Goal: Task Accomplishment & Management: Manage account settings

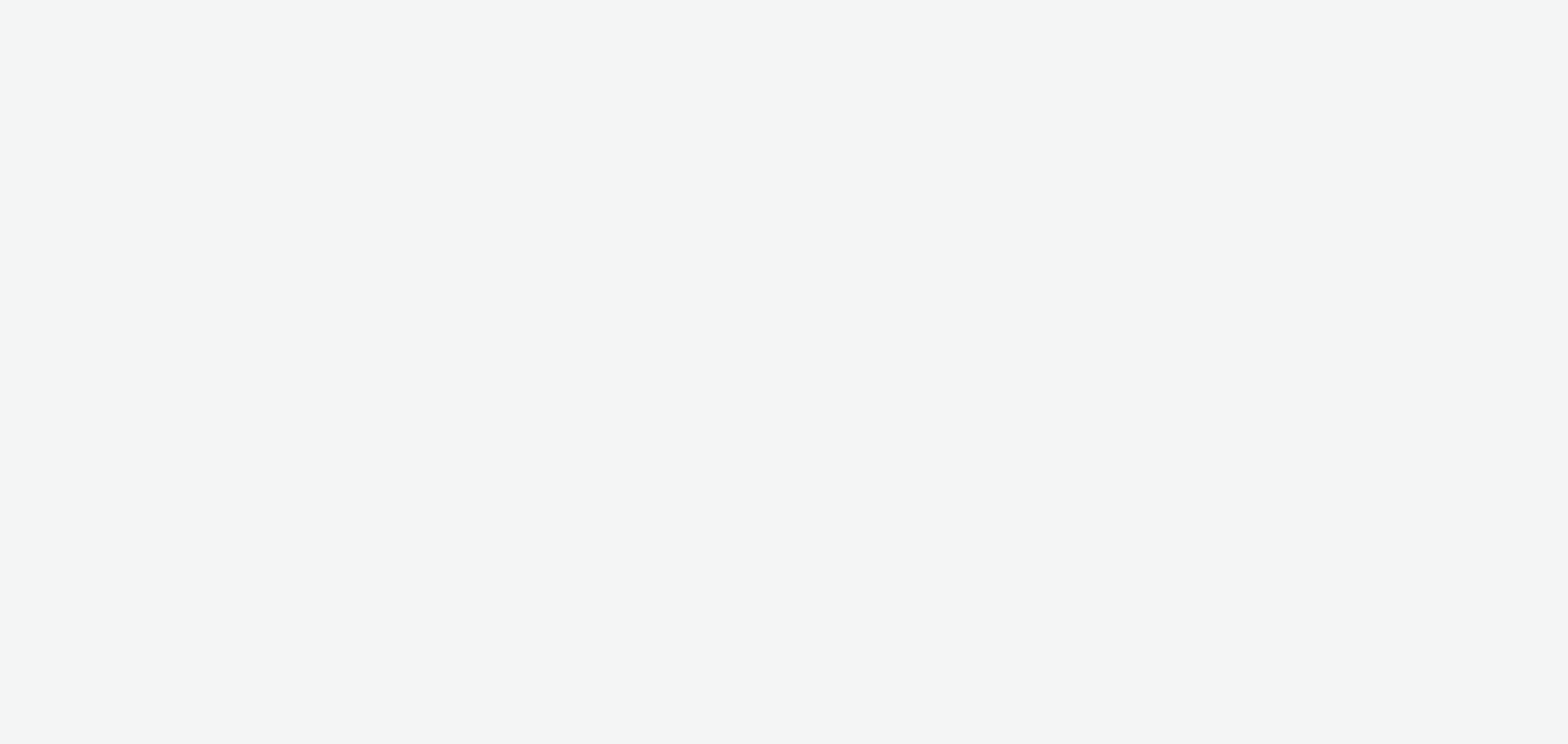
select select "7502541c-291d-438e-9ed0-28cfb675a45a"
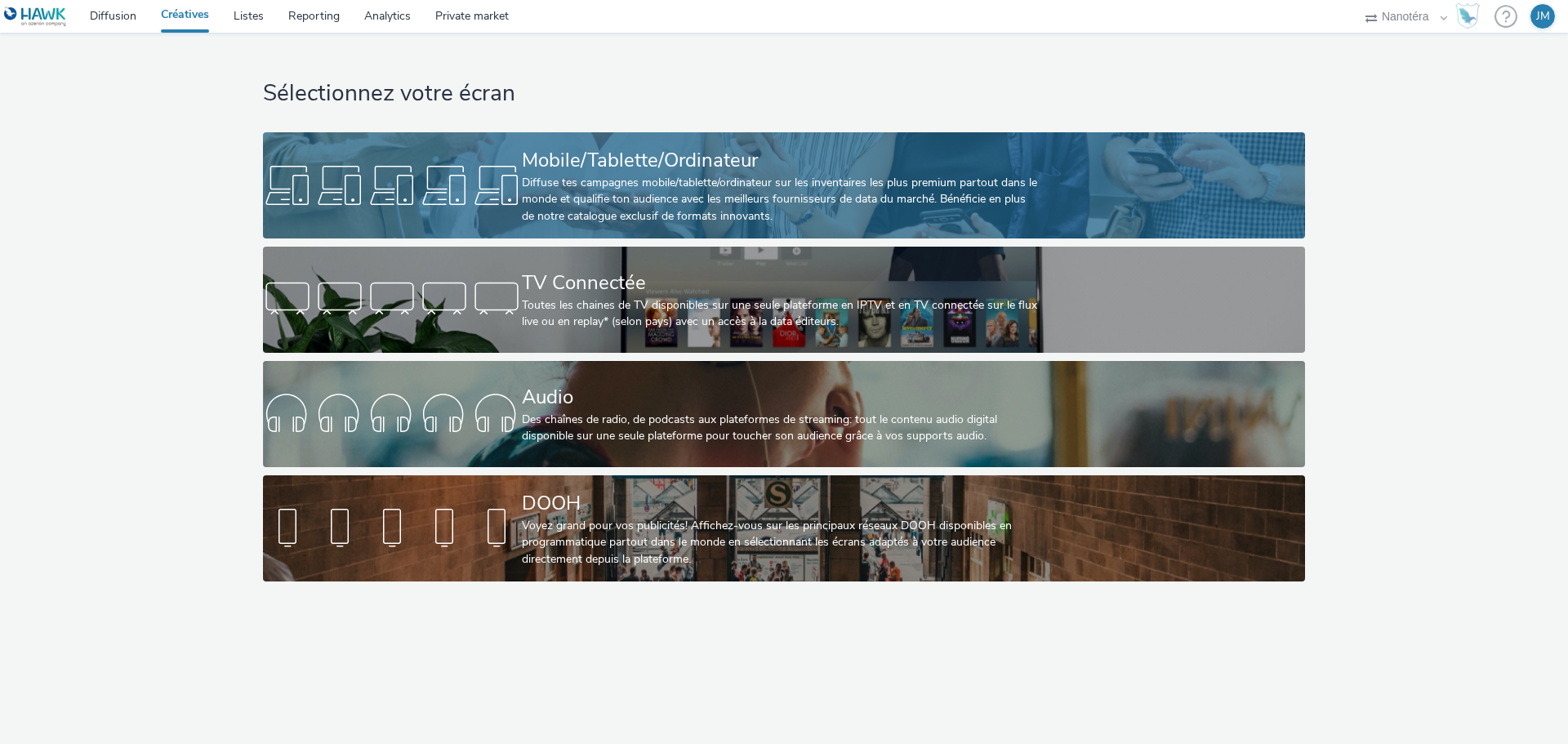
click at [640, 151] on div "Mobile/Tablette/Ordinateur" at bounding box center [780, 160] width 517 height 29
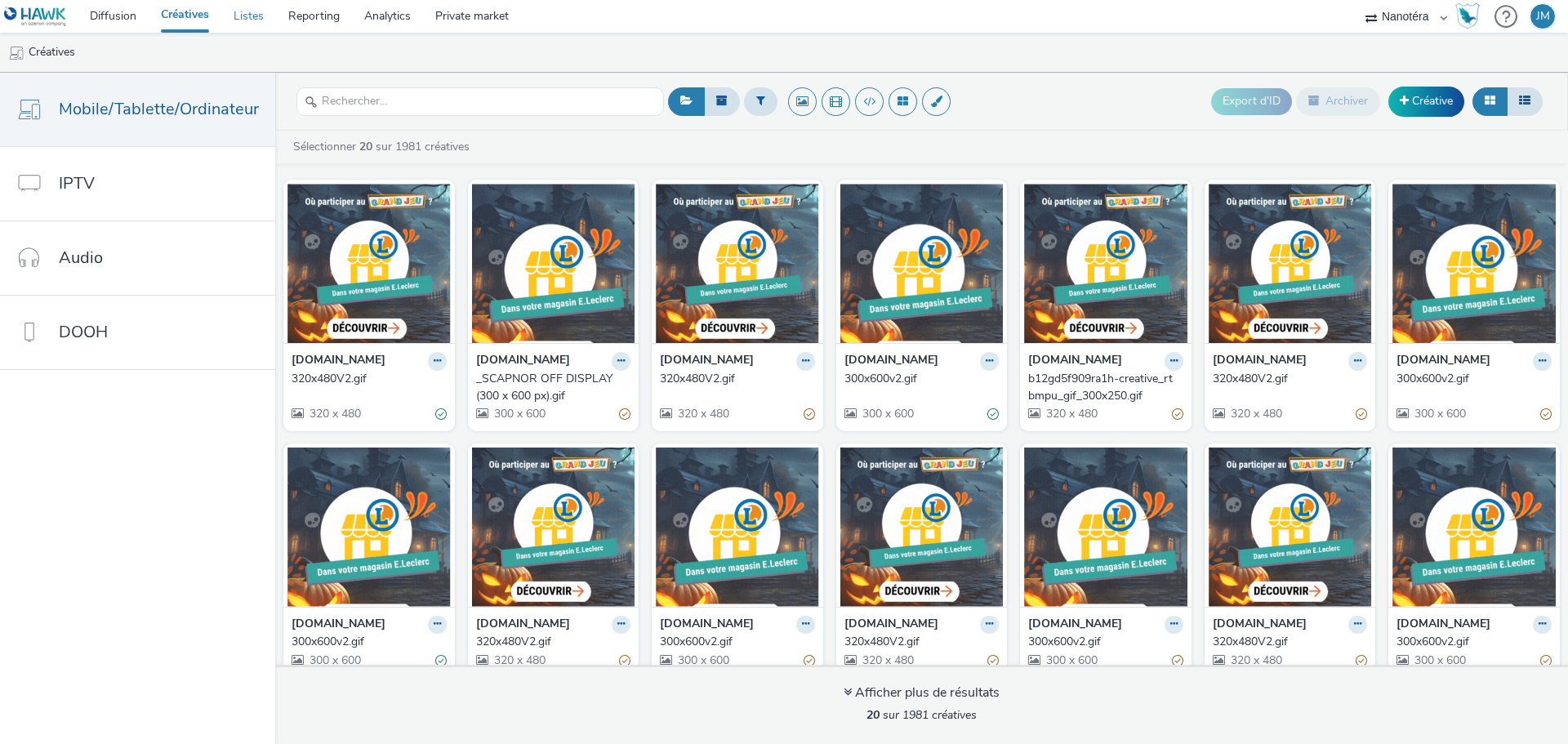
click at [251, 17] on link "Listes" at bounding box center [249, 16] width 55 height 33
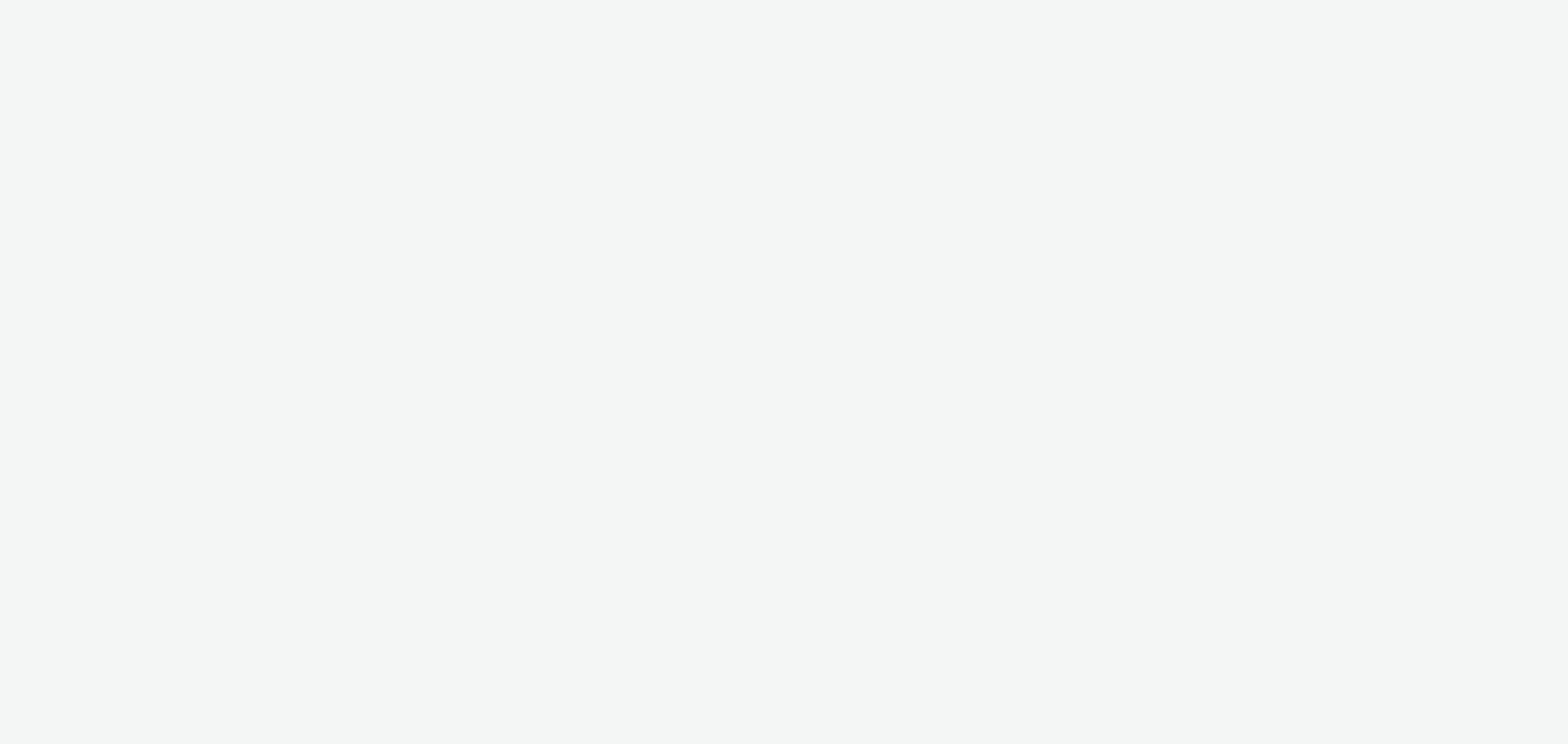
select select "7502541c-291d-438e-9ed0-28cfb675a45a"
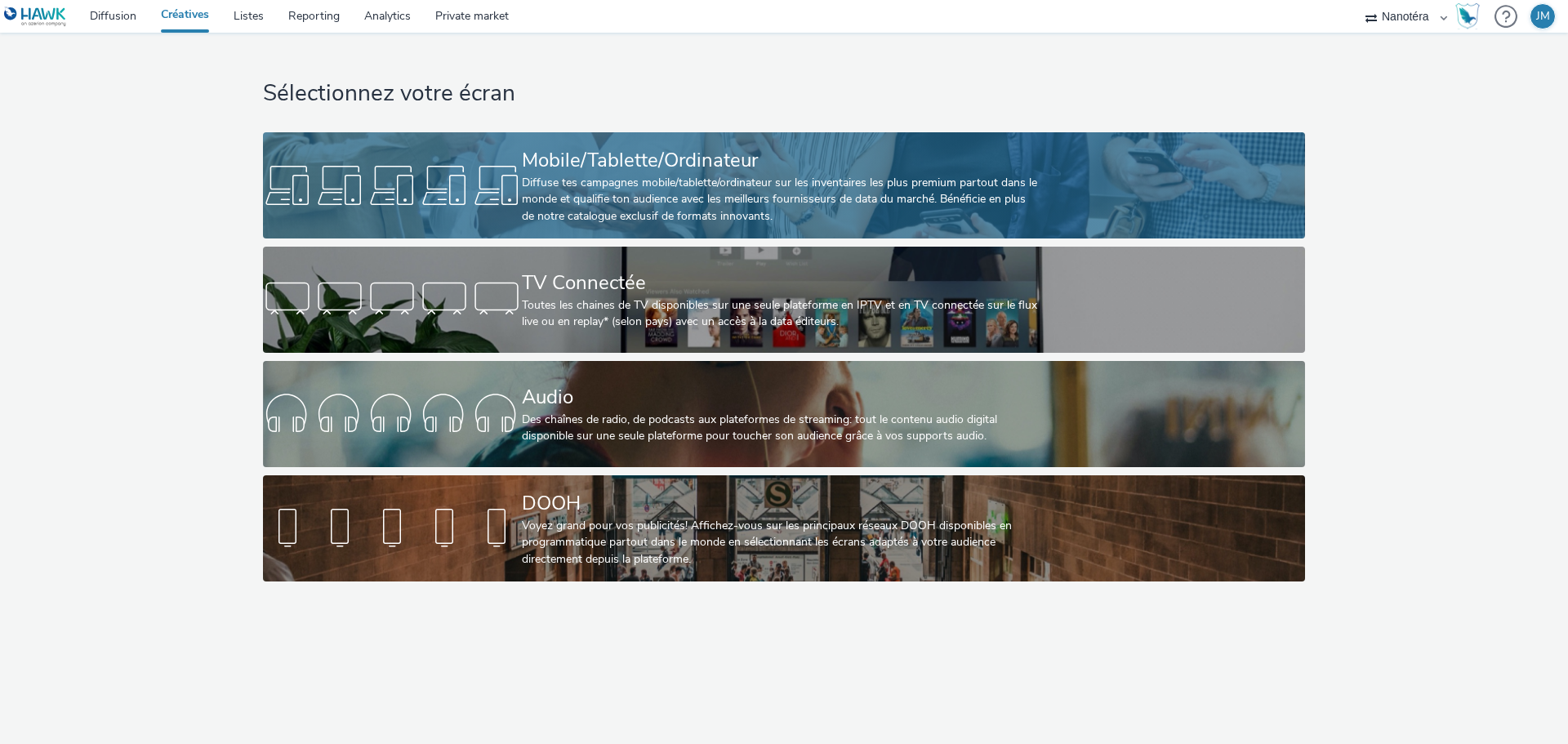
click at [523, 157] on div "Mobile/Tablette/Ordinateur" at bounding box center [780, 160] width 517 height 29
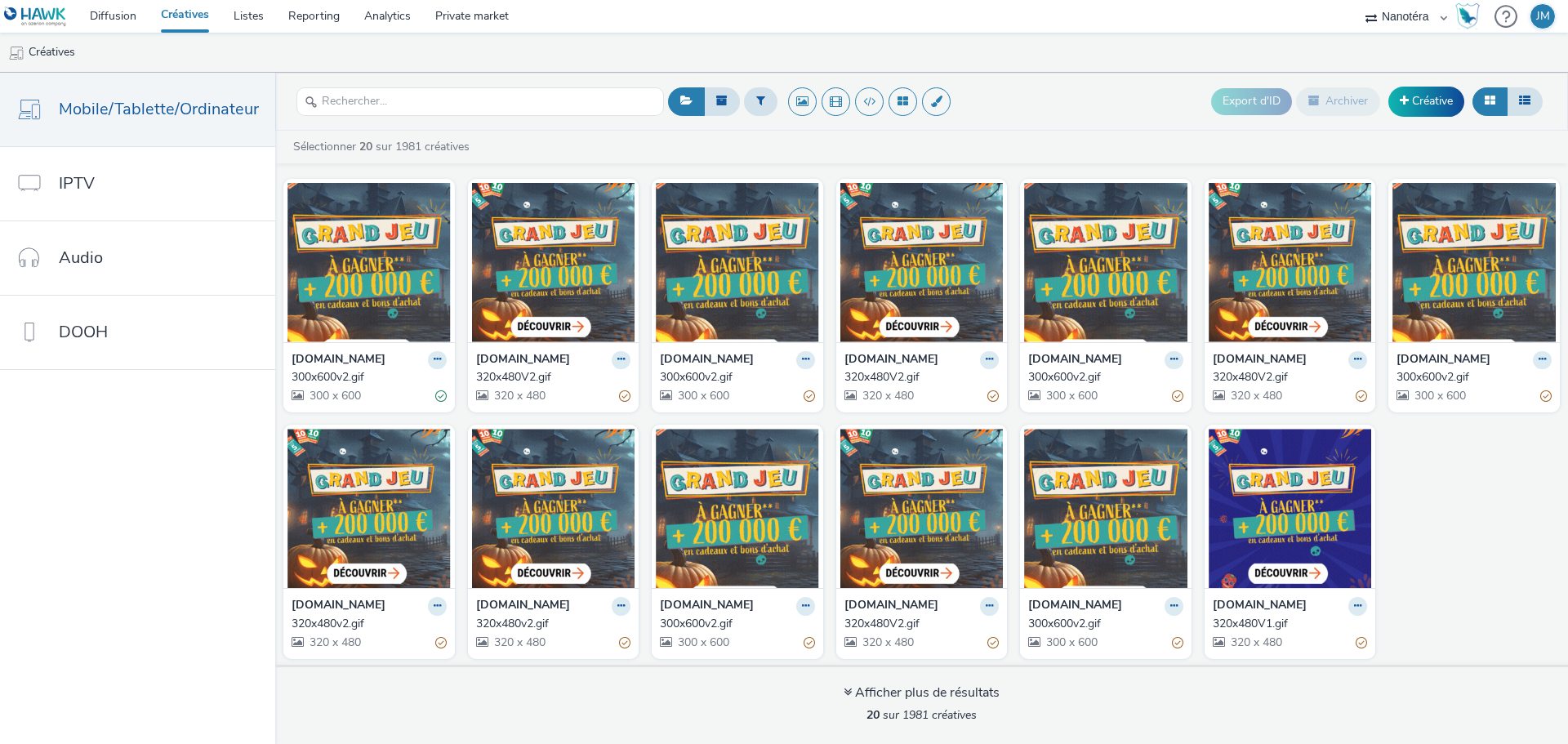
scroll to position [266, 0]
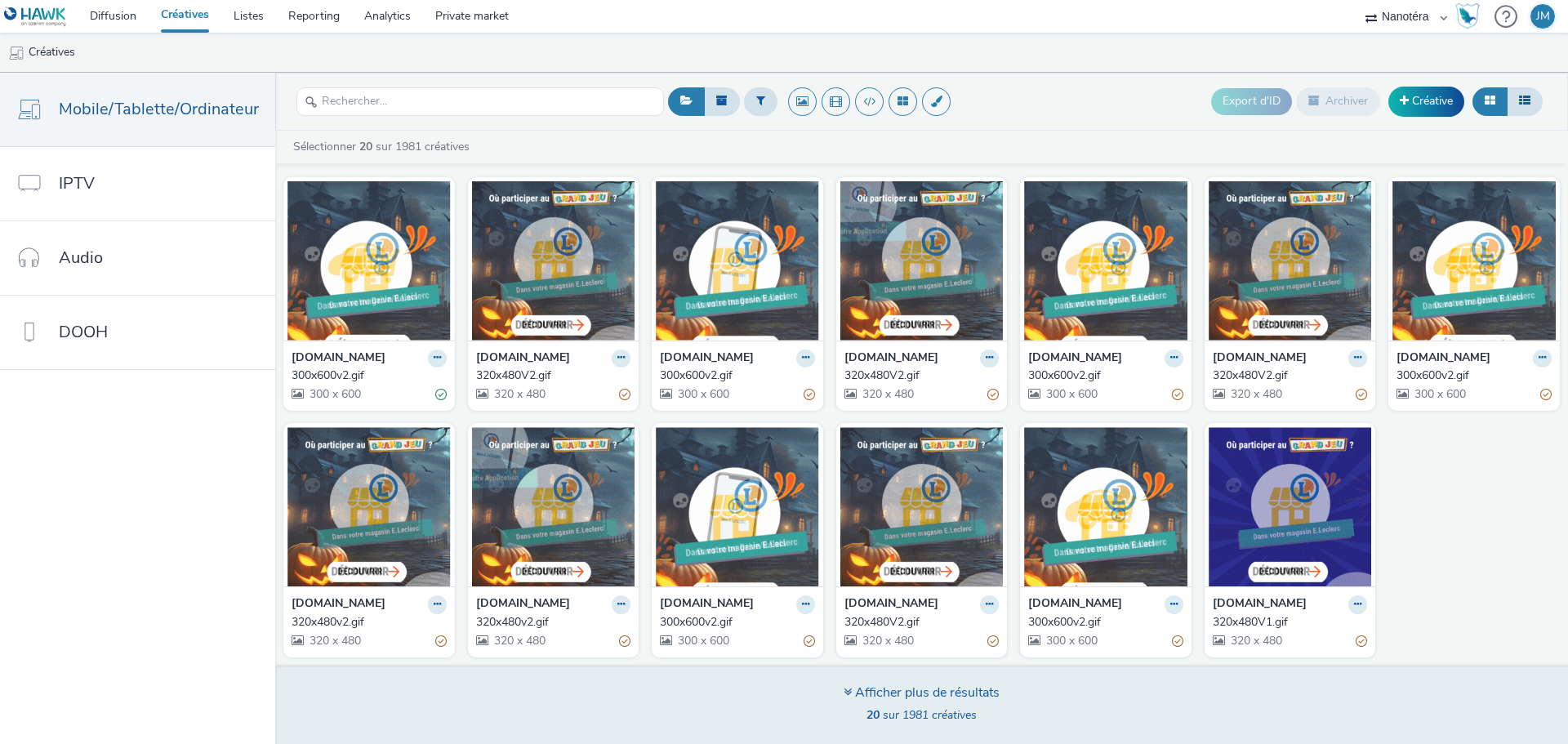
click at [964, 686] on div "Afficher plus de résultats" at bounding box center [921, 692] width 156 height 19
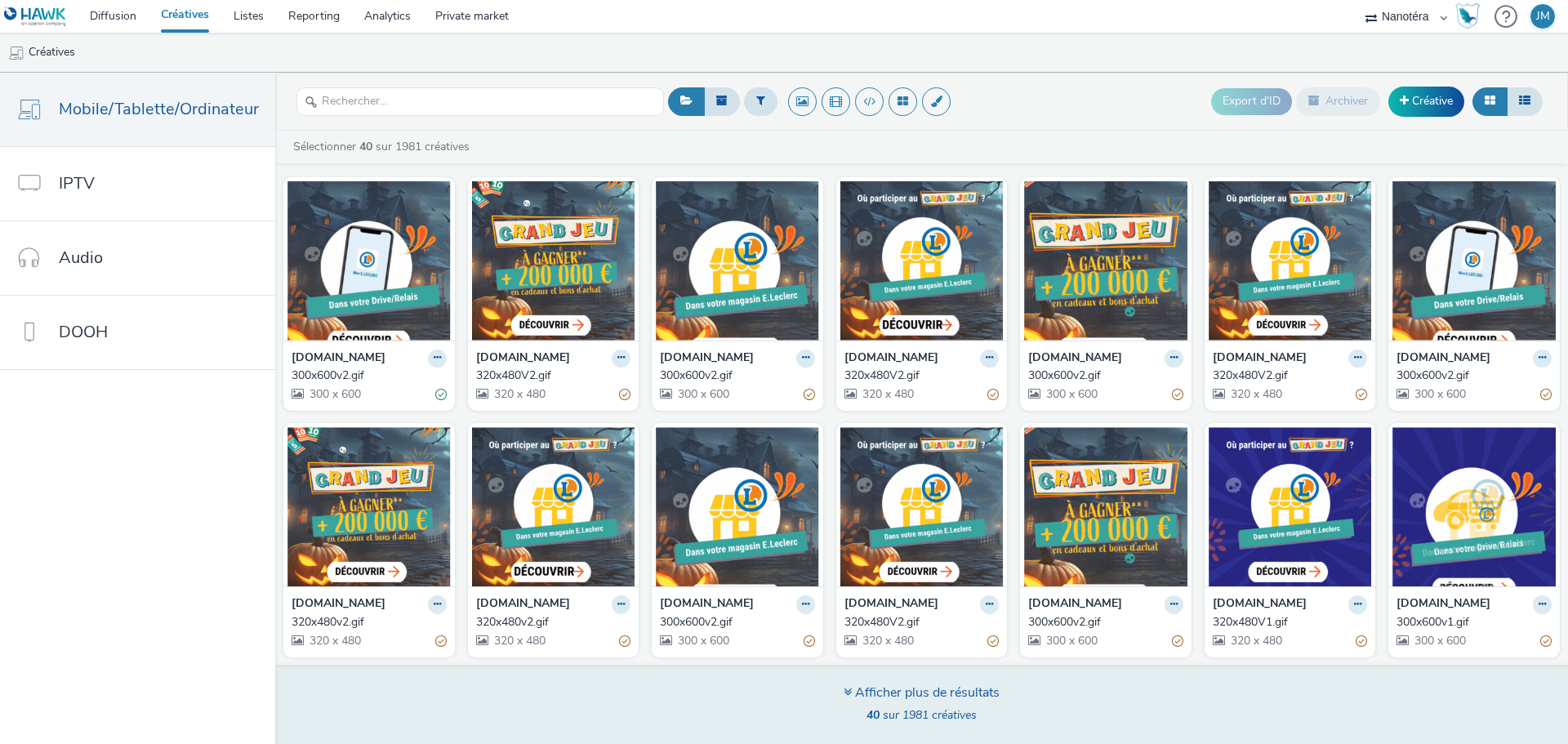
click at [948, 691] on div "Afficher plus de résultats" at bounding box center [921, 692] width 156 height 19
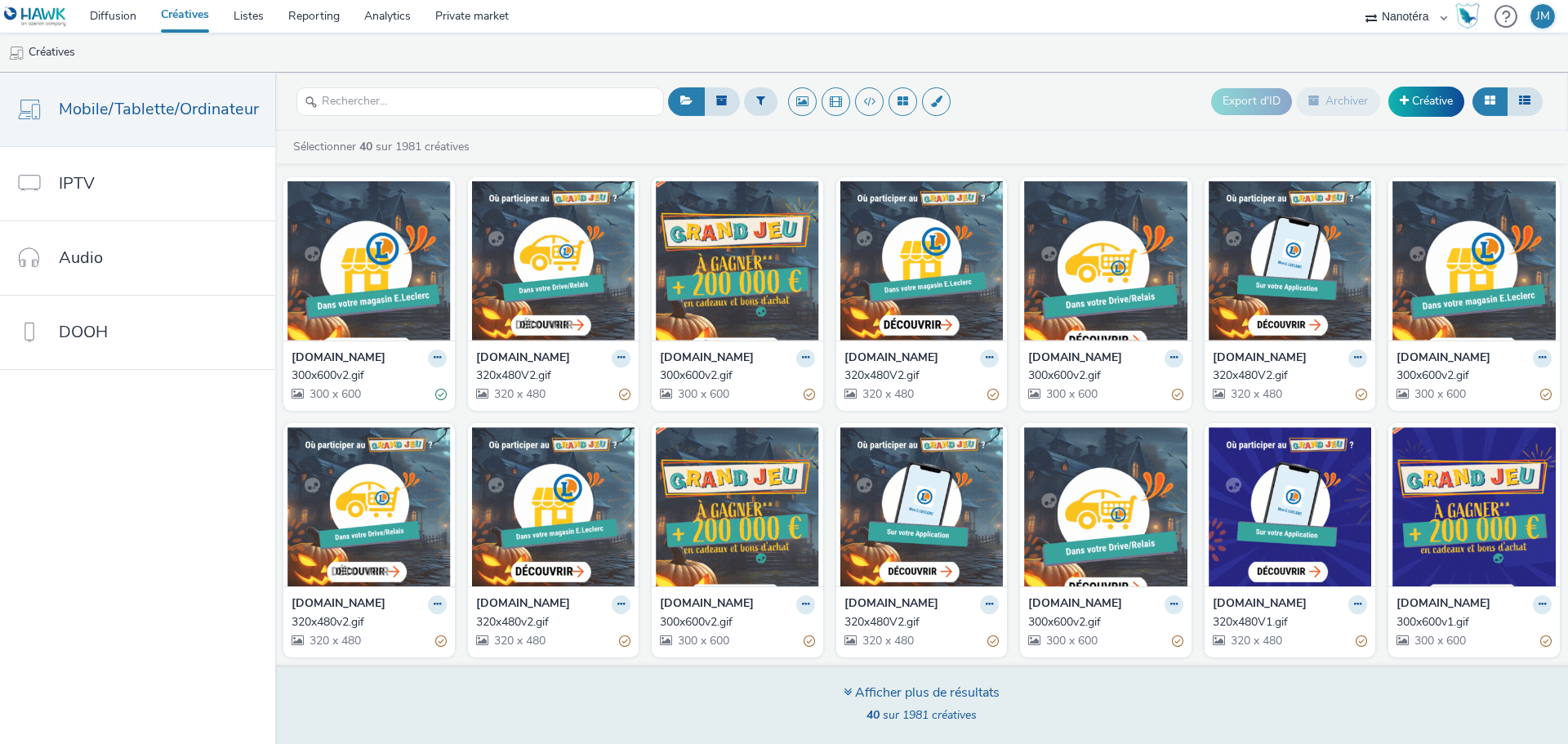
click at [866, 690] on div "Afficher plus de résultats" at bounding box center [921, 692] width 156 height 19
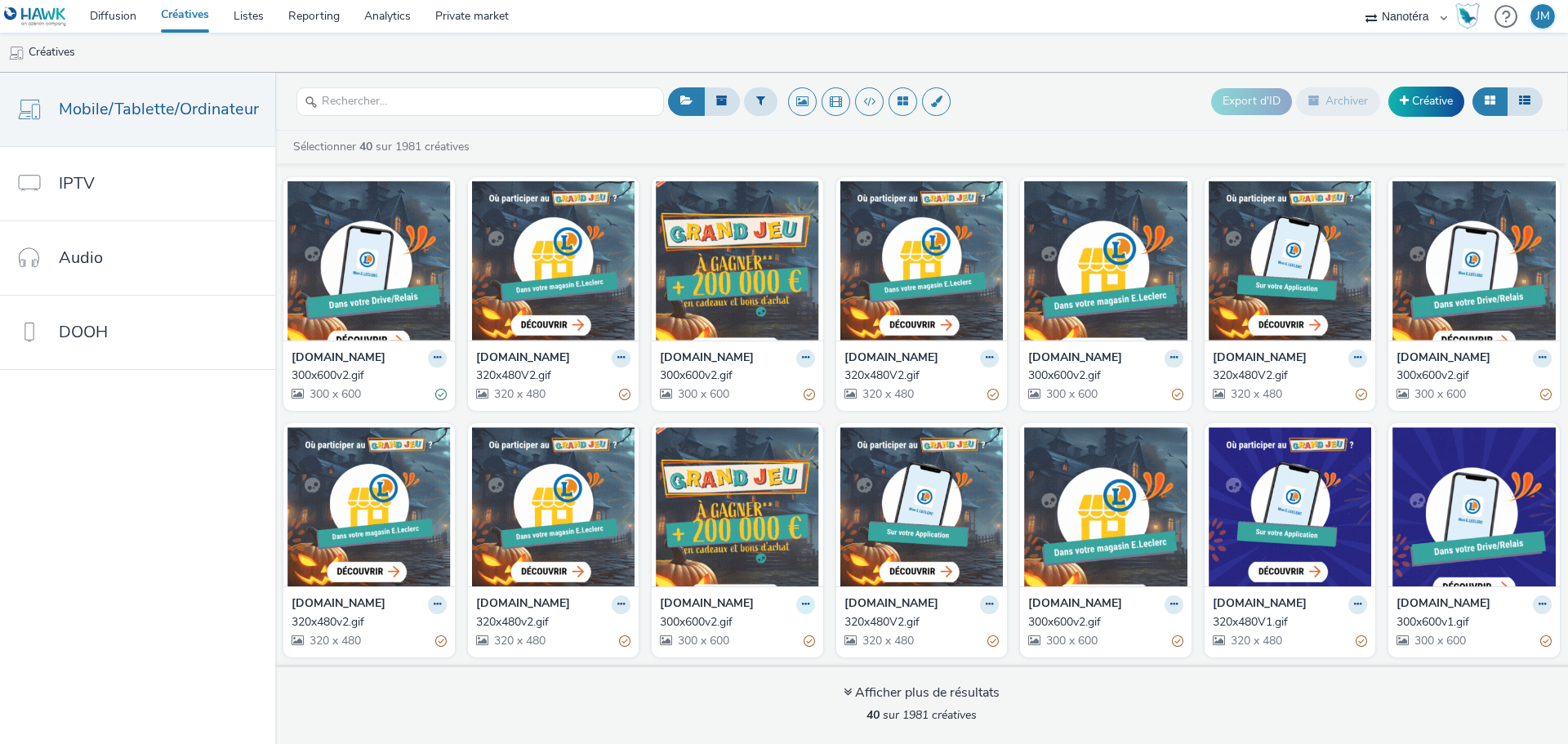
click at [802, 601] on icon at bounding box center [805, 604] width 7 height 10
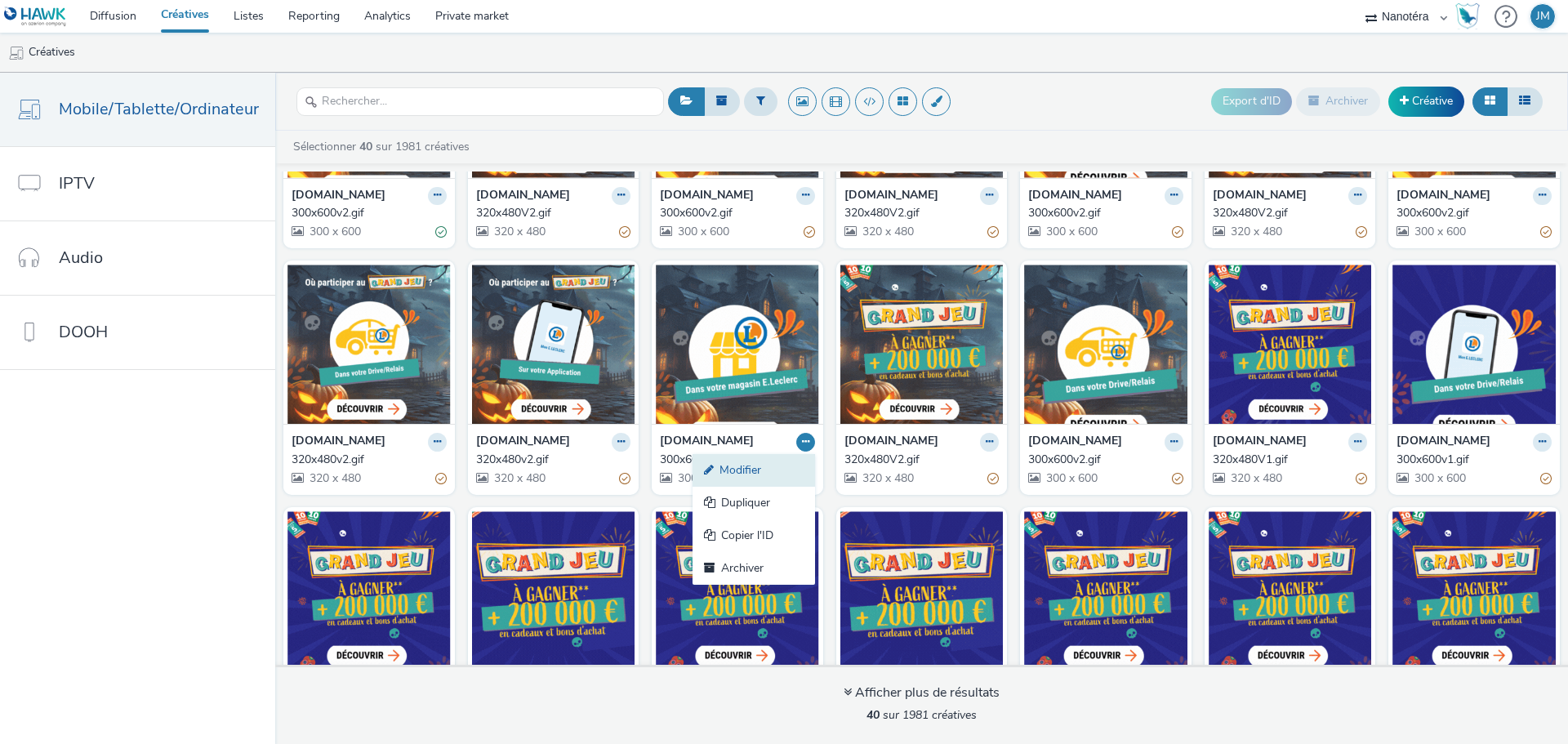
scroll to position [429, 0]
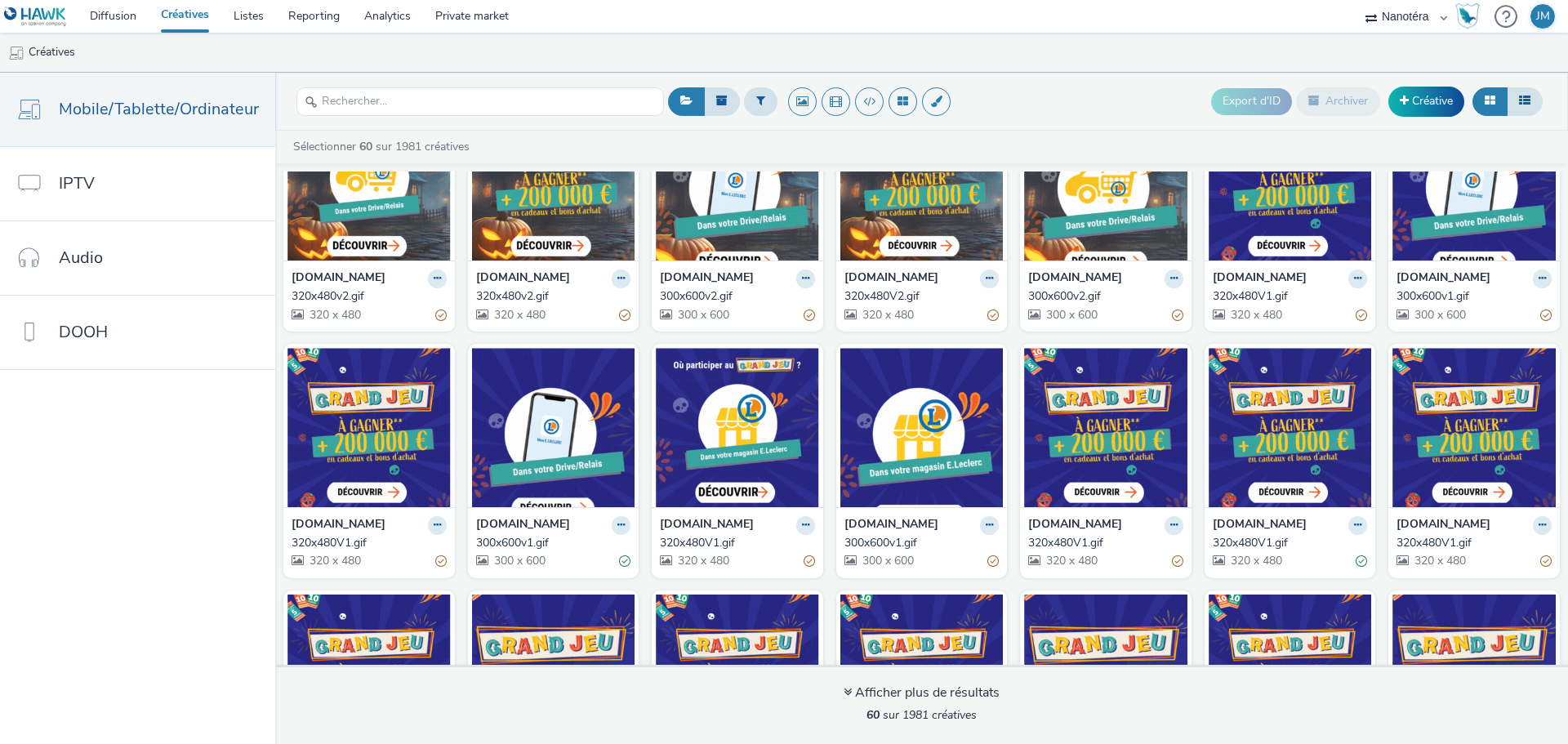
scroll to position [592, 0]
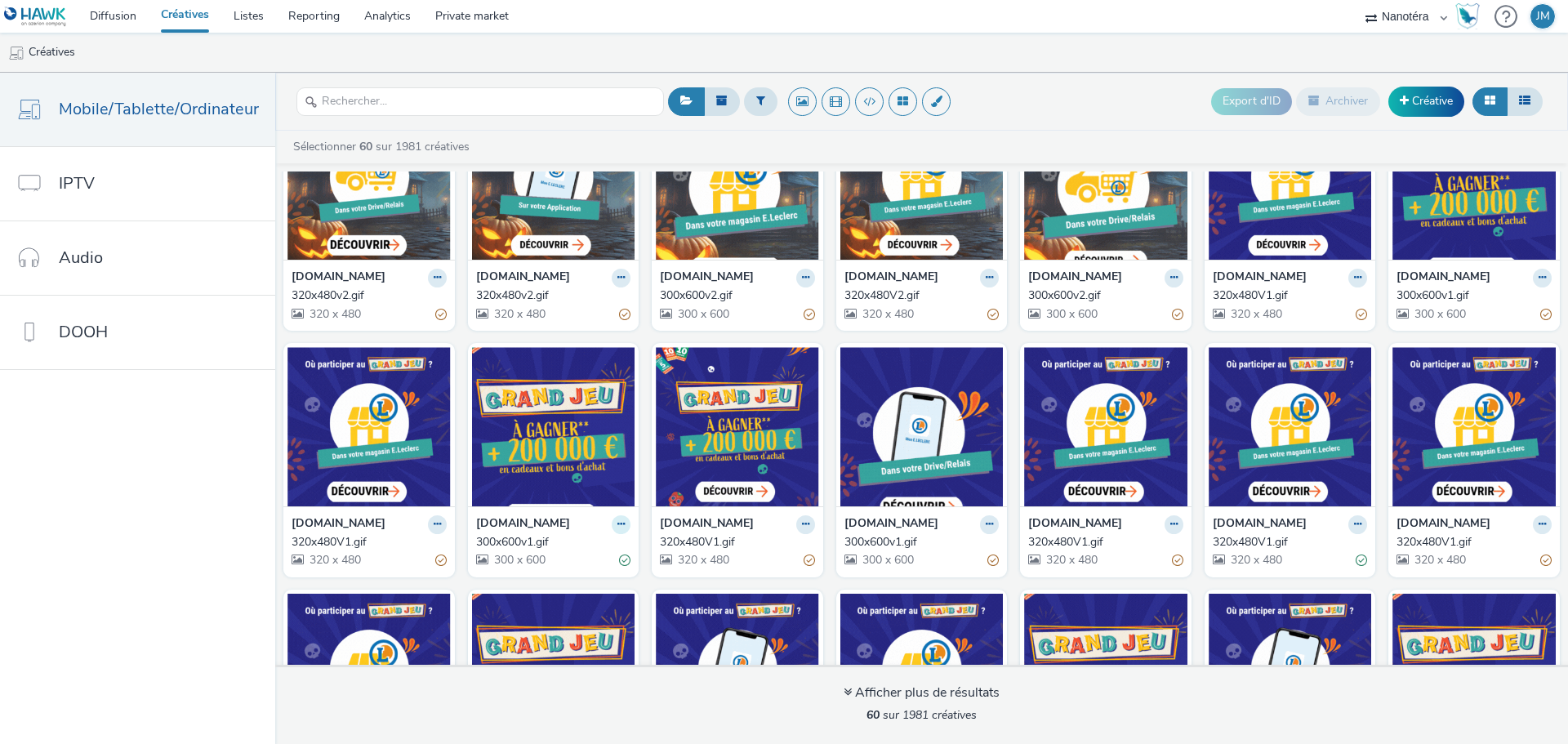
click at [619, 527] on button at bounding box center [620, 524] width 19 height 19
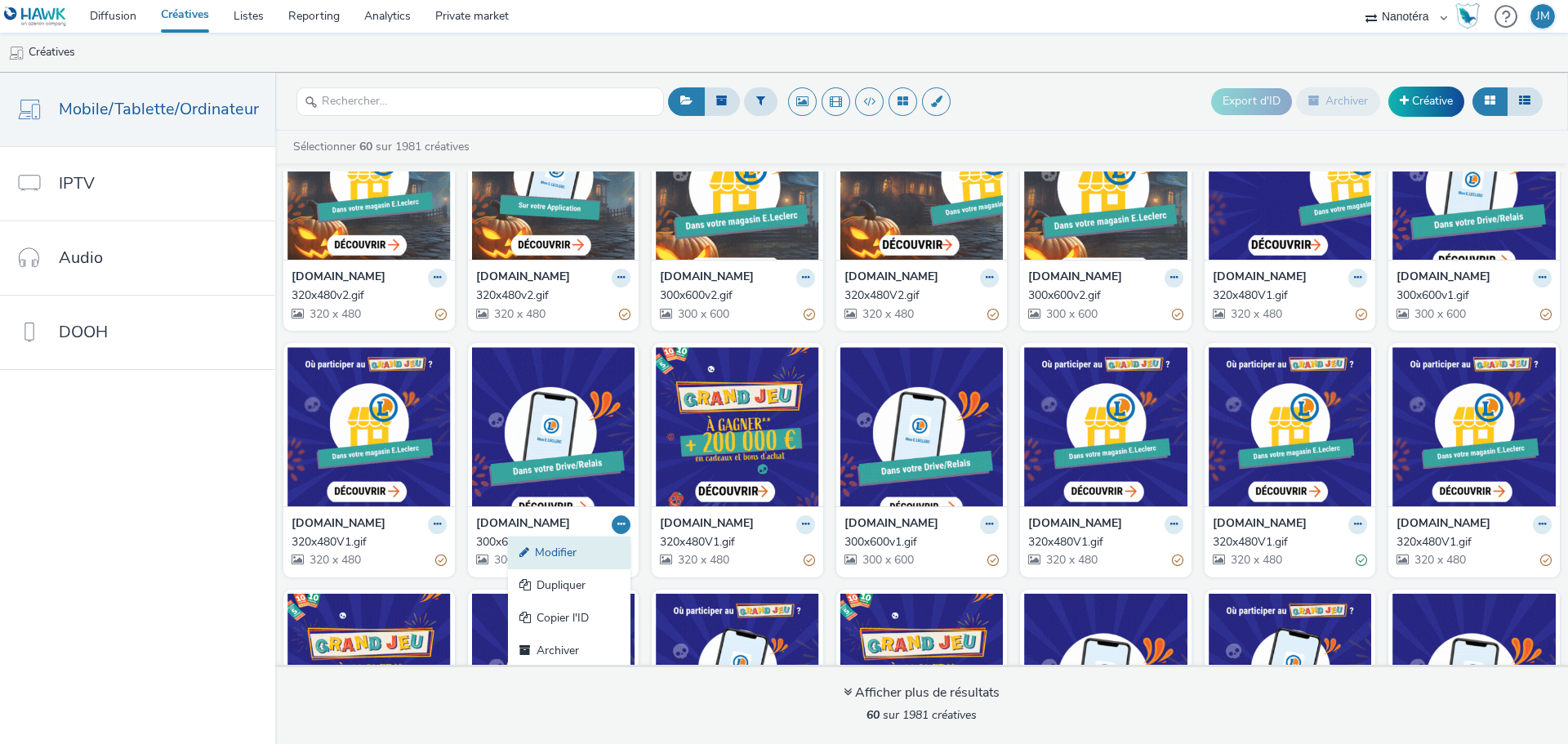
click at [585, 549] on link "Modifier" at bounding box center [568, 552] width 123 height 33
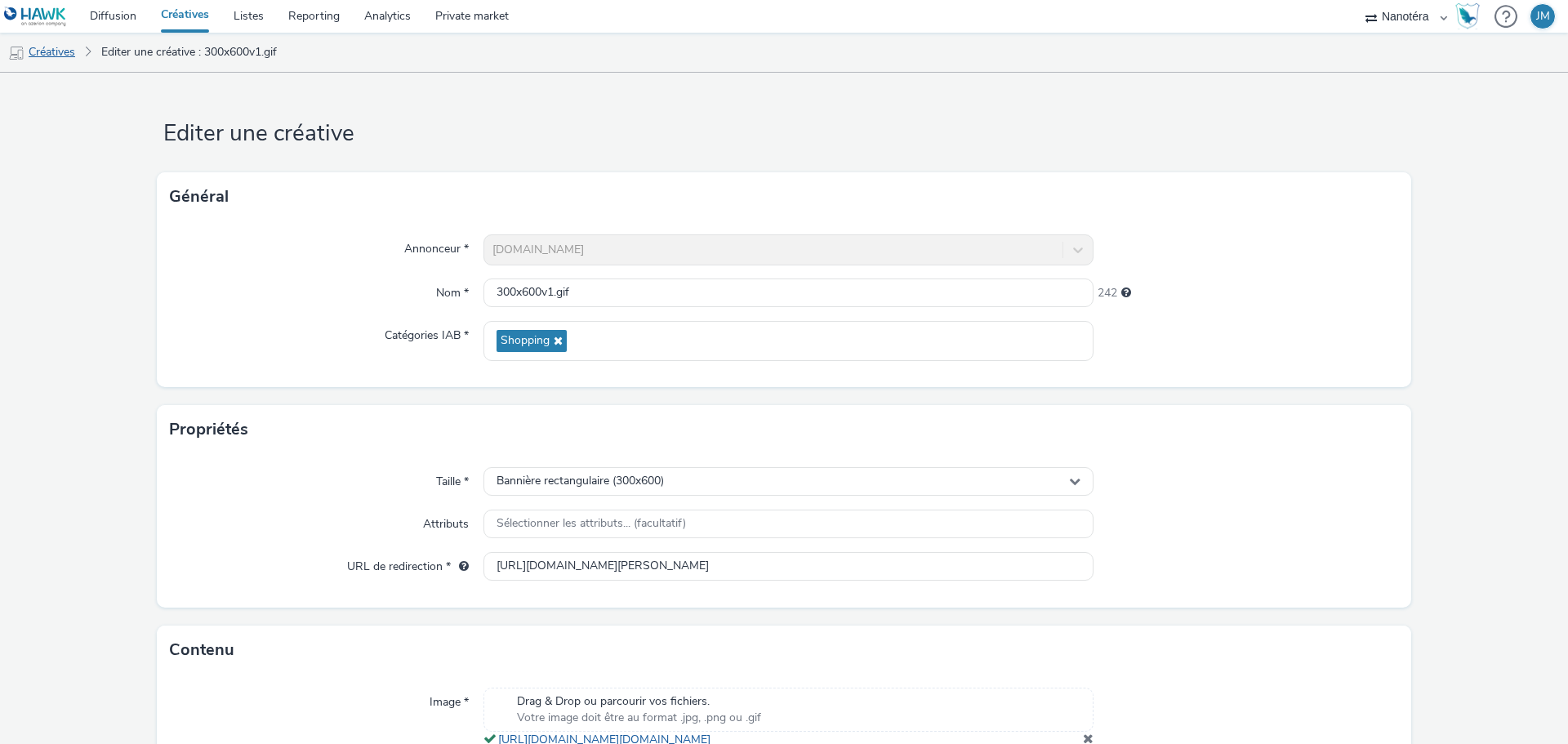
click at [74, 51] on link "Créatives" at bounding box center [41, 52] width 83 height 39
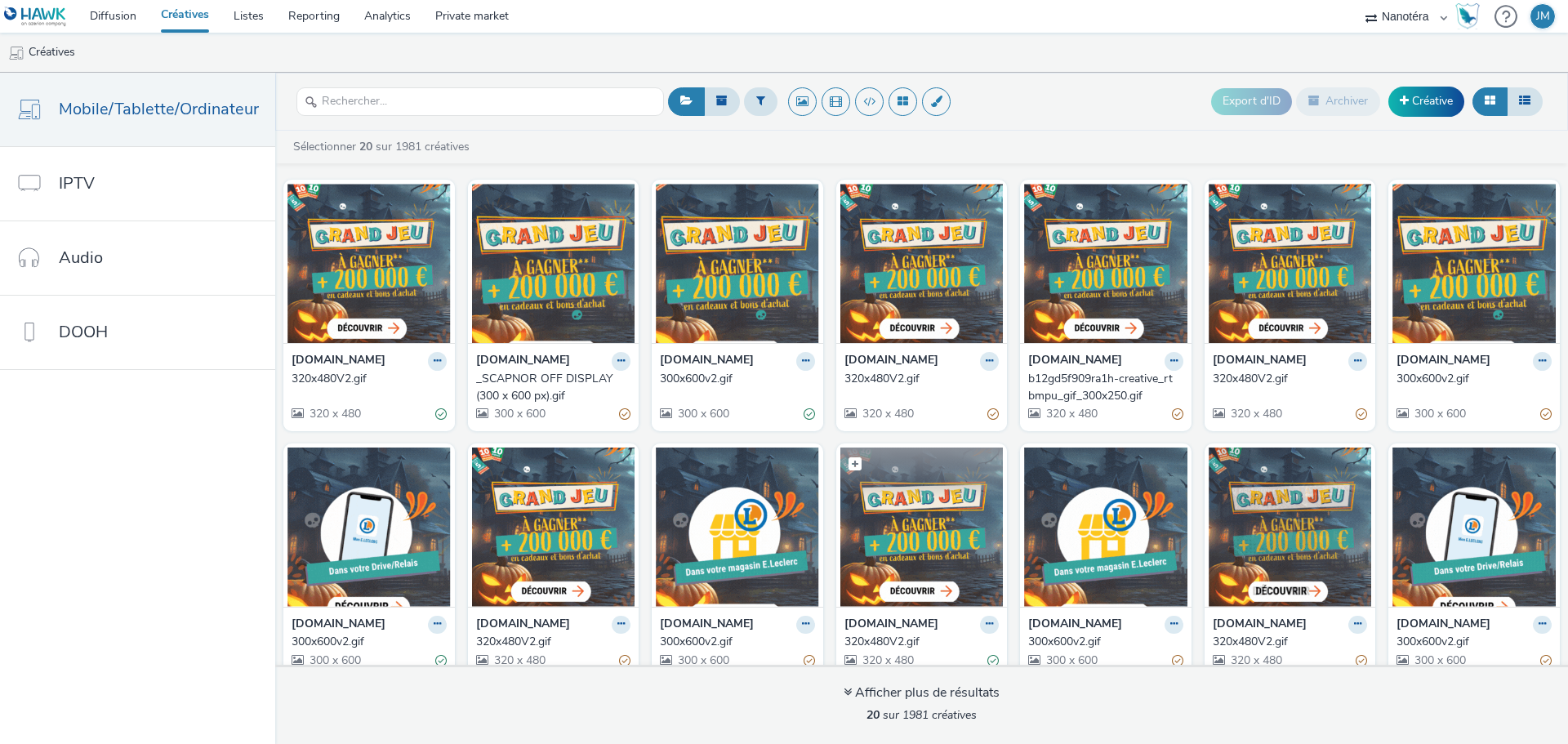
scroll to position [266, 0]
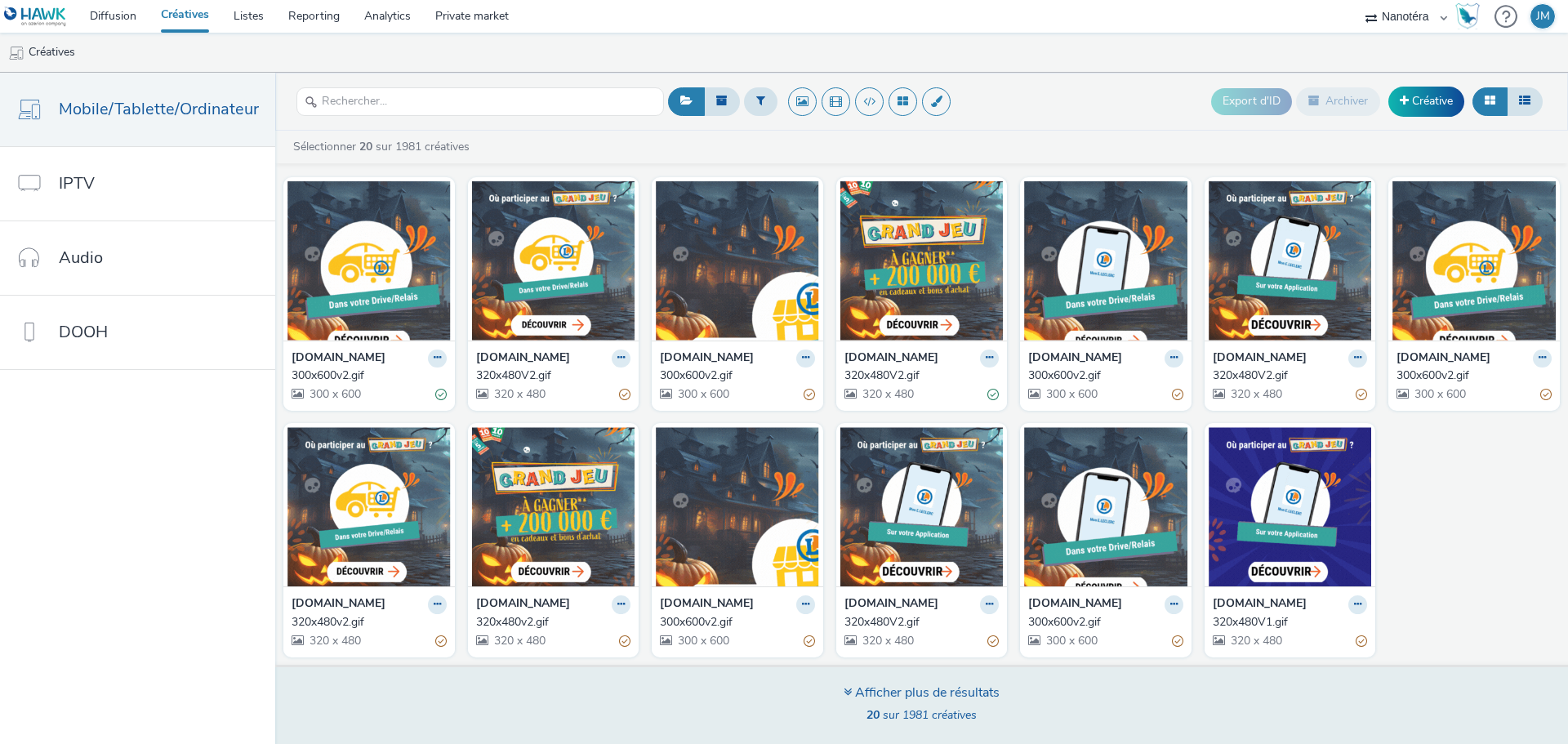
click at [919, 691] on div "Afficher plus de résultats" at bounding box center [921, 692] width 156 height 19
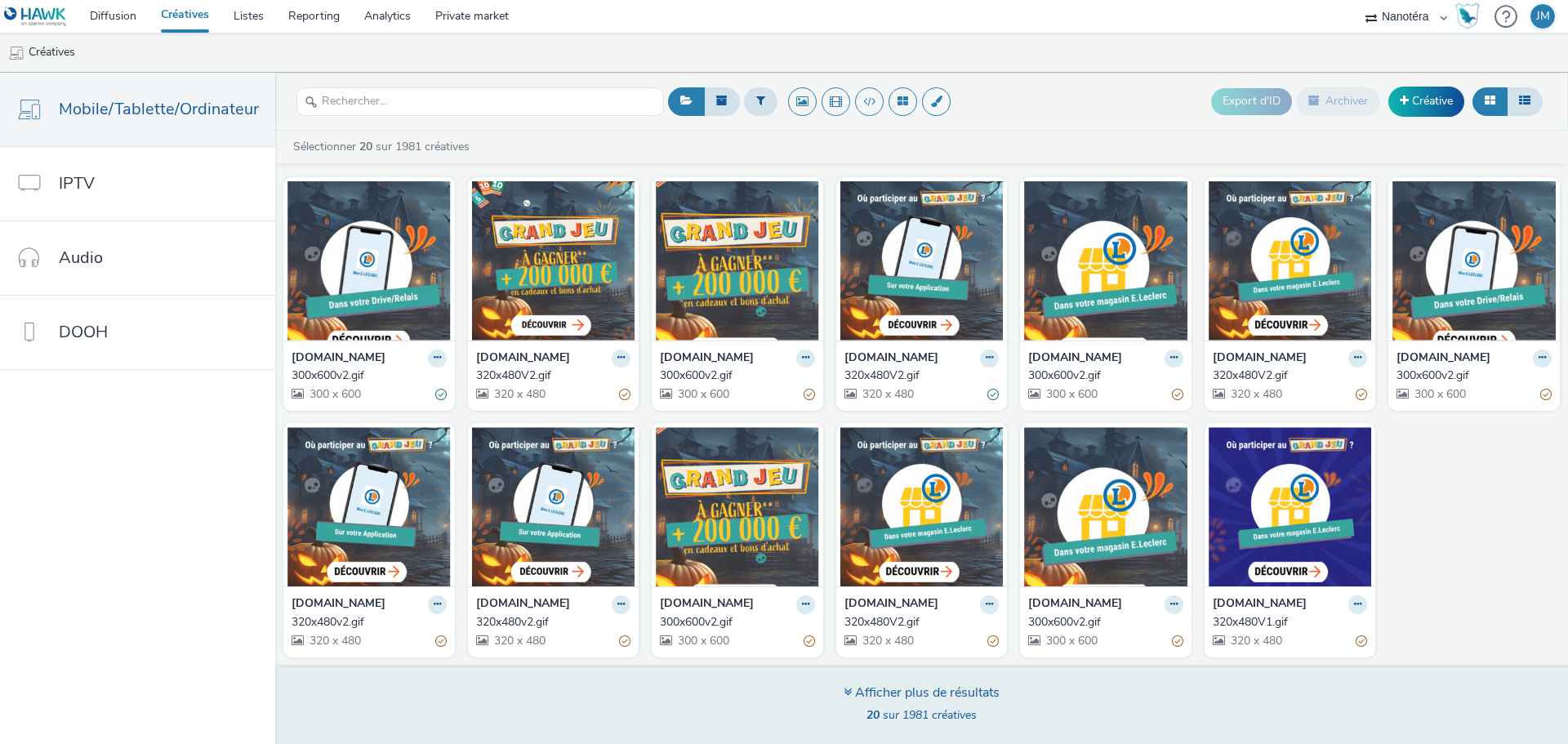
click at [848, 692] on icon at bounding box center [847, 691] width 8 height 13
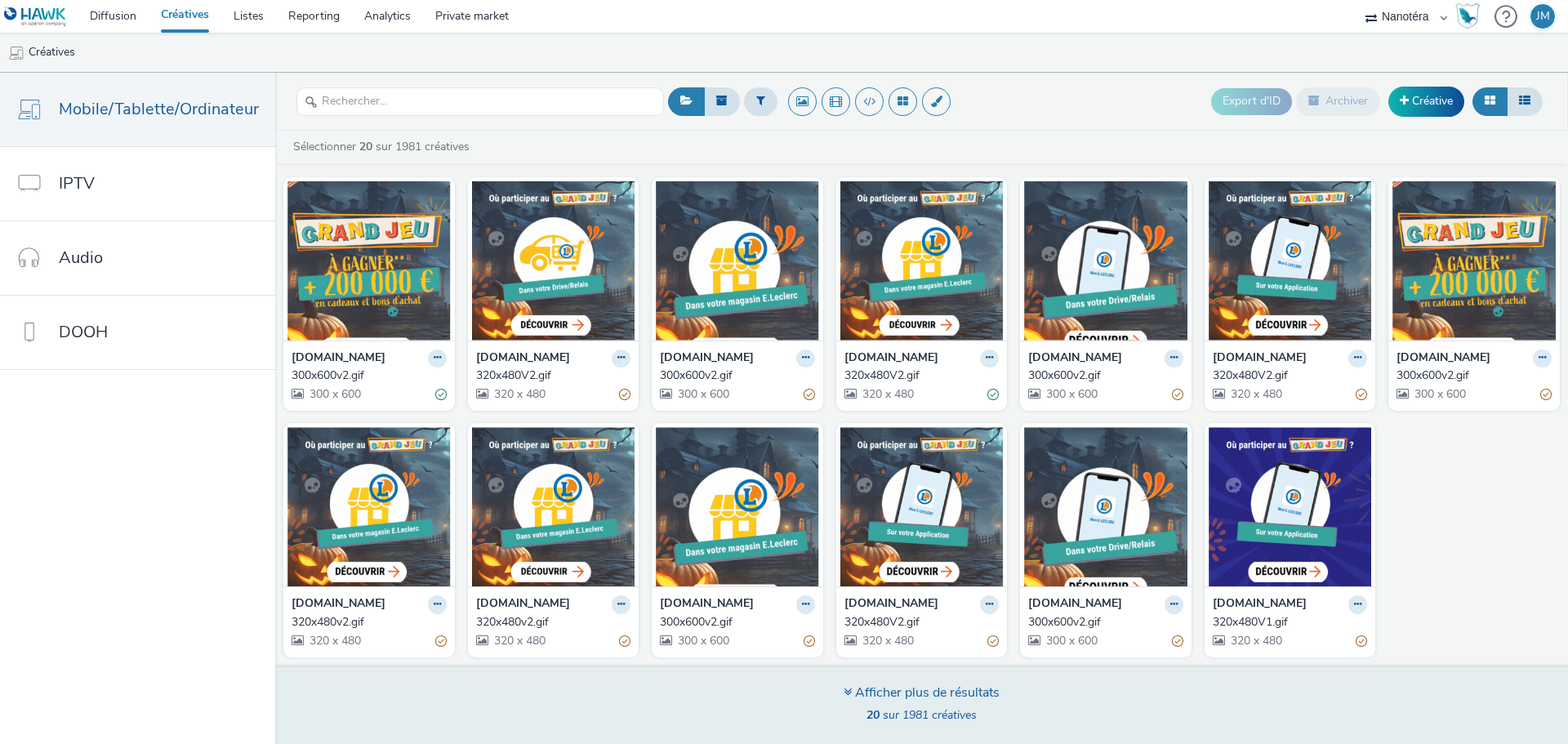
click at [846, 693] on icon at bounding box center [847, 691] width 8 height 13
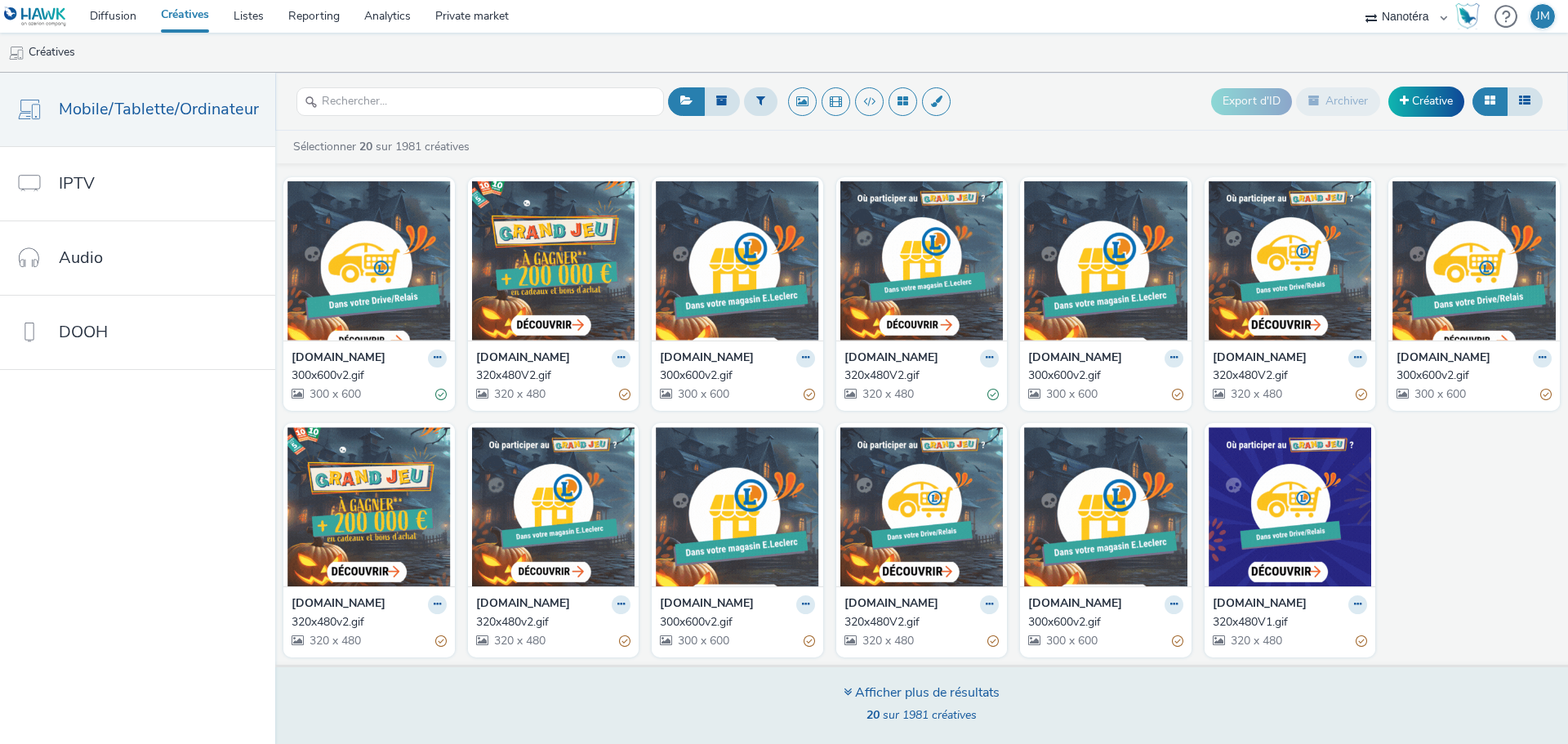
click at [910, 692] on div "Afficher plus de résultats" at bounding box center [921, 692] width 156 height 19
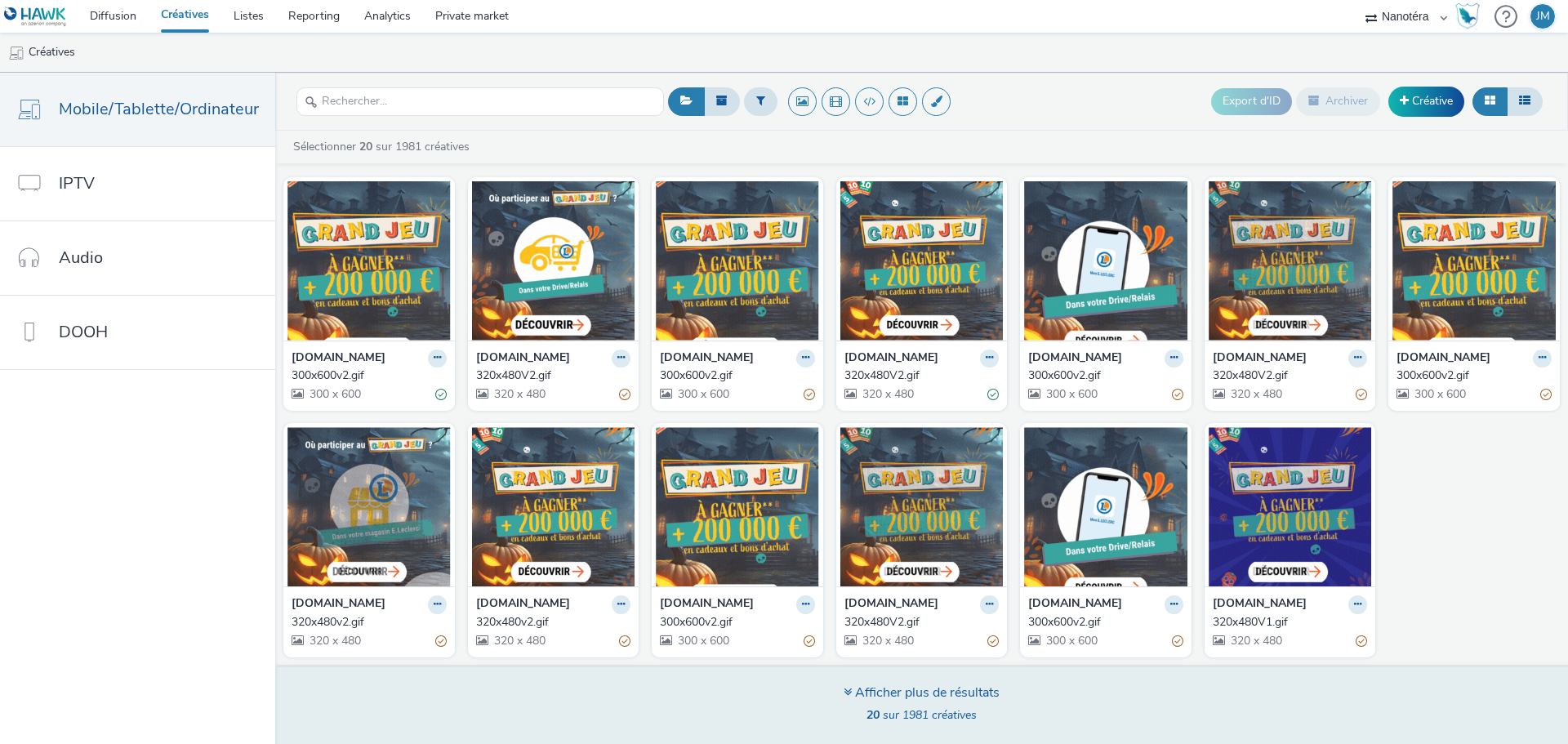
click at [910, 719] on span "20 sur 1981 créatives" at bounding box center [921, 715] width 110 height 16
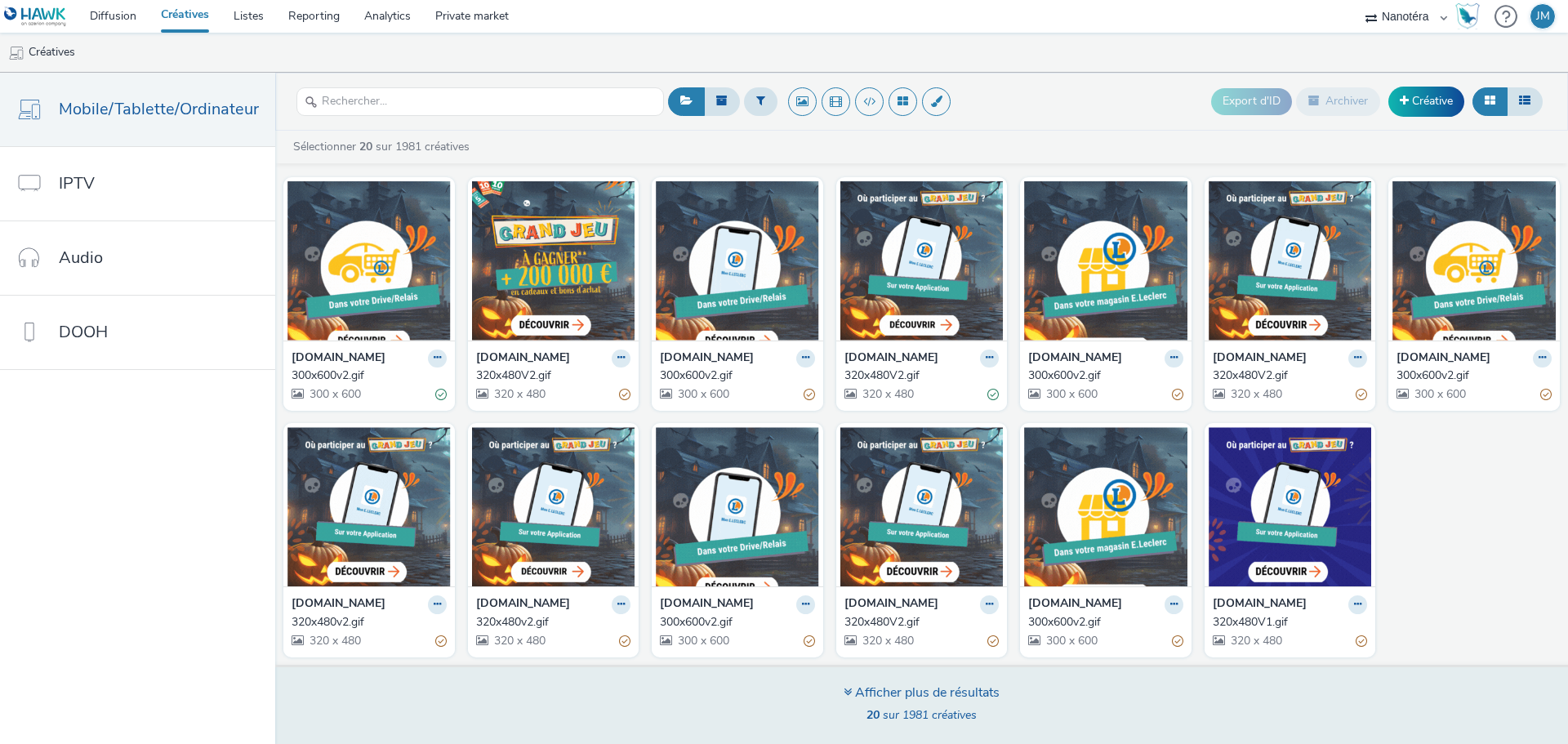
click at [924, 693] on div "Afficher plus de résultats" at bounding box center [921, 692] width 156 height 19
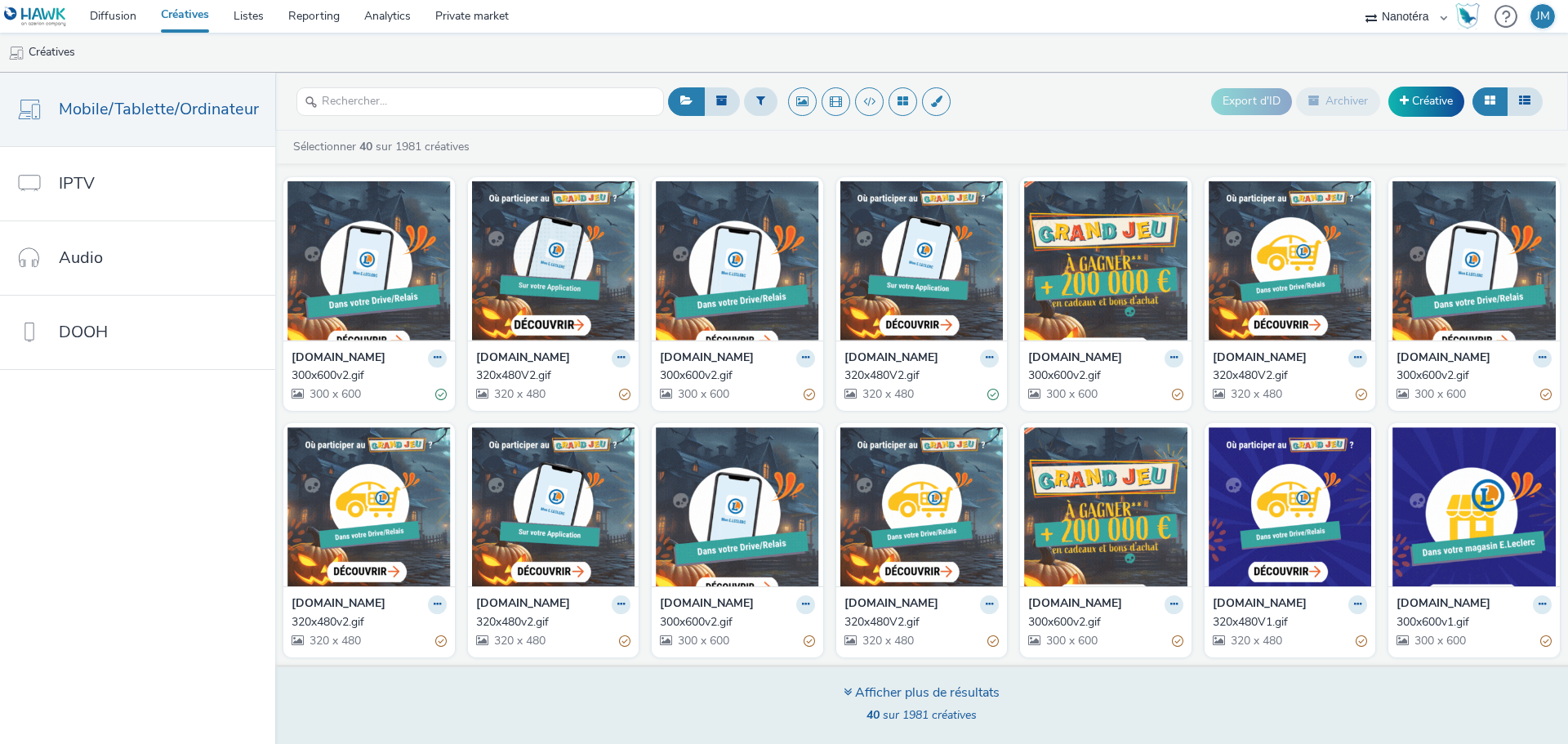
click at [848, 695] on icon at bounding box center [847, 691] width 8 height 13
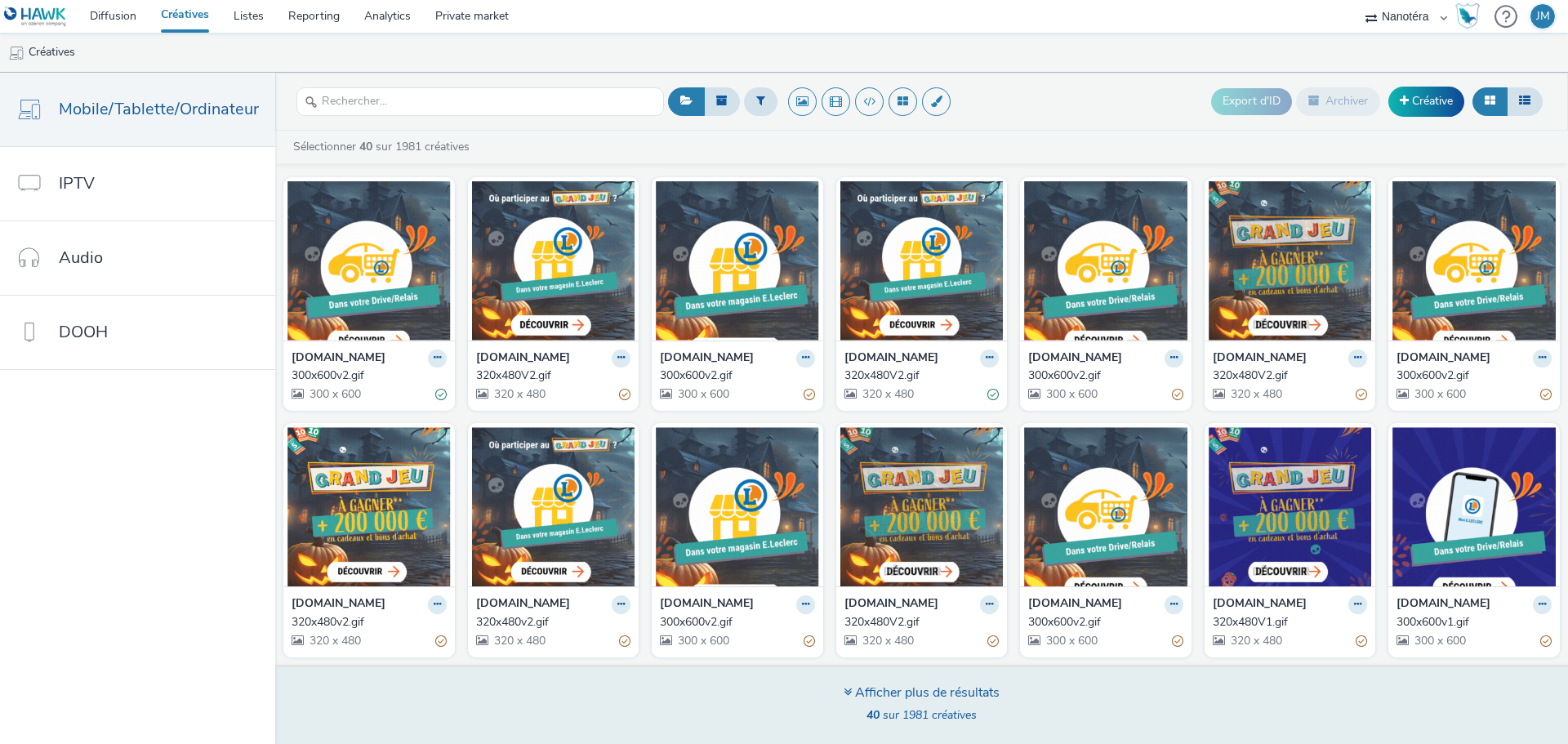
click at [857, 691] on div "Afficher plus de résultats" at bounding box center [921, 692] width 156 height 19
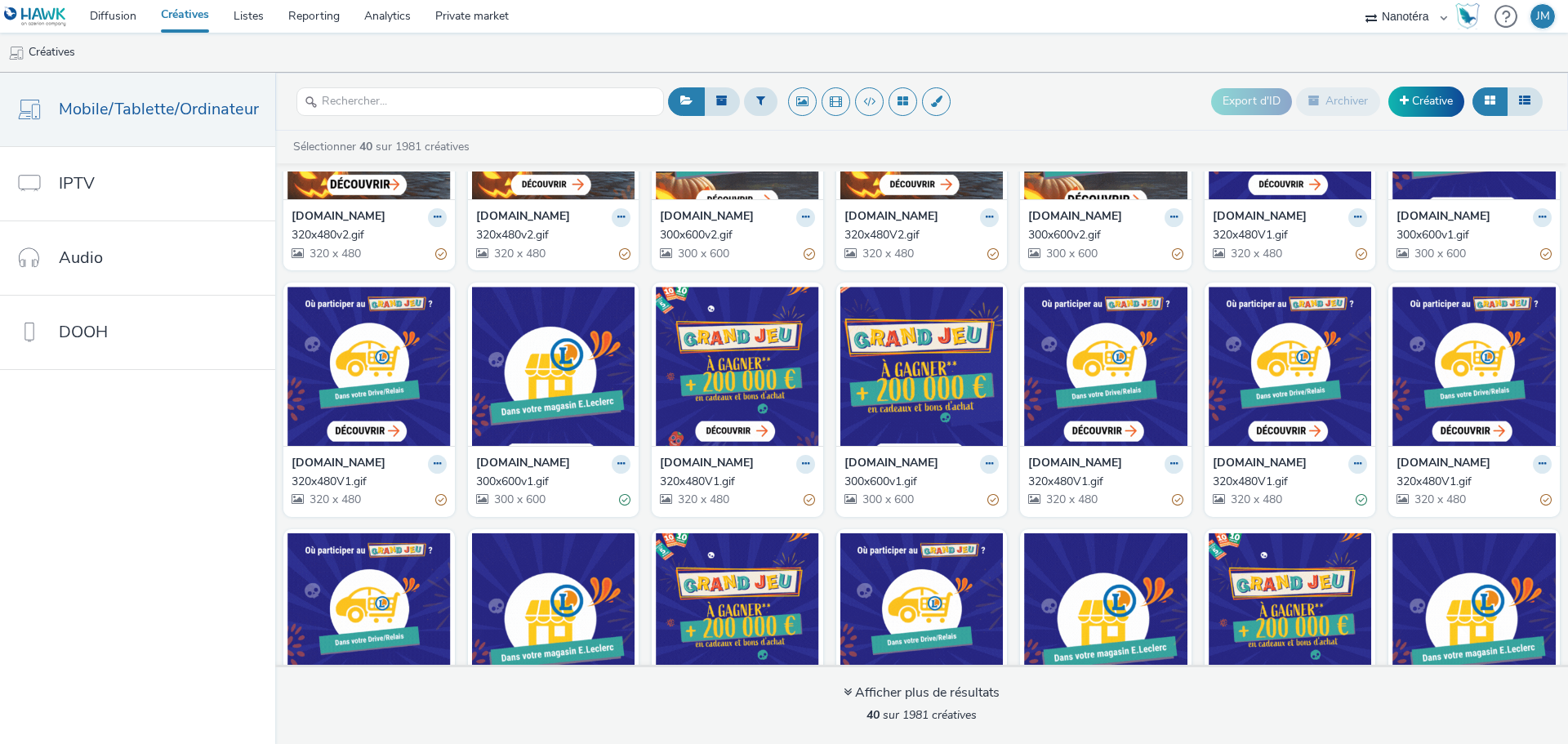
scroll to position [1005, 0]
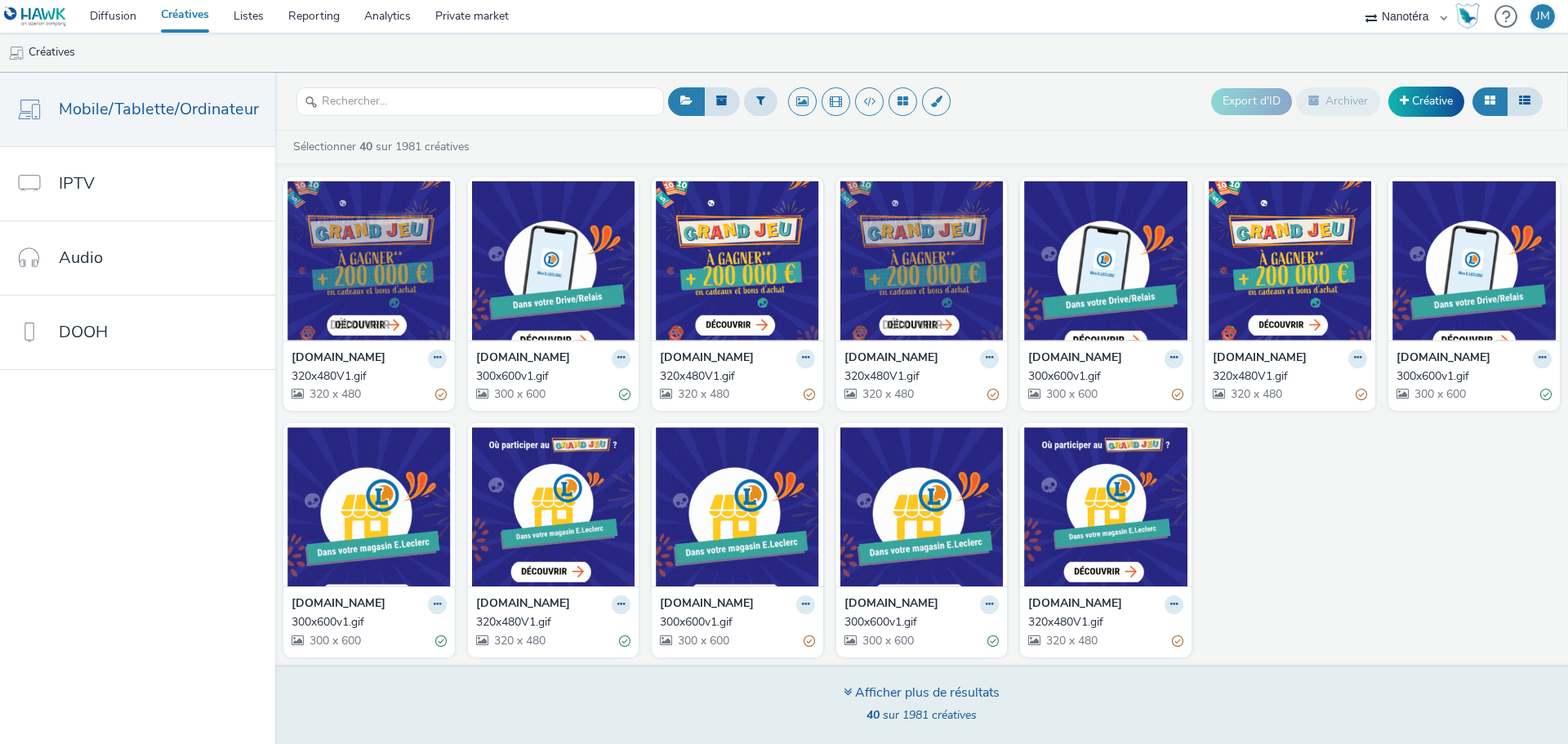
click at [951, 688] on div "Afficher plus de résultats" at bounding box center [921, 692] width 156 height 19
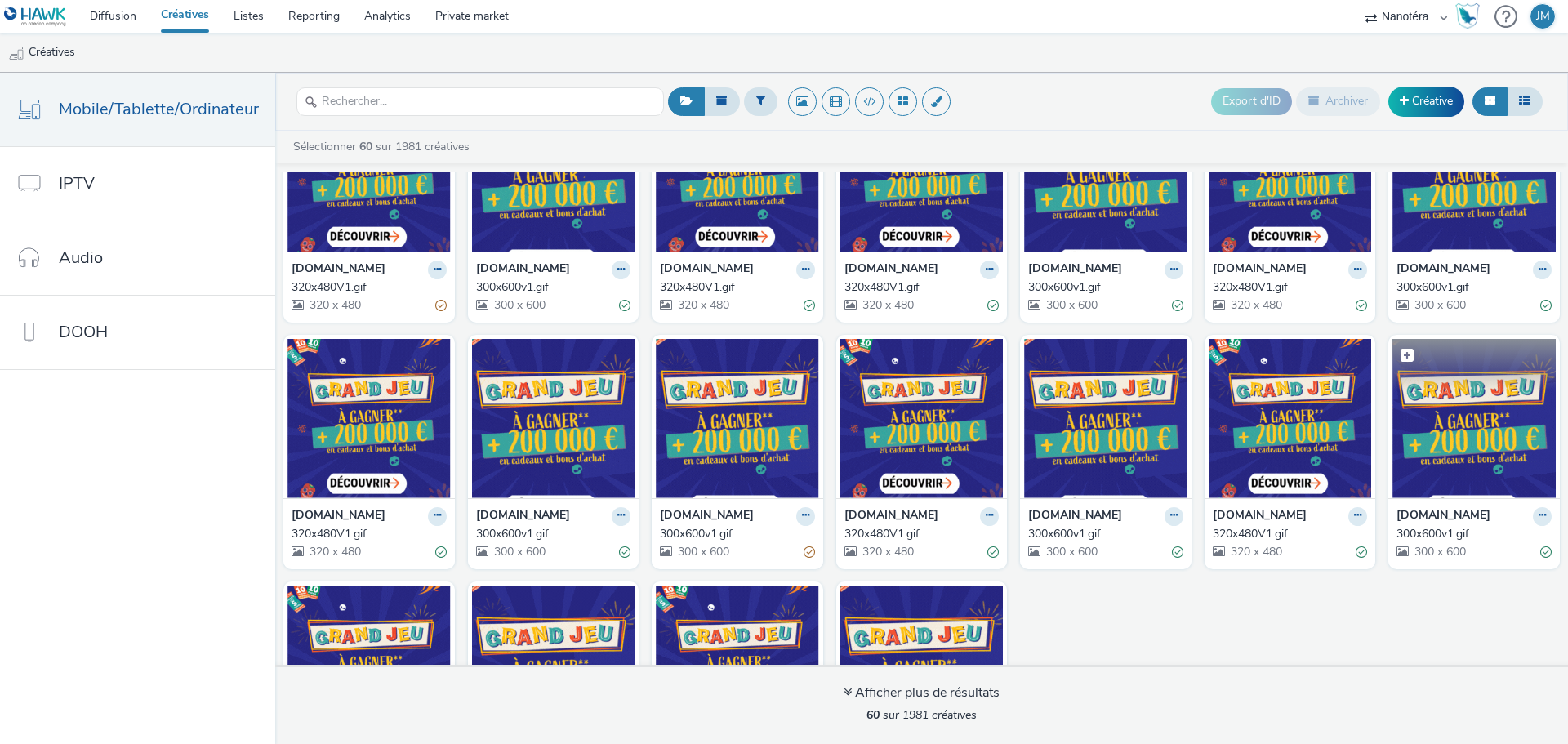
scroll to position [1744, 0]
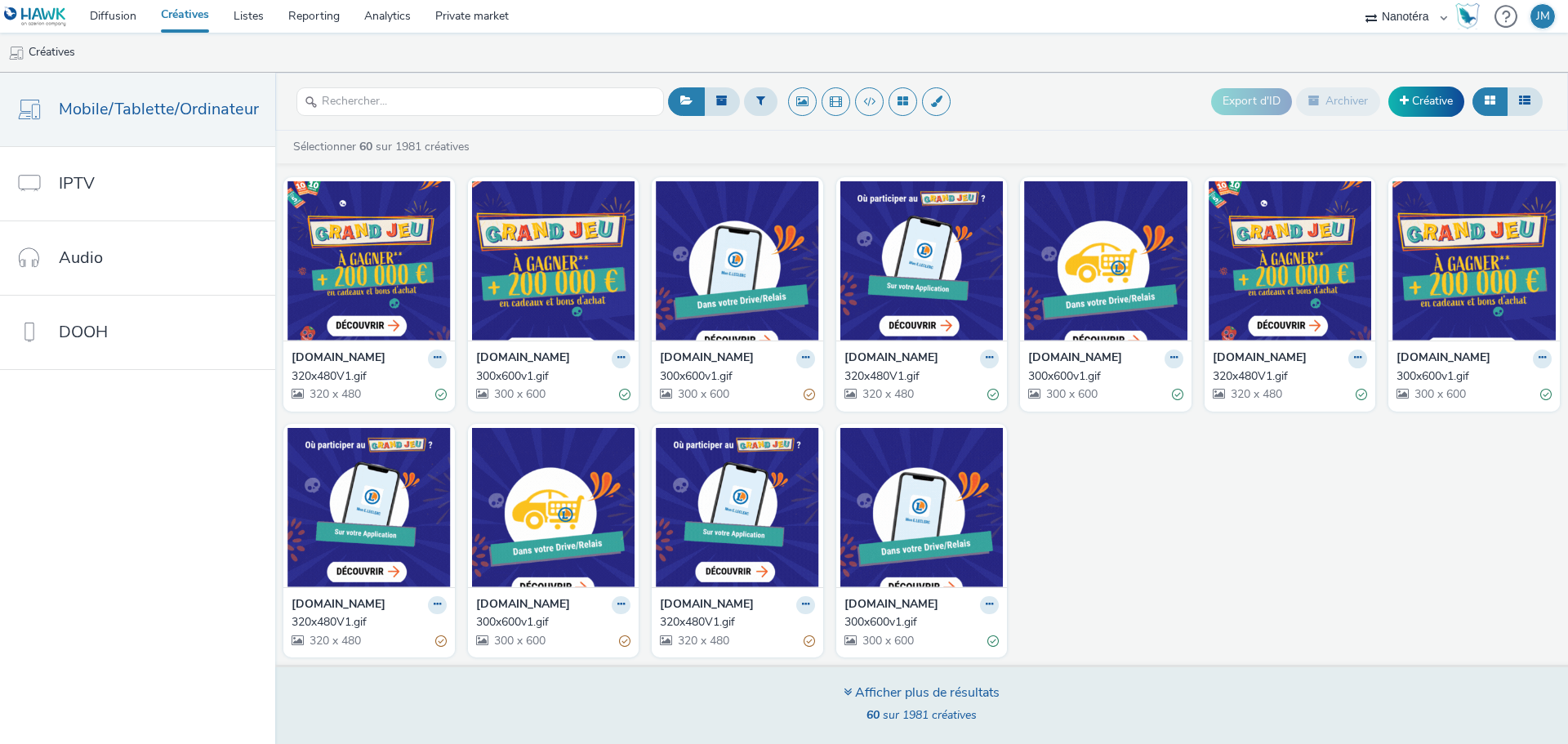
click at [851, 691] on div "Afficher plus de résultats" at bounding box center [921, 692] width 156 height 19
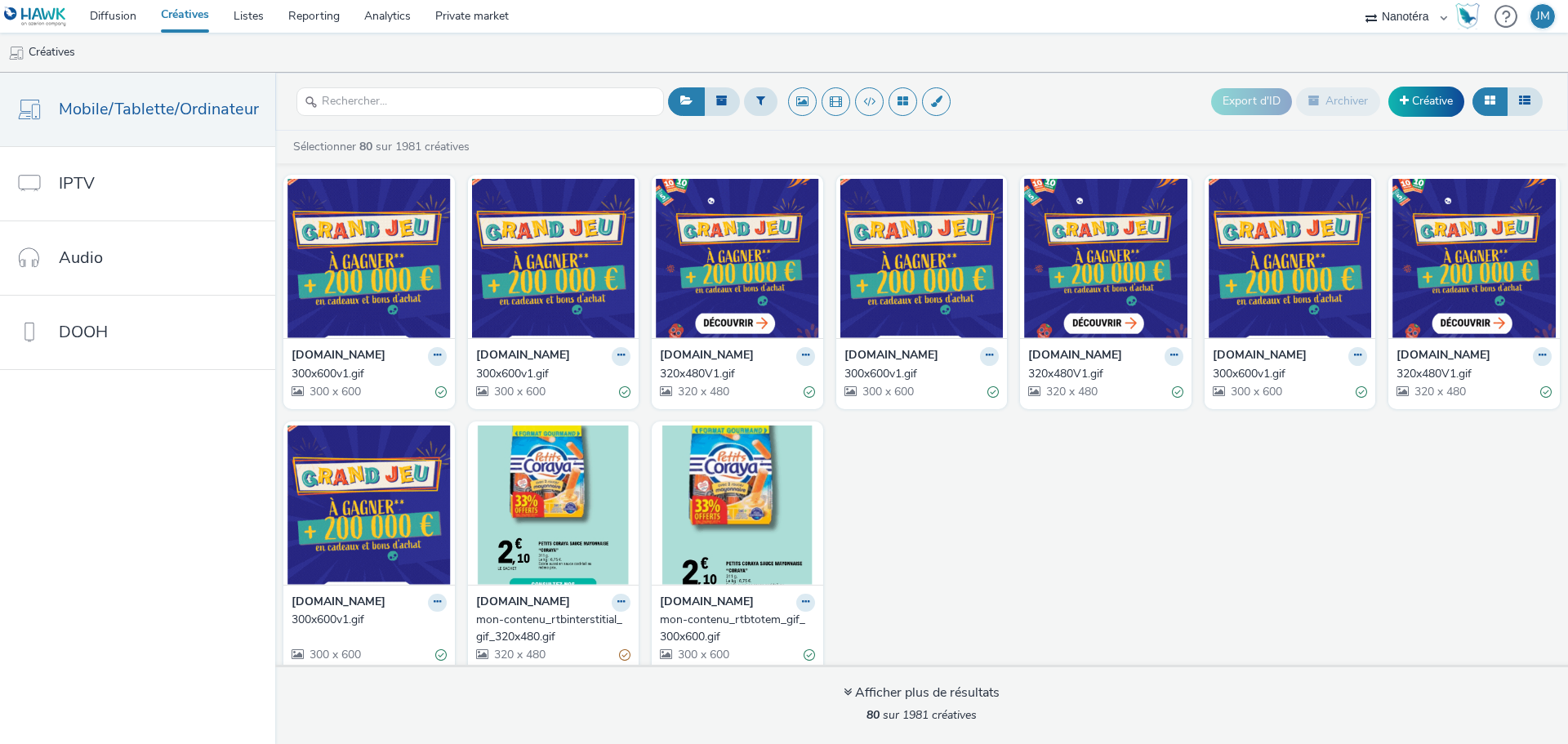
scroll to position [2499, 0]
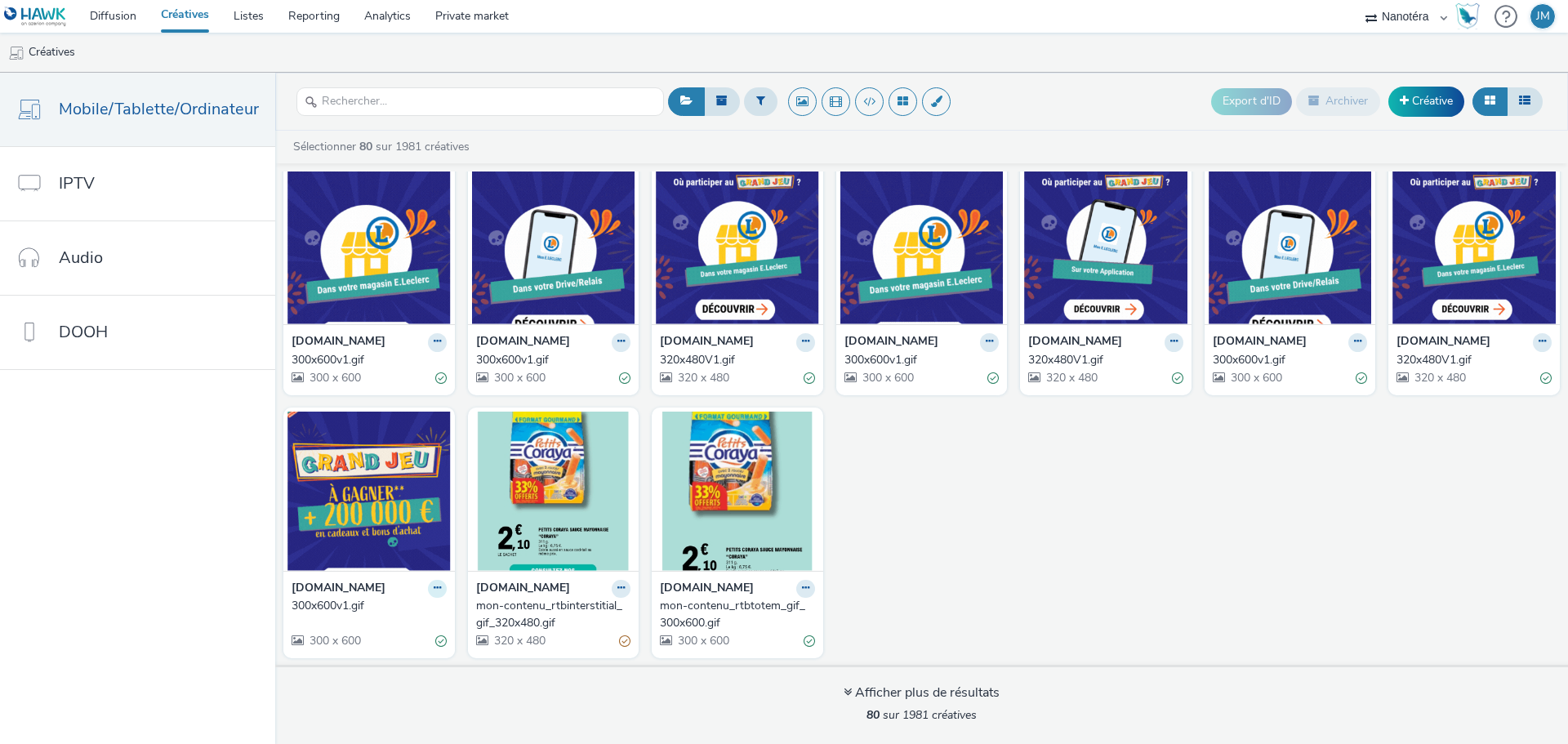
click at [433, 588] on icon at bounding box center [436, 588] width 7 height 10
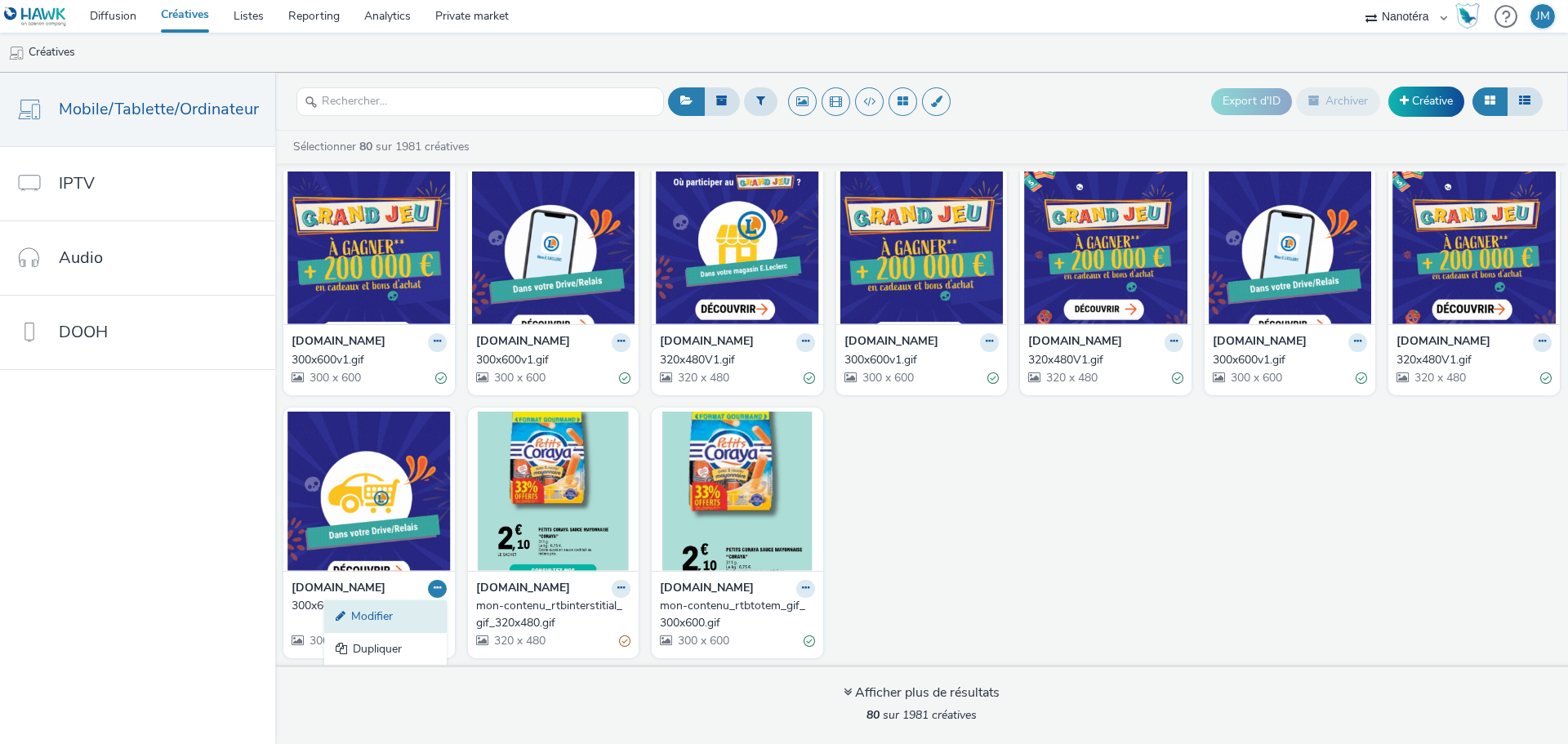
click at [375, 609] on link "Modifier" at bounding box center [386, 616] width 123 height 33
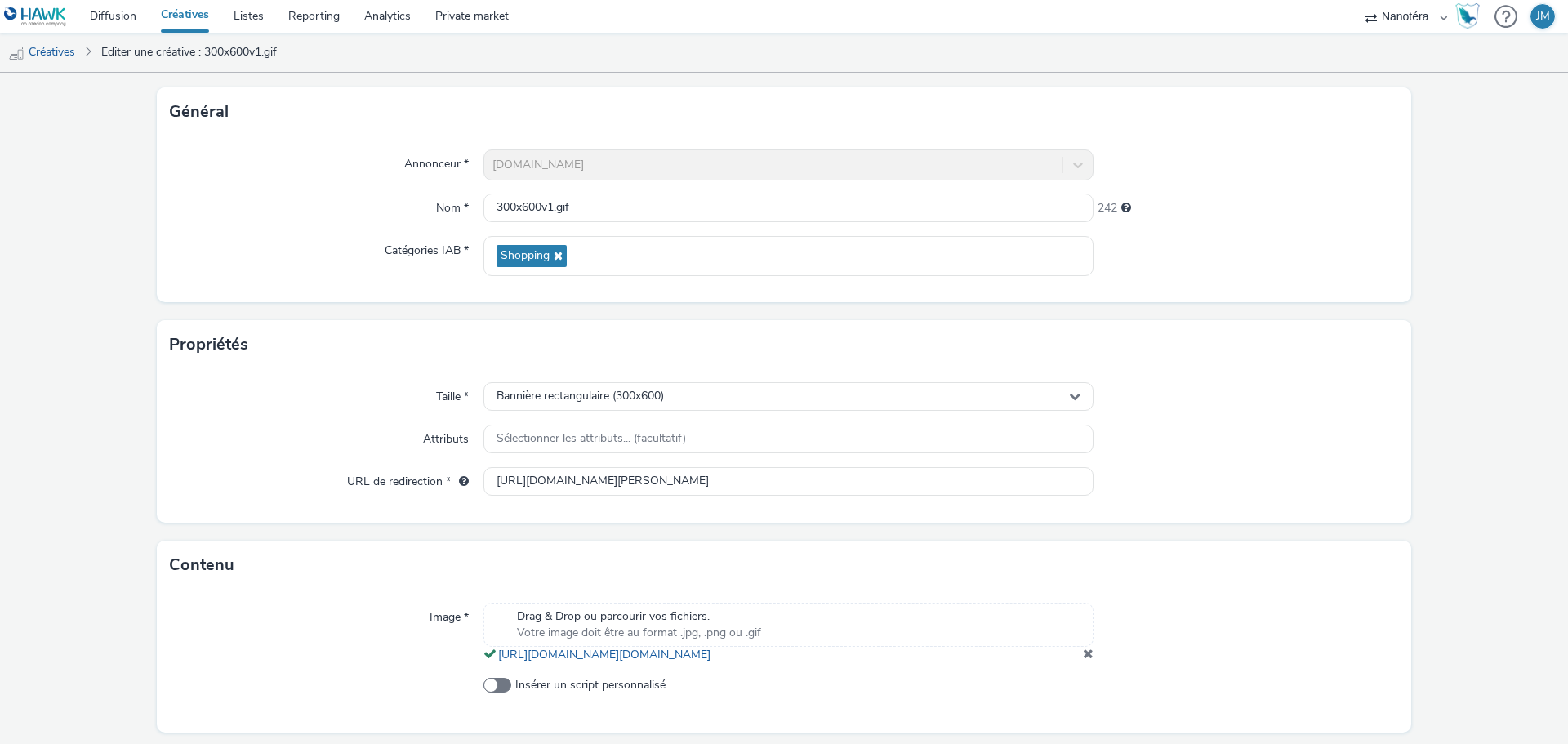
scroll to position [151, 0]
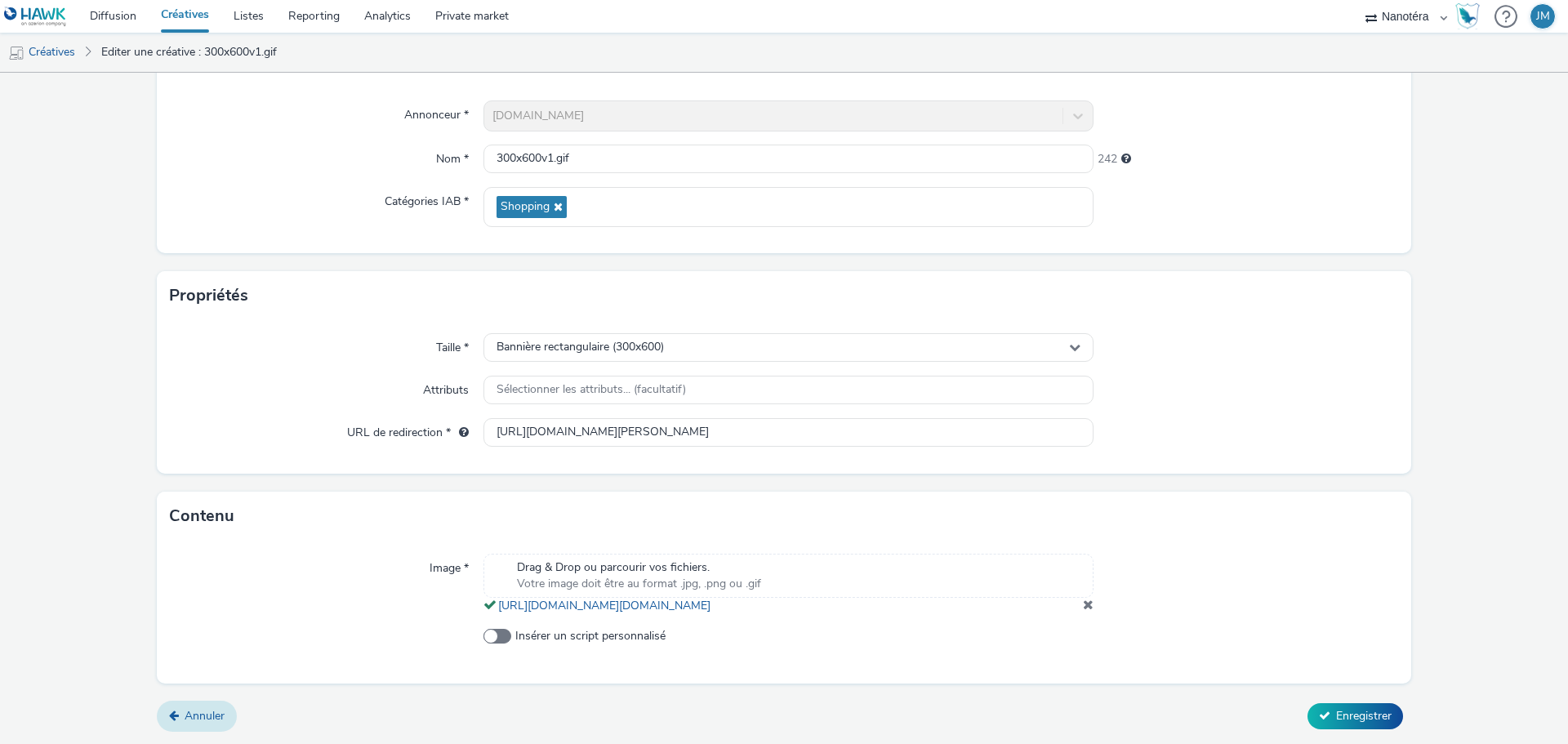
click at [185, 705] on link "Annuler" at bounding box center [197, 715] width 80 height 31
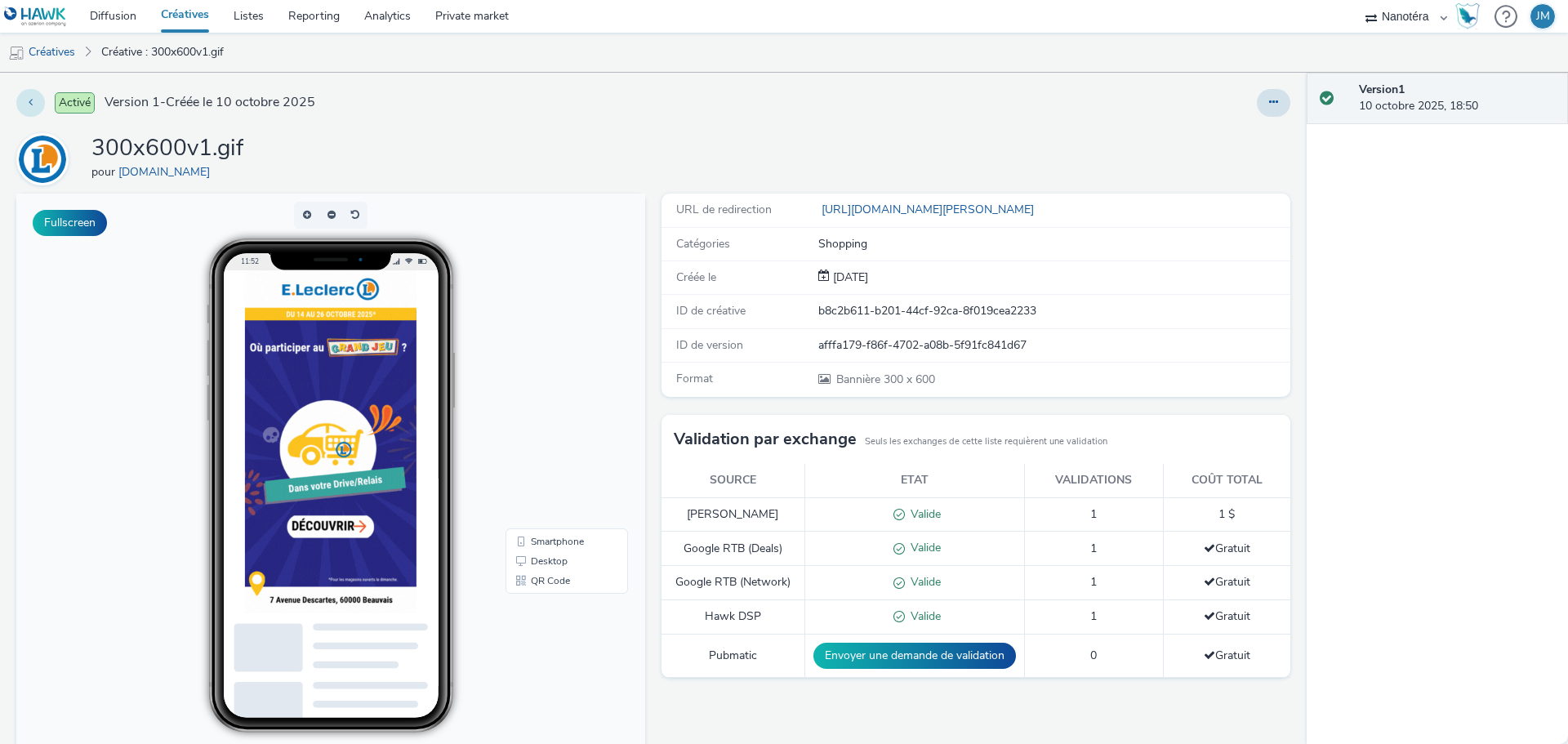
click at [29, 107] on icon at bounding box center [31, 101] width 4 height 11
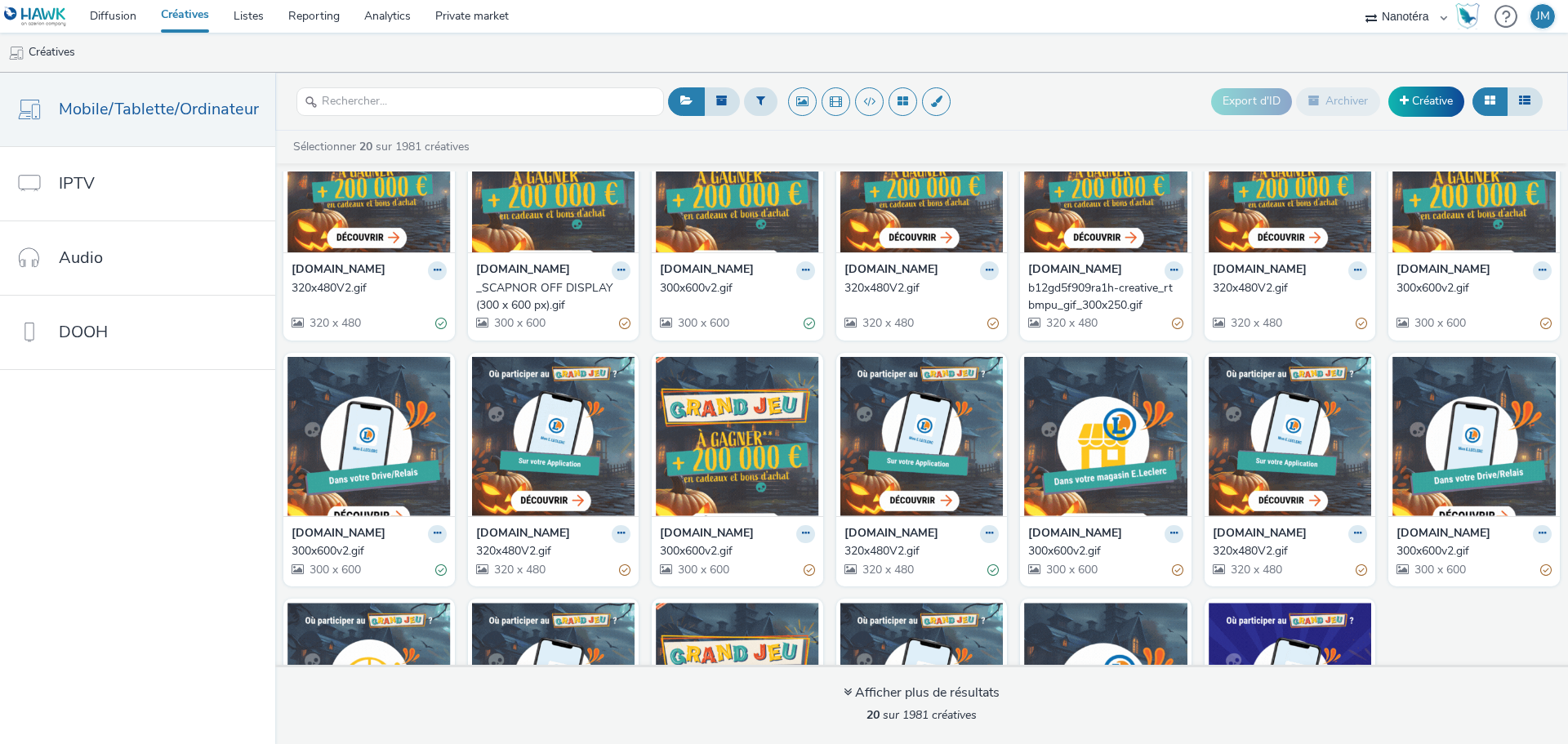
scroll to position [266, 0]
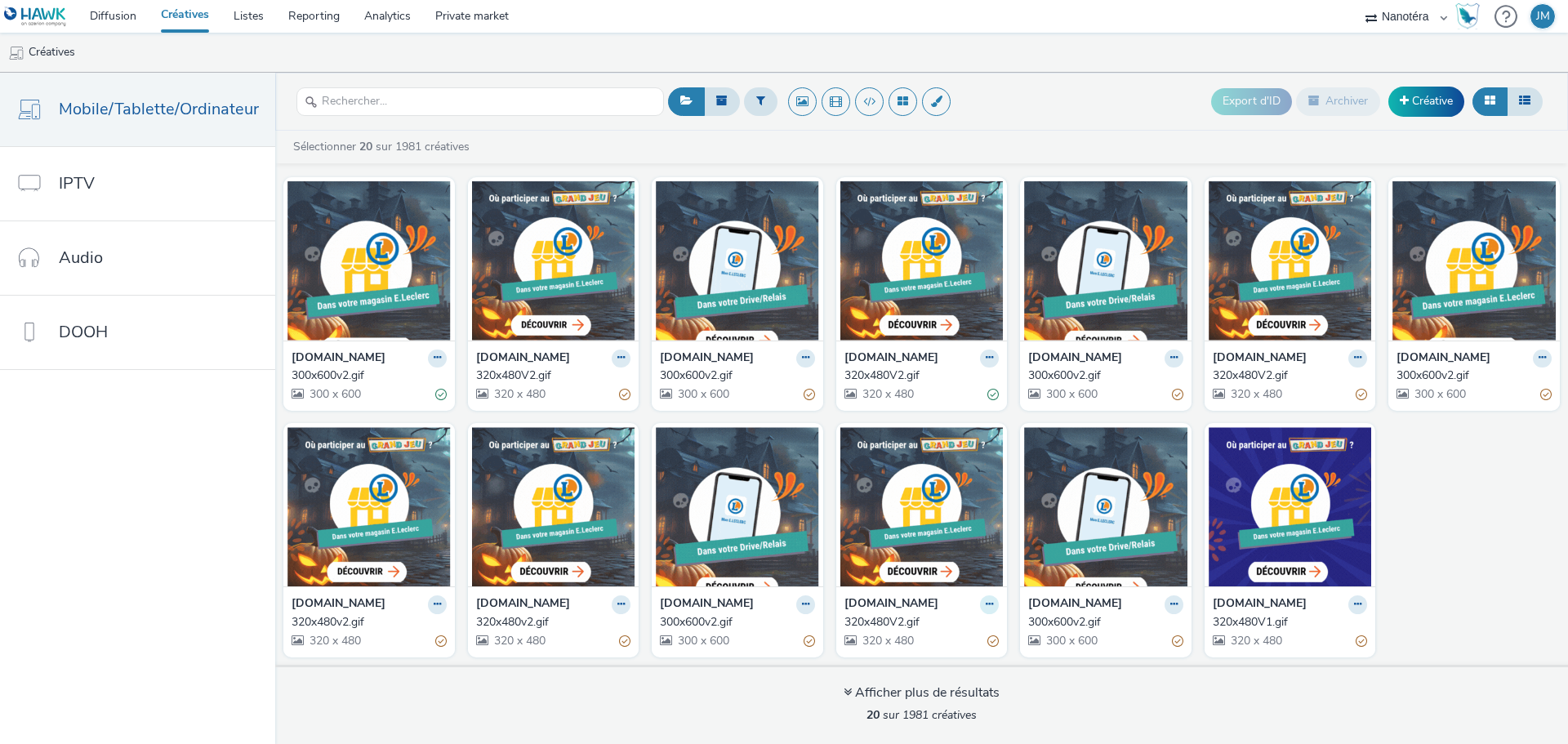
click at [980, 601] on button at bounding box center [989, 604] width 19 height 19
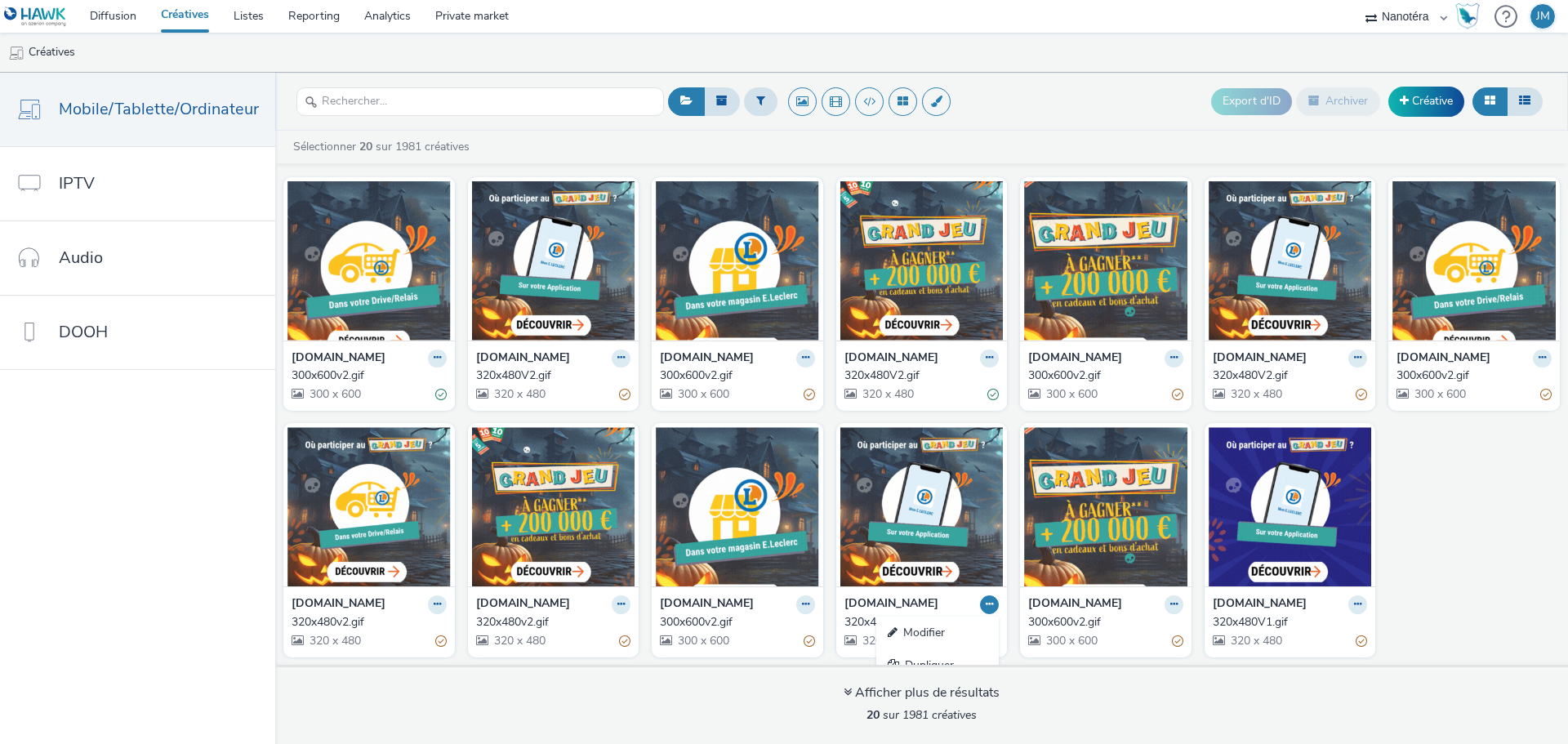
click at [980, 601] on button at bounding box center [989, 604] width 19 height 19
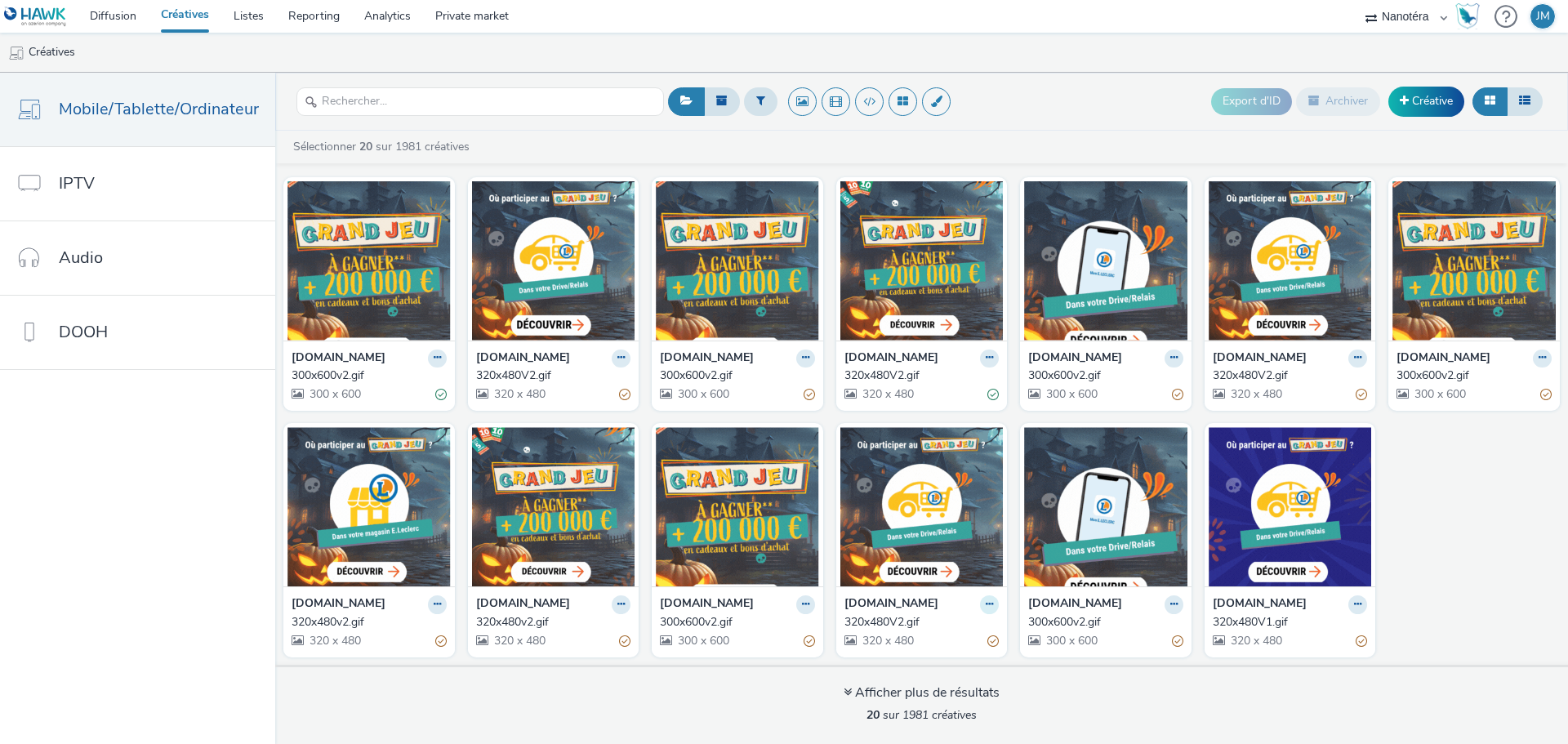
click at [980, 612] on button at bounding box center [989, 604] width 19 height 19
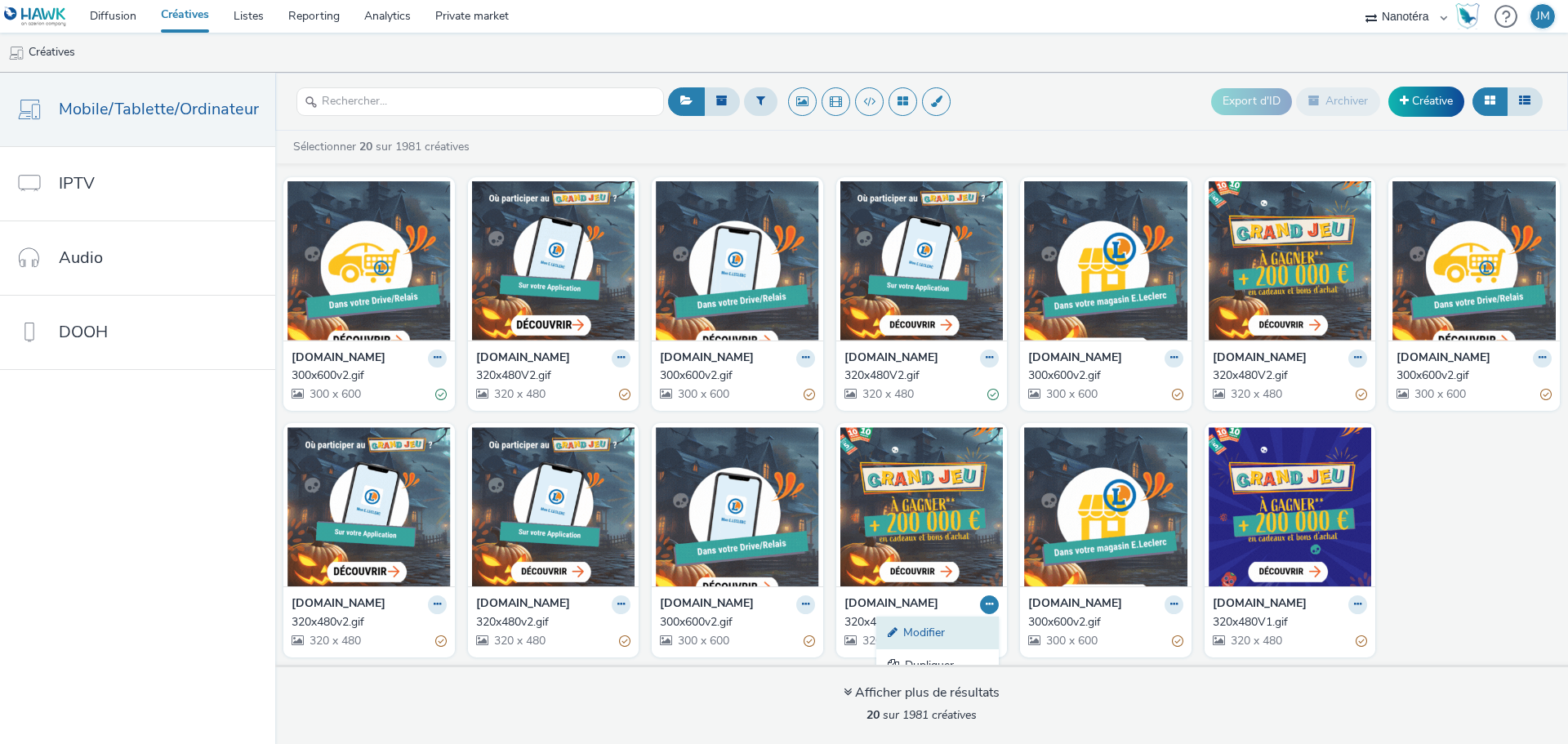
click at [914, 631] on link "Modifier" at bounding box center [937, 632] width 123 height 33
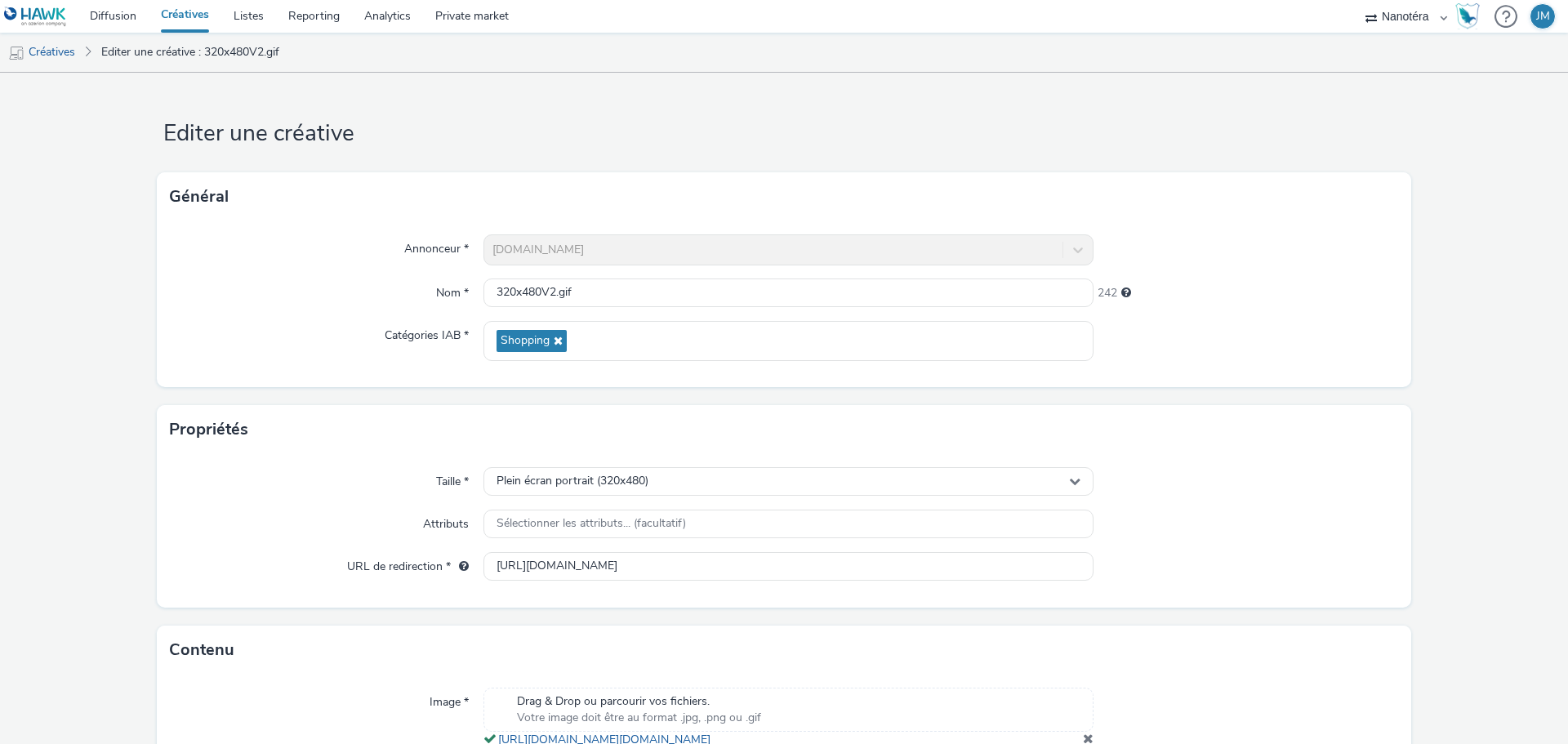
scroll to position [151, 0]
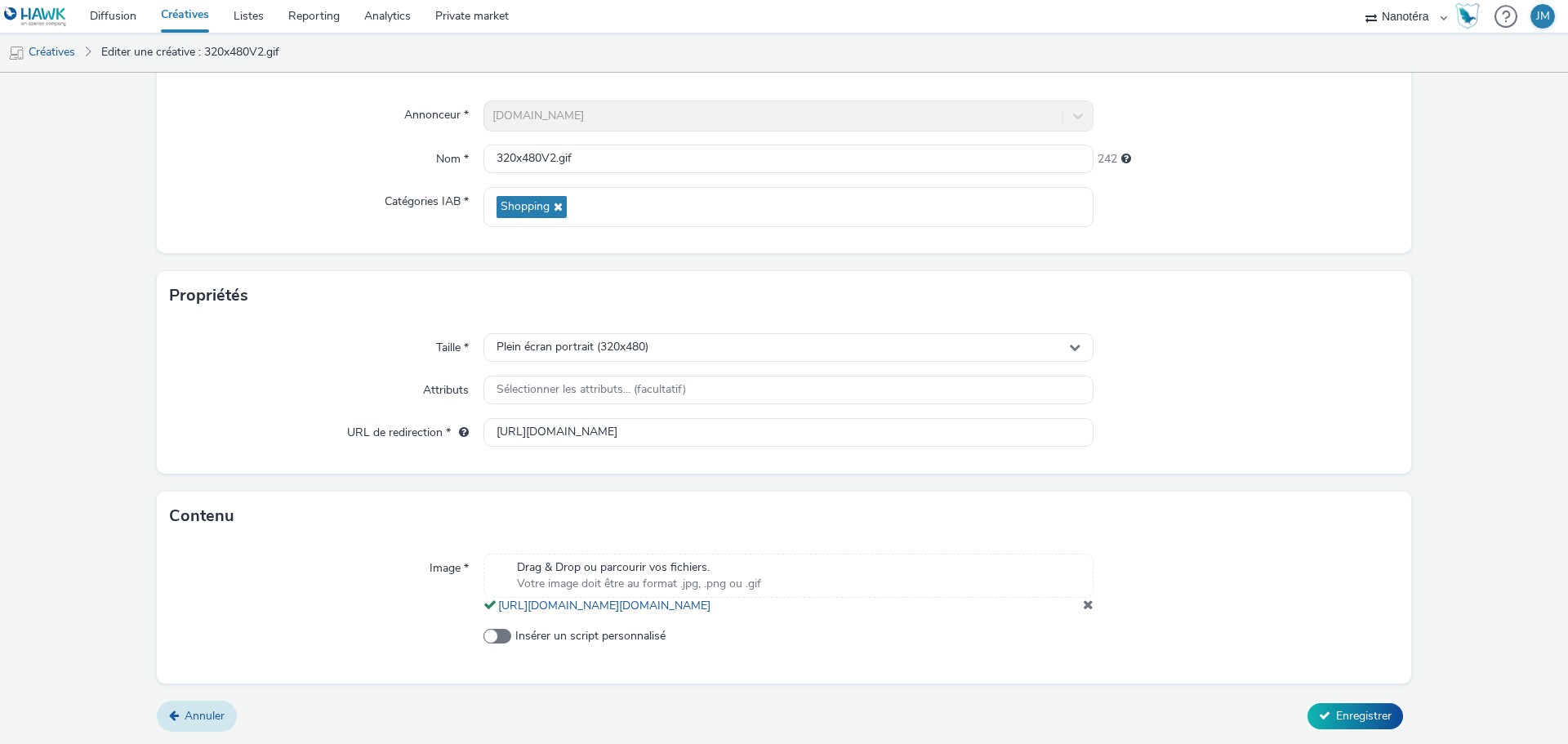
click at [190, 709] on span "Annuler" at bounding box center [205, 716] width 40 height 16
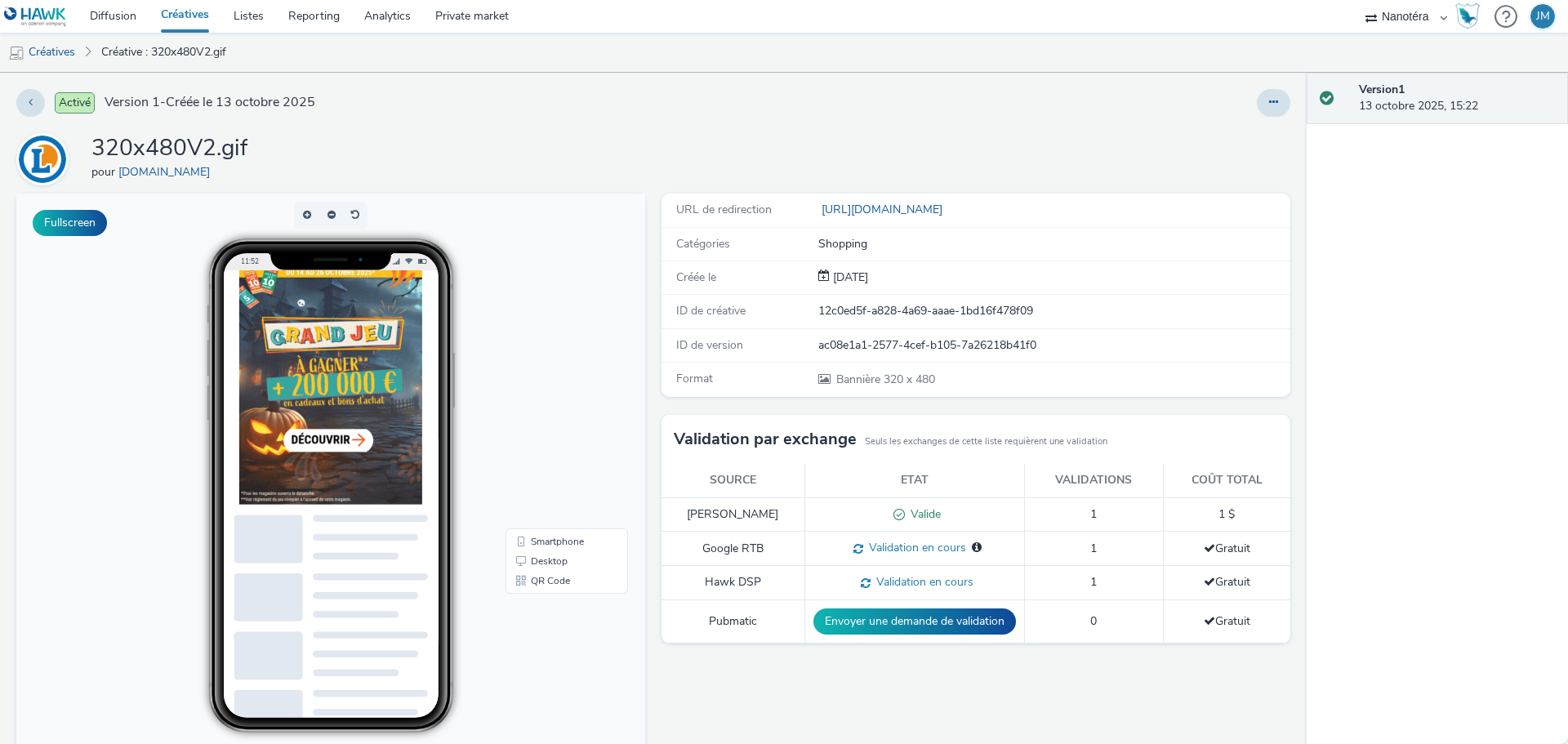
scroll to position [82, 0]
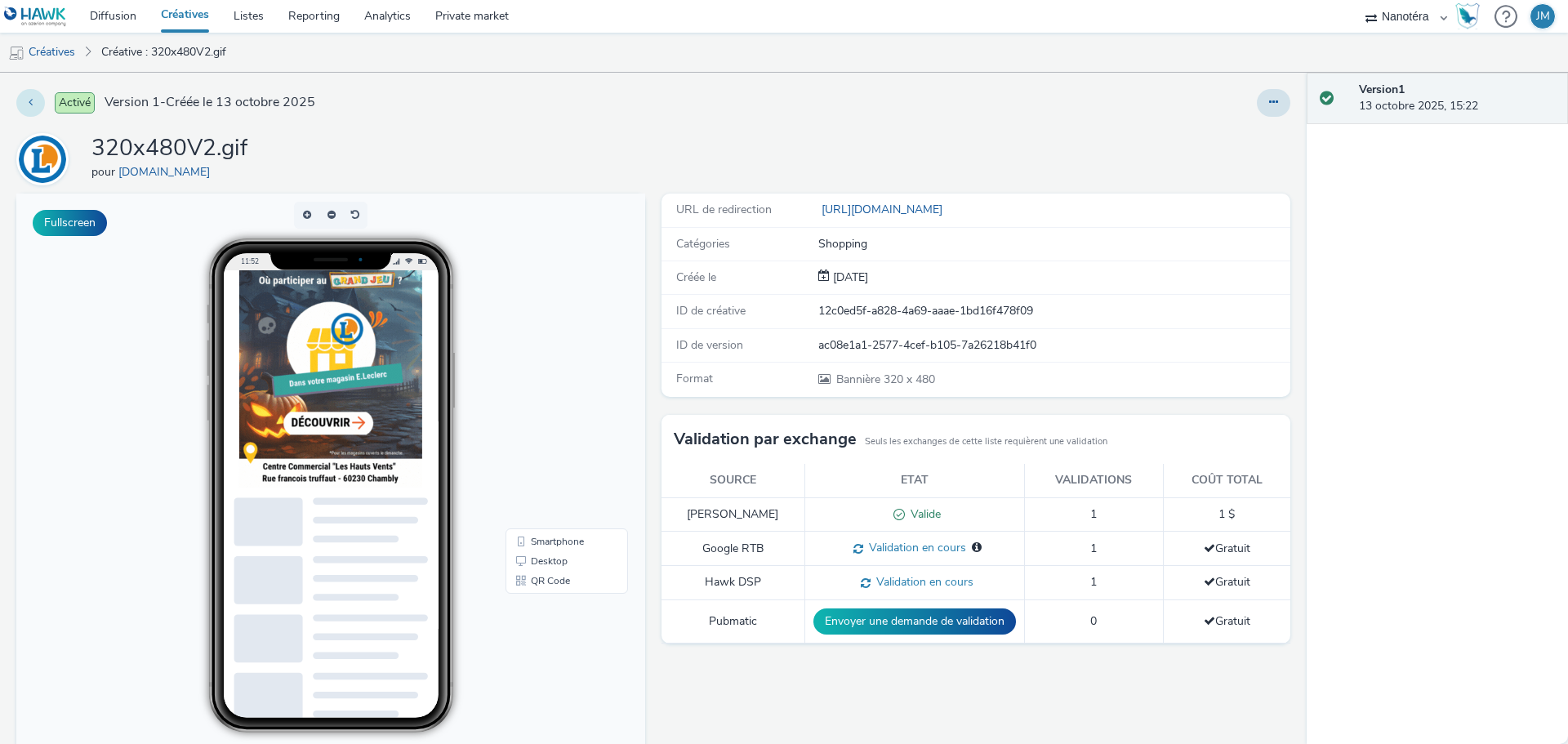
click at [35, 112] on button at bounding box center [30, 103] width 29 height 28
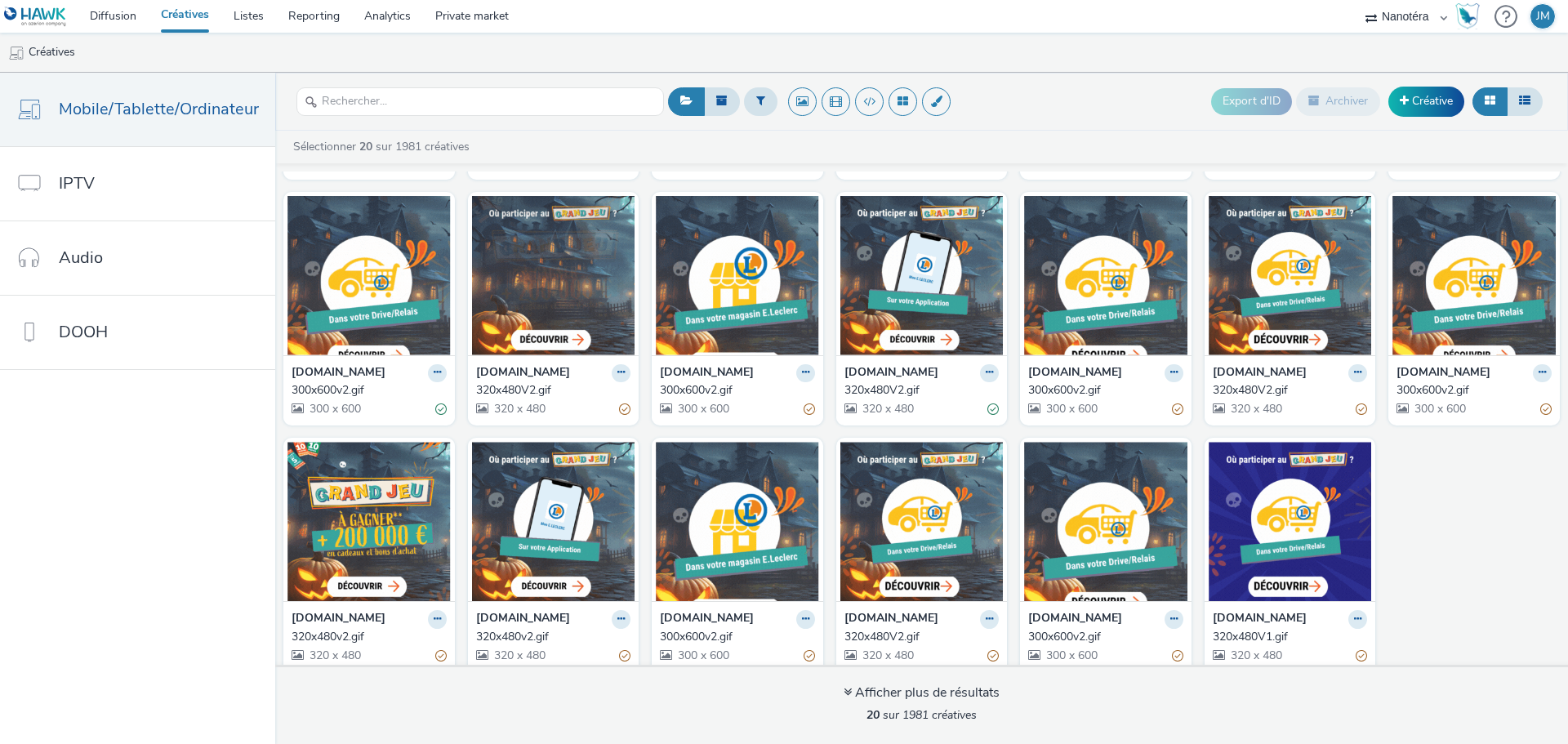
scroll to position [266, 0]
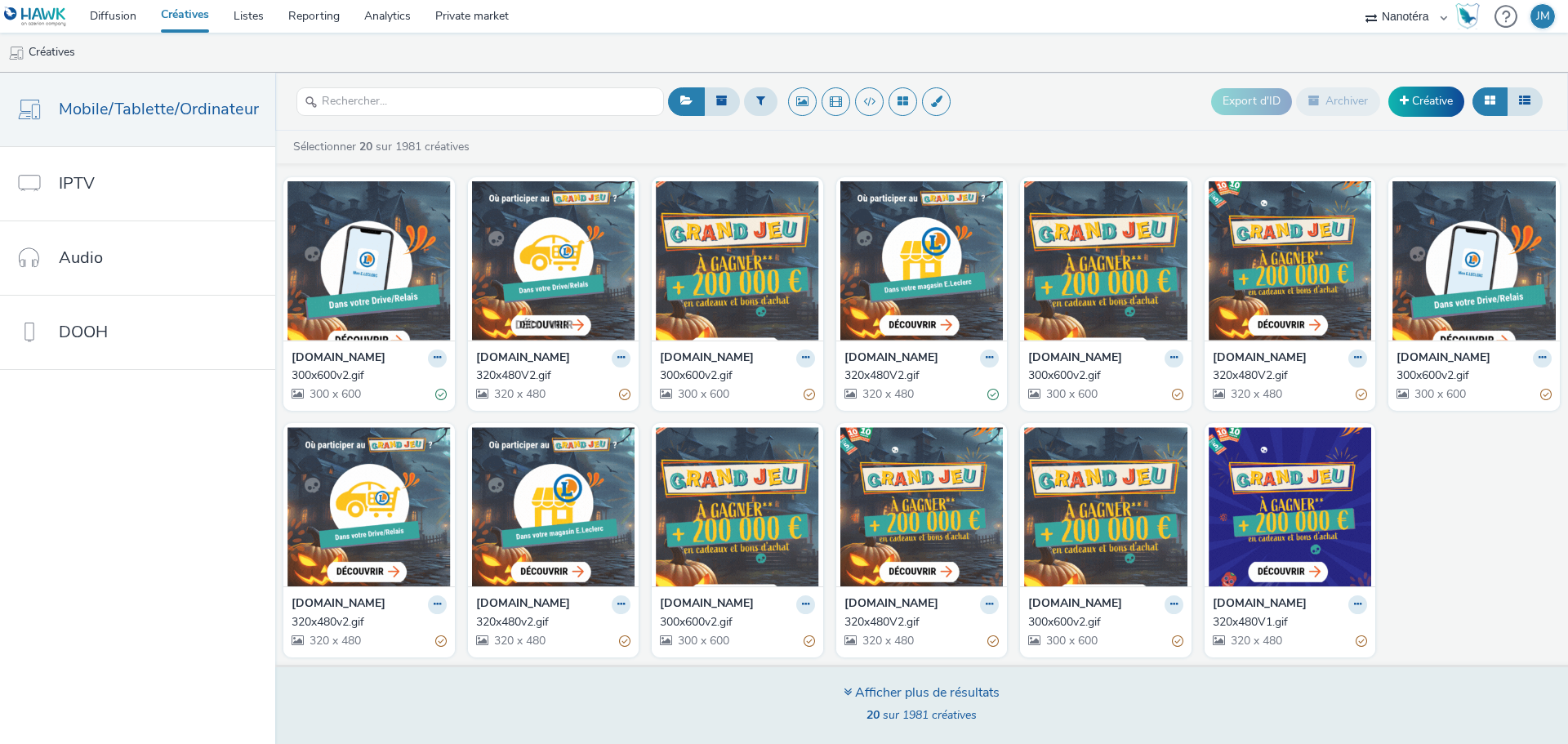
click at [902, 695] on div "Afficher plus de résultats" at bounding box center [921, 692] width 156 height 19
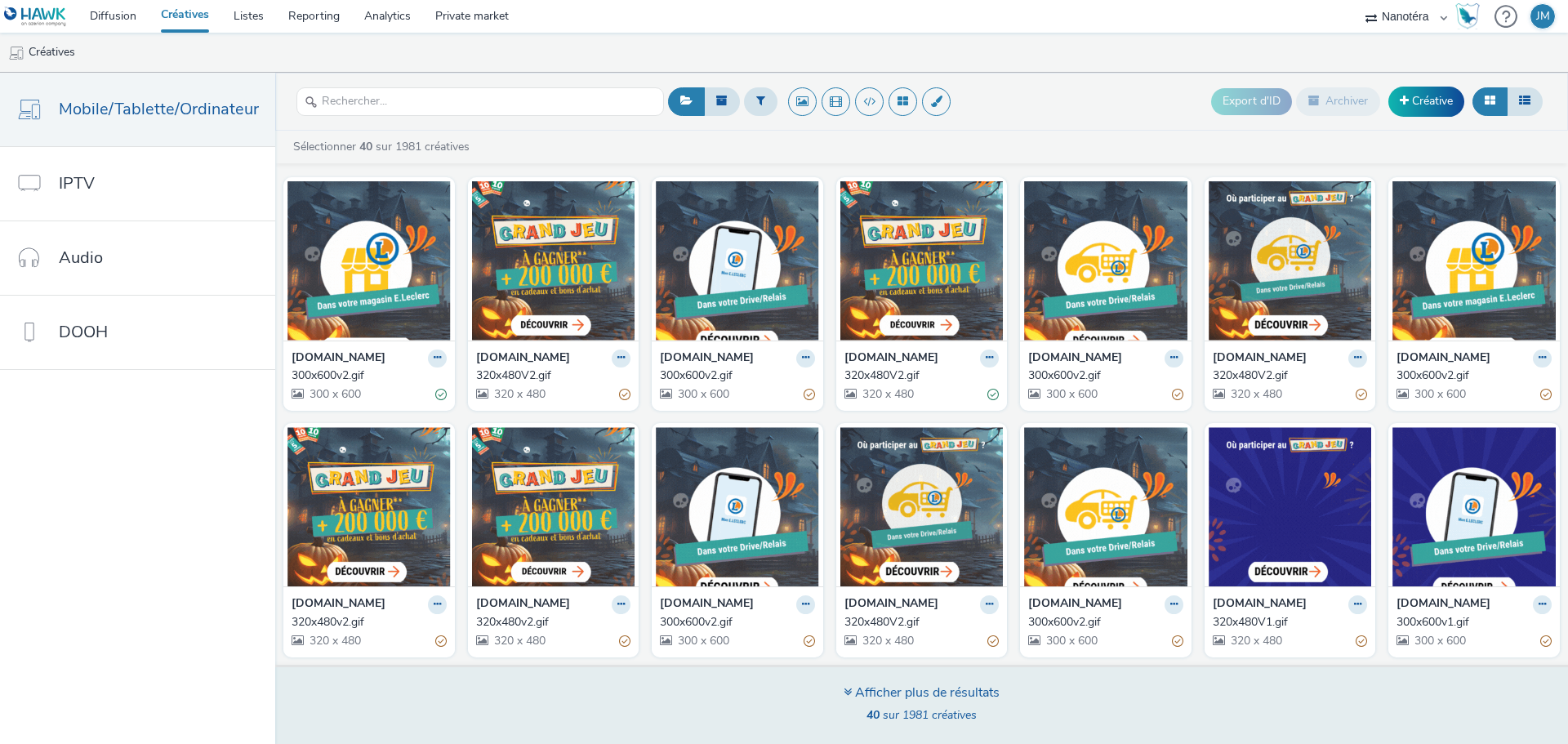
click at [942, 692] on div "Afficher plus de résultats" at bounding box center [921, 692] width 156 height 19
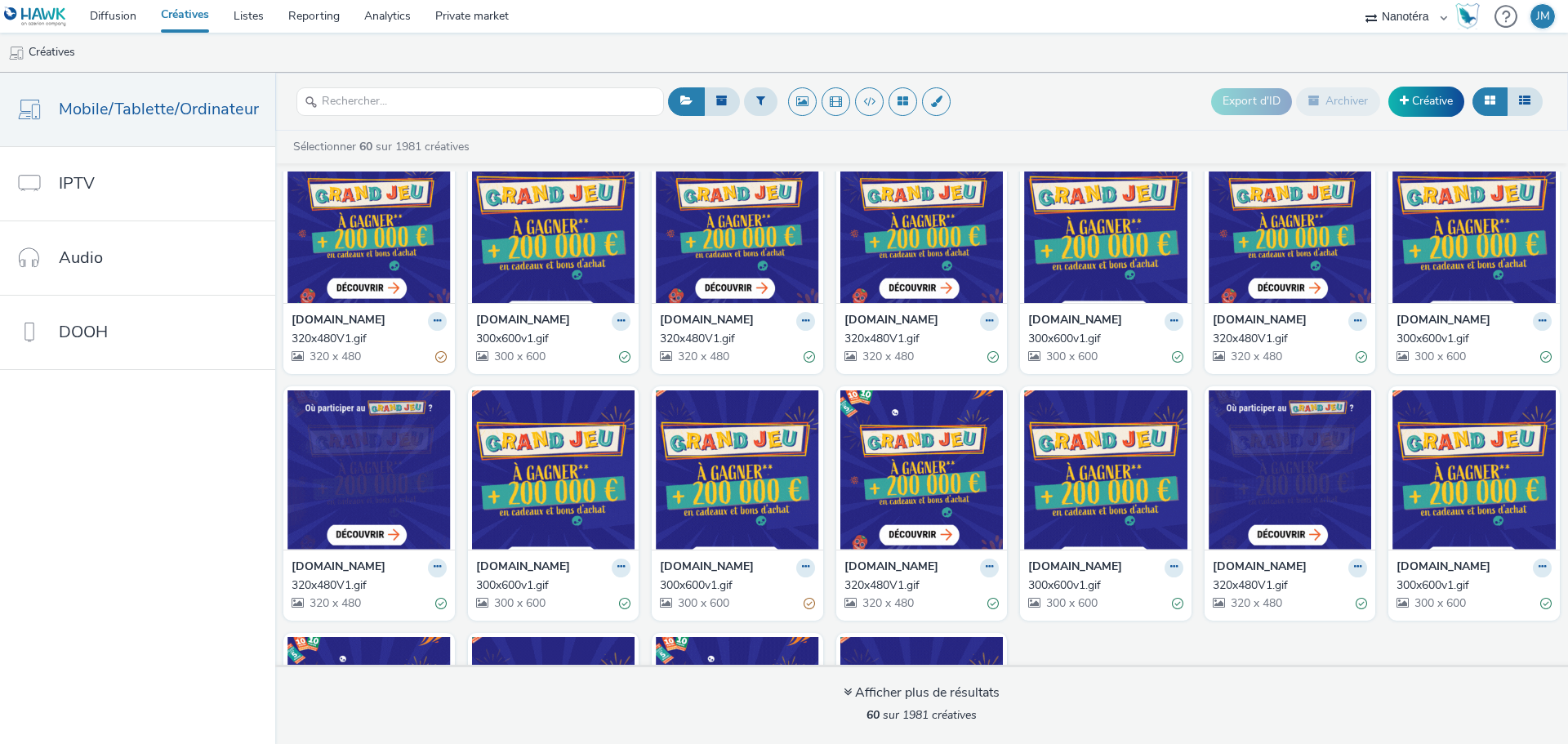
scroll to position [1744, 0]
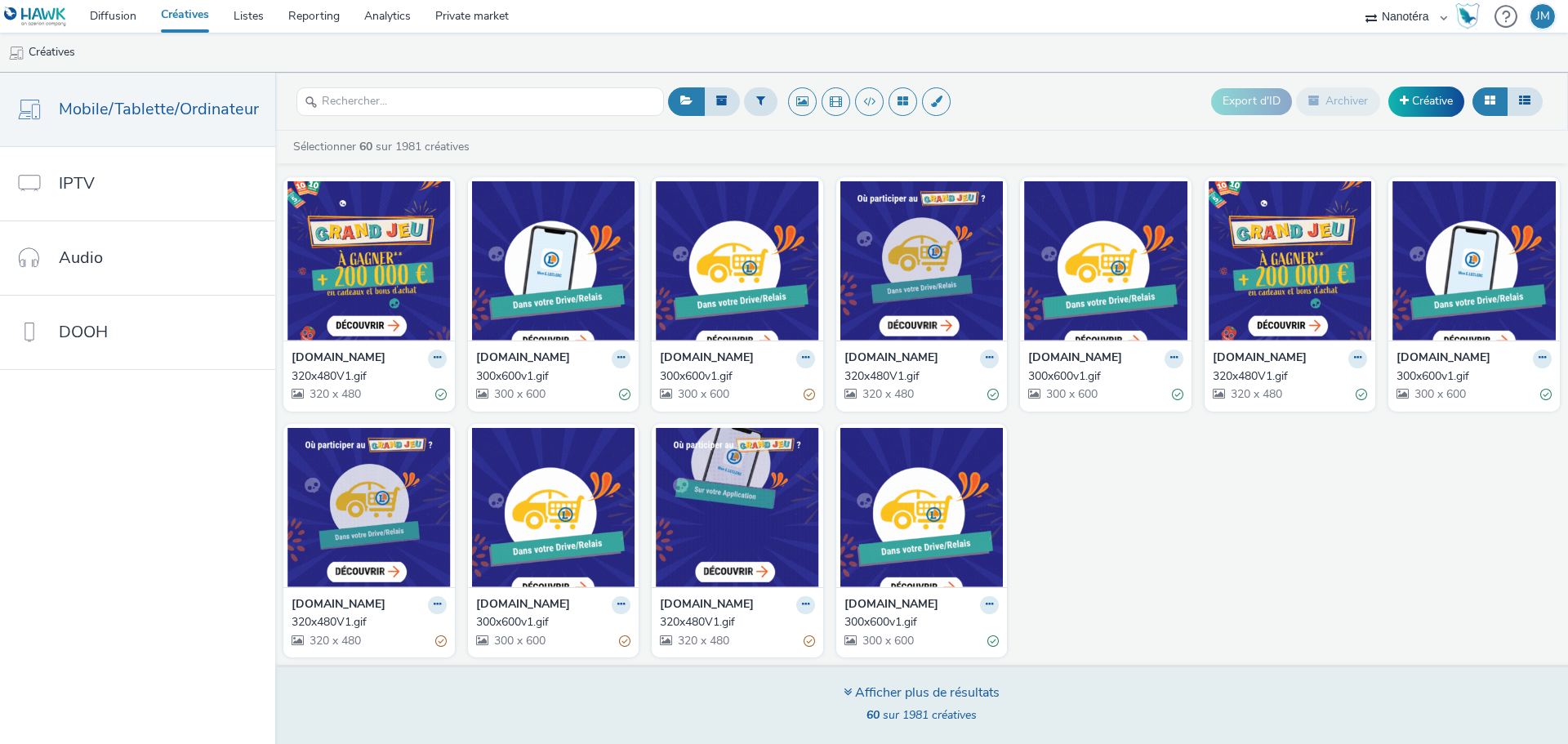
click at [886, 691] on div "Afficher plus de résultats" at bounding box center [921, 692] width 156 height 19
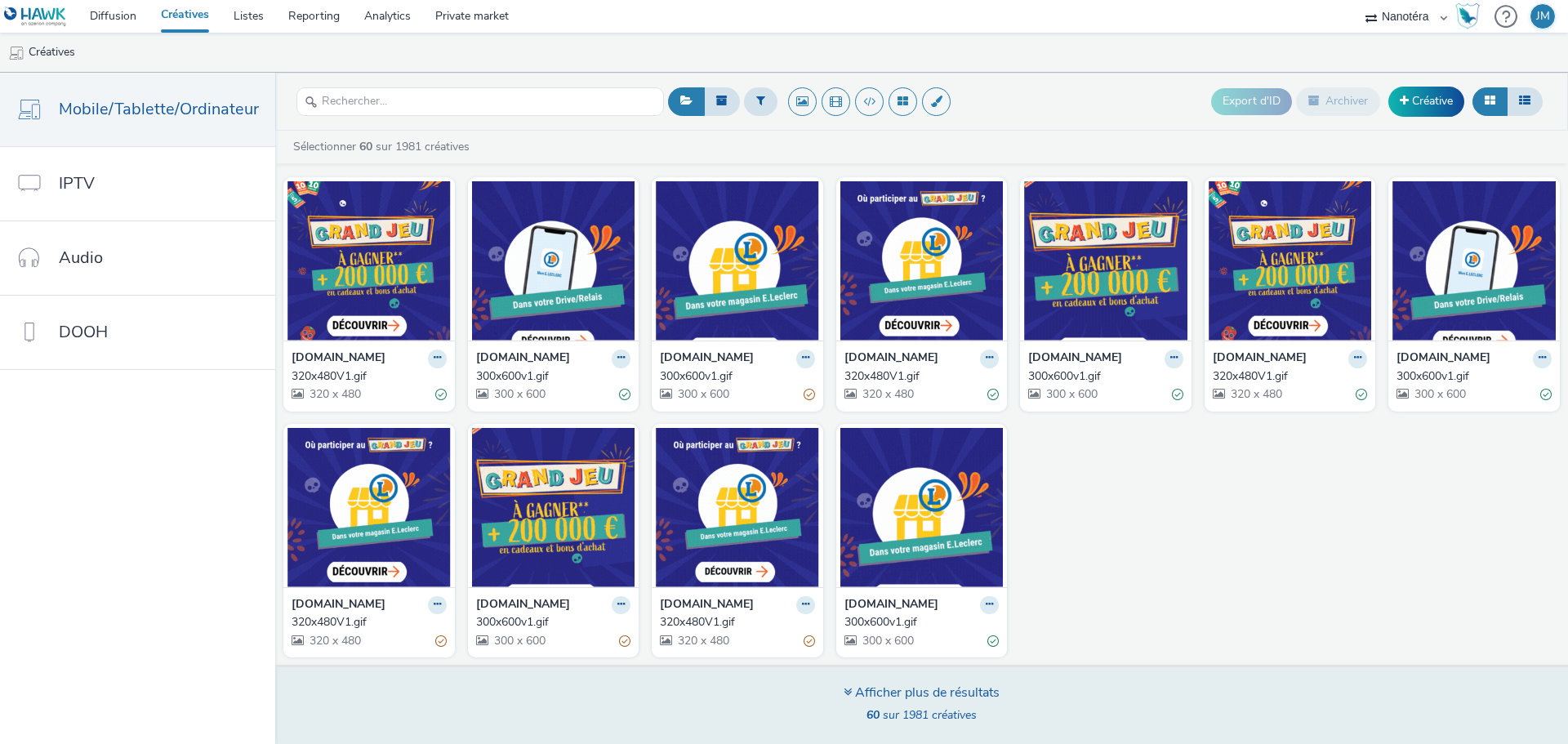
click at [848, 692] on icon at bounding box center [847, 691] width 8 height 13
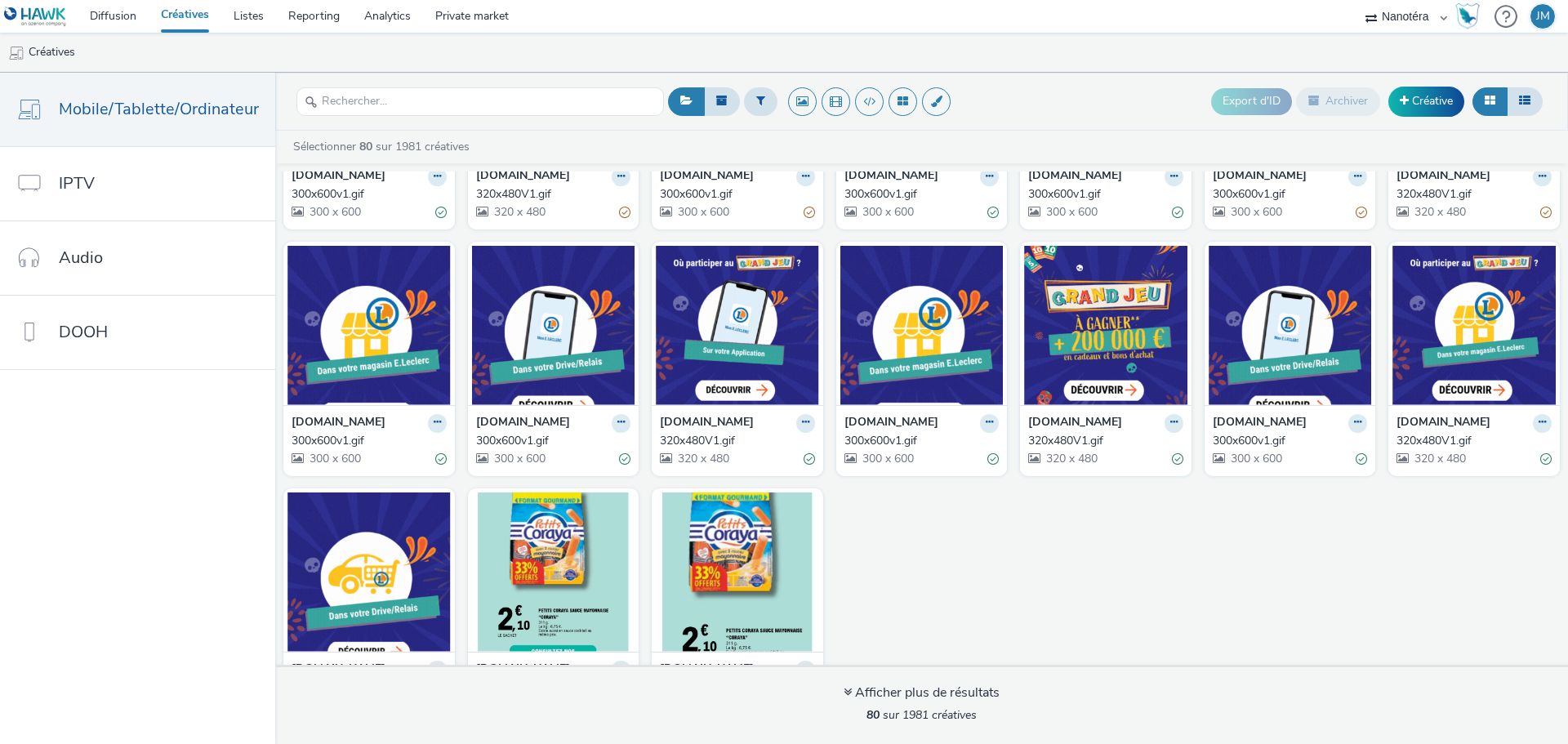
scroll to position [2499, 0]
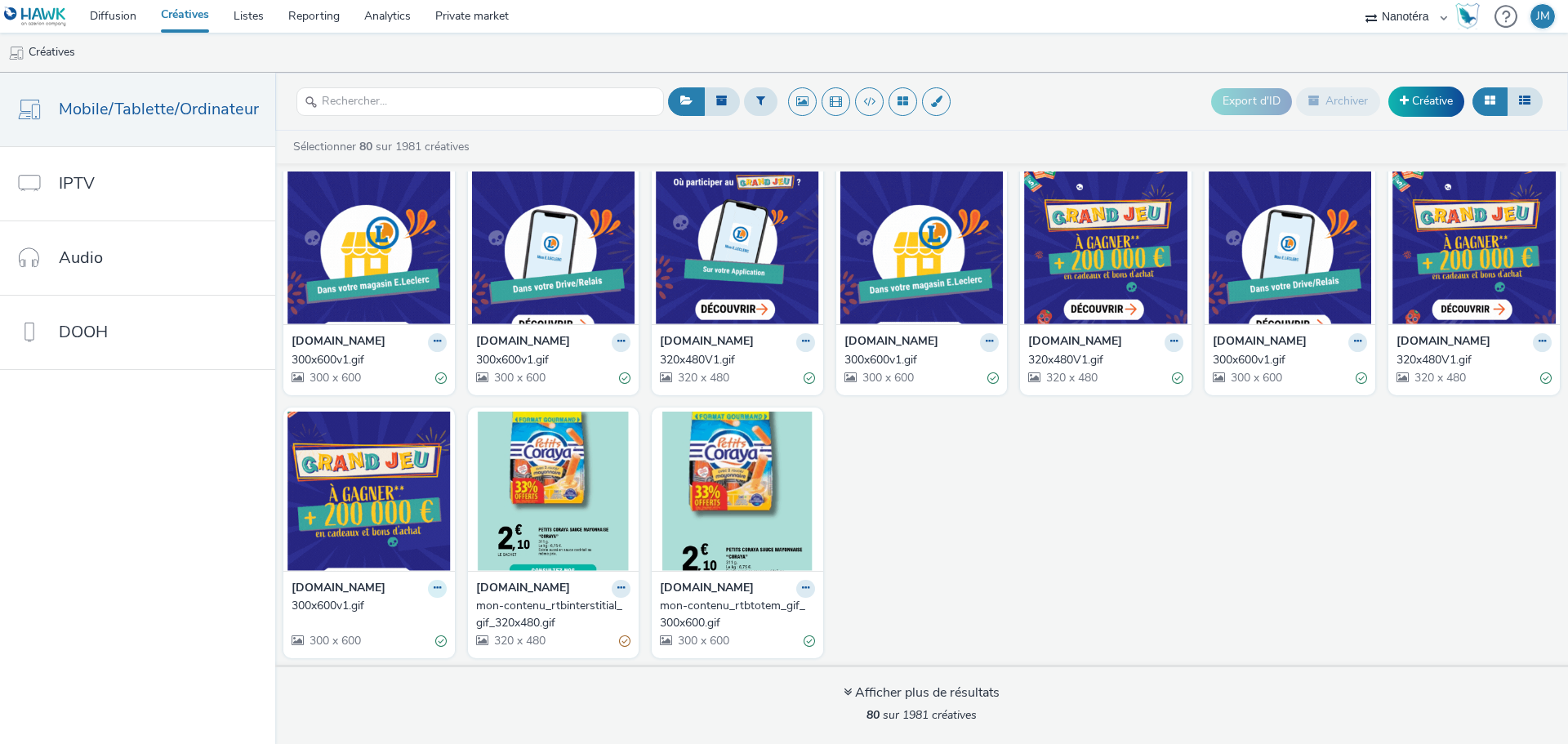
click at [433, 588] on icon at bounding box center [436, 588] width 7 height 10
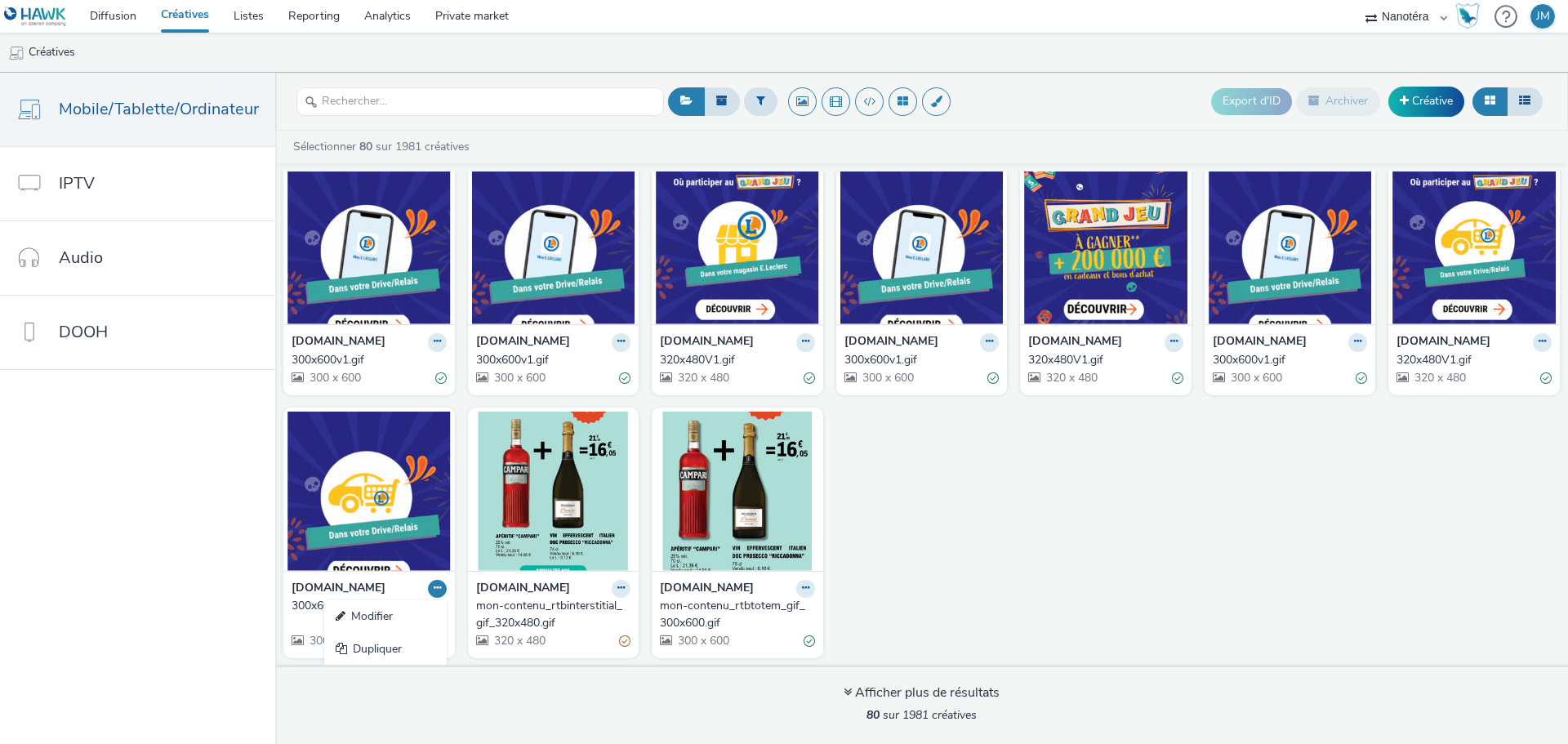
click at [433, 588] on icon at bounding box center [436, 588] width 7 height 10
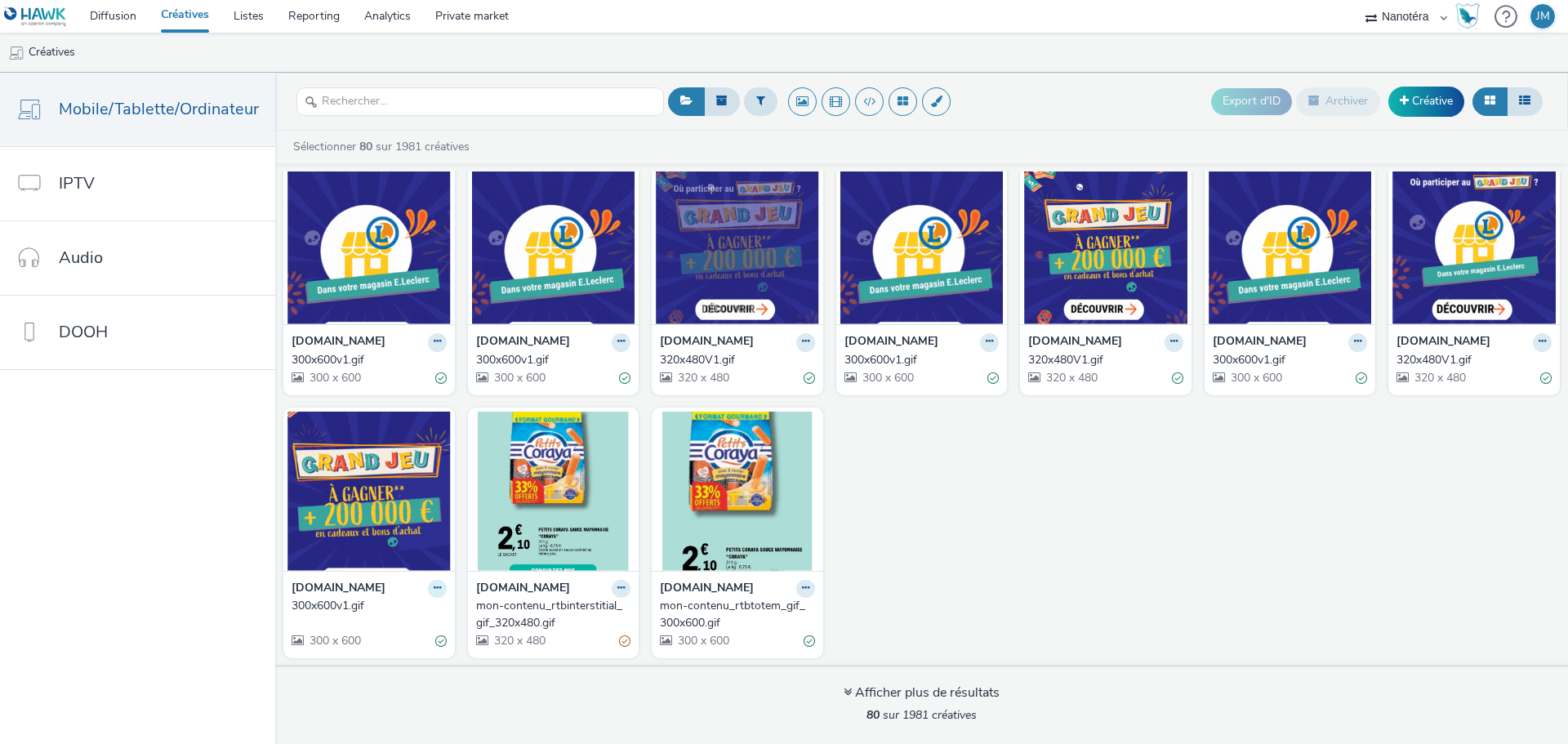
click at [433, 588] on icon at bounding box center [436, 588] width 7 height 10
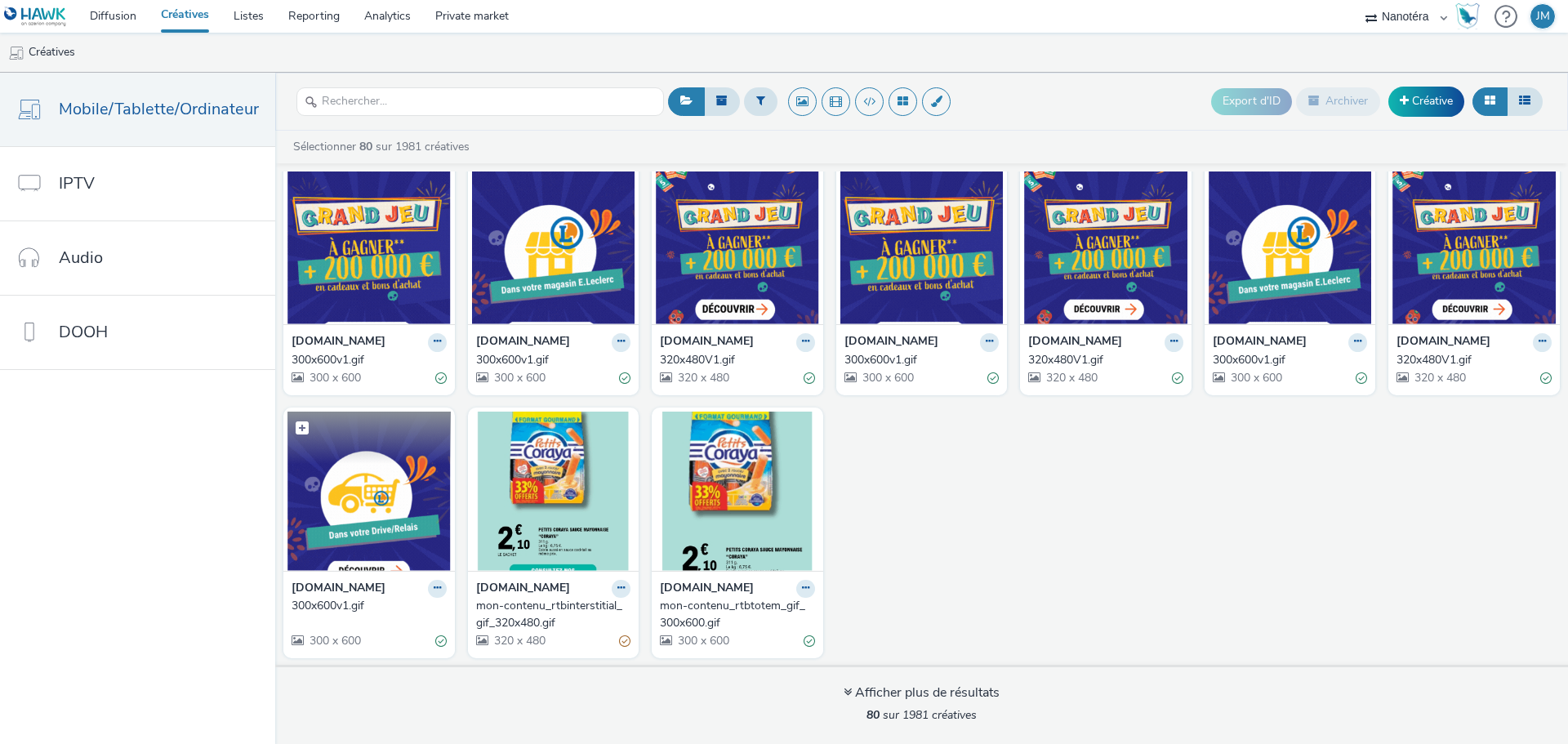
click at [395, 527] on img at bounding box center [369, 490] width 163 height 159
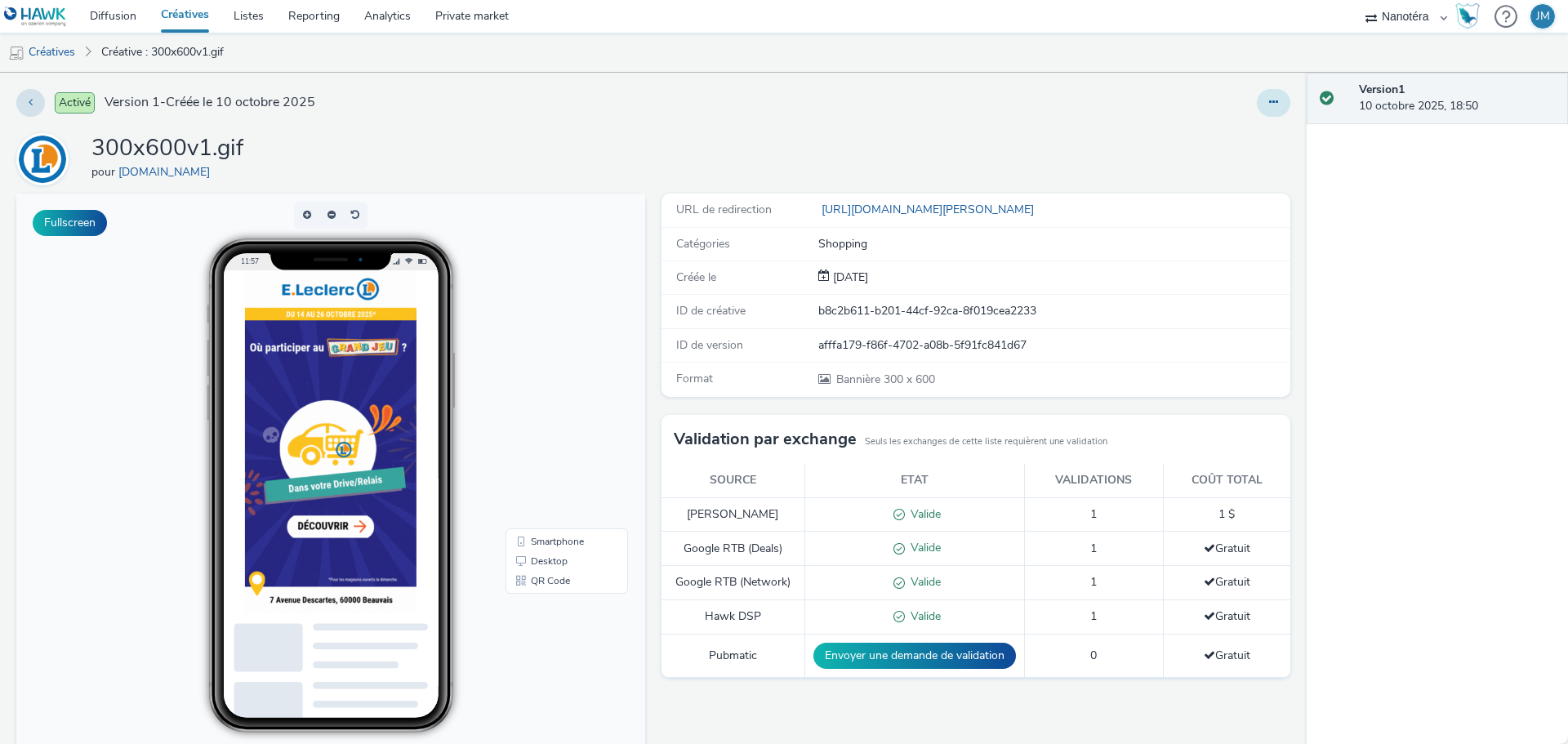
click at [1256, 95] on button at bounding box center [1273, 103] width 34 height 28
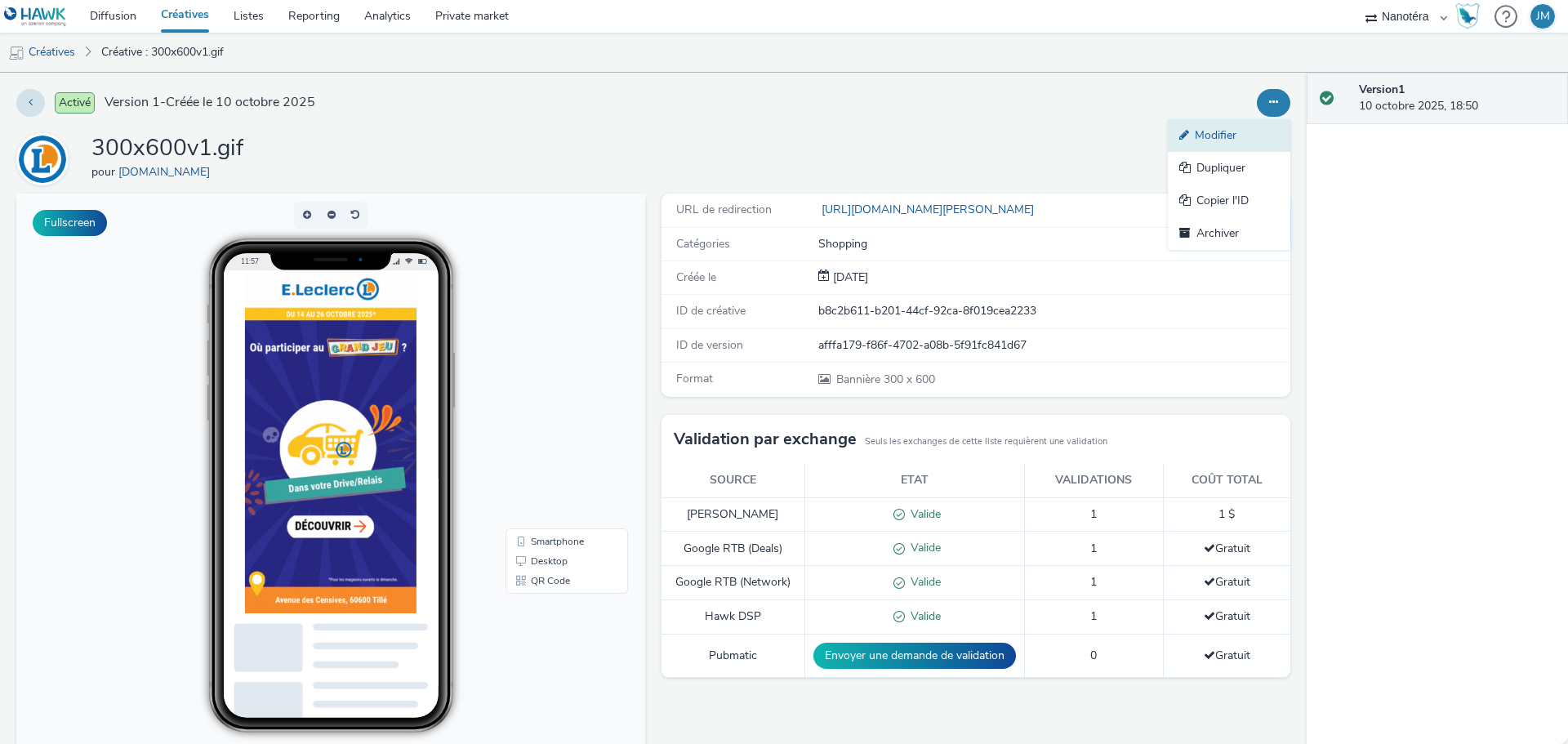
click at [1188, 142] on link "Modifier" at bounding box center [1228, 135] width 123 height 33
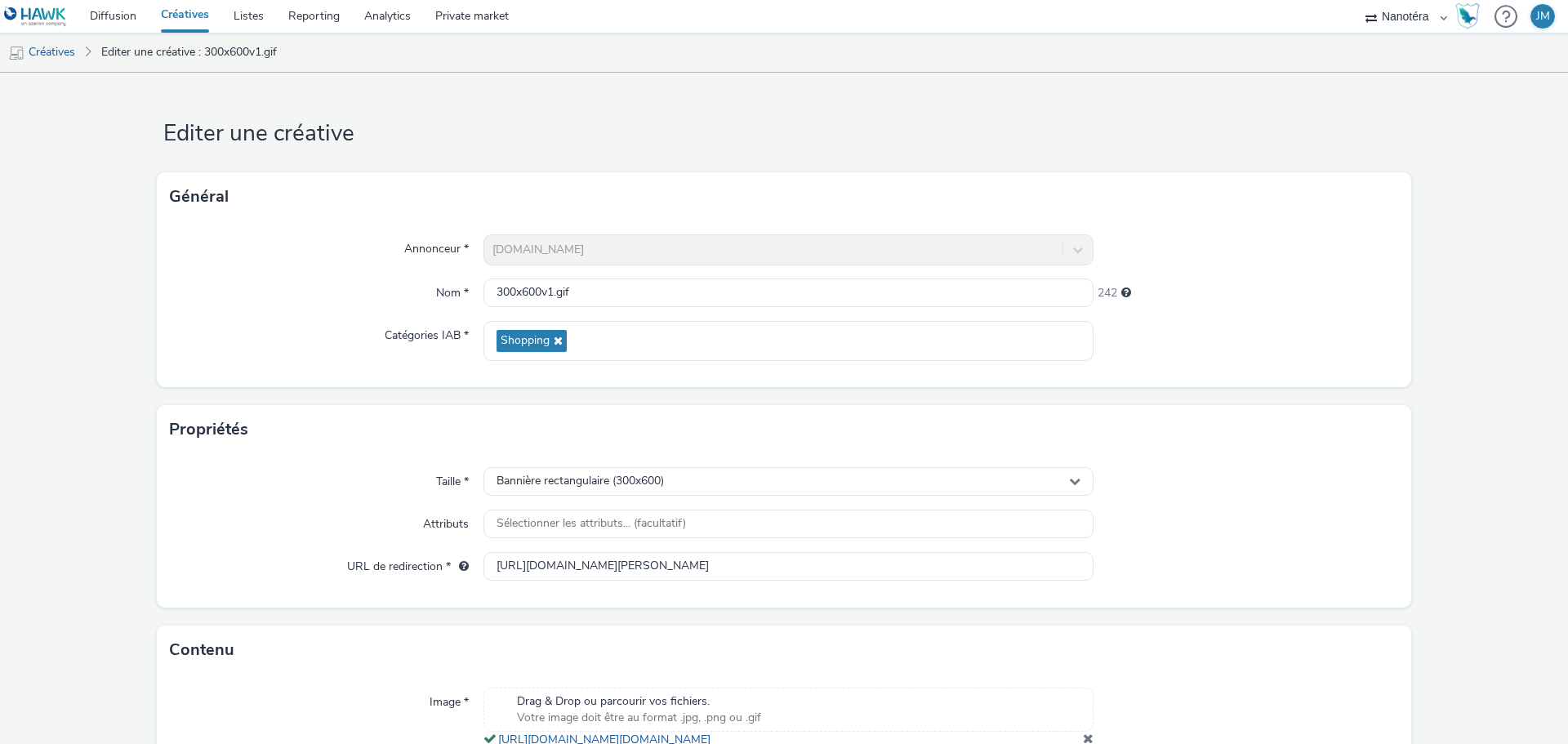
scroll to position [151, 0]
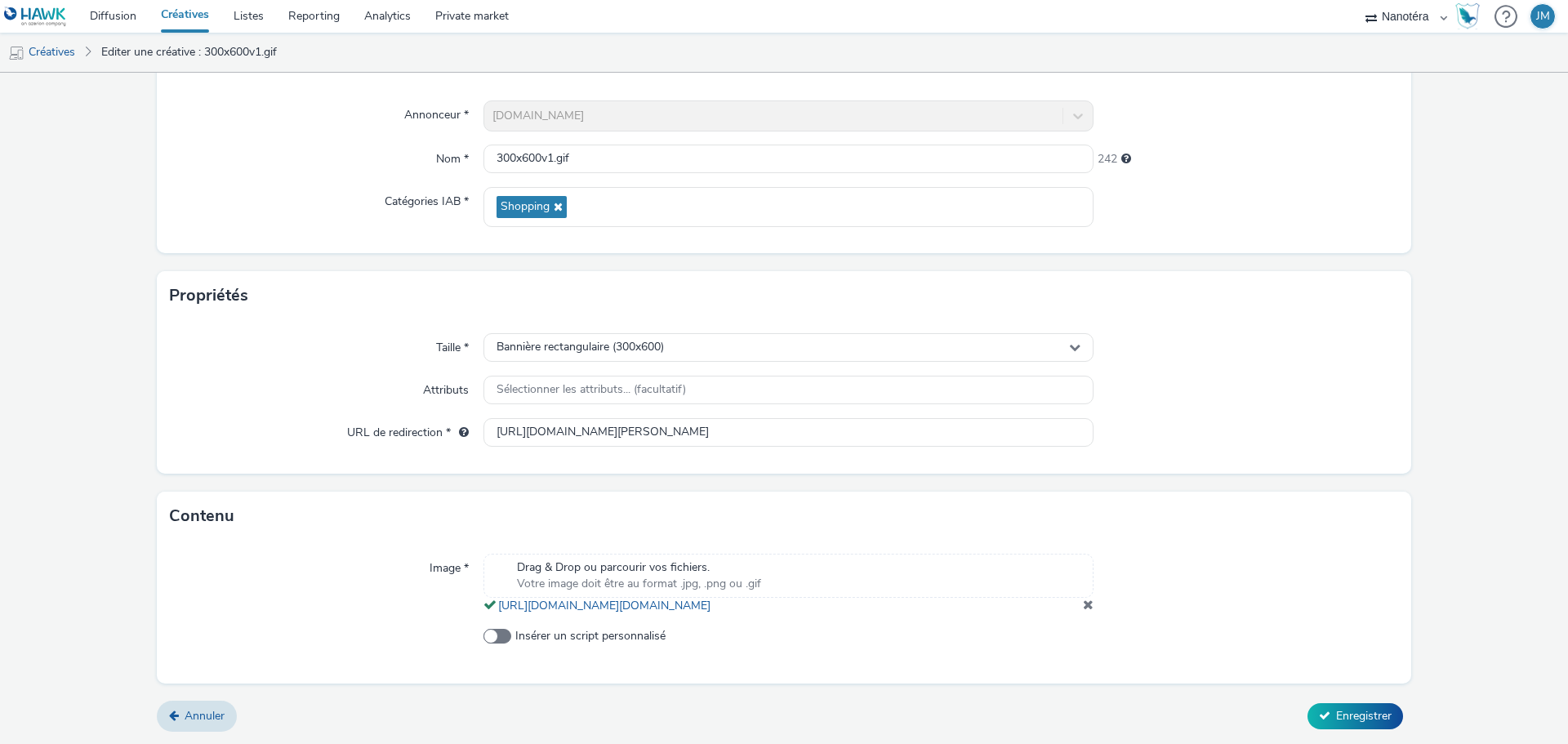
click at [1083, 603] on span at bounding box center [1088, 603] width 11 height 13
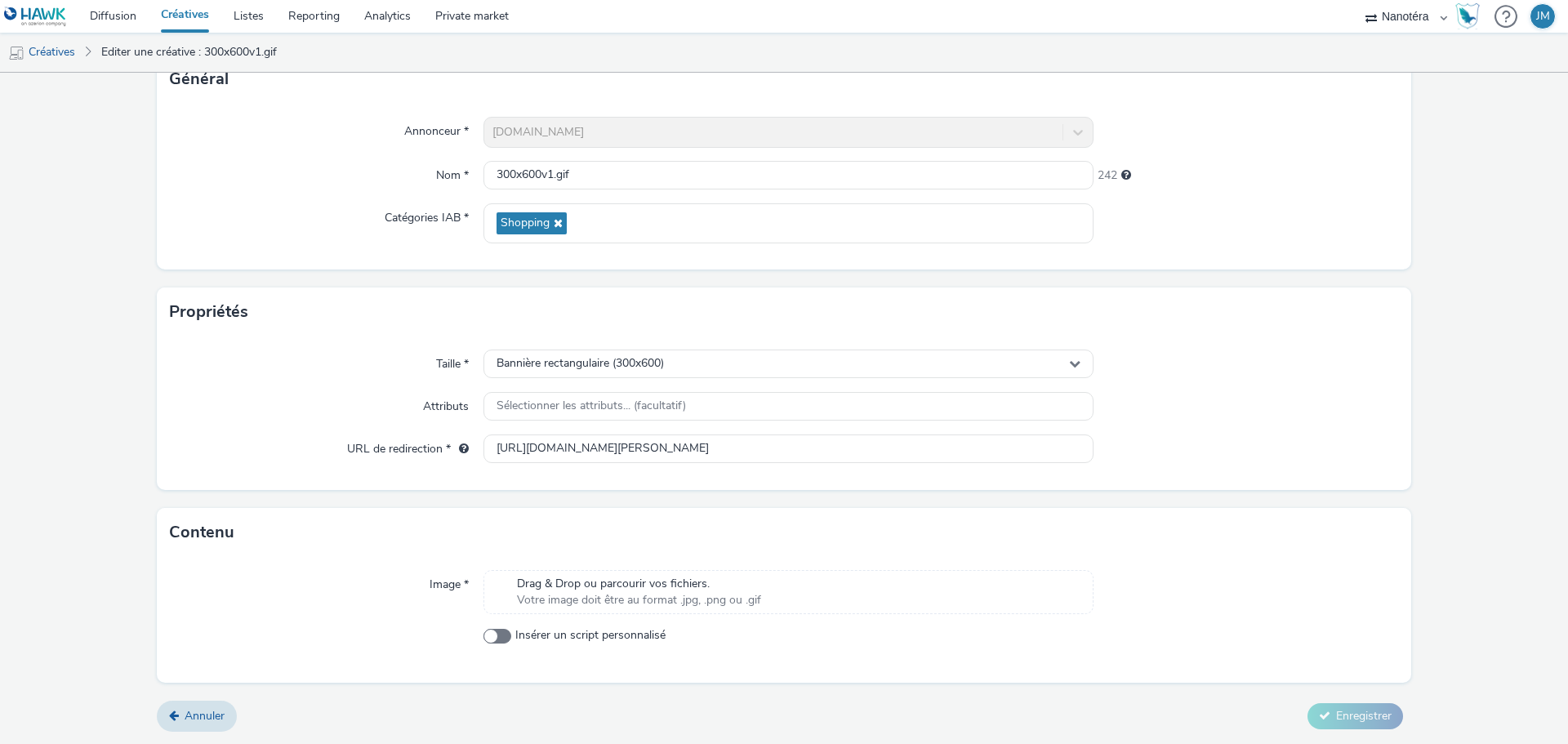
scroll to position [118, 0]
click at [736, 603] on span "Votre image doit être au format .jpg, .png ou .gif" at bounding box center [638, 600] width 244 height 16
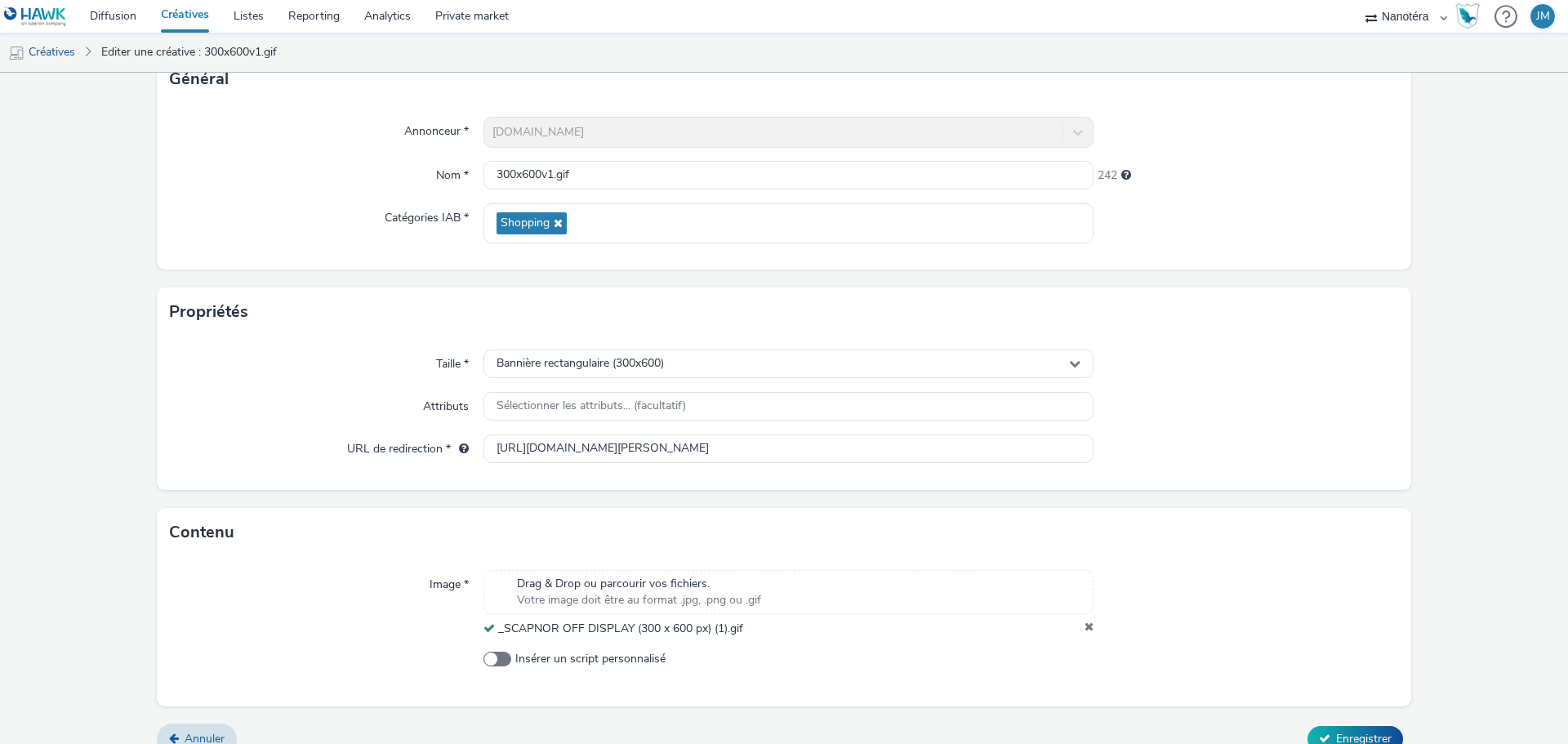
scroll to position [141, 0]
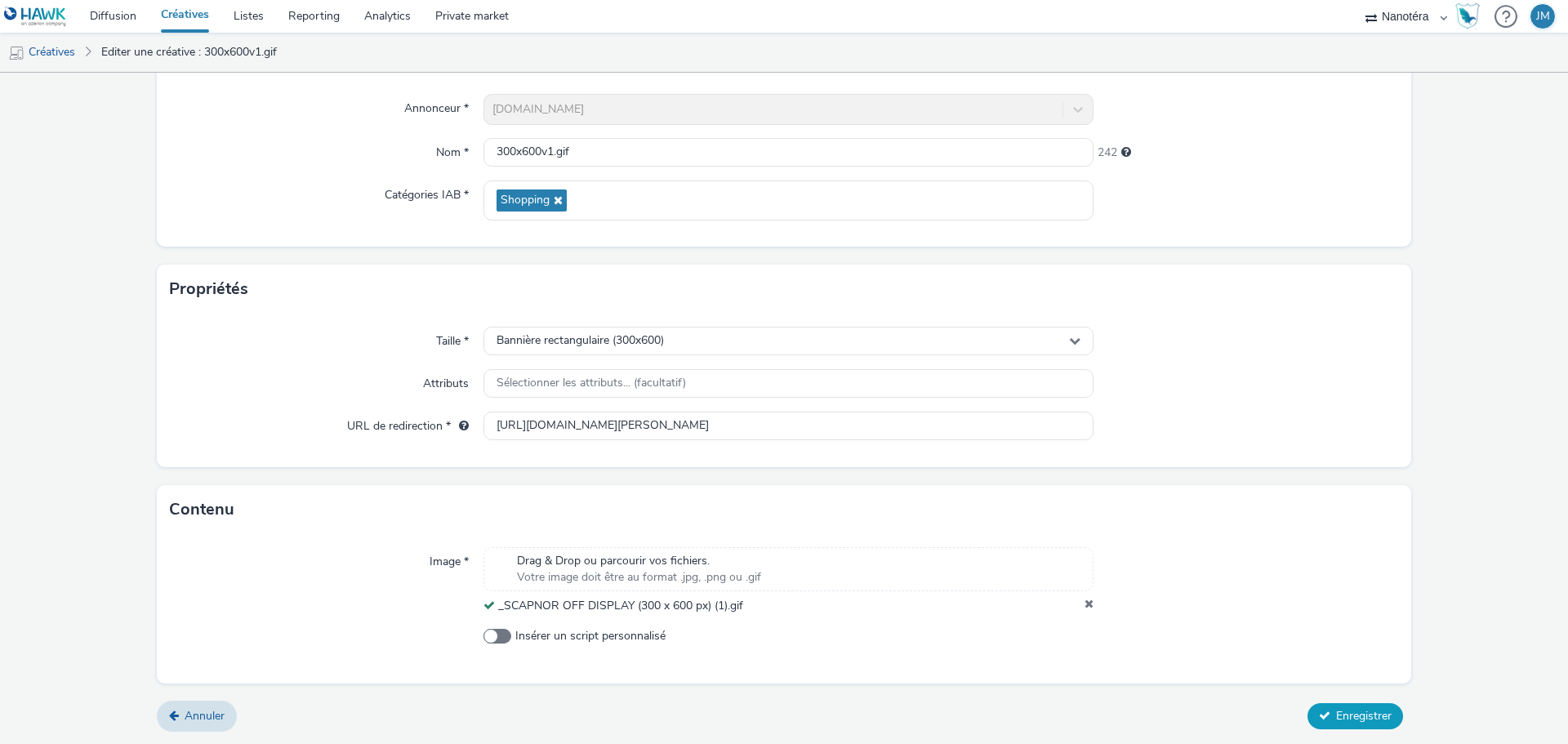
click at [1344, 704] on button "Enregistrer" at bounding box center [1355, 716] width 96 height 26
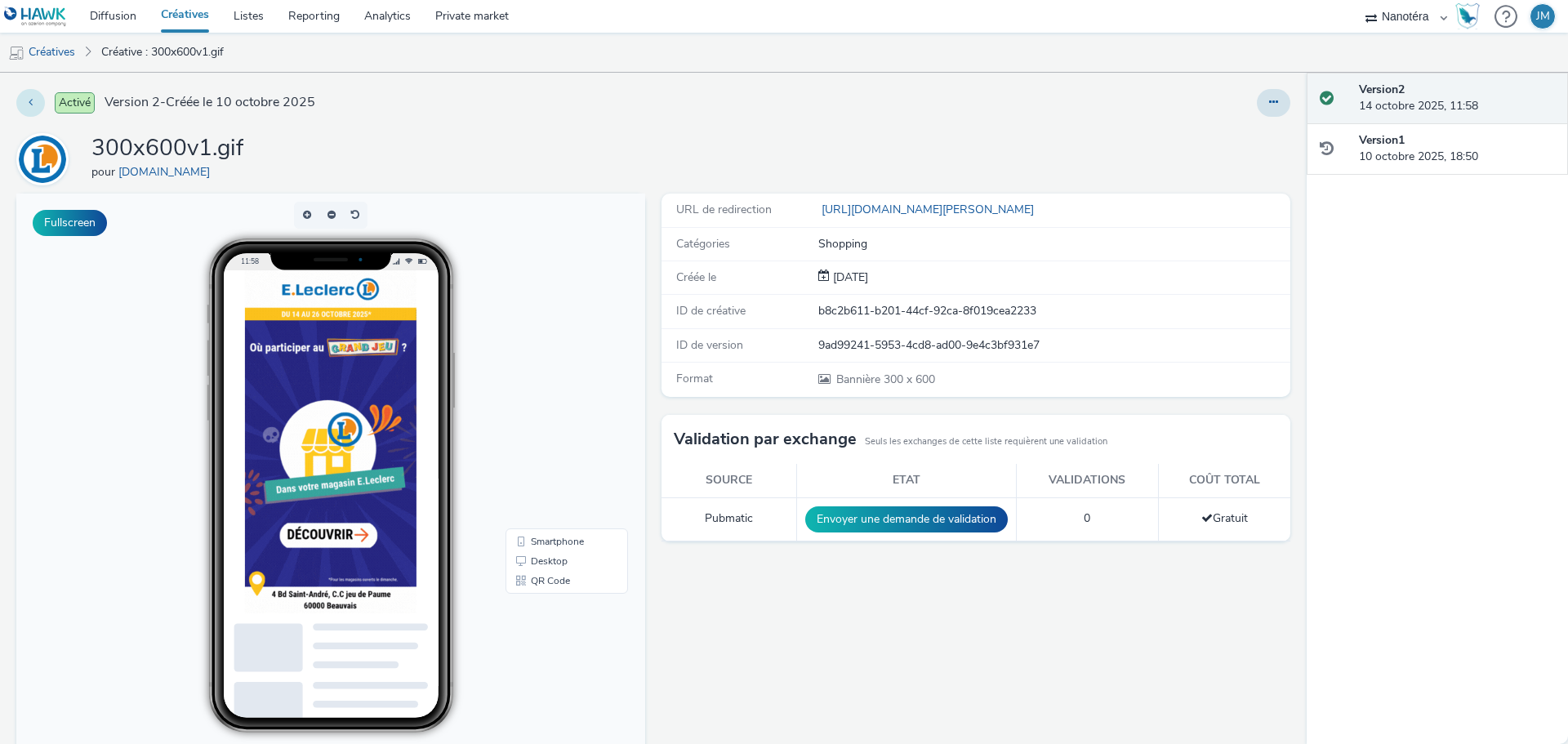
click at [29, 96] on button at bounding box center [30, 103] width 29 height 28
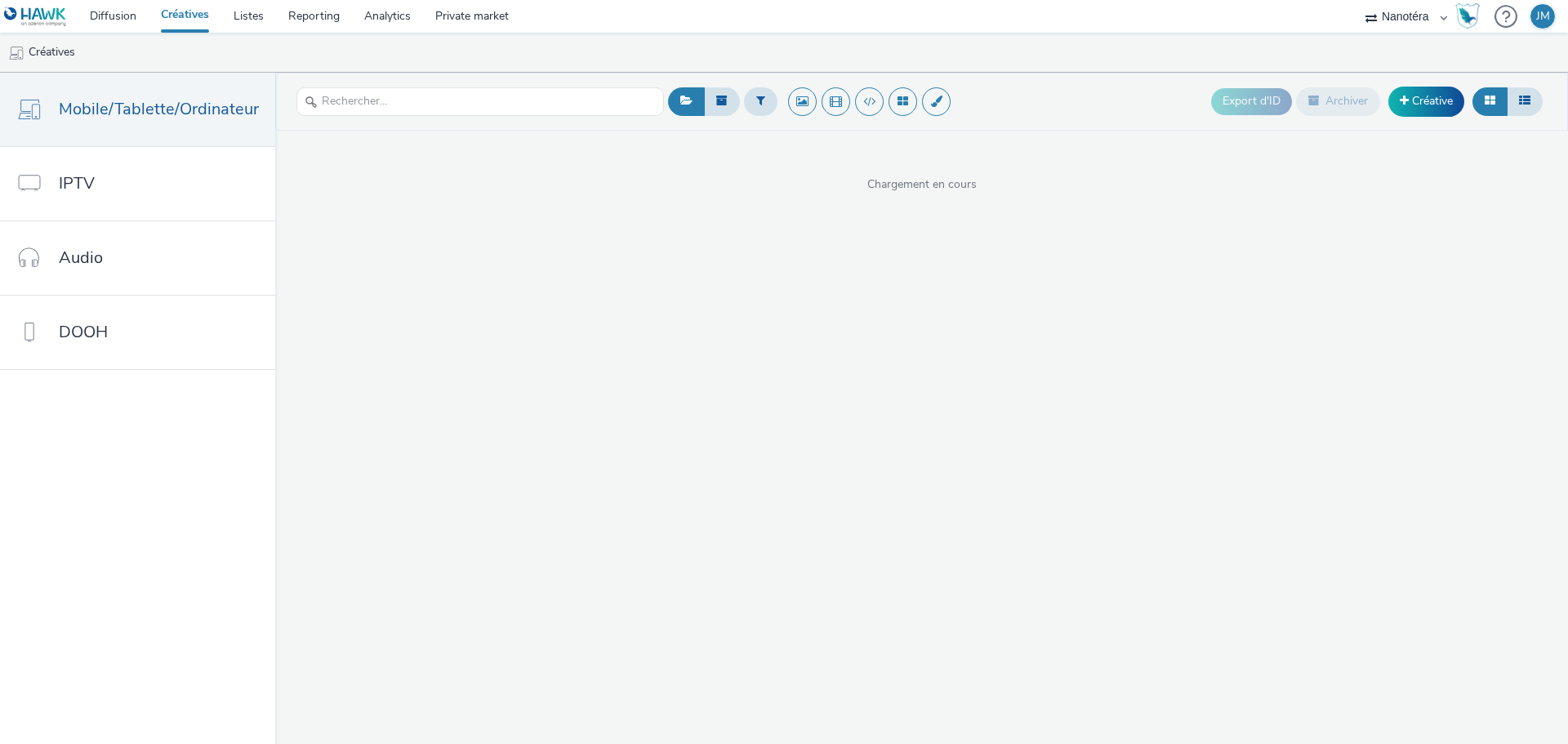
click at [186, 17] on link "Créatives" at bounding box center [185, 16] width 73 height 33
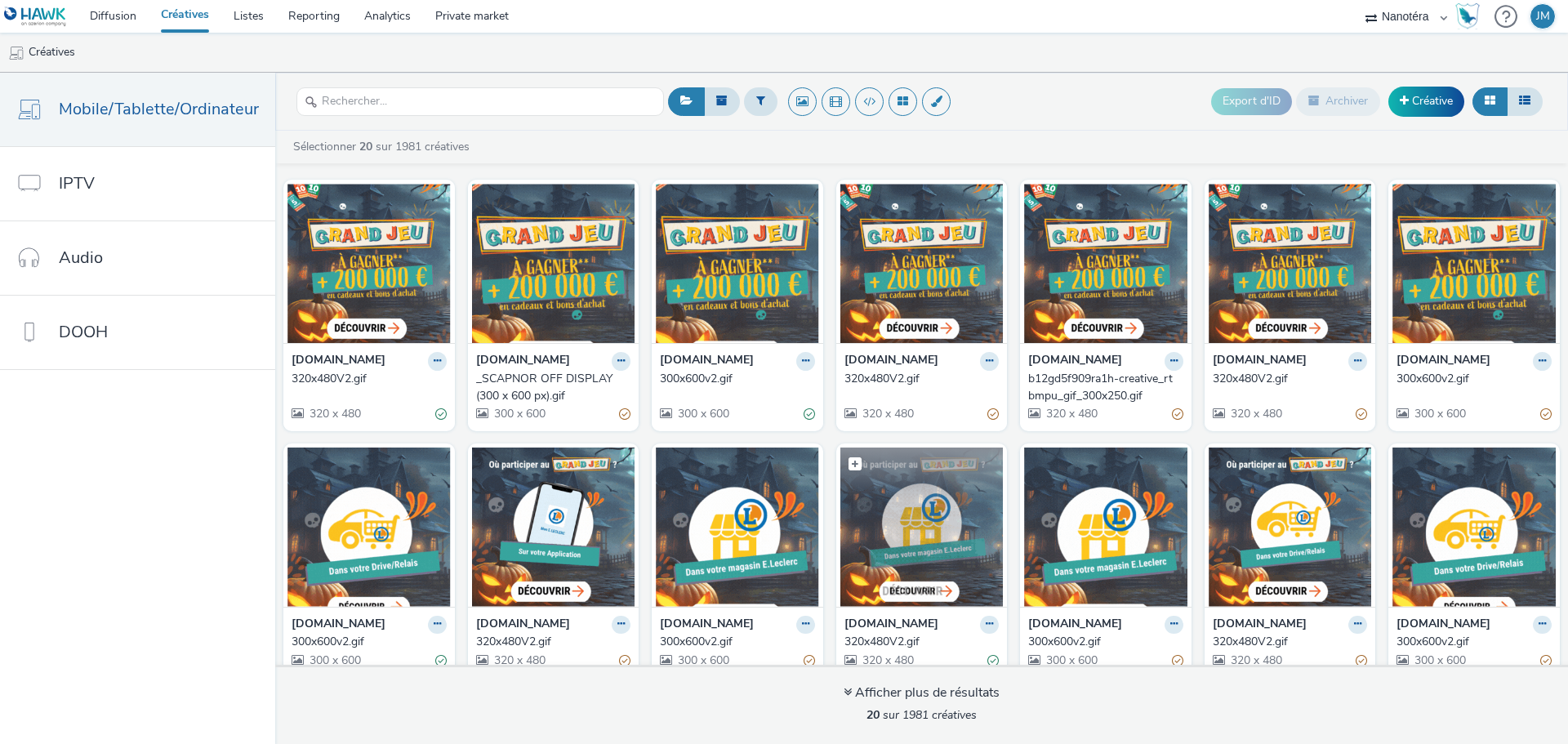
scroll to position [266, 0]
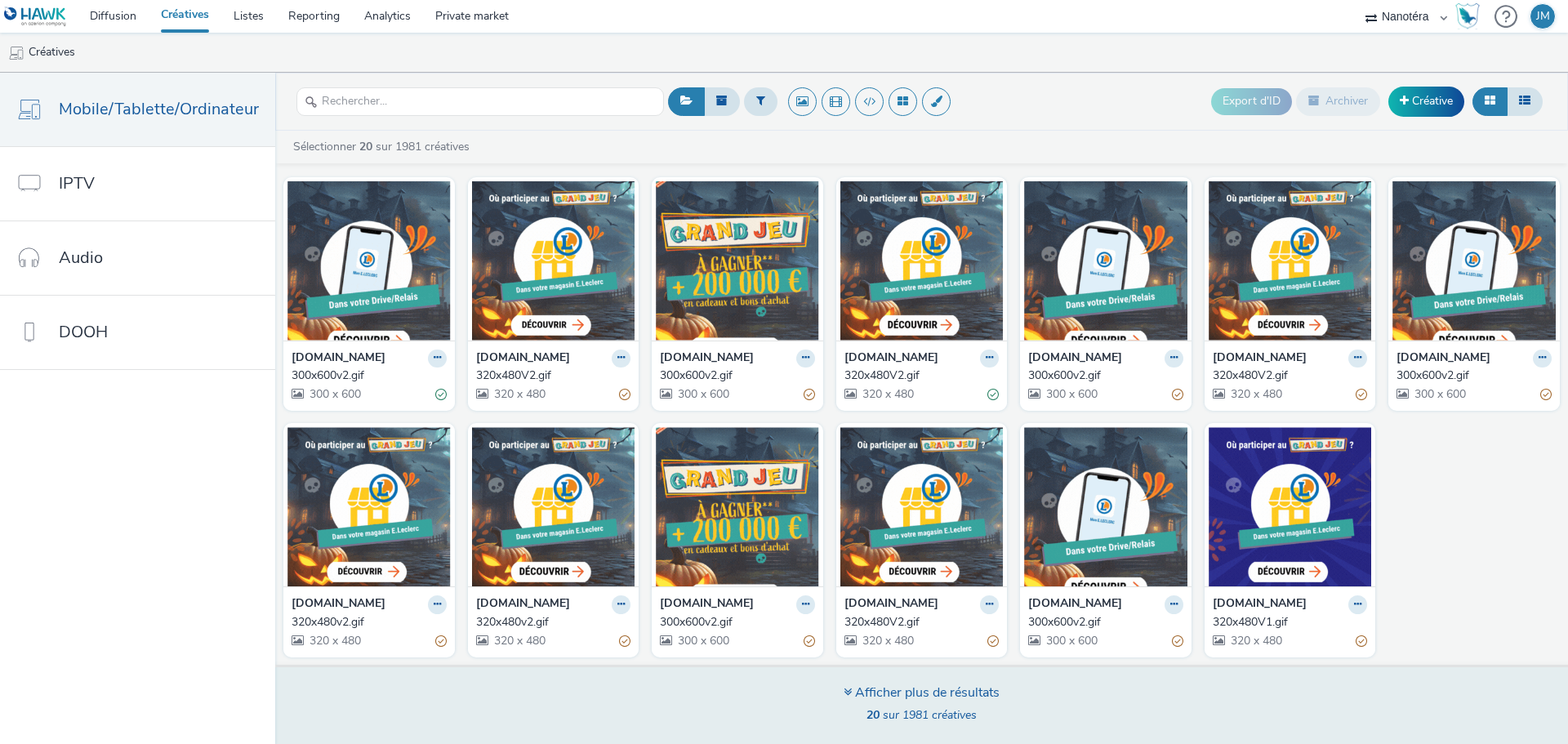
click at [955, 684] on div "Afficher plus de résultats" at bounding box center [921, 692] width 156 height 19
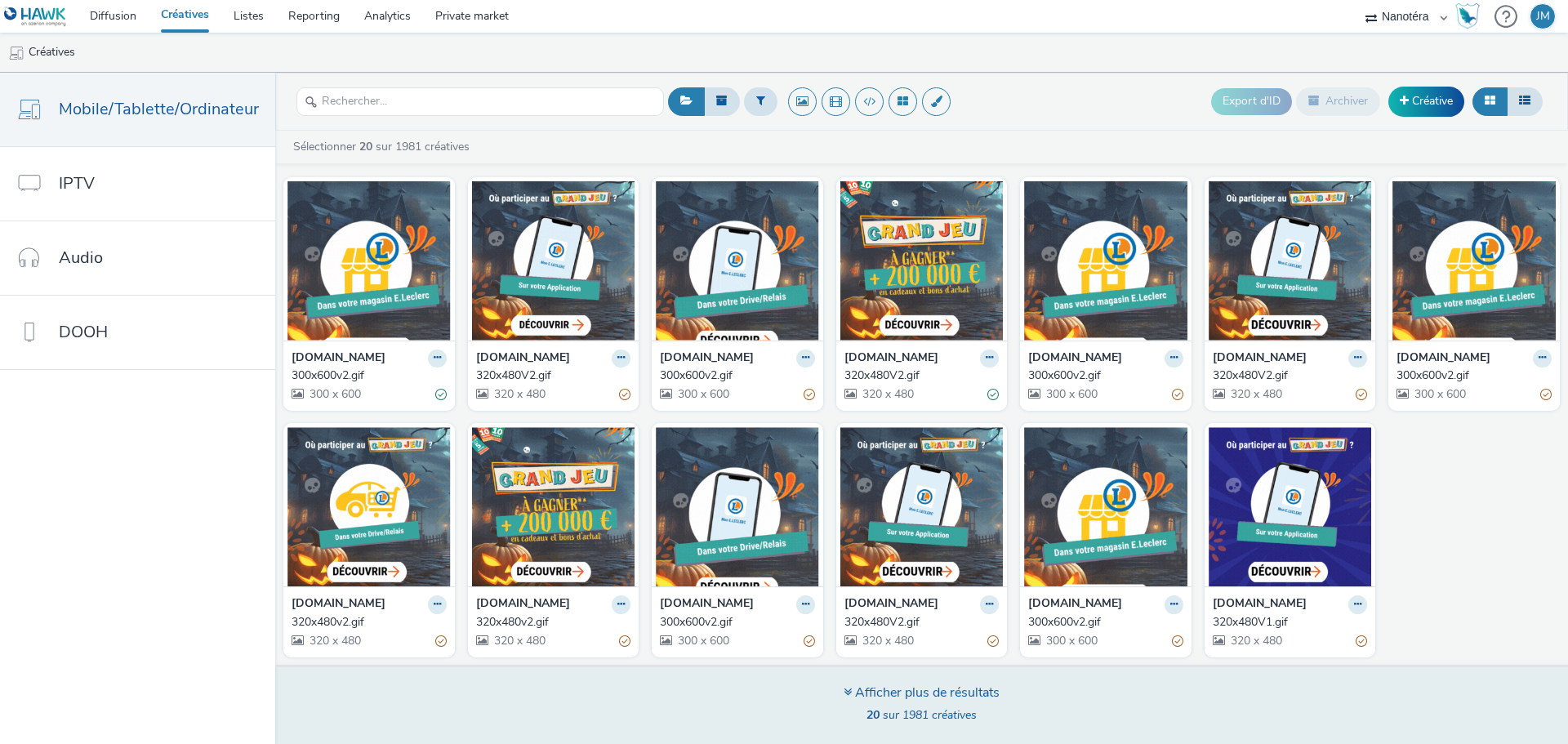
click at [899, 686] on div "Afficher plus de résultats" at bounding box center [921, 692] width 156 height 19
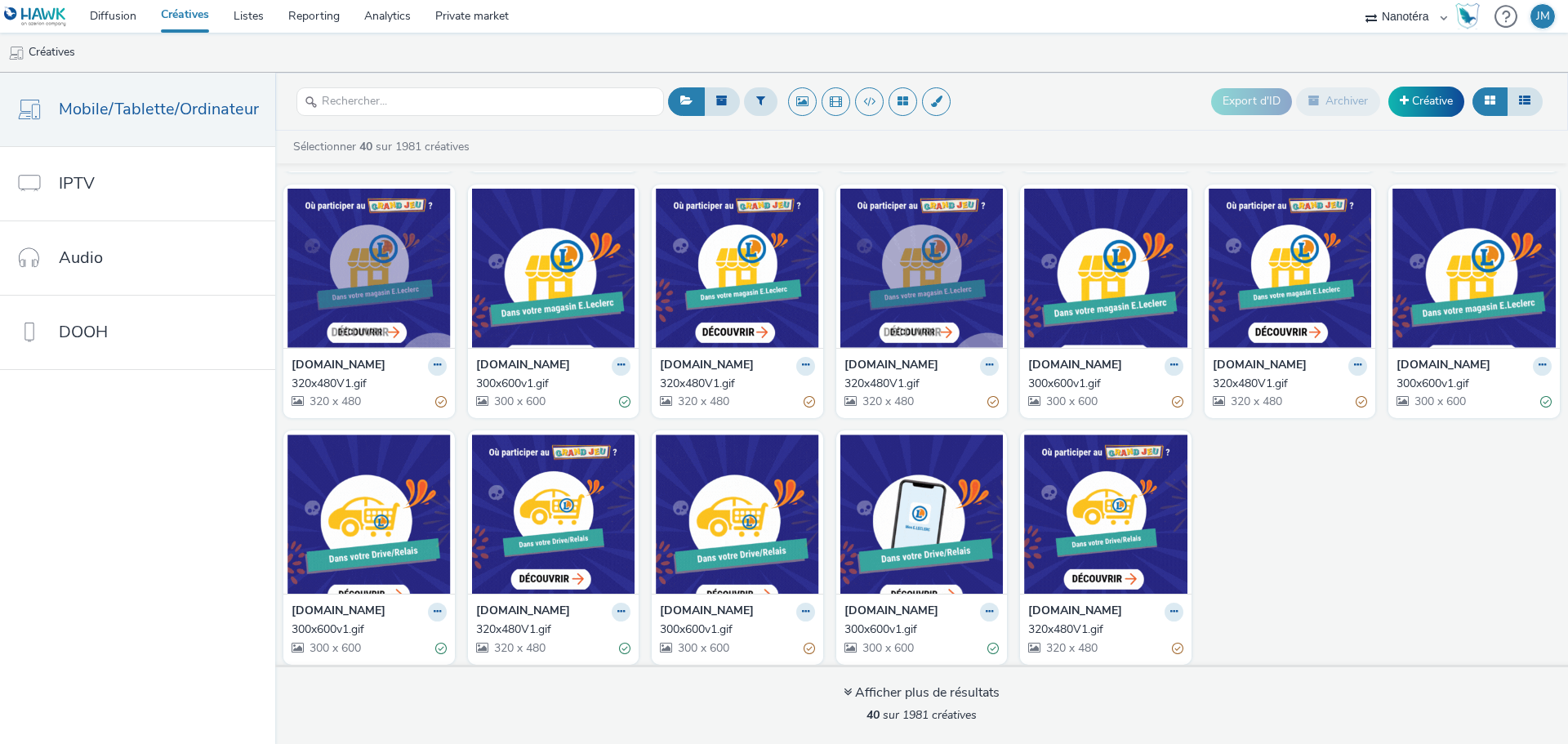
scroll to position [1005, 0]
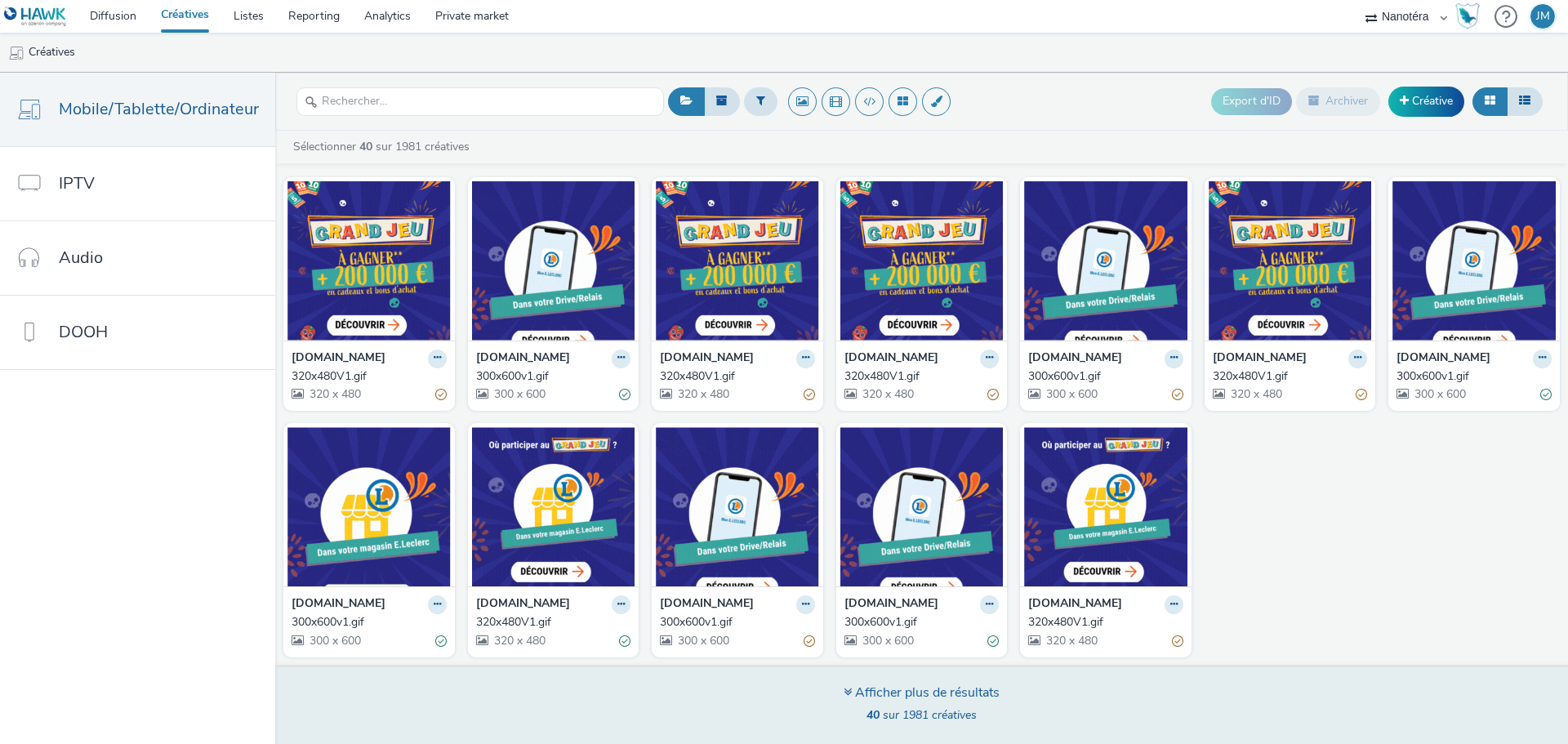
click at [946, 690] on div "Afficher plus de résultats" at bounding box center [921, 692] width 156 height 19
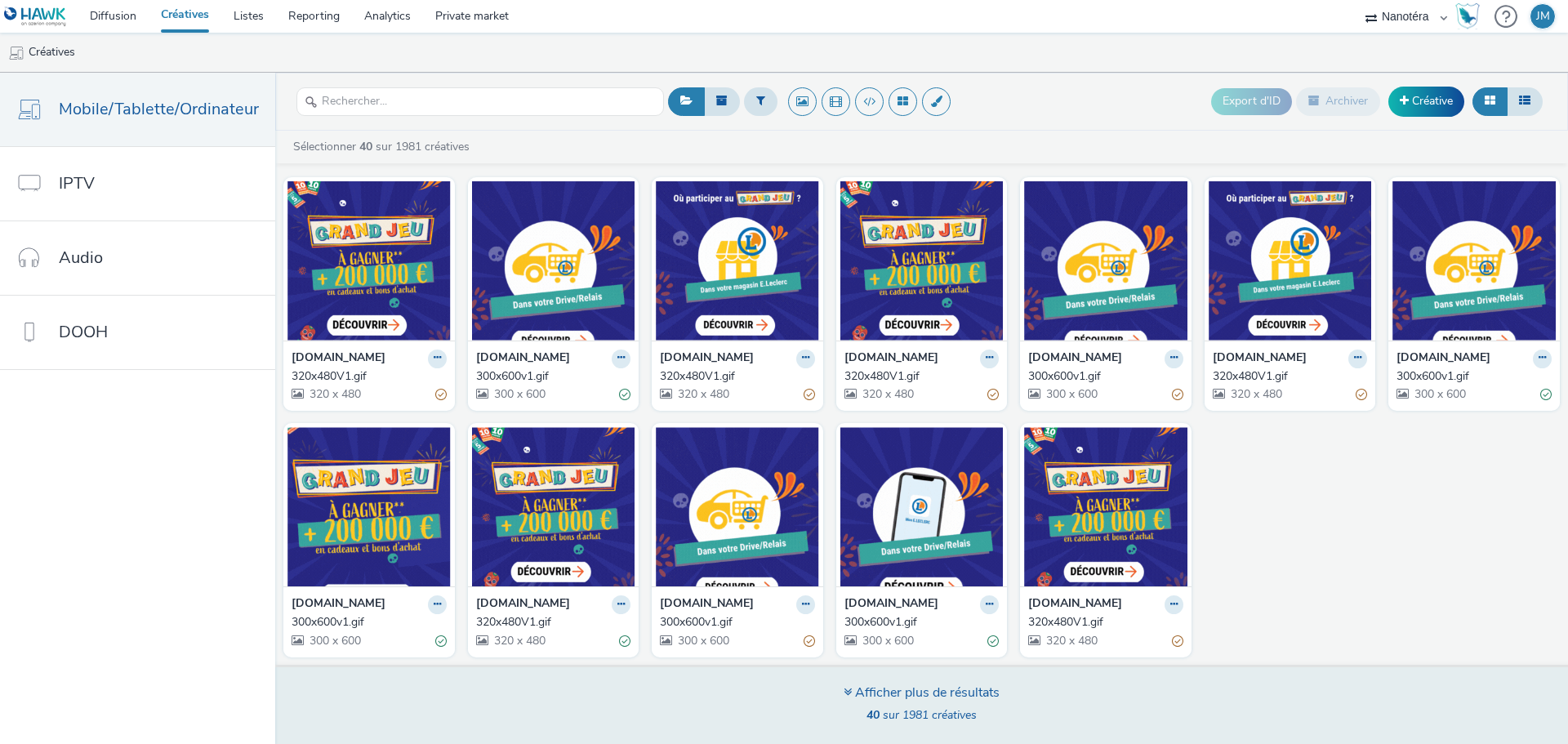
click at [928, 687] on div "Afficher plus de résultats" at bounding box center [921, 692] width 156 height 19
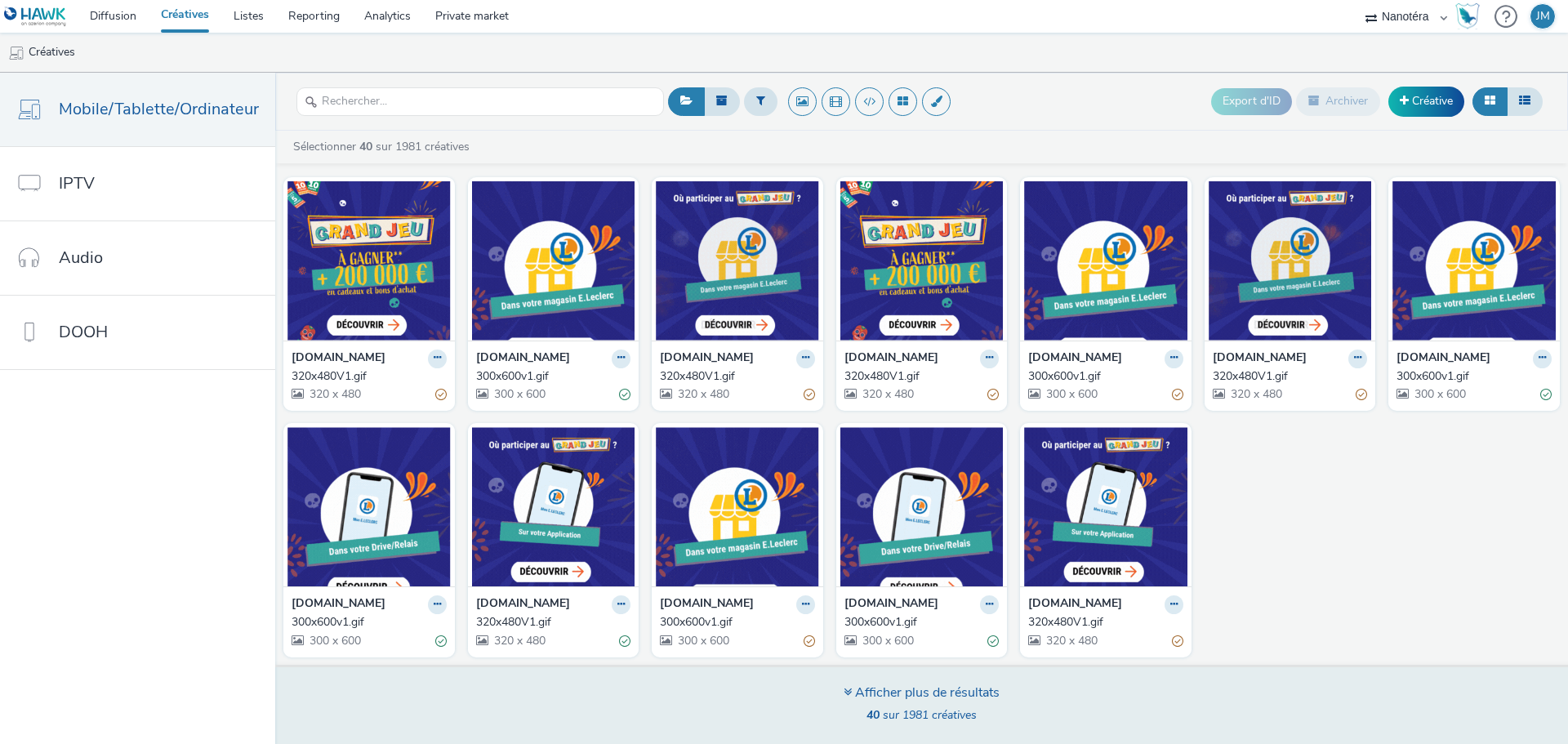
click at [843, 692] on icon at bounding box center [847, 691] width 8 height 13
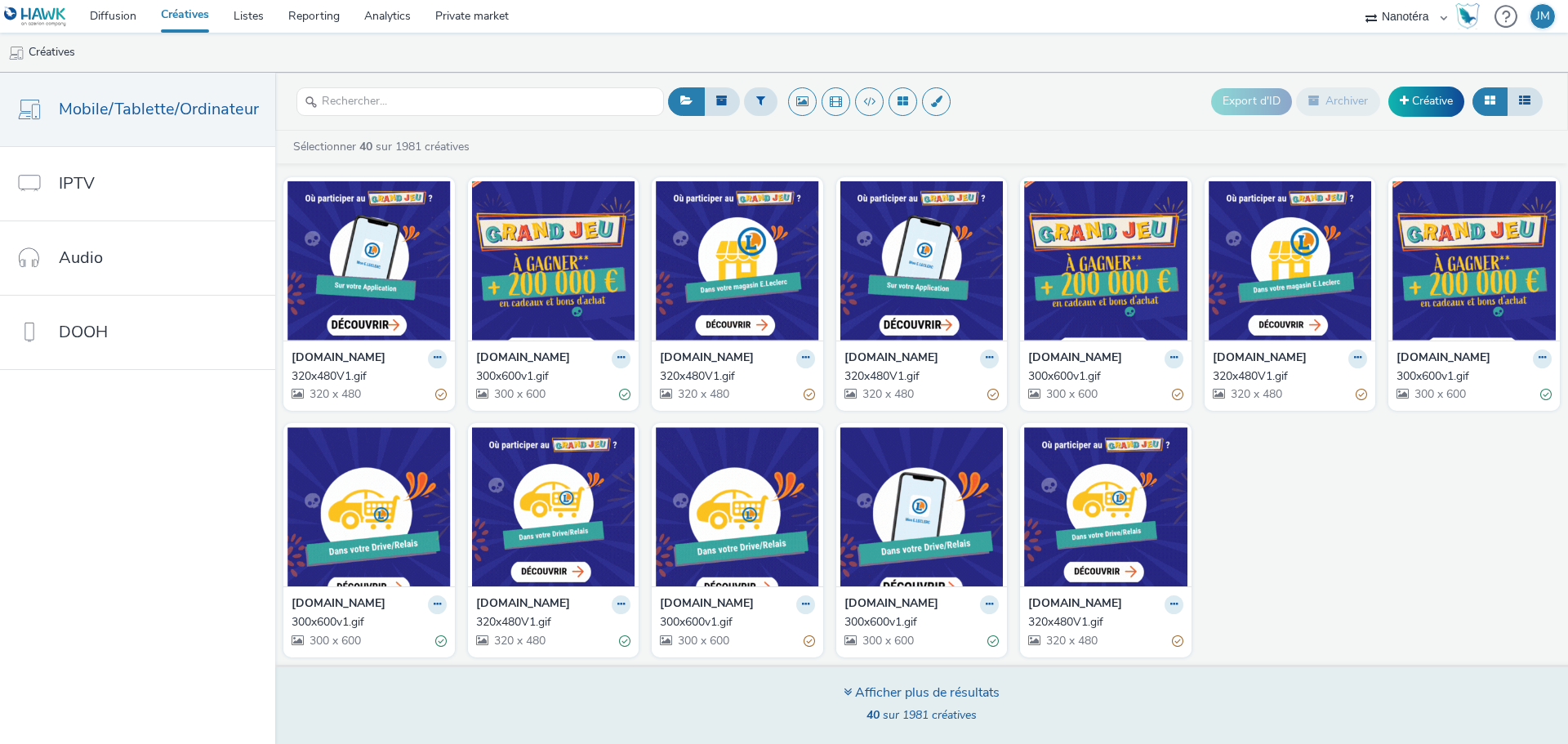
click at [867, 694] on div "Afficher plus de résultats" at bounding box center [921, 692] width 156 height 19
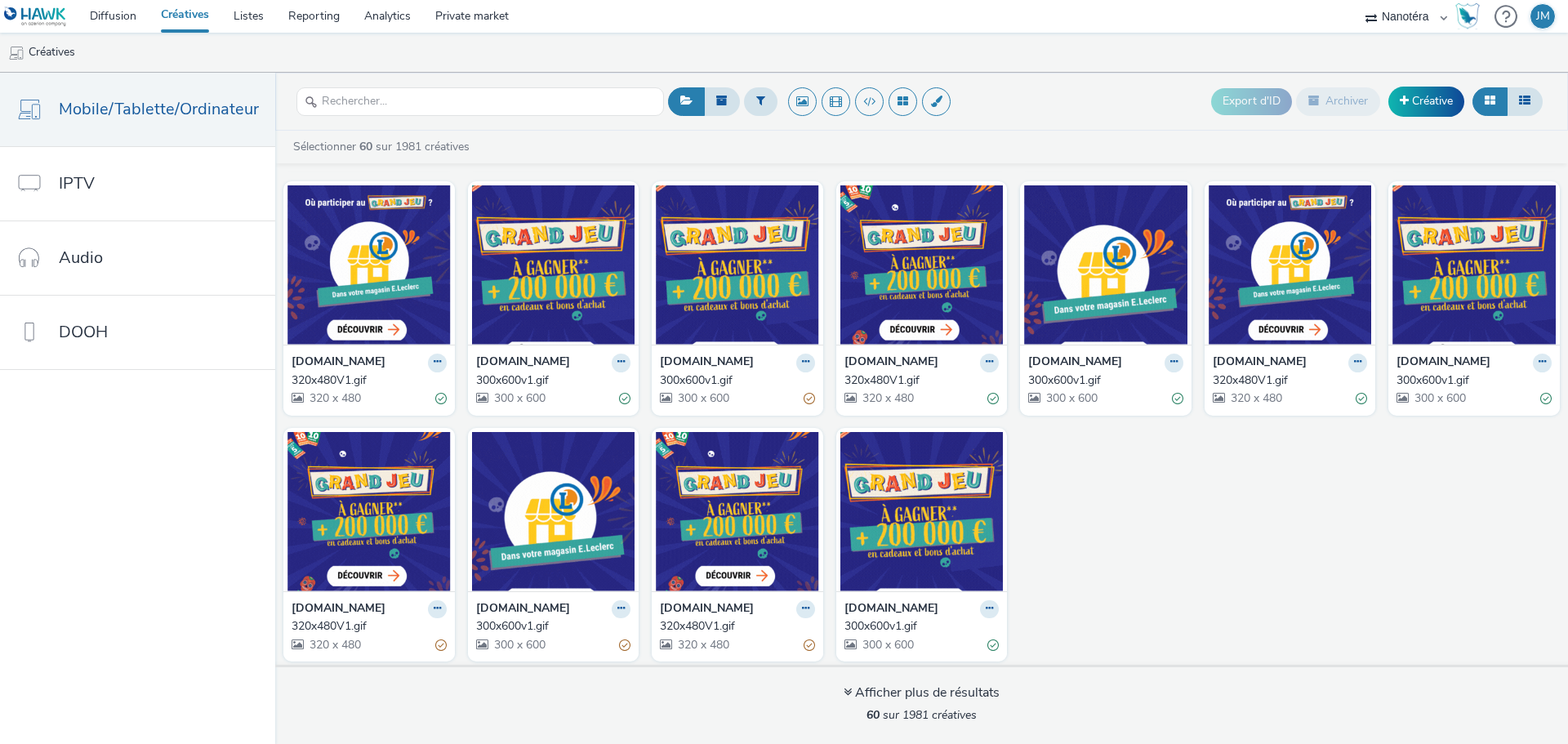
scroll to position [1744, 0]
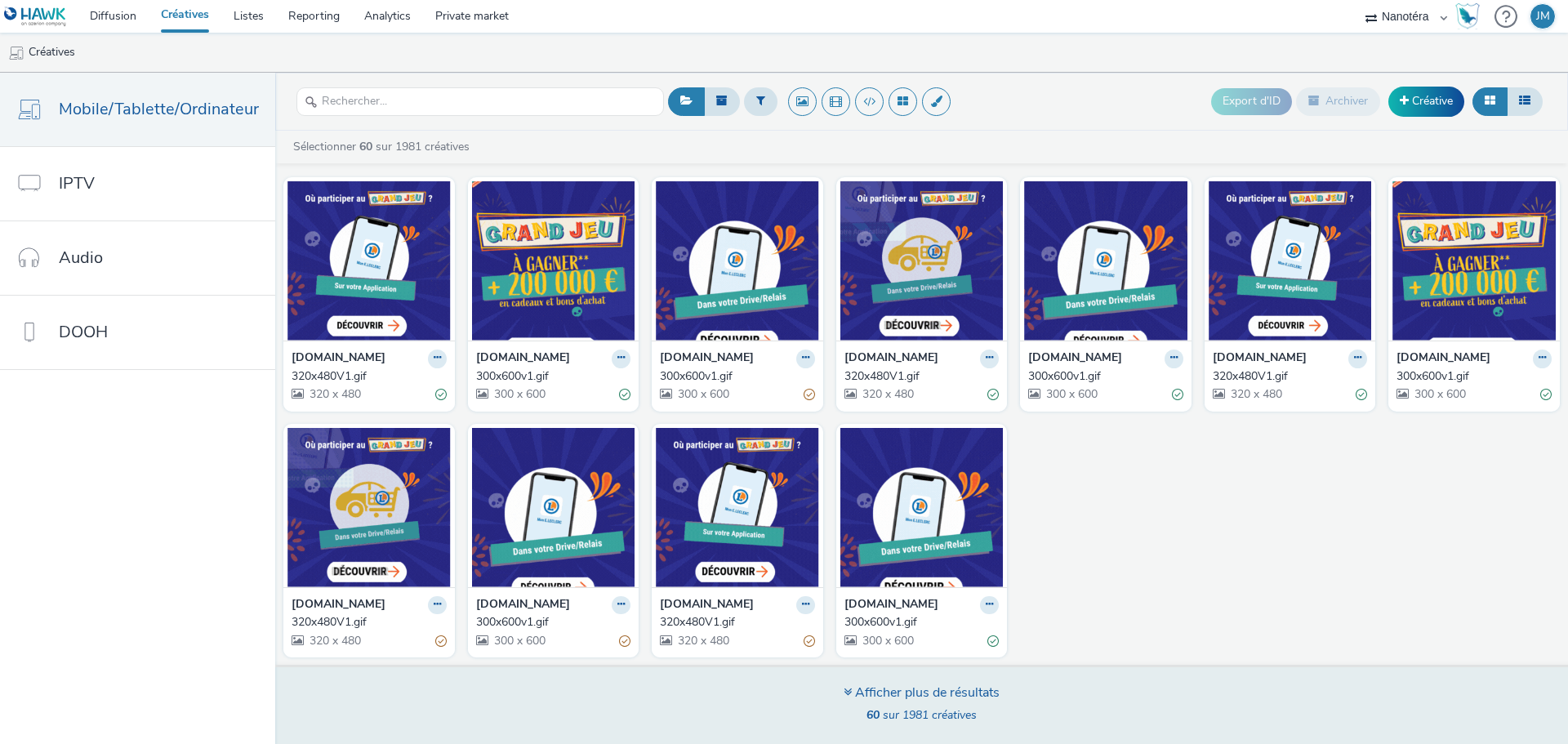
click at [945, 698] on div "Afficher plus de résultats" at bounding box center [921, 692] width 156 height 19
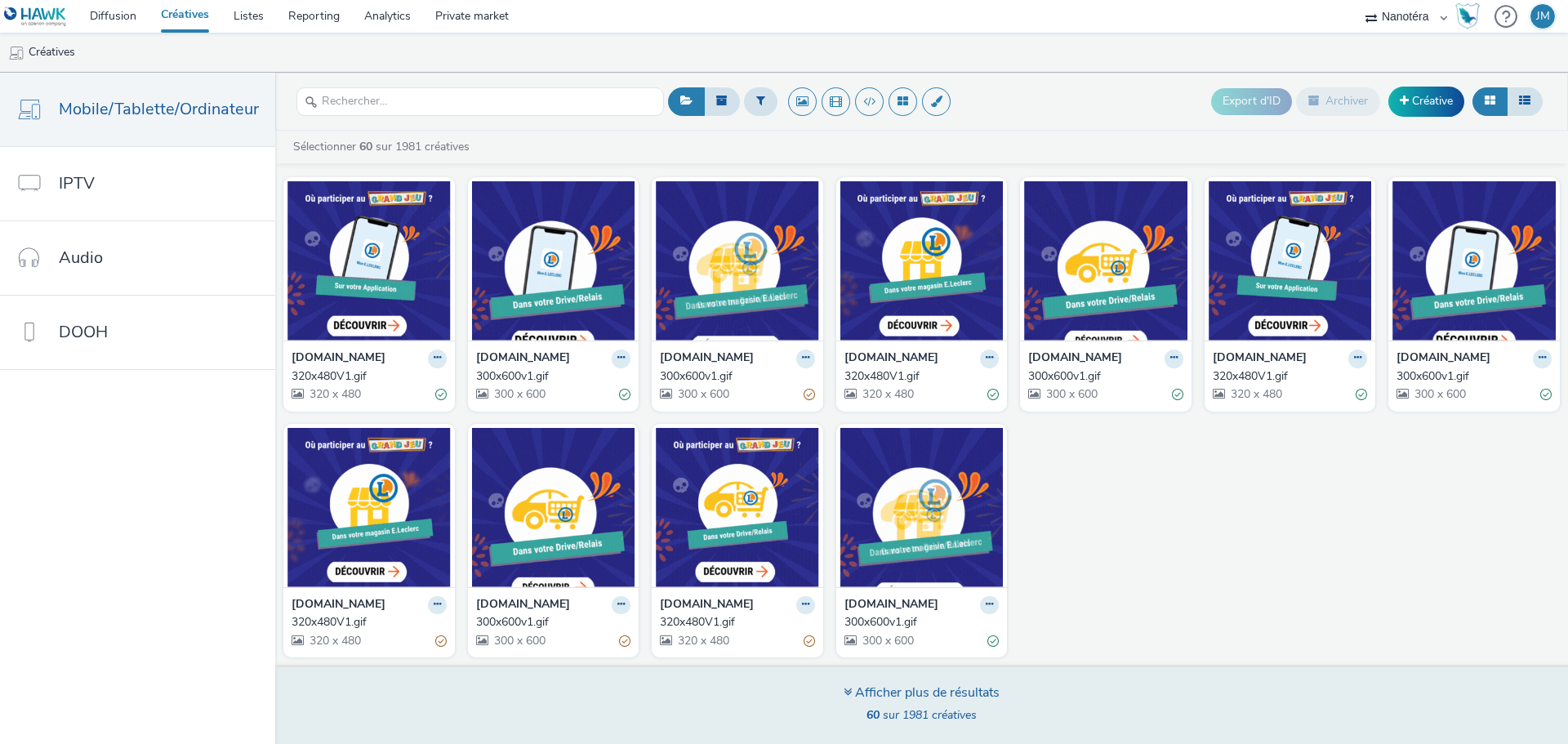
click at [927, 687] on div "Afficher plus de résultats" at bounding box center [921, 692] width 156 height 19
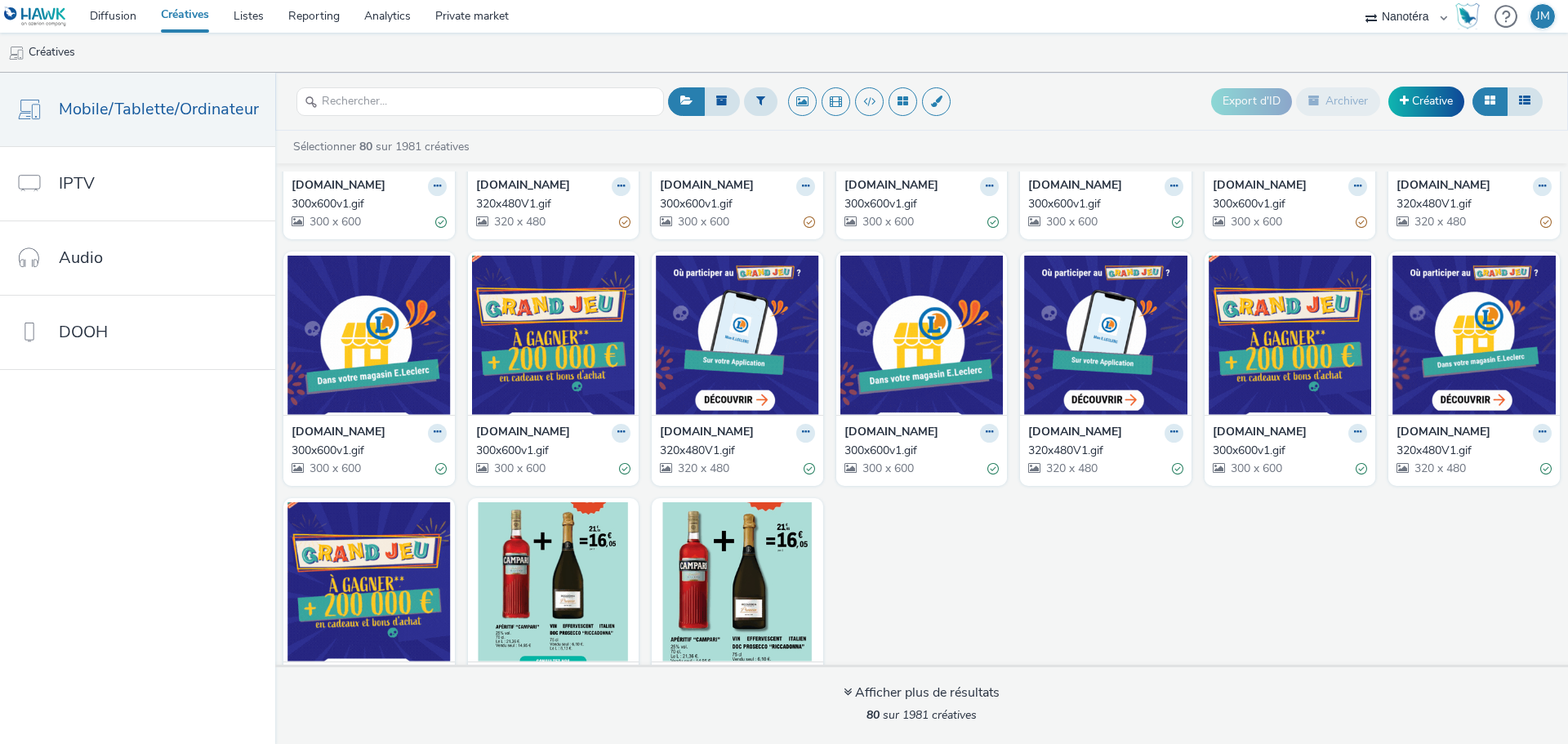
scroll to position [2499, 0]
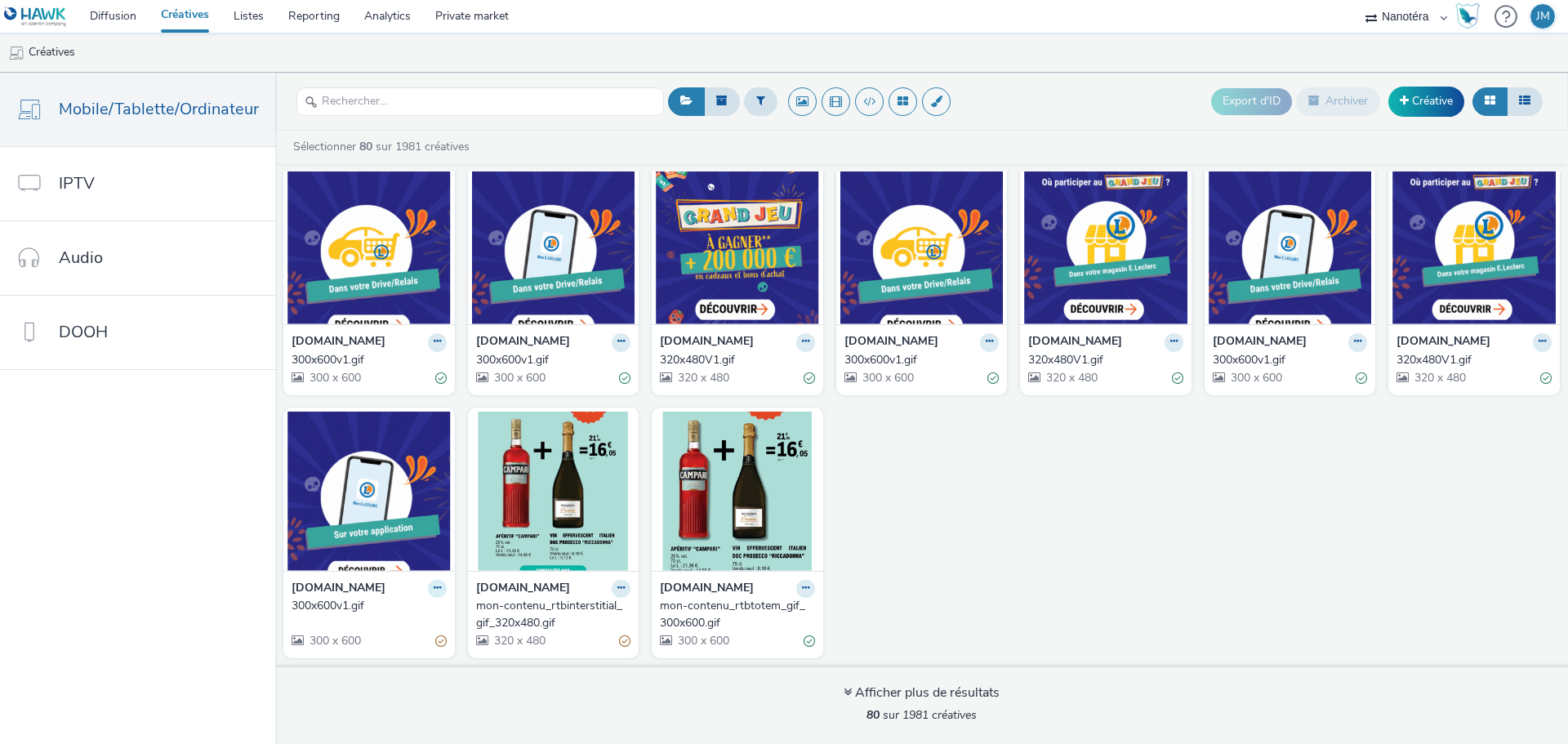
click at [433, 588] on icon at bounding box center [436, 588] width 7 height 10
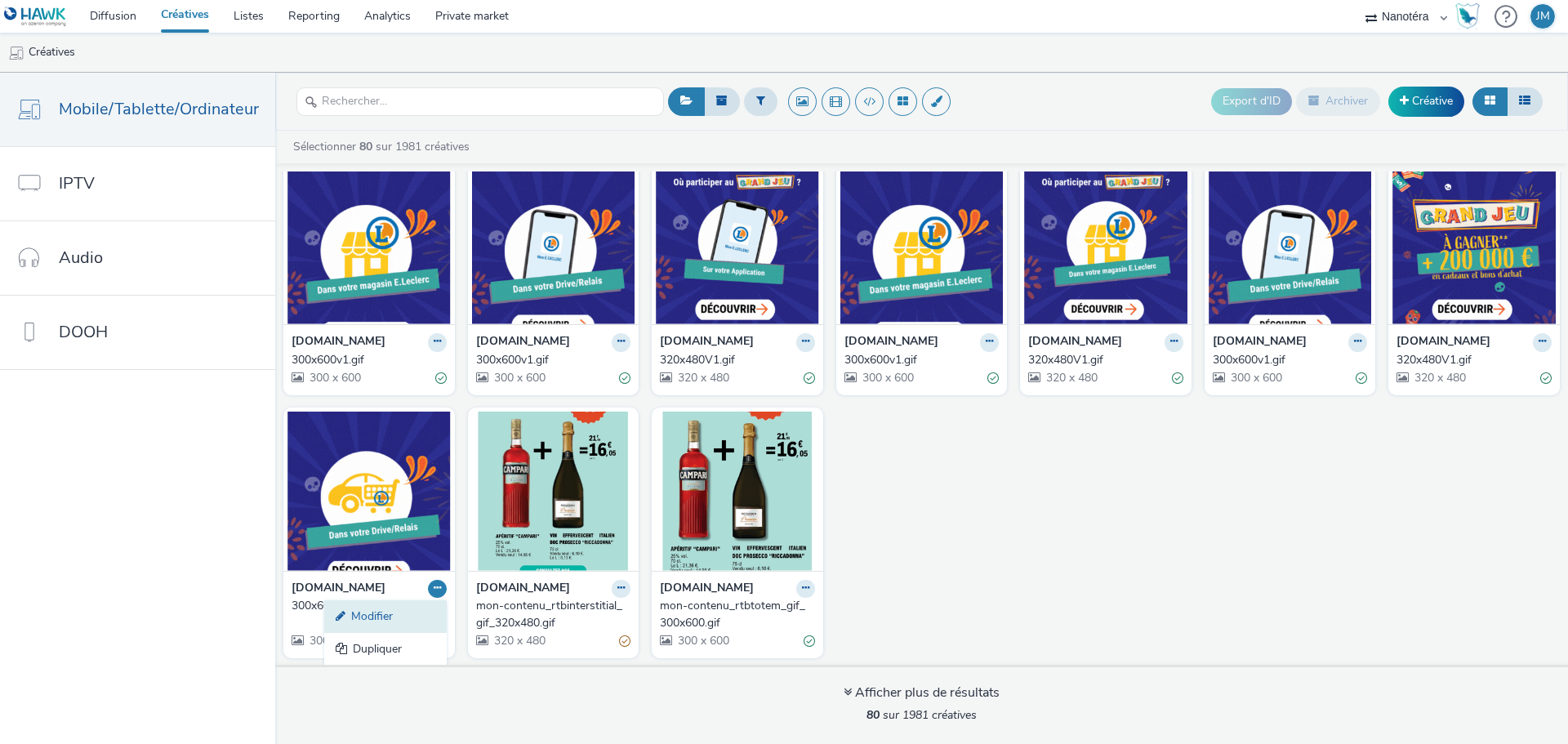
click at [374, 620] on link "Modifier" at bounding box center [386, 616] width 123 height 33
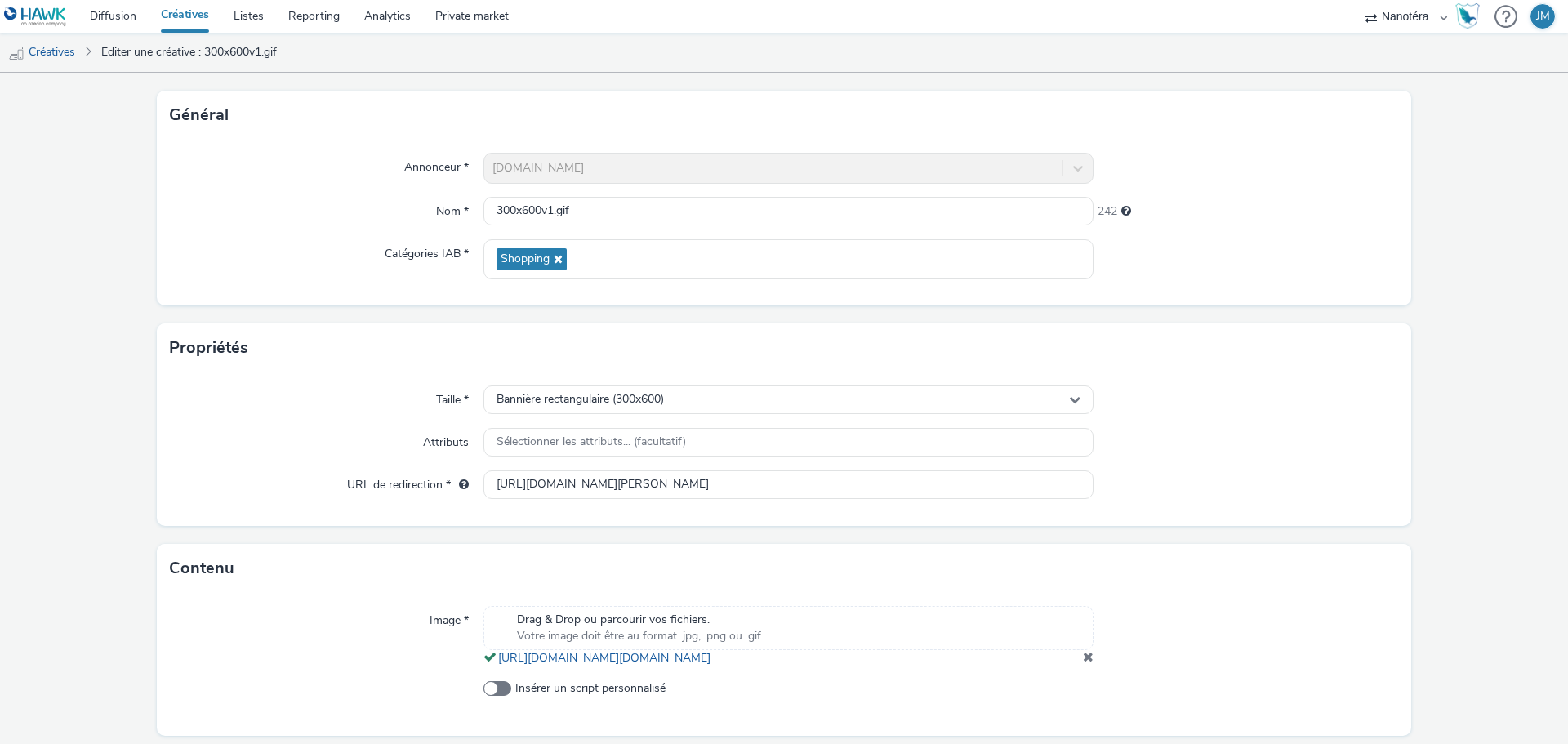
scroll to position [151, 0]
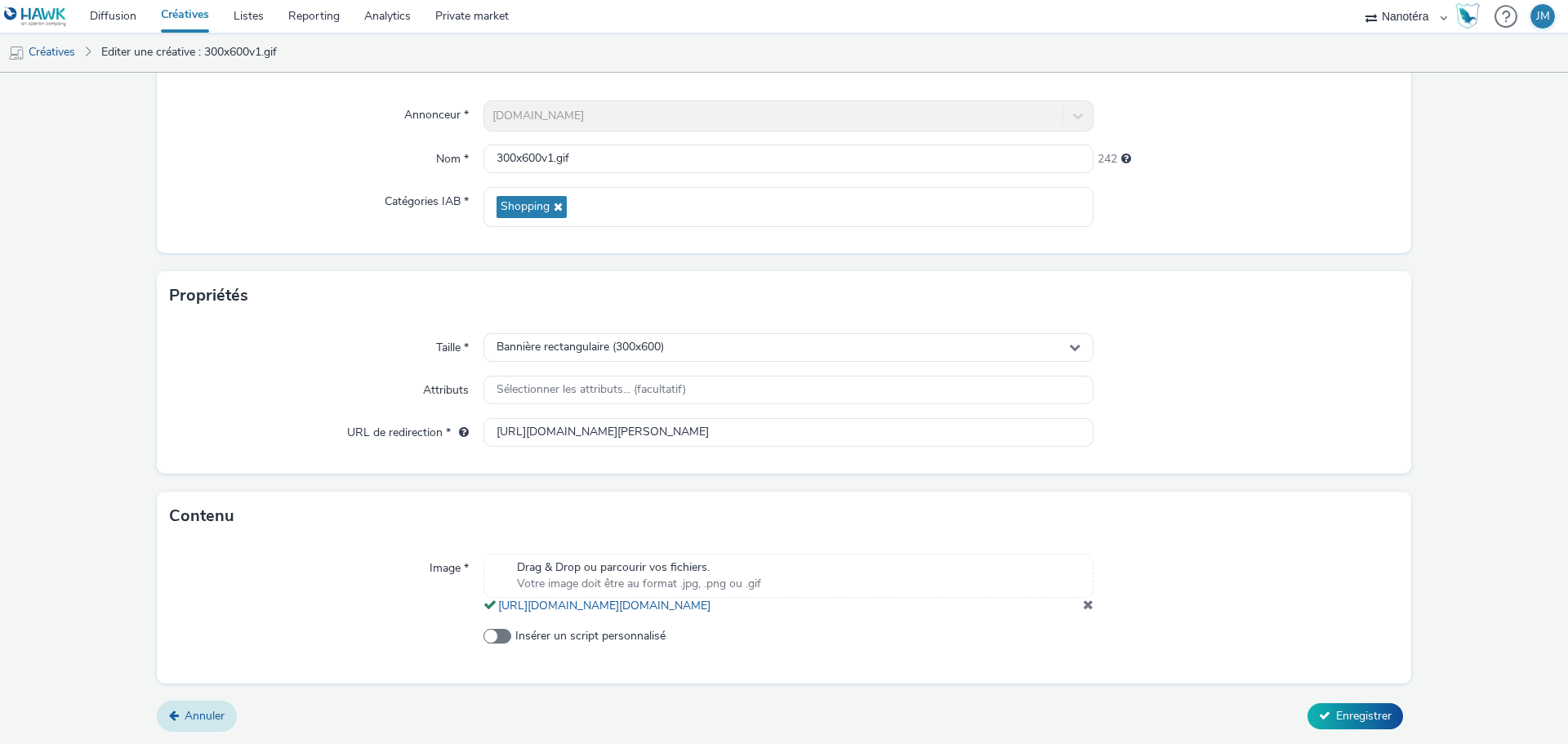
click at [208, 710] on span "Annuler" at bounding box center [205, 716] width 40 height 16
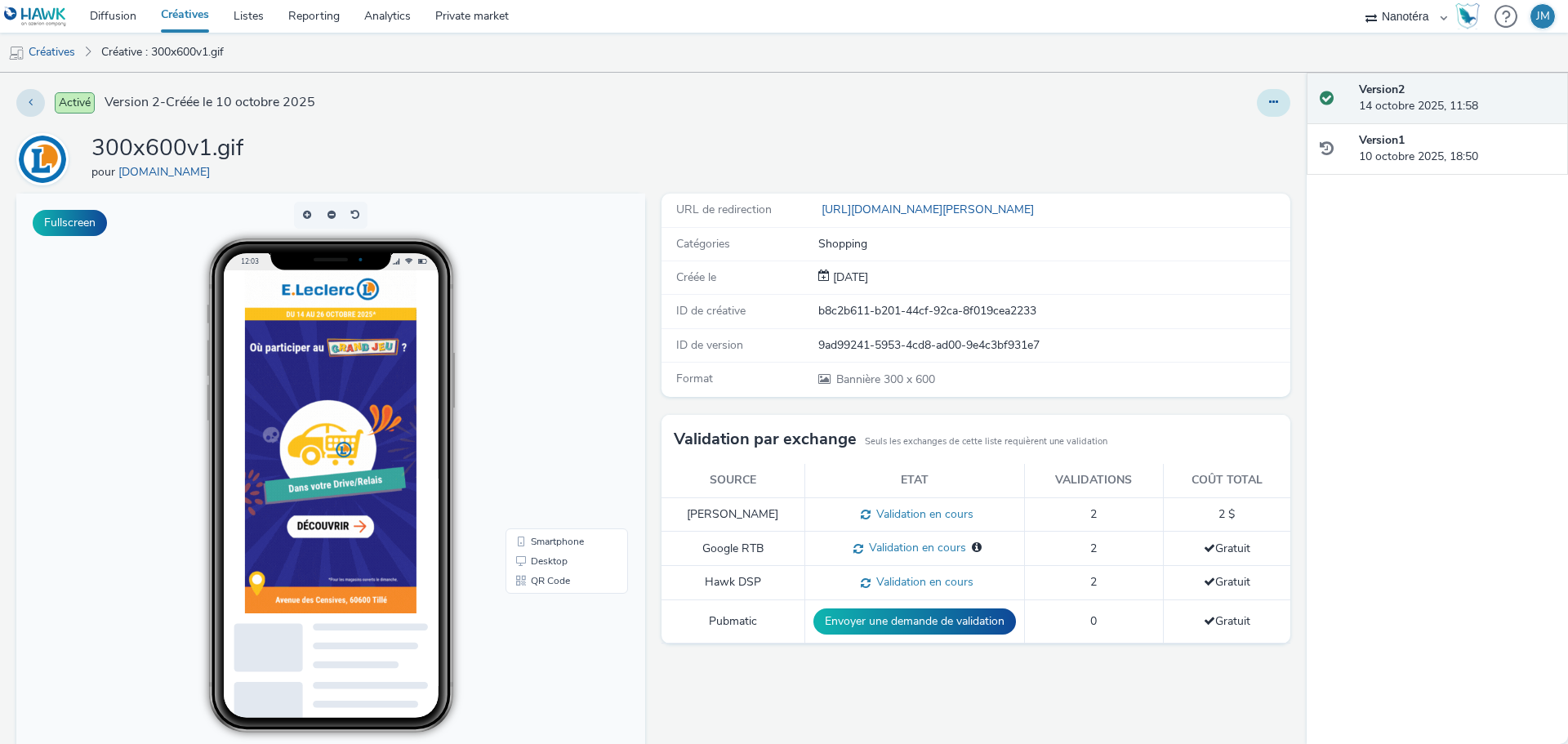
click at [1256, 102] on button at bounding box center [1273, 103] width 34 height 28
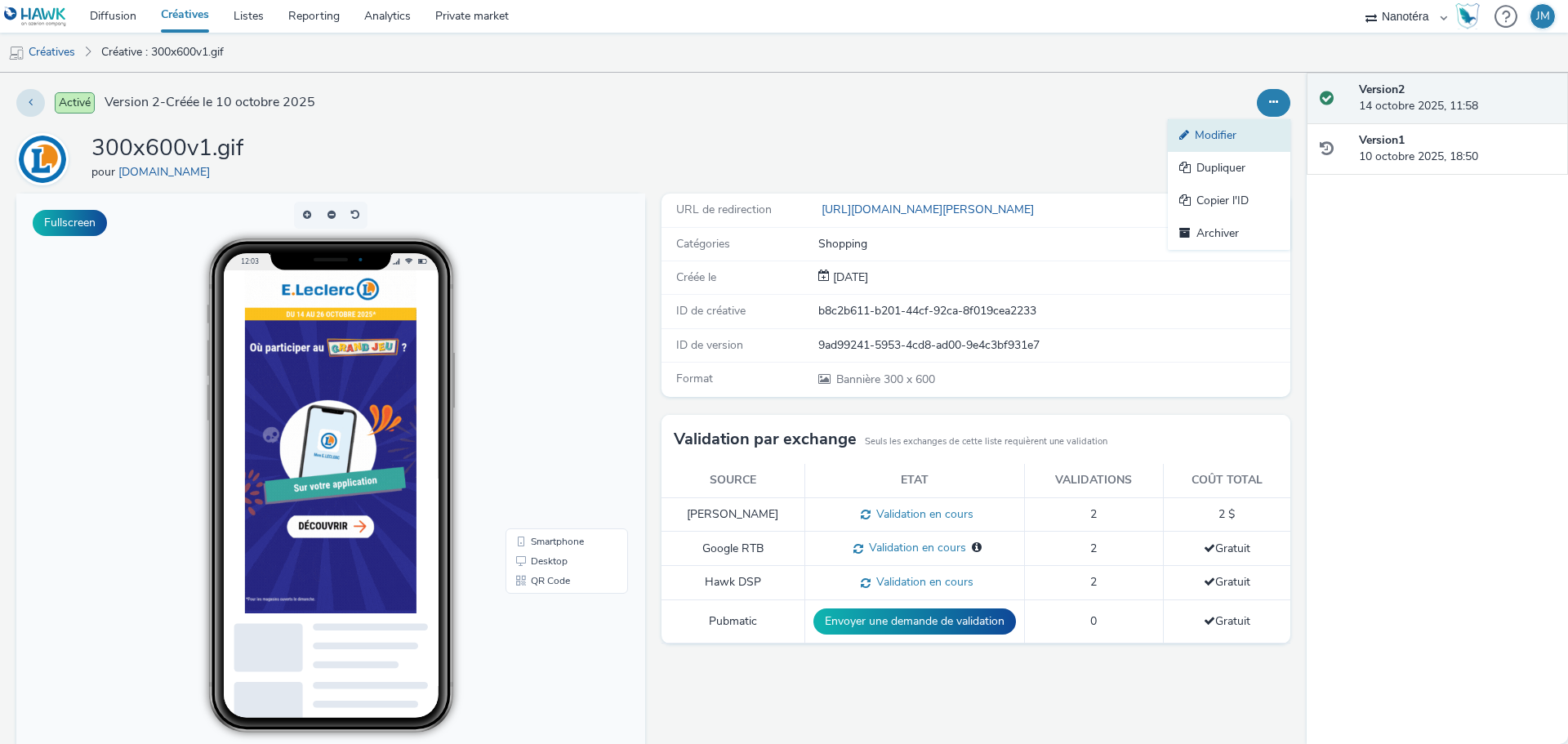
click at [1193, 134] on link "Modifier" at bounding box center [1228, 135] width 123 height 33
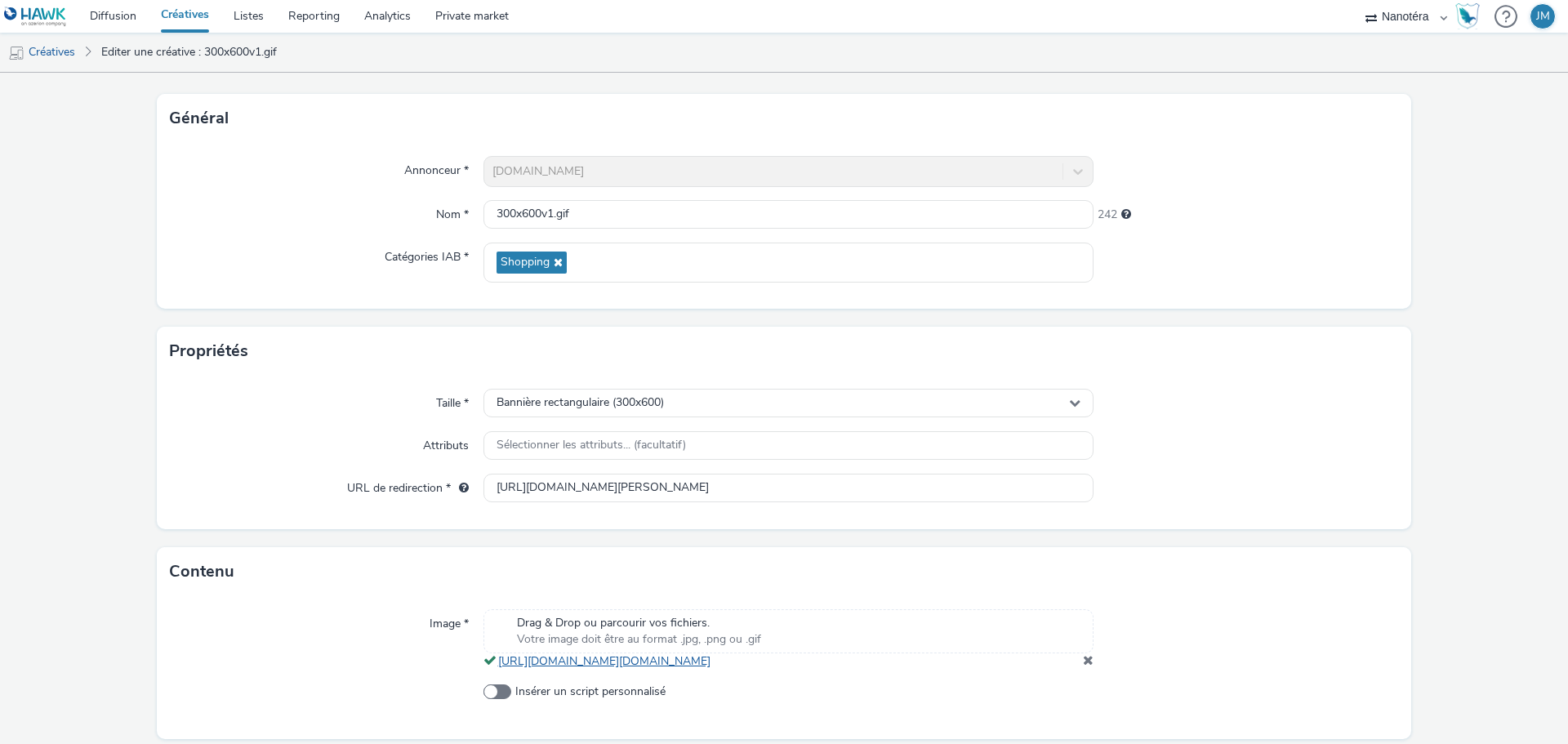
scroll to position [151, 0]
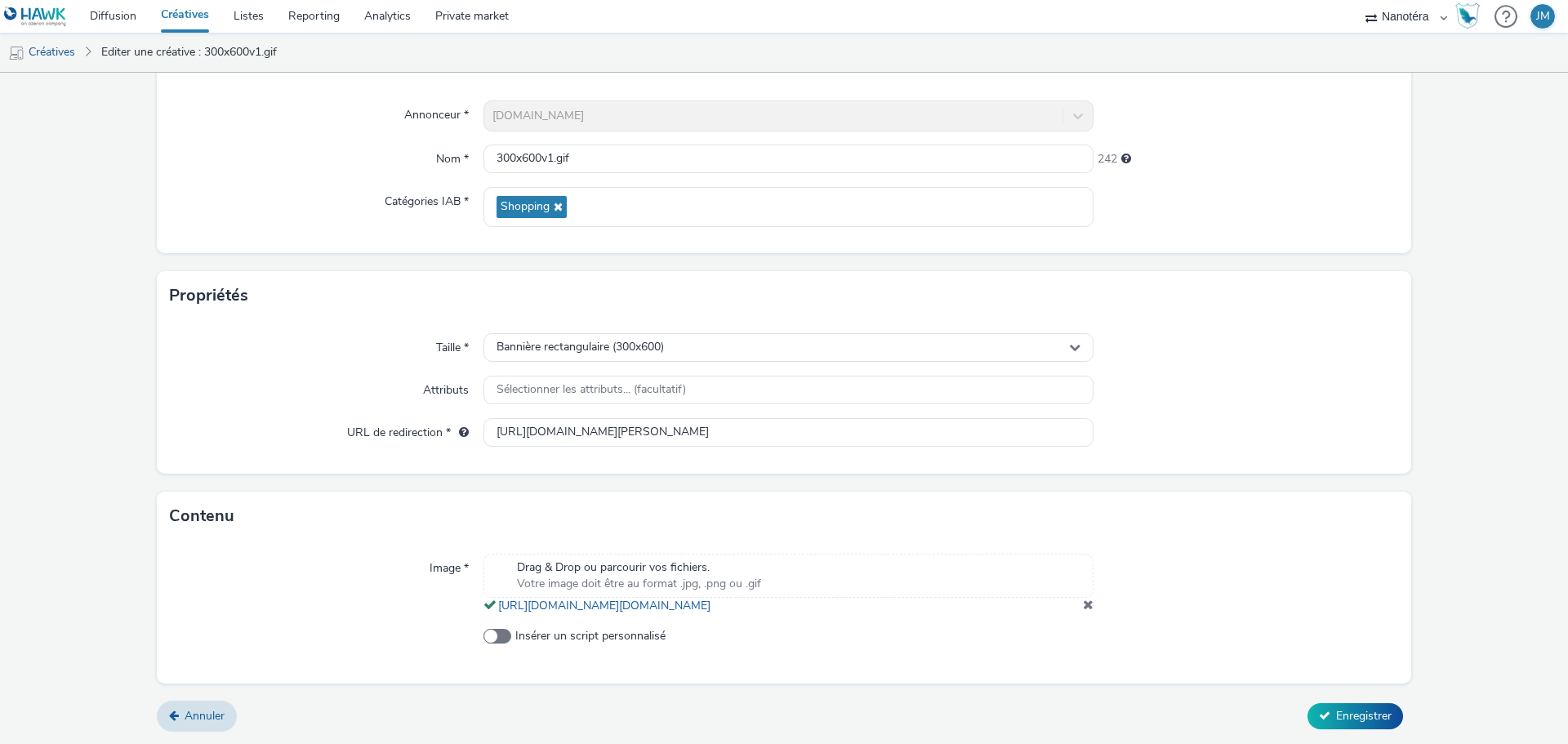
click at [1083, 605] on span at bounding box center [1088, 603] width 11 height 13
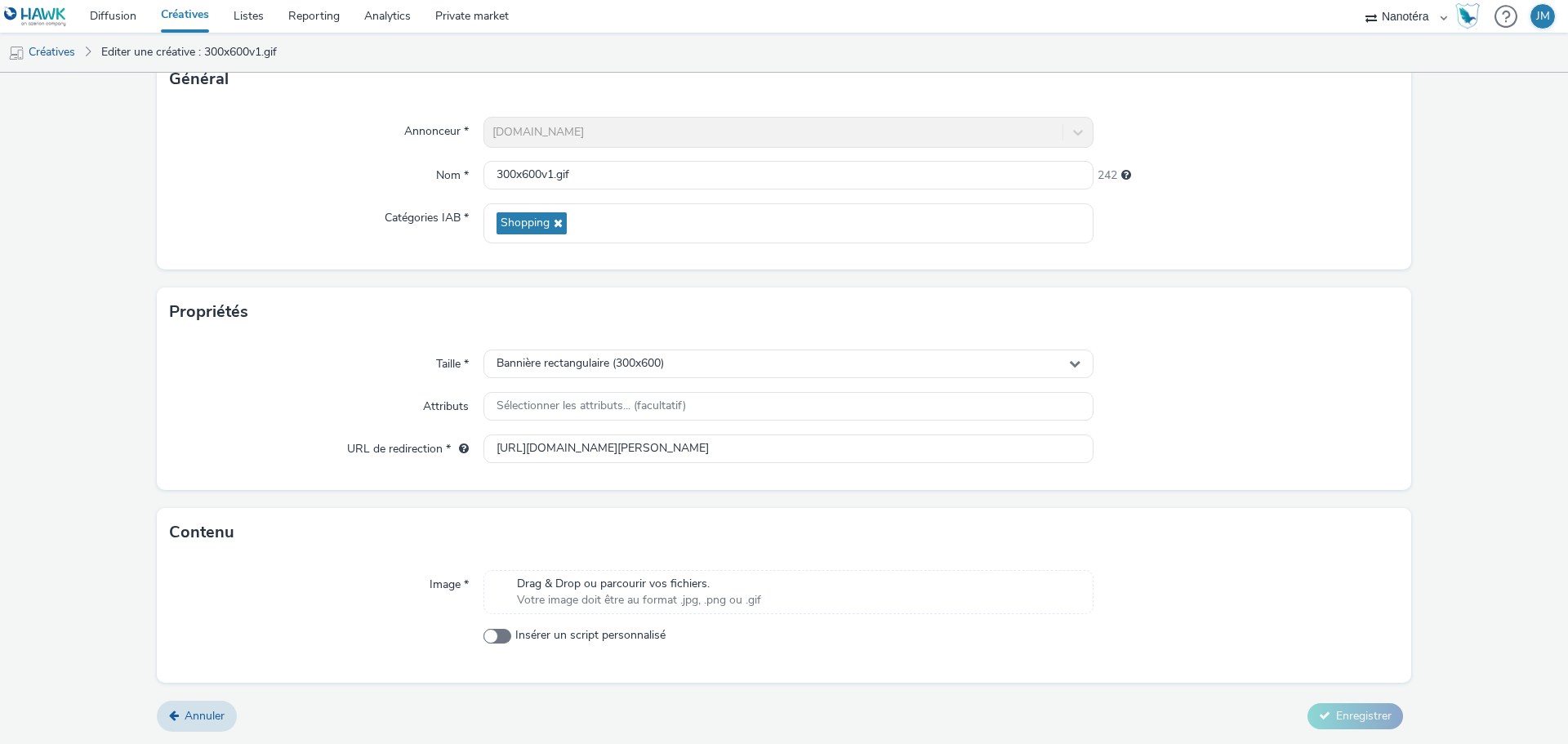
click at [734, 597] on span "Votre image doit être au format .jpg, .png ou .gif" at bounding box center [638, 600] width 244 height 16
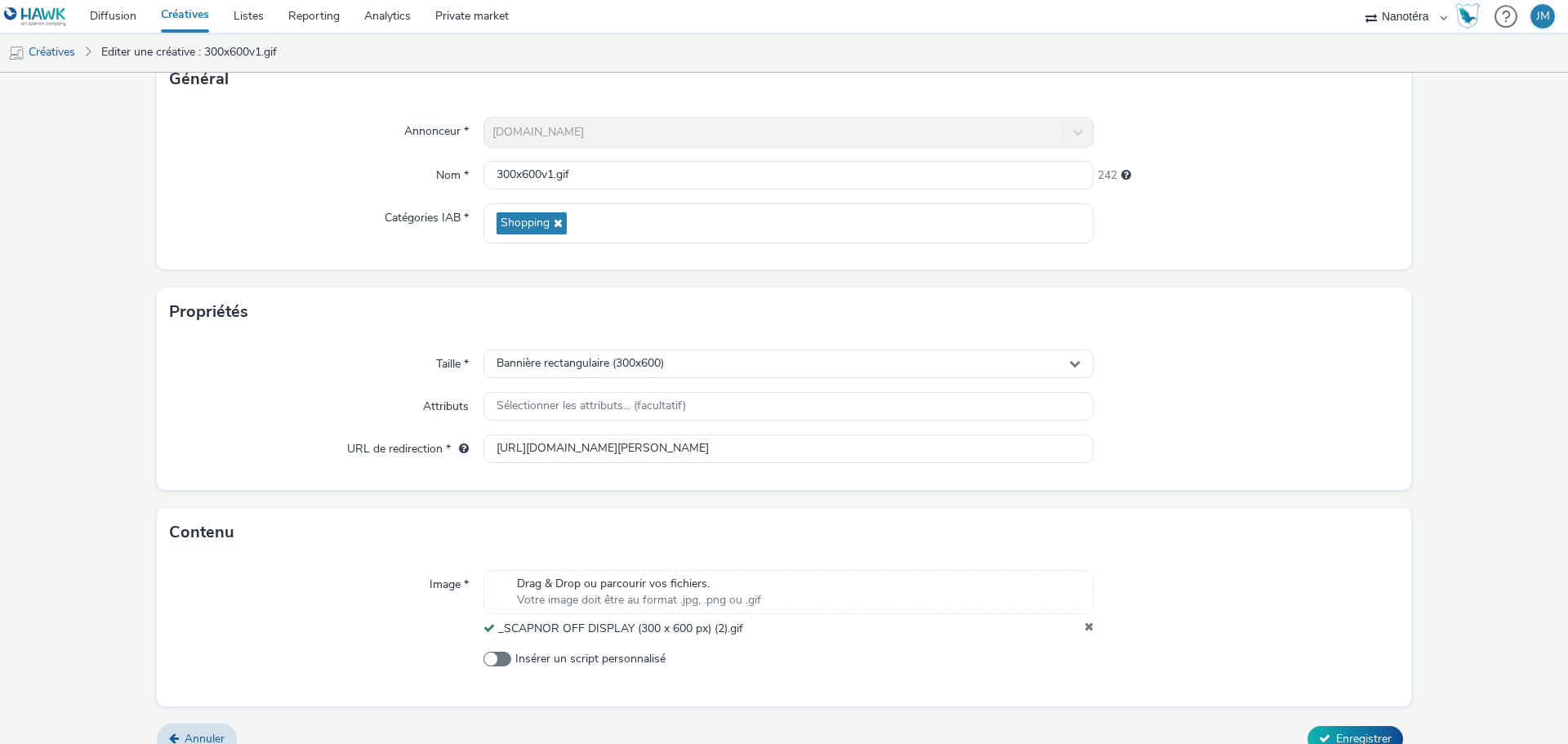
scroll to position [141, 0]
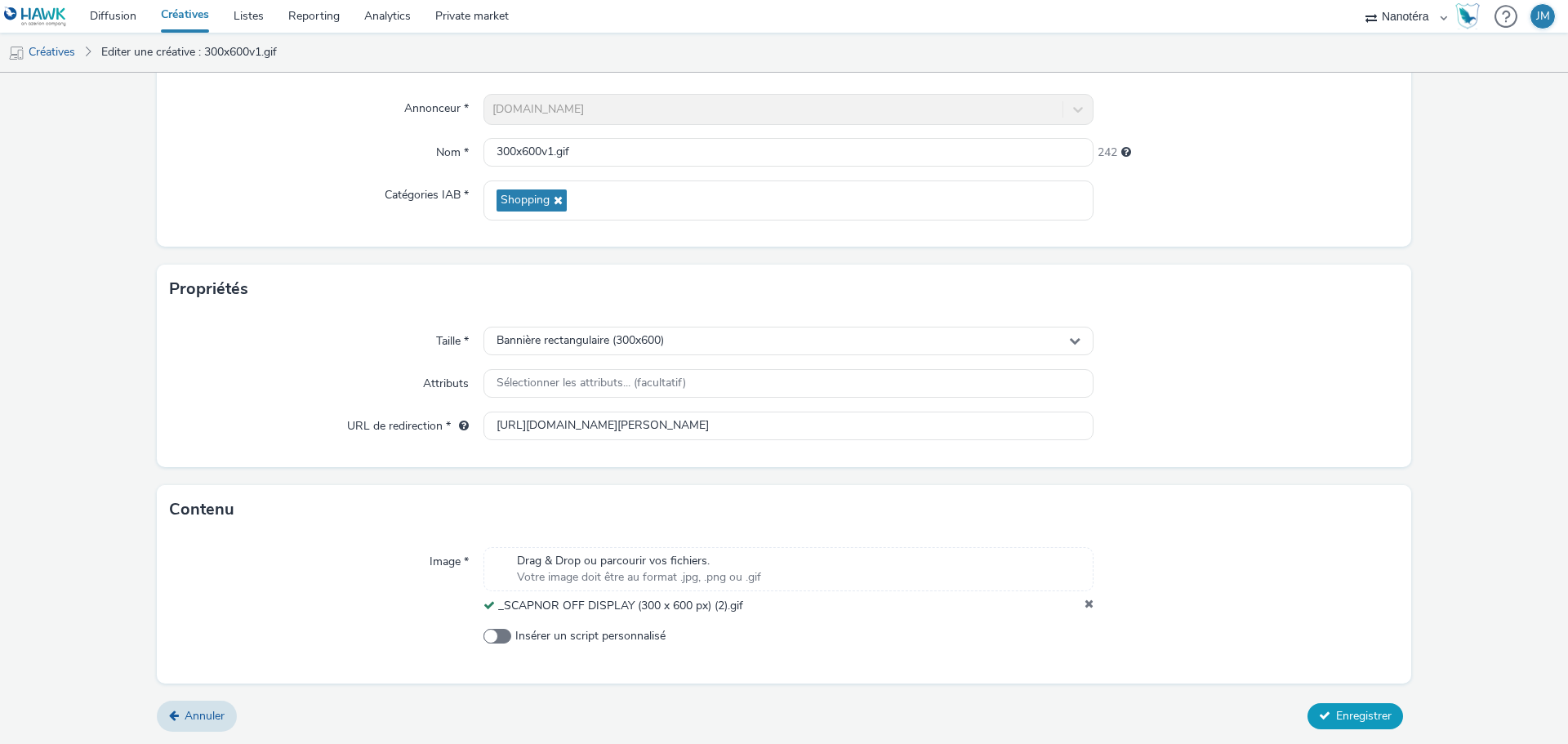
click at [1335, 708] on span "Enregistrer" at bounding box center [1363, 716] width 56 height 16
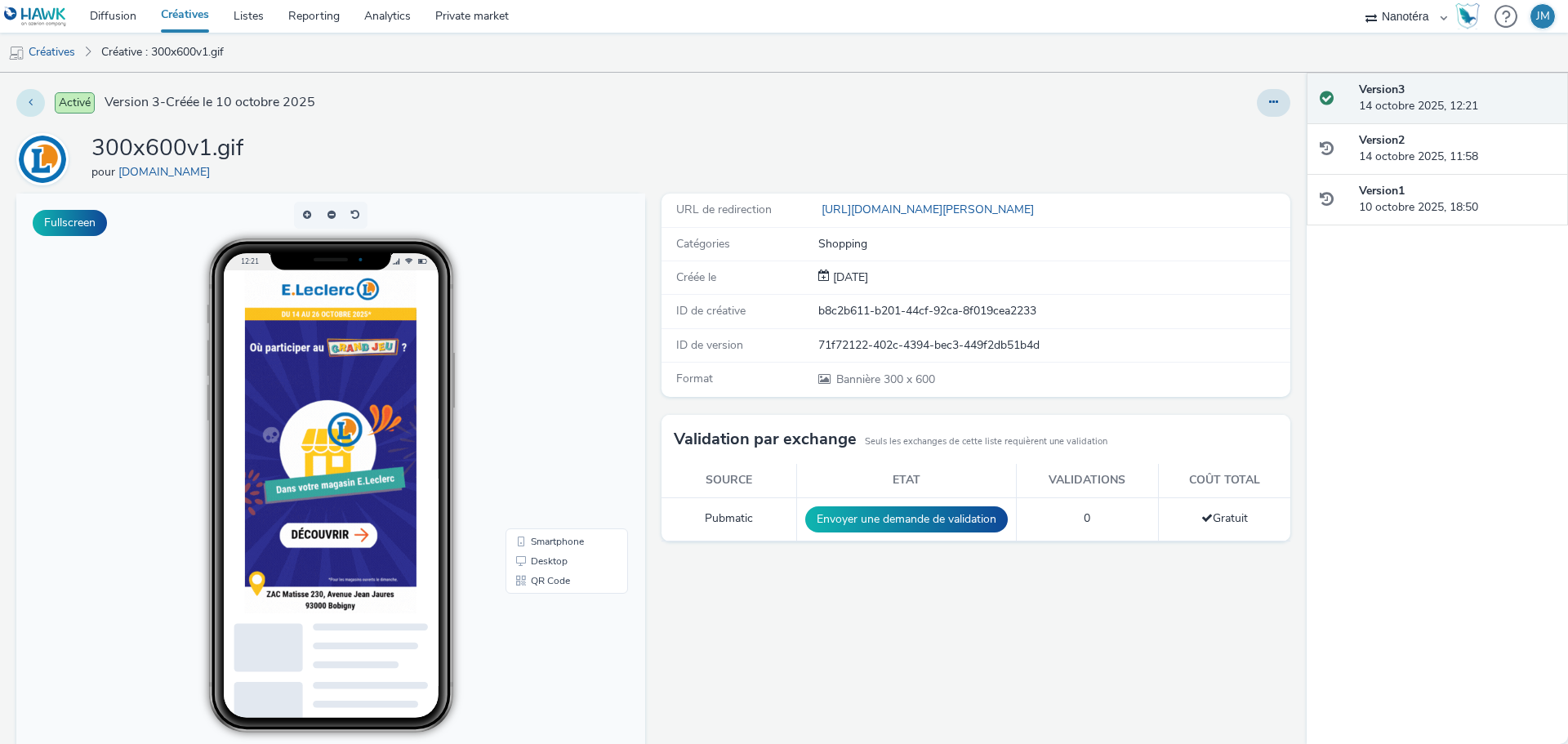
click at [25, 112] on button at bounding box center [30, 103] width 29 height 28
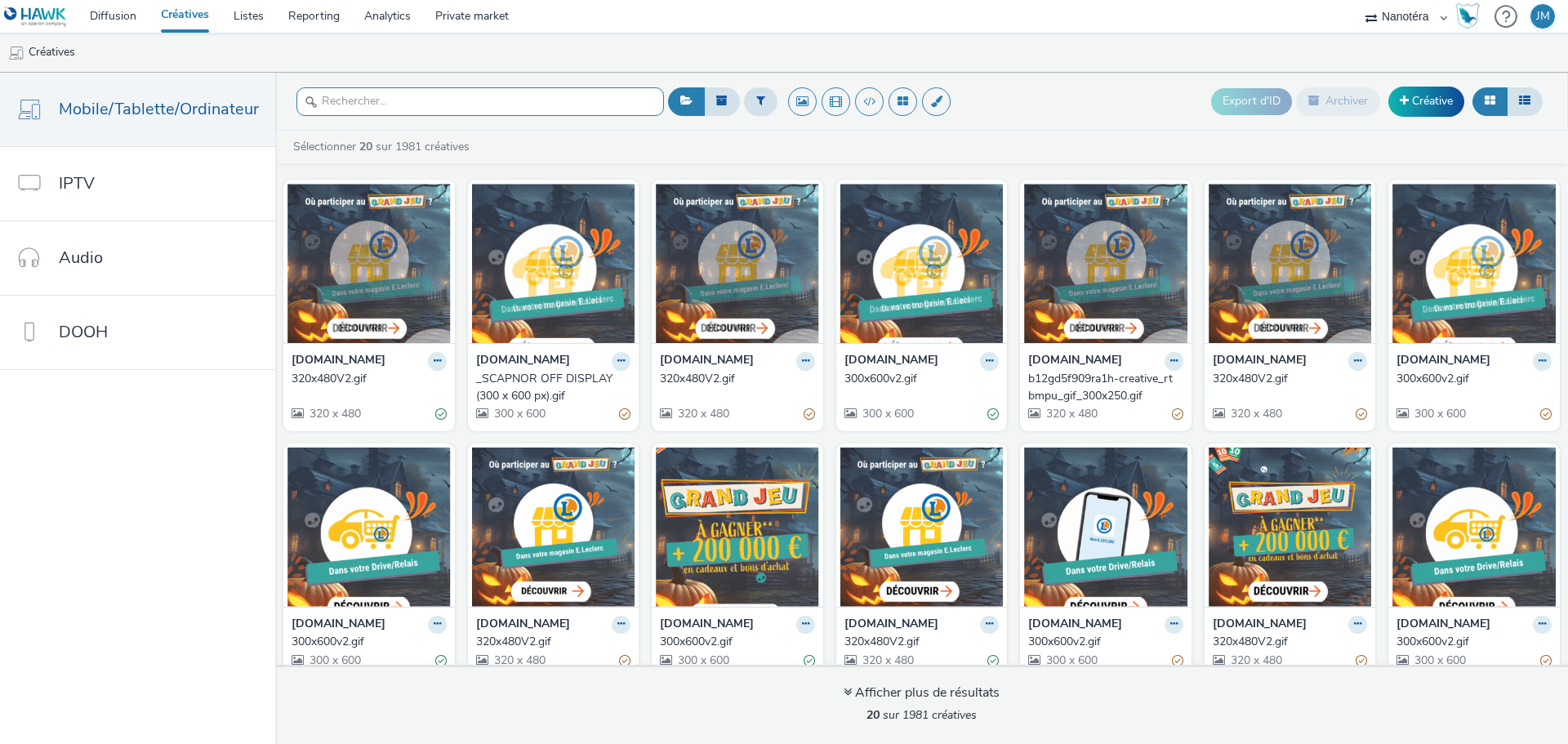
click at [458, 94] on input "text" at bounding box center [480, 101] width 368 height 29
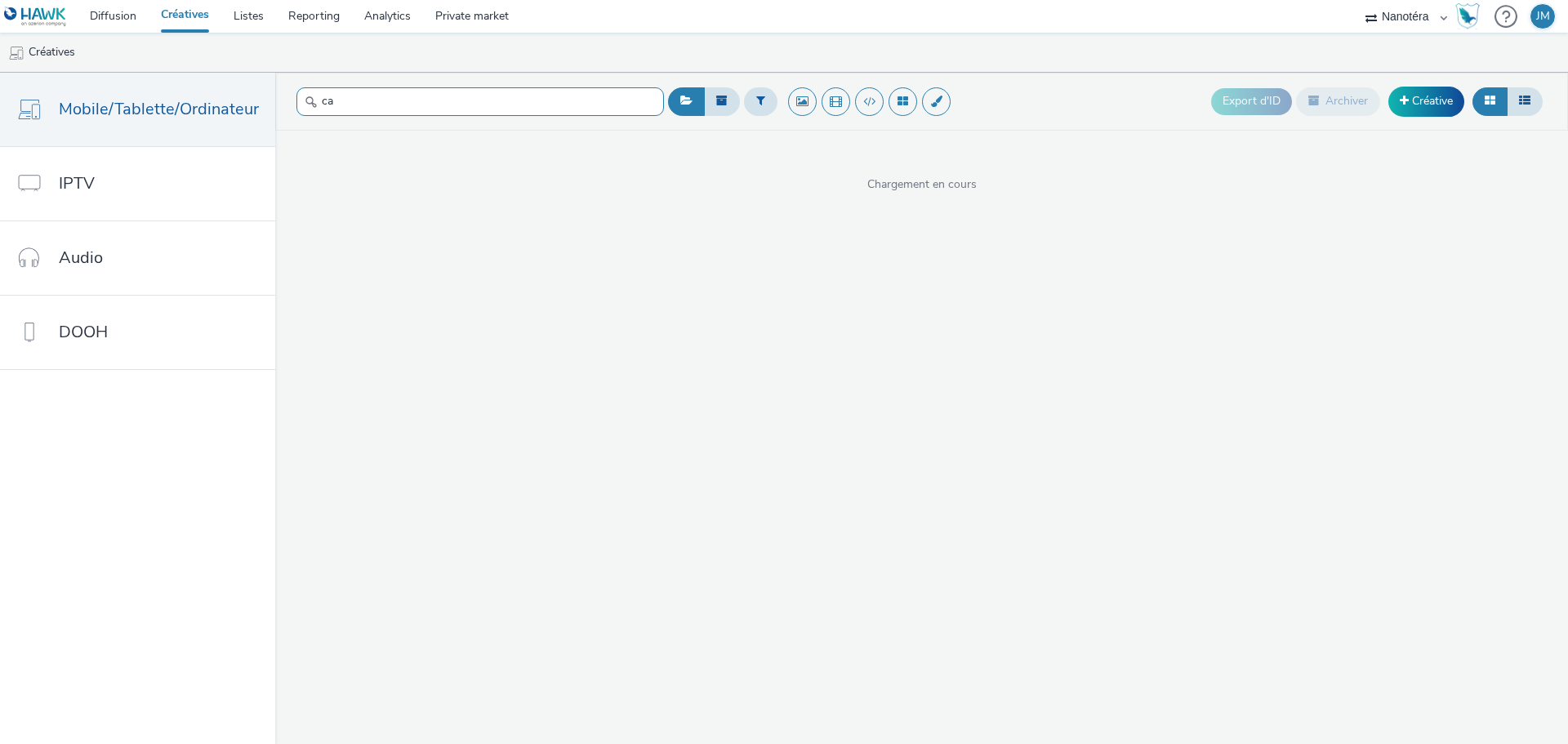
type input "c"
click at [381, 110] on input "text" at bounding box center [480, 101] width 368 height 29
click at [395, 150] on div "Chargement en cours" at bounding box center [921, 162] width 1292 height 62
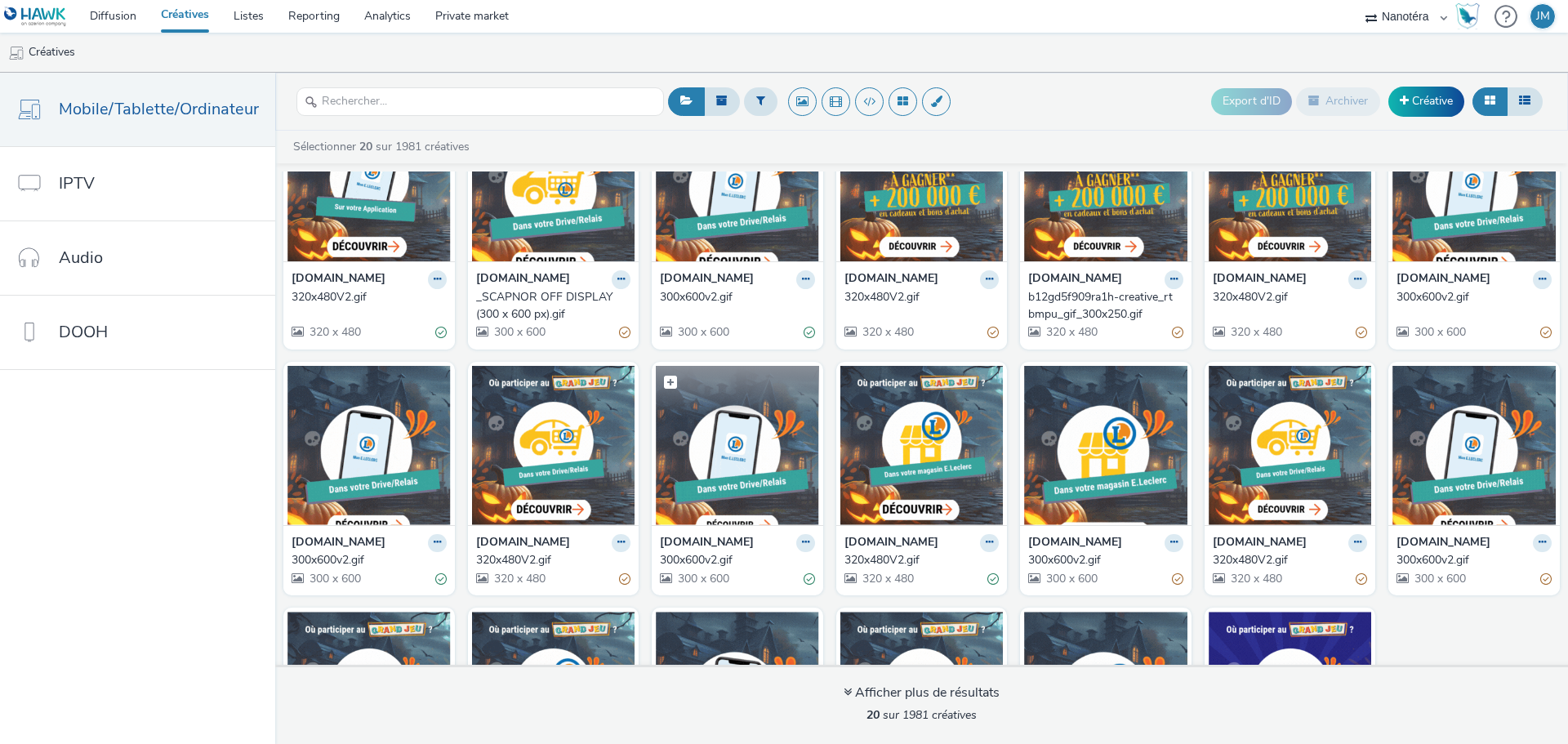
scroll to position [266, 0]
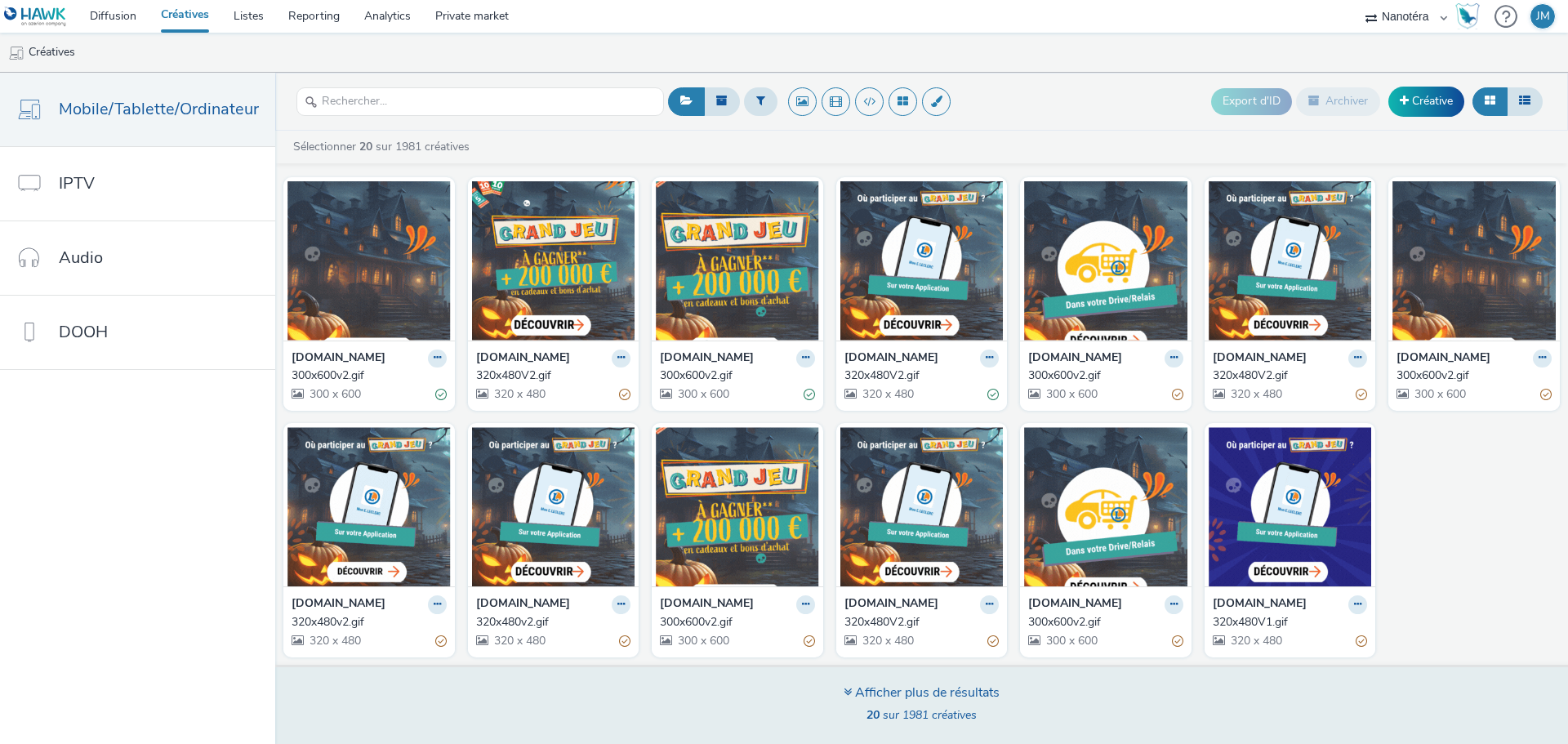
click at [881, 684] on div "Afficher plus de résultats" at bounding box center [921, 692] width 156 height 19
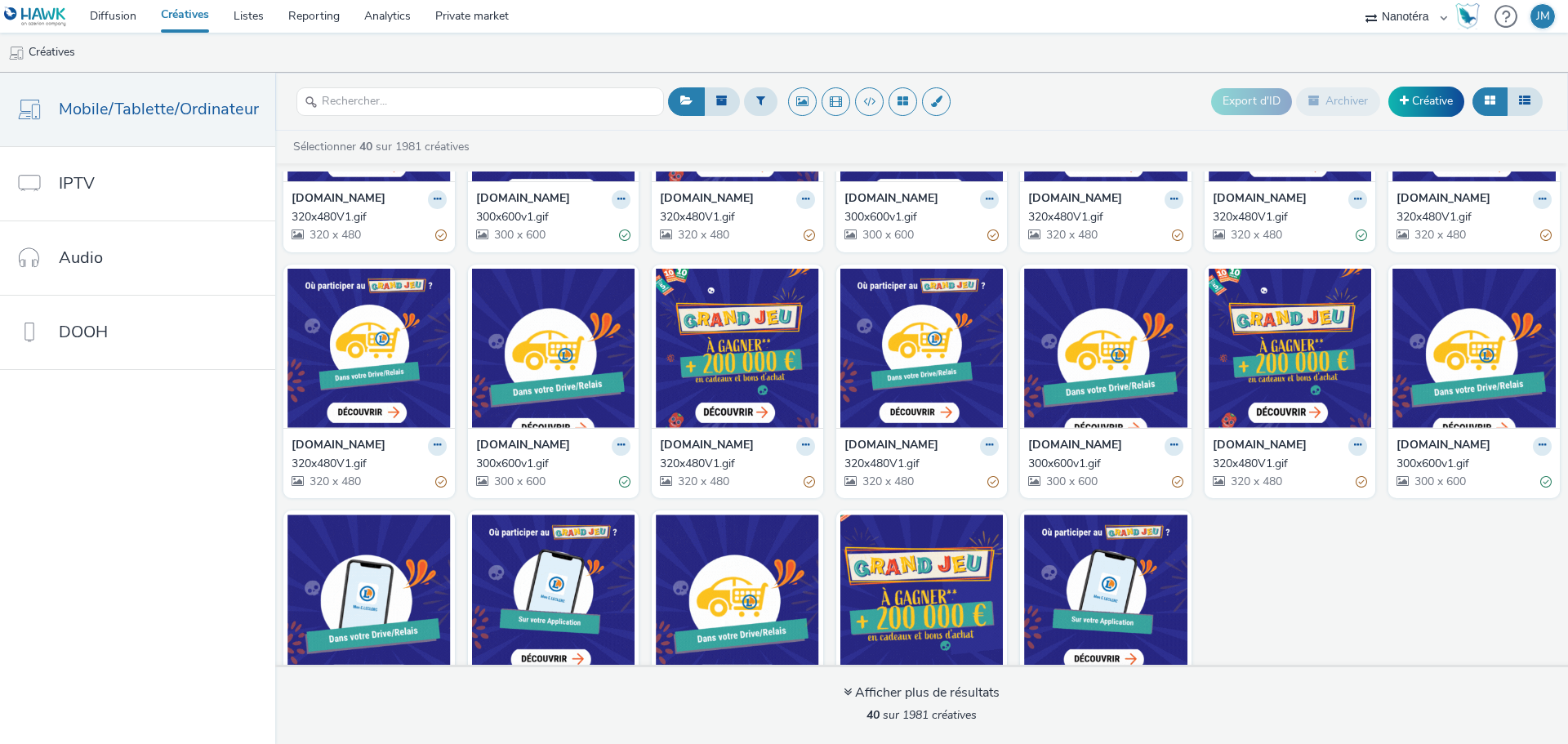
scroll to position [1005, 0]
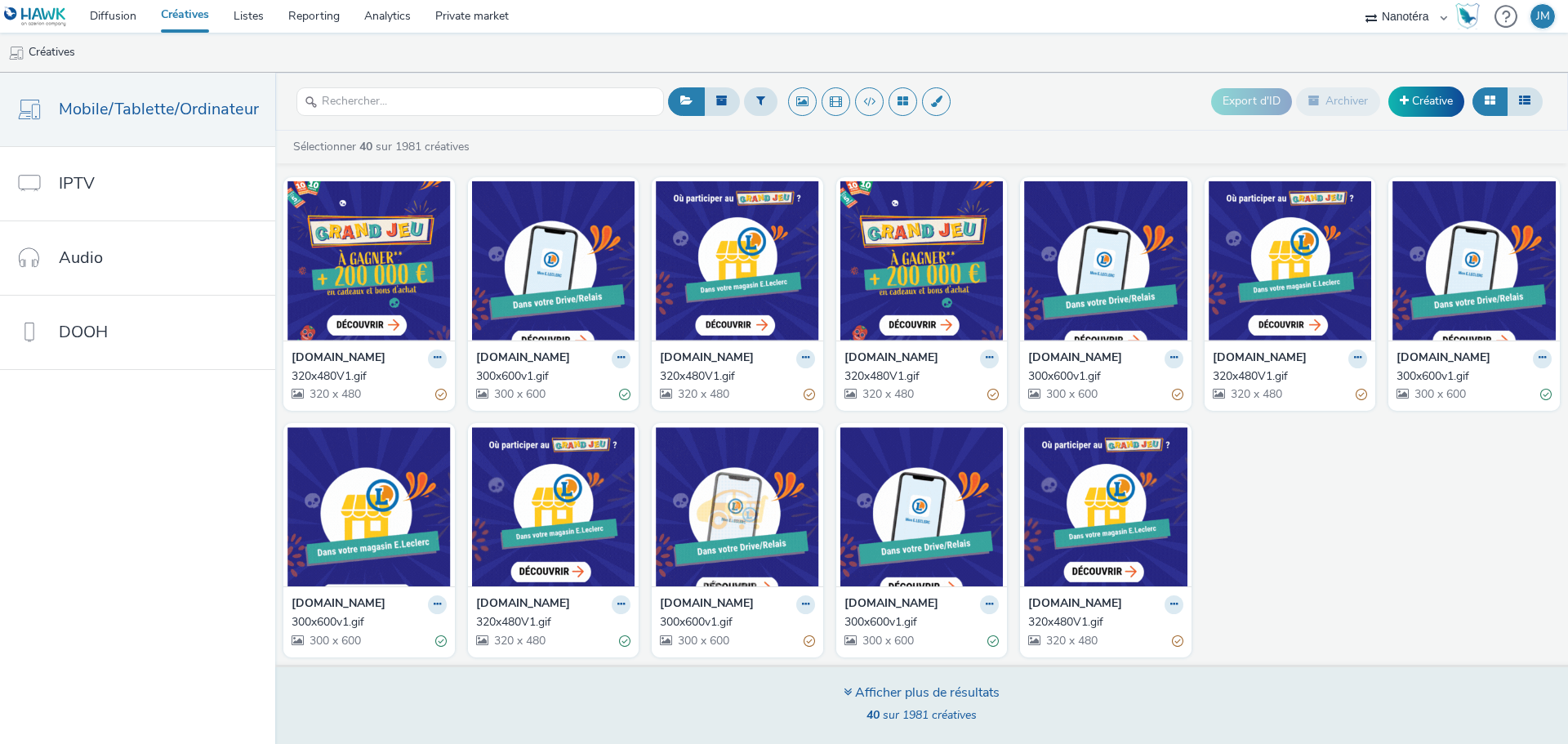
click at [870, 692] on div "Afficher plus de résultats" at bounding box center [921, 692] width 156 height 19
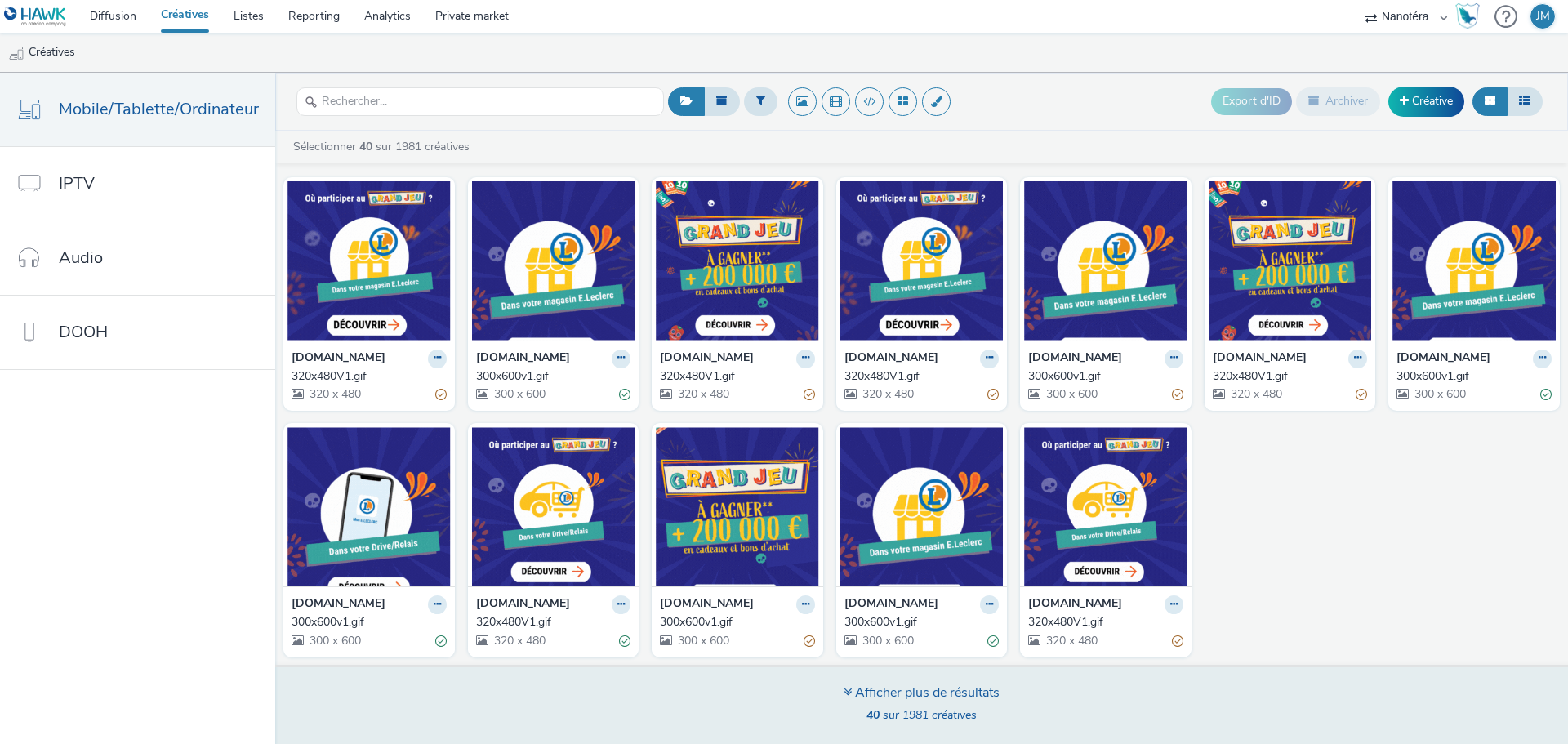
click at [843, 691] on icon at bounding box center [847, 691] width 8 height 13
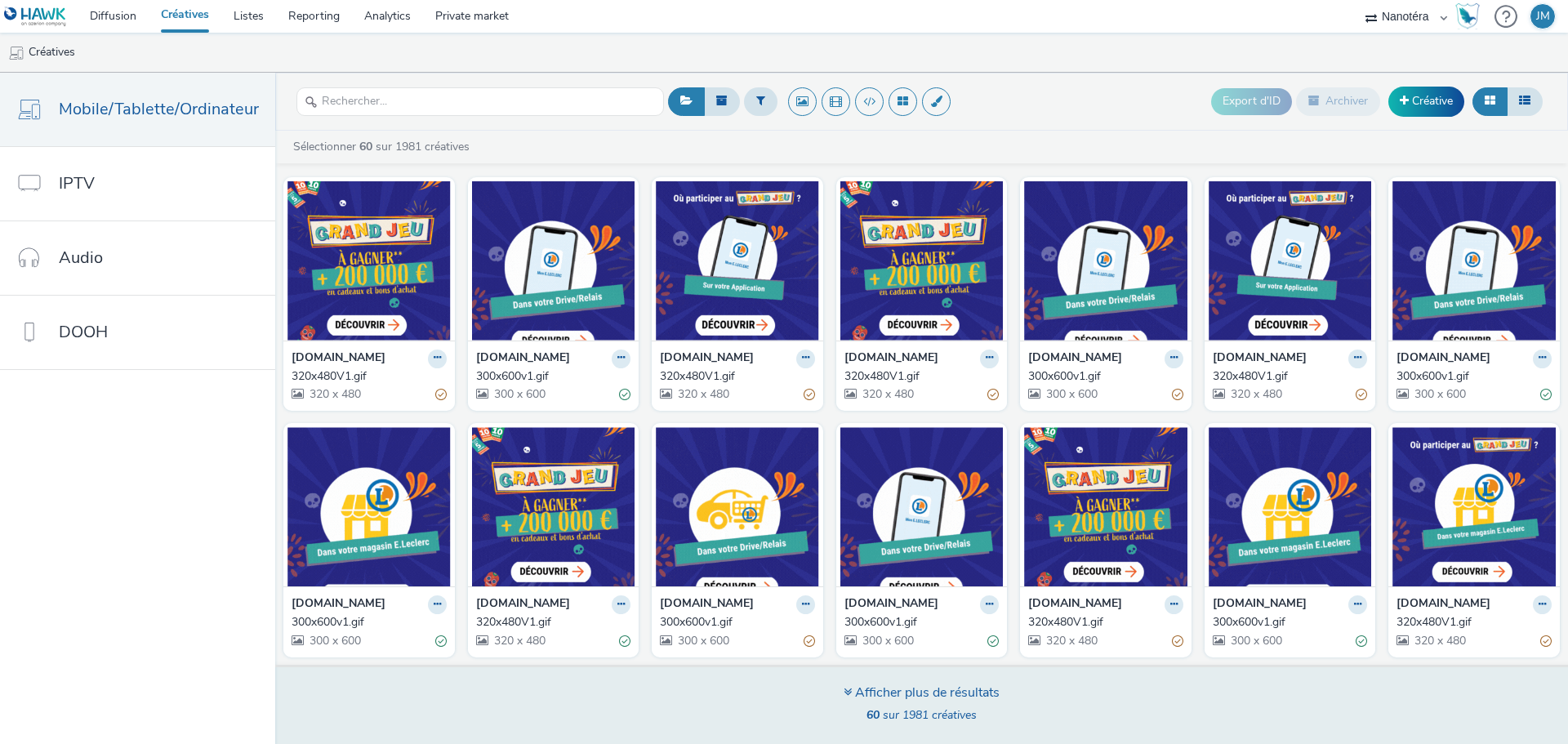
click at [954, 693] on div "Afficher plus de résultats" at bounding box center [921, 692] width 156 height 19
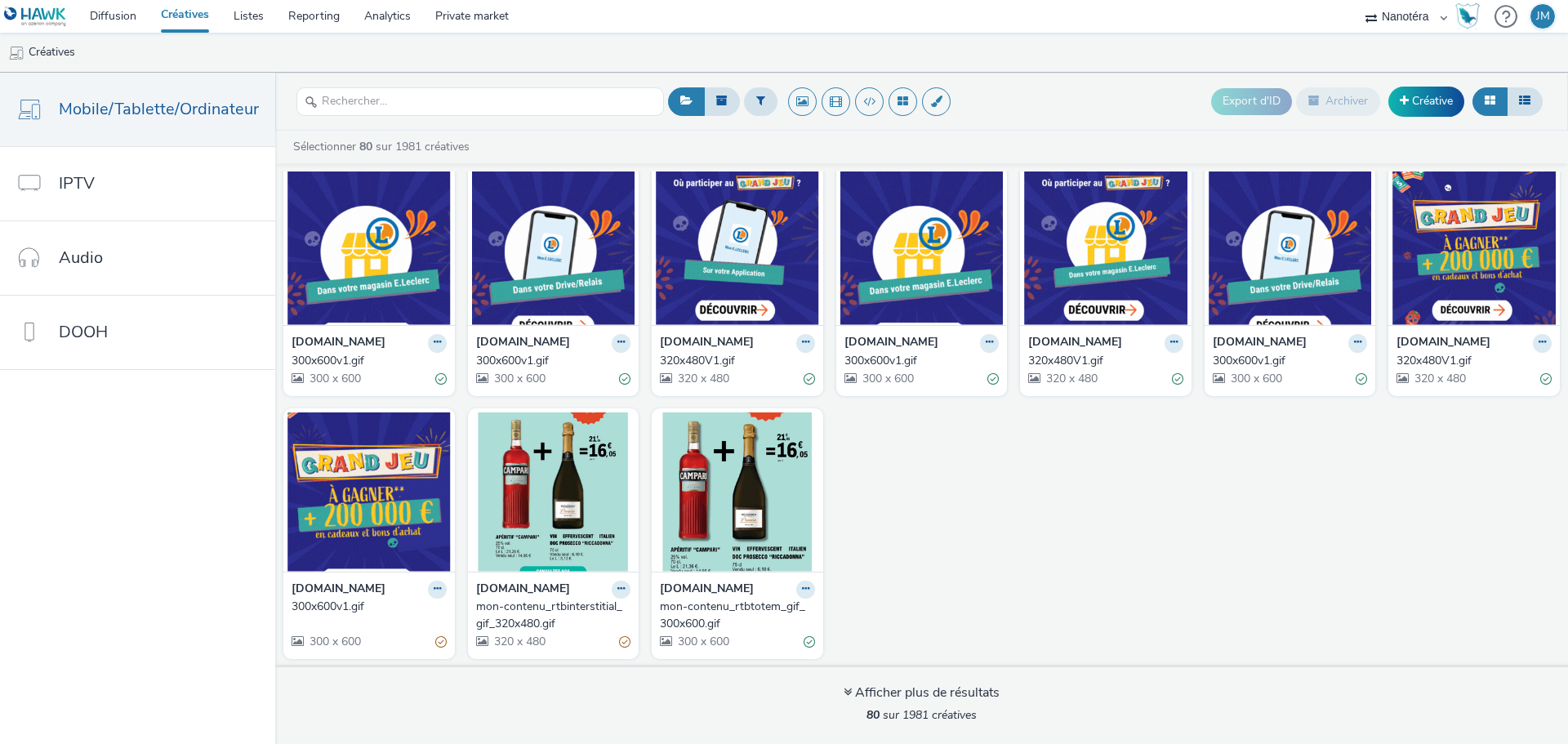
scroll to position [2499, 0]
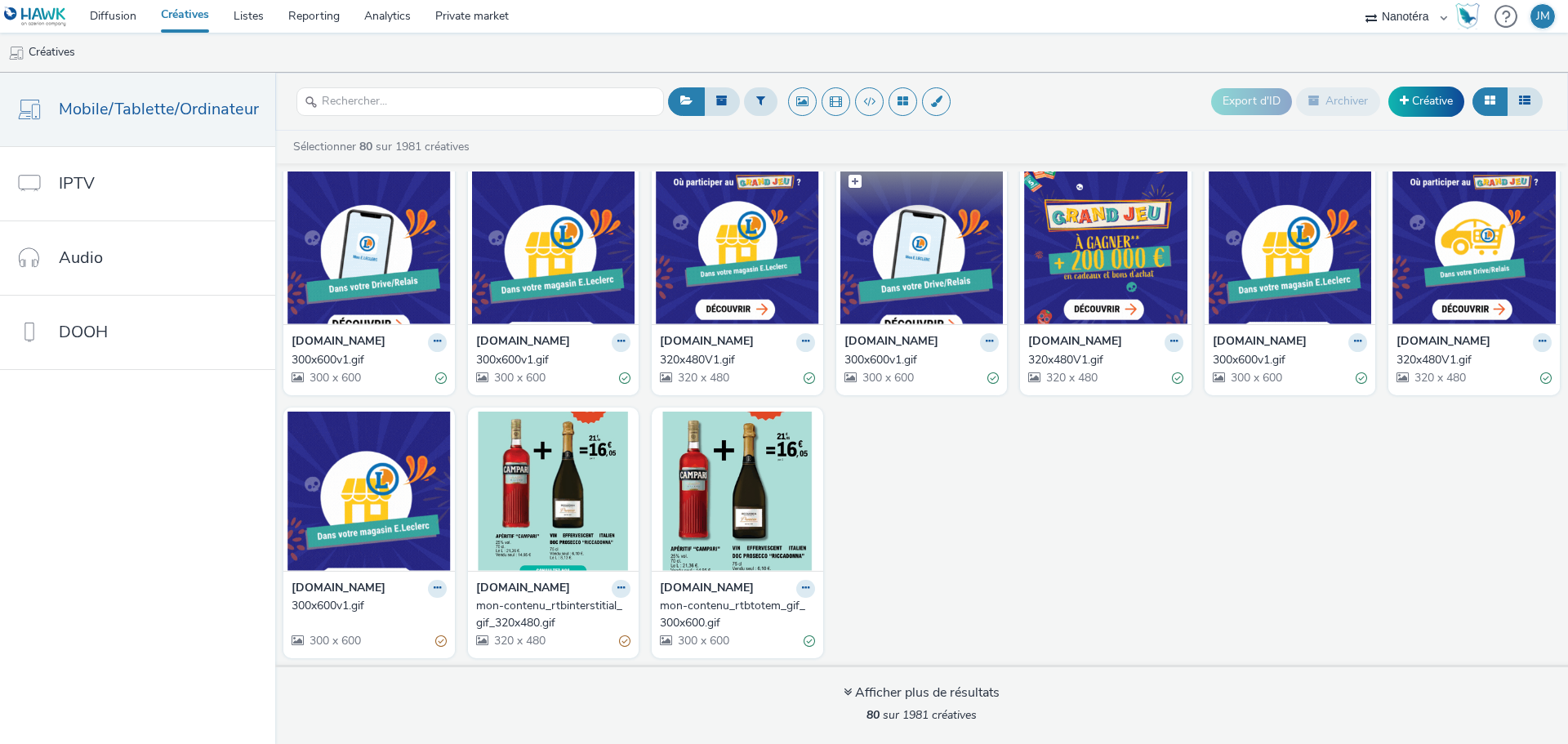
click at [911, 284] on img at bounding box center [921, 244] width 163 height 159
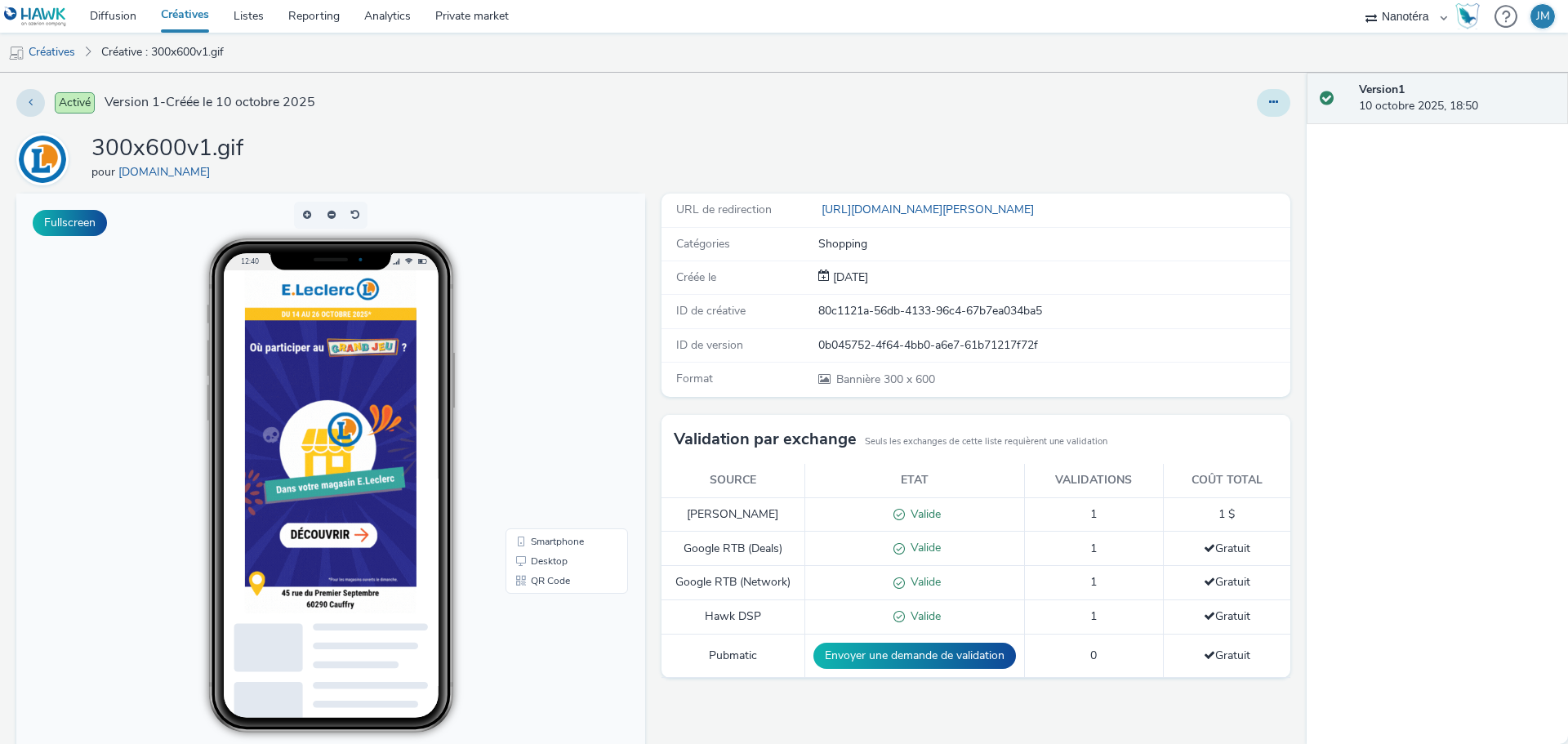
click at [1259, 96] on button at bounding box center [1273, 103] width 34 height 28
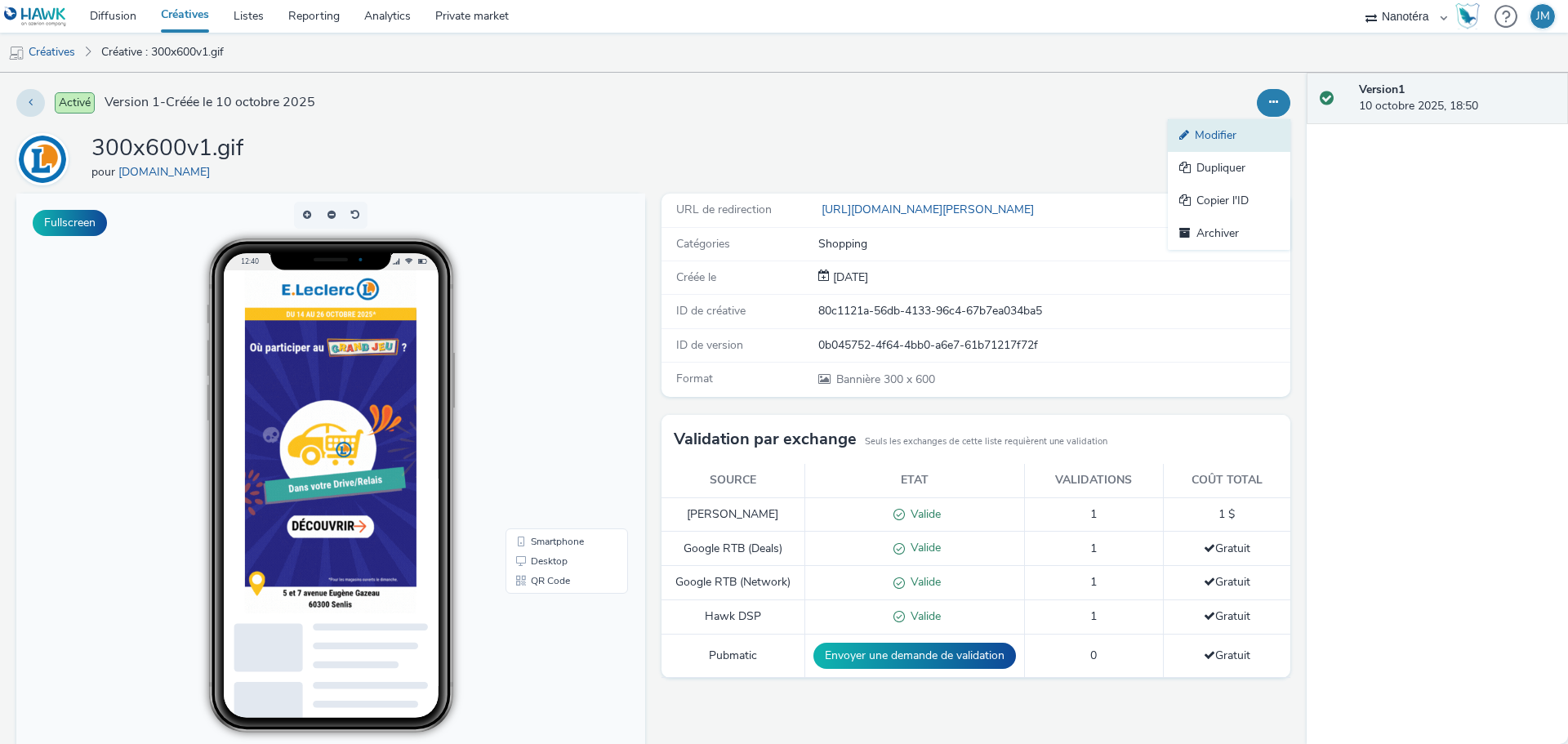
click at [1199, 137] on link "Modifier" at bounding box center [1228, 135] width 123 height 33
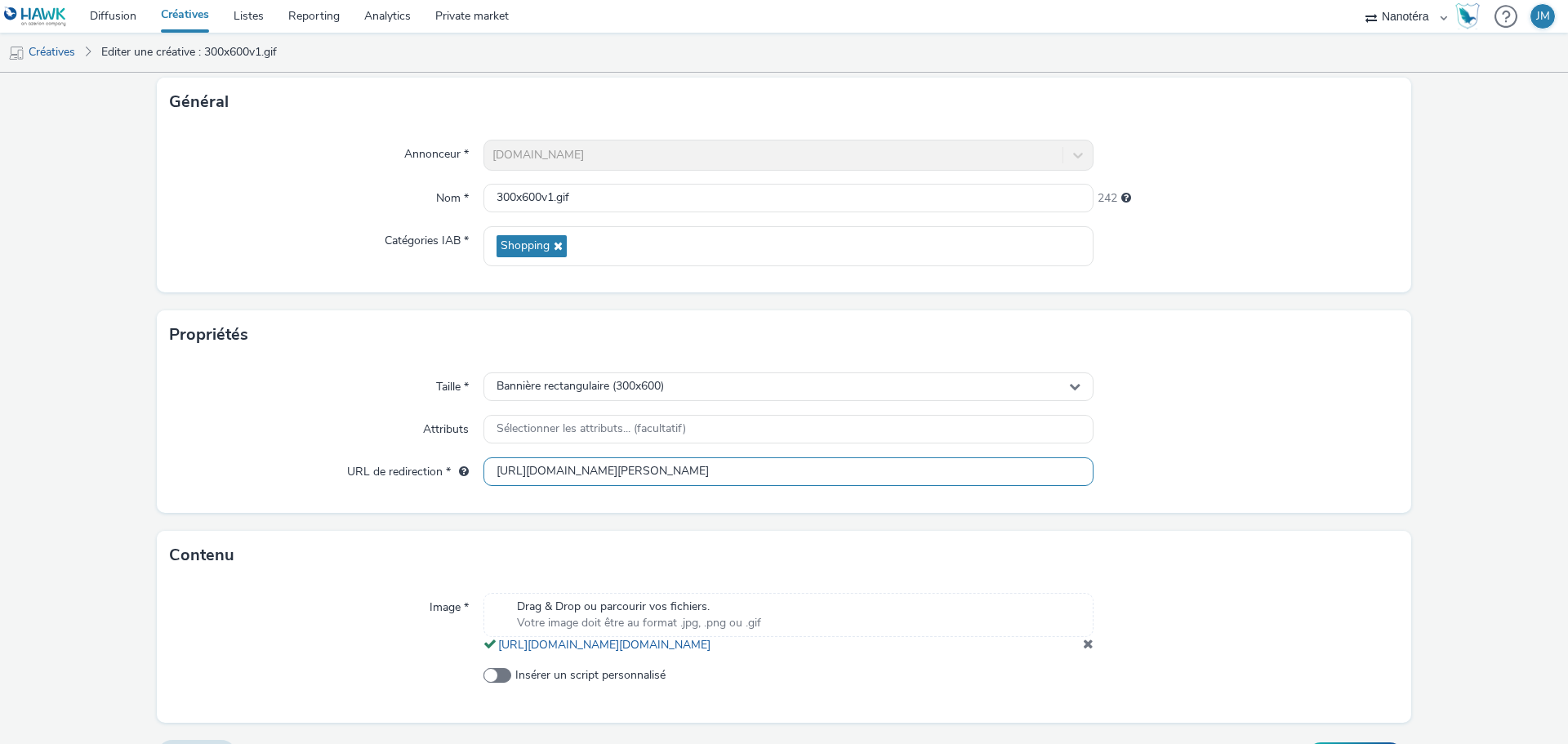
scroll to position [151, 0]
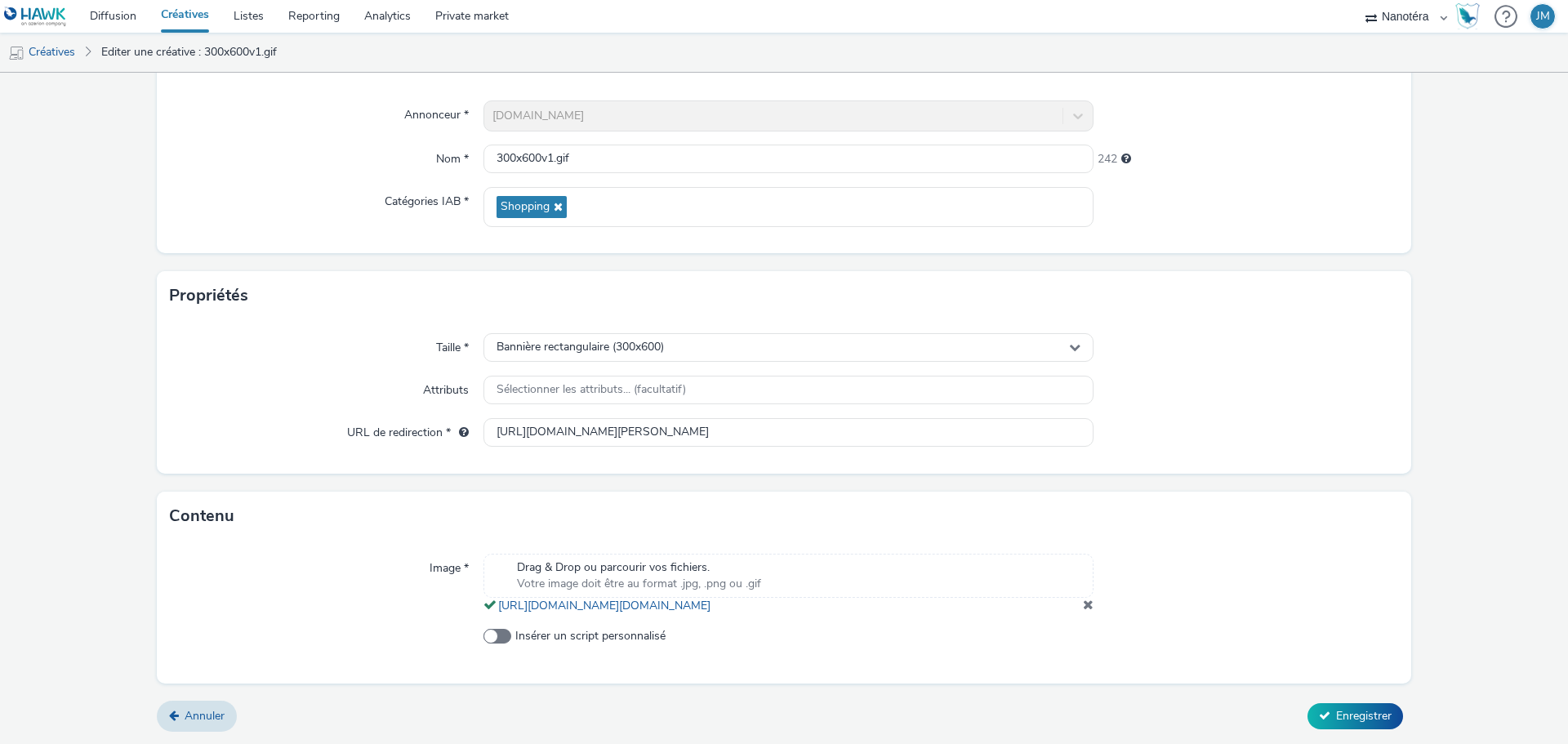
click at [1083, 606] on span at bounding box center [1088, 603] width 11 height 13
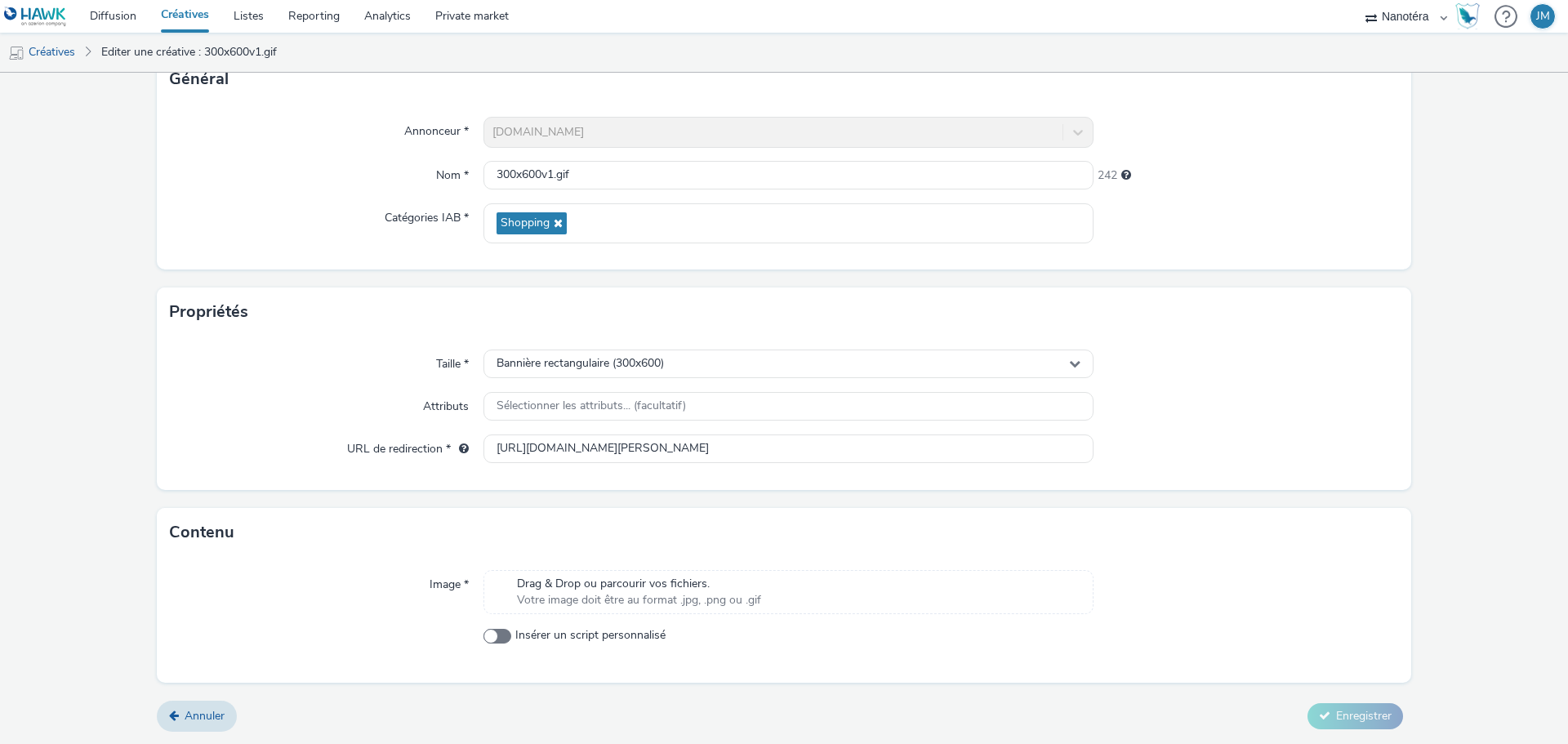
scroll to position [118, 0]
click at [654, 579] on span "Drag & Drop ou parcourir vos fichiers." at bounding box center [638, 583] width 244 height 16
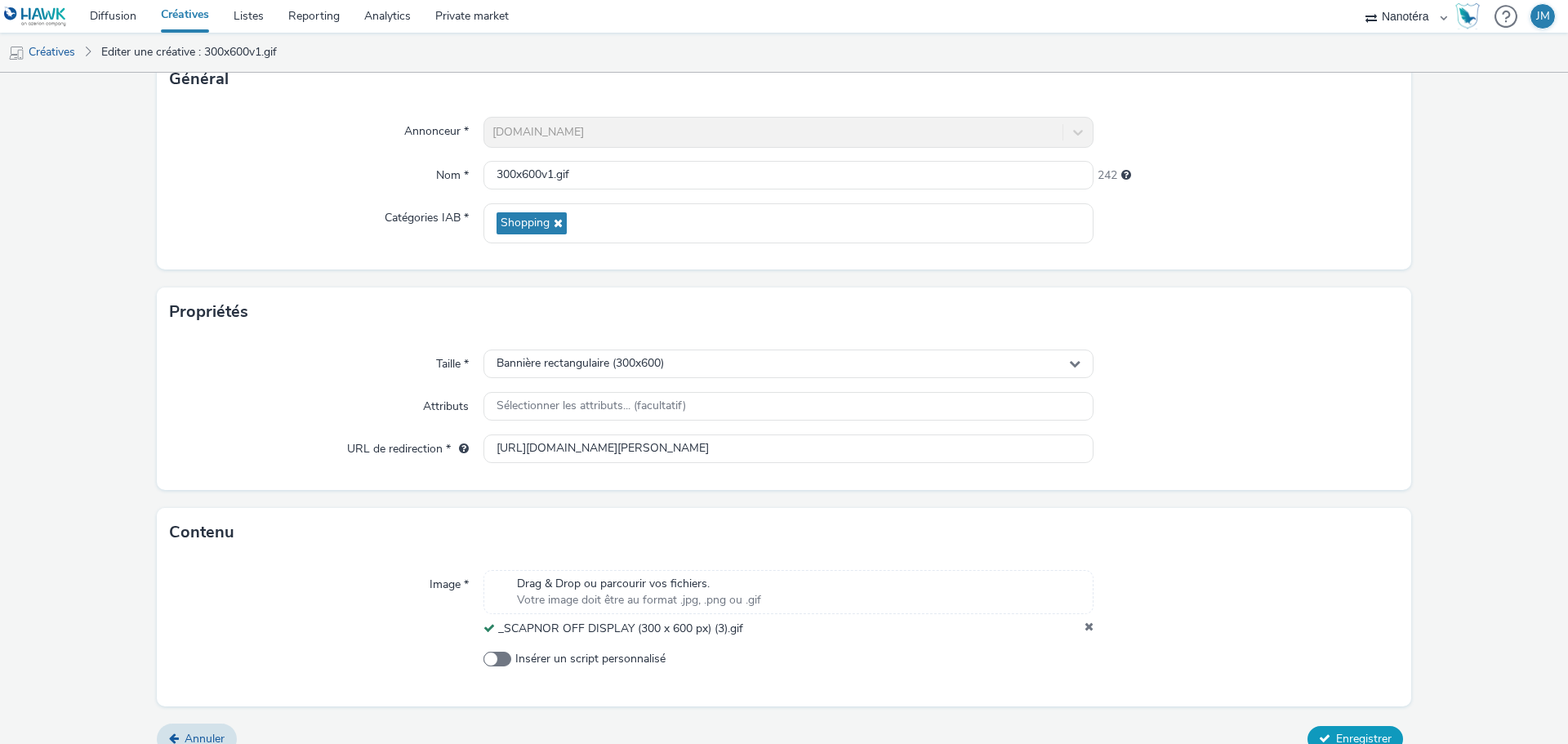
click at [1346, 728] on button "Enregistrer" at bounding box center [1355, 739] width 96 height 26
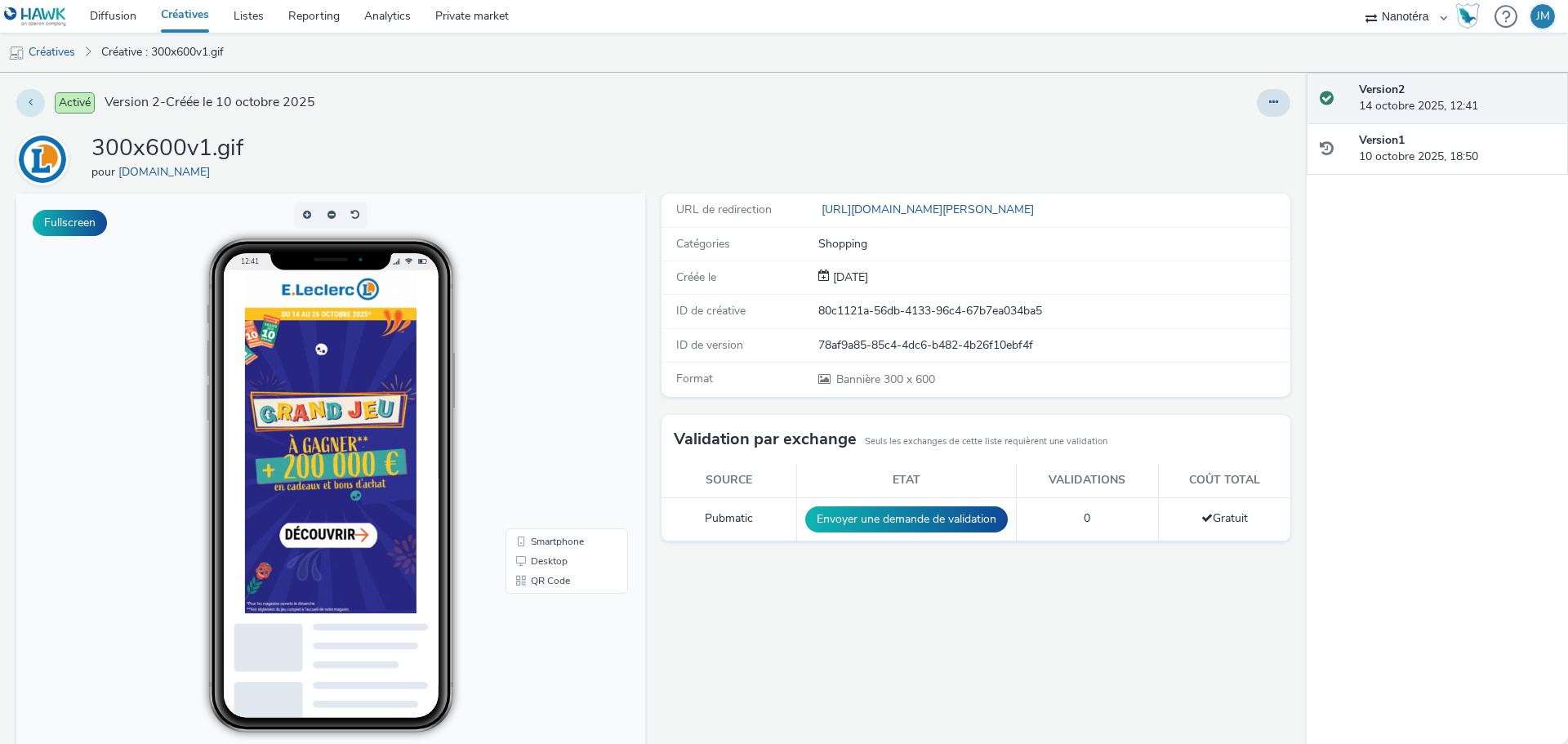
click at [31, 100] on icon at bounding box center [31, 101] width 4 height 11
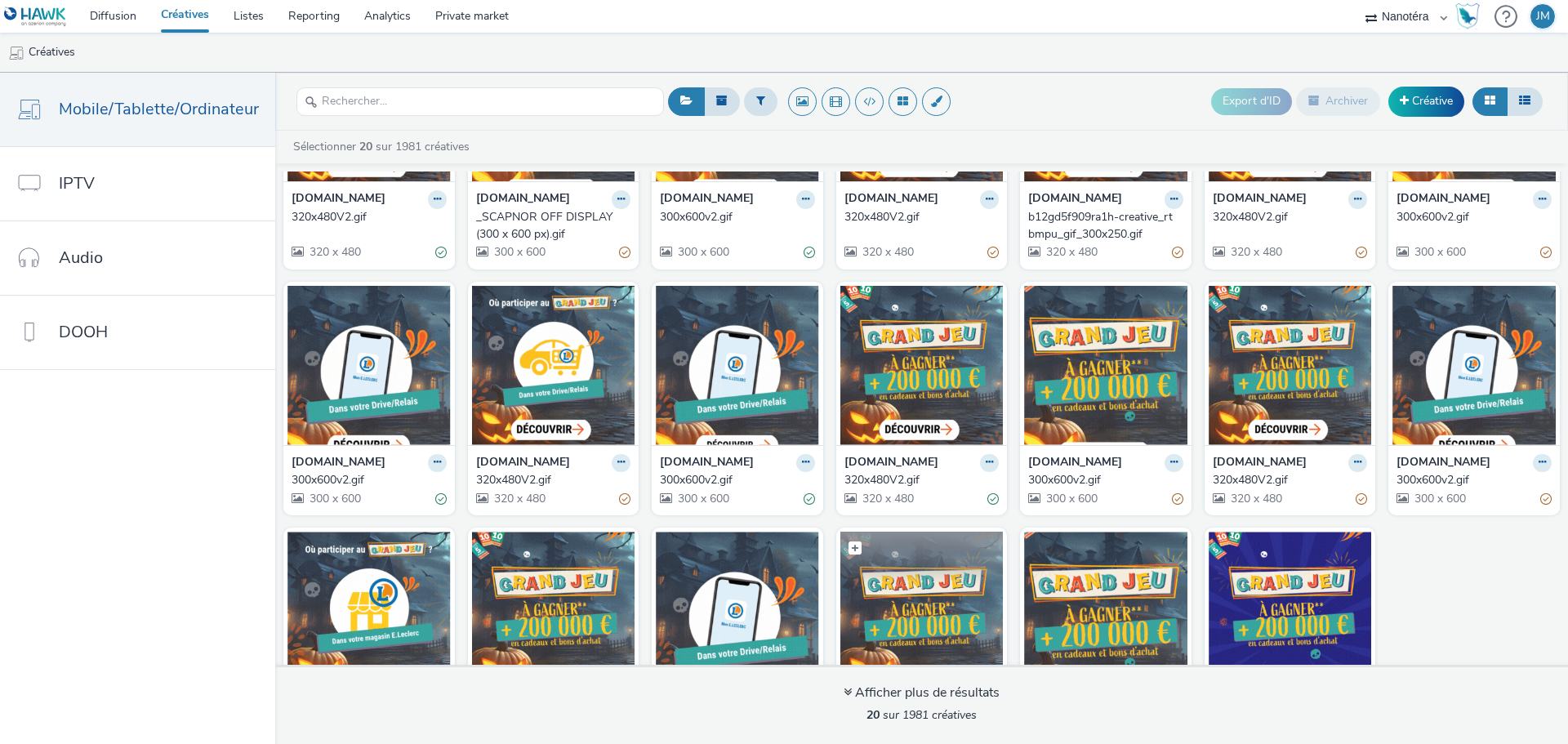
scroll to position [266, 0]
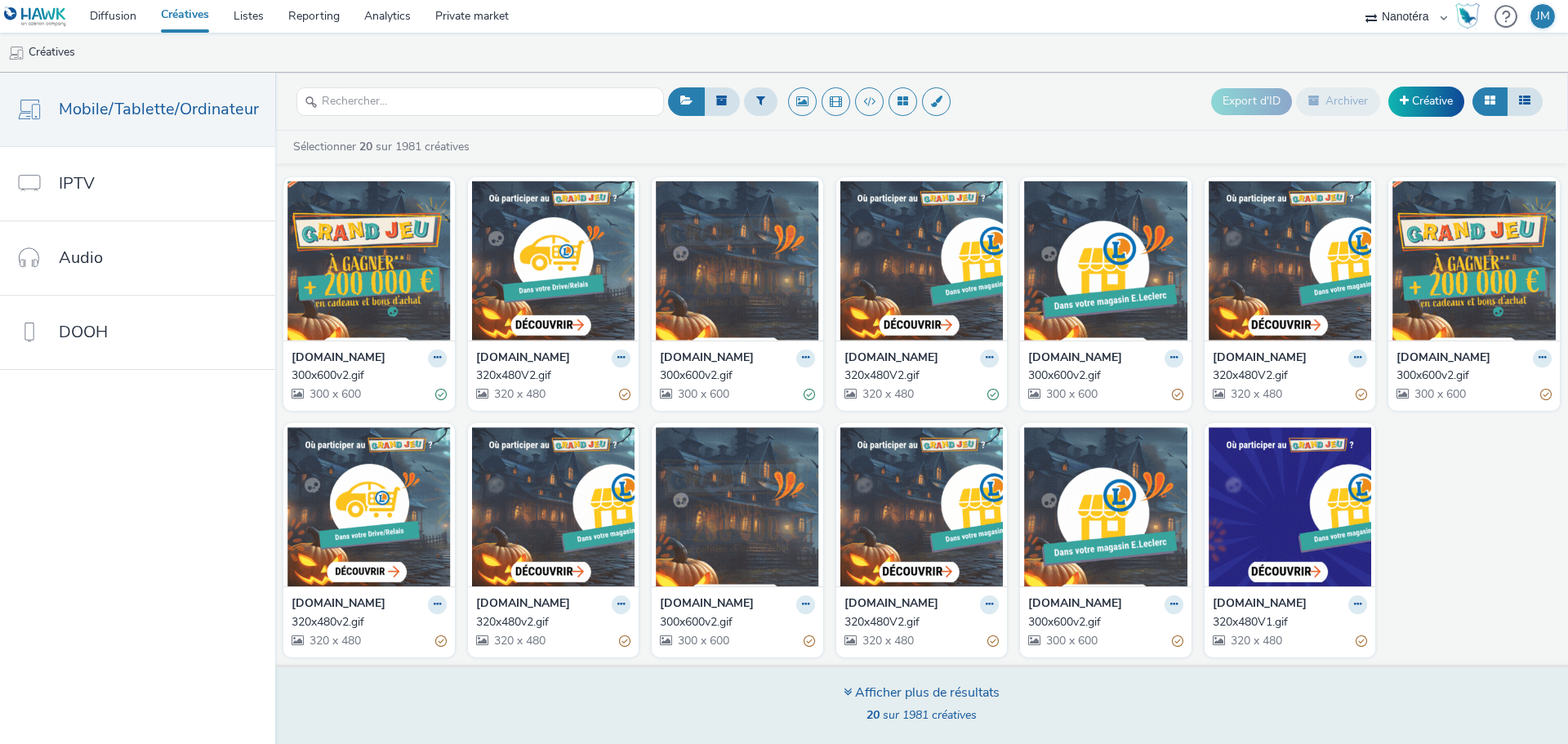
click at [889, 691] on div "Afficher plus de résultats" at bounding box center [921, 692] width 156 height 19
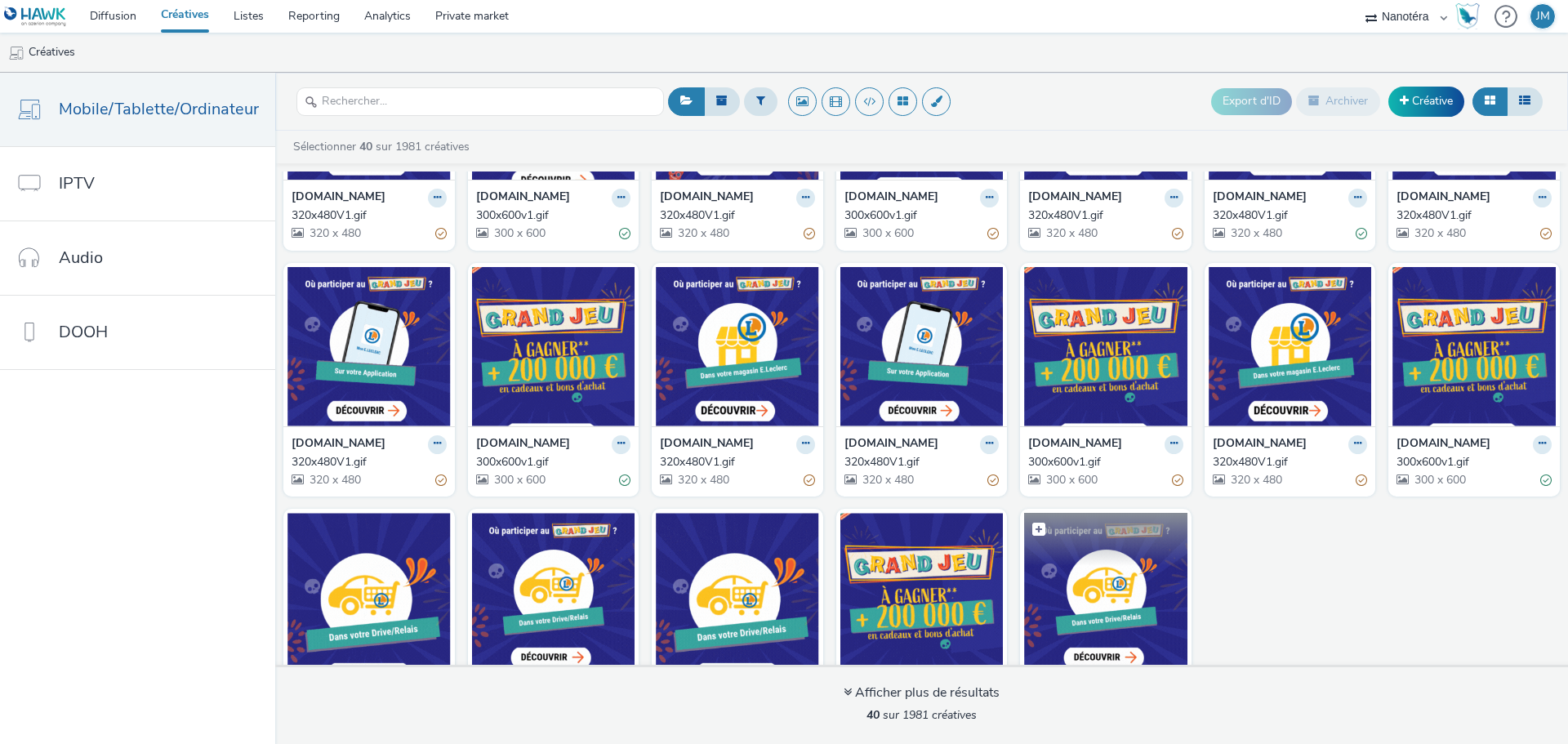
scroll to position [1005, 0]
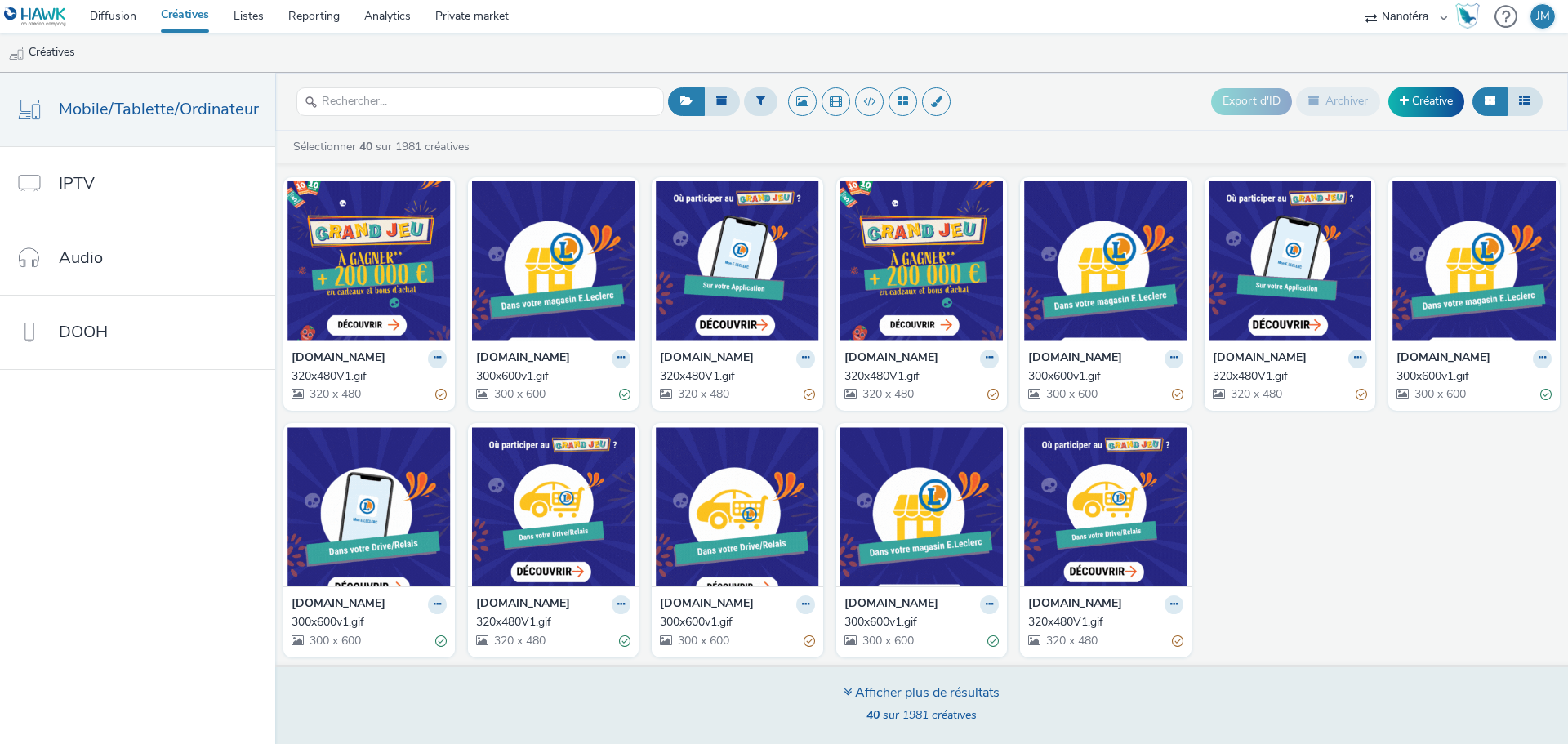
click at [889, 680] on div "Afficher plus de résultats 40 sur 1981 créatives" at bounding box center [922, 703] width 1304 height 79
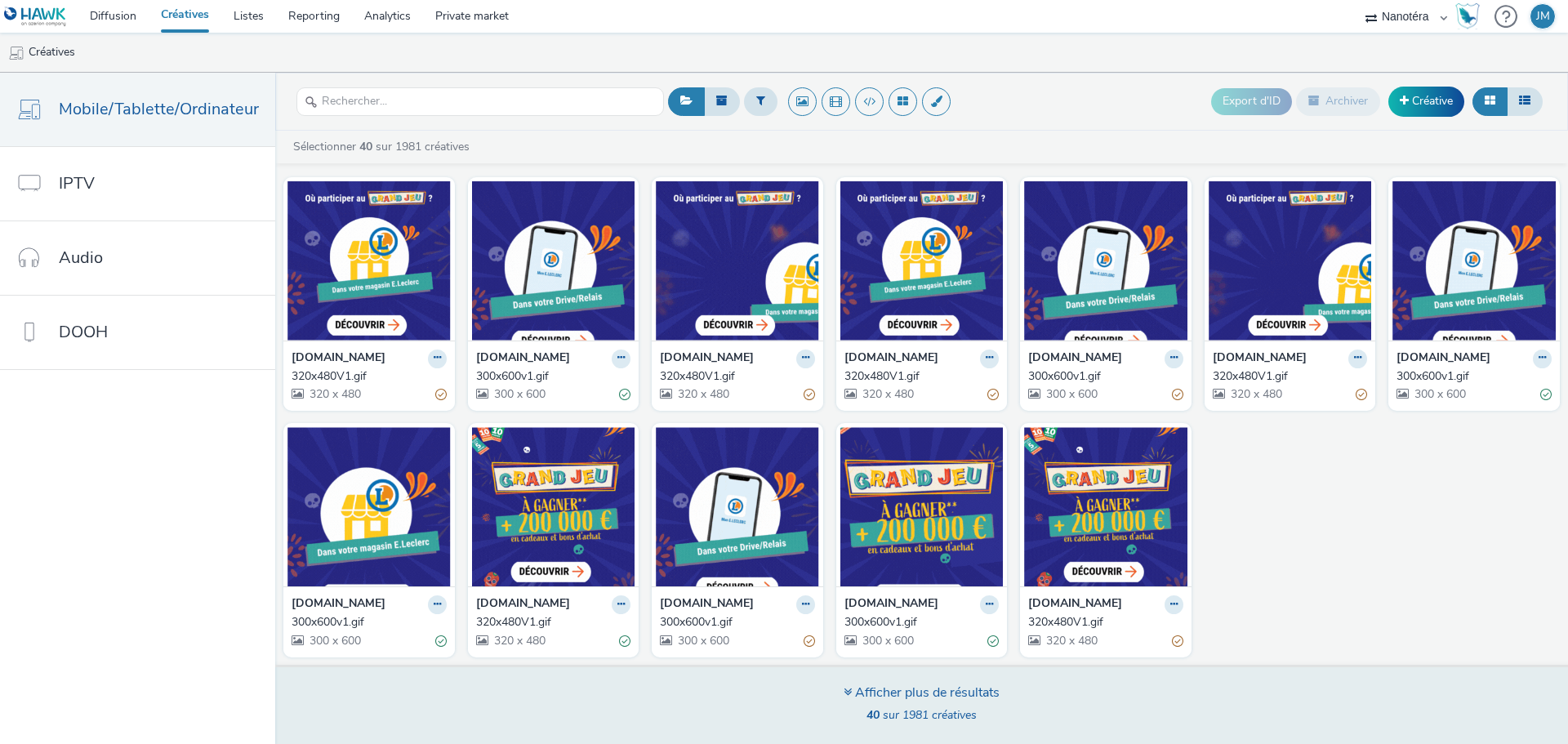
click at [953, 695] on div "Afficher plus de résultats" at bounding box center [921, 692] width 156 height 19
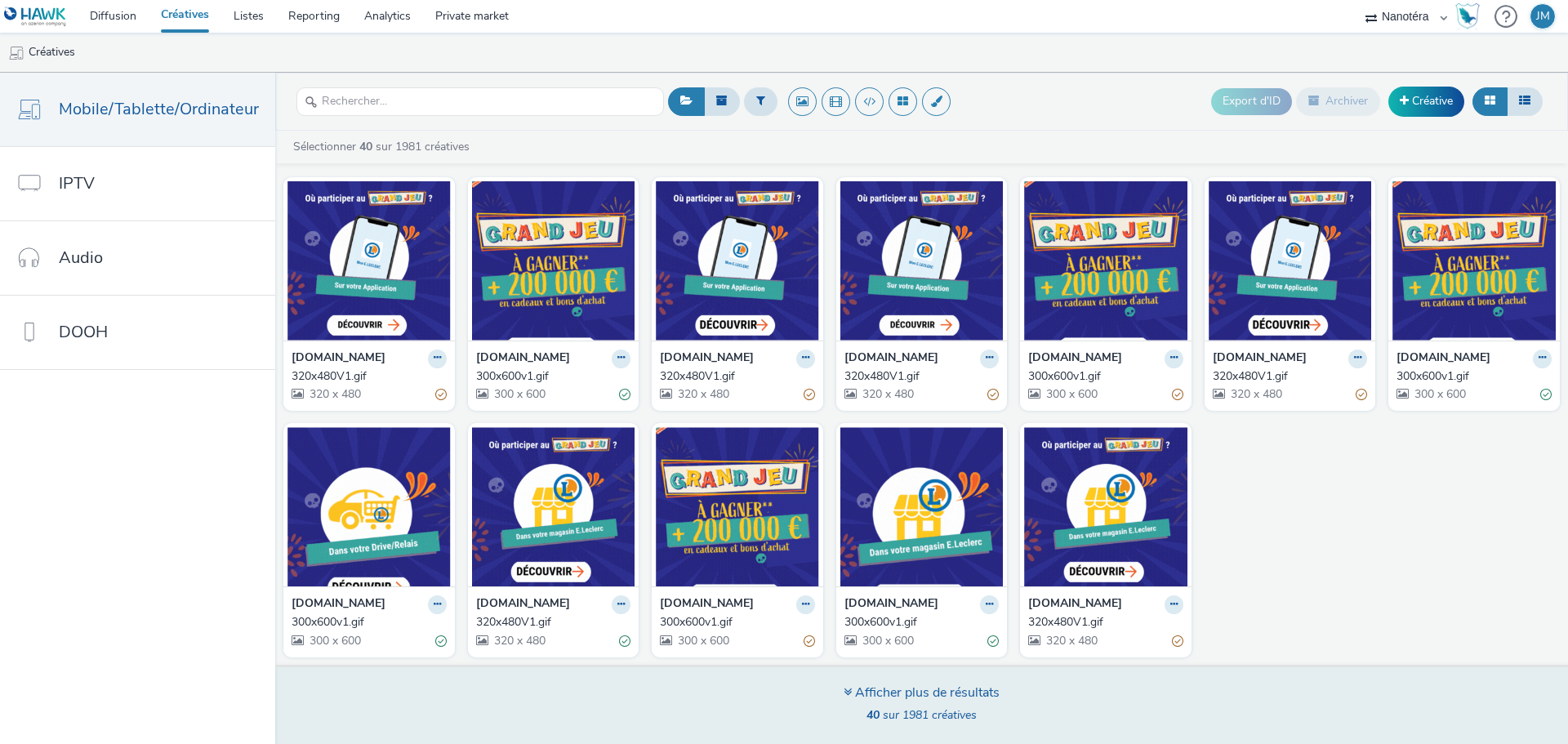
click at [953, 695] on div "Afficher plus de résultats" at bounding box center [921, 692] width 156 height 19
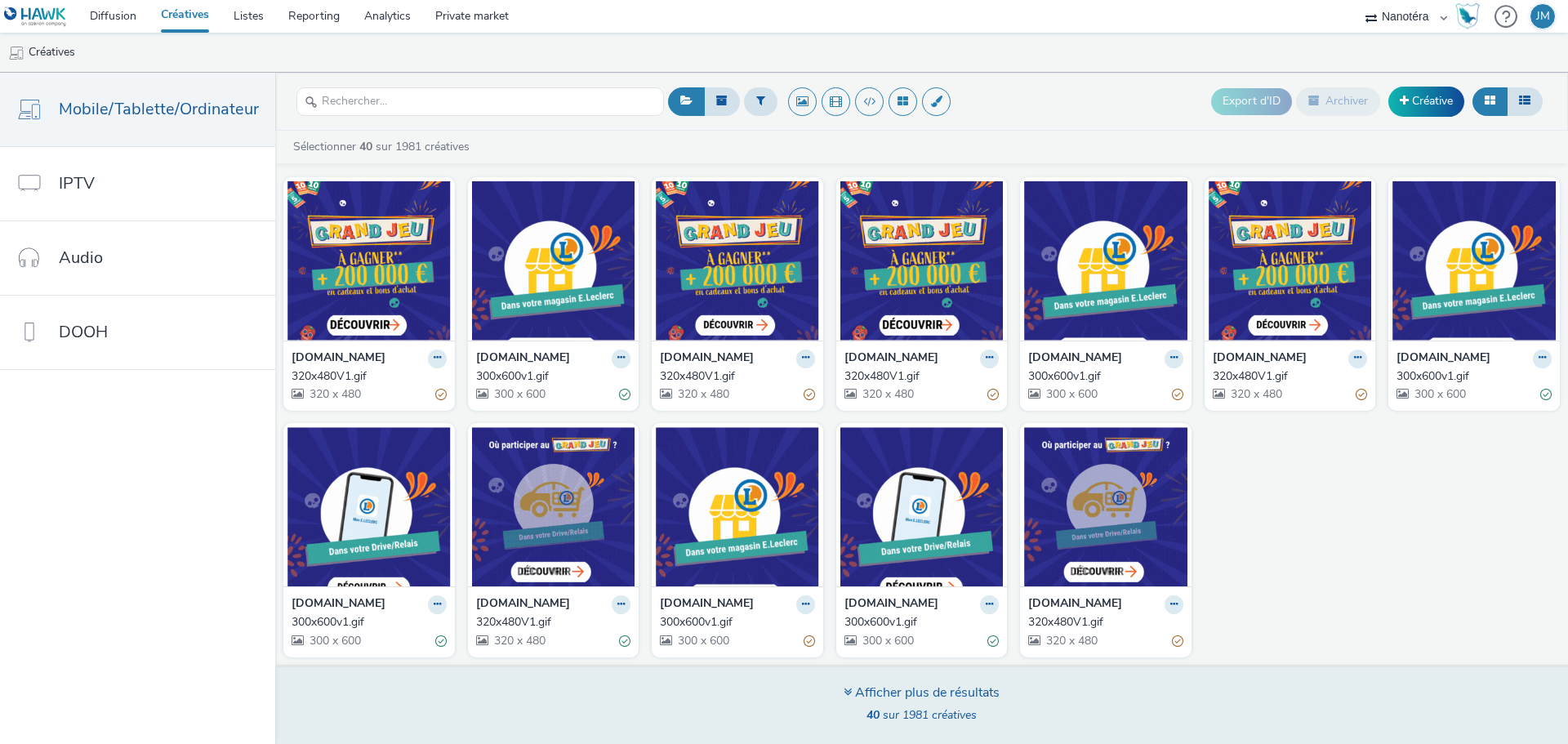
click at [953, 695] on div "Afficher plus de résultats" at bounding box center [921, 692] width 156 height 19
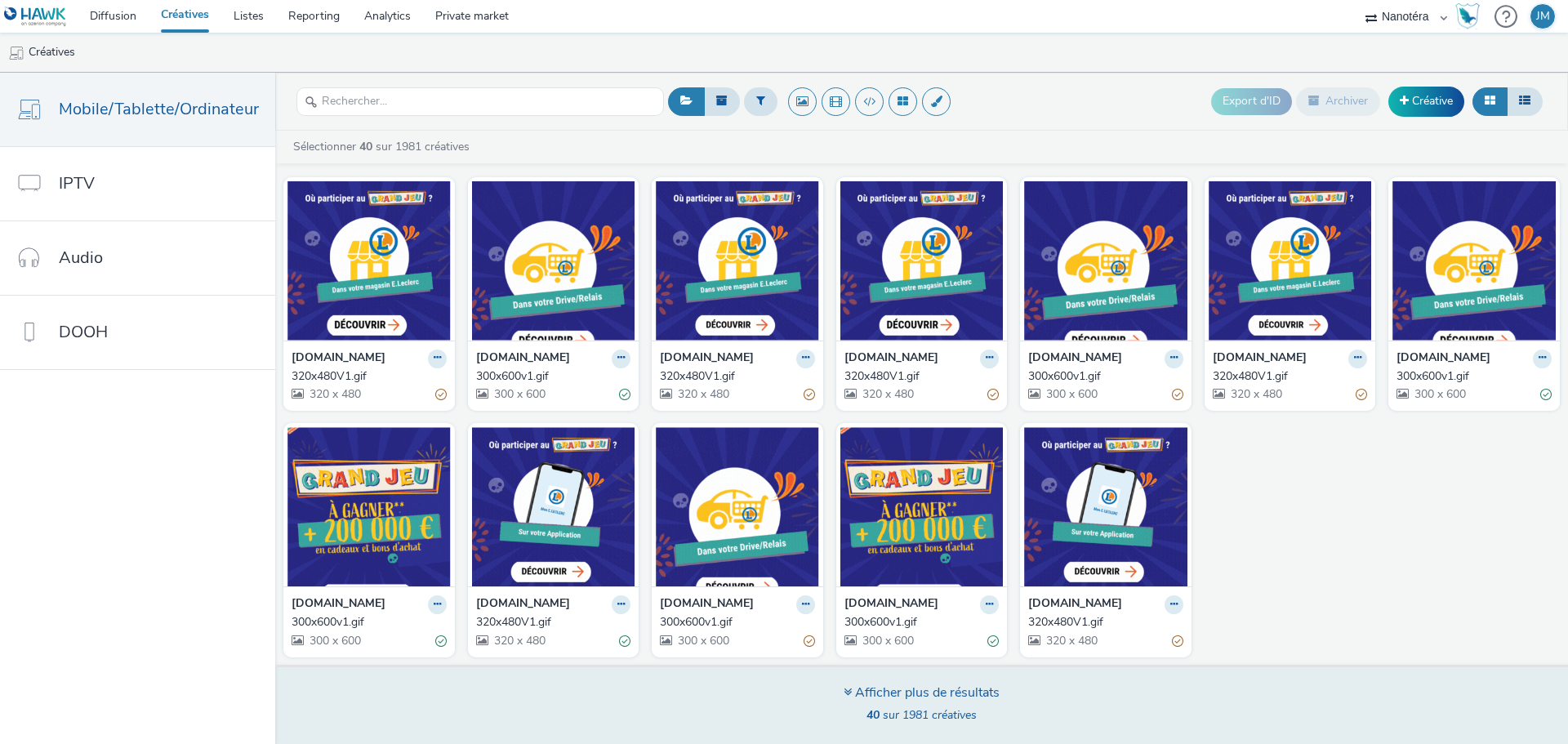
click at [843, 691] on icon at bounding box center [847, 691] width 8 height 13
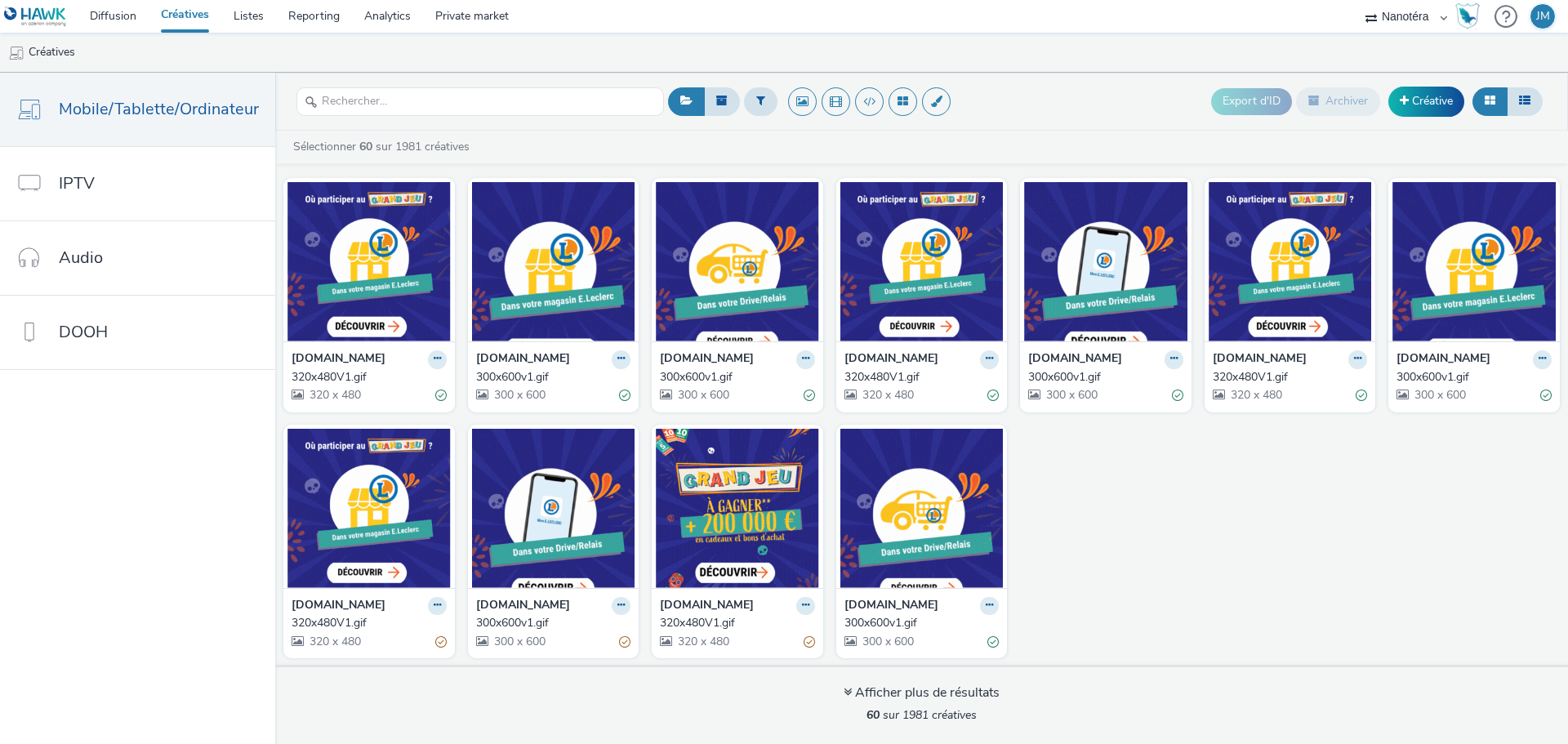
scroll to position [1744, 0]
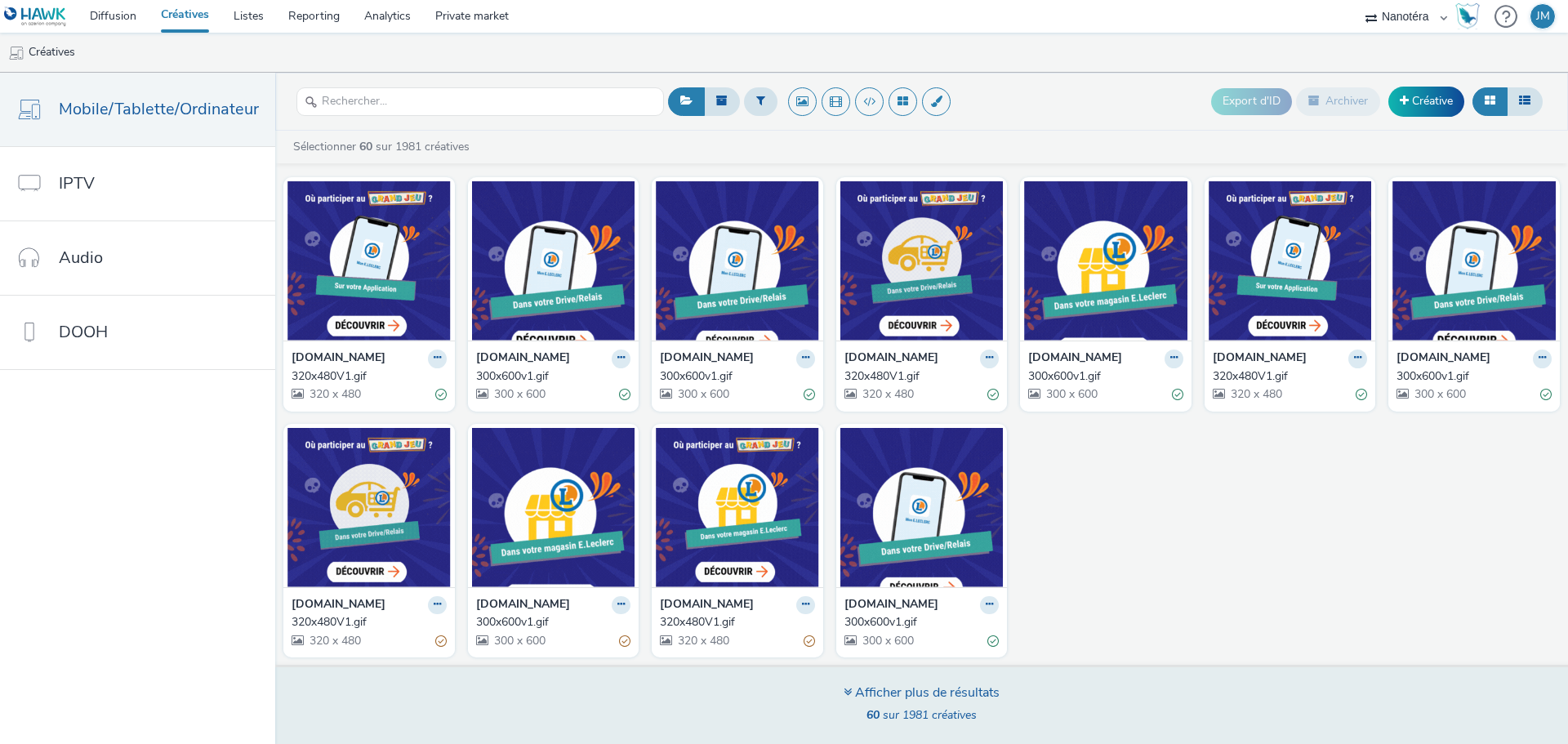
click at [910, 691] on div "Afficher plus de résultats" at bounding box center [921, 692] width 156 height 19
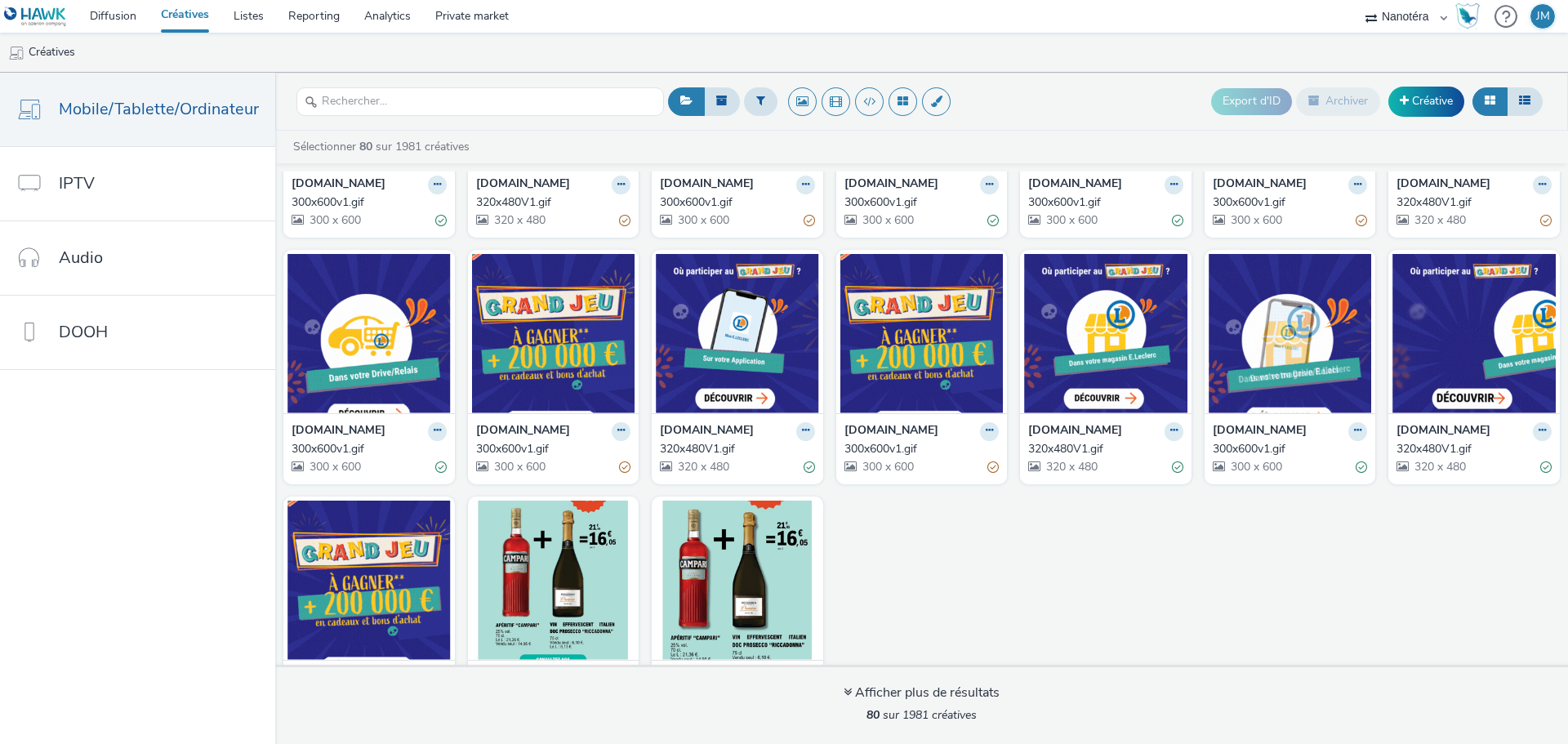
scroll to position [2499, 0]
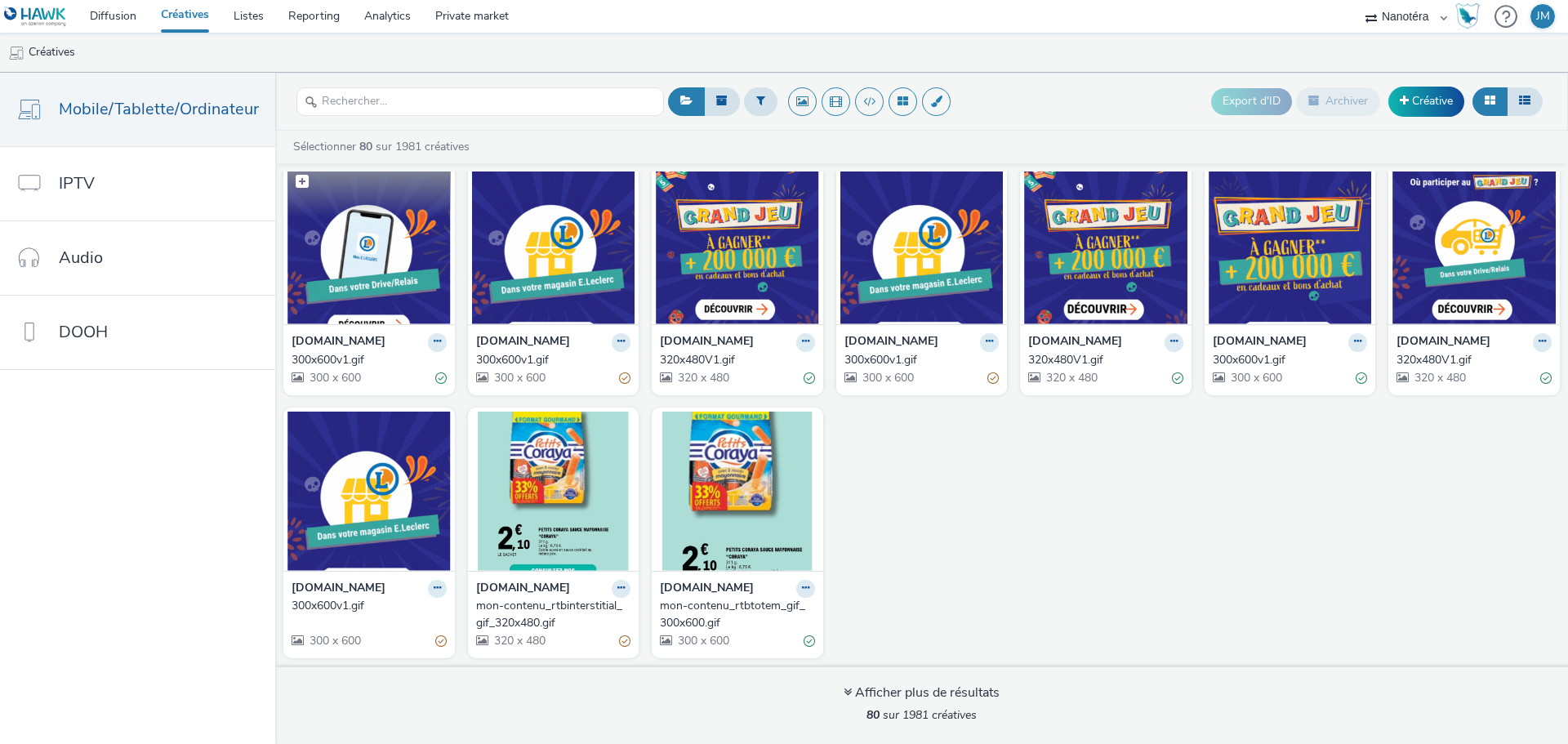
click at [409, 314] on img at bounding box center [369, 244] width 163 height 159
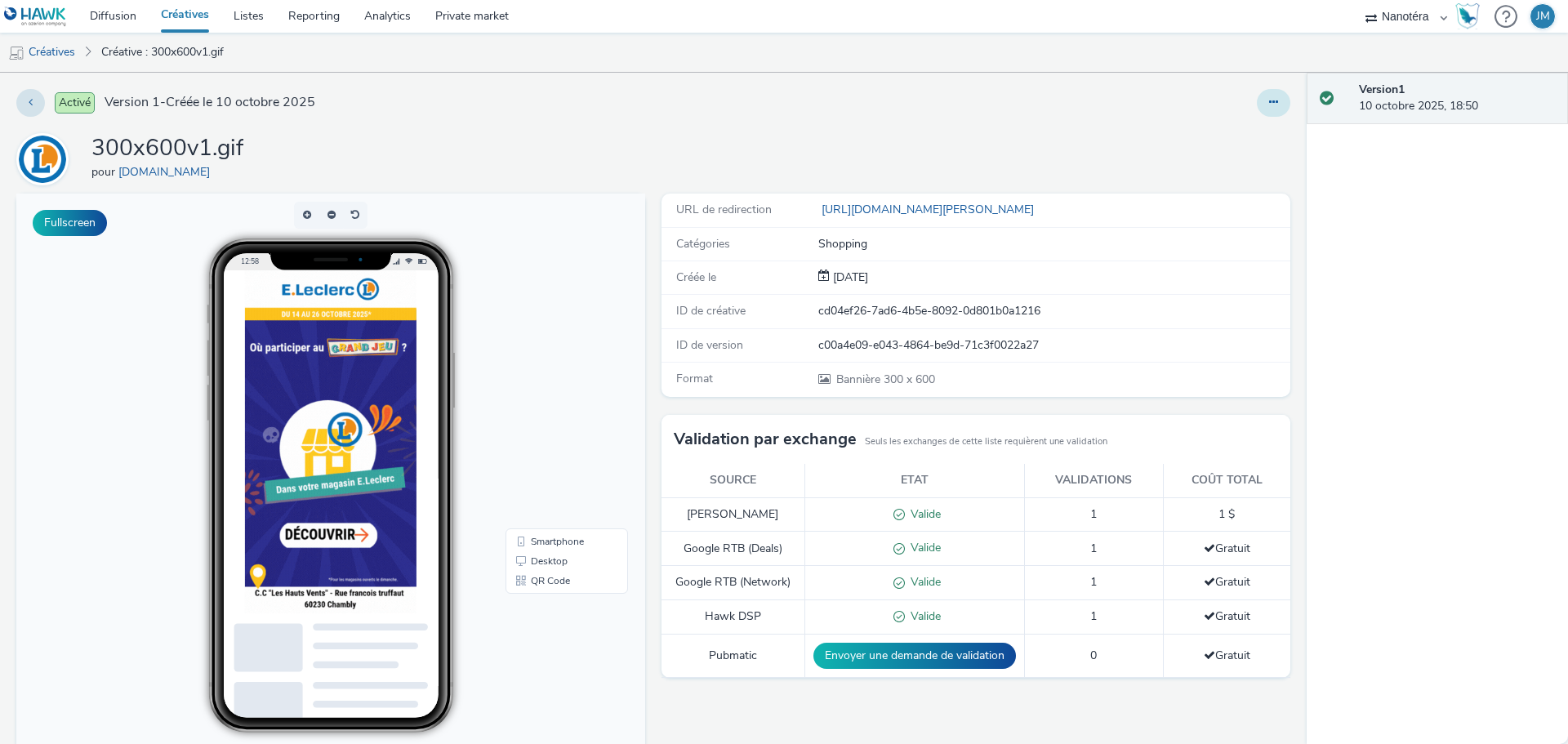
click at [1266, 96] on button at bounding box center [1273, 103] width 34 height 28
click at [1210, 125] on link "Modifier" at bounding box center [1228, 135] width 123 height 33
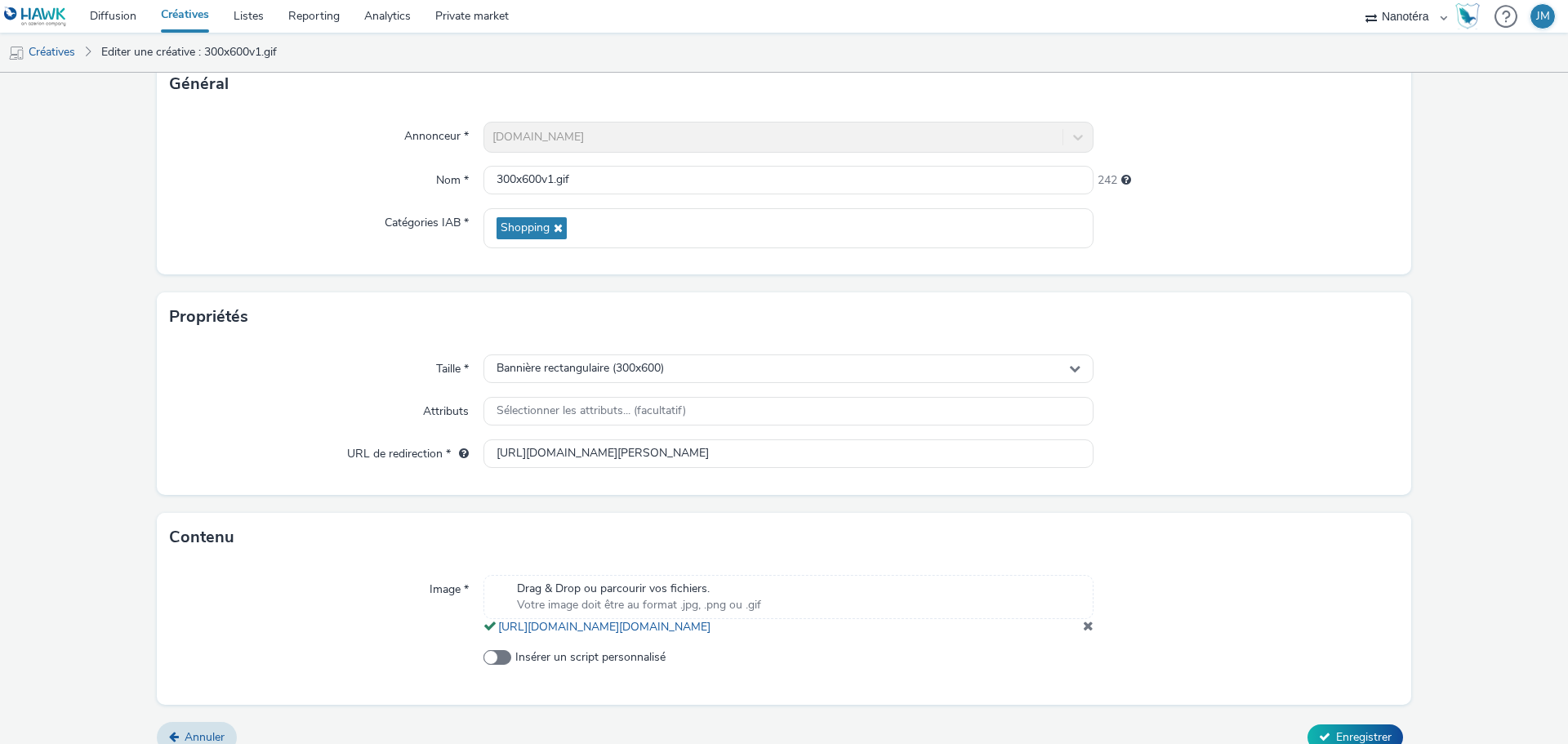
scroll to position [151, 0]
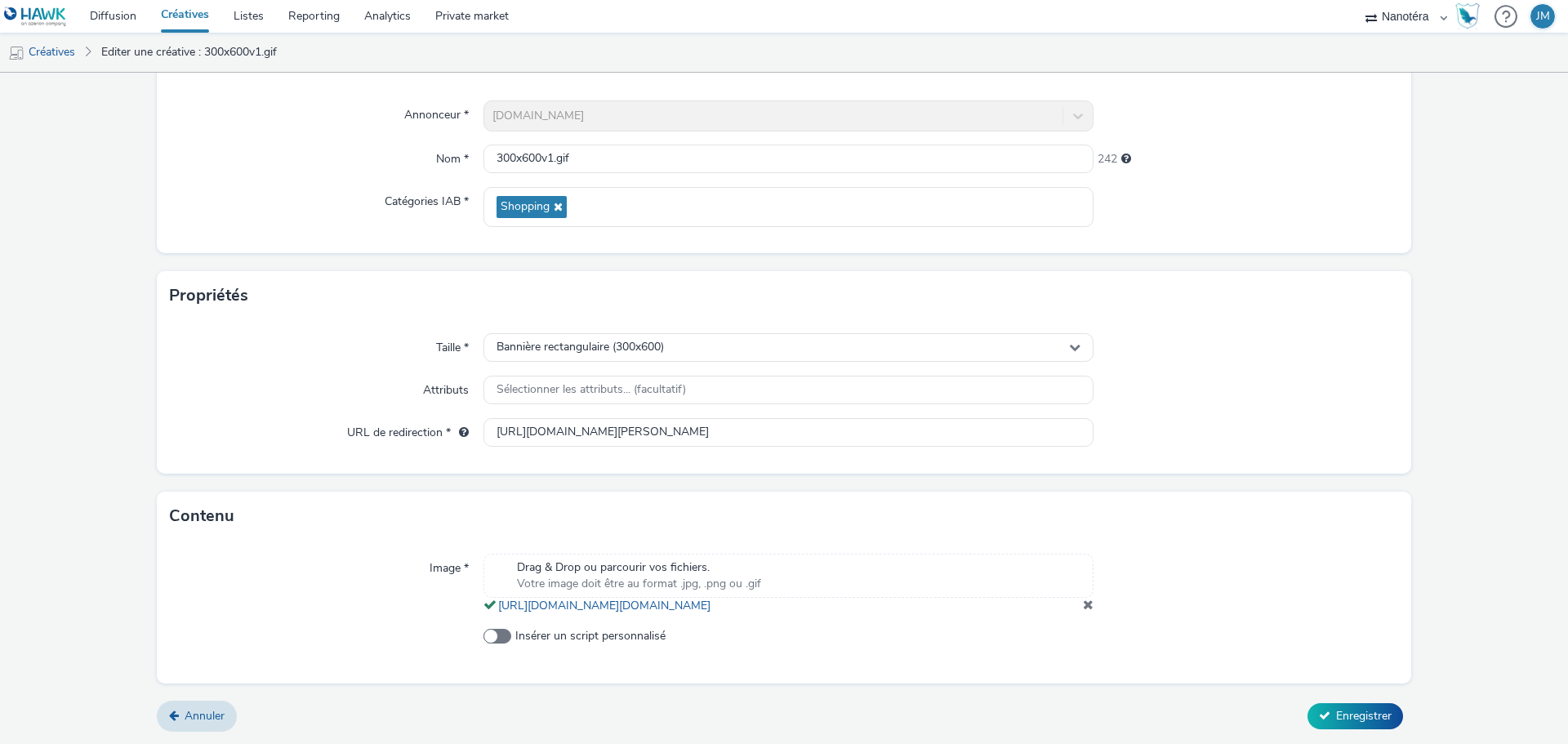
click at [1083, 608] on span at bounding box center [1088, 603] width 11 height 13
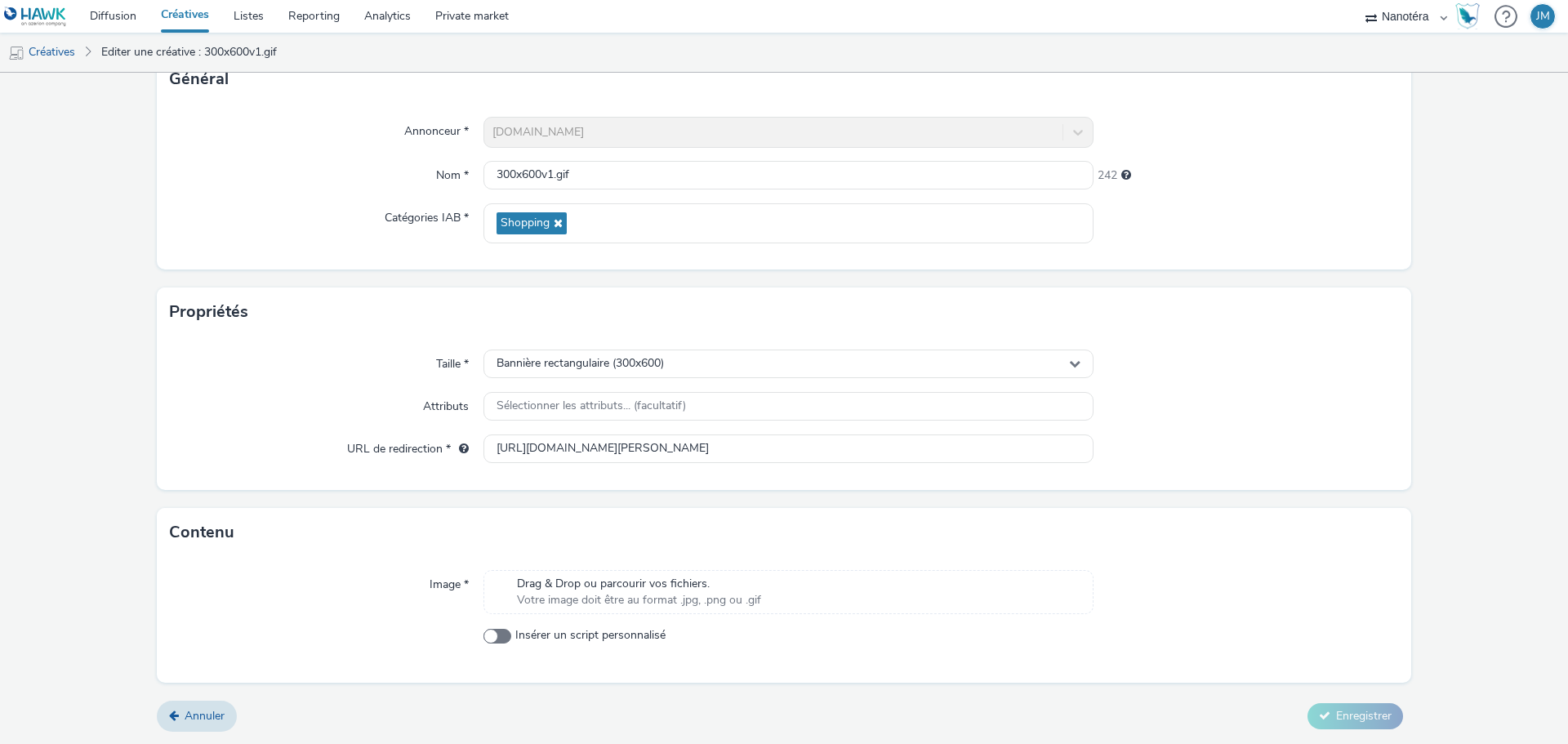
click at [647, 586] on span "Drag & Drop ou parcourir vos fichiers." at bounding box center [638, 583] width 244 height 16
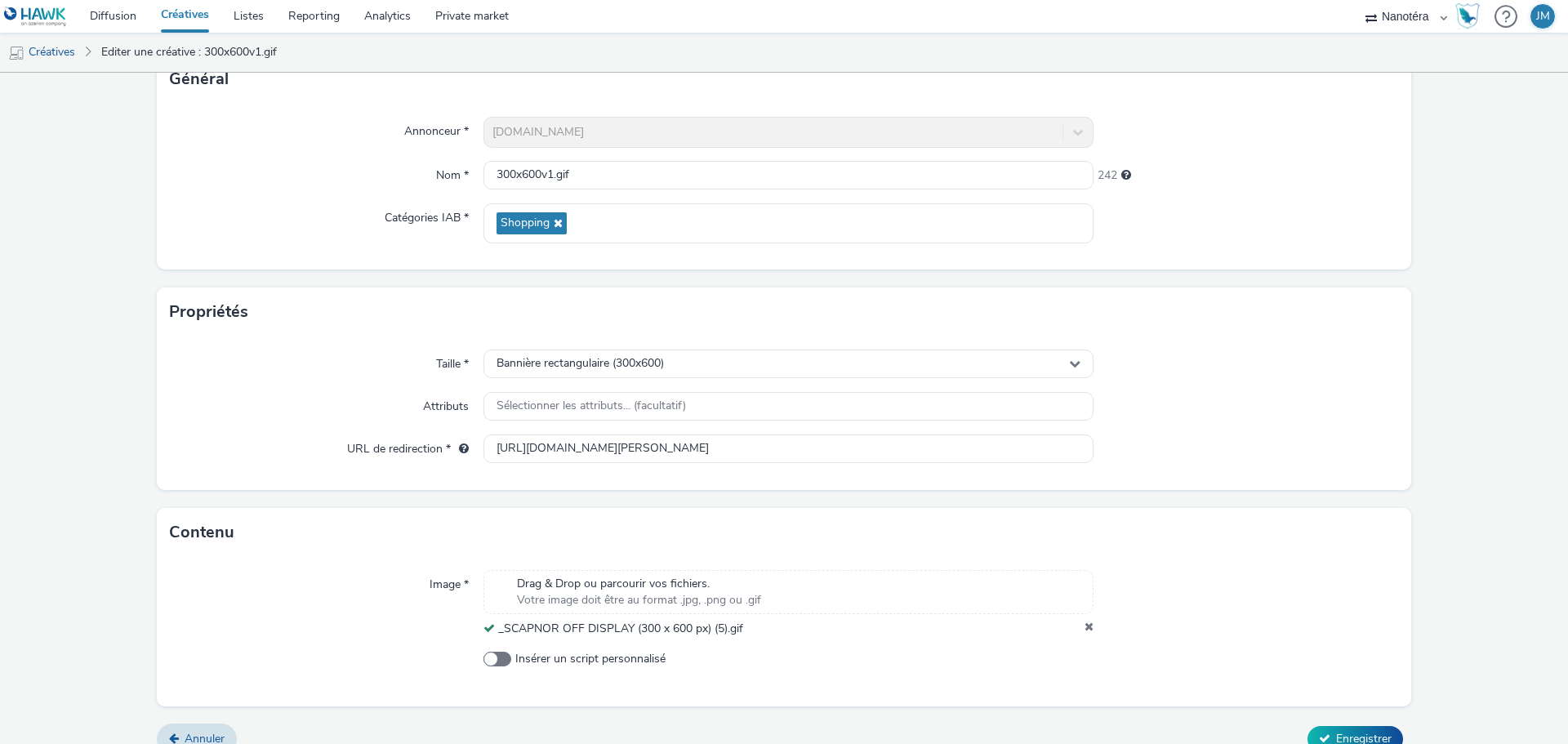
scroll to position [141, 0]
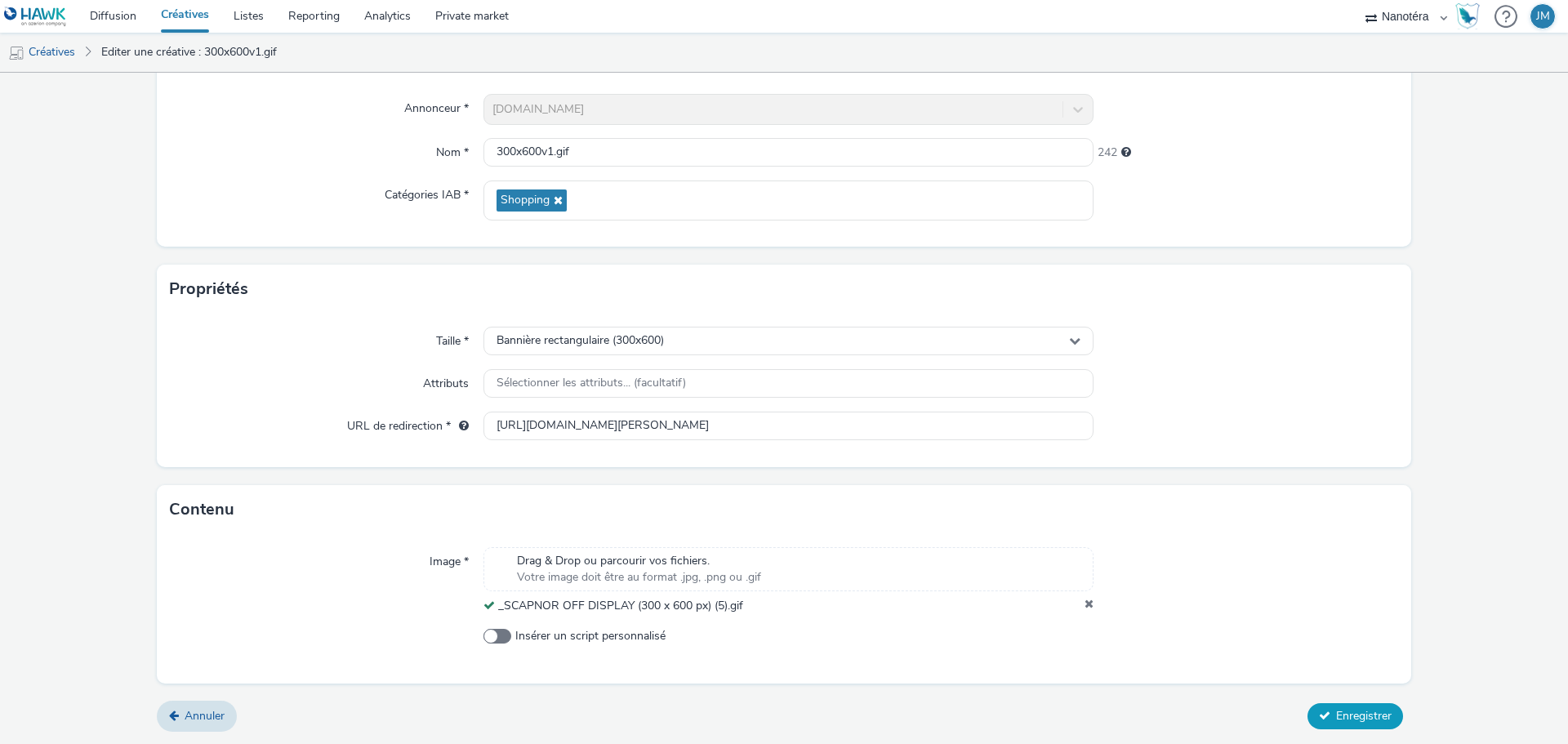
click at [1373, 717] on span "Enregistrer" at bounding box center [1363, 716] width 56 height 16
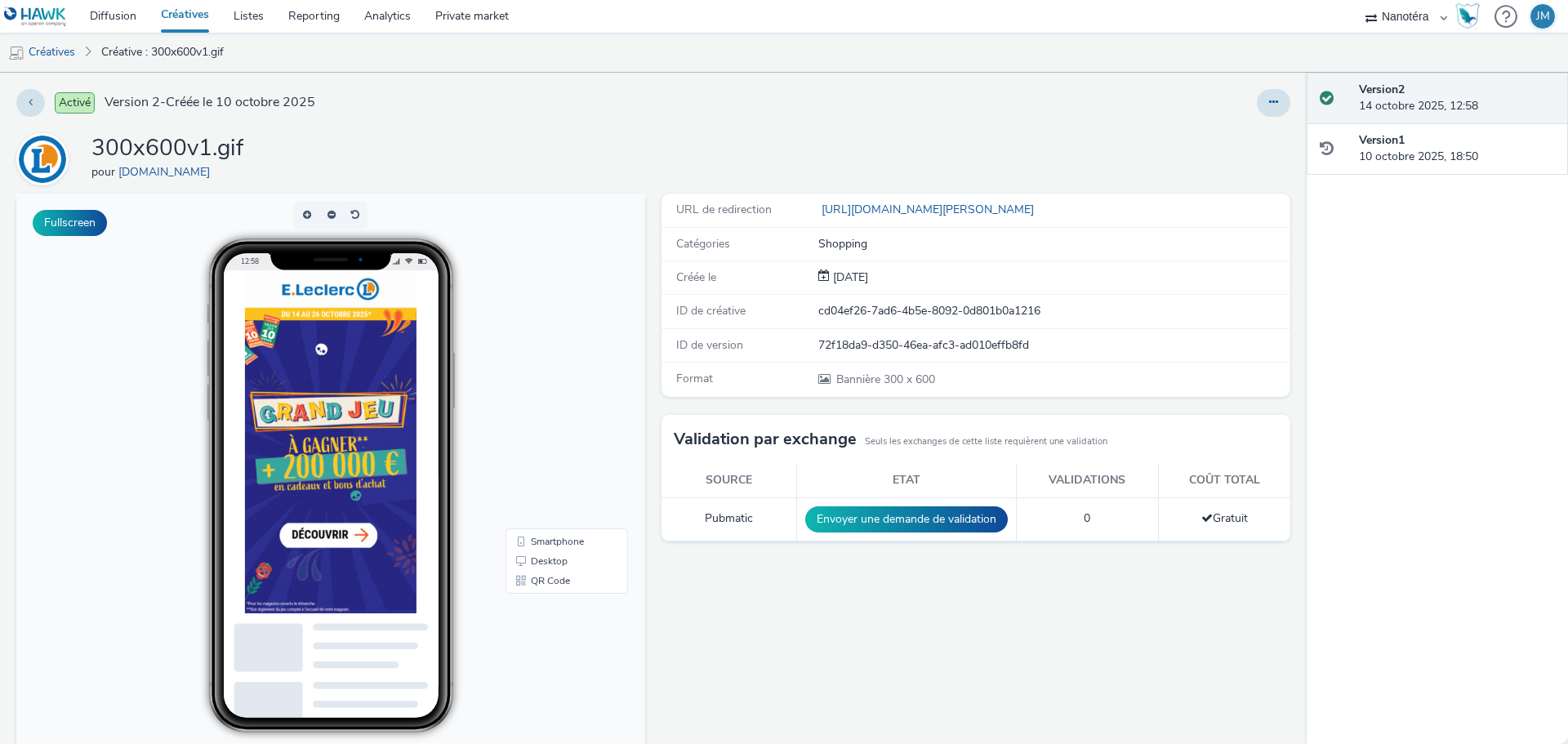
click at [498, 474] on div "12:58" at bounding box center [331, 485] width 337 height 494
drag, startPoint x: 1029, startPoint y: 122, endPoint x: 1072, endPoint y: 114, distance: 43.7
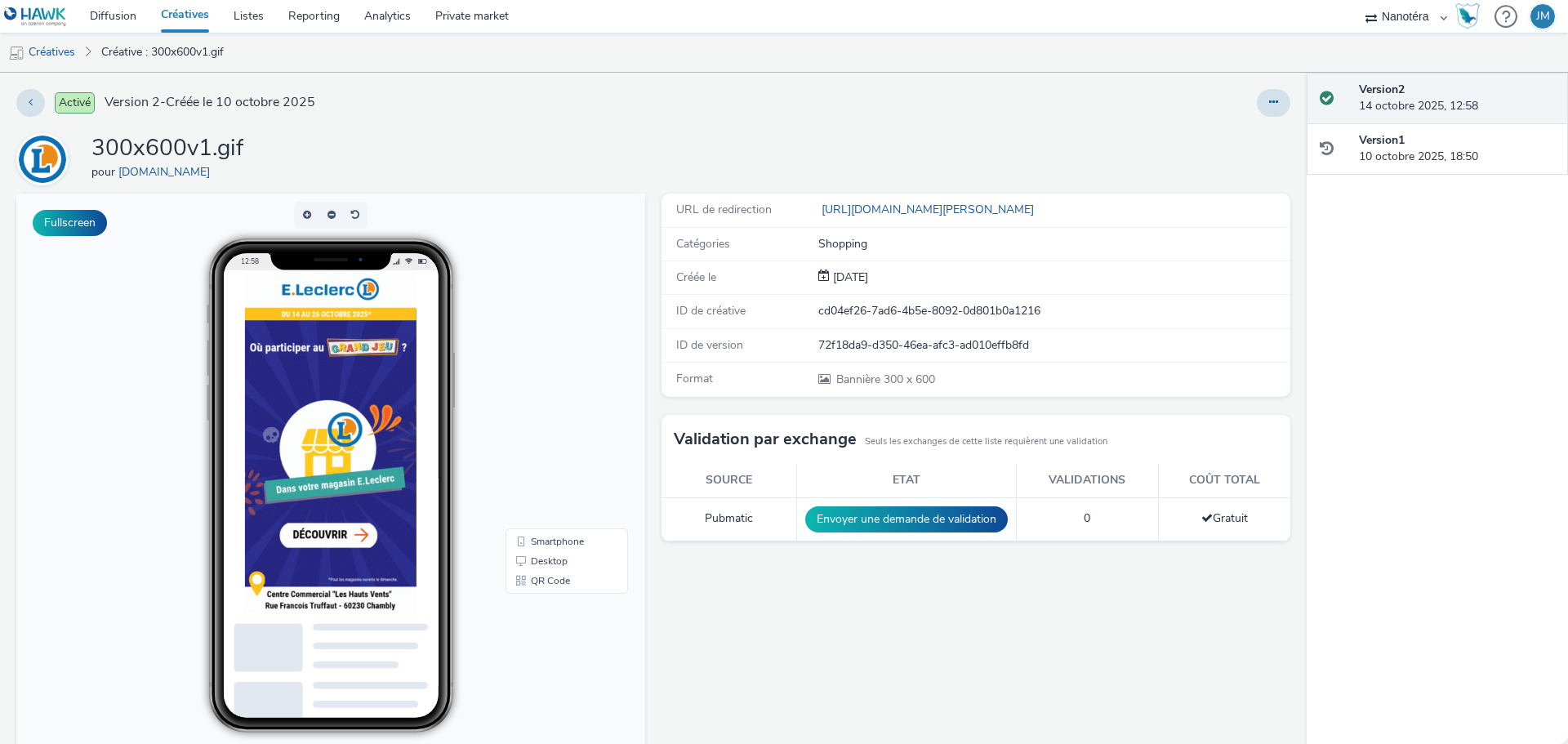
click at [1029, 122] on div "Activé Version 2 - Créée le 10 octobre 2025 300x600v1.gif pour E.Leclerc Fullsc…" at bounding box center [653, 408] width 1306 height 671
click at [35, 98] on button at bounding box center [30, 103] width 29 height 28
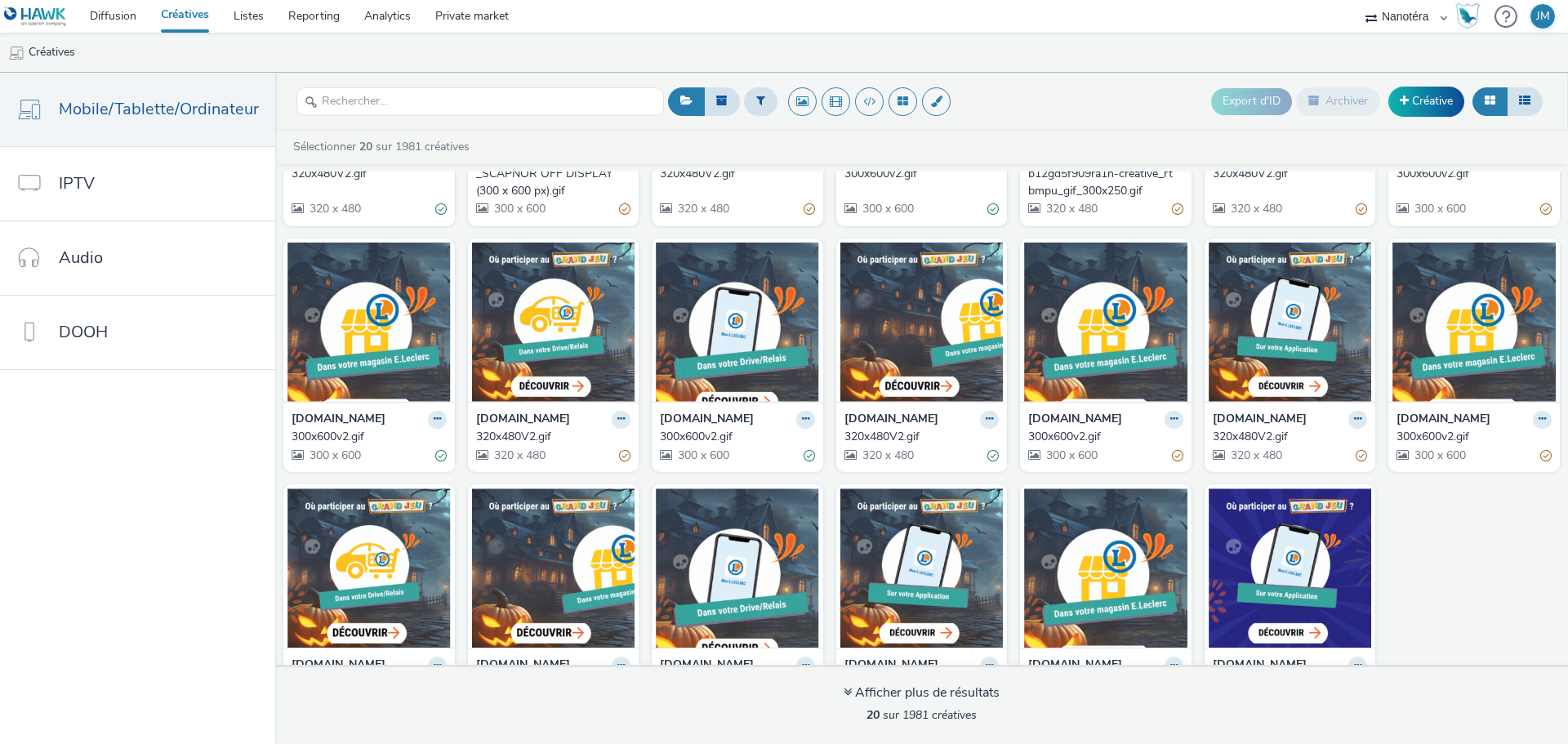
scroll to position [266, 0]
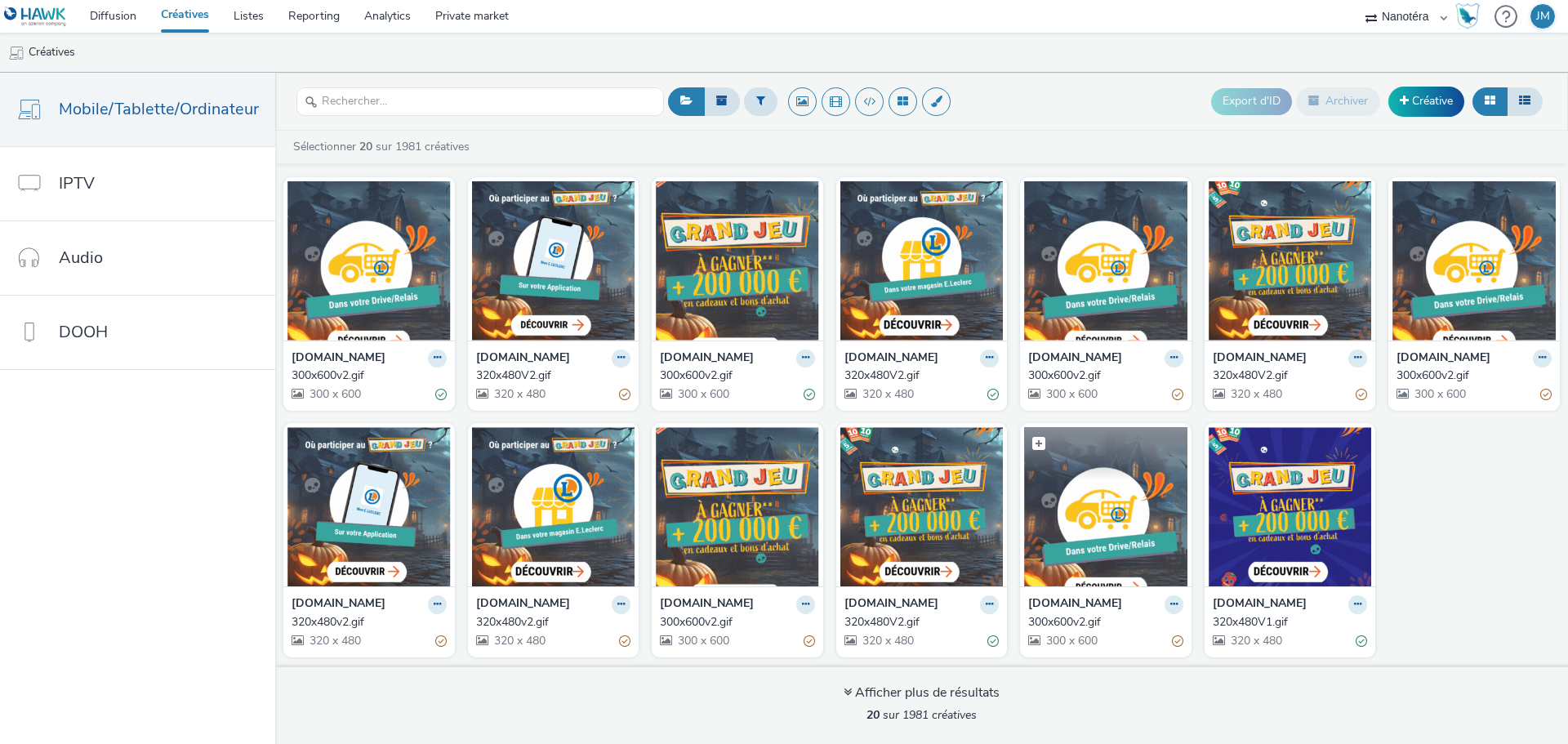
click at [1112, 514] on img at bounding box center [1105, 506] width 163 height 159
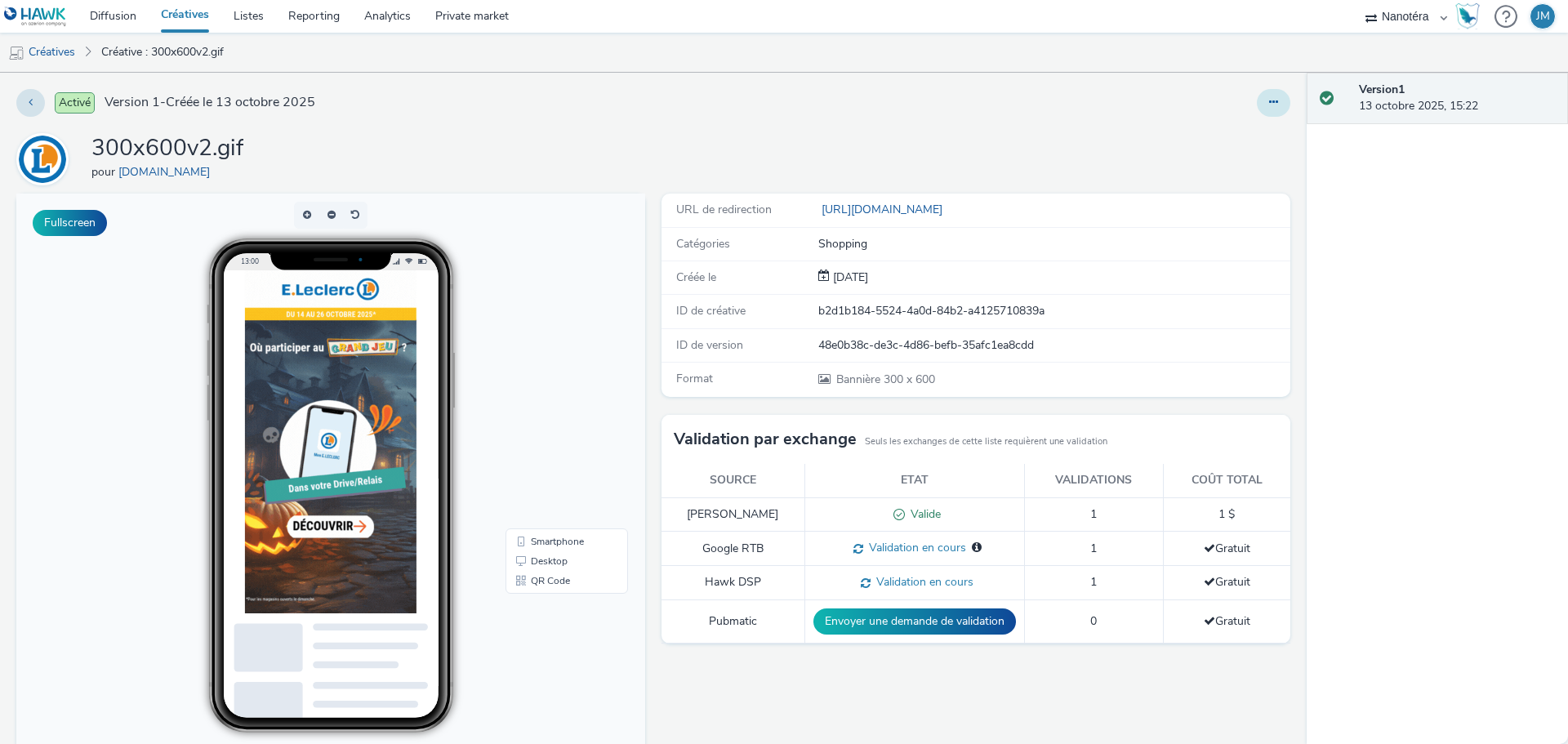
click at [1256, 106] on button at bounding box center [1273, 103] width 34 height 28
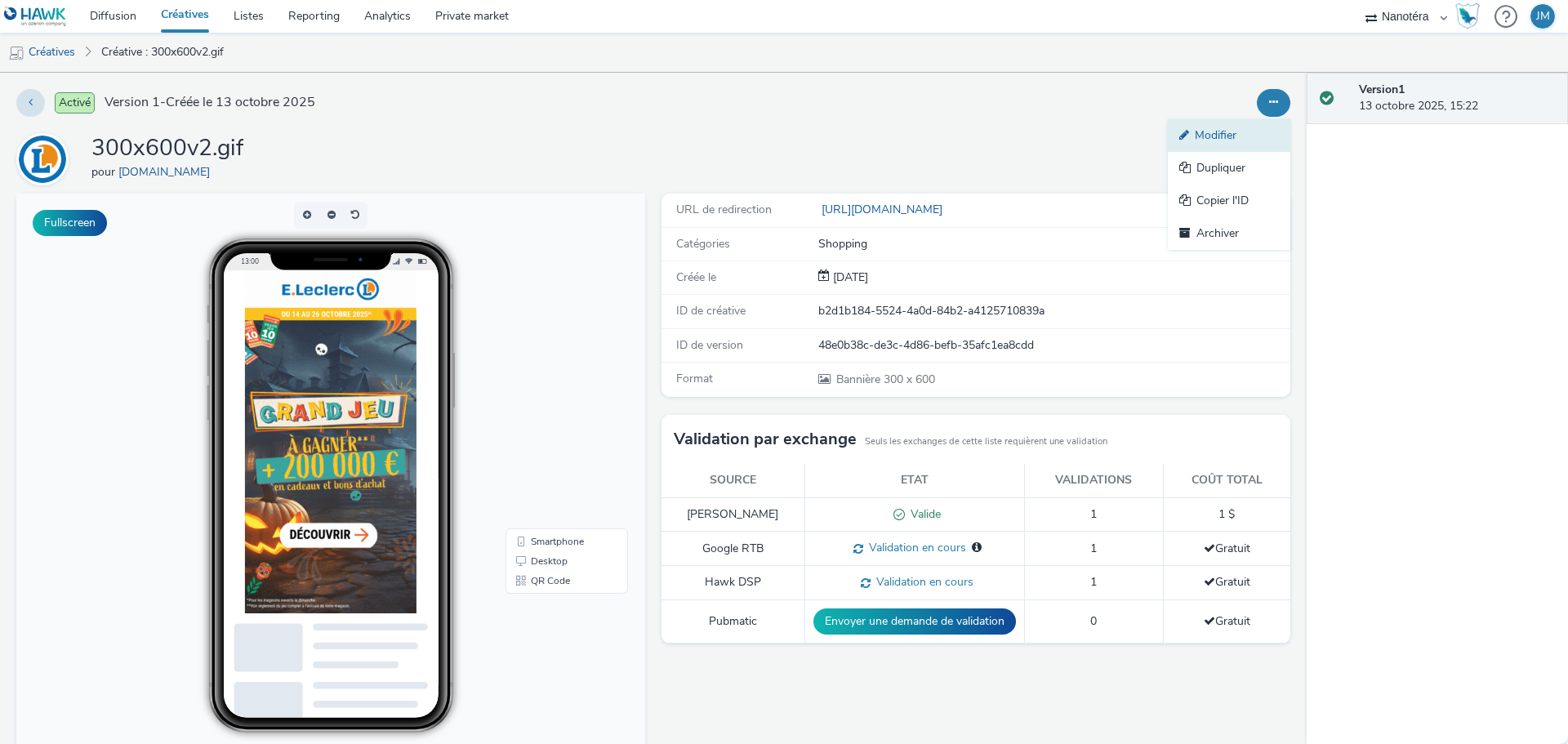
click at [1206, 132] on link "Modifier" at bounding box center [1228, 135] width 123 height 33
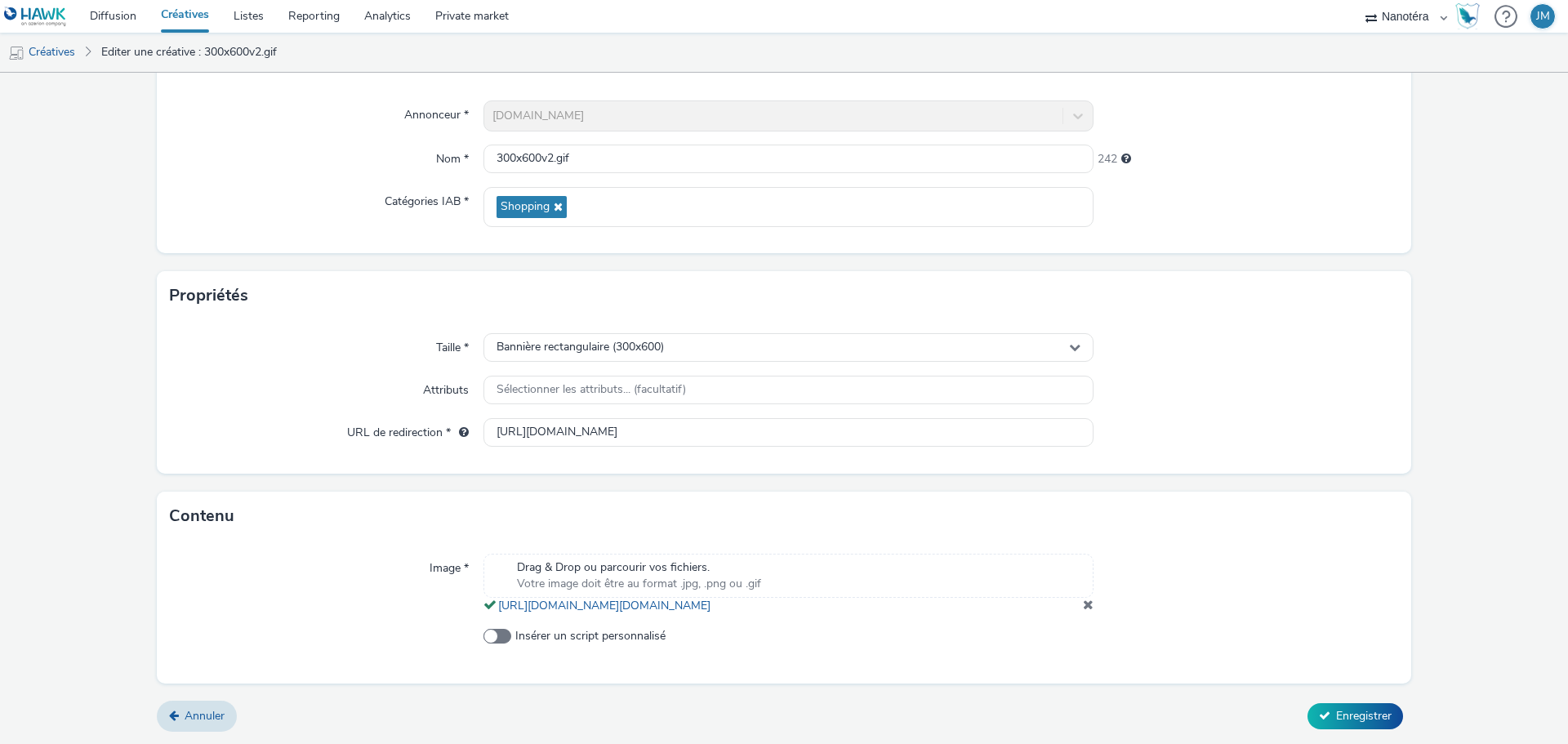
click at [1083, 601] on span at bounding box center [1088, 603] width 11 height 13
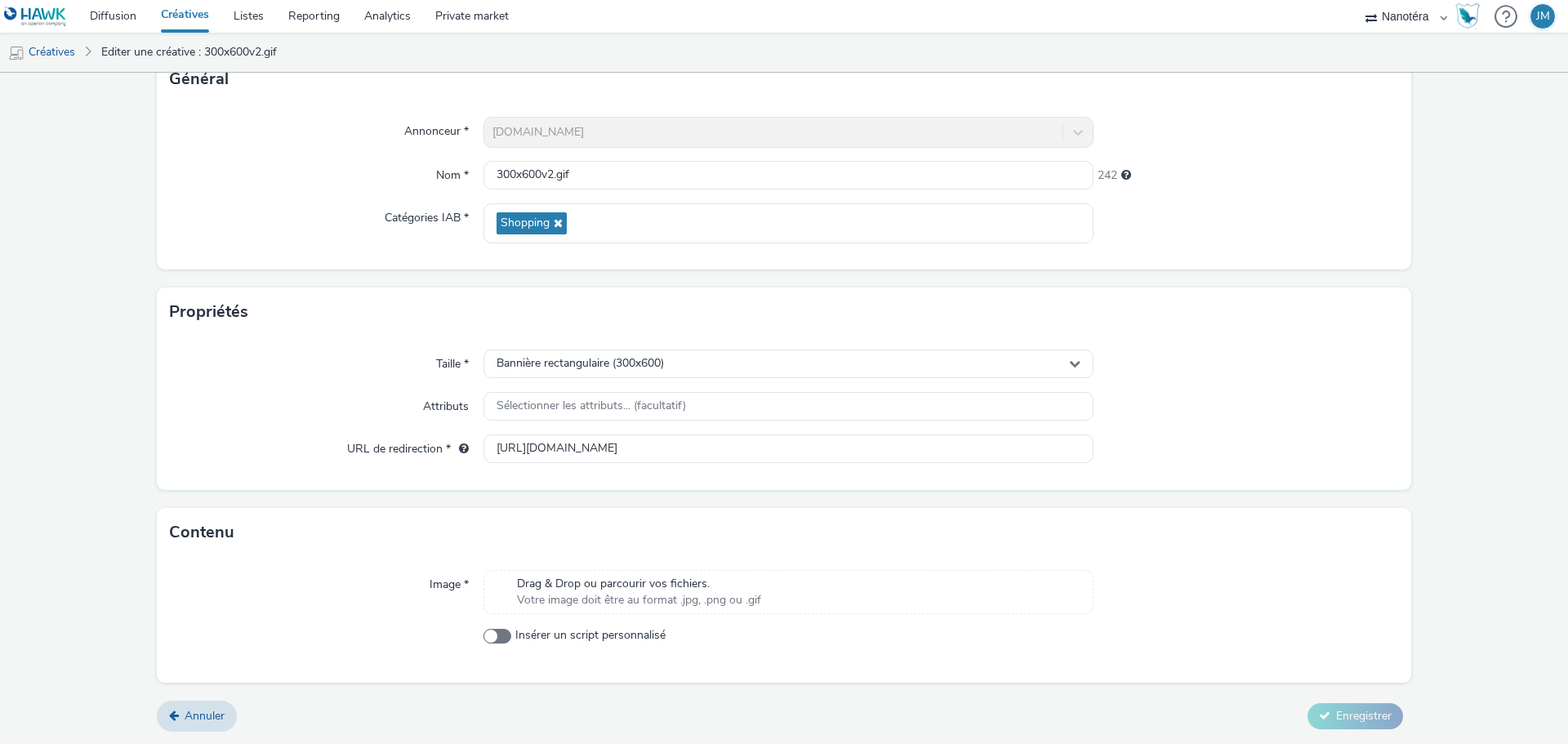
scroll to position [118, 0]
click at [602, 591] on span "Drag & Drop ou parcourir vos fichiers." at bounding box center [638, 583] width 244 height 16
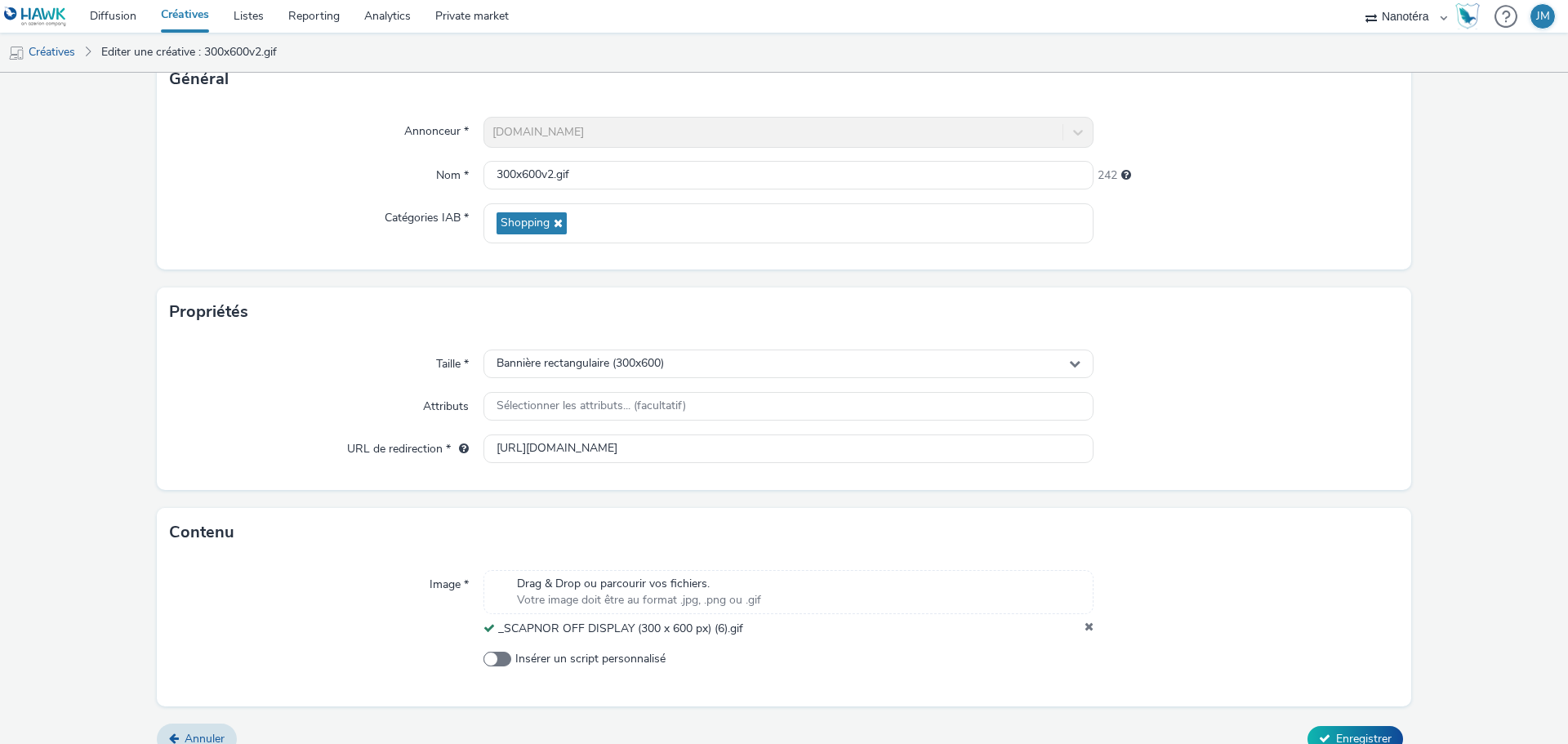
scroll to position [141, 0]
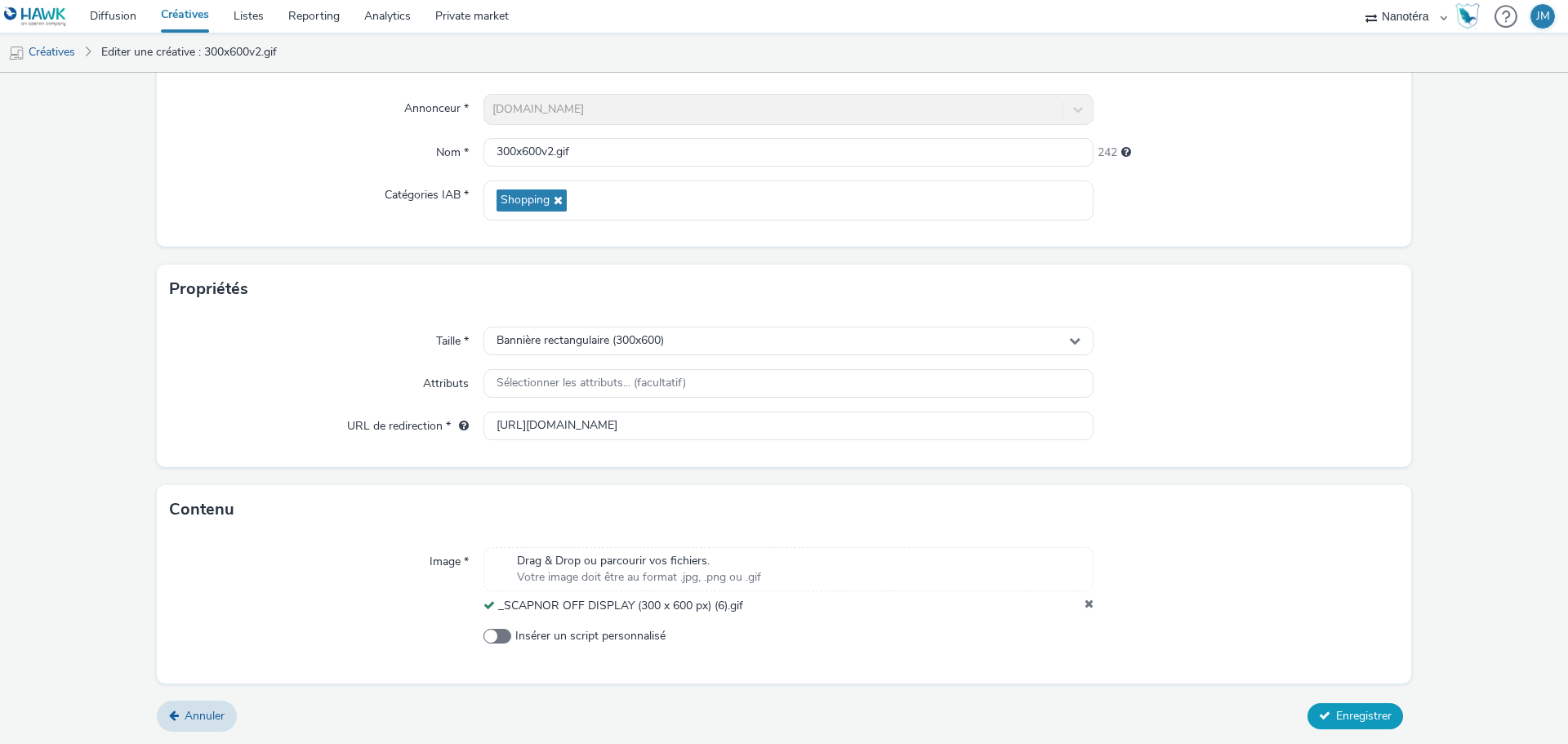
click at [1362, 711] on span "Enregistrer" at bounding box center [1363, 716] width 56 height 16
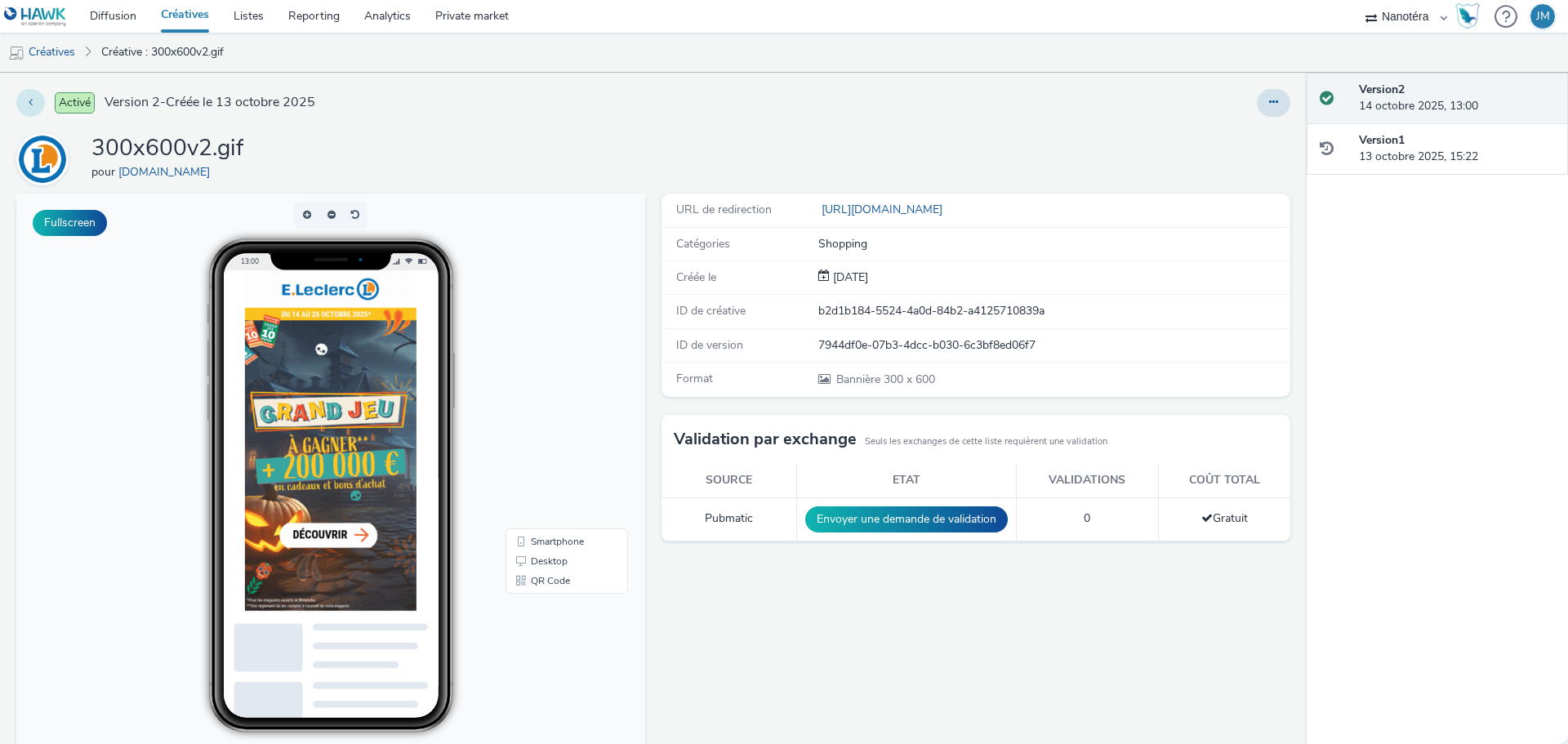
click at [30, 95] on button at bounding box center [30, 103] width 29 height 28
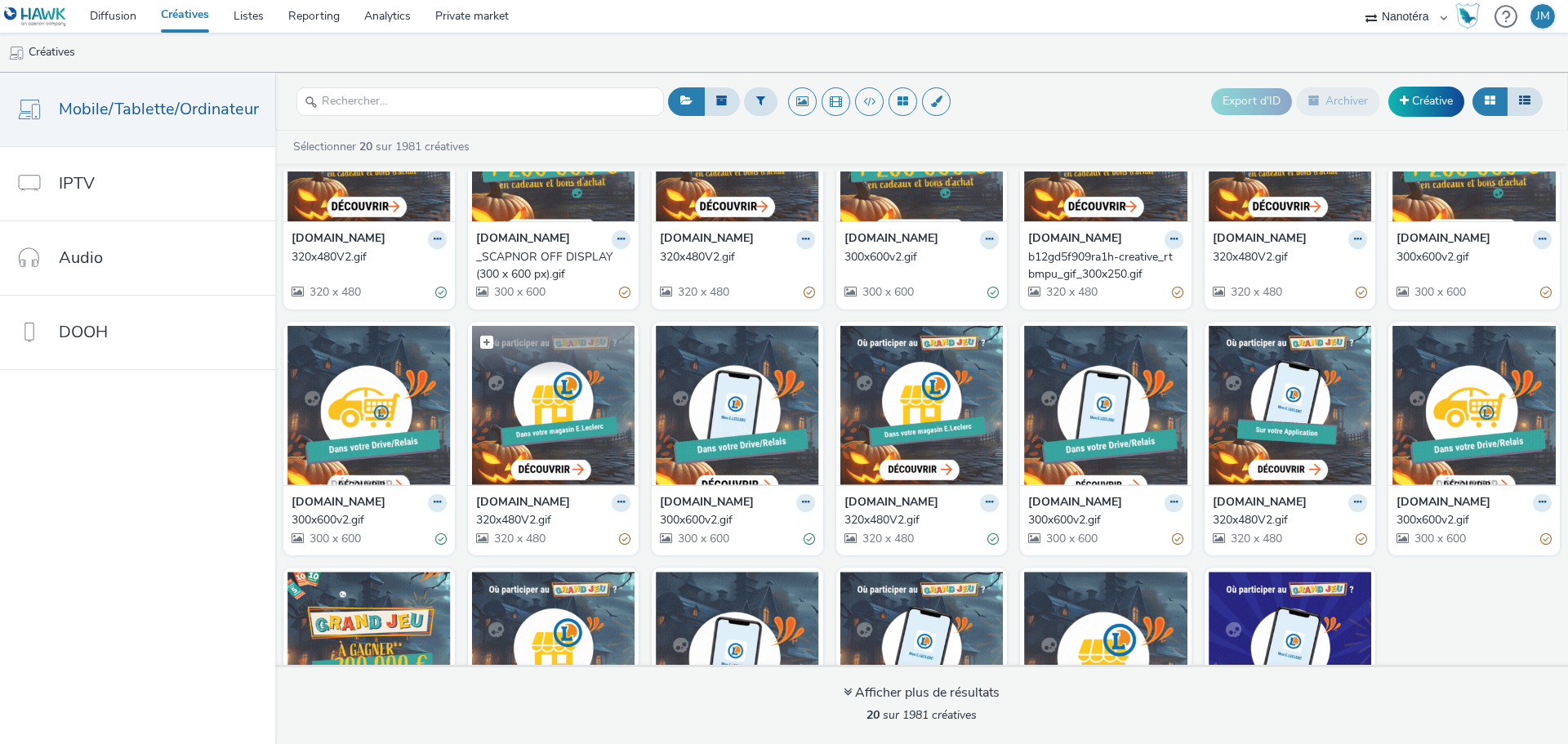
scroll to position [266, 0]
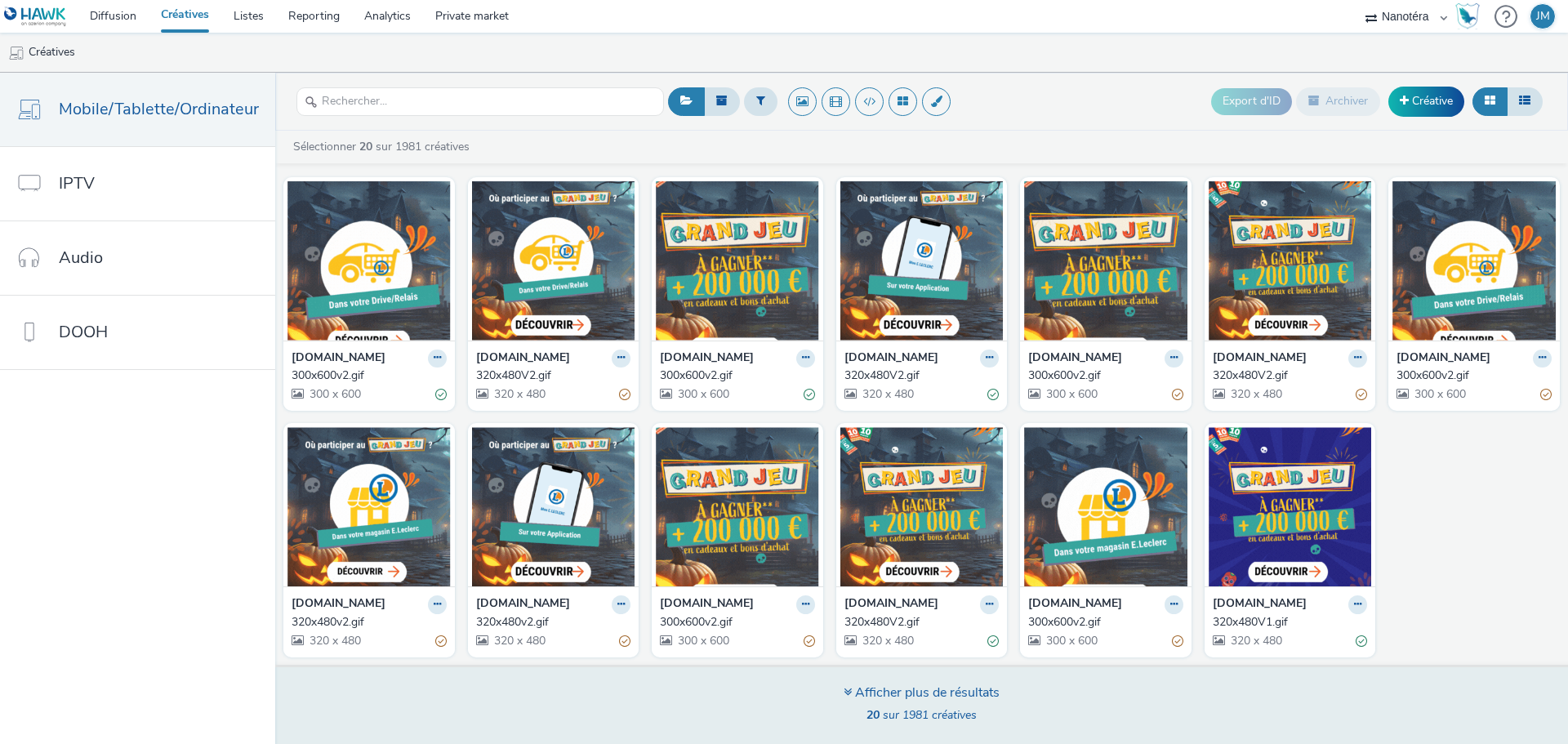
click at [910, 687] on div "Afficher plus de résultats" at bounding box center [921, 692] width 156 height 19
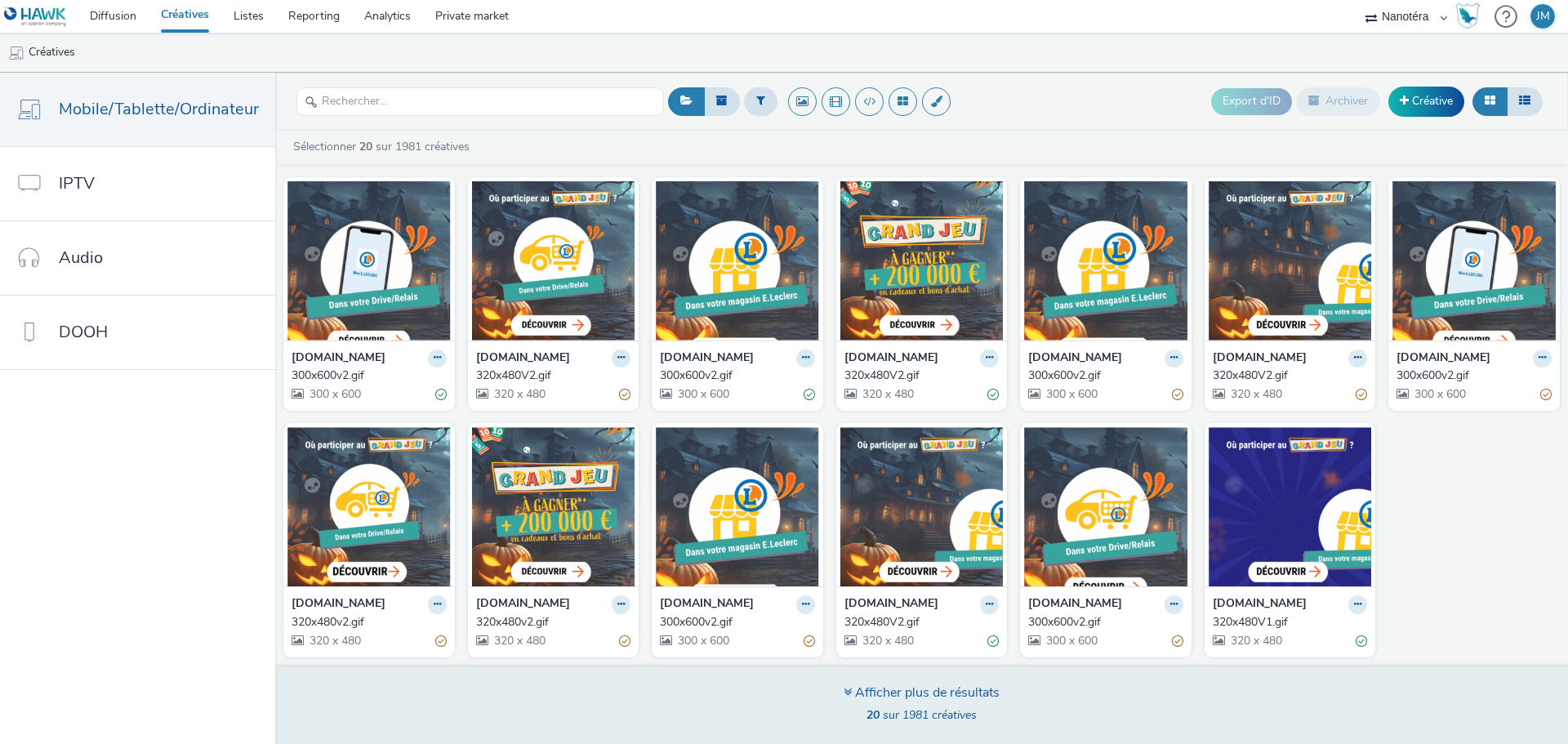
click at [928, 691] on div "Afficher plus de résultats" at bounding box center [921, 692] width 156 height 19
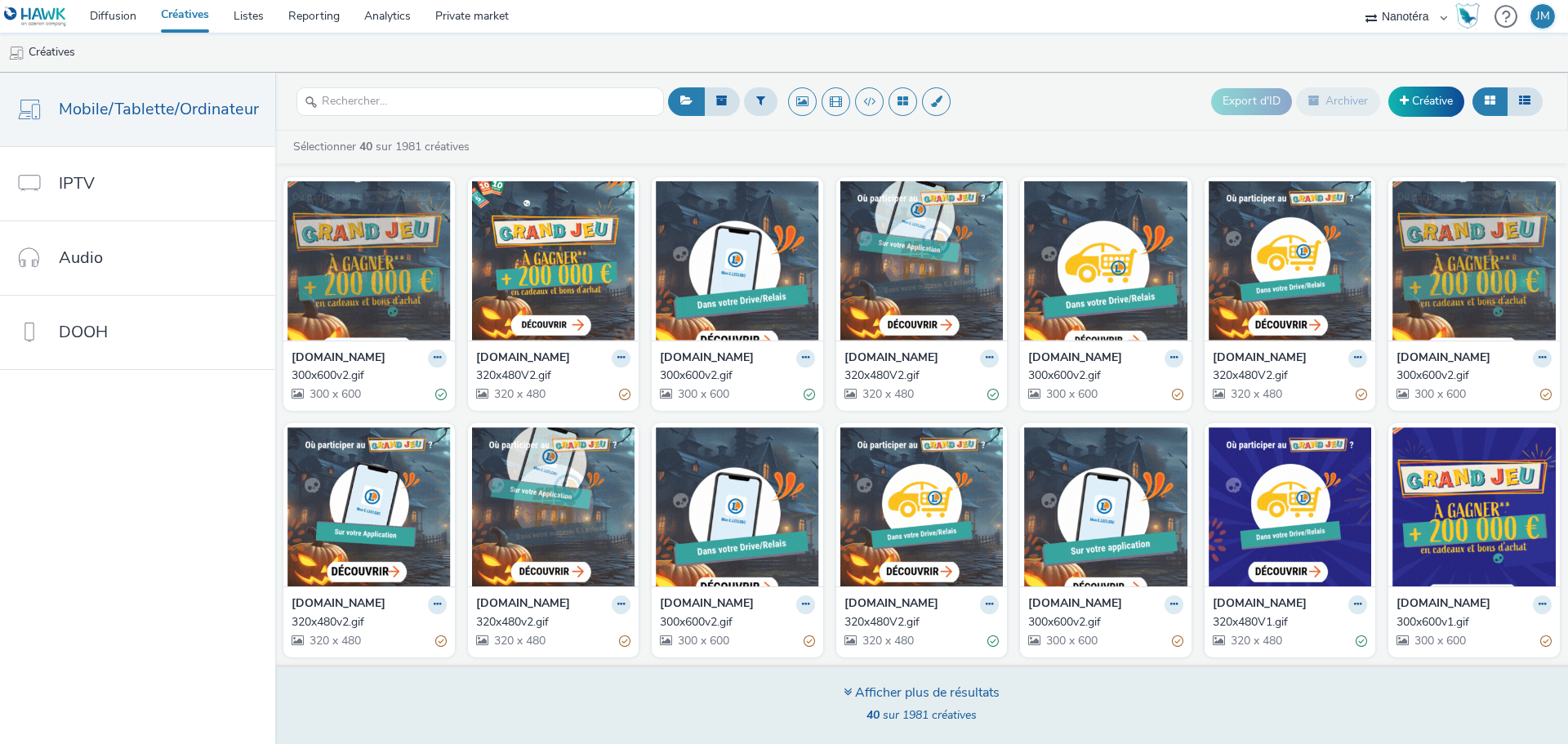
click at [944, 693] on div "Afficher plus de résultats" at bounding box center [921, 692] width 156 height 19
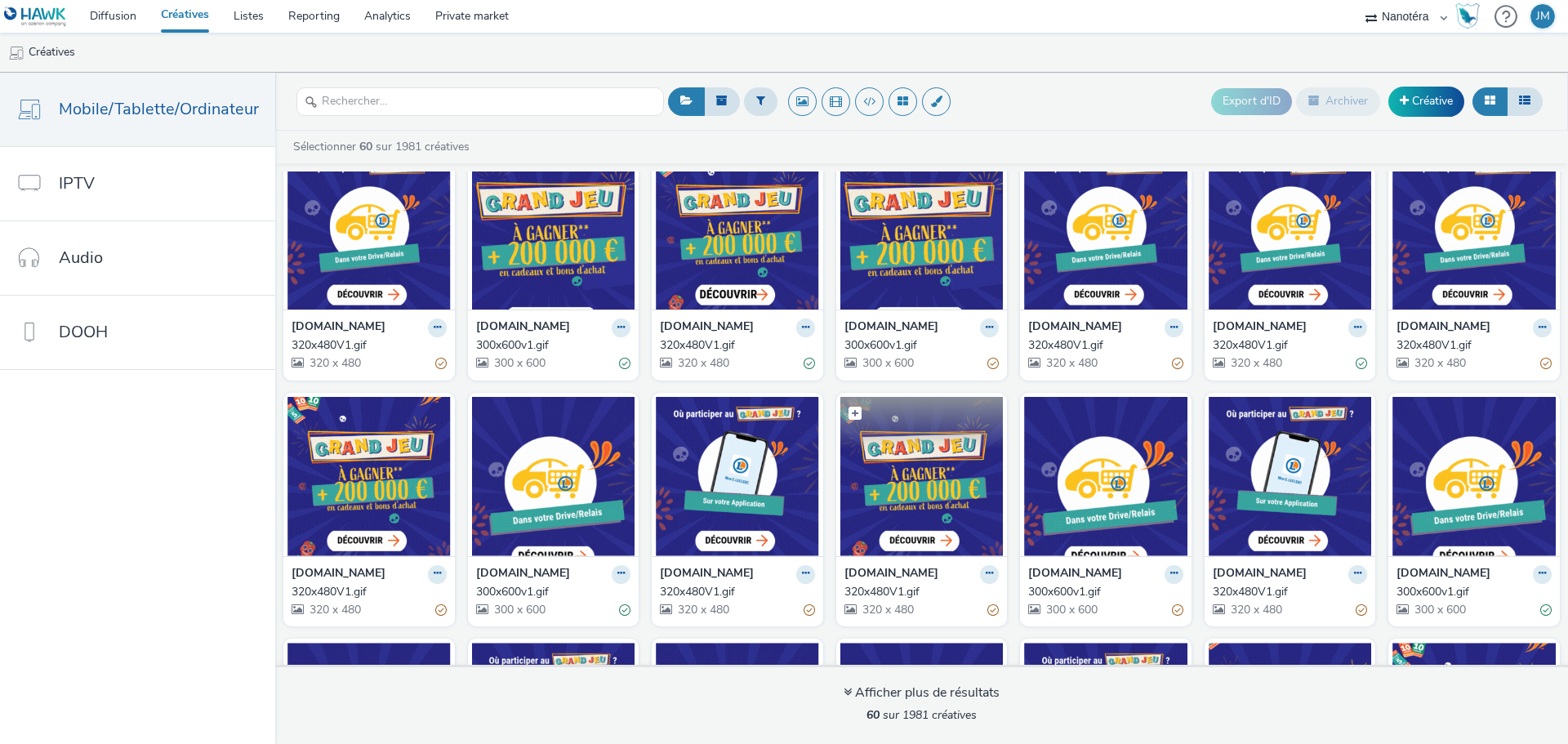
scroll to position [760, 0]
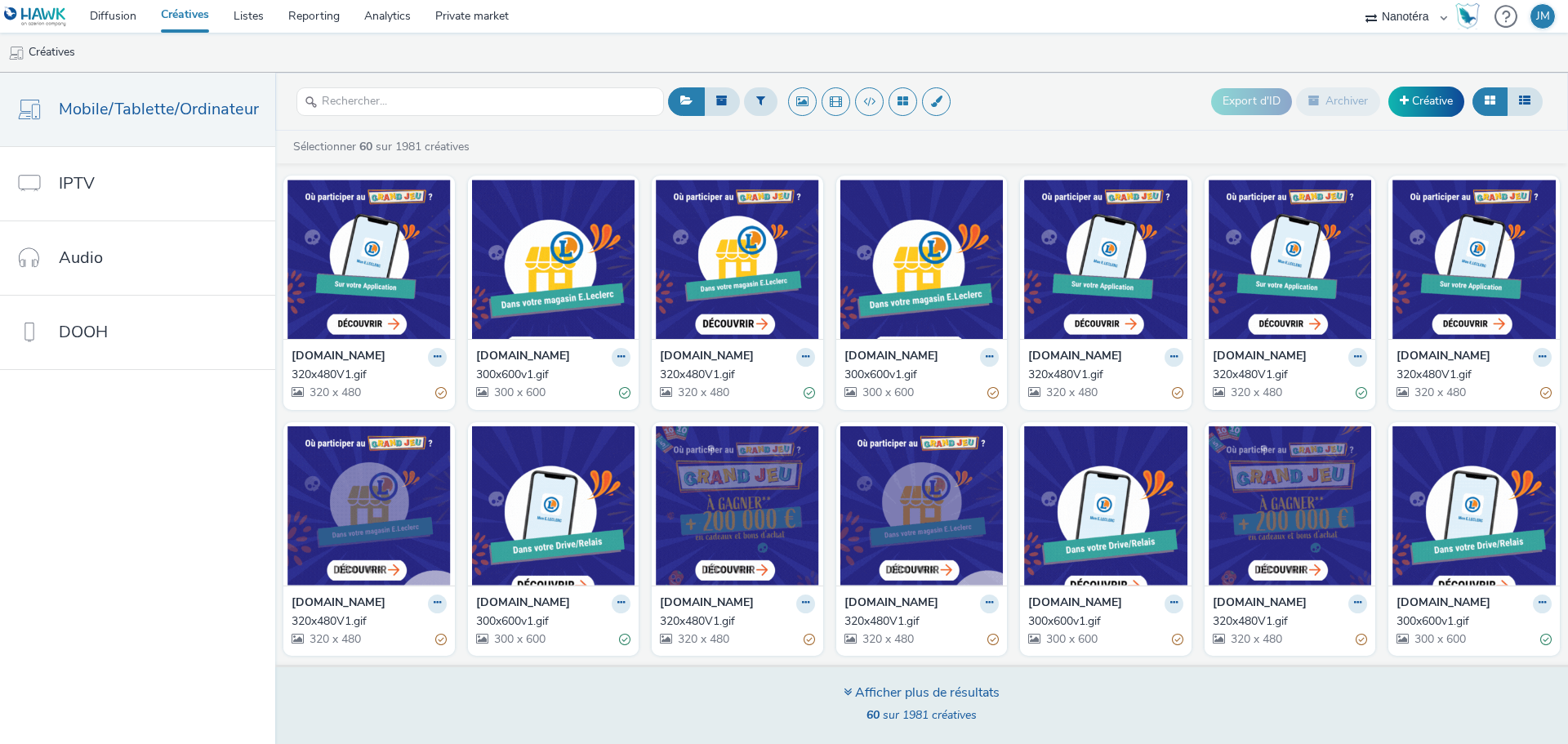
click at [924, 687] on div "Afficher plus de résultats" at bounding box center [921, 692] width 156 height 19
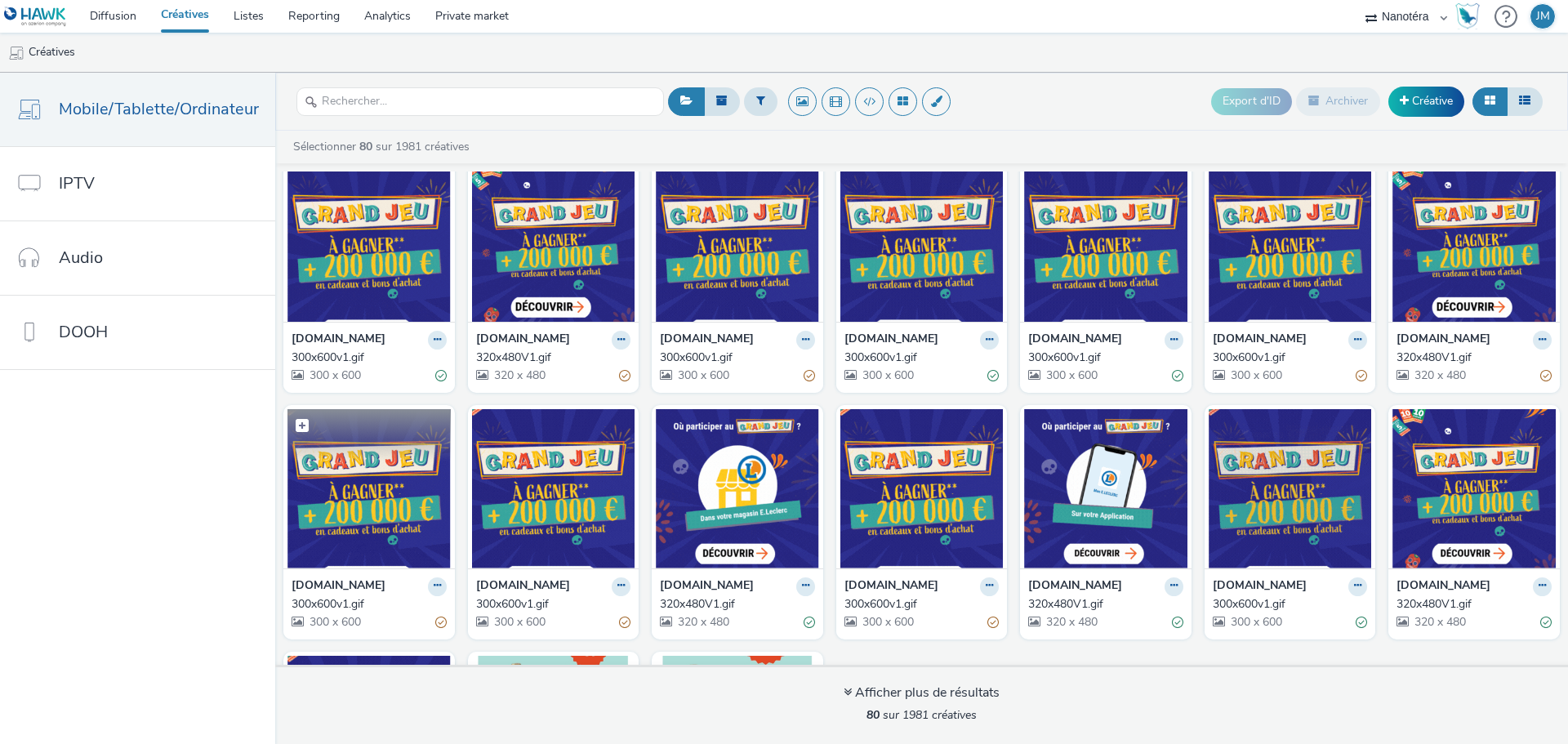
scroll to position [2254, 0]
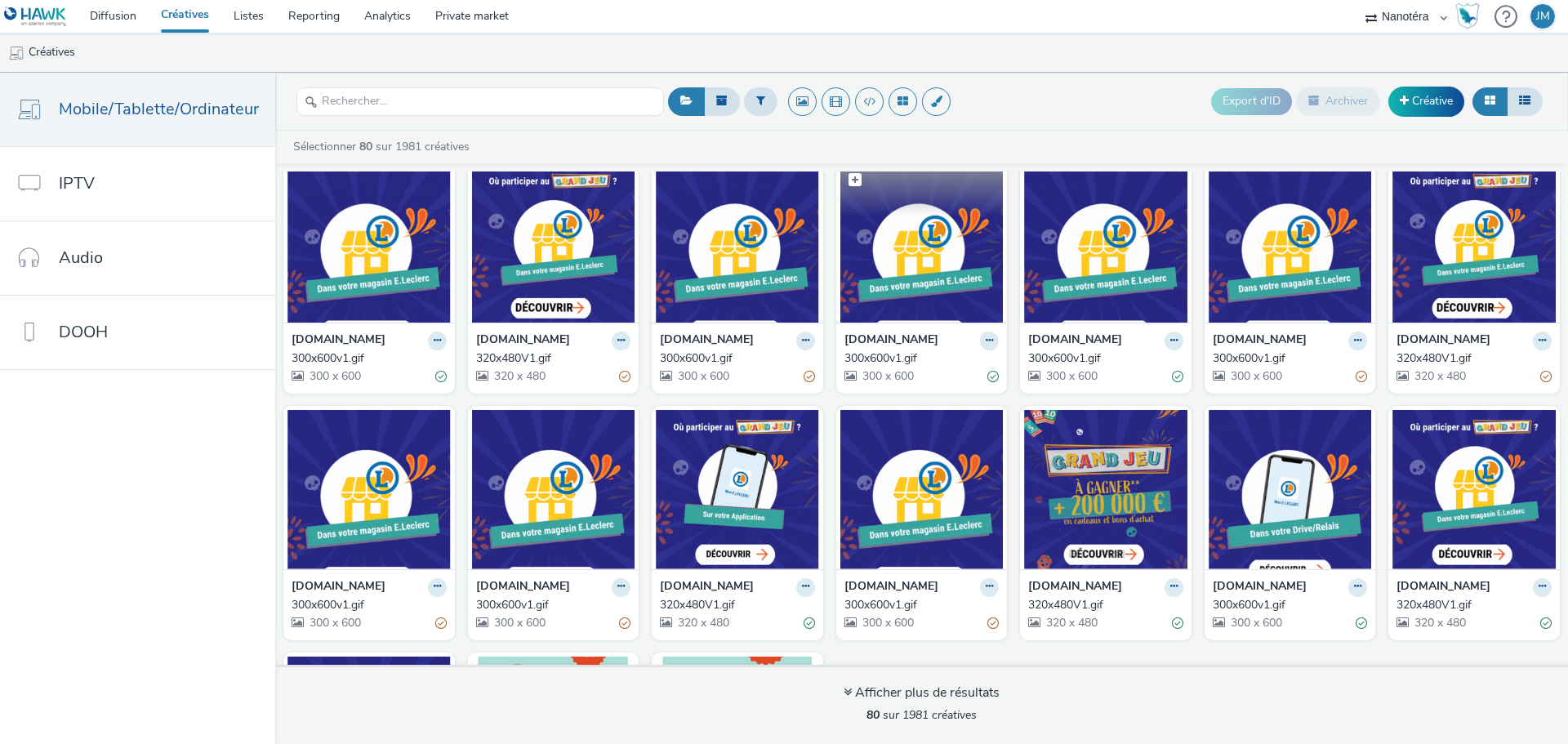
click at [857, 249] on img at bounding box center [921, 242] width 163 height 159
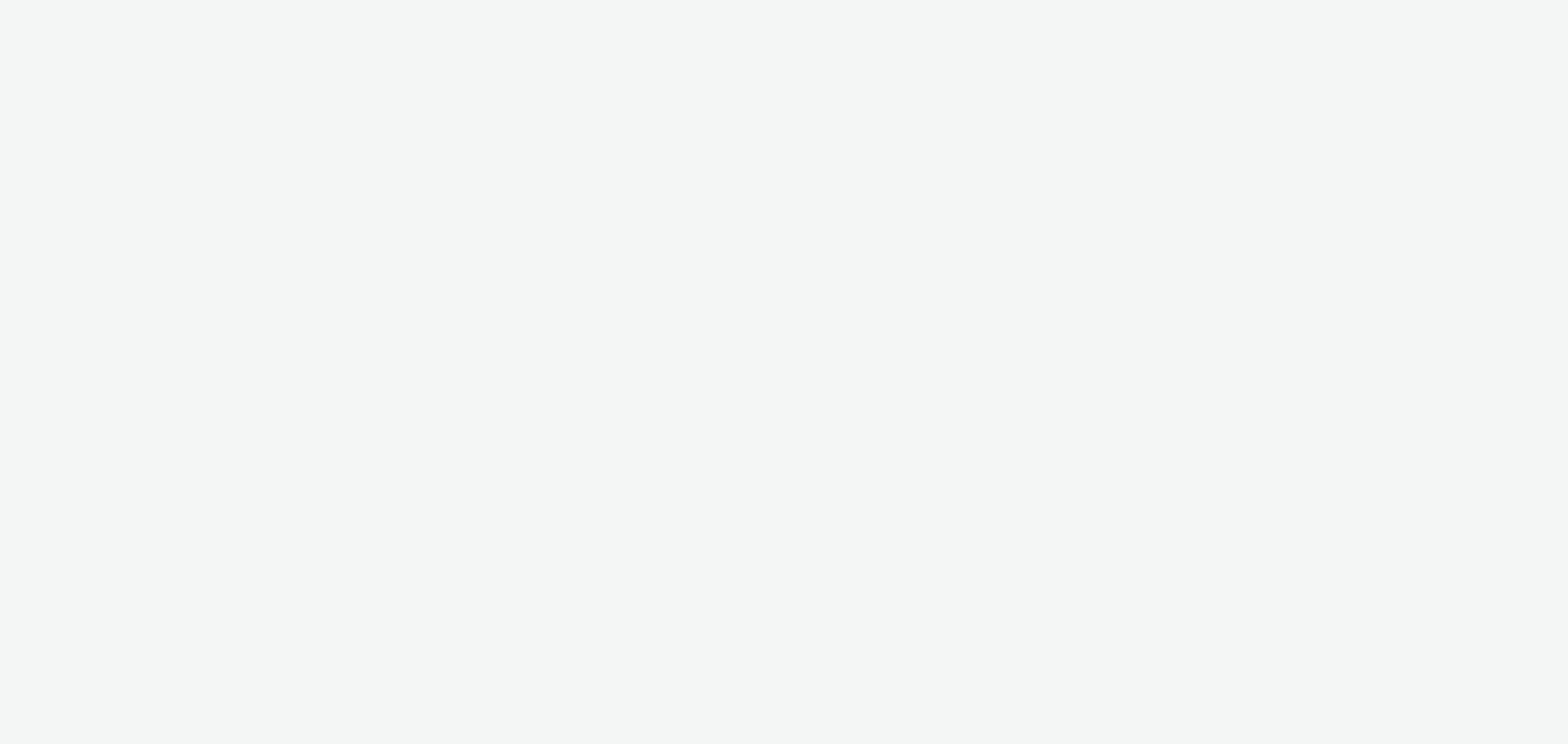
select select "7502541c-291d-438e-9ed0-28cfb675a45a"
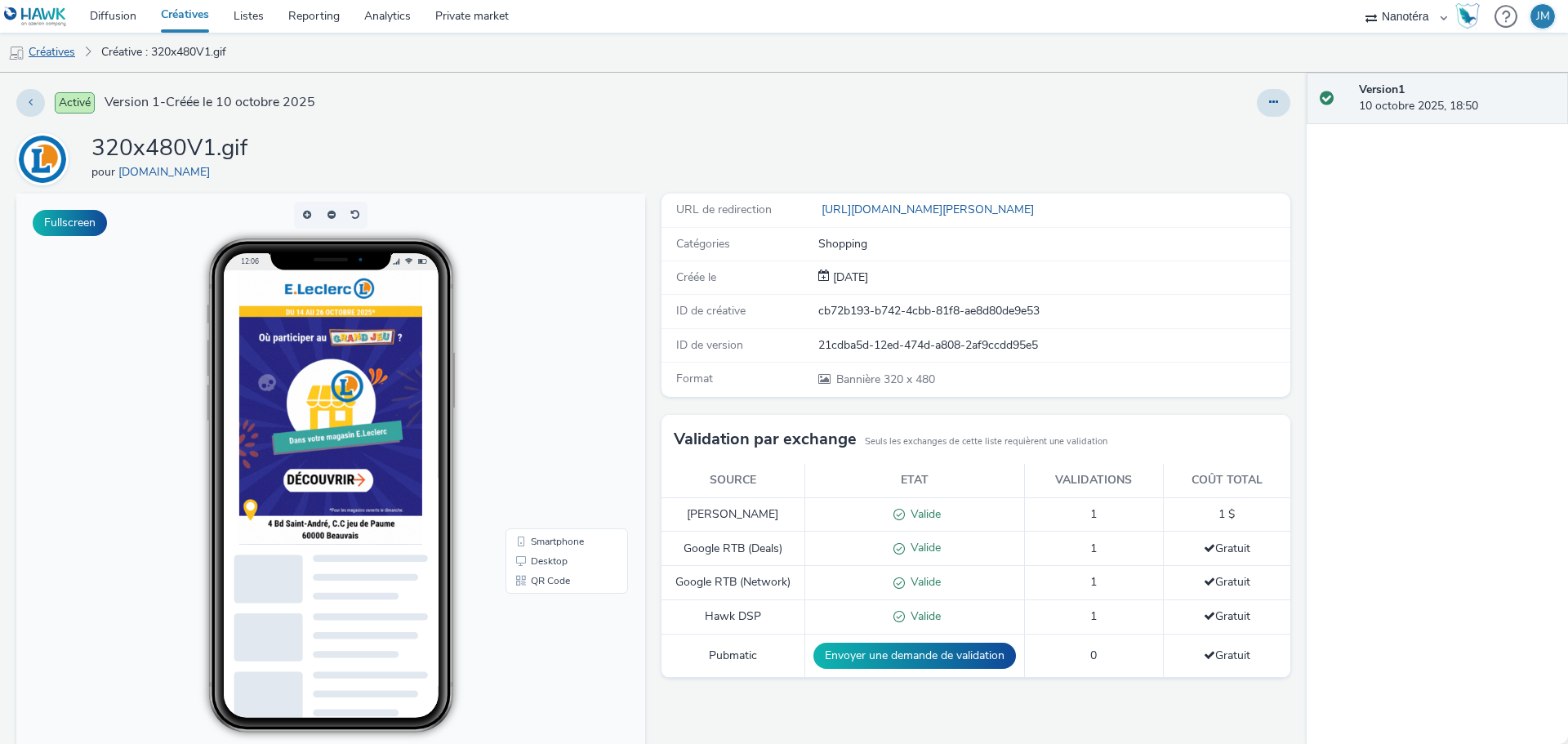
click at [51, 51] on link "Créatives" at bounding box center [41, 52] width 83 height 39
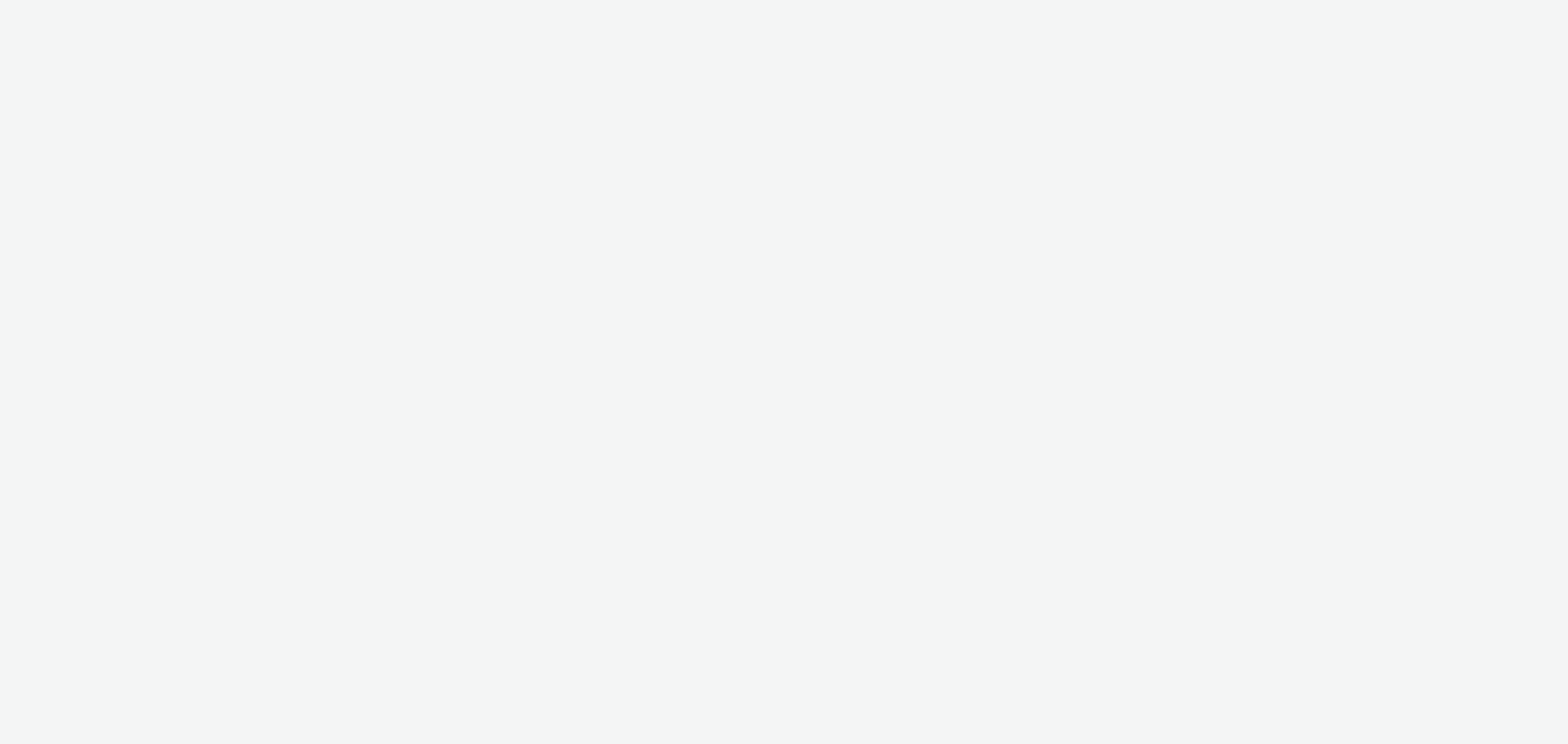
select select "7502541c-291d-438e-9ed0-28cfb675a45a"
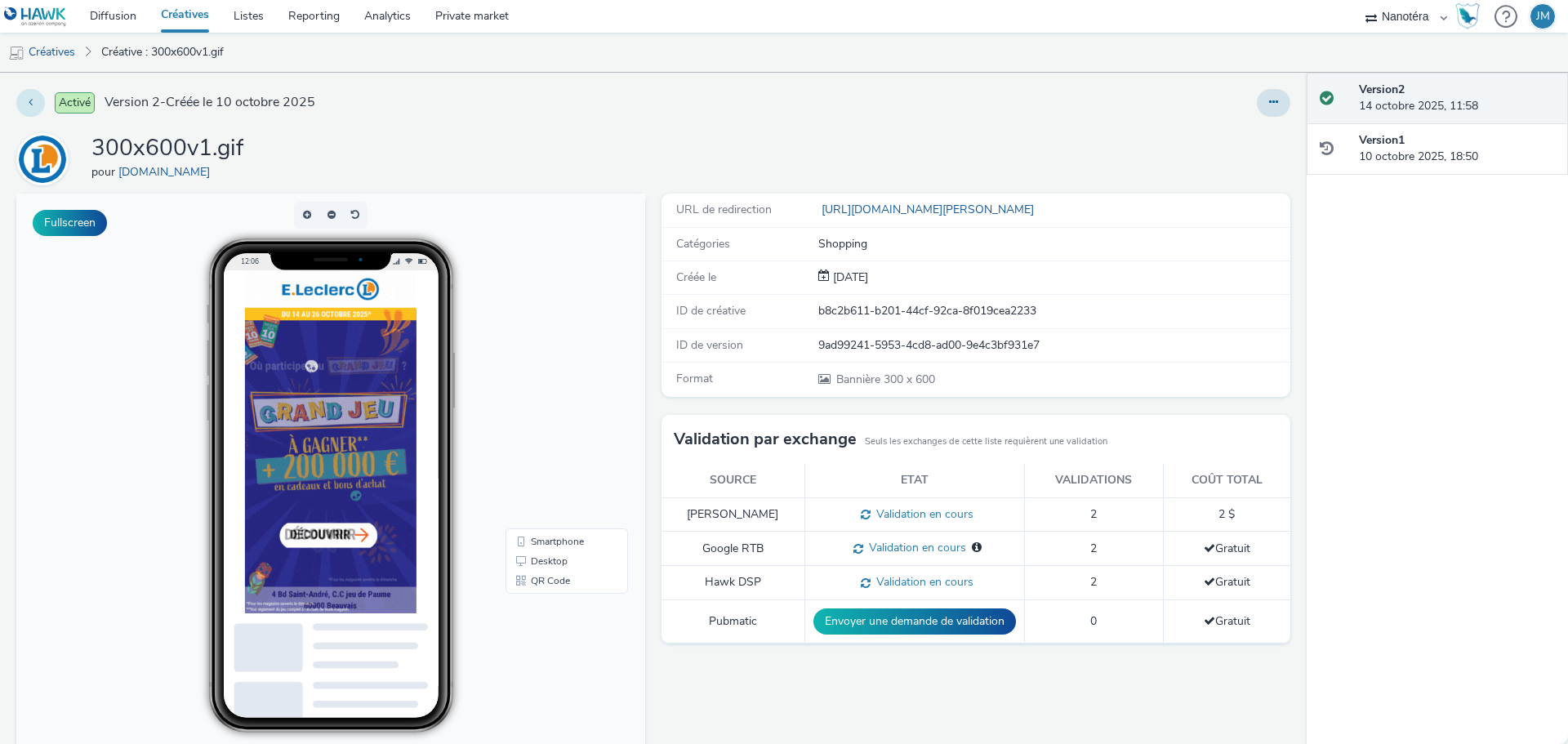
click at [30, 93] on button at bounding box center [30, 103] width 29 height 28
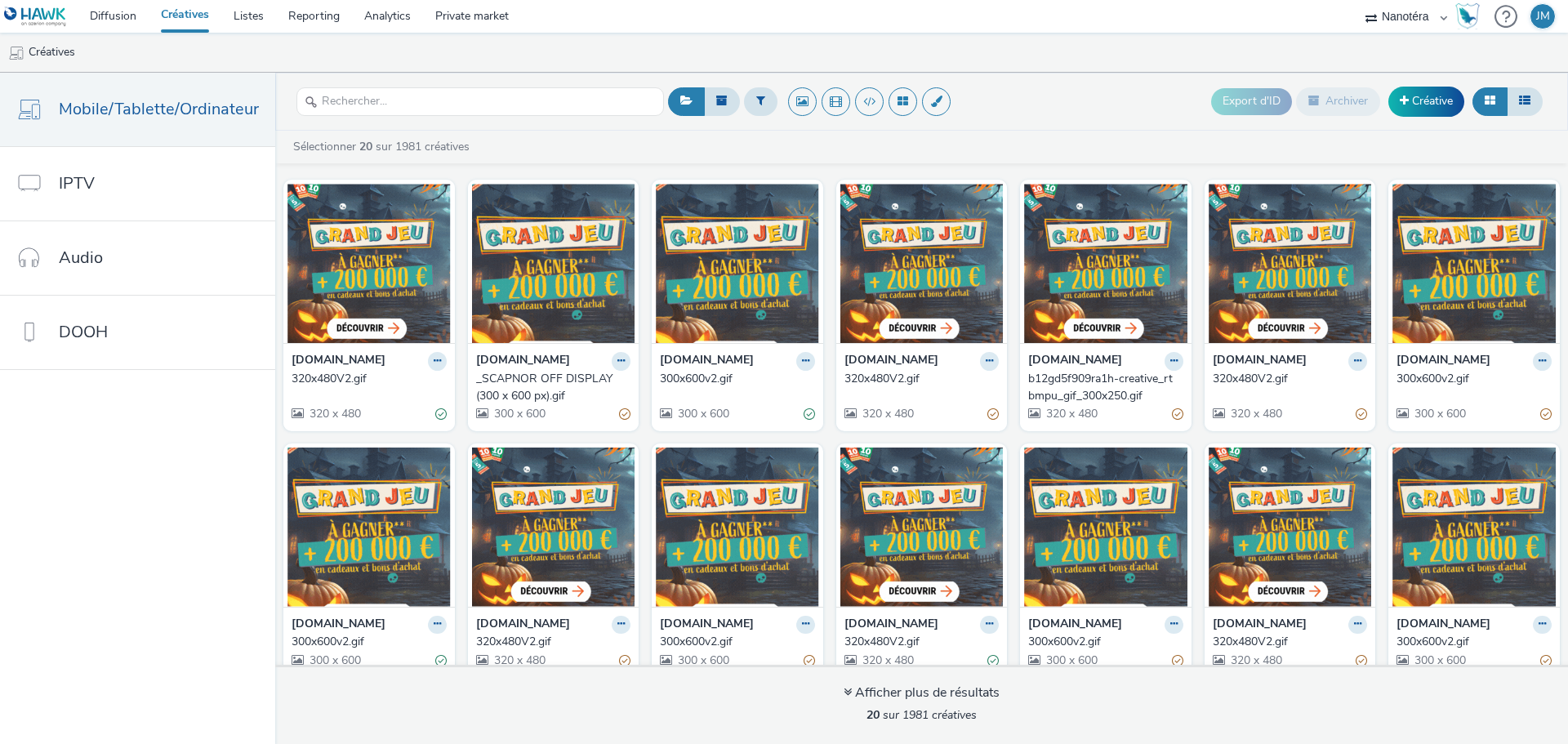
scroll to position [266, 0]
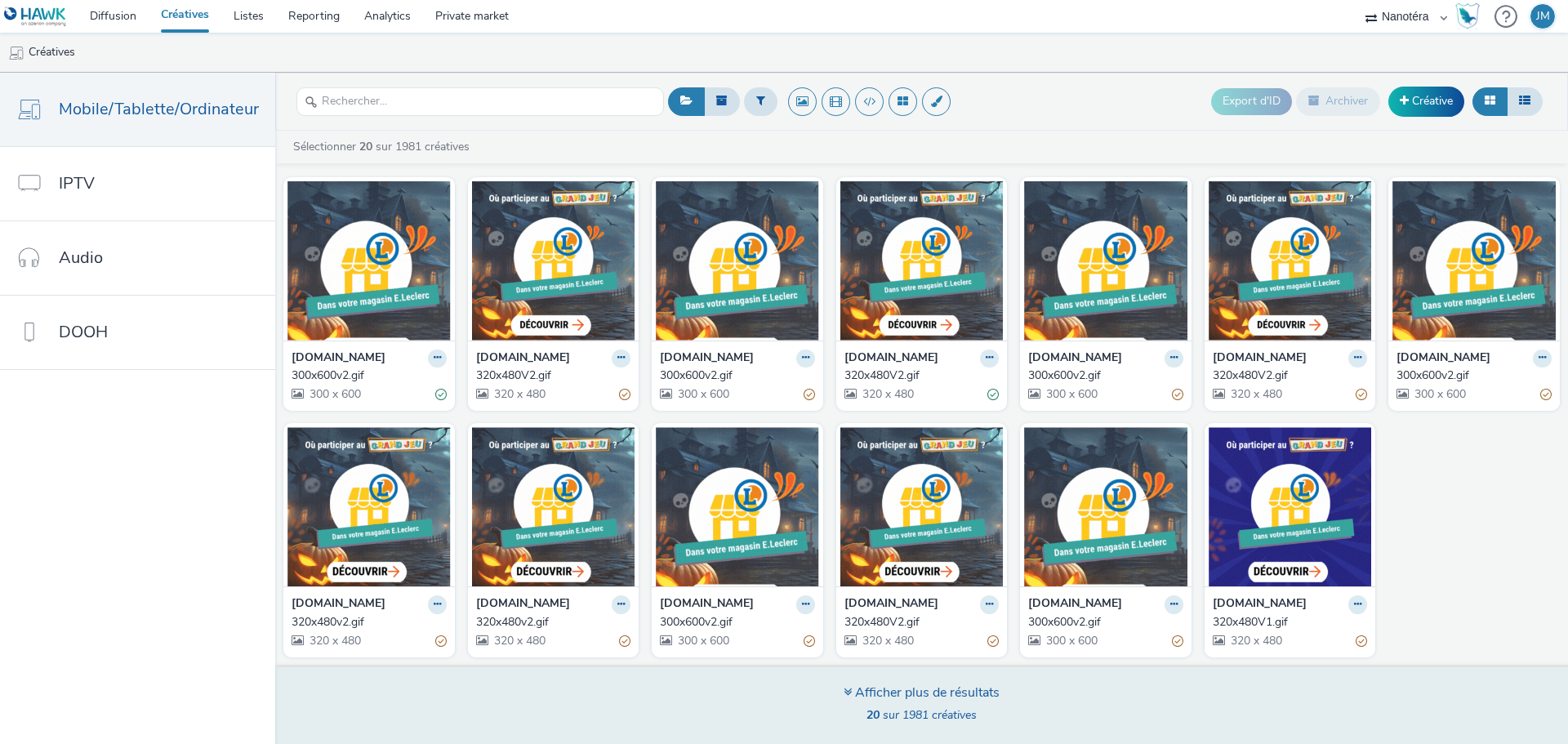
click at [937, 684] on div "Afficher plus de résultats" at bounding box center [921, 692] width 156 height 19
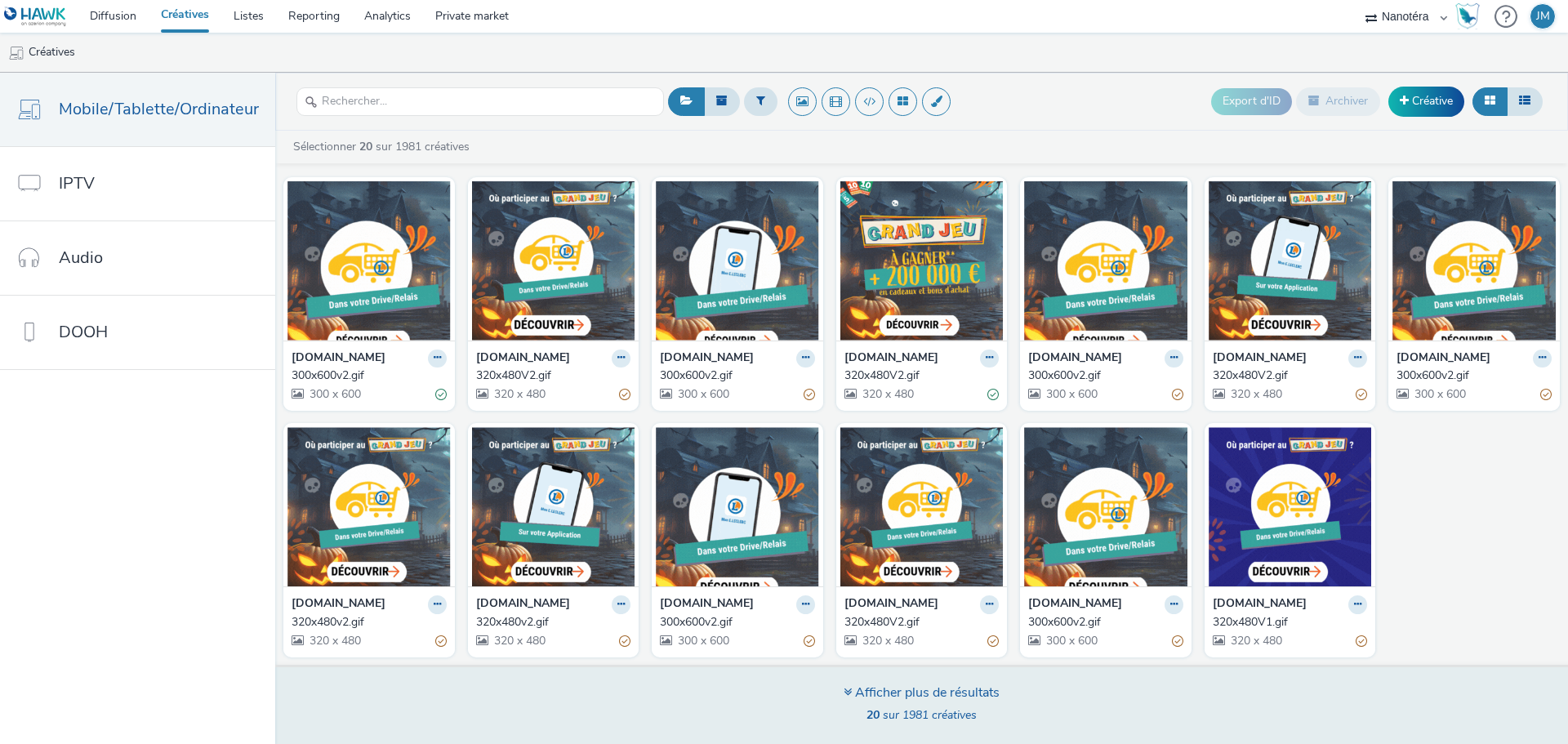
click at [875, 694] on div "Afficher plus de résultats" at bounding box center [921, 692] width 156 height 19
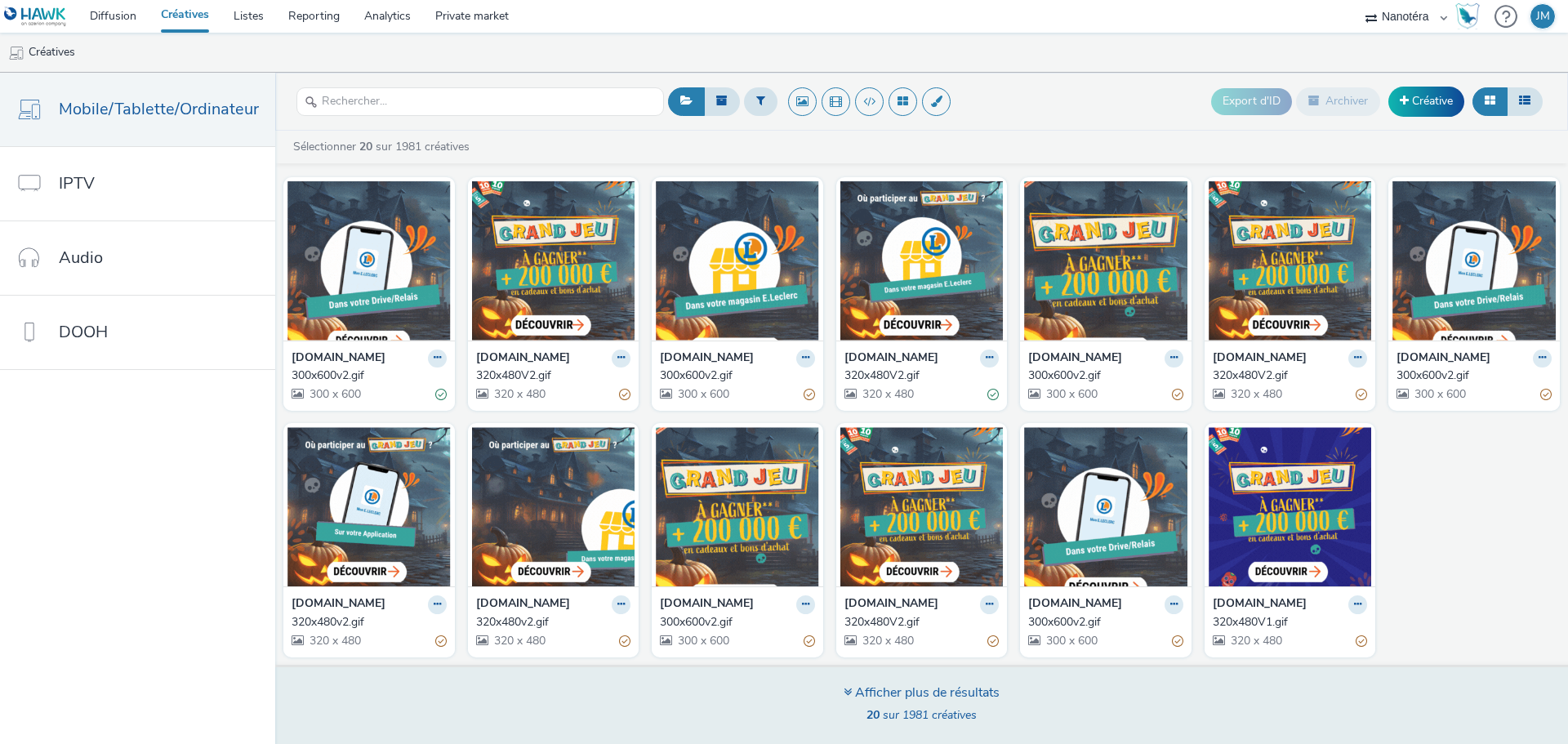
click at [919, 682] on div "Afficher plus de résultats 20 sur 1981 créatives" at bounding box center [922, 703] width 1304 height 79
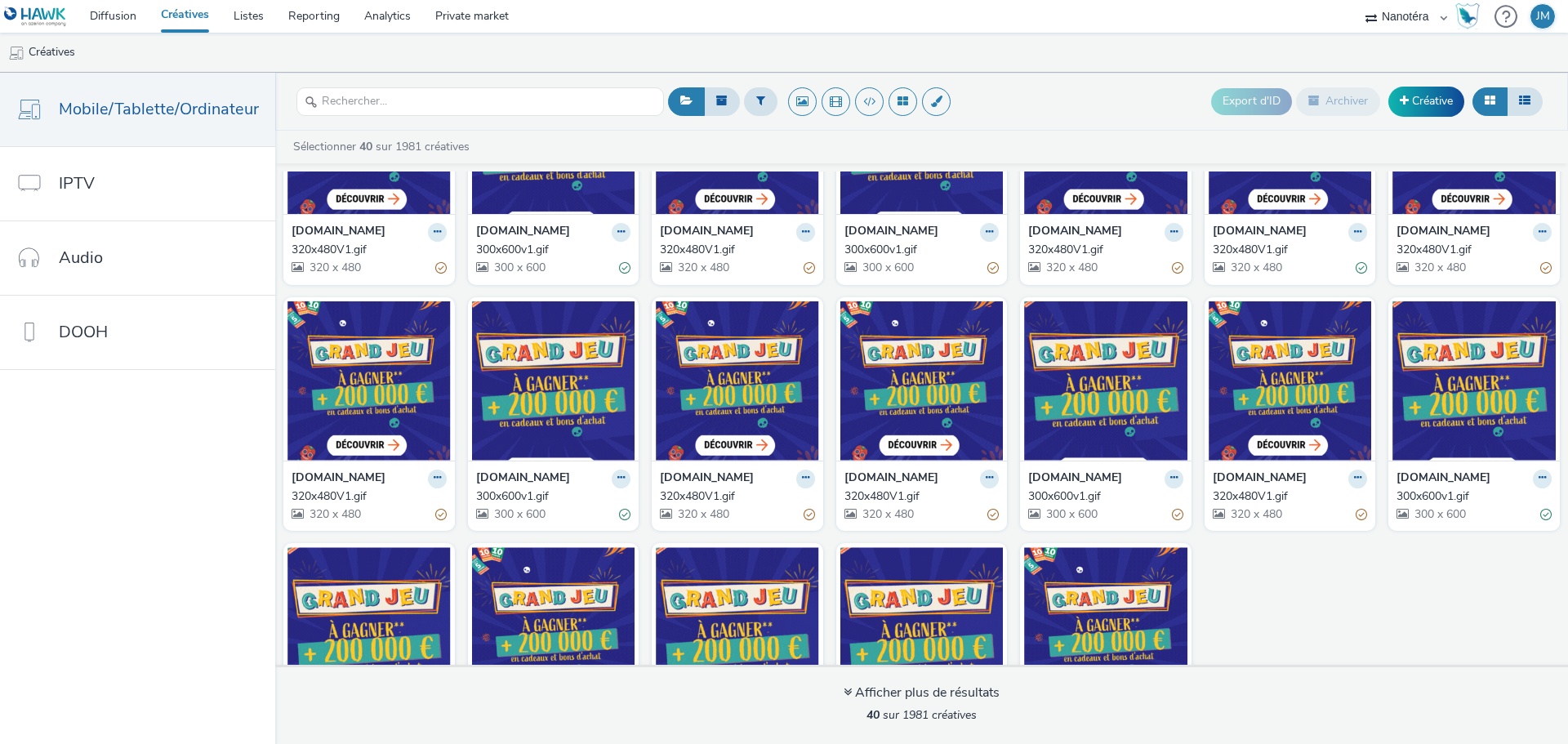
scroll to position [1005, 0]
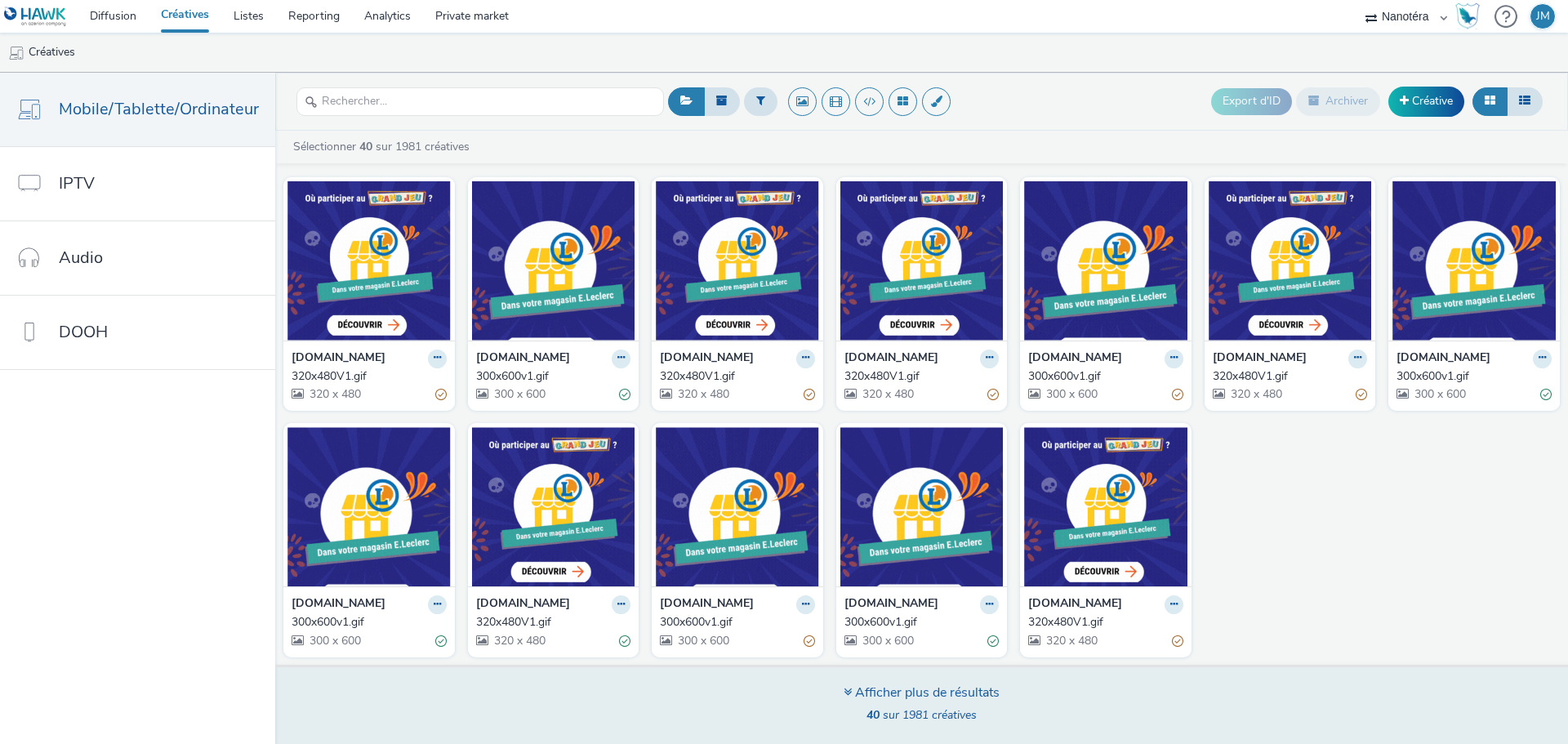
click at [962, 691] on div "Afficher plus de résultats" at bounding box center [921, 692] width 156 height 19
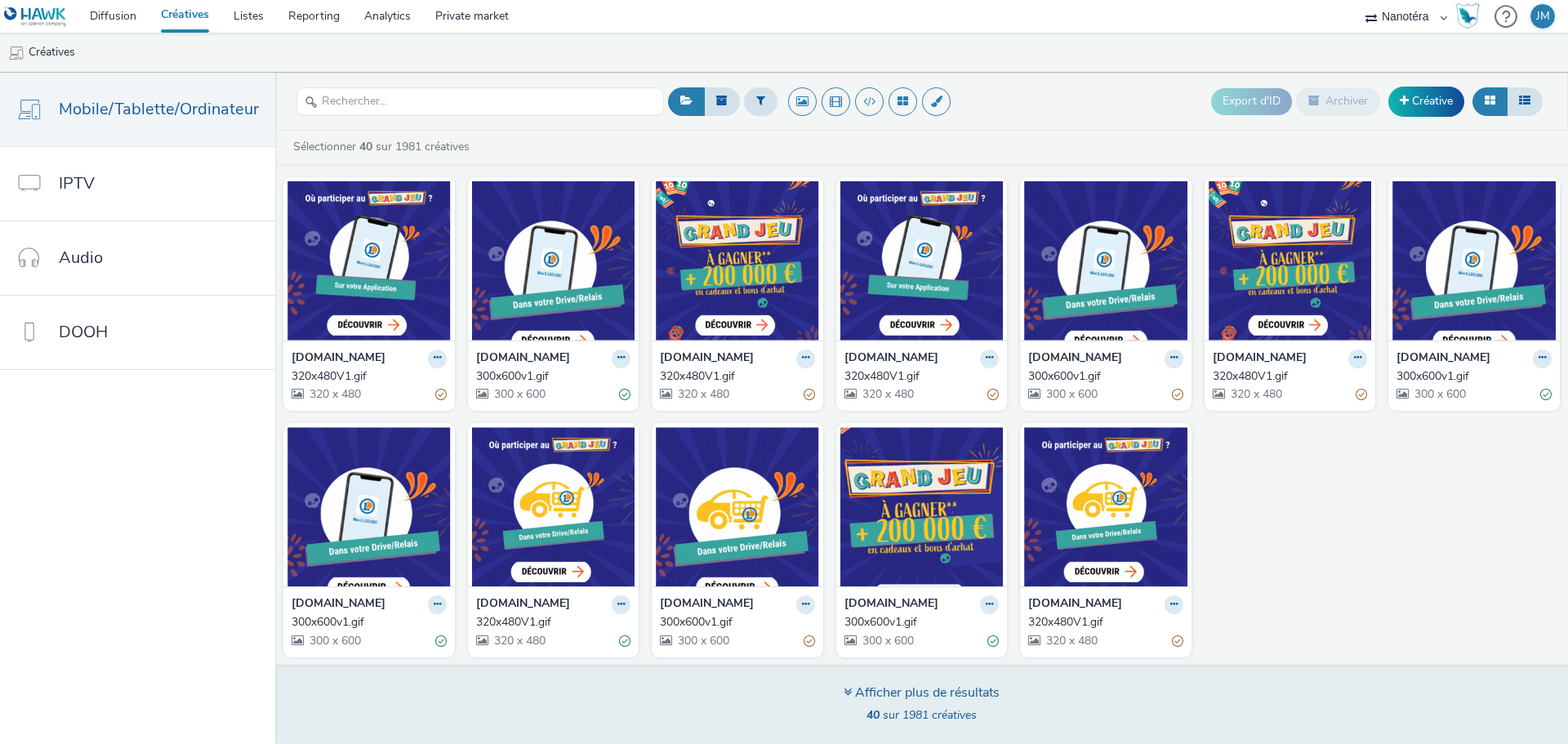
click at [948, 688] on div "Afficher plus de résultats" at bounding box center [921, 692] width 156 height 19
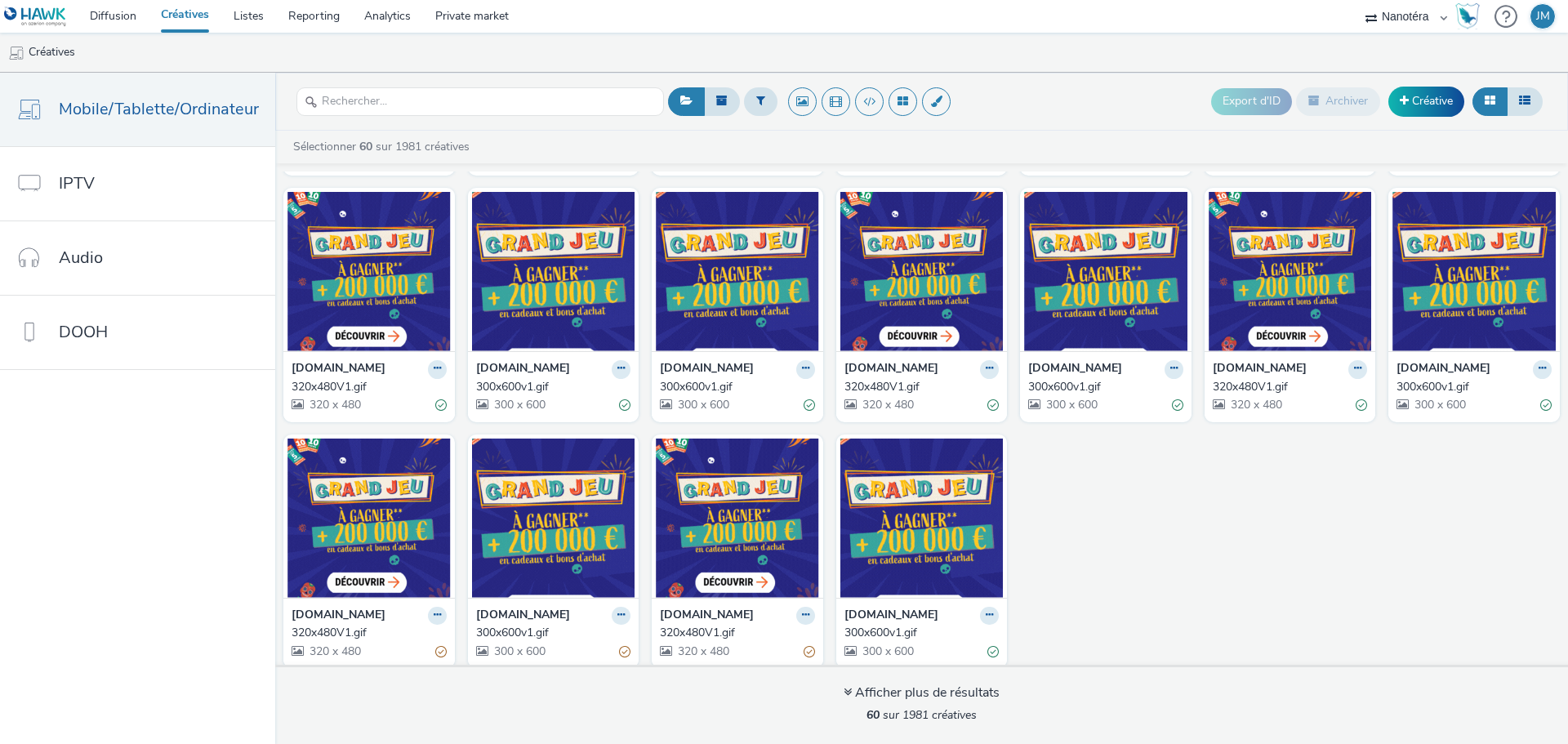
scroll to position [1744, 0]
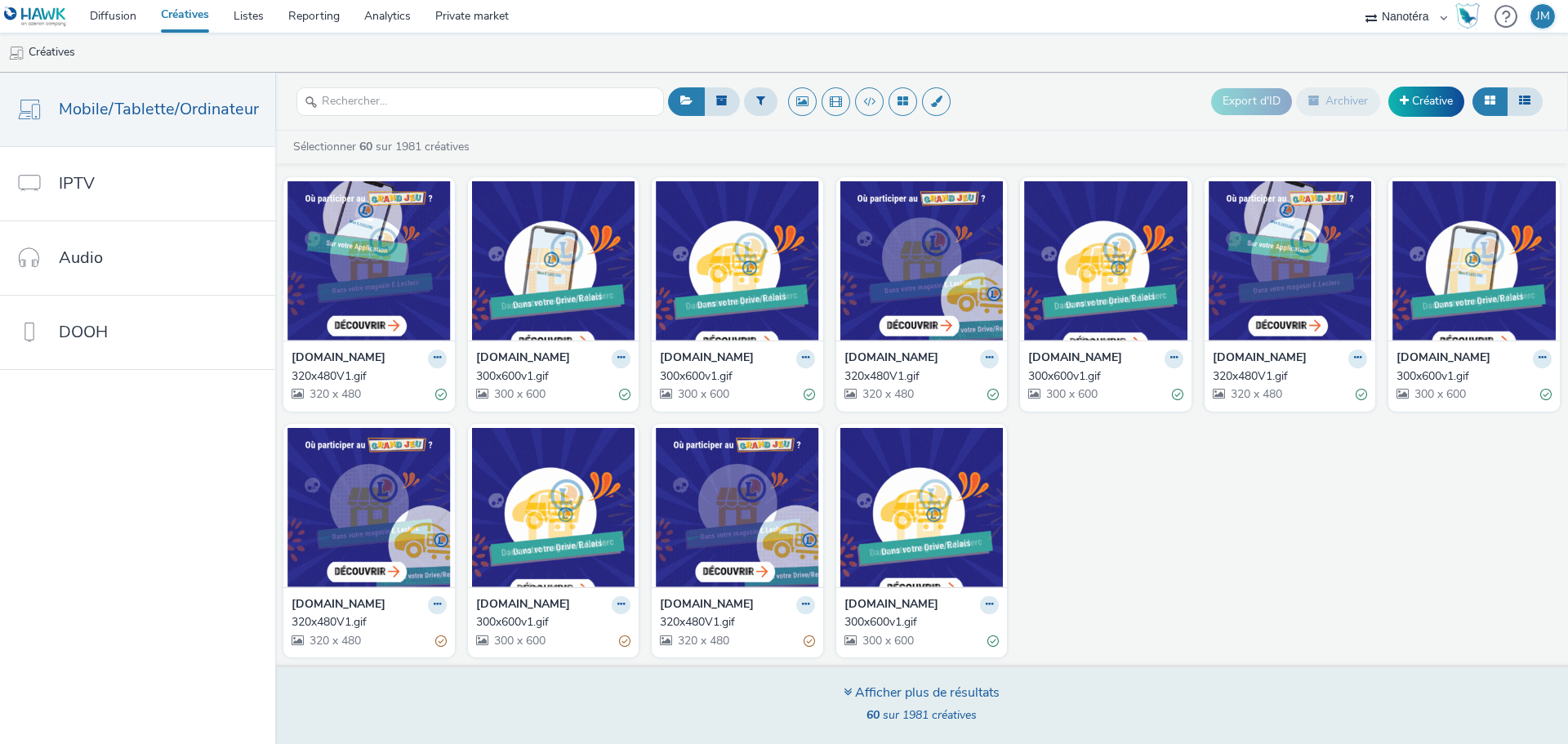
click at [902, 690] on div "Afficher plus de résultats" at bounding box center [921, 692] width 156 height 19
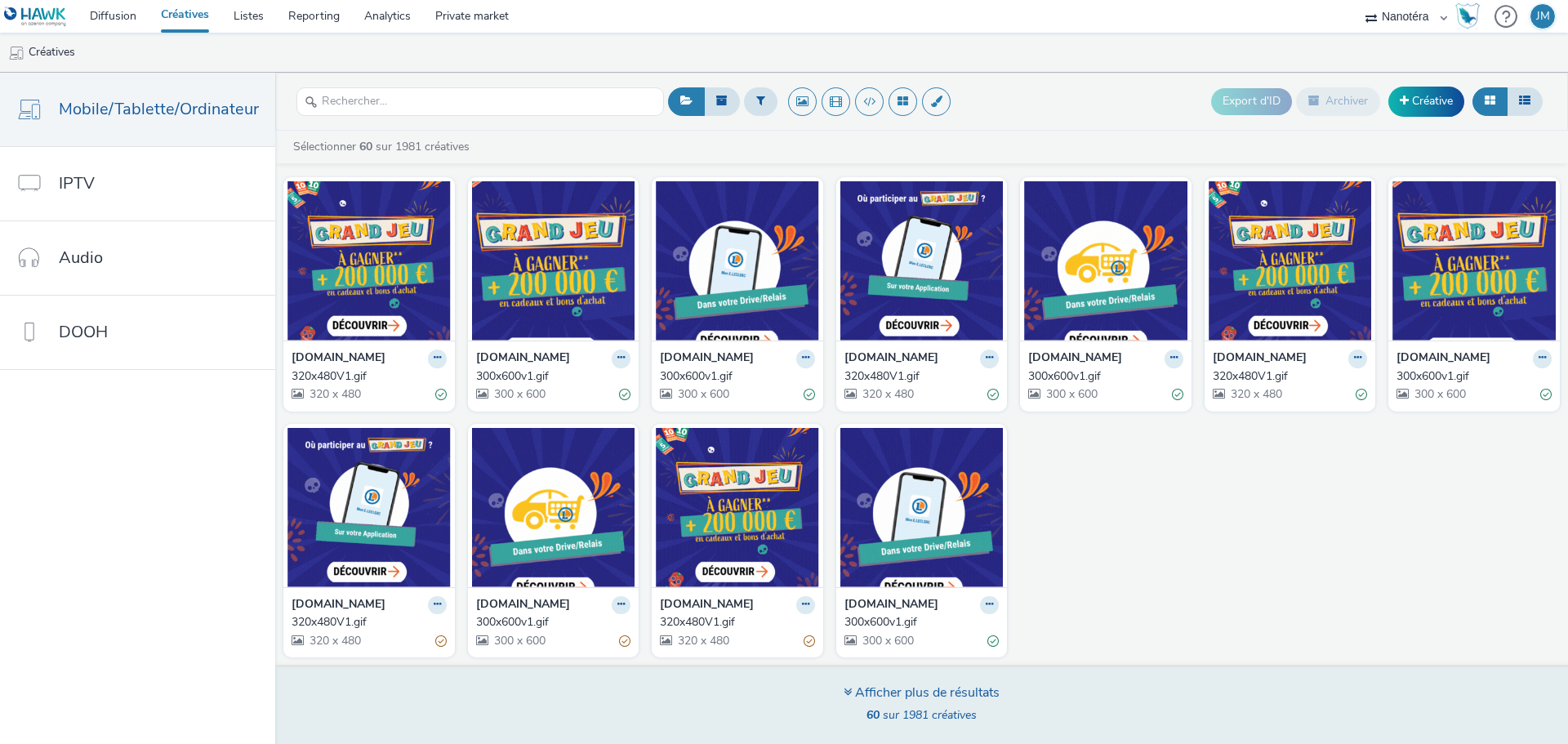
click at [908, 695] on div "Afficher plus de résultats" at bounding box center [921, 692] width 156 height 19
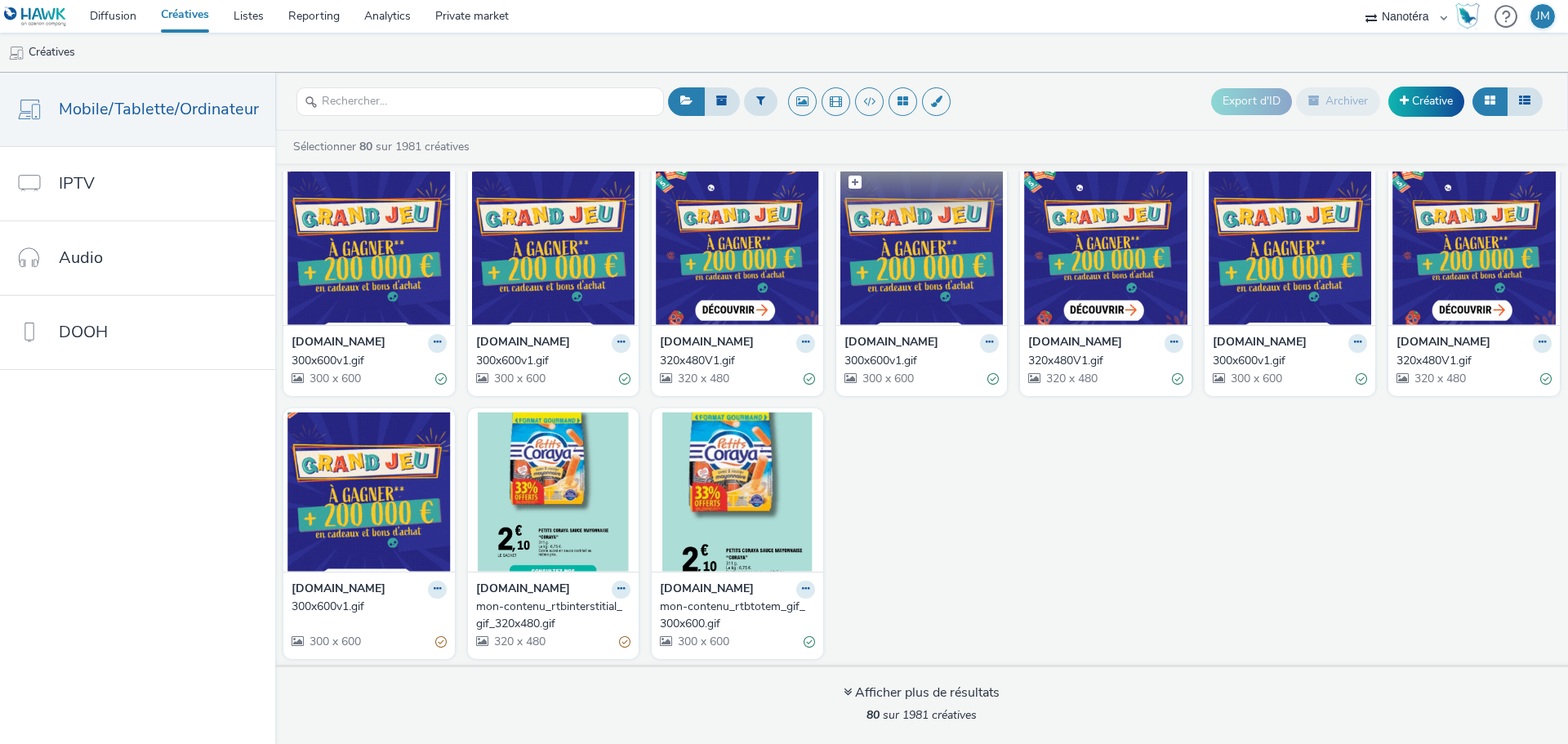
scroll to position [2499, 0]
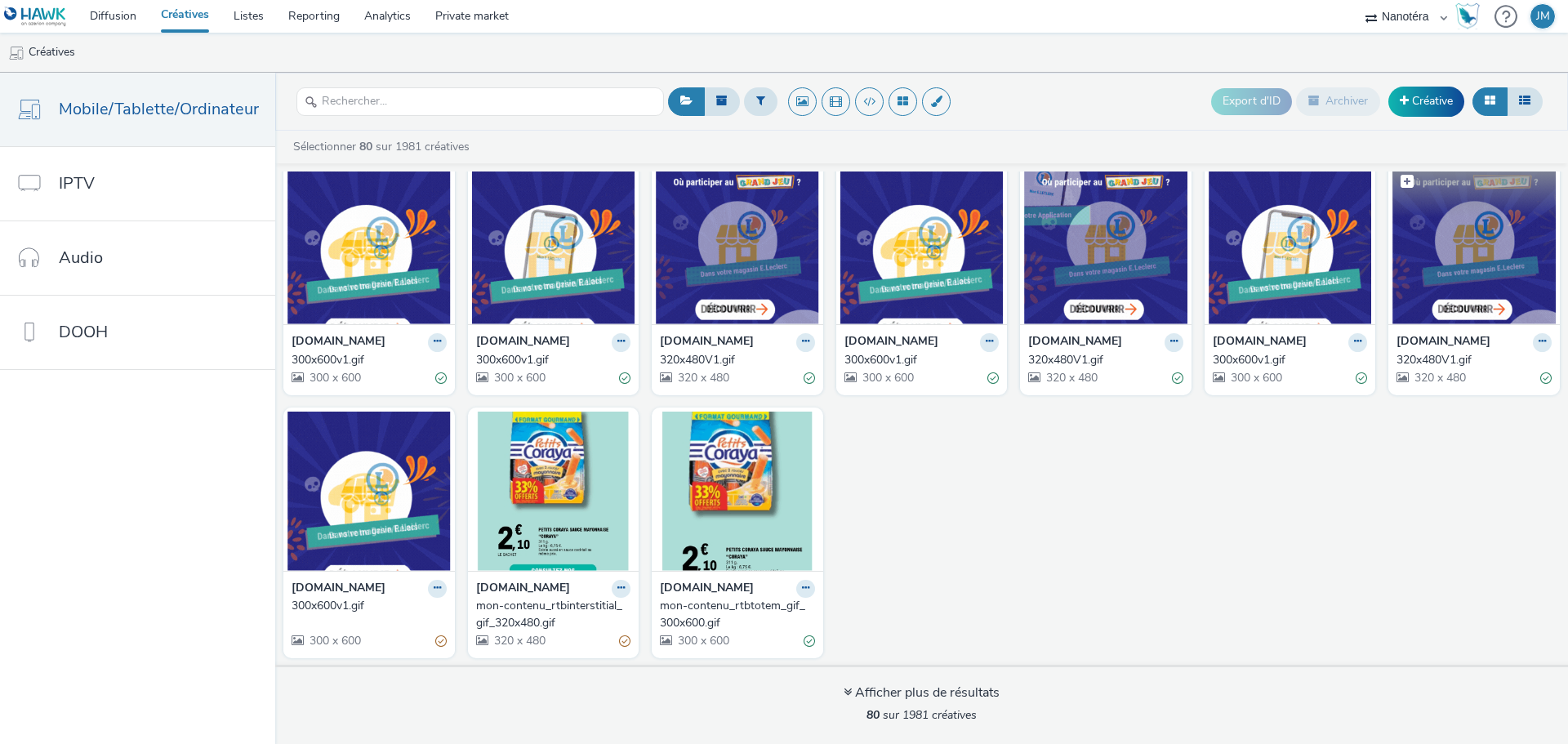
click at [1484, 278] on img at bounding box center [1473, 244] width 163 height 159
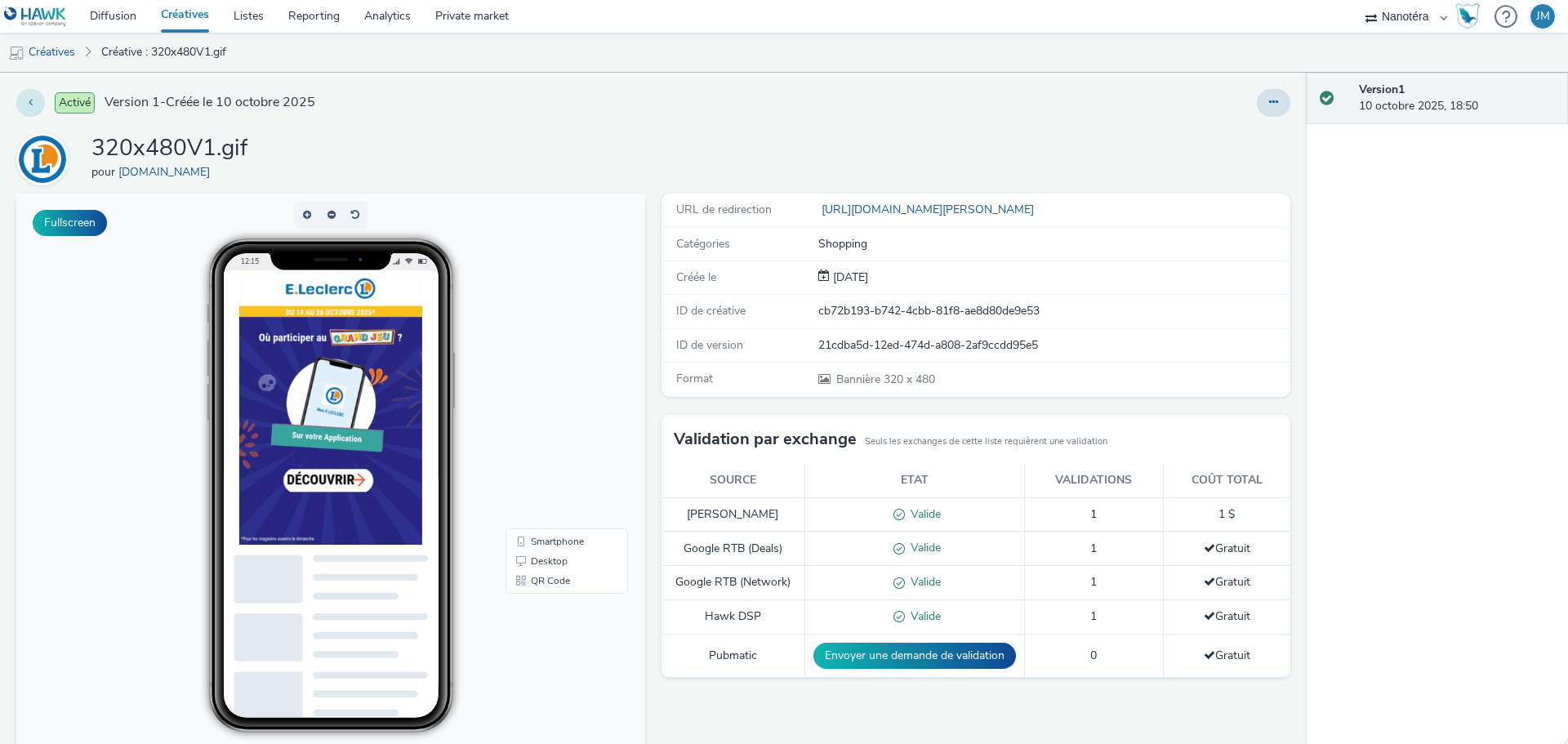
click at [42, 105] on button at bounding box center [30, 103] width 29 height 28
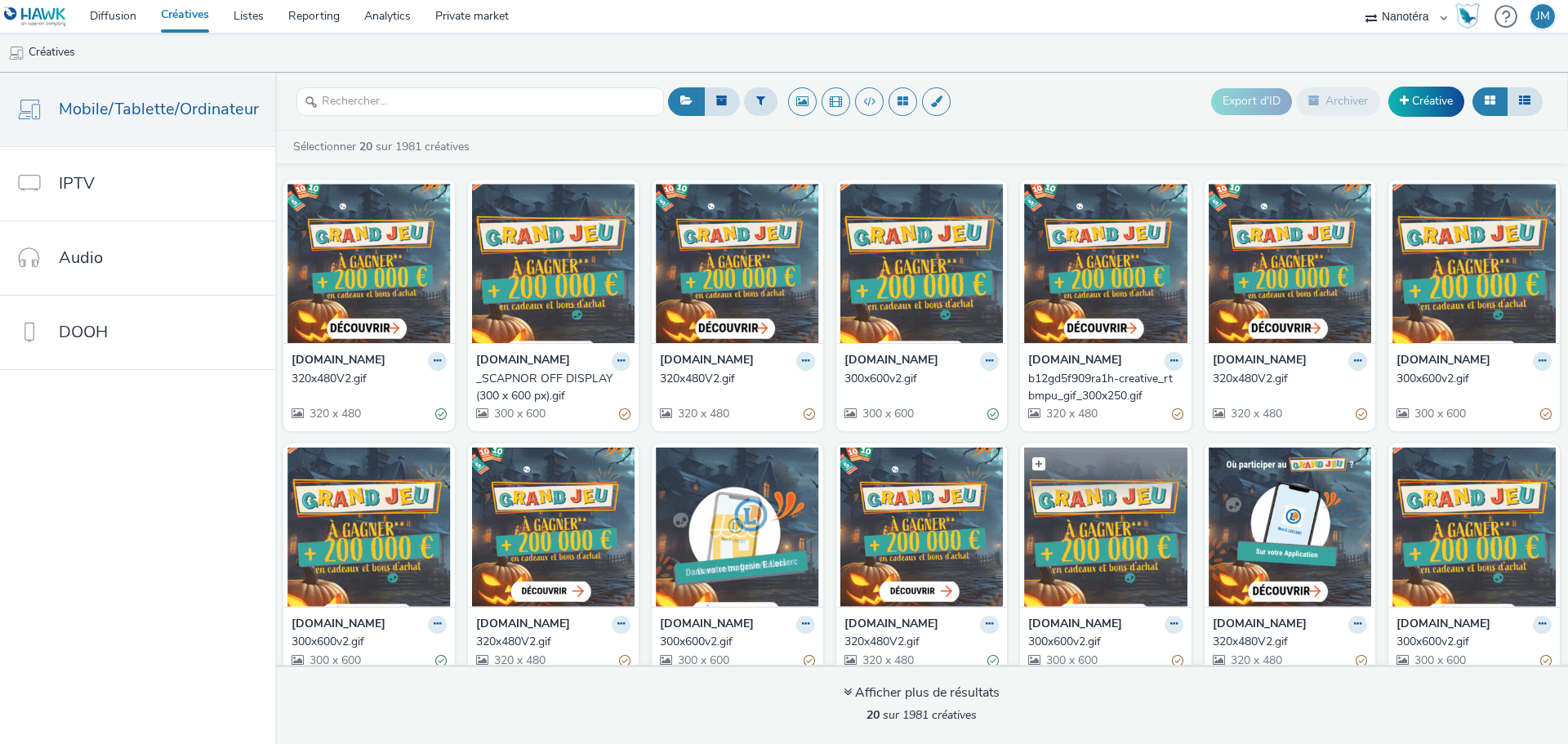
scroll to position [266, 0]
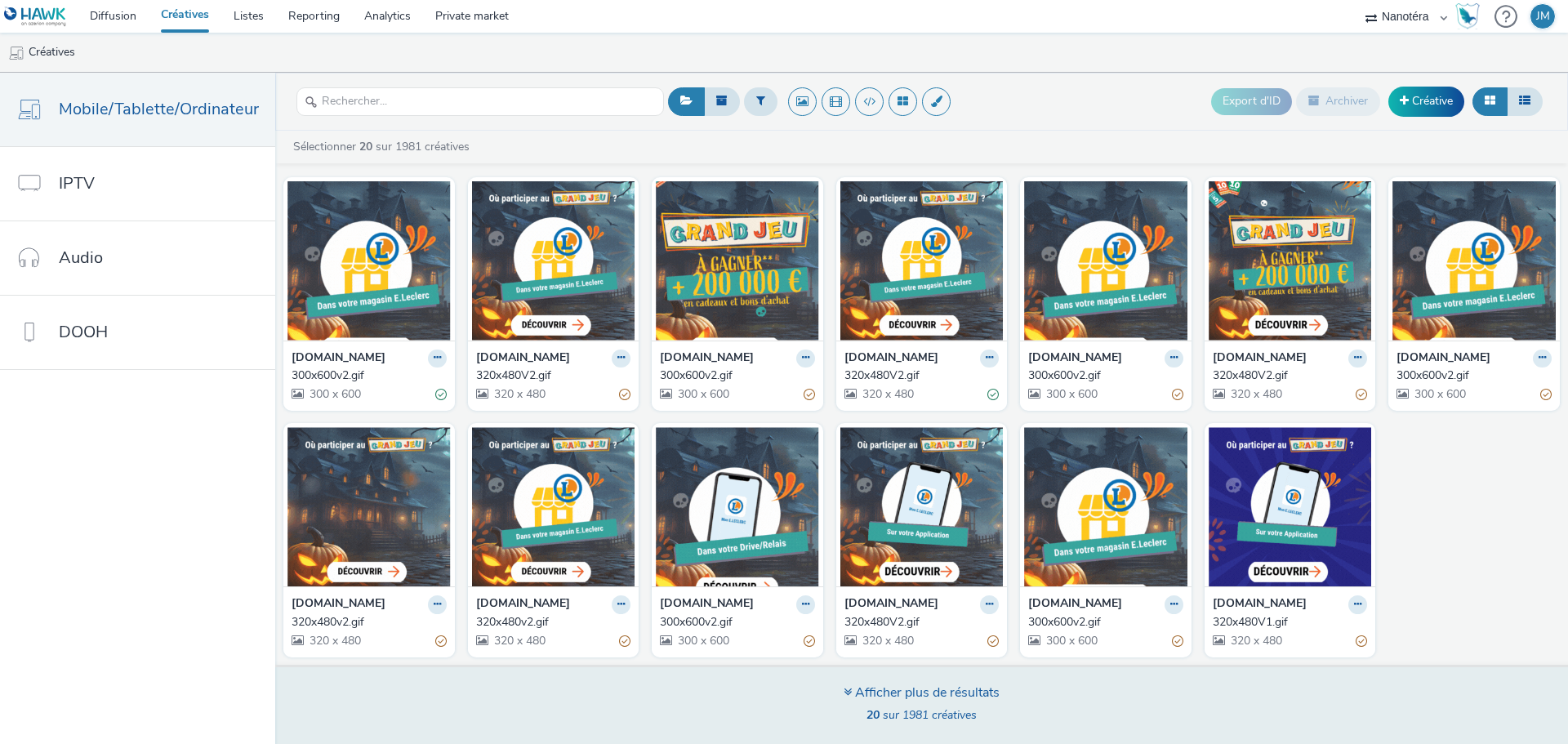
click at [902, 687] on div "Afficher plus de résultats" at bounding box center [921, 692] width 156 height 19
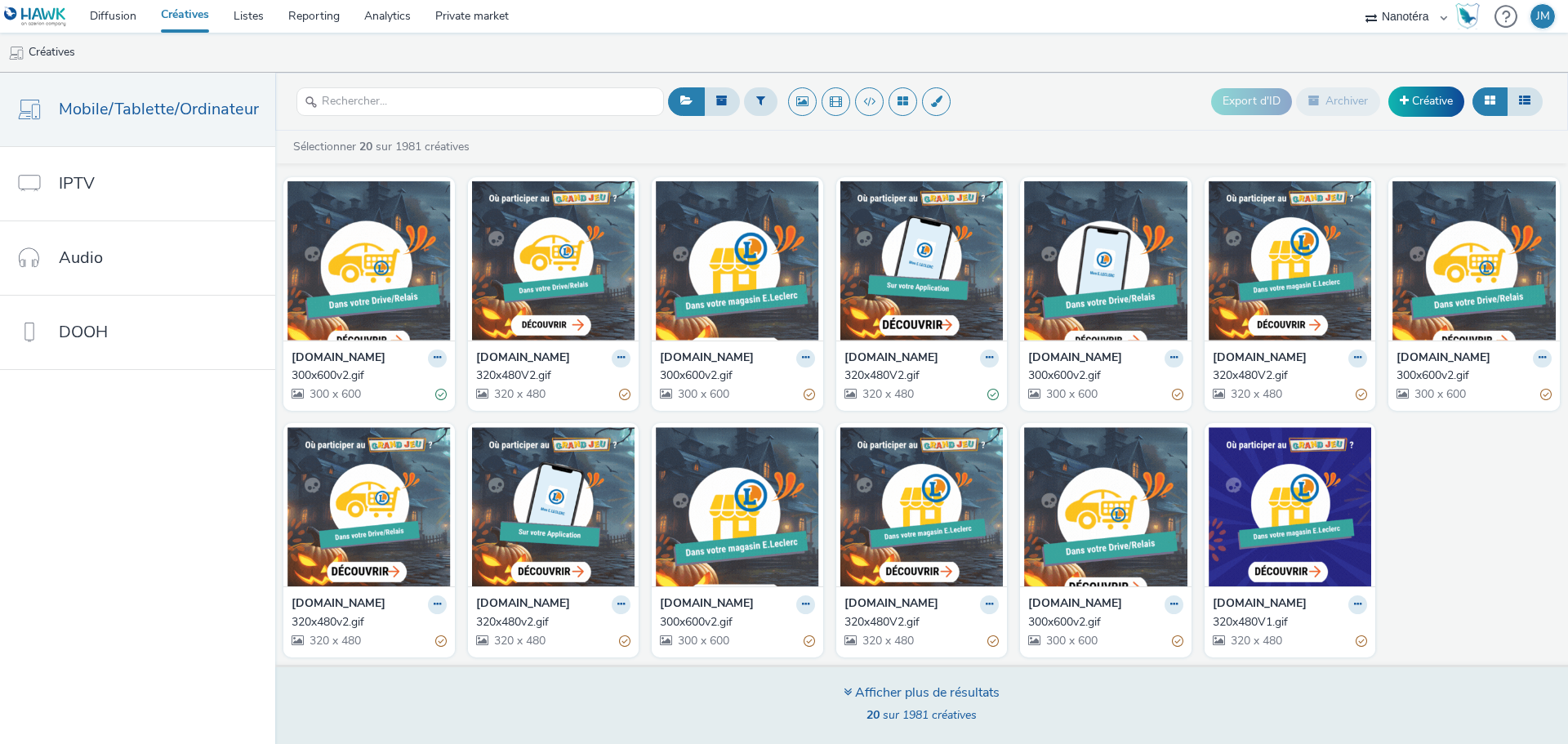
click at [852, 695] on div "Afficher plus de résultats" at bounding box center [921, 692] width 156 height 19
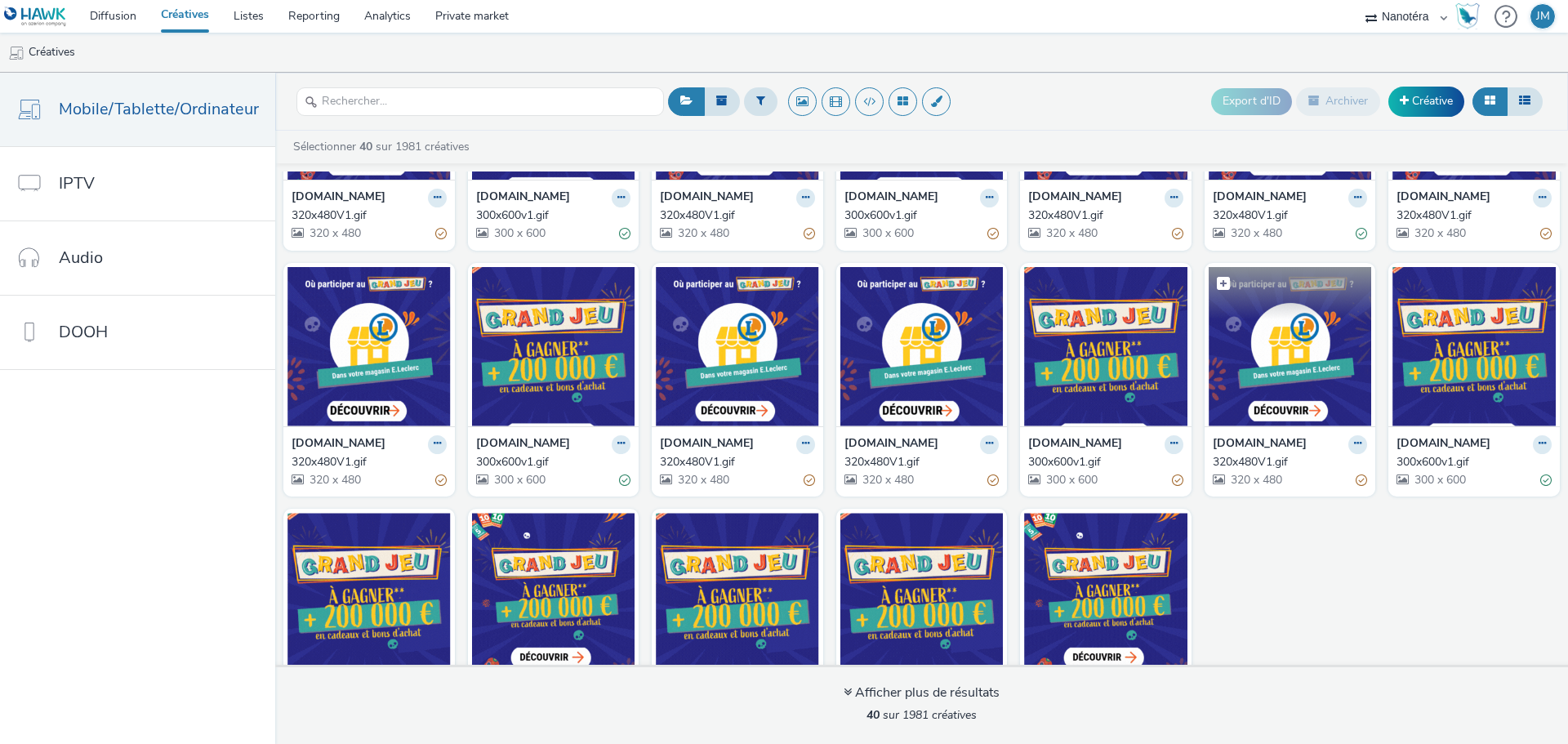
scroll to position [1005, 0]
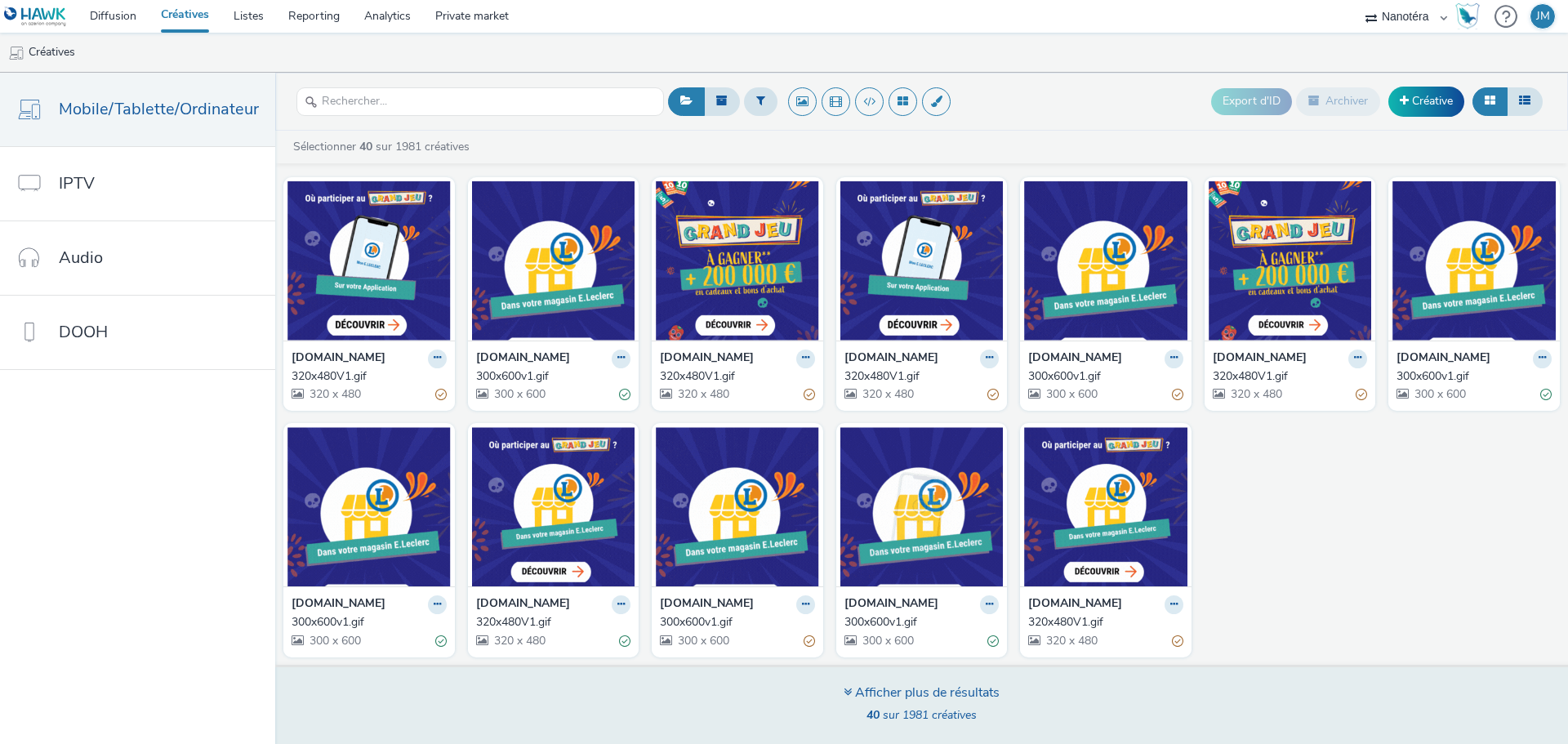
click at [866, 688] on div "Afficher plus de résultats" at bounding box center [921, 692] width 156 height 19
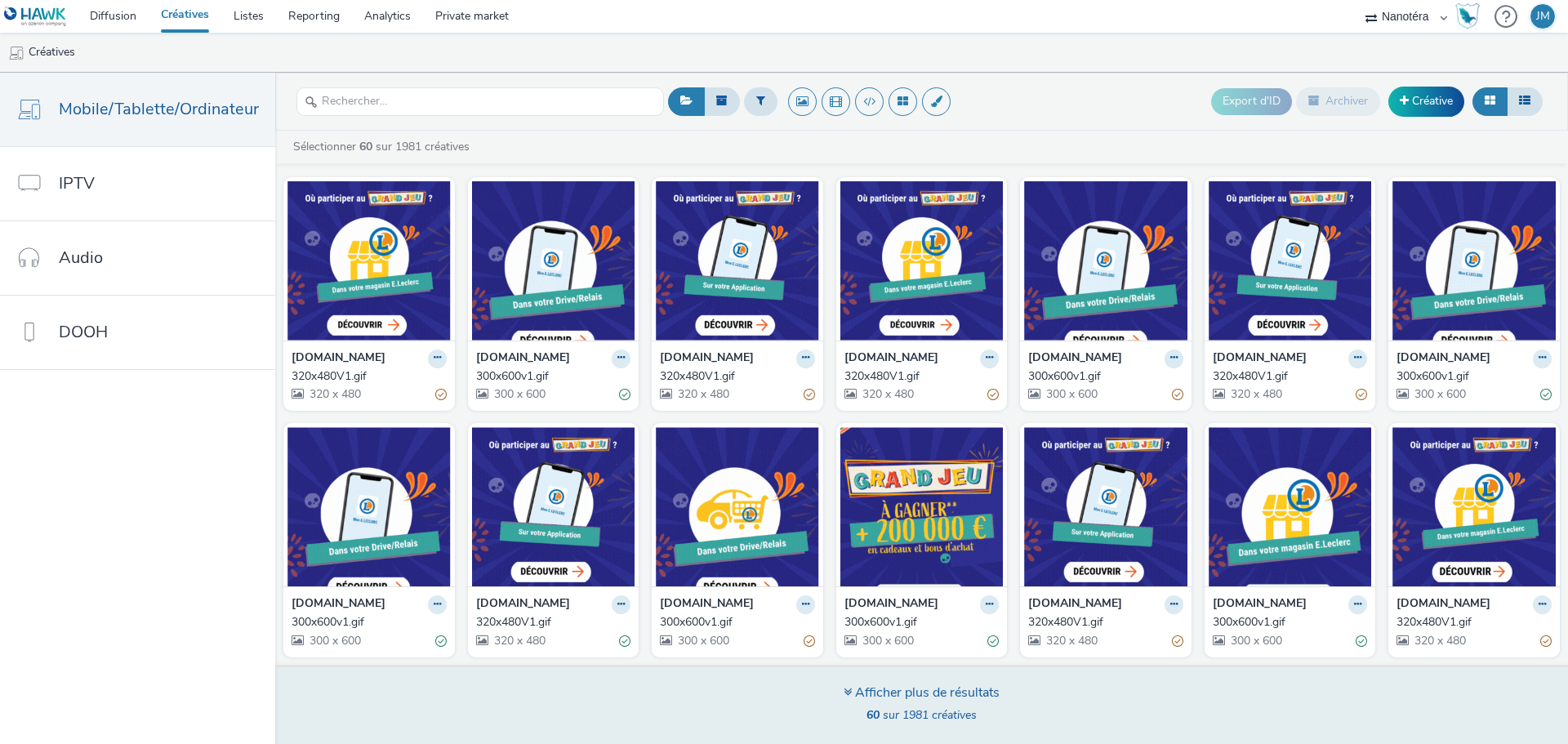
click at [922, 691] on div "Afficher plus de résultats" at bounding box center [921, 692] width 156 height 19
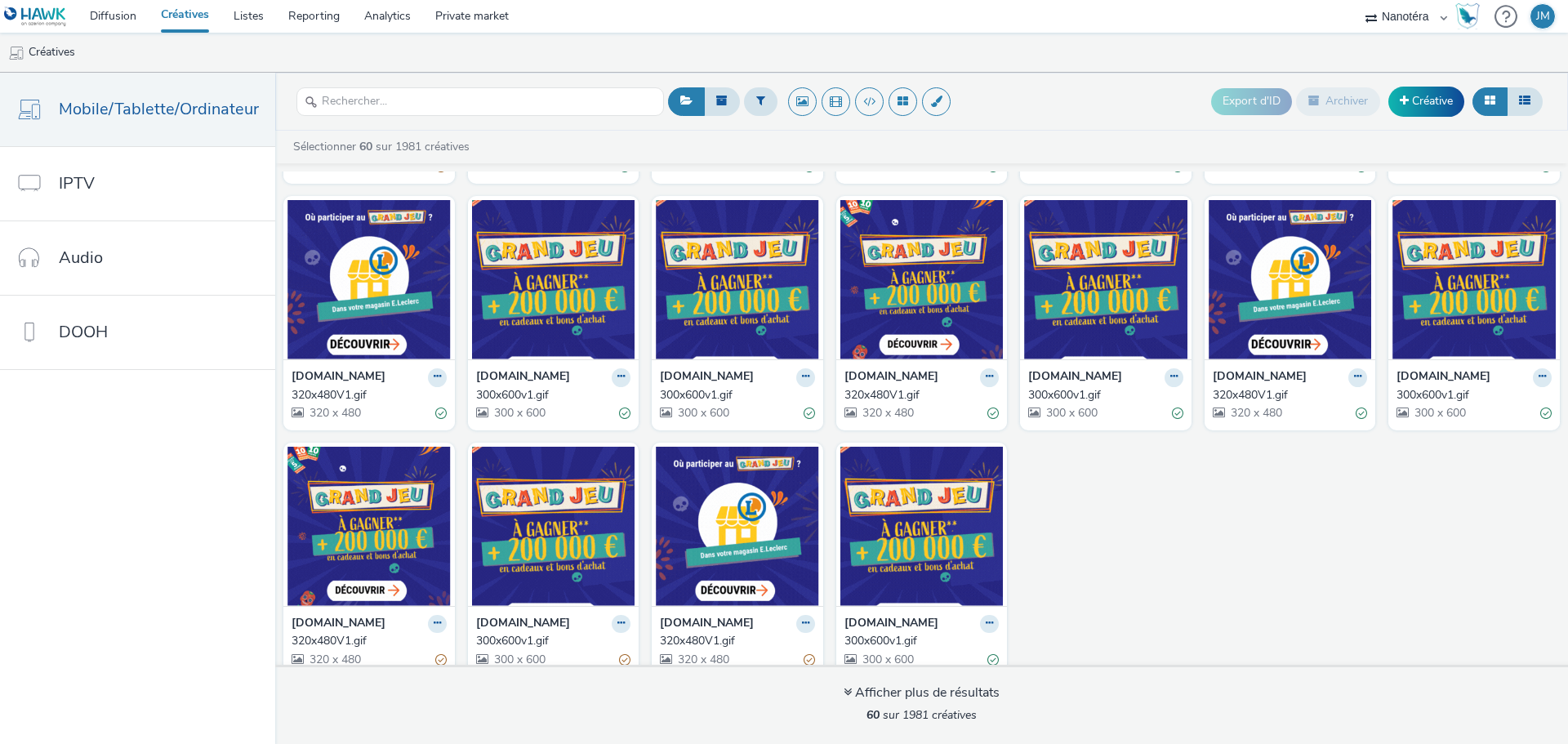
scroll to position [1744, 0]
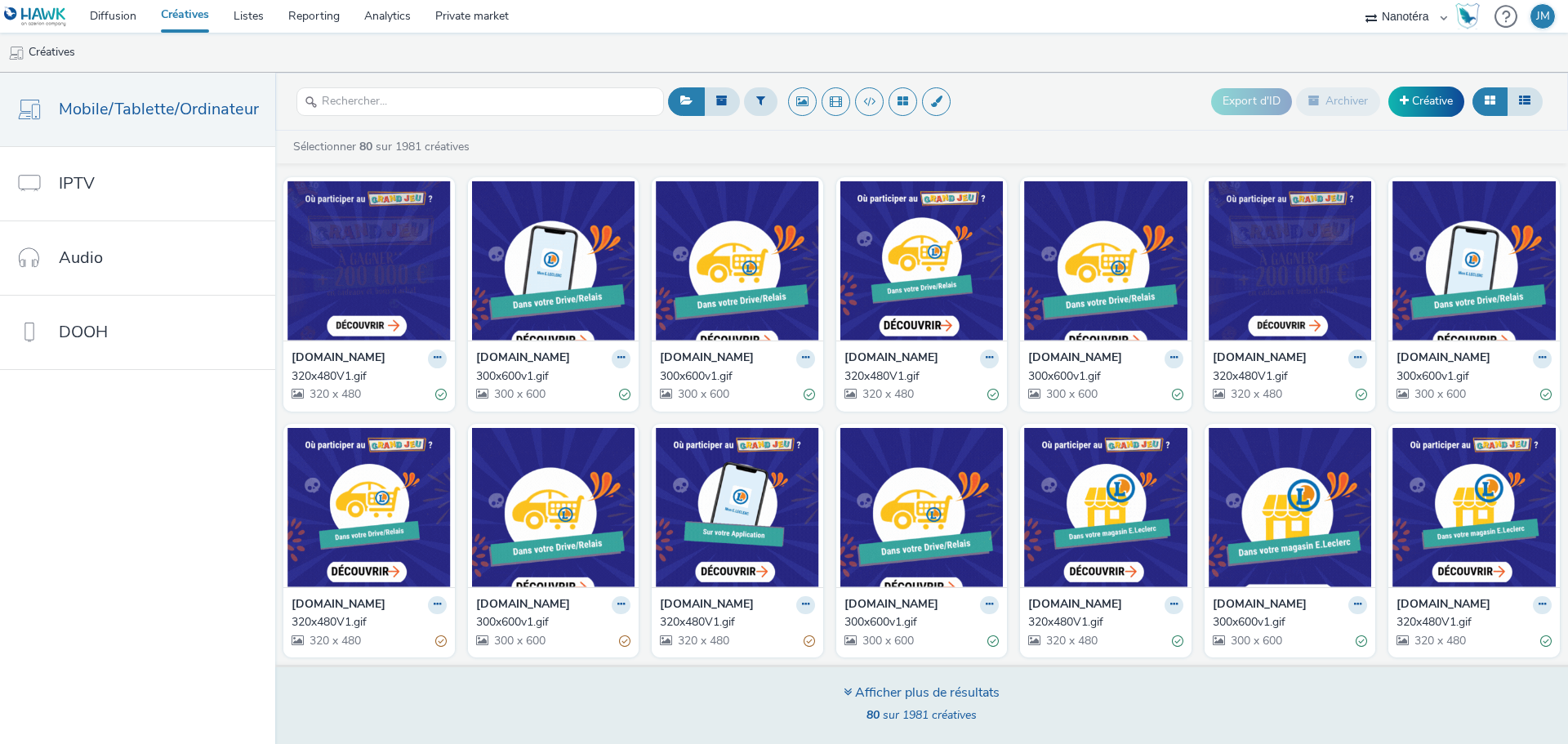
click at [908, 692] on div "Afficher plus de résultats" at bounding box center [921, 692] width 156 height 19
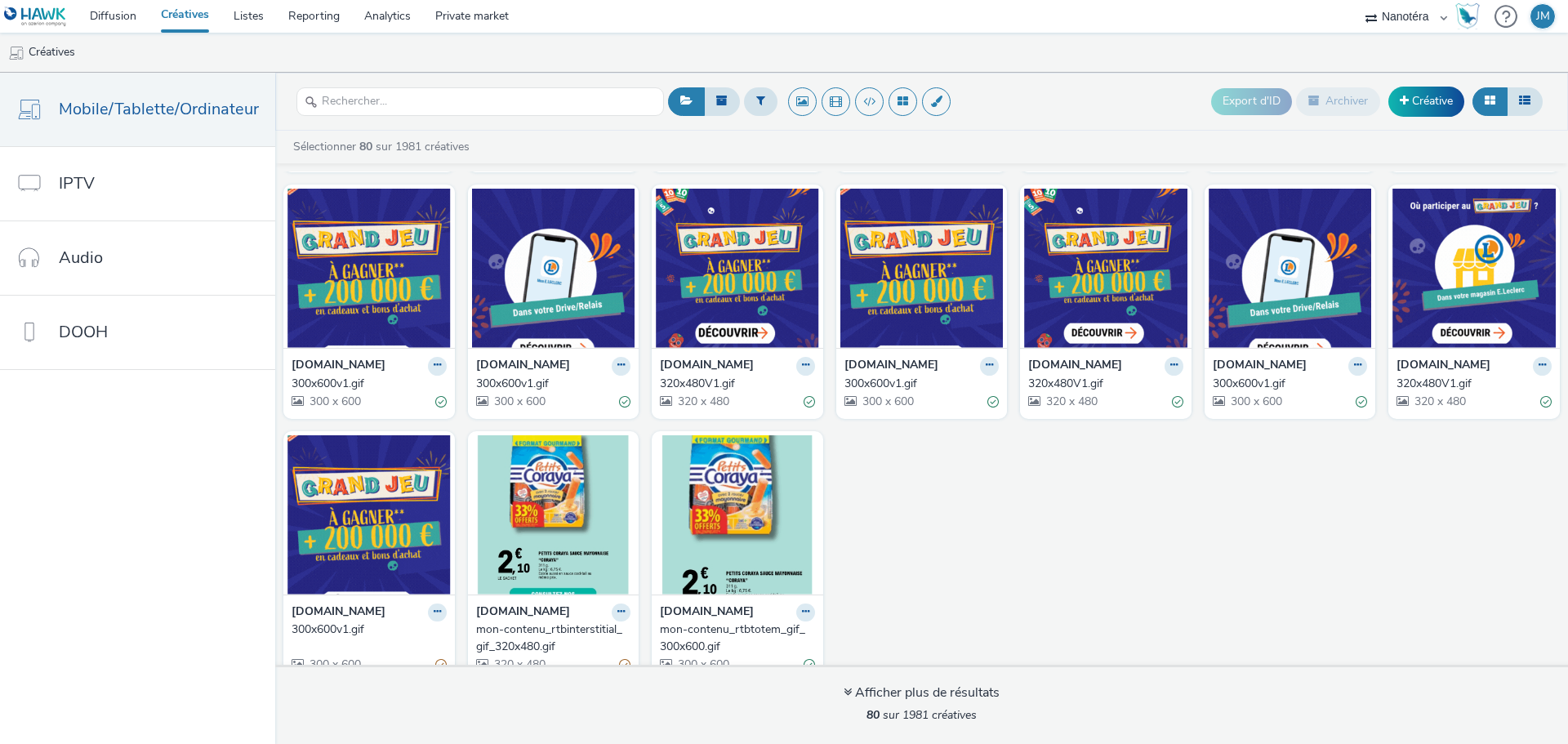
scroll to position [2499, 0]
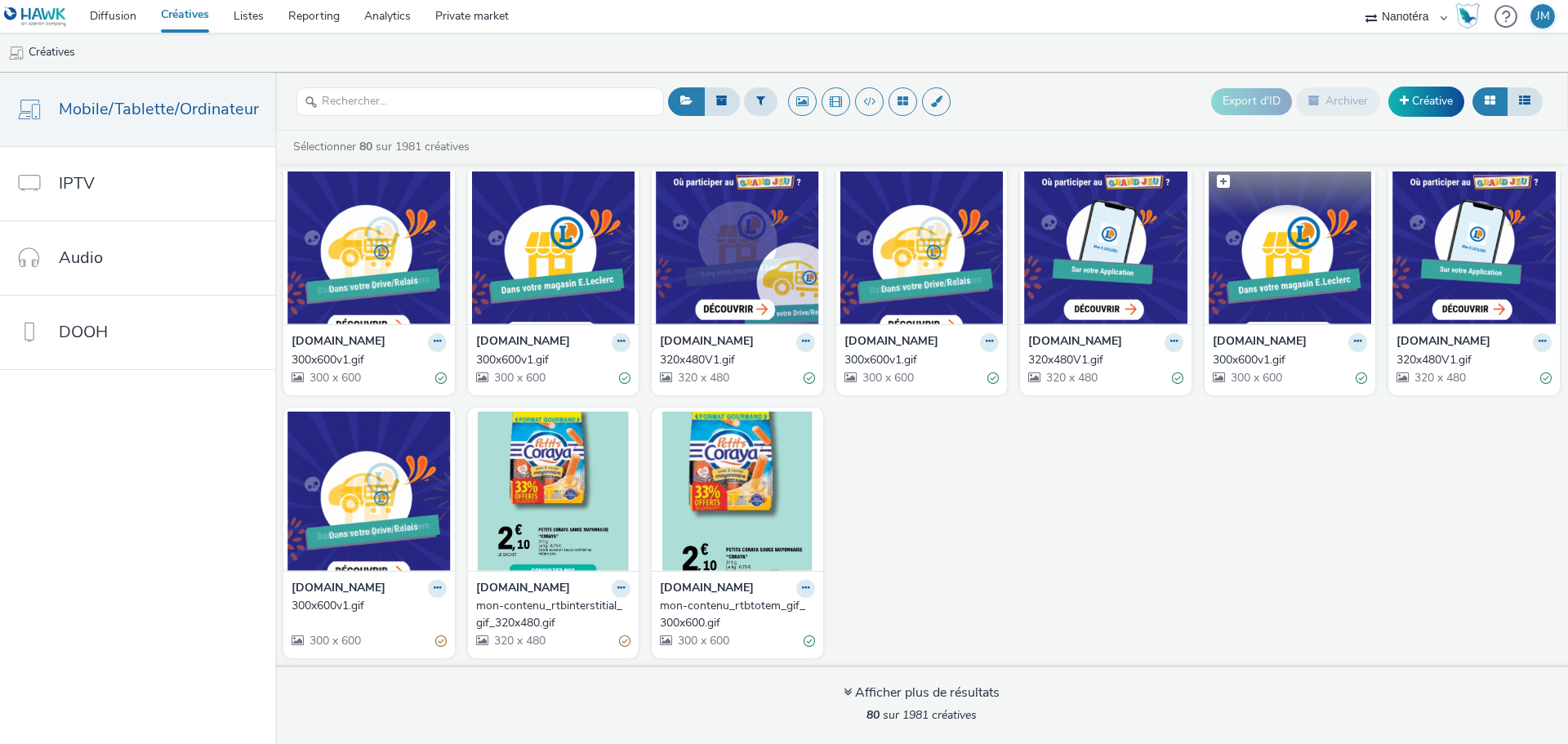
click at [1287, 257] on img at bounding box center [1289, 244] width 163 height 159
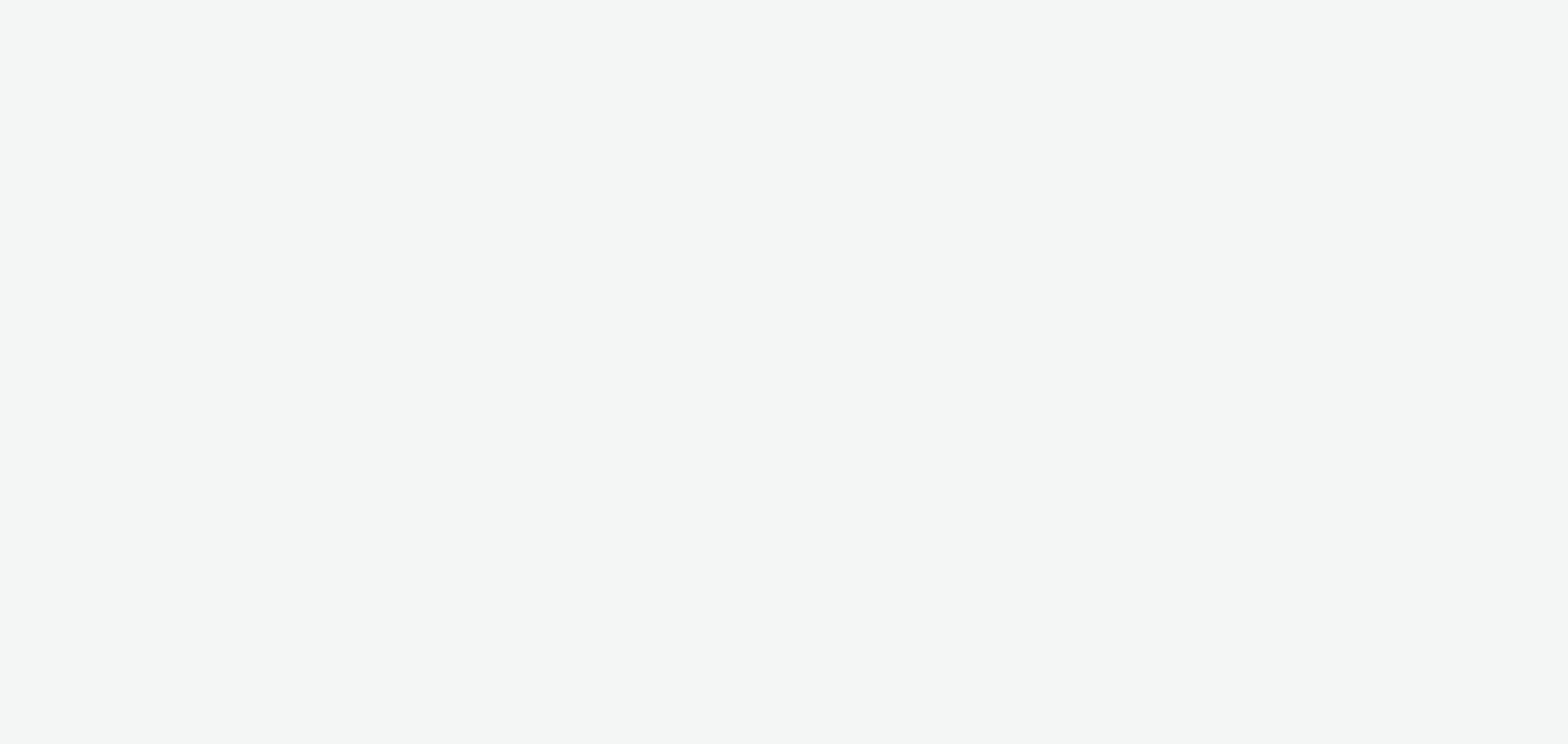
select select "7502541c-291d-438e-9ed0-28cfb675a45a"
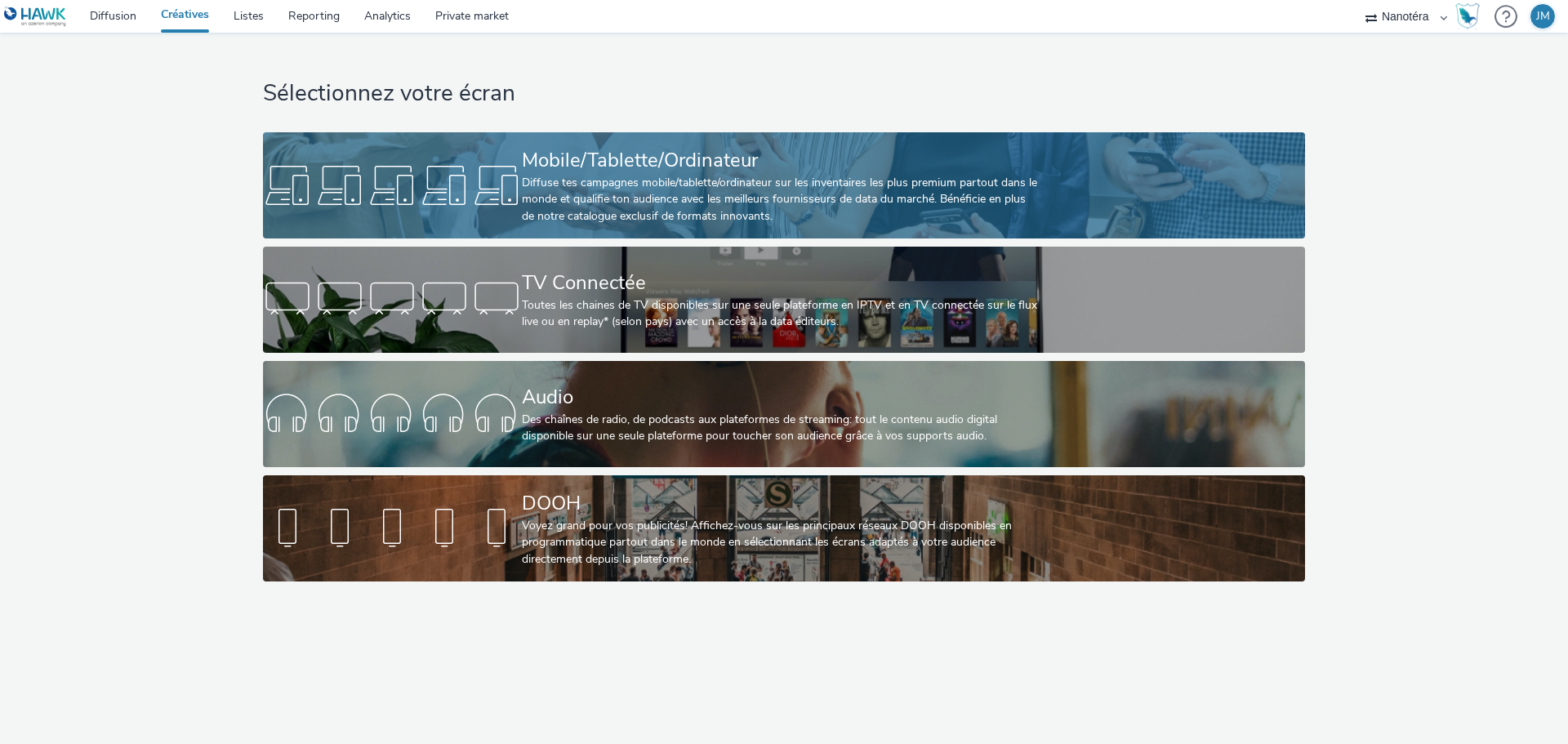
click at [553, 159] on div "Mobile/Tablette/Ordinateur" at bounding box center [780, 160] width 517 height 29
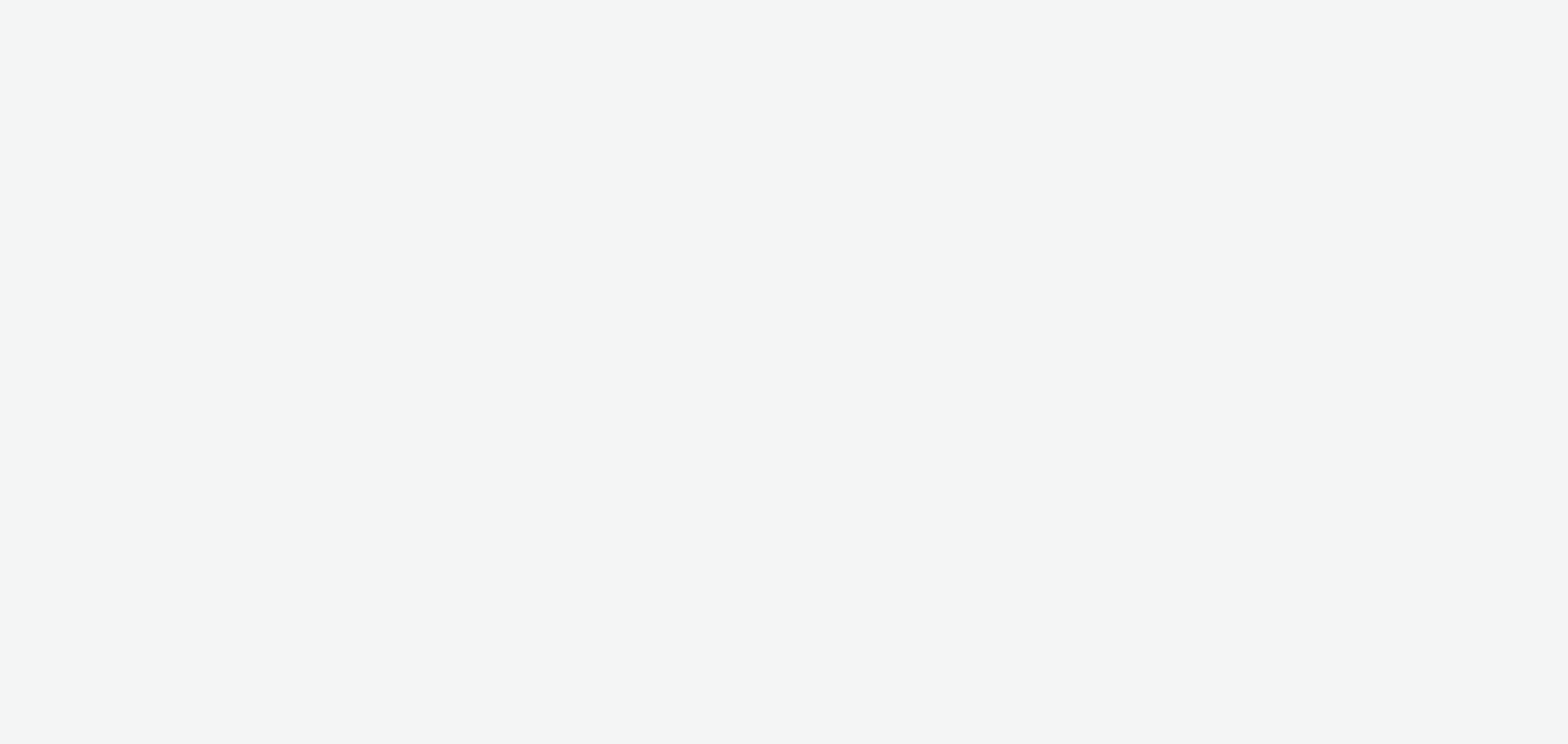
select select "7502541c-291d-438e-9ed0-28cfb675a45a"
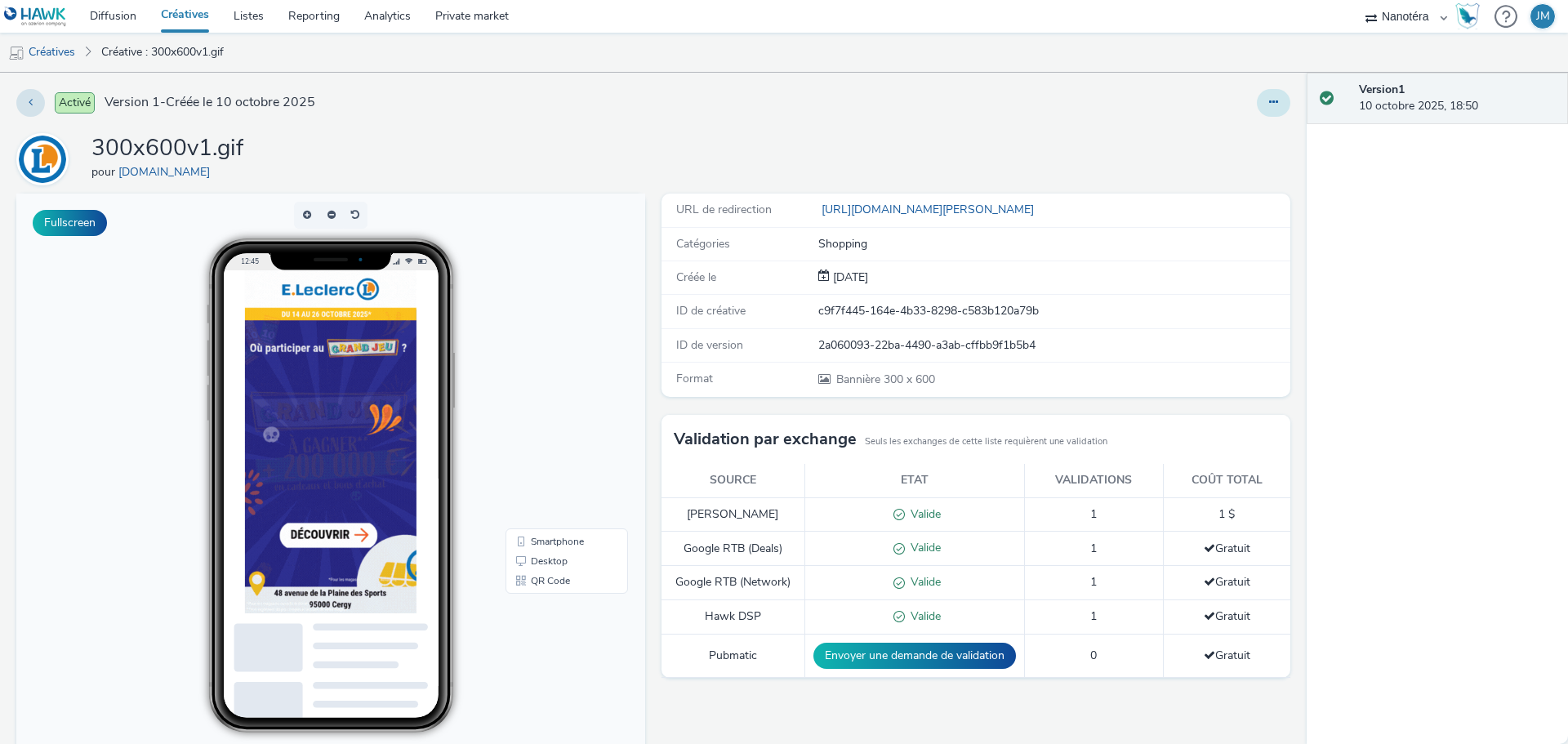
click at [1268, 101] on icon at bounding box center [1272, 101] width 9 height 11
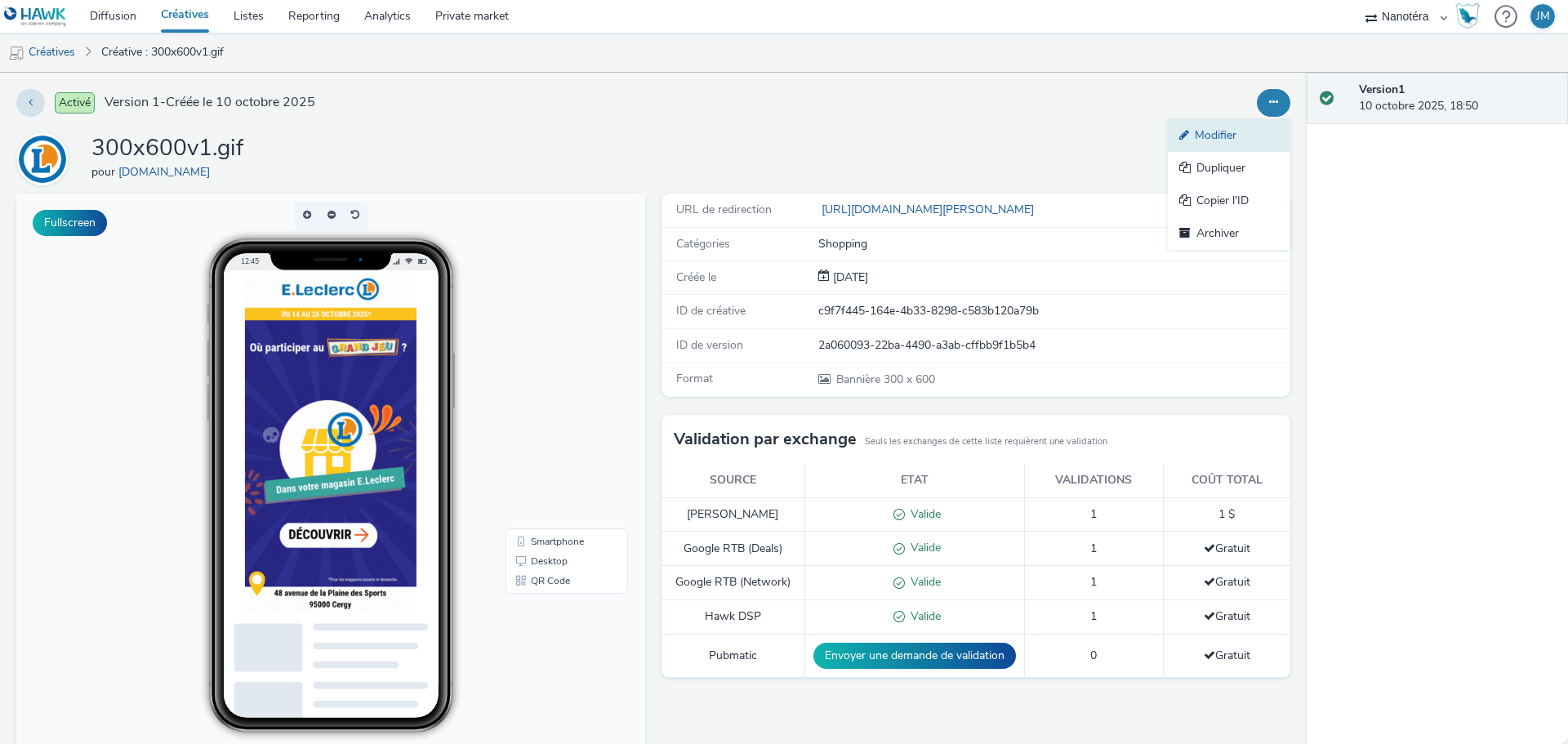
click at [1184, 131] on link "Modifier" at bounding box center [1228, 135] width 123 height 33
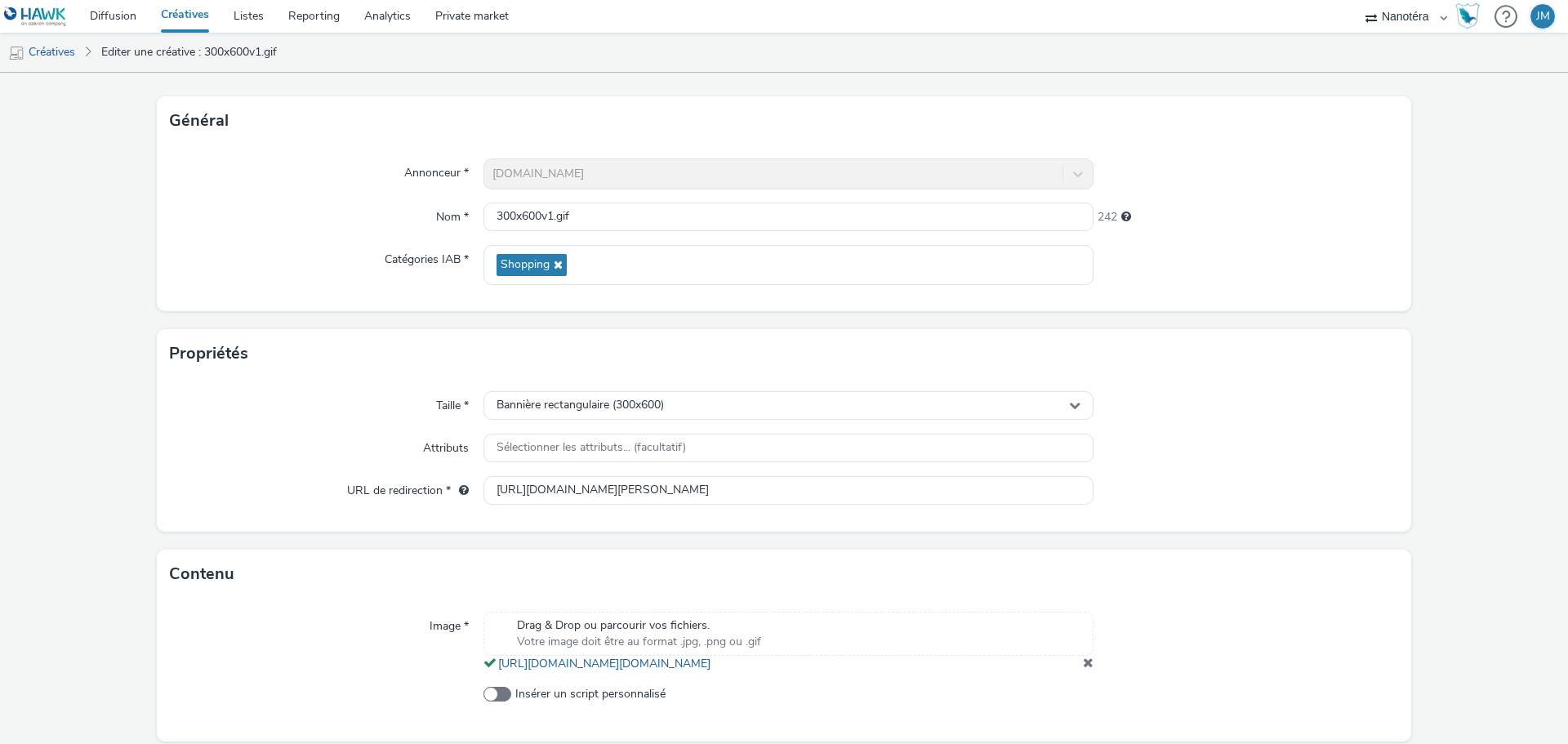
scroll to position [151, 0]
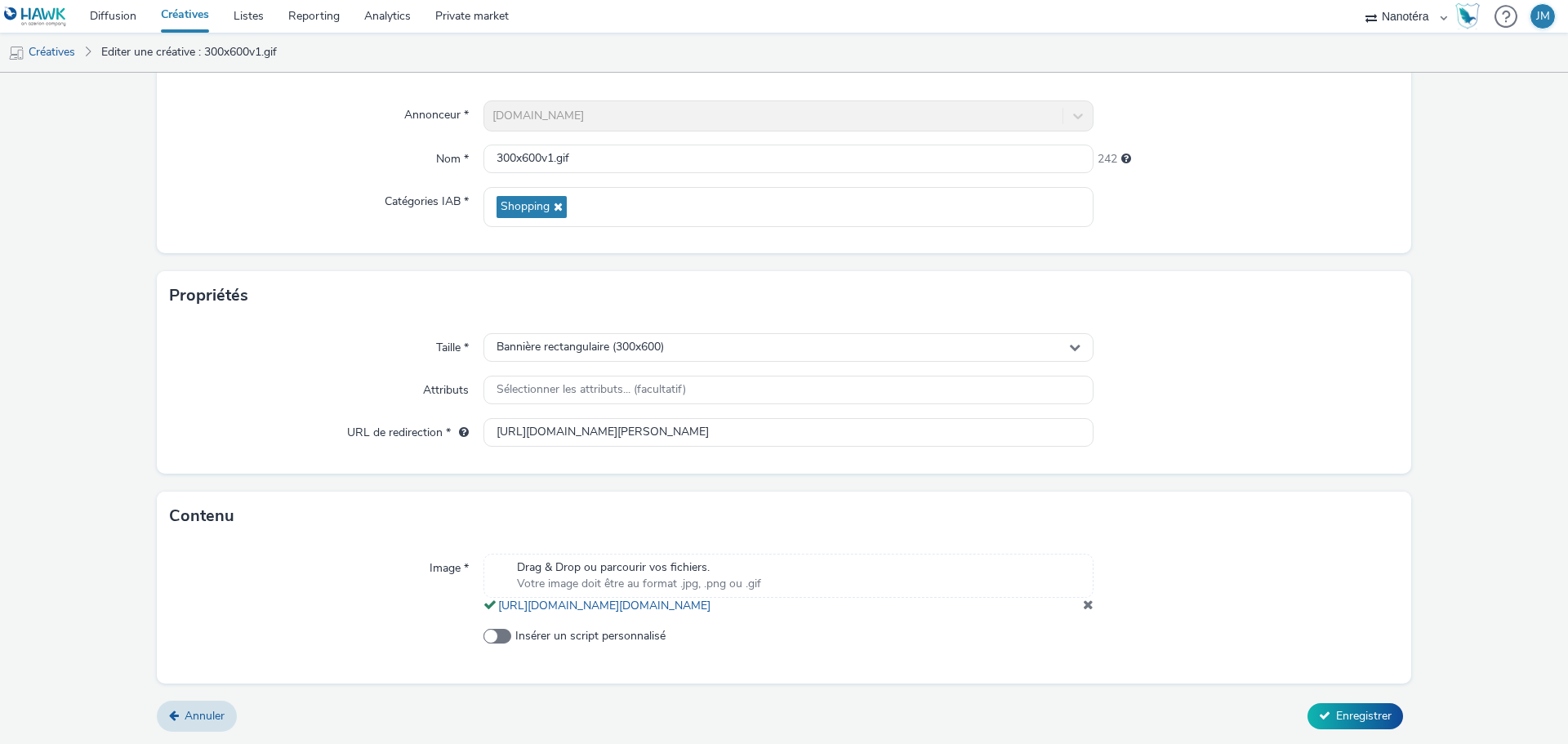
click at [1083, 604] on span at bounding box center [1088, 603] width 11 height 13
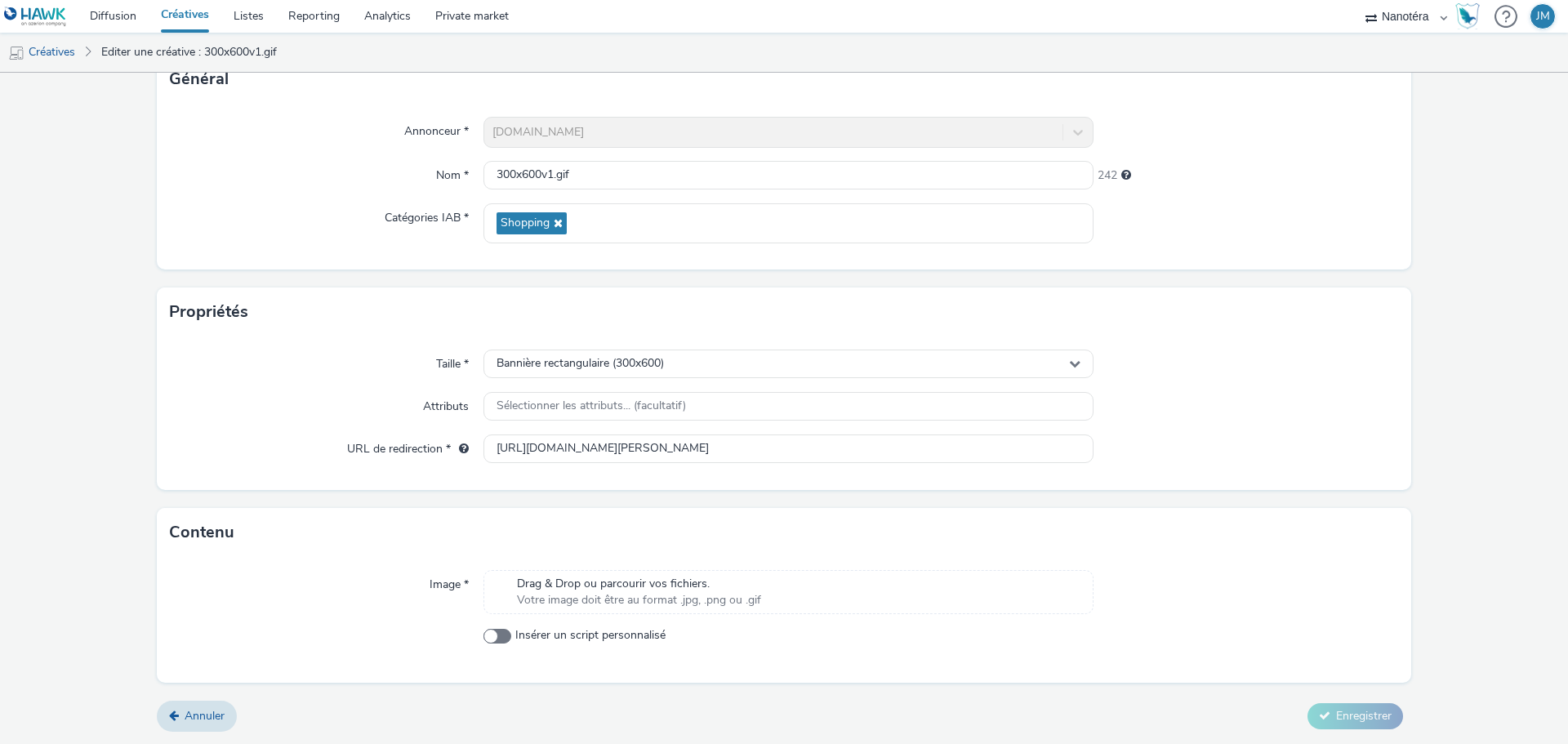
click at [594, 596] on span "Votre image doit être au format .jpg, .png ou .gif" at bounding box center [638, 600] width 244 height 16
click at [626, 579] on span "Drag & Drop ou parcourir vos fichiers." at bounding box center [638, 583] width 244 height 16
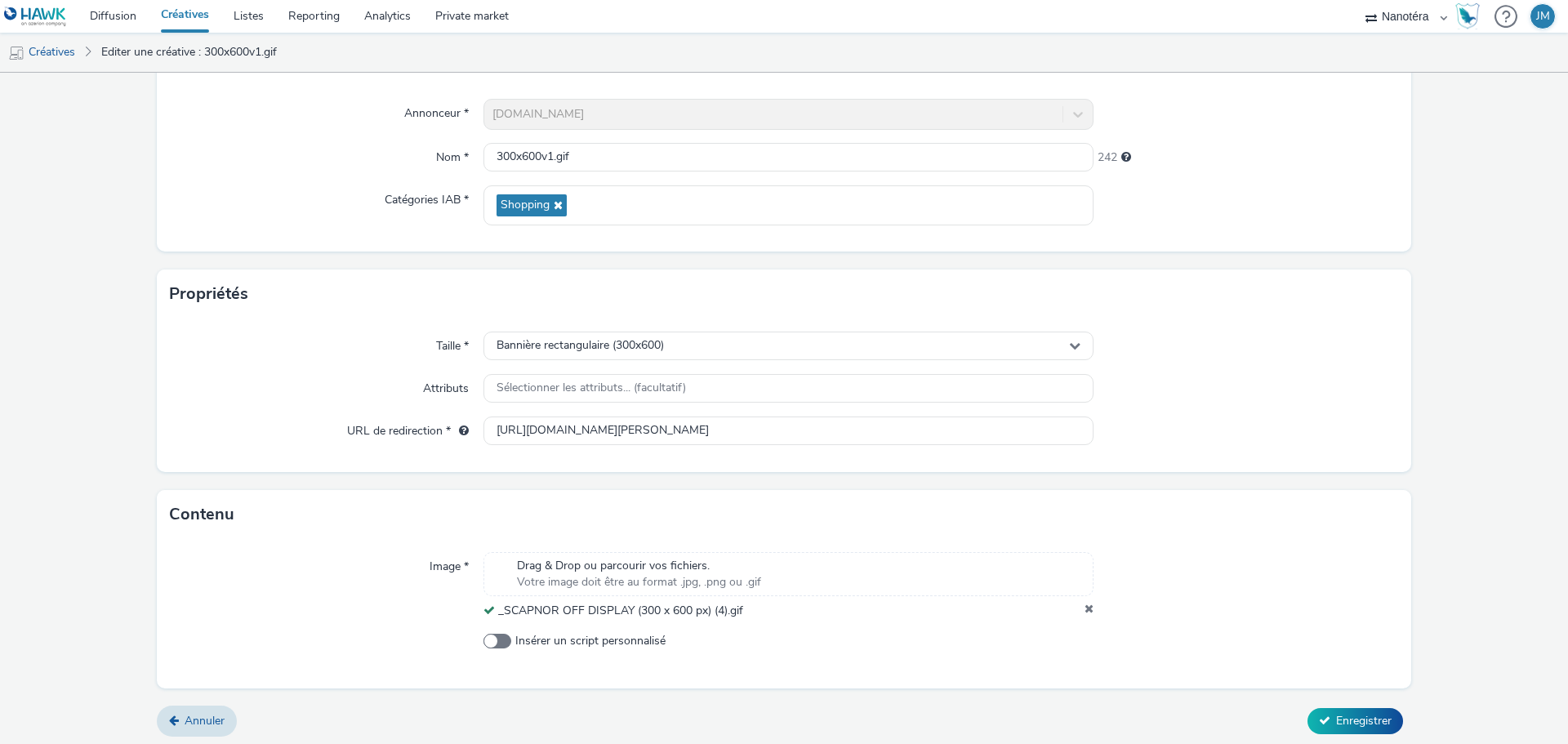
scroll to position [141, 0]
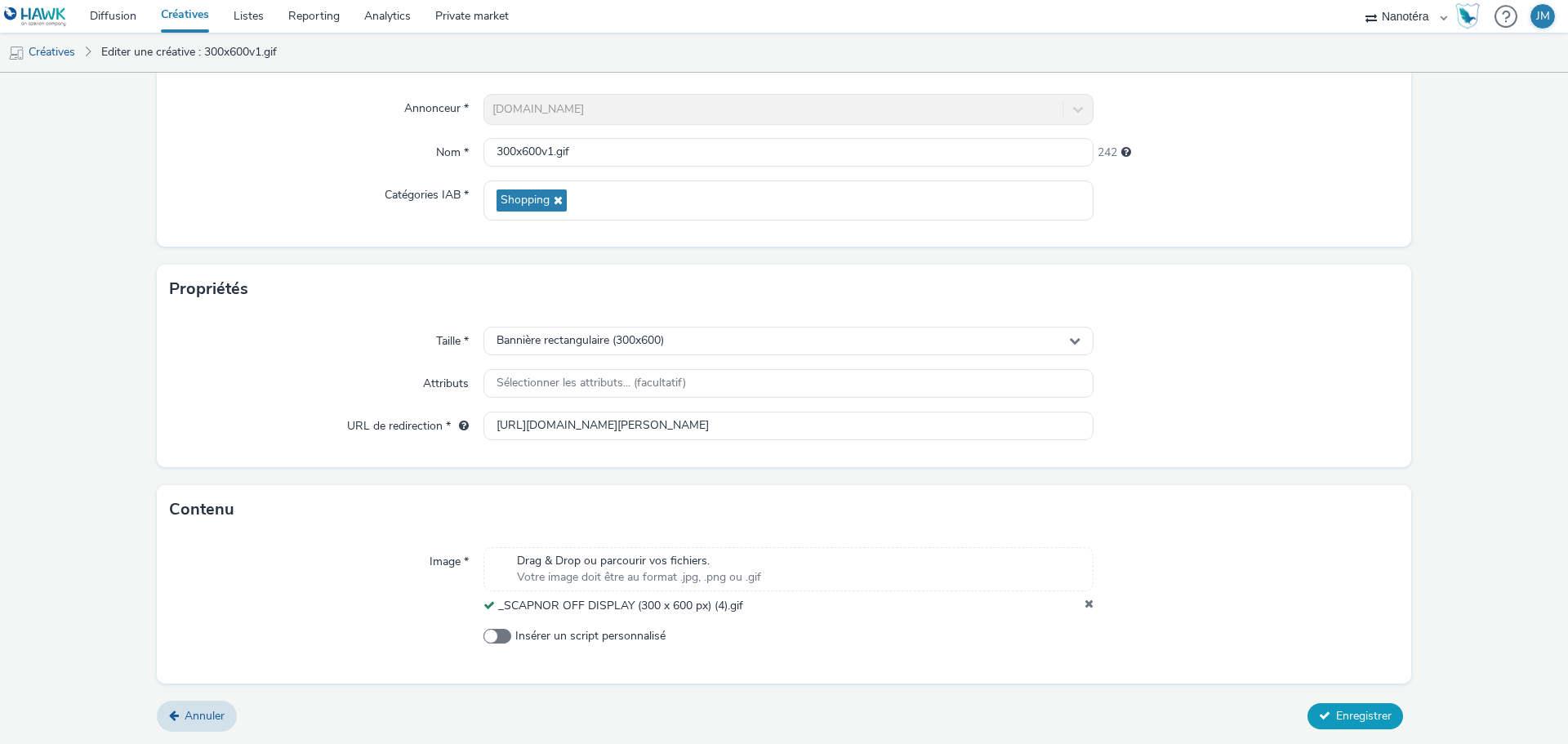
click at [1342, 712] on span "Enregistrer" at bounding box center [1363, 716] width 56 height 16
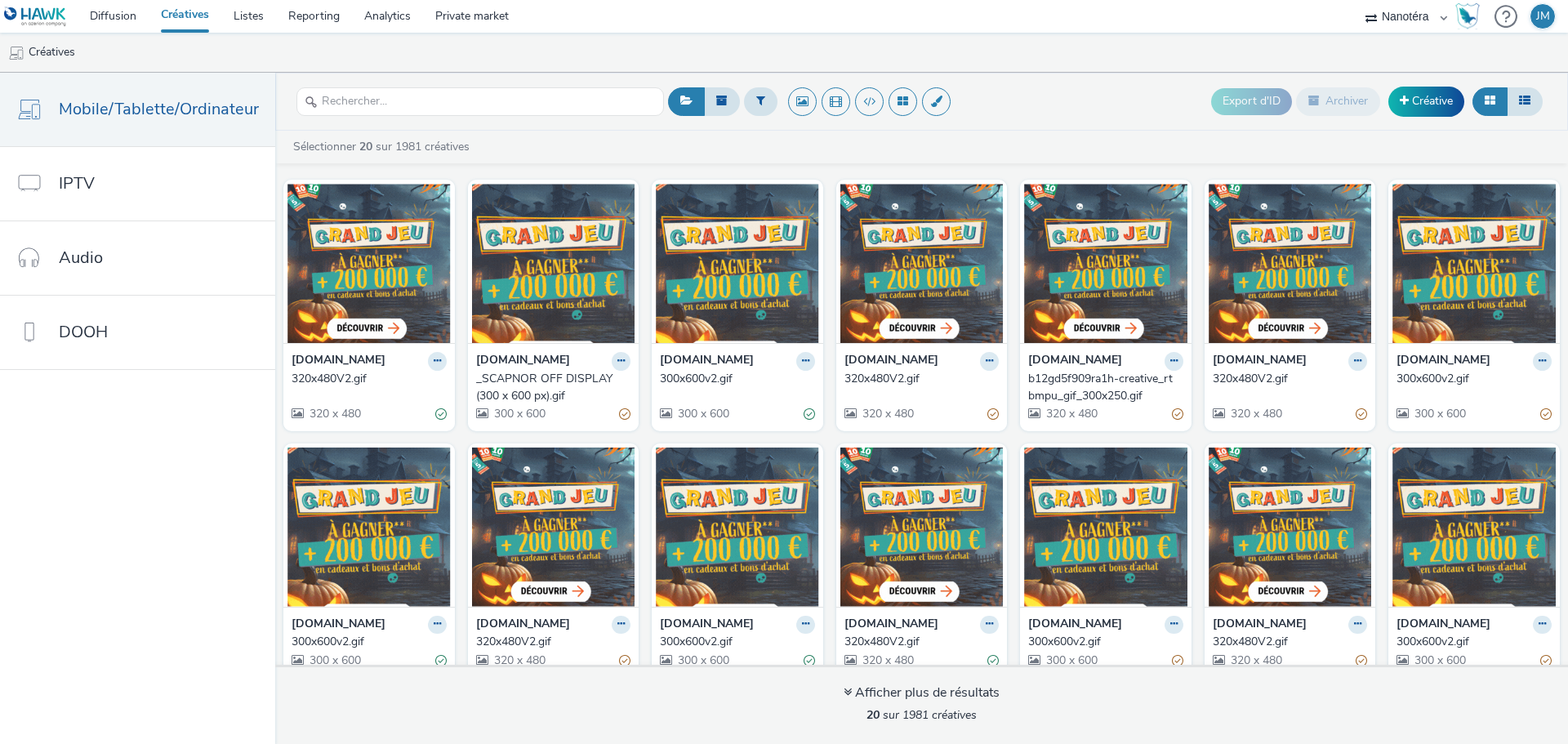
select select "7502541c-291d-438e-9ed0-28cfb675a45a"
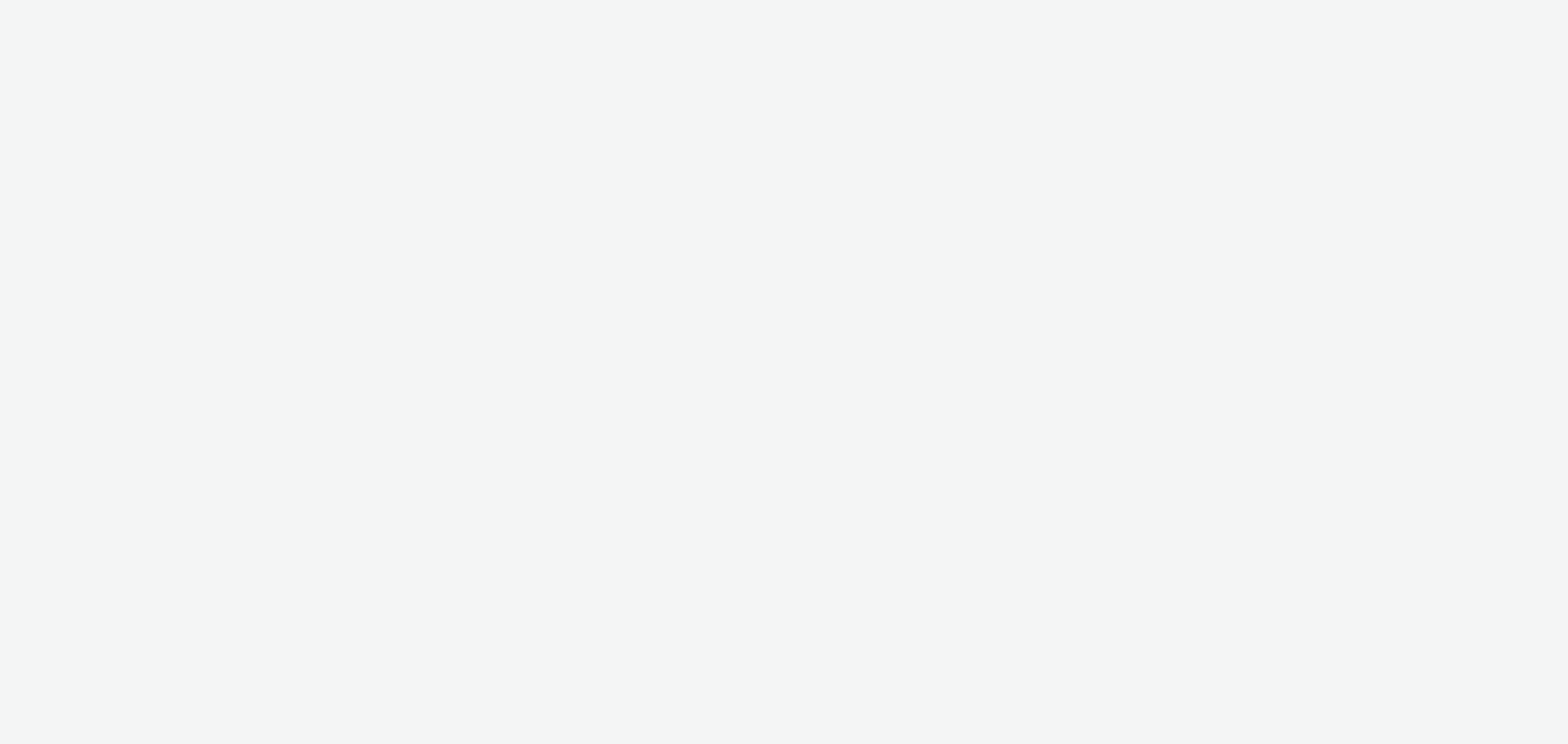
select select "7502541c-291d-438e-9ed0-28cfb675a45a"
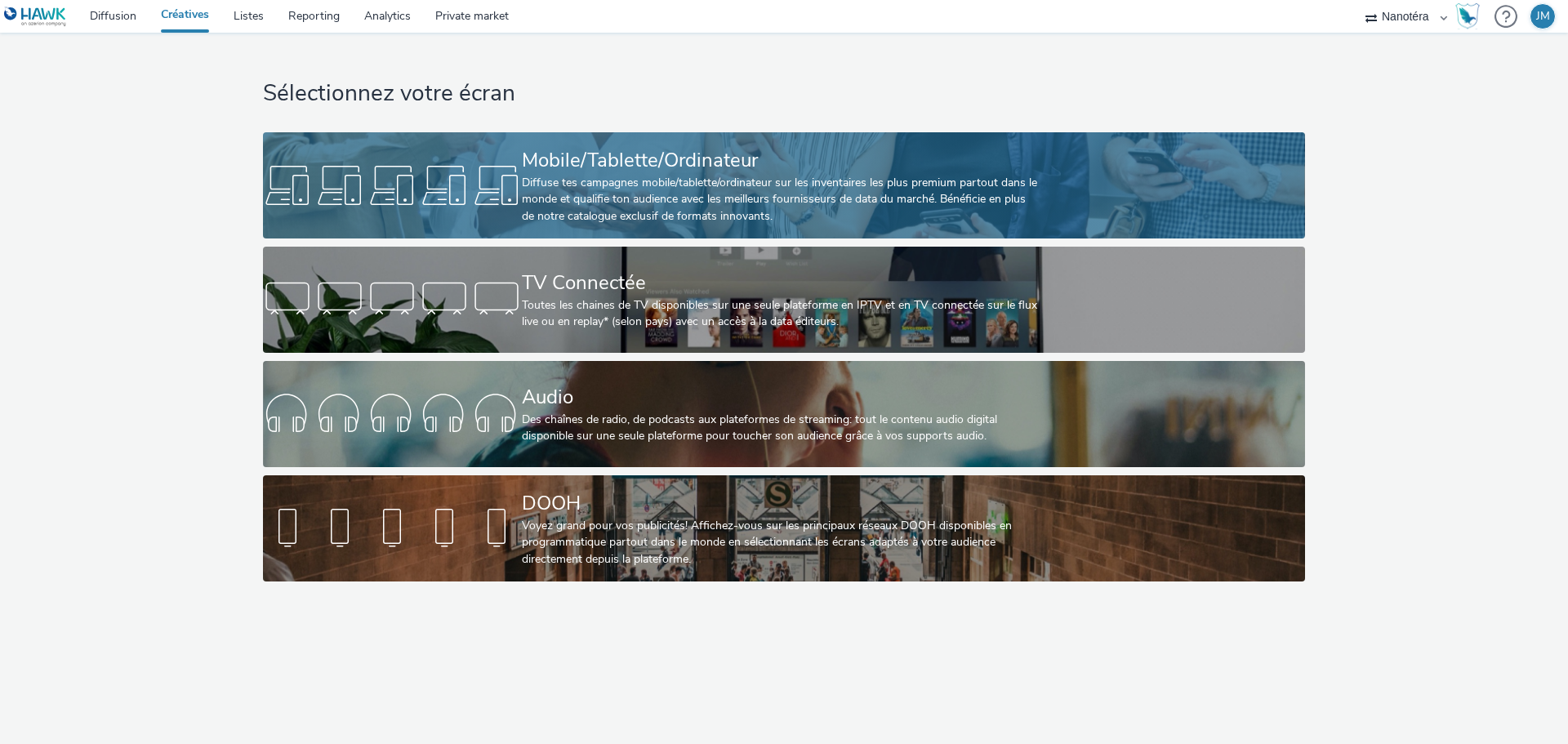
click at [822, 220] on div "Diffuse tes campagnes mobile/tablette/ordinateur sur les inventaires les plus p…" at bounding box center [780, 200] width 517 height 50
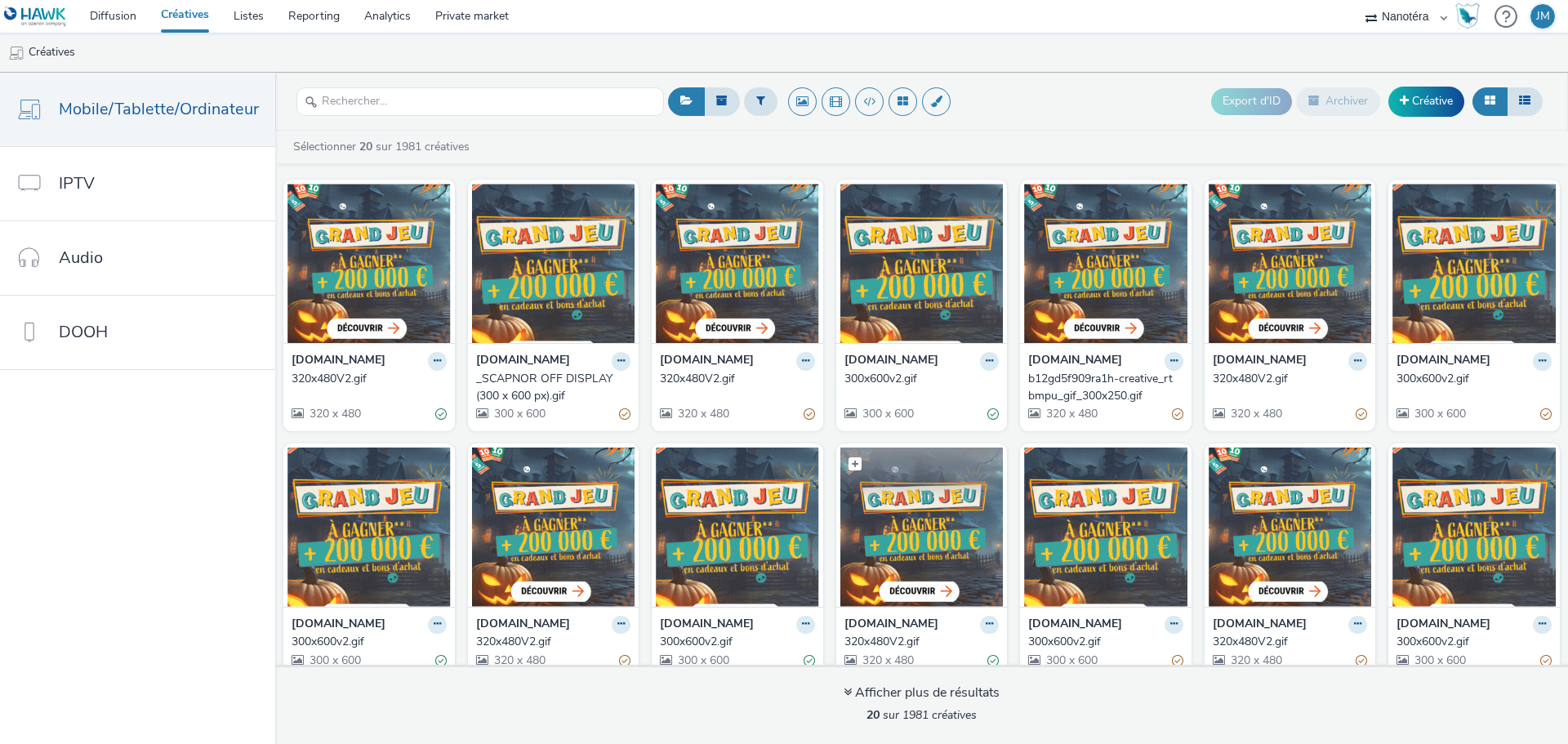
scroll to position [266, 0]
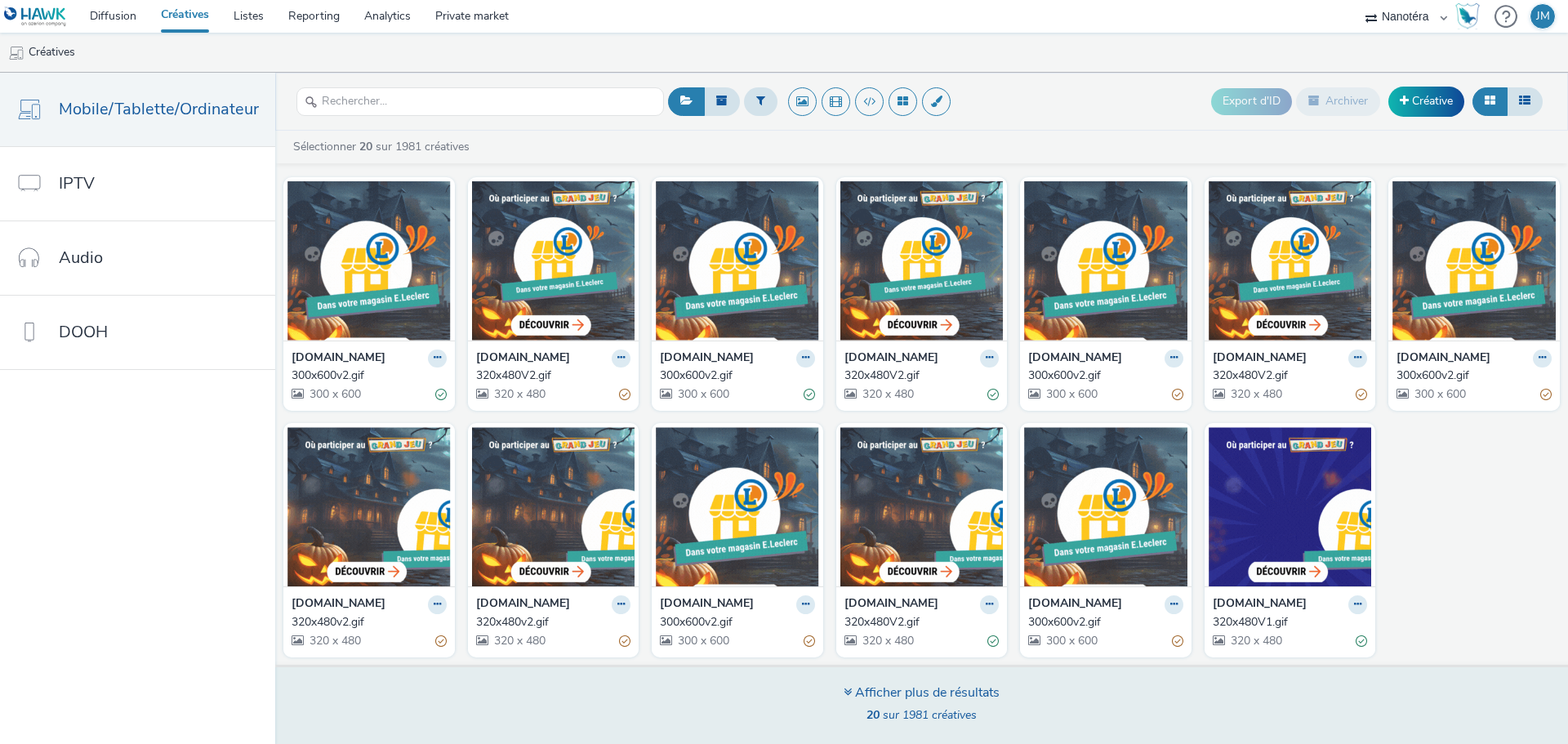
click at [961, 686] on div "Afficher plus de résultats" at bounding box center [921, 692] width 156 height 19
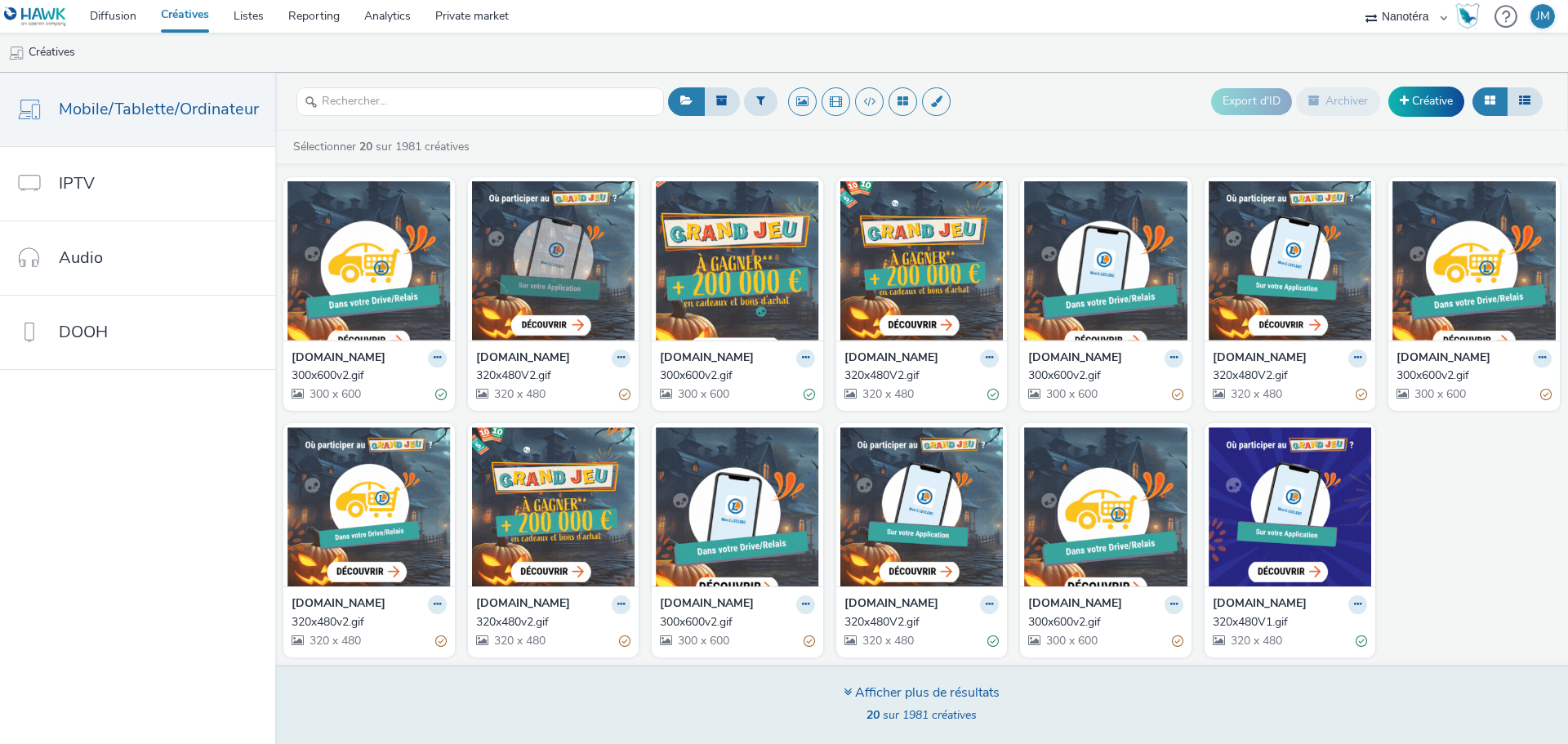
click at [896, 687] on div "Afficher plus de résultats" at bounding box center [921, 692] width 156 height 19
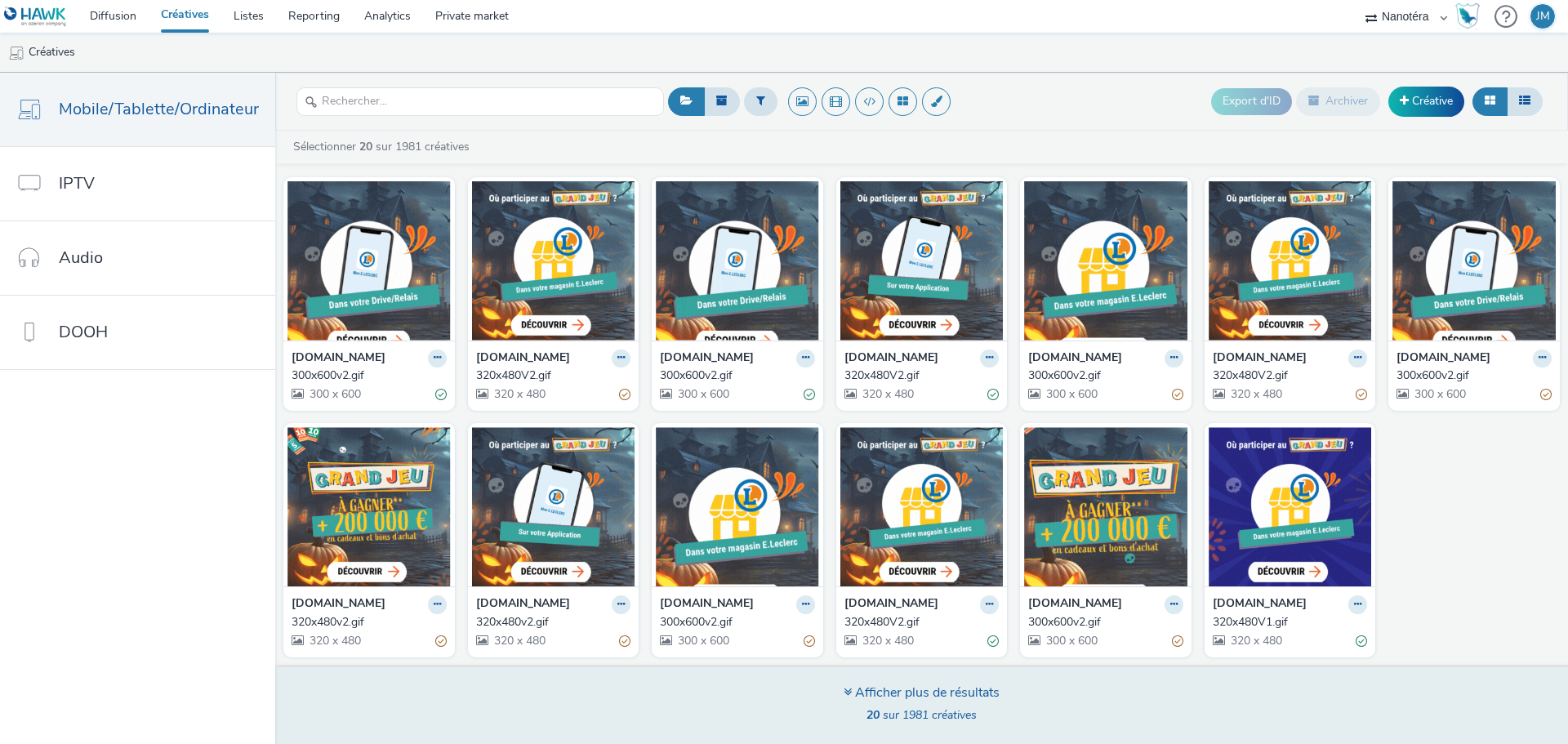
click at [896, 687] on div "Afficher plus de résultats" at bounding box center [921, 692] width 156 height 19
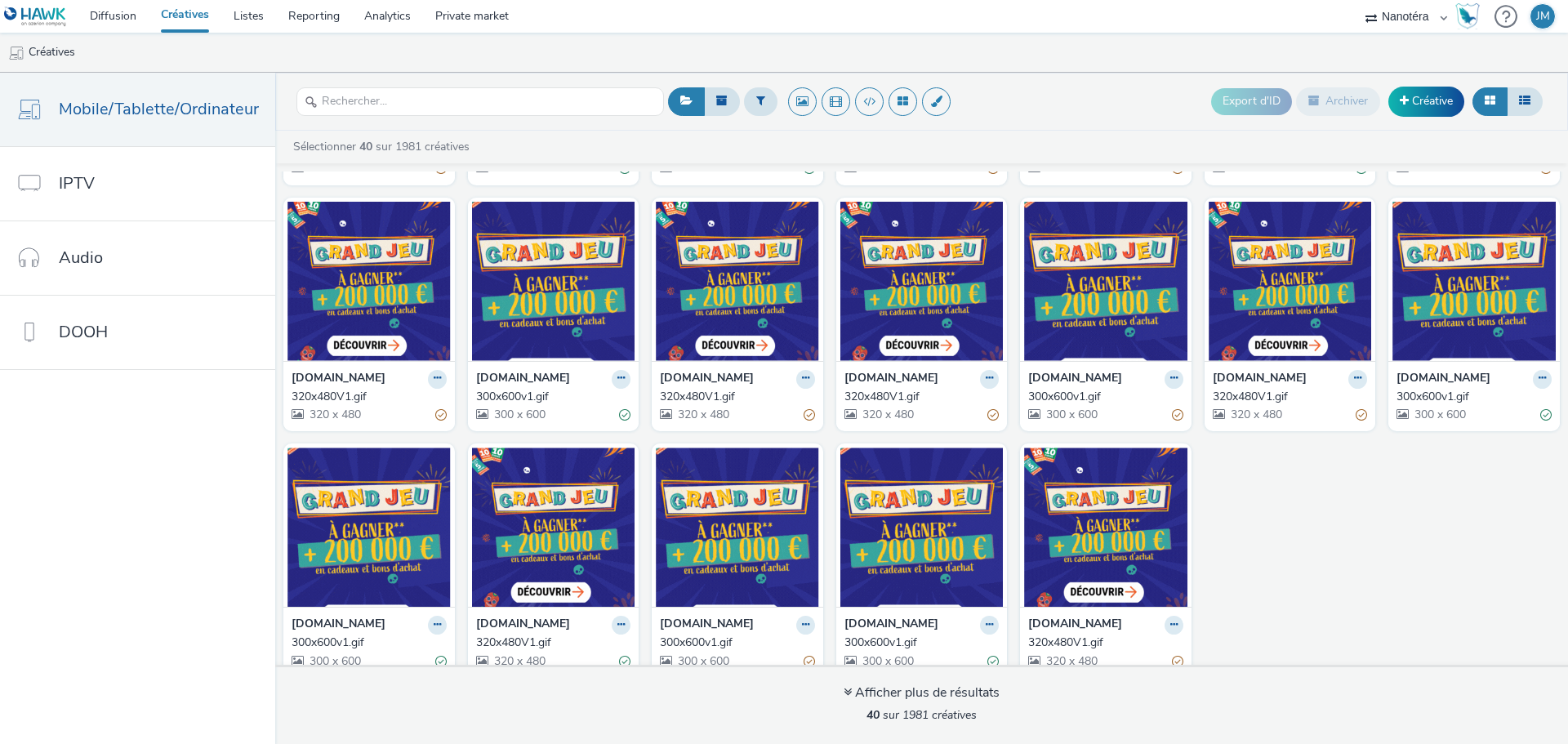
scroll to position [1005, 0]
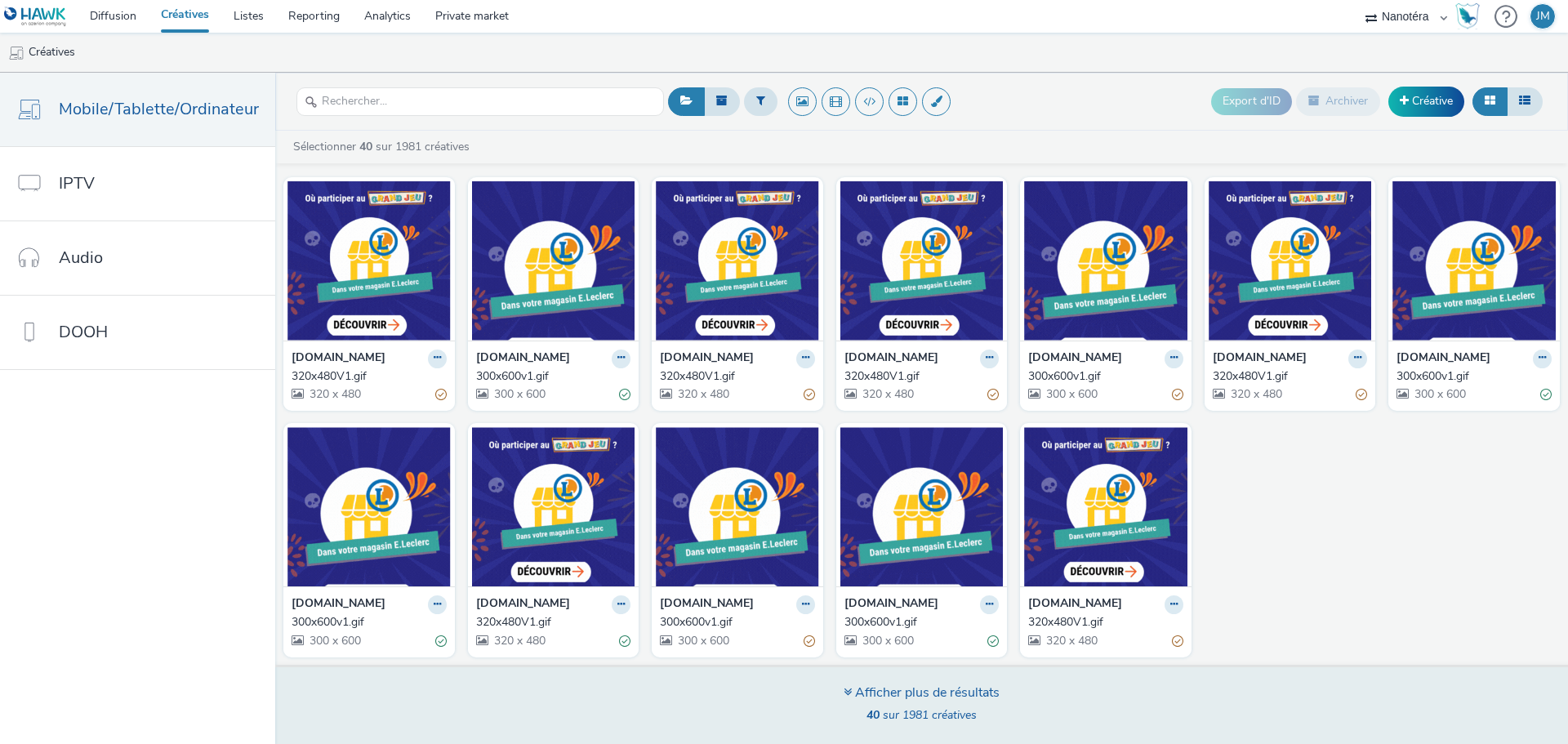
click at [916, 687] on div "Afficher plus de résultats" at bounding box center [921, 692] width 156 height 19
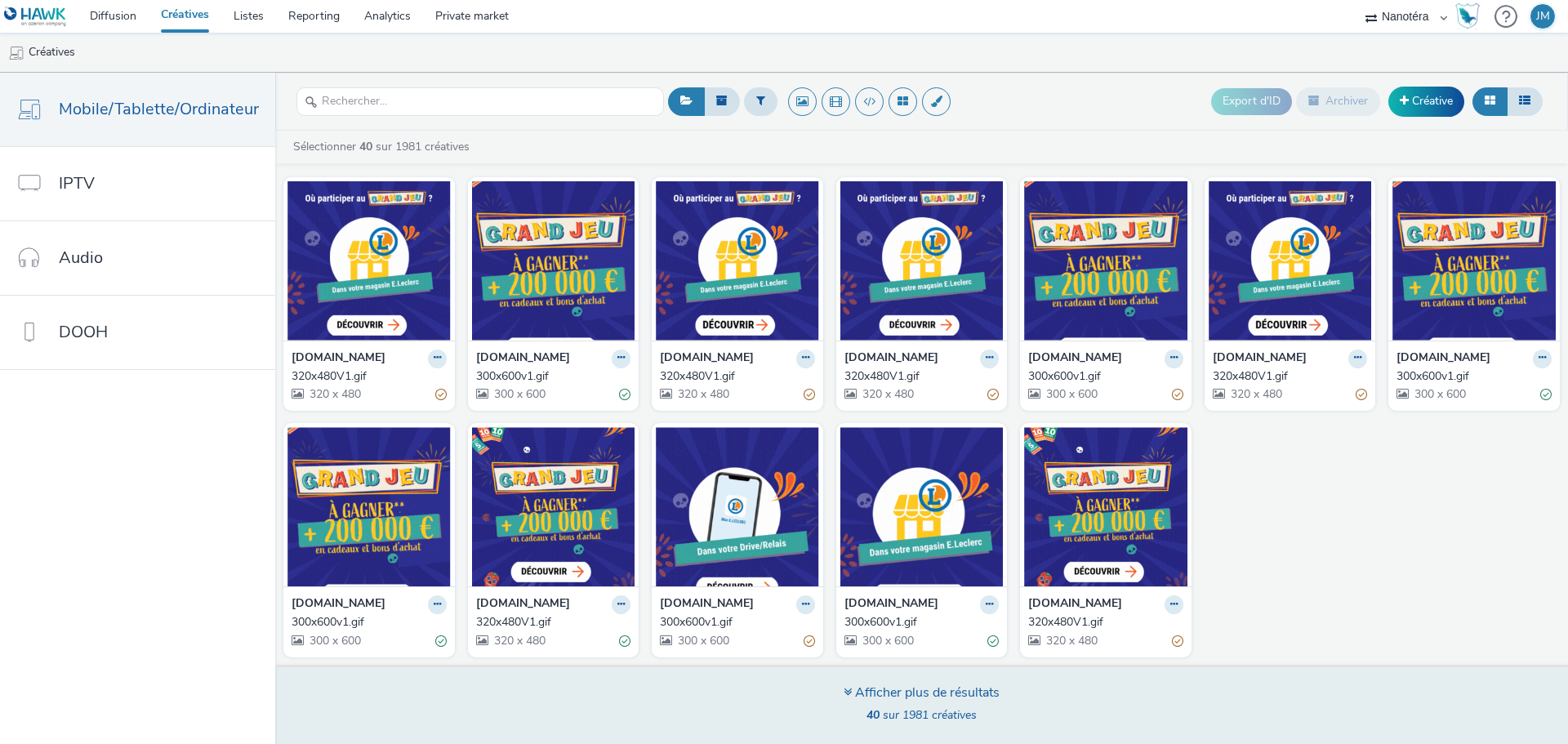
click at [967, 687] on div "Afficher plus de résultats" at bounding box center [921, 692] width 156 height 19
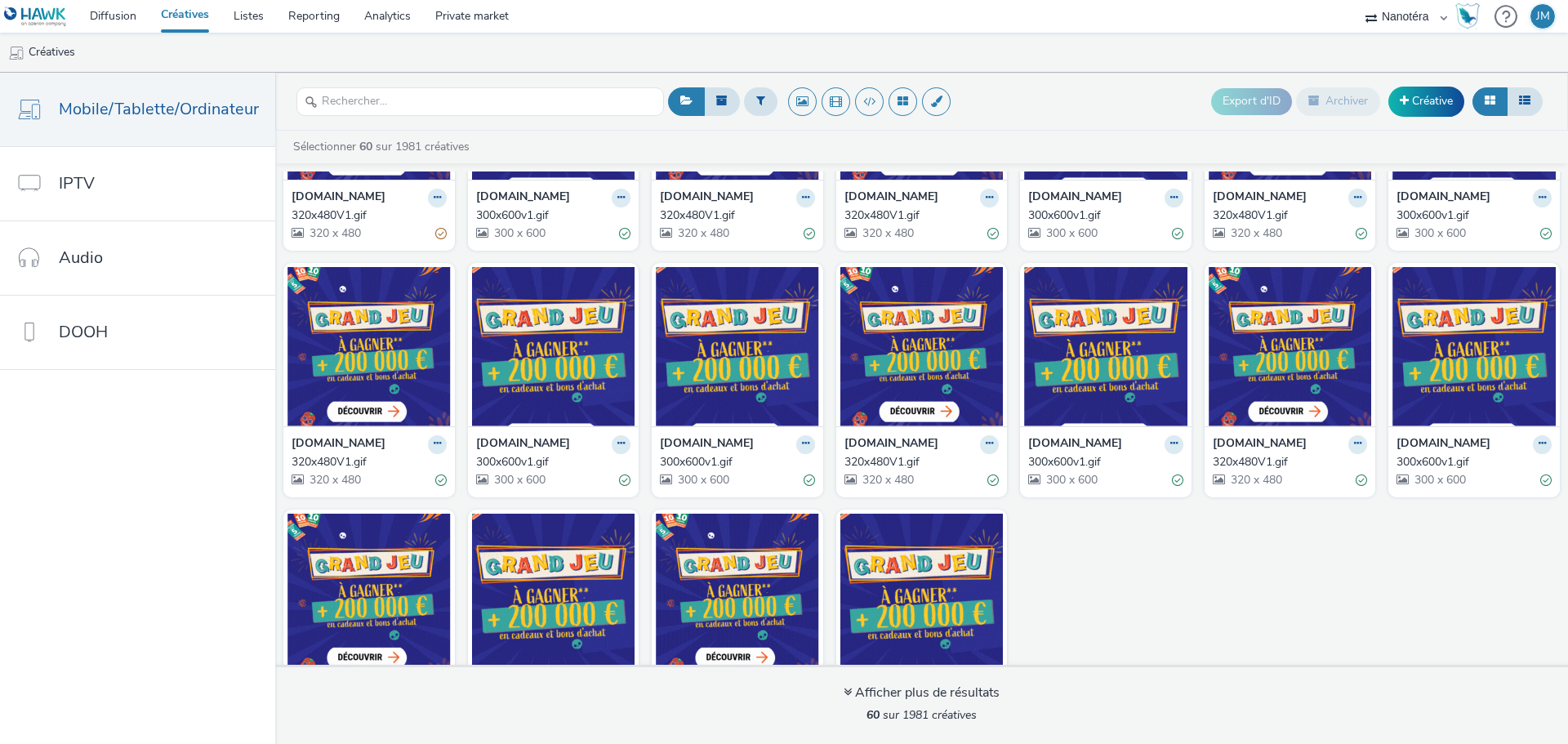
scroll to position [1744, 0]
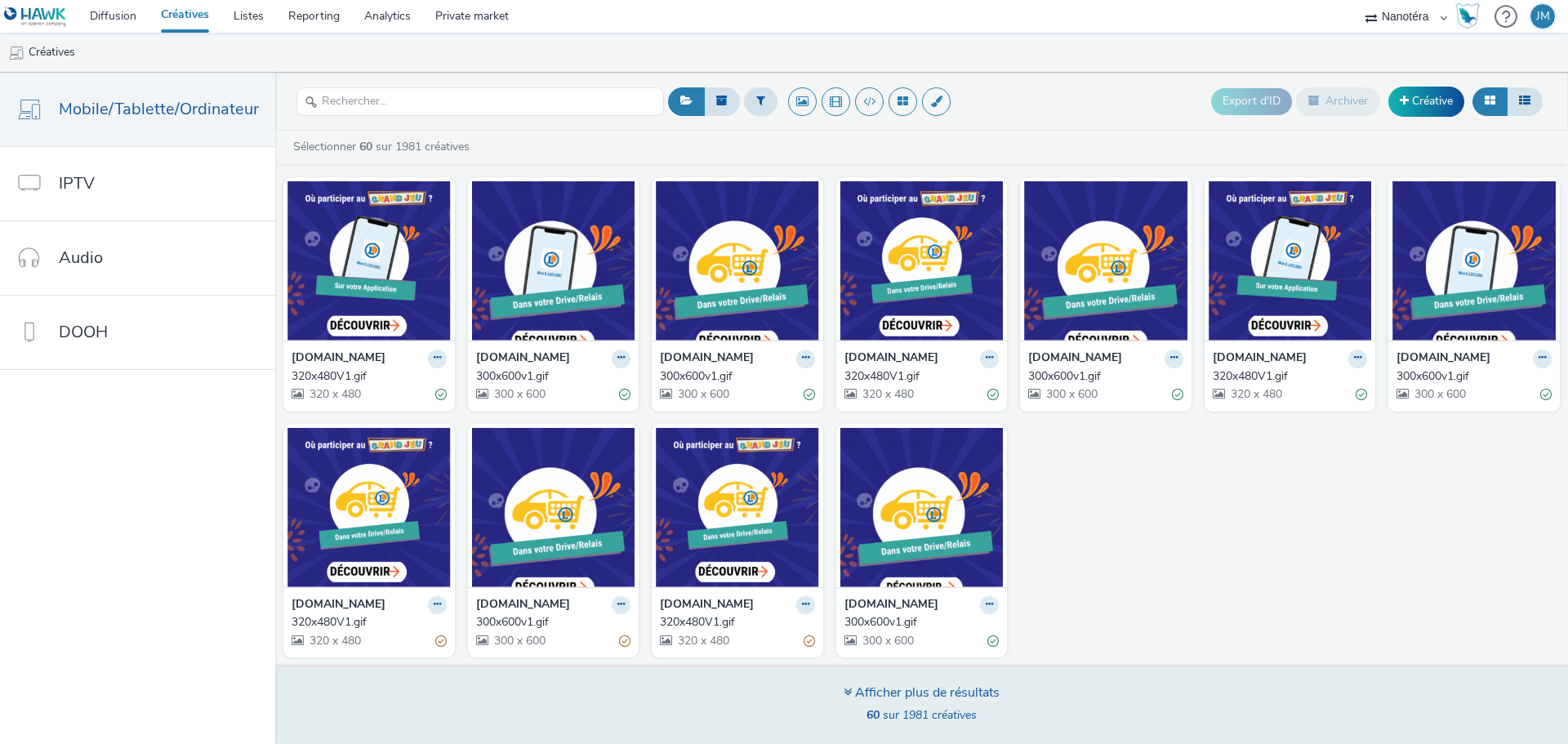
click at [951, 686] on div "Afficher plus de résultats" at bounding box center [921, 692] width 156 height 19
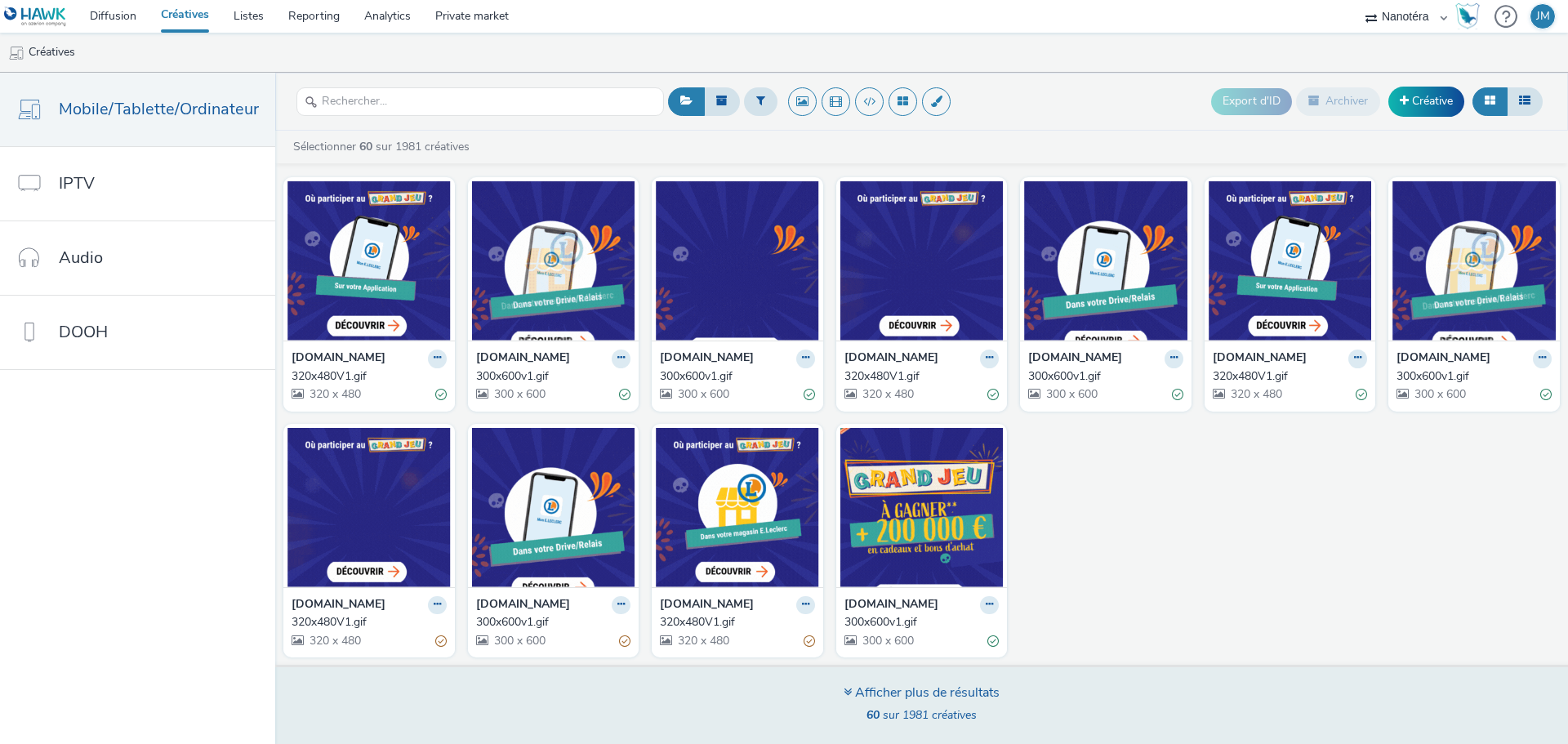
click at [946, 695] on div "Afficher plus de résultats" at bounding box center [921, 692] width 156 height 19
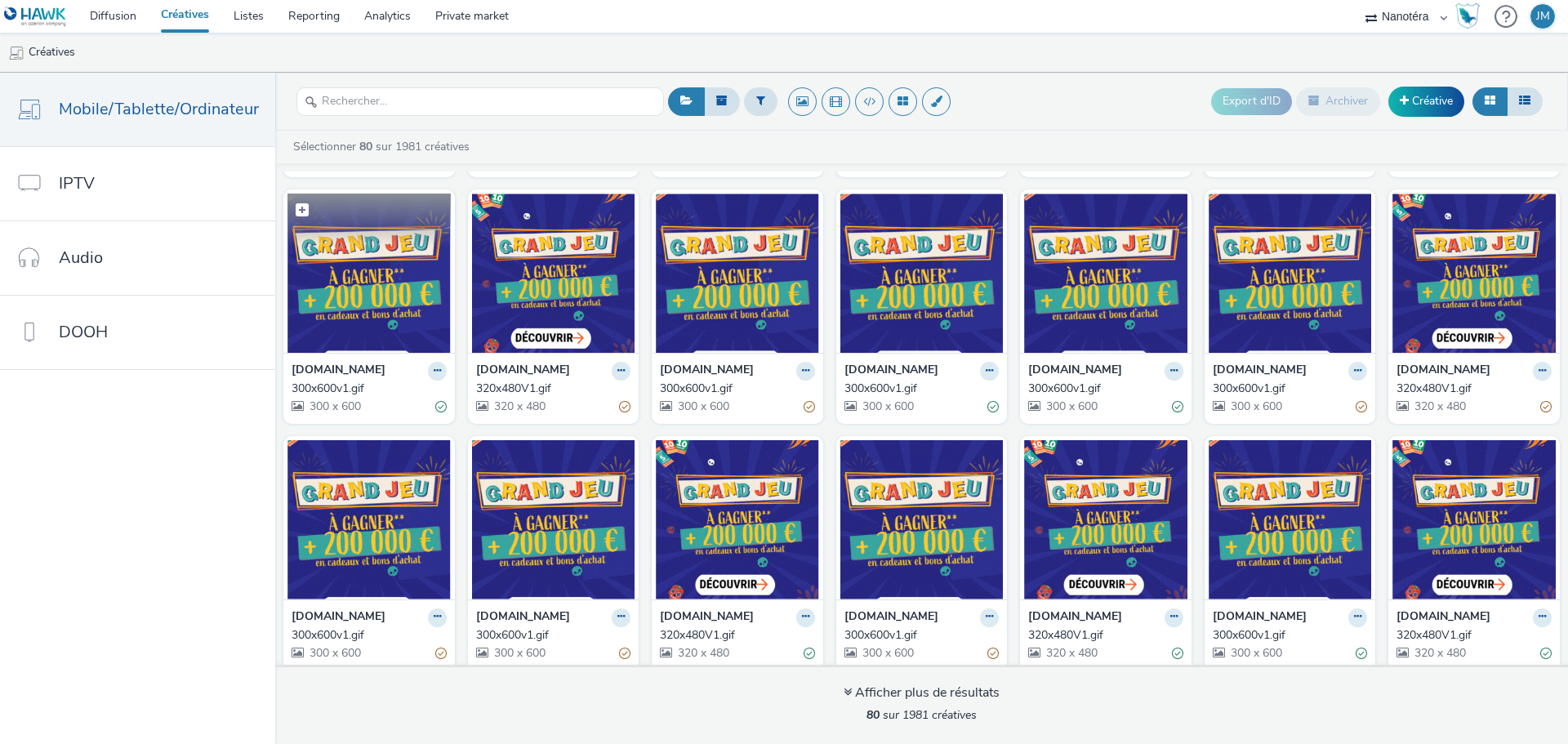
scroll to position [2172, 0]
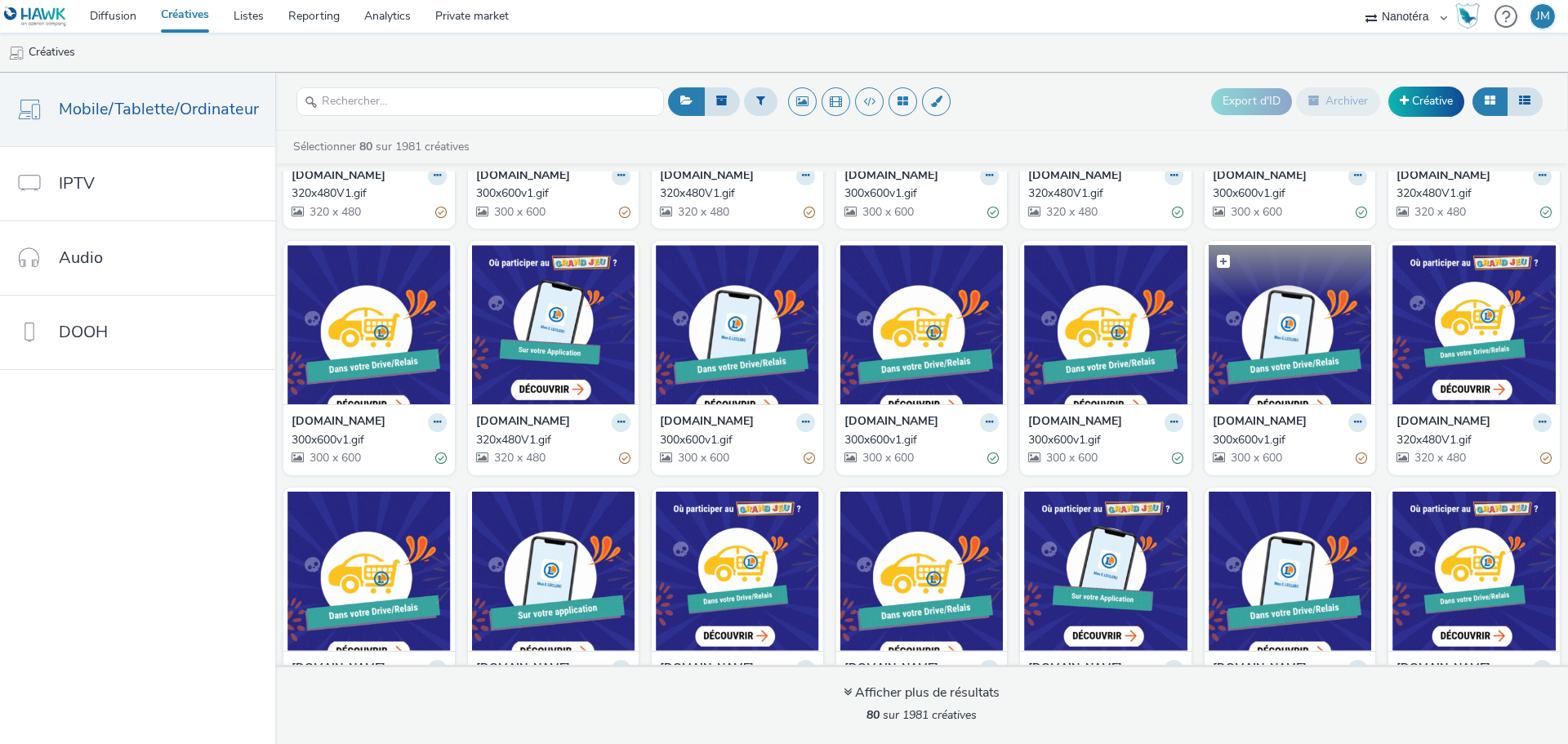
click at [1243, 341] on img at bounding box center [1289, 324] width 163 height 159
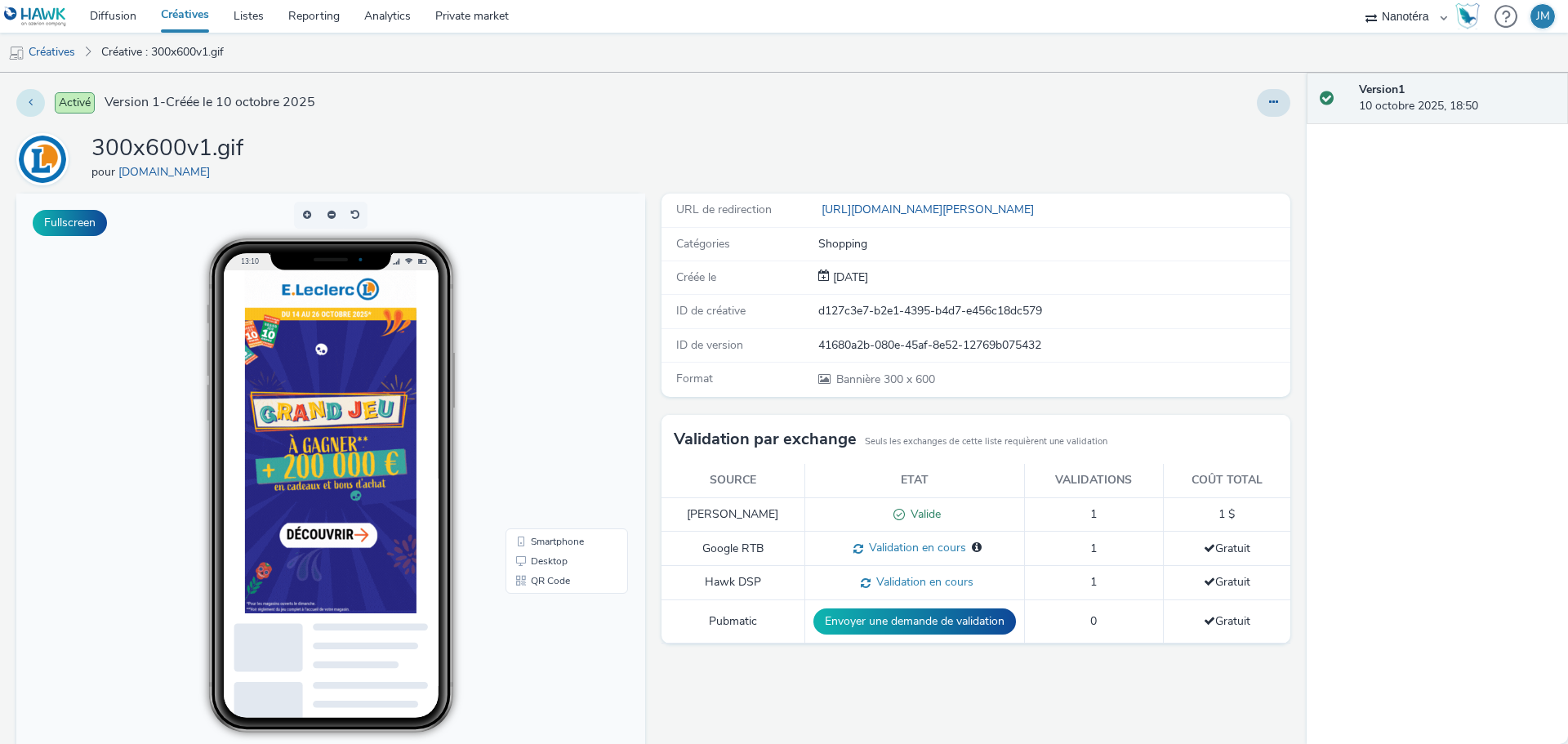
click at [34, 100] on button at bounding box center [30, 103] width 29 height 28
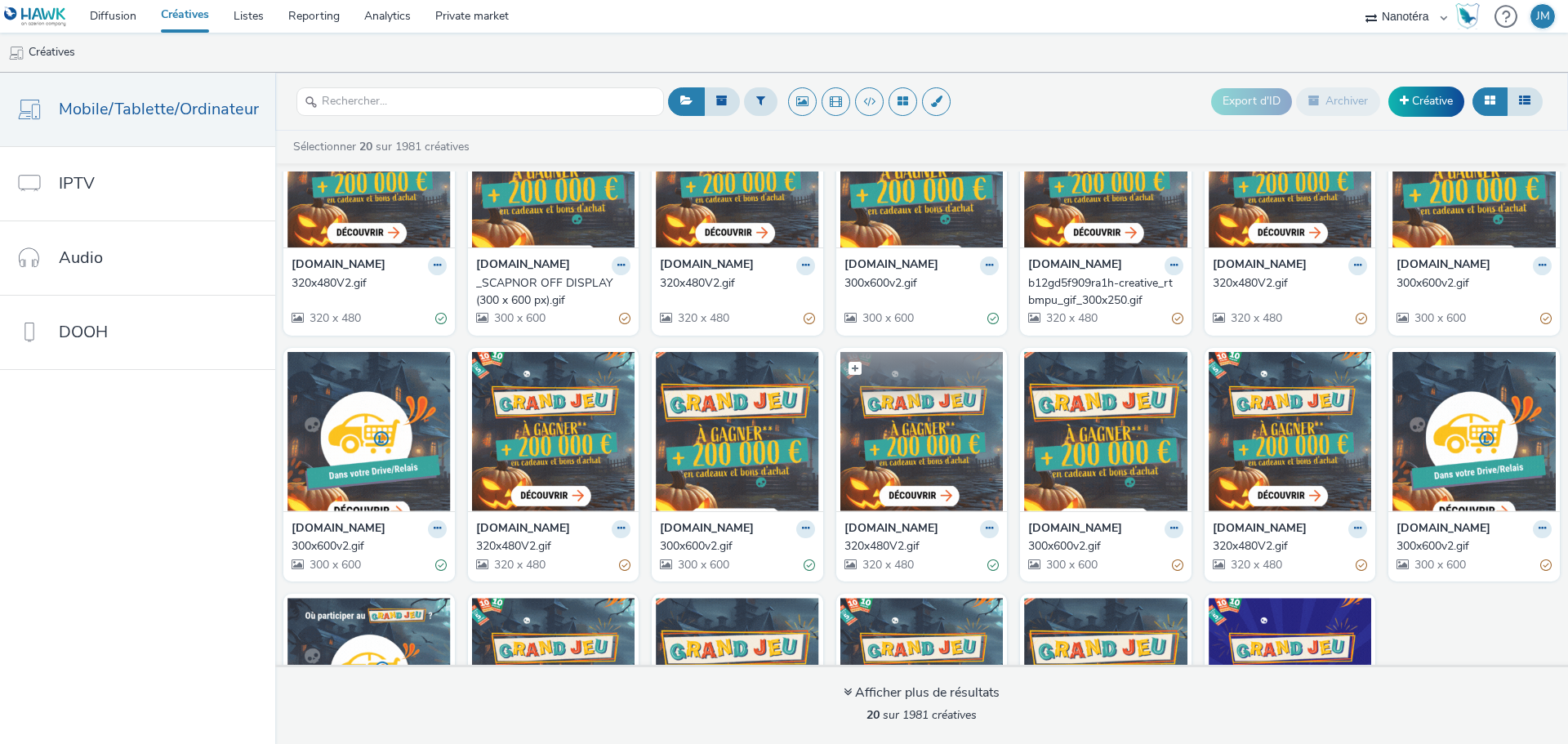
scroll to position [266, 0]
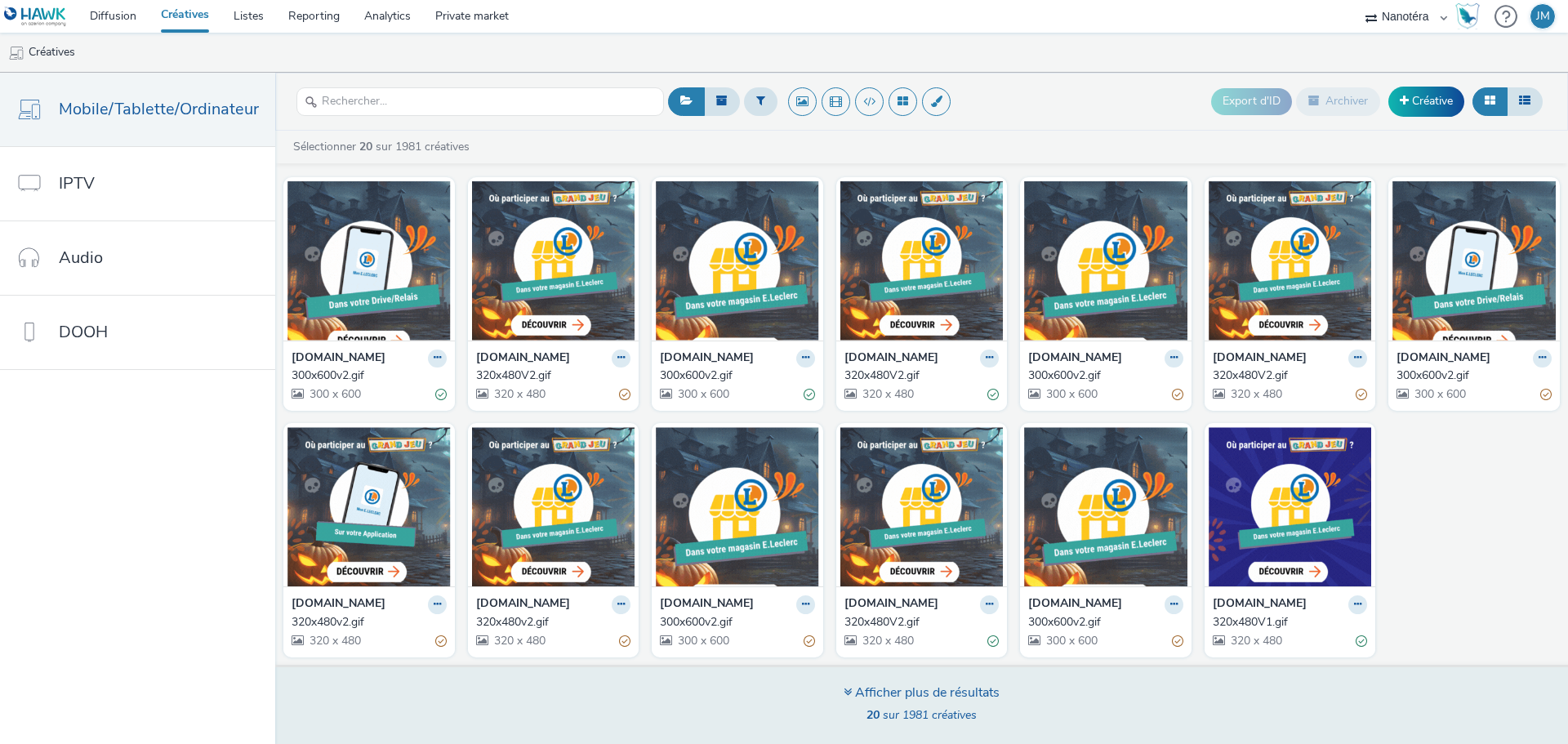
click at [914, 689] on div "Afficher plus de résultats" at bounding box center [921, 692] width 156 height 19
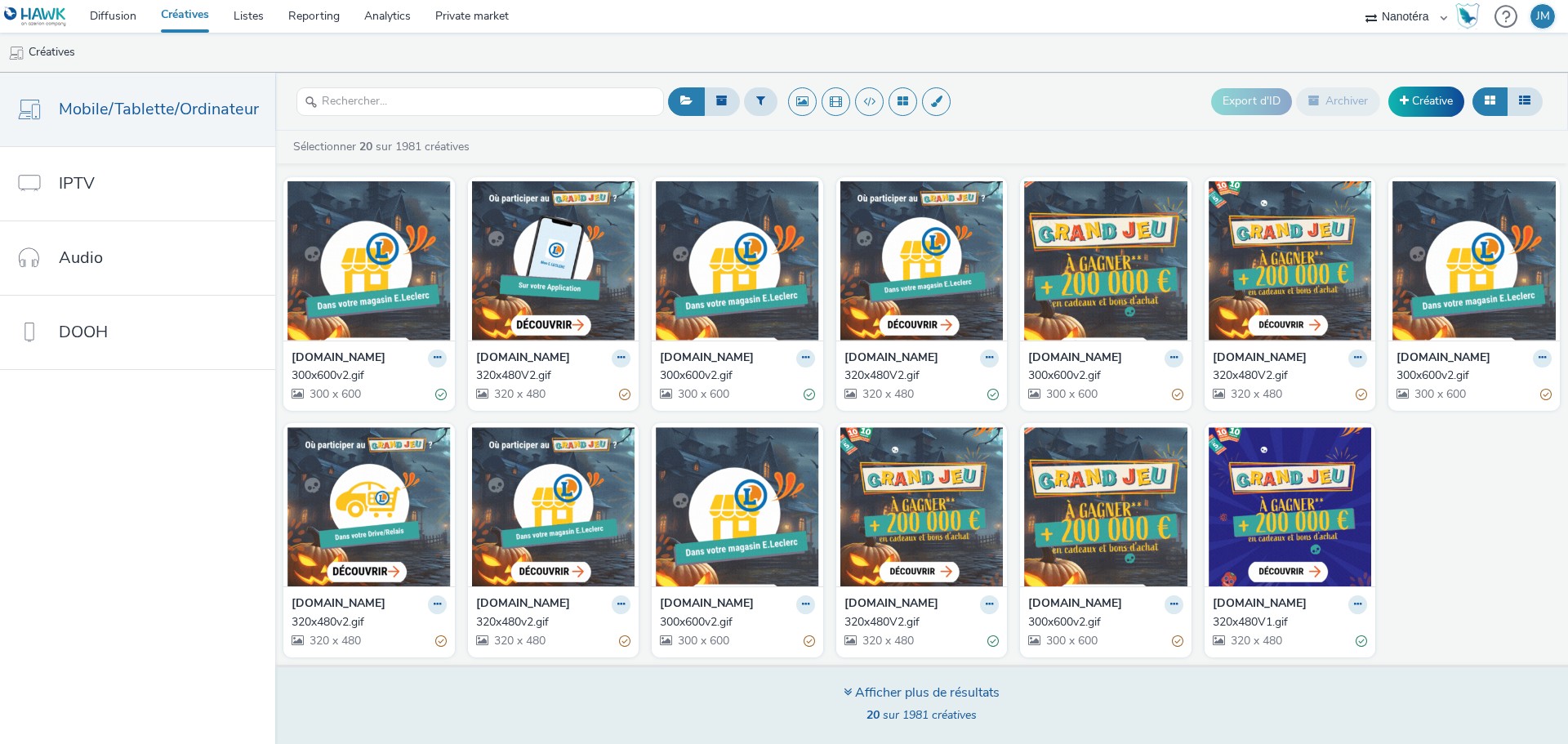
click at [878, 691] on div "Afficher plus de résultats" at bounding box center [921, 692] width 156 height 19
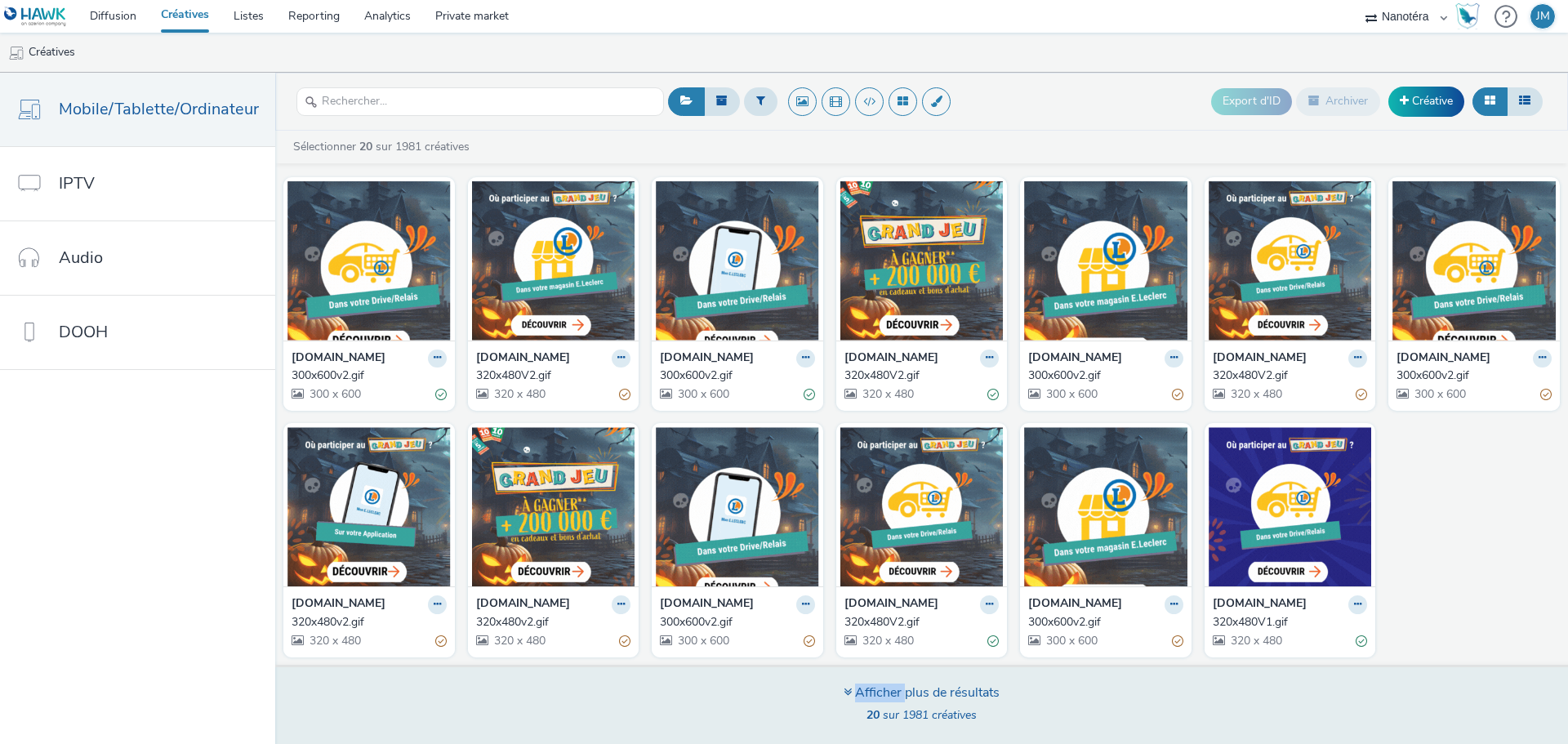
click at [878, 691] on div "Afficher plus de résultats" at bounding box center [921, 692] width 156 height 19
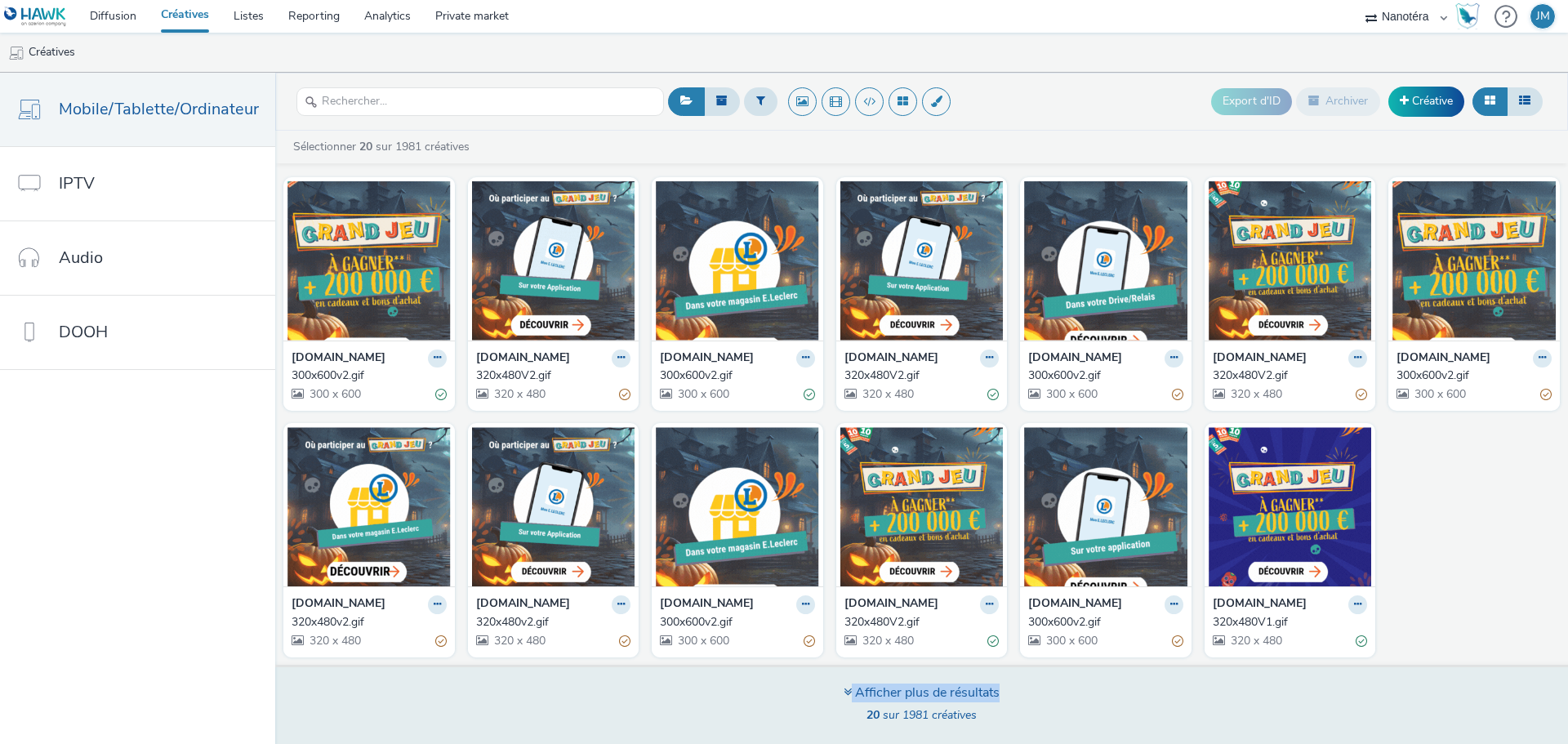
click at [878, 691] on div "Afficher plus de résultats" at bounding box center [921, 692] width 156 height 19
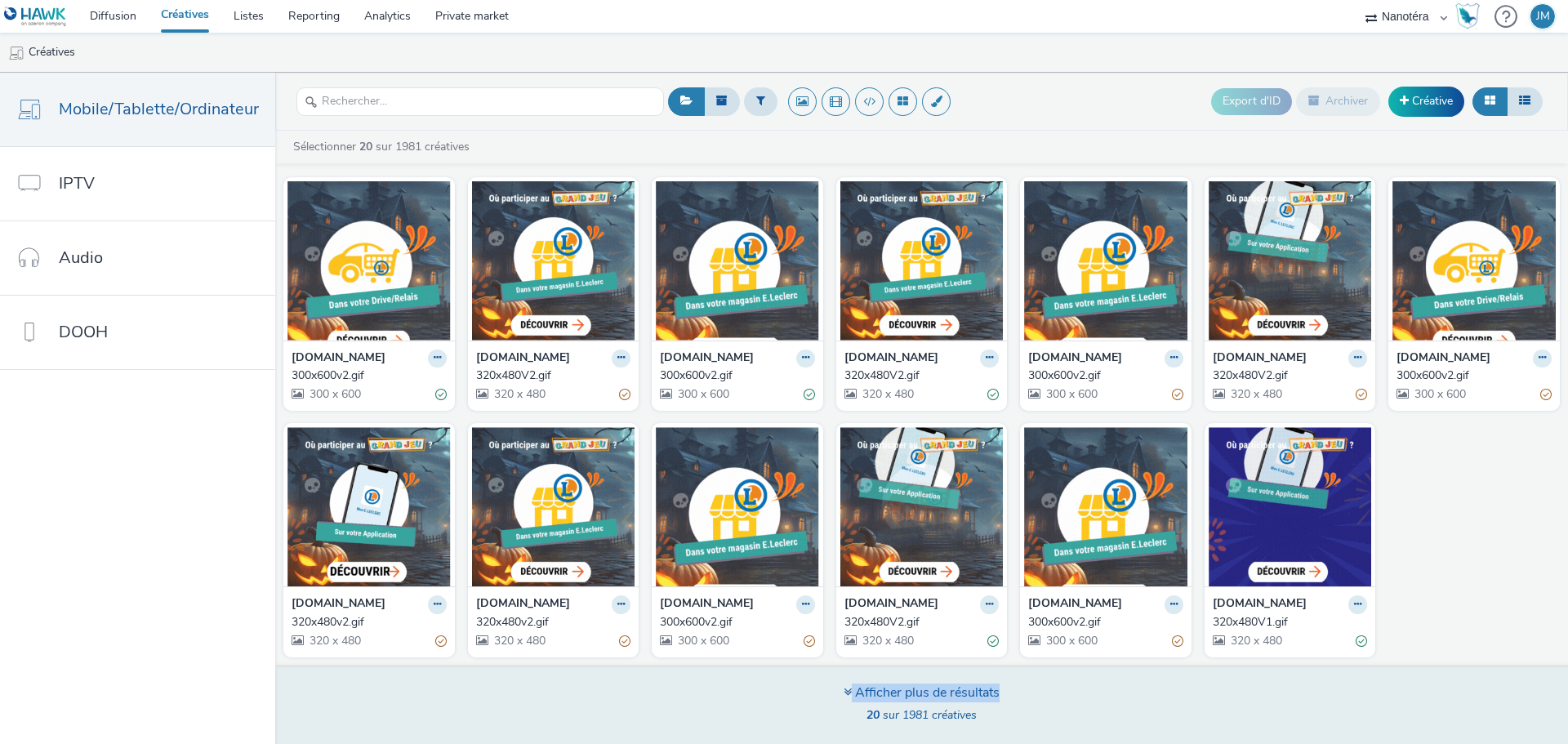
click at [878, 691] on div "Afficher plus de résultats" at bounding box center [921, 692] width 156 height 19
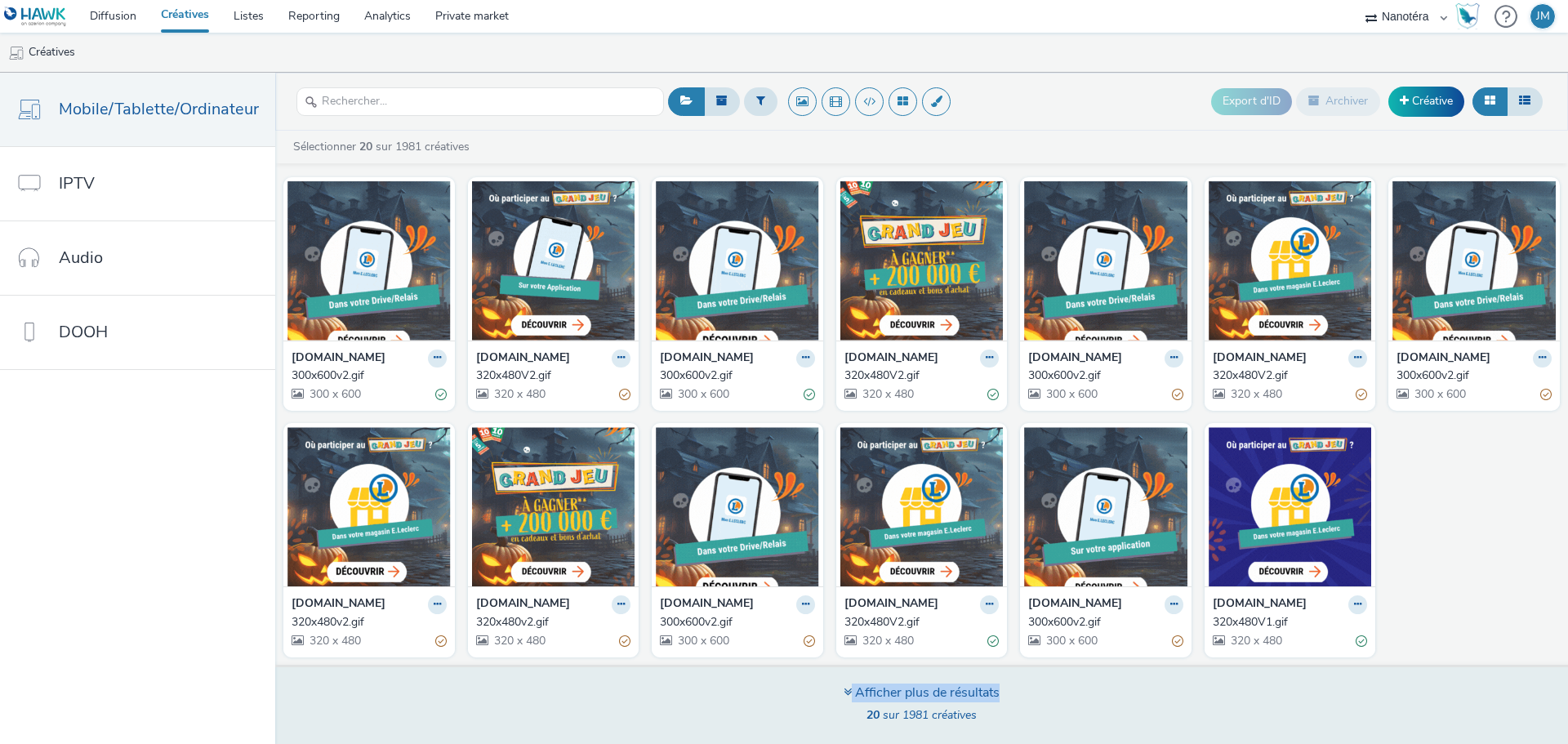
click at [878, 691] on div "Afficher plus de résultats" at bounding box center [921, 692] width 156 height 19
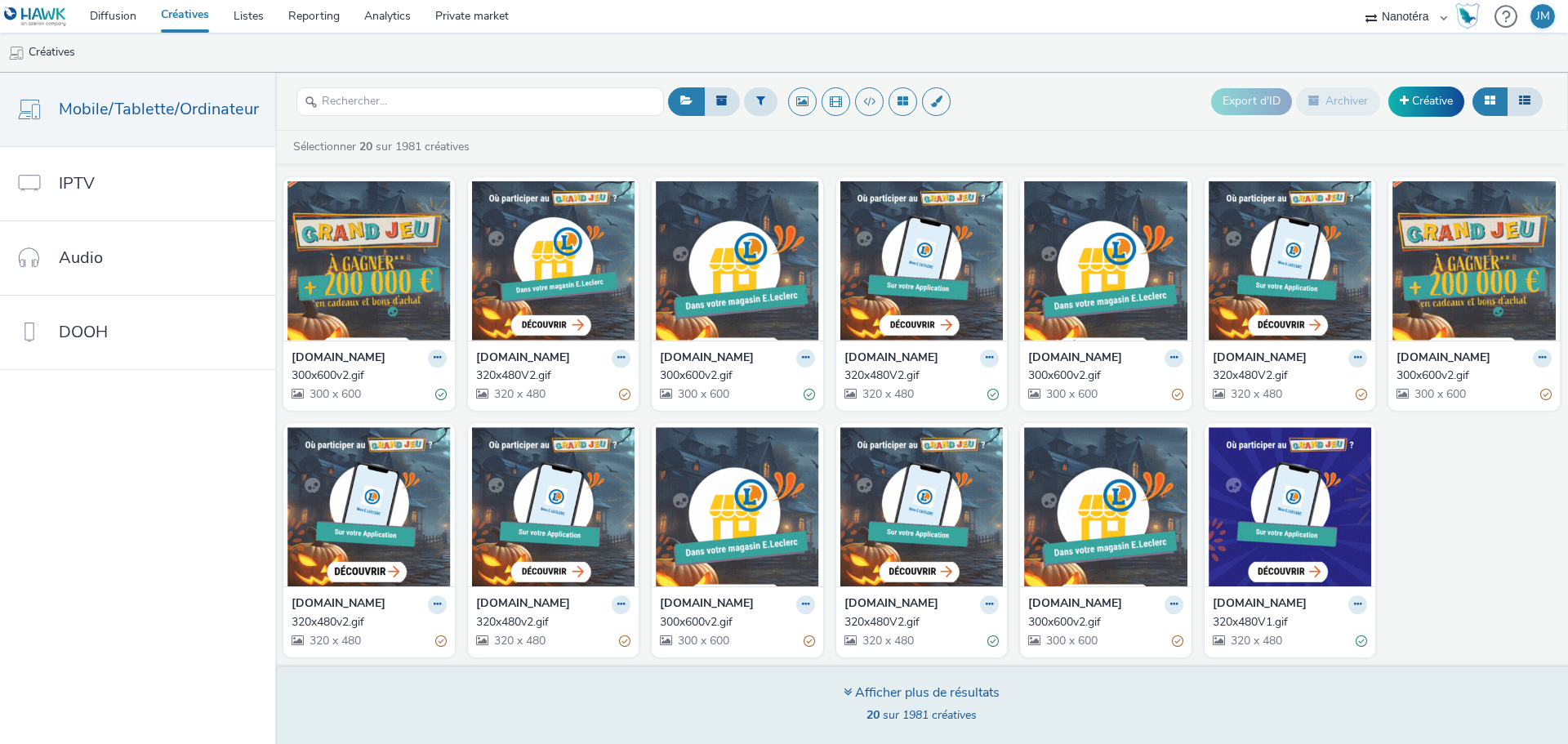
click at [844, 691] on icon at bounding box center [847, 691] width 8 height 13
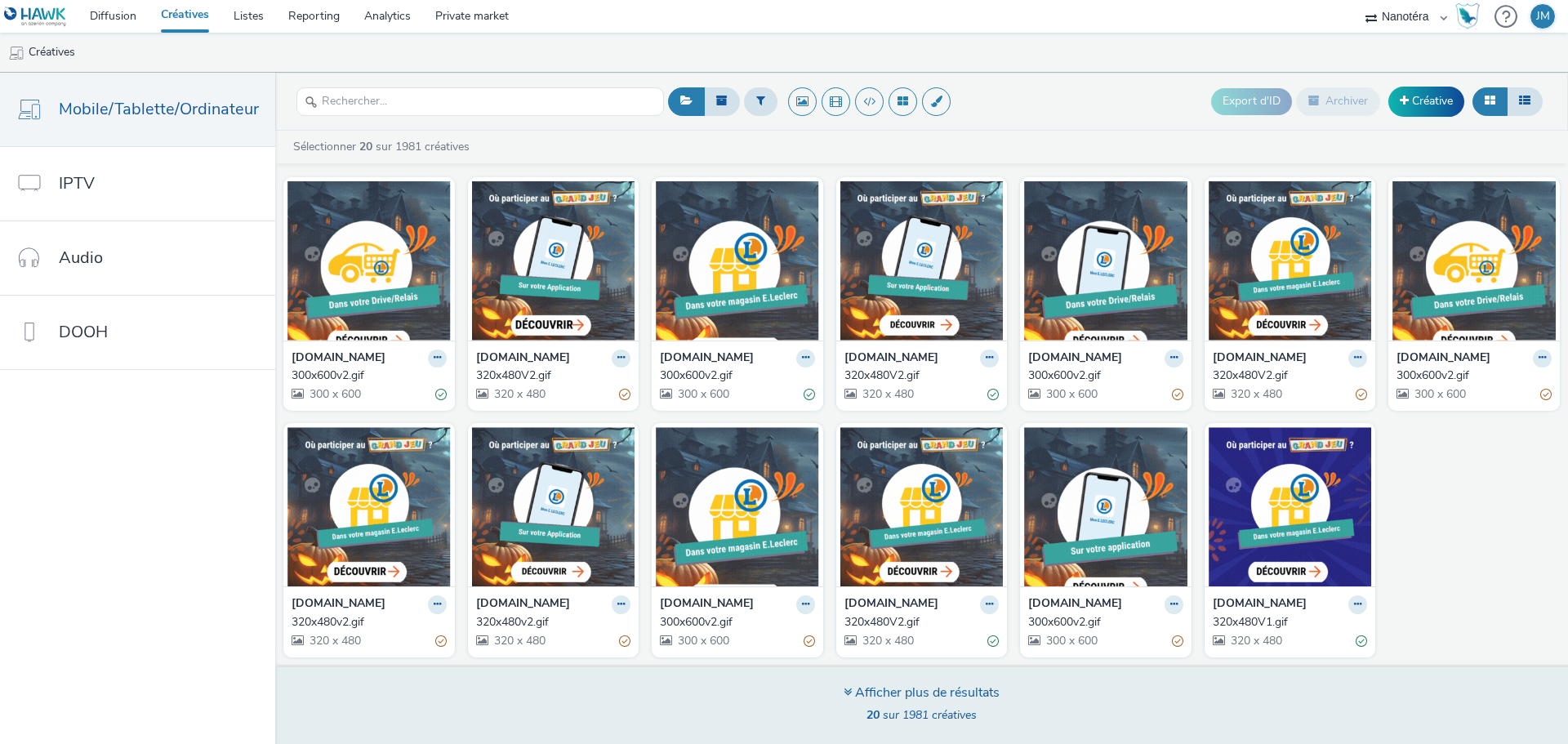
click at [844, 691] on icon at bounding box center [847, 691] width 8 height 13
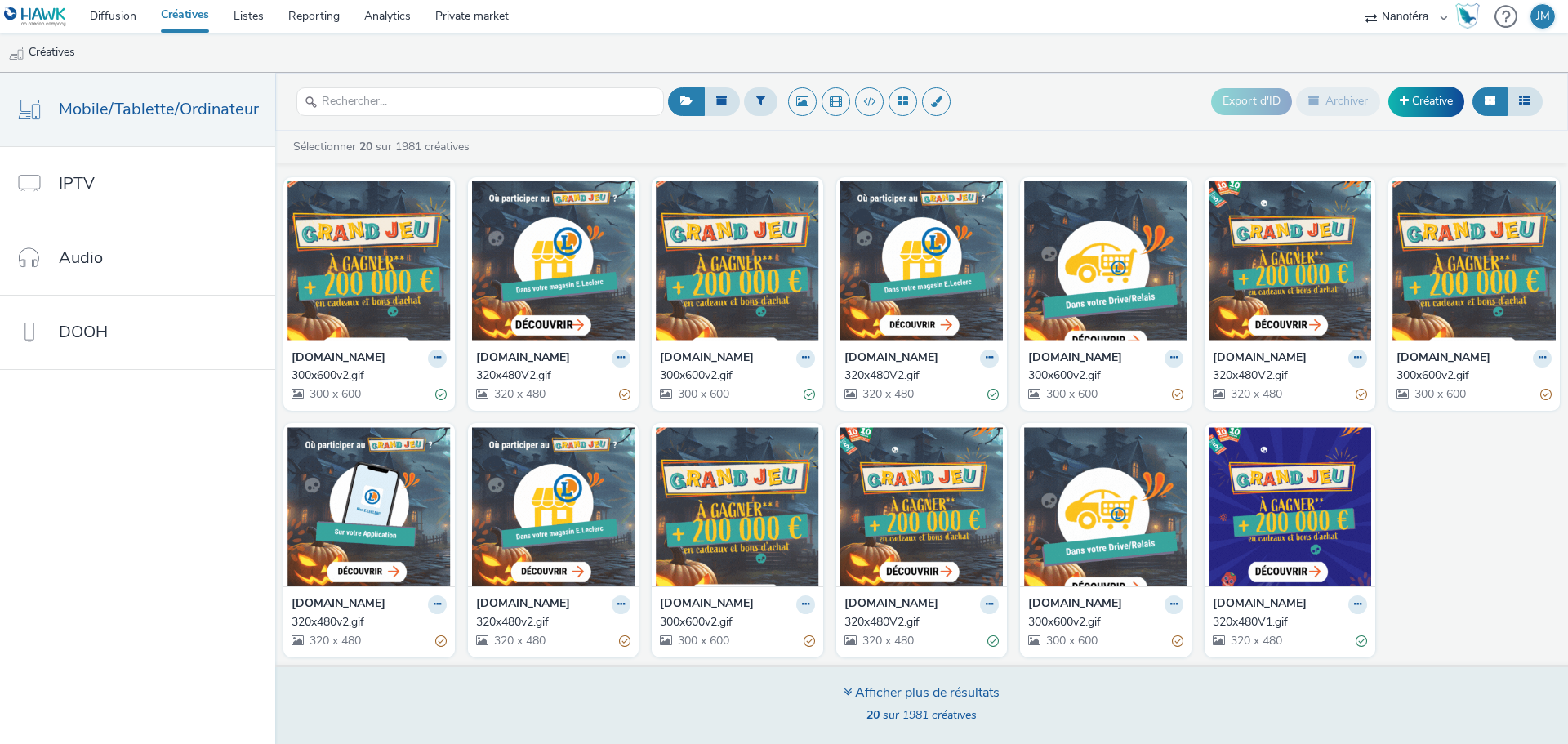
click at [914, 696] on div "Afficher plus de résultats" at bounding box center [921, 692] width 156 height 19
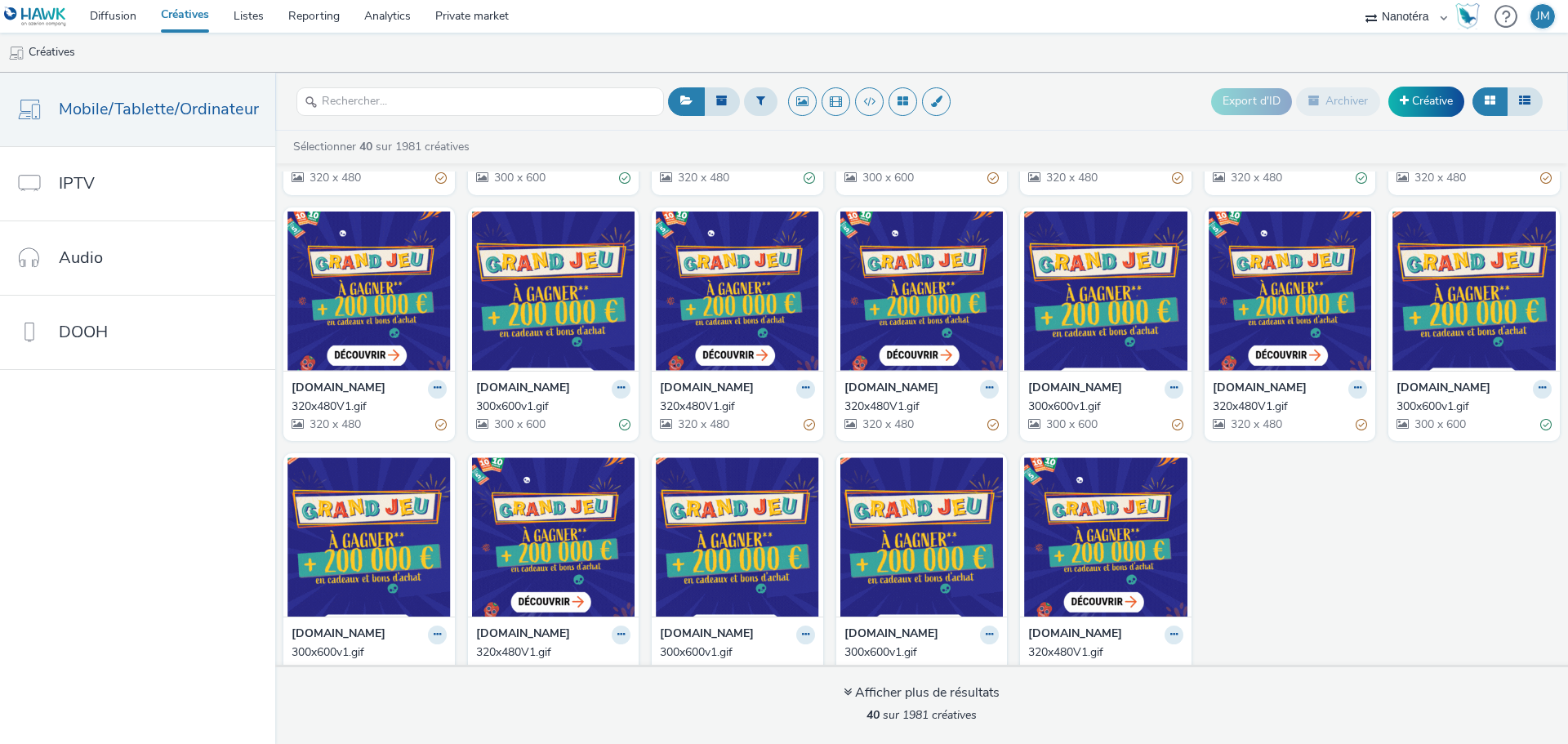
scroll to position [1005, 0]
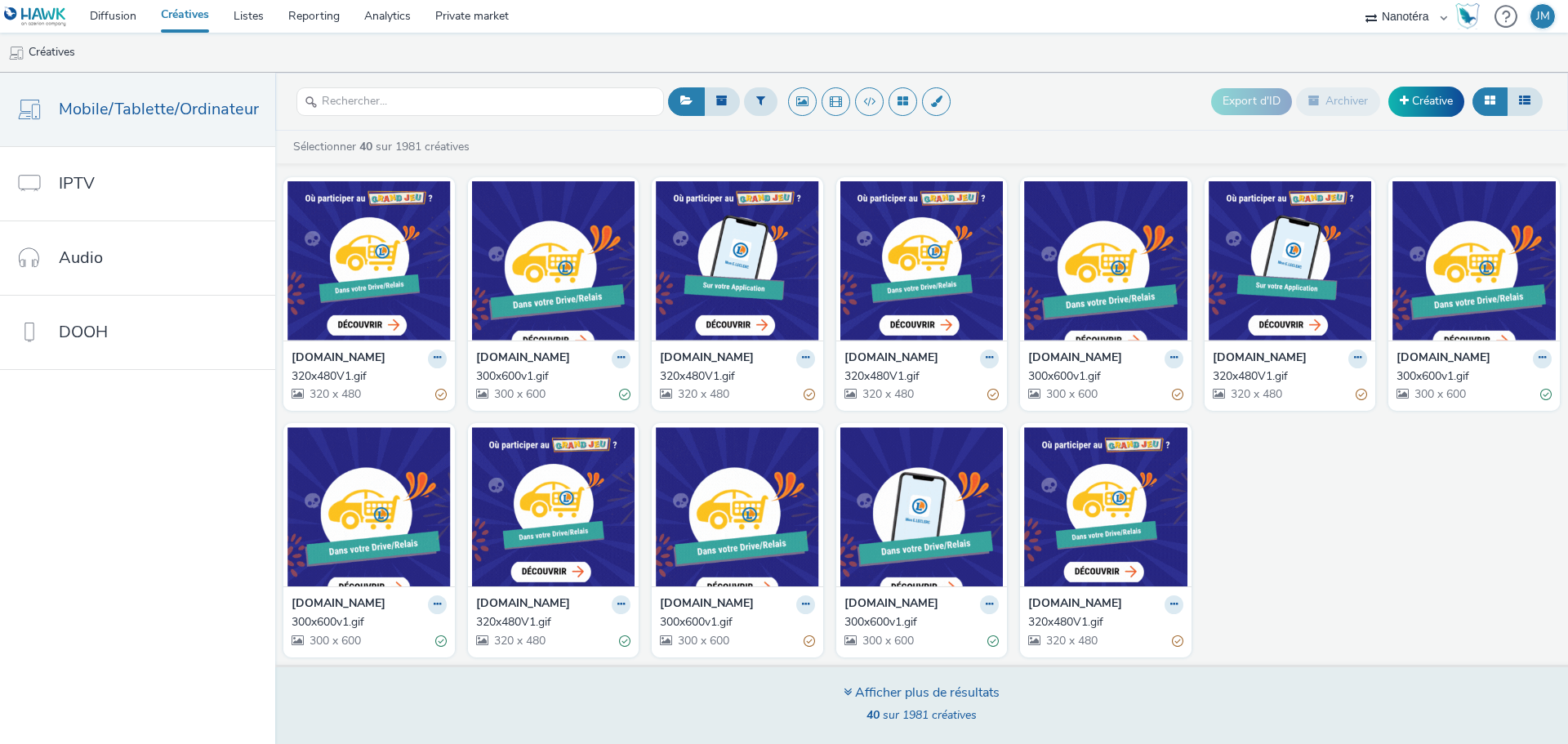
click at [979, 690] on div "Afficher plus de résultats" at bounding box center [921, 692] width 156 height 19
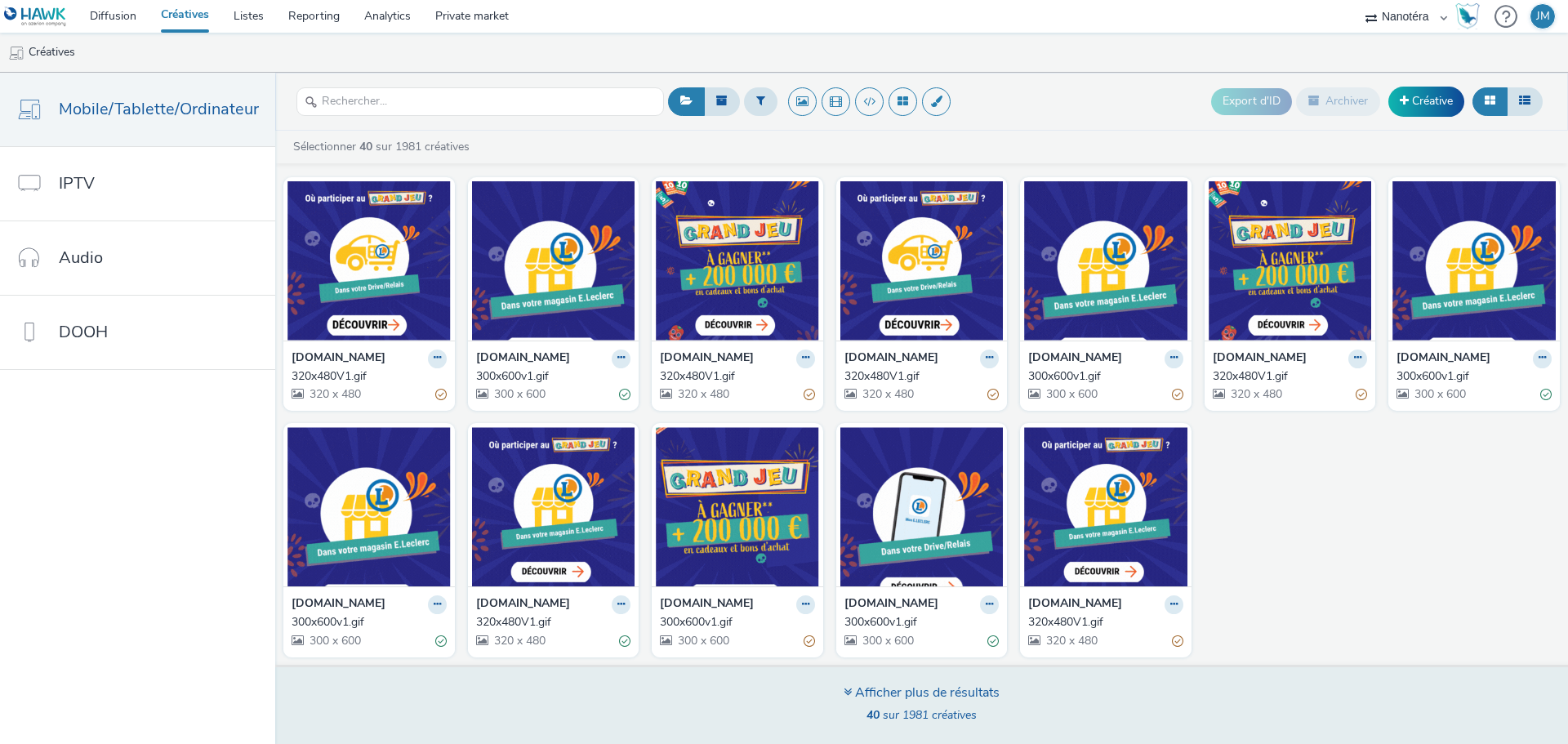
click at [955, 691] on div "Afficher plus de résultats" at bounding box center [921, 692] width 156 height 19
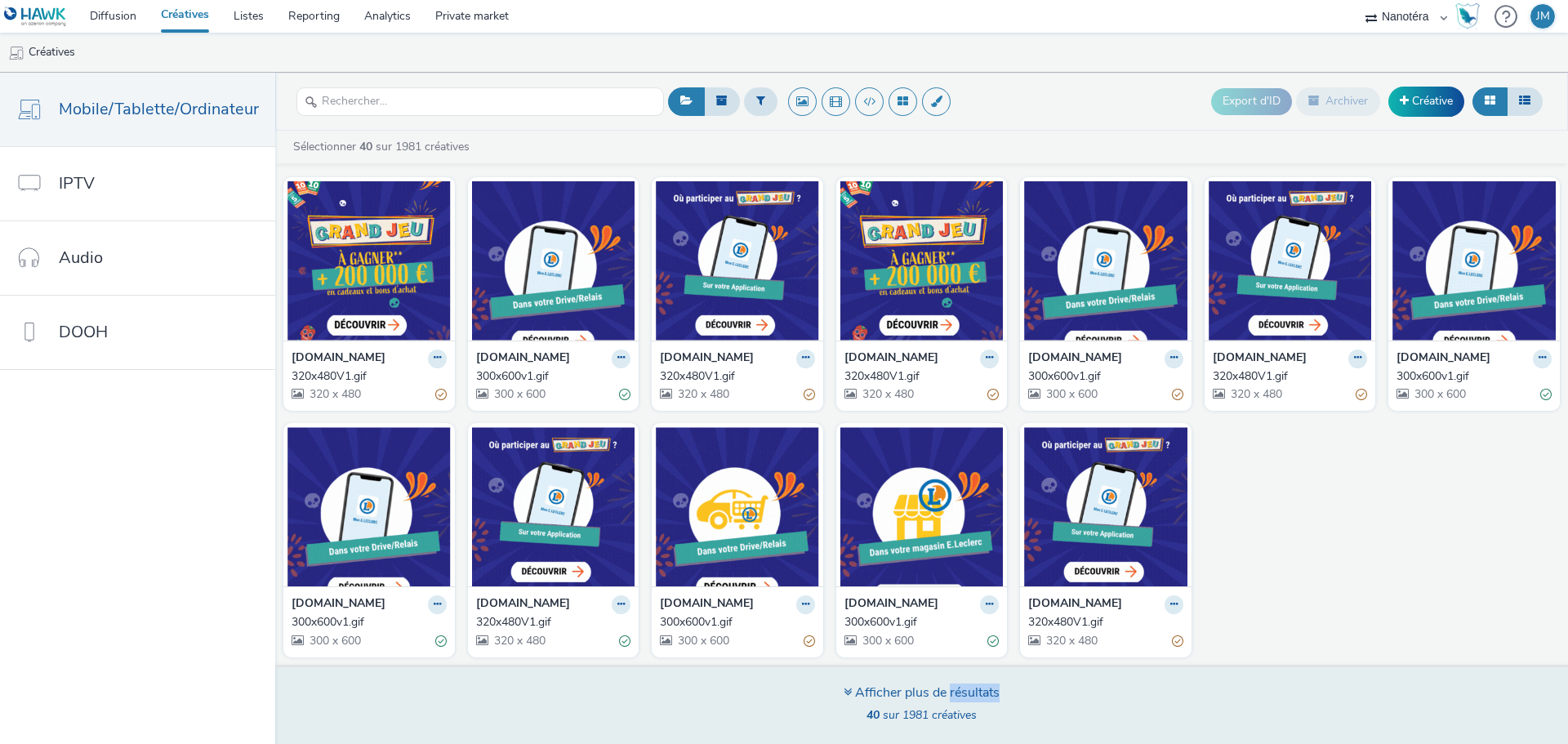
click at [955, 691] on div "Afficher plus de résultats" at bounding box center [921, 692] width 156 height 19
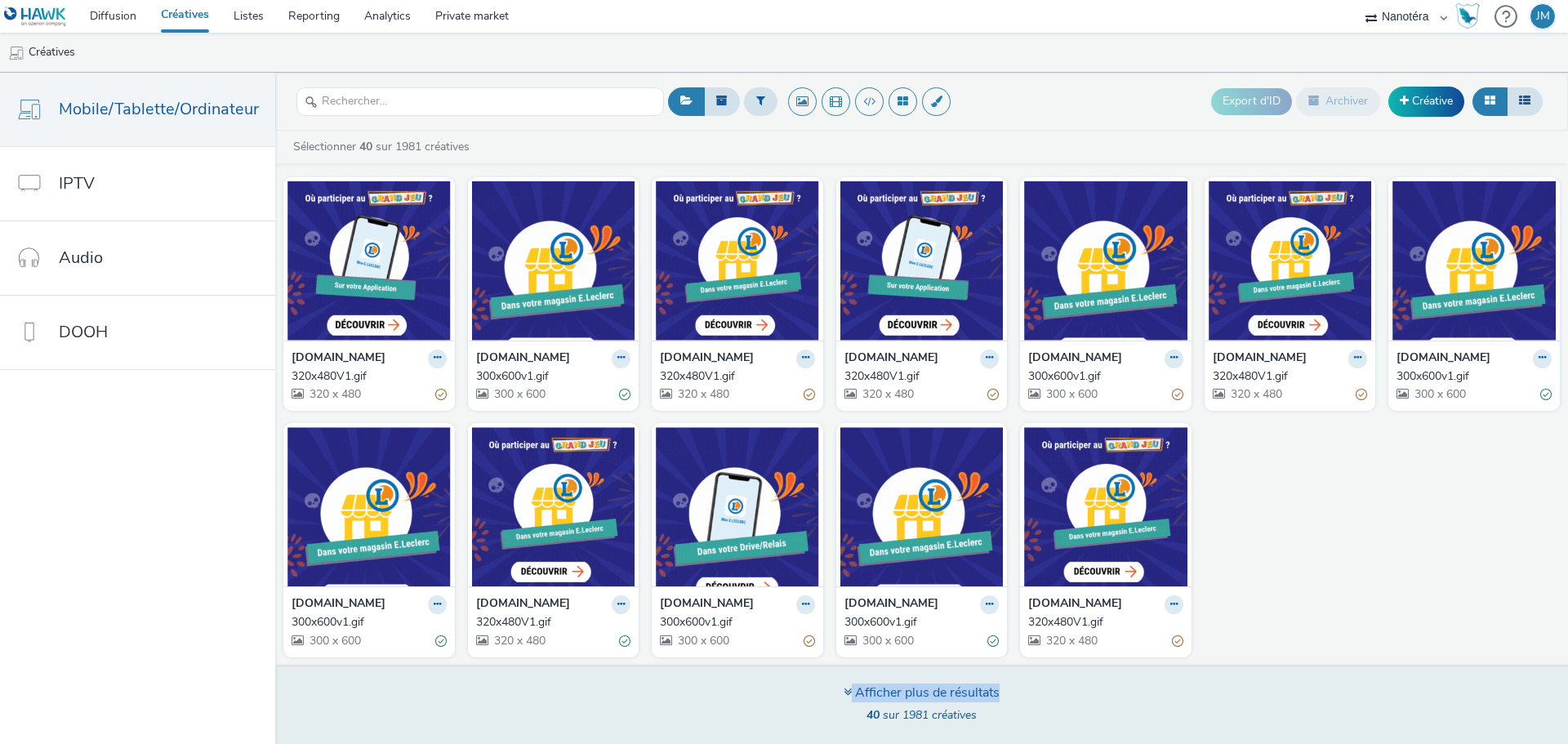
click at [955, 691] on div "Afficher plus de résultats" at bounding box center [921, 692] width 156 height 19
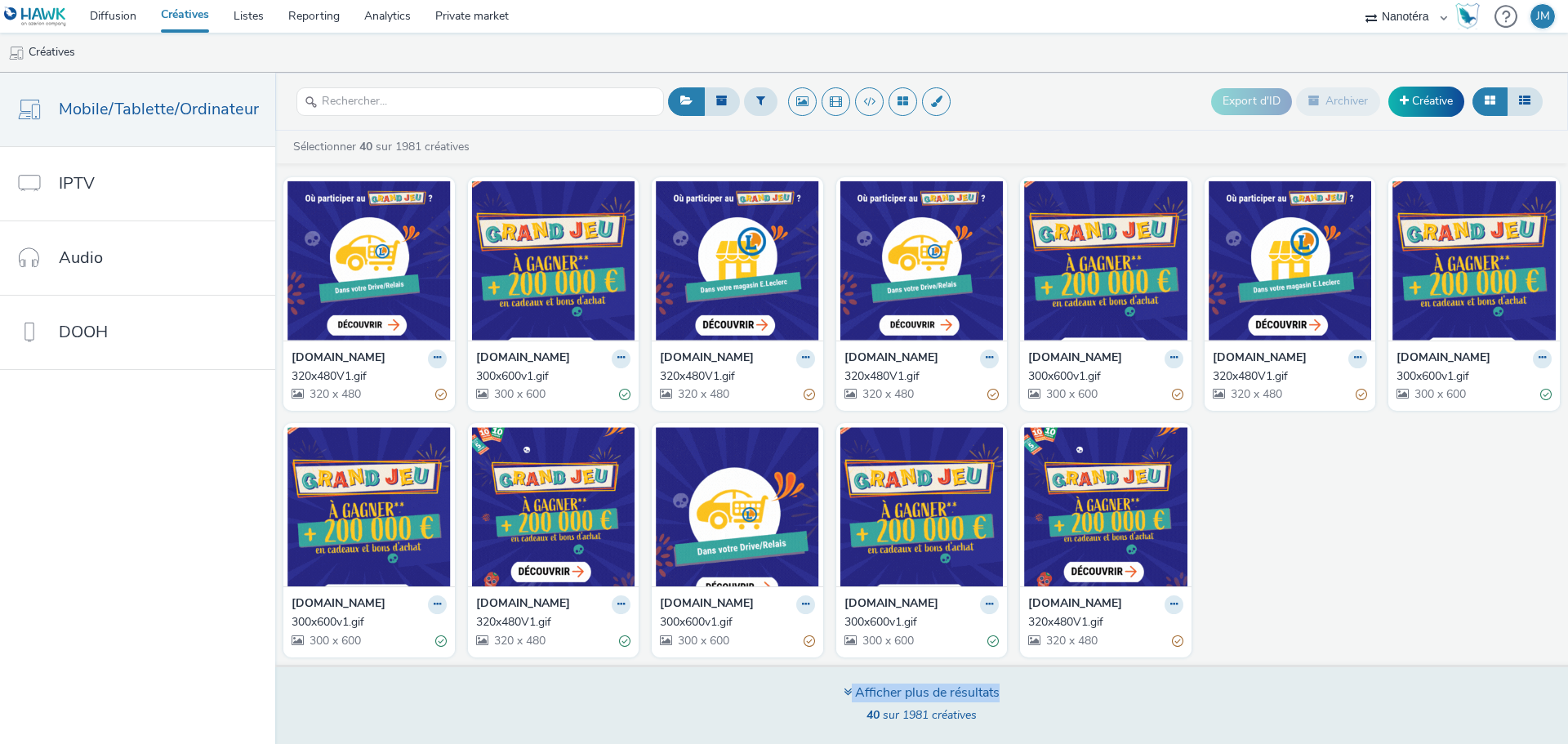
click at [955, 691] on div "Afficher plus de résultats" at bounding box center [921, 692] width 156 height 19
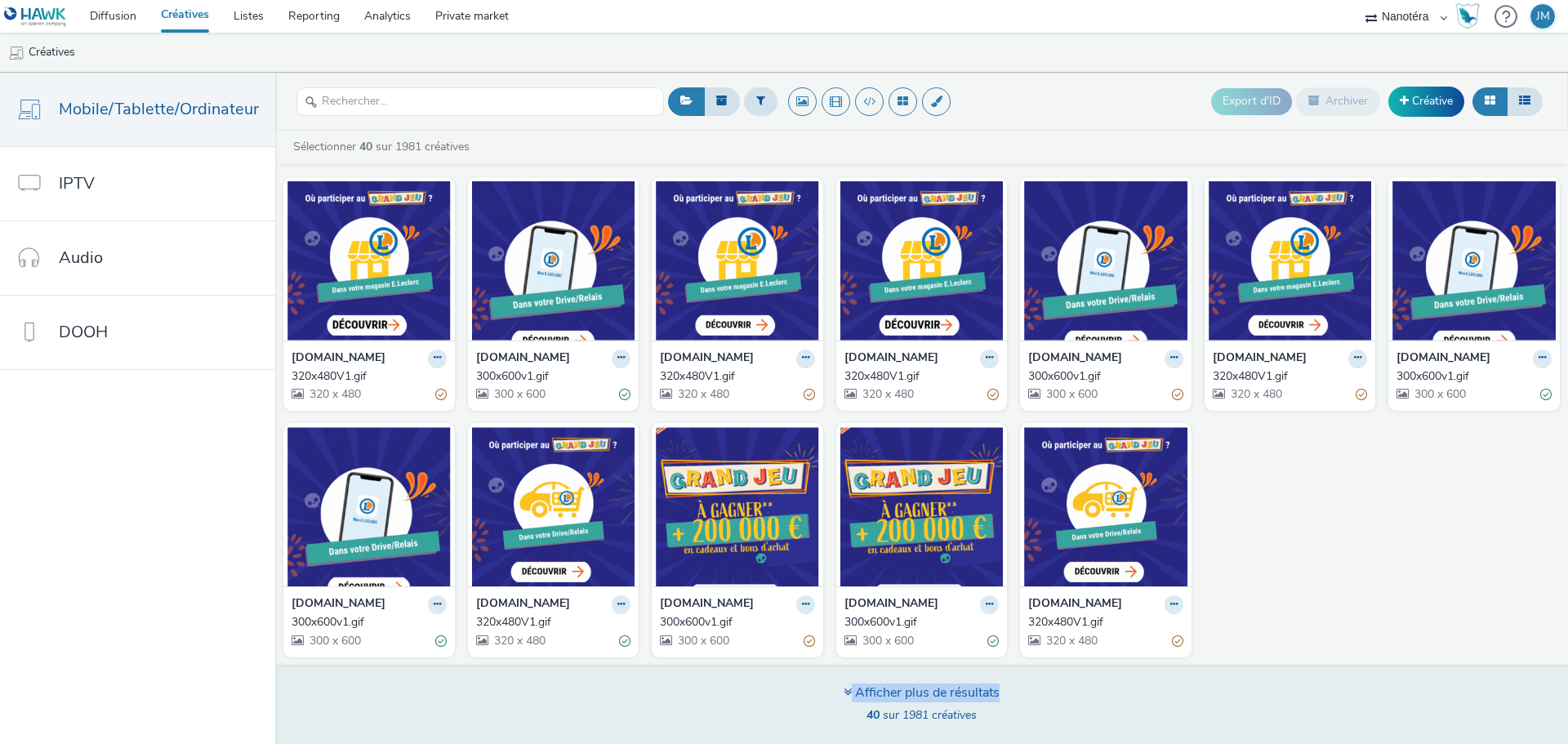
click at [955, 691] on div "Afficher plus de résultats" at bounding box center [921, 692] width 156 height 19
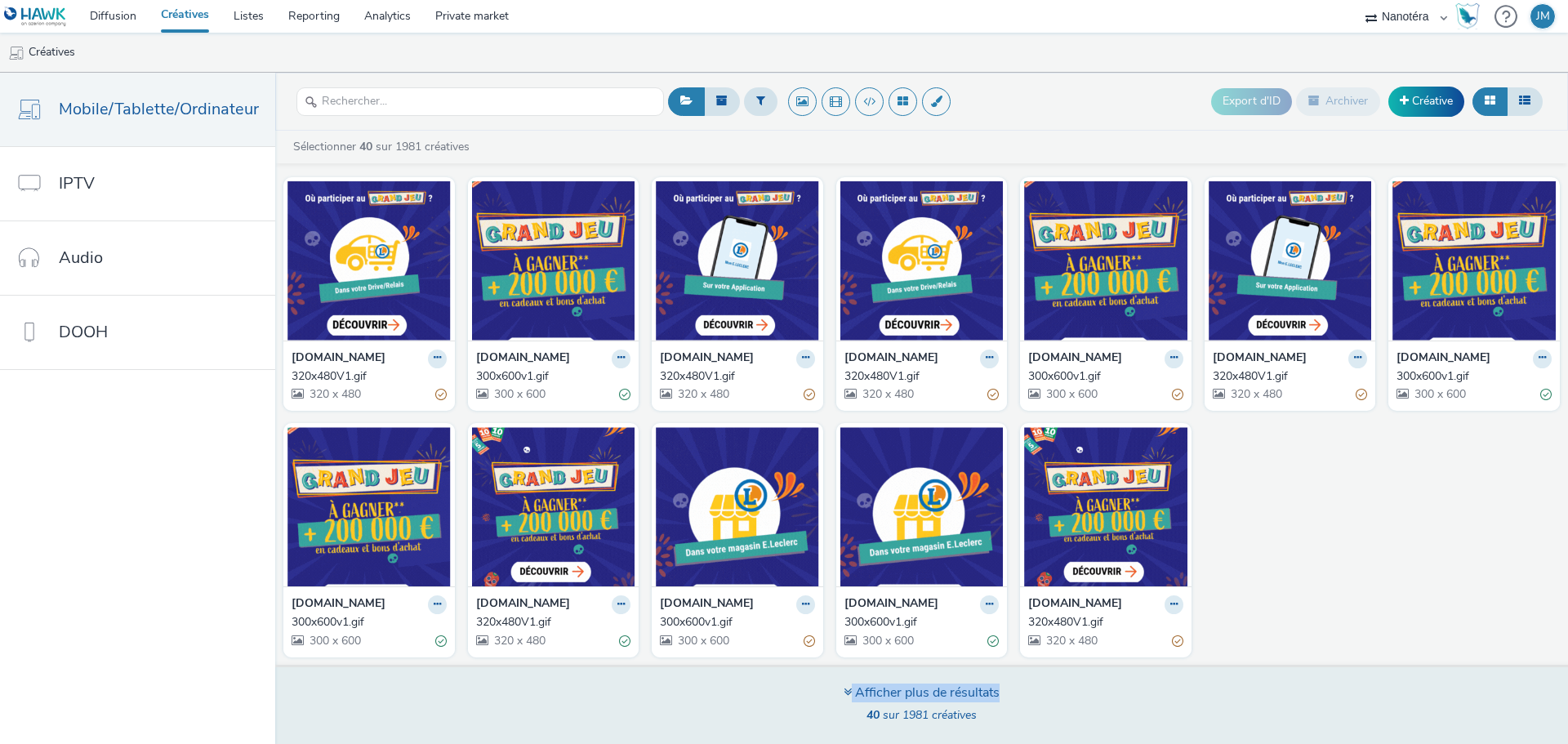
click at [954, 691] on div "Afficher plus de résultats" at bounding box center [921, 692] width 156 height 19
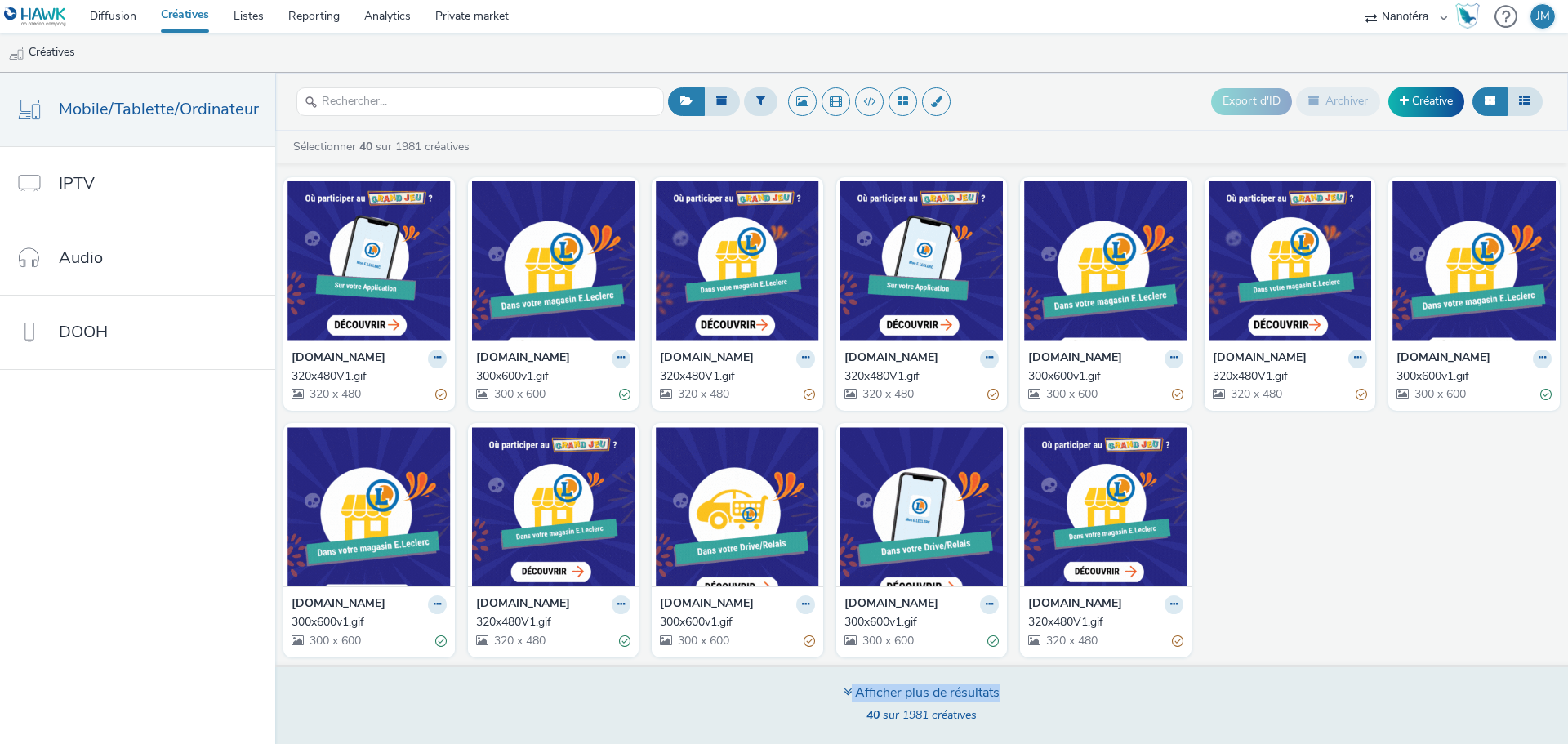
click at [954, 691] on div "Afficher plus de résultats" at bounding box center [921, 692] width 156 height 19
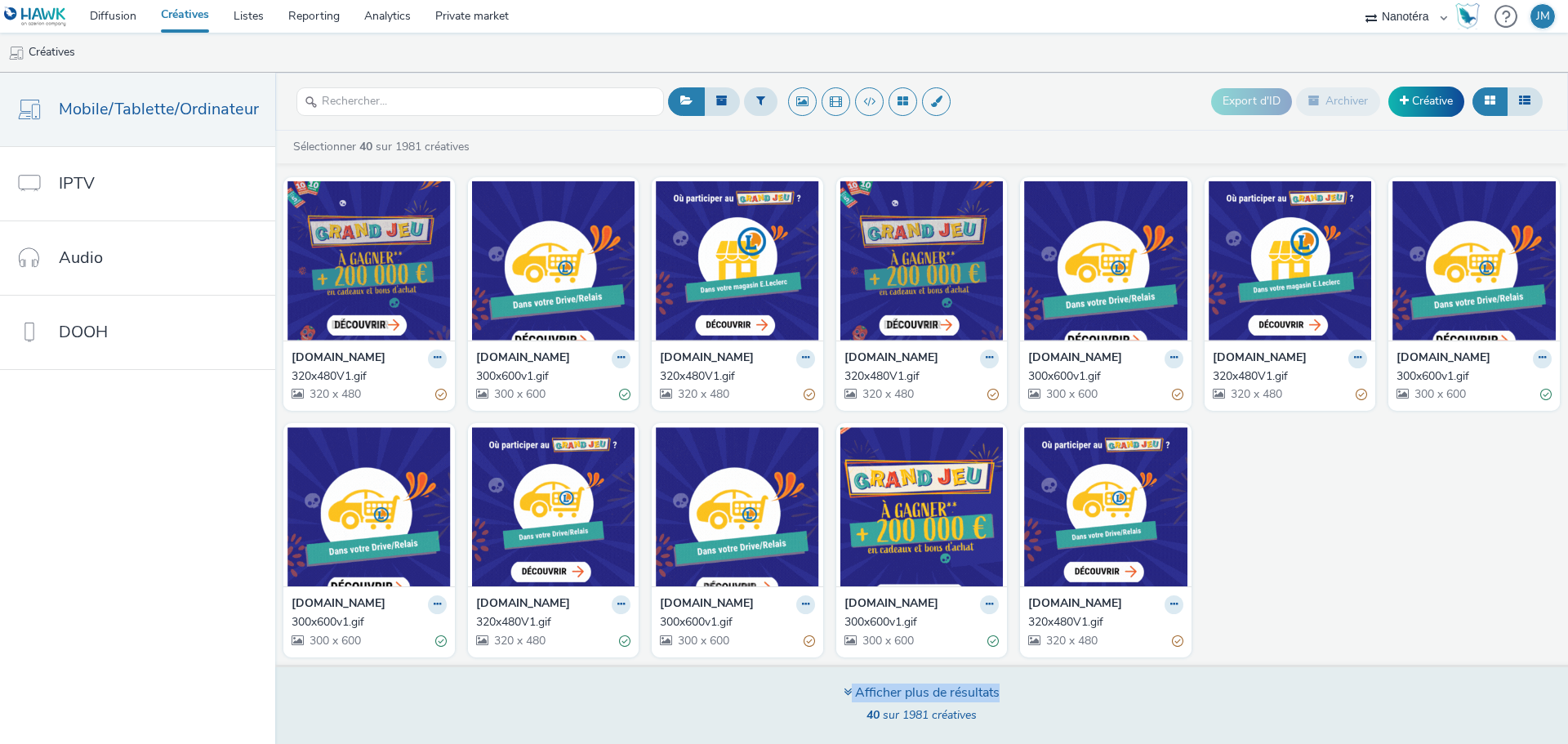
click at [954, 691] on div "Afficher plus de résultats" at bounding box center [921, 692] width 156 height 19
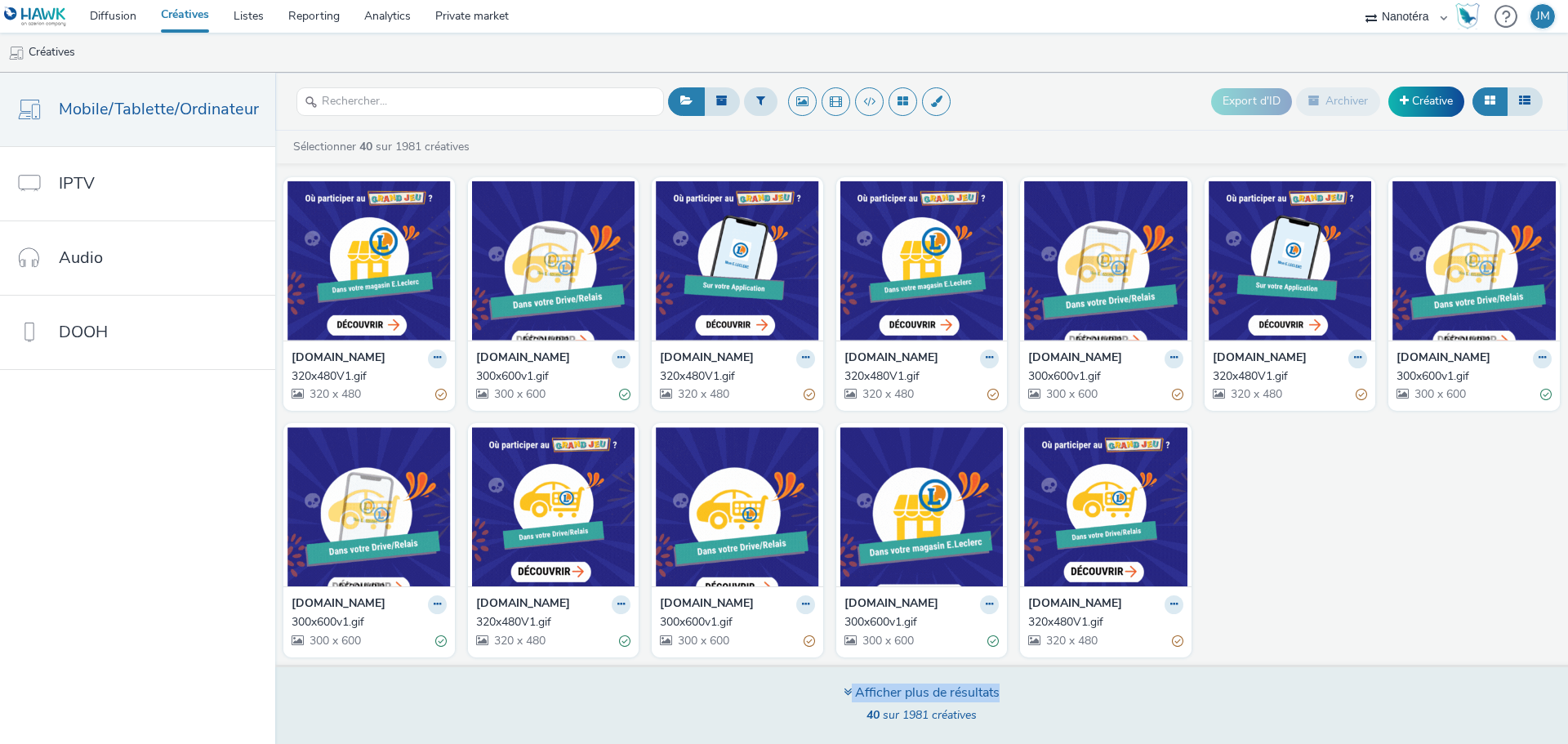
drag, startPoint x: 975, startPoint y: 672, endPoint x: 998, endPoint y: 691, distance: 29.8
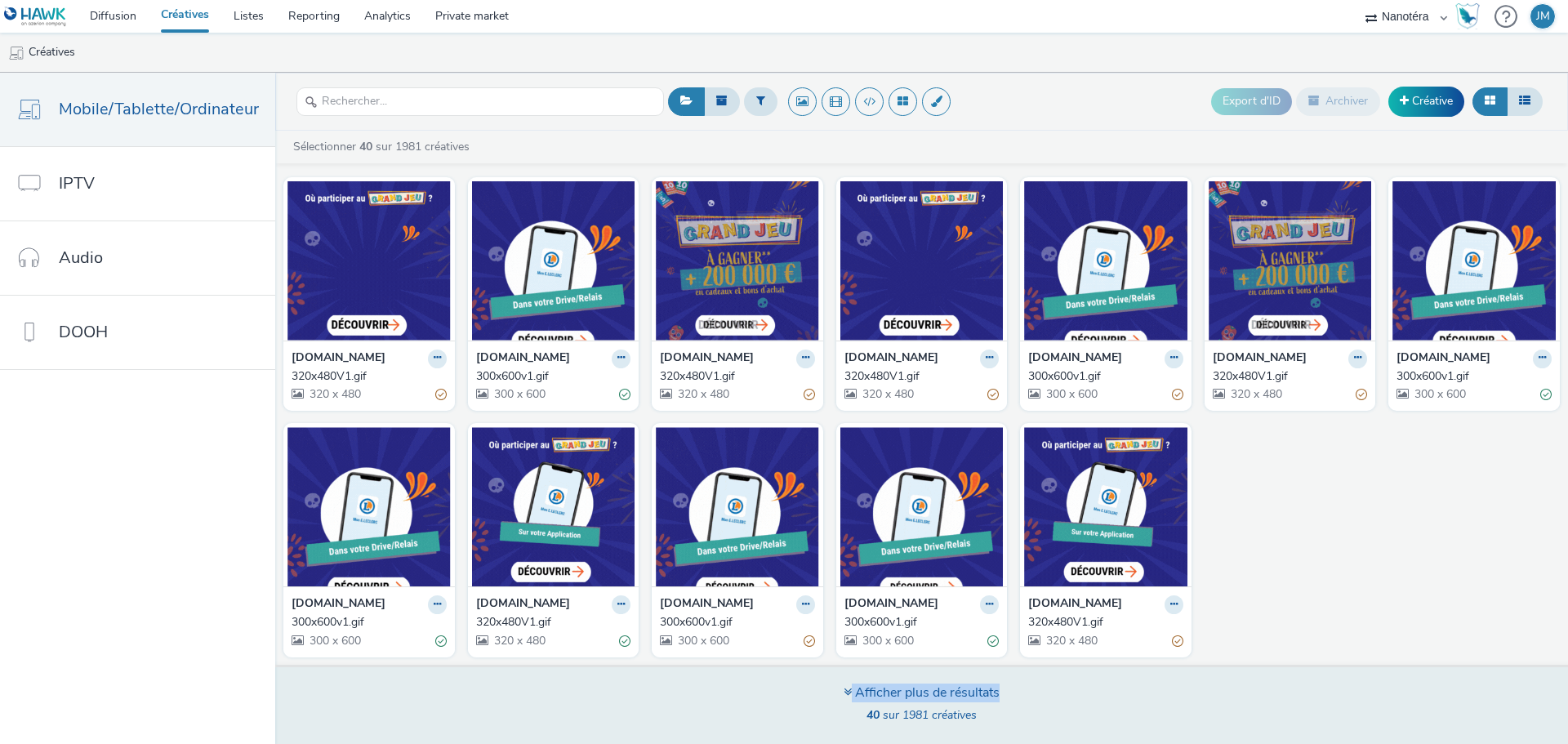
click at [998, 691] on div "Afficher plus de résultats 40 sur 1981 créatives" at bounding box center [922, 703] width 1304 height 79
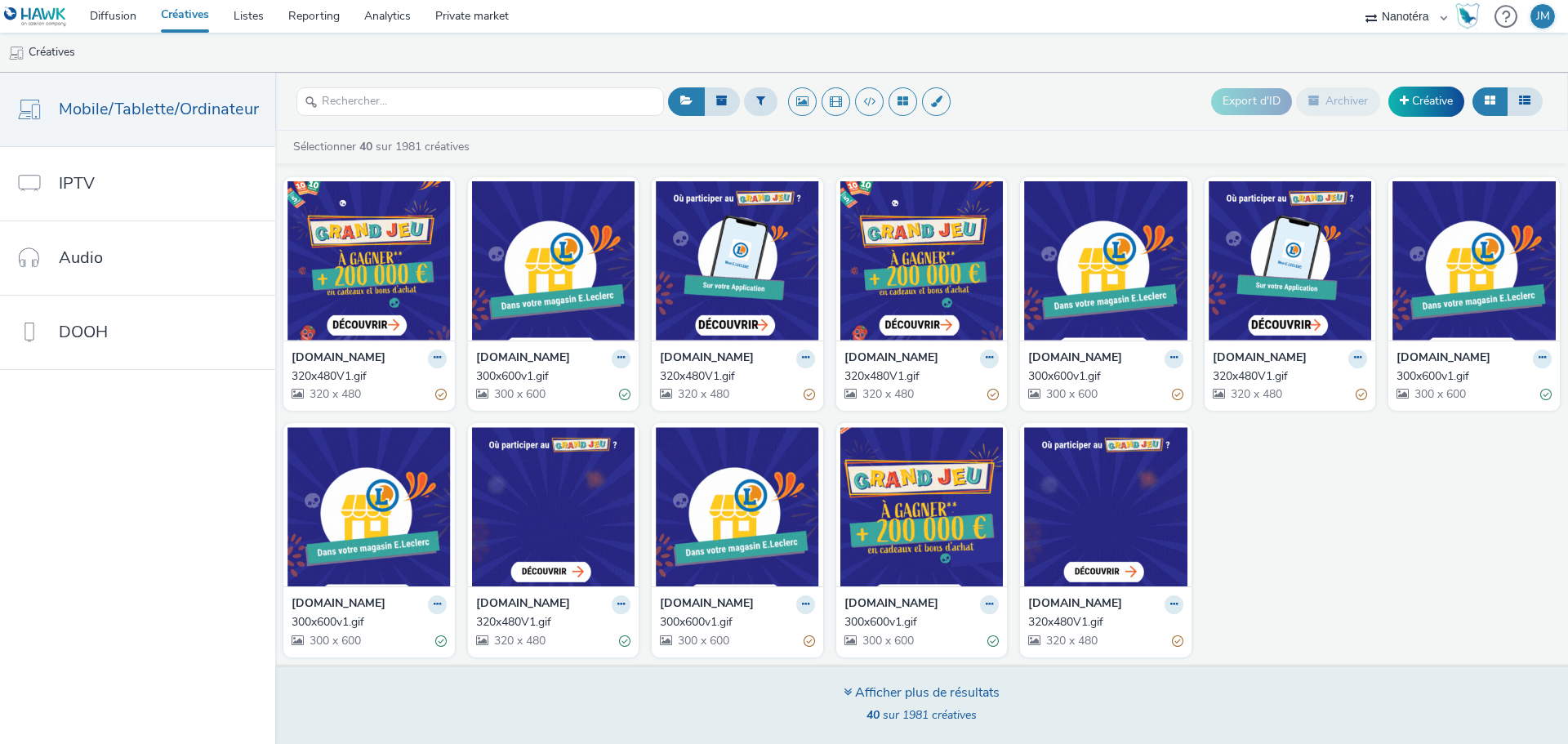
click at [984, 694] on div "Afficher plus de résultats" at bounding box center [921, 692] width 156 height 19
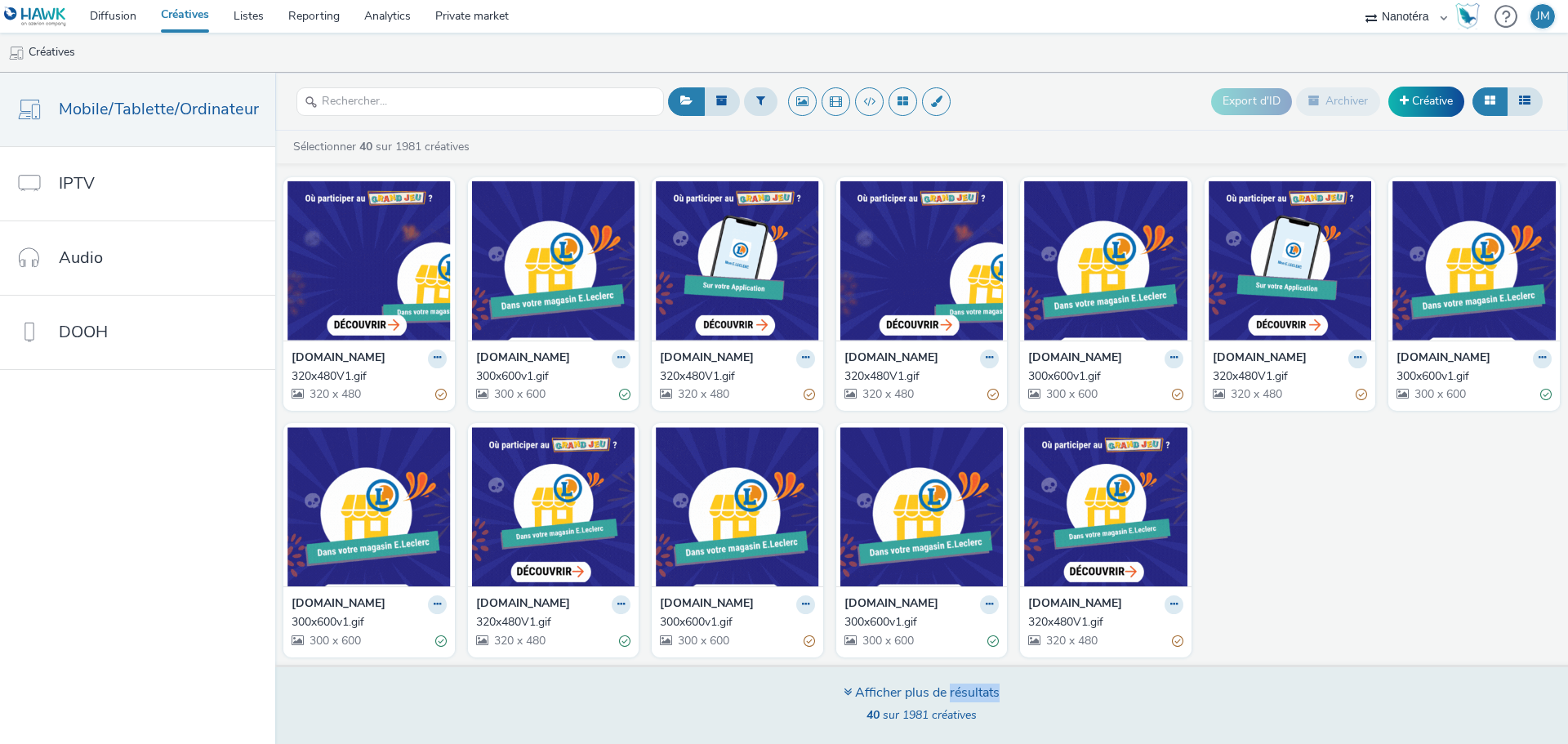
click at [984, 694] on div "Afficher plus de résultats" at bounding box center [921, 692] width 156 height 19
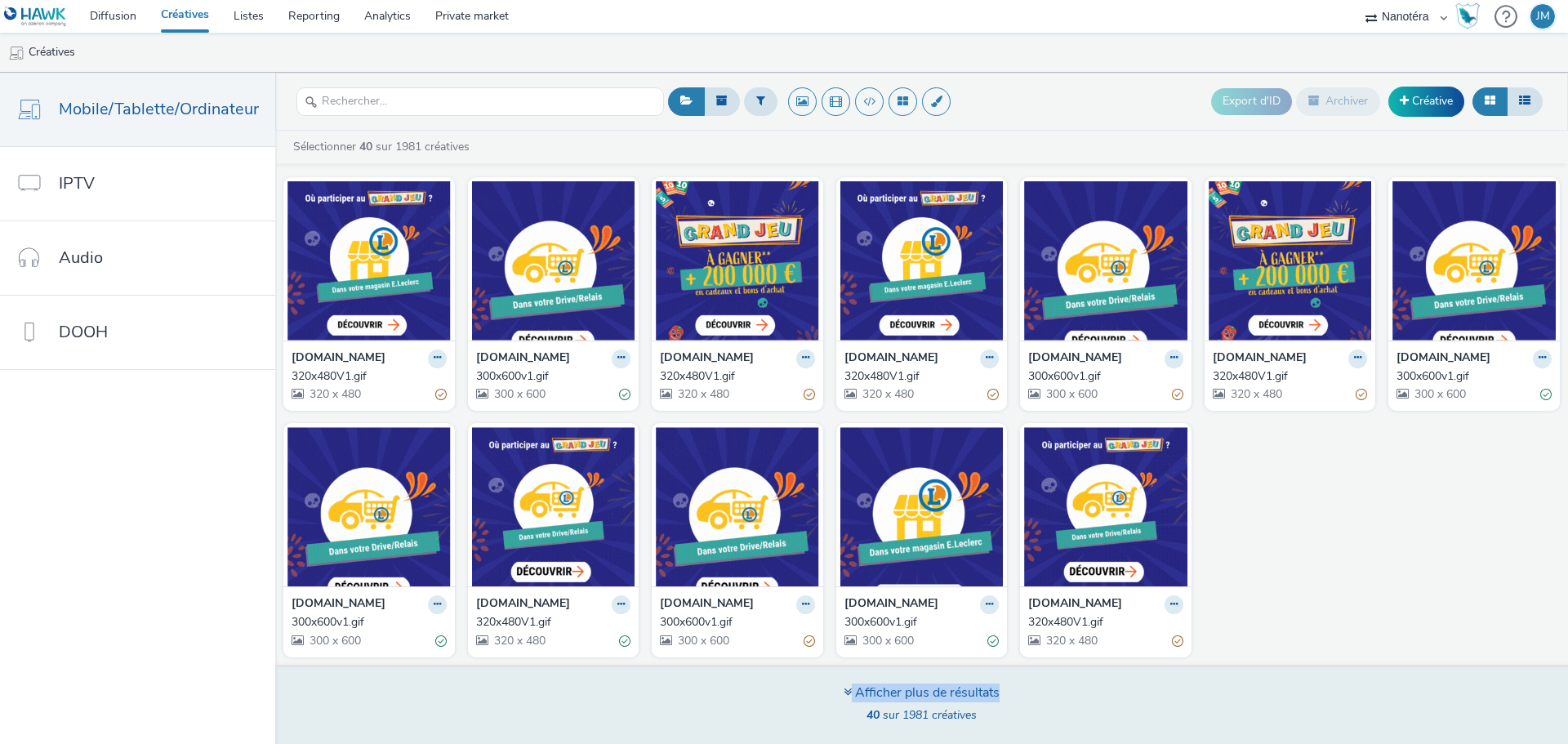
click at [984, 694] on div "Afficher plus de résultats" at bounding box center [921, 692] width 156 height 19
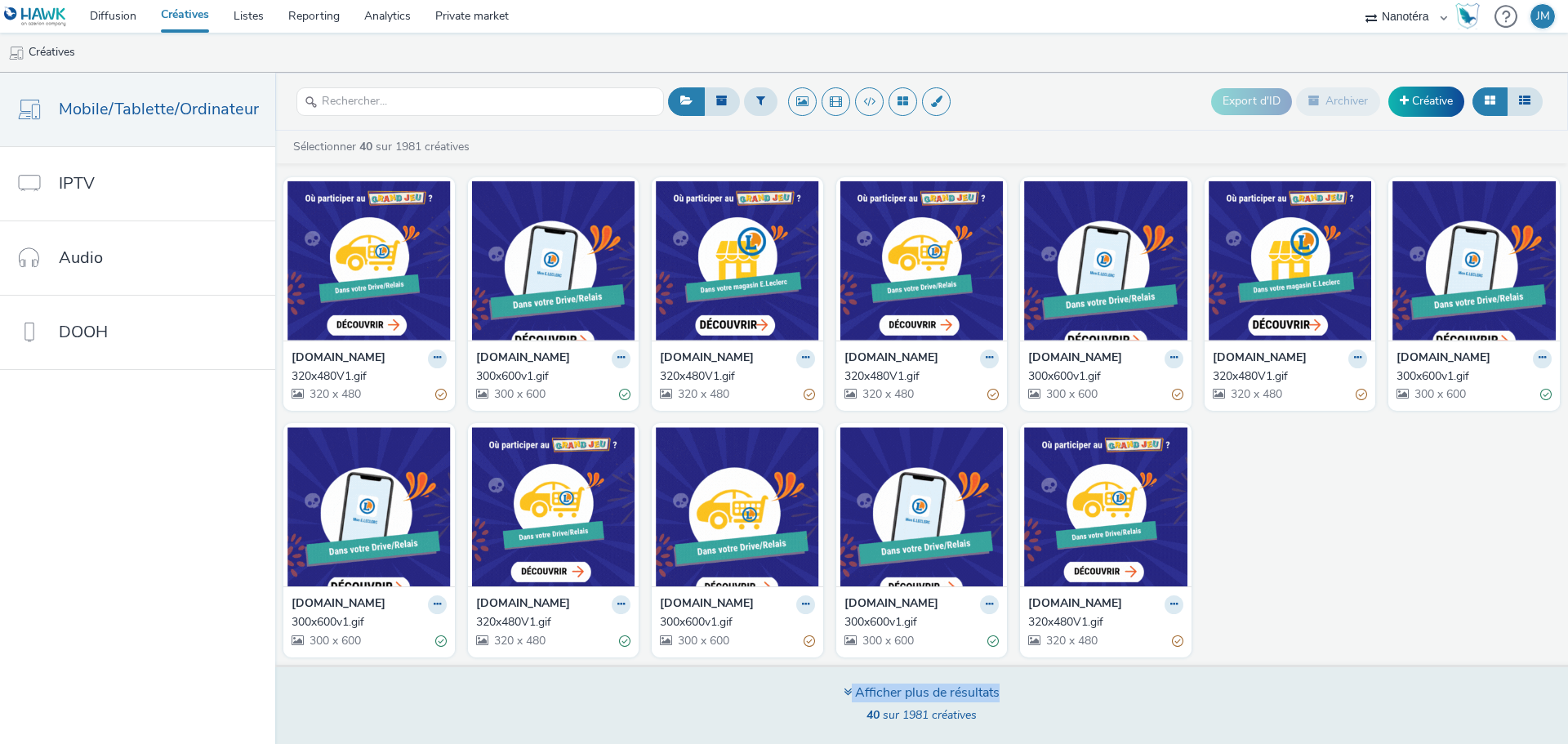
click at [984, 694] on div "Afficher plus de résultats" at bounding box center [921, 692] width 156 height 19
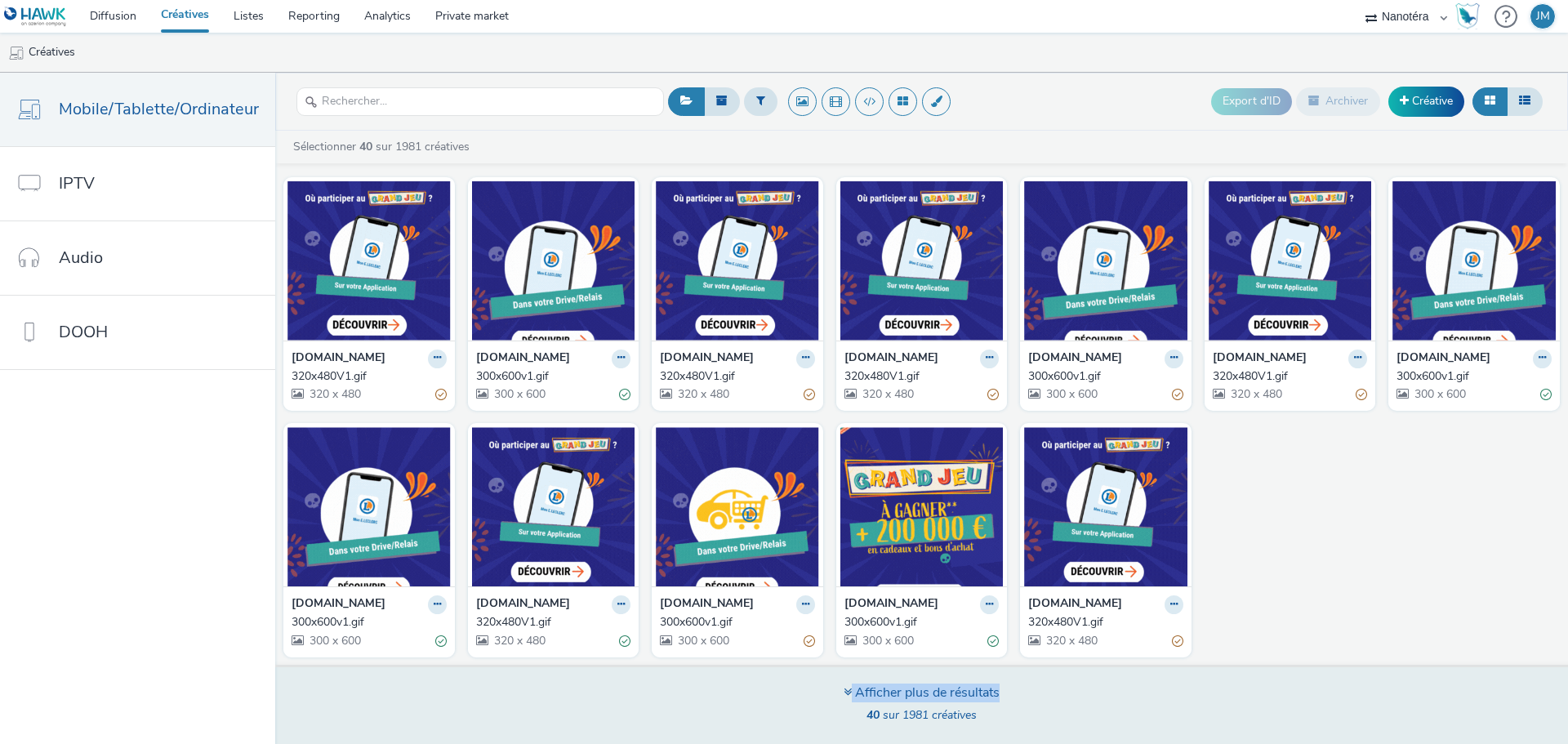
click at [984, 694] on div "Afficher plus de résultats" at bounding box center [921, 692] width 156 height 19
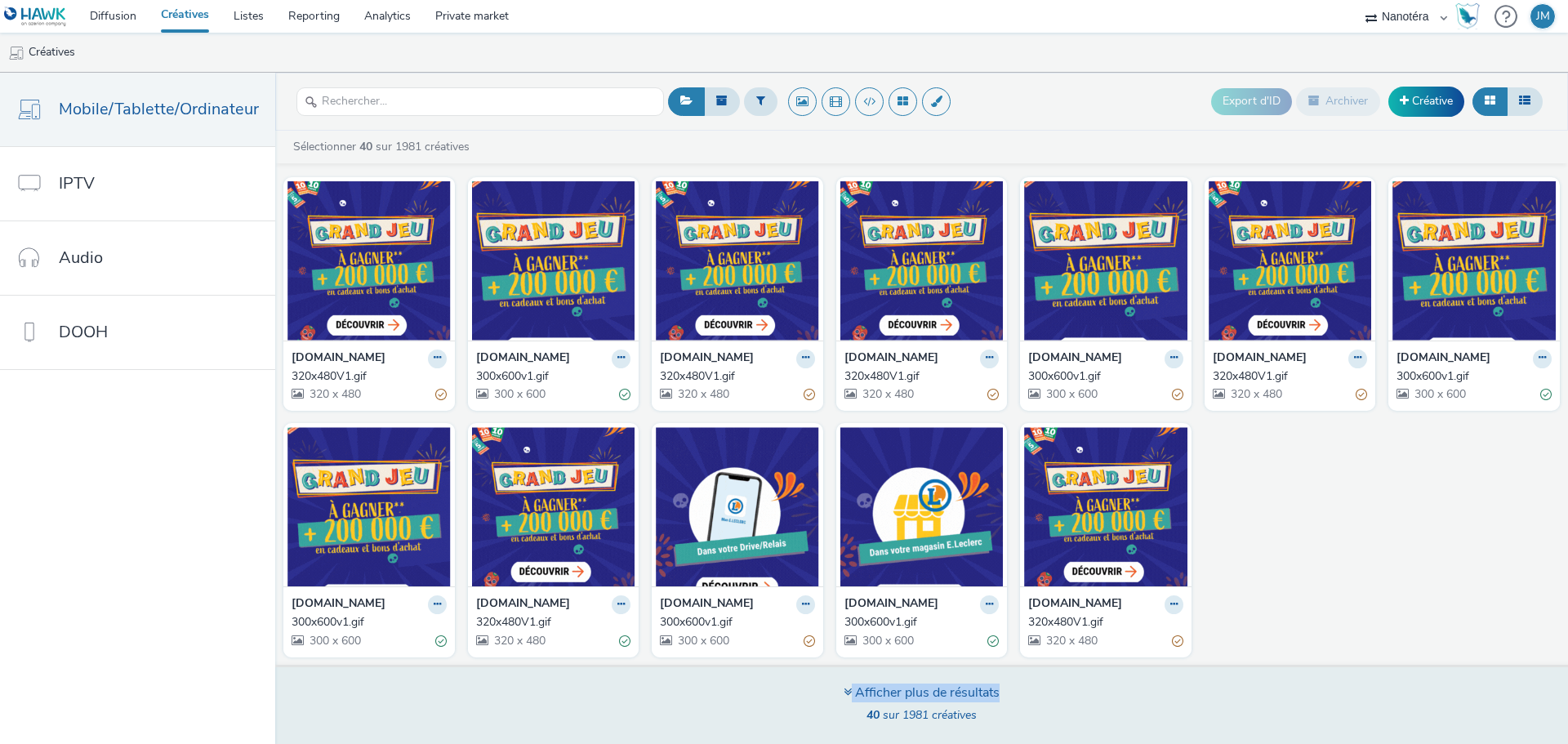
click at [984, 694] on div "Afficher plus de résultats" at bounding box center [921, 692] width 156 height 19
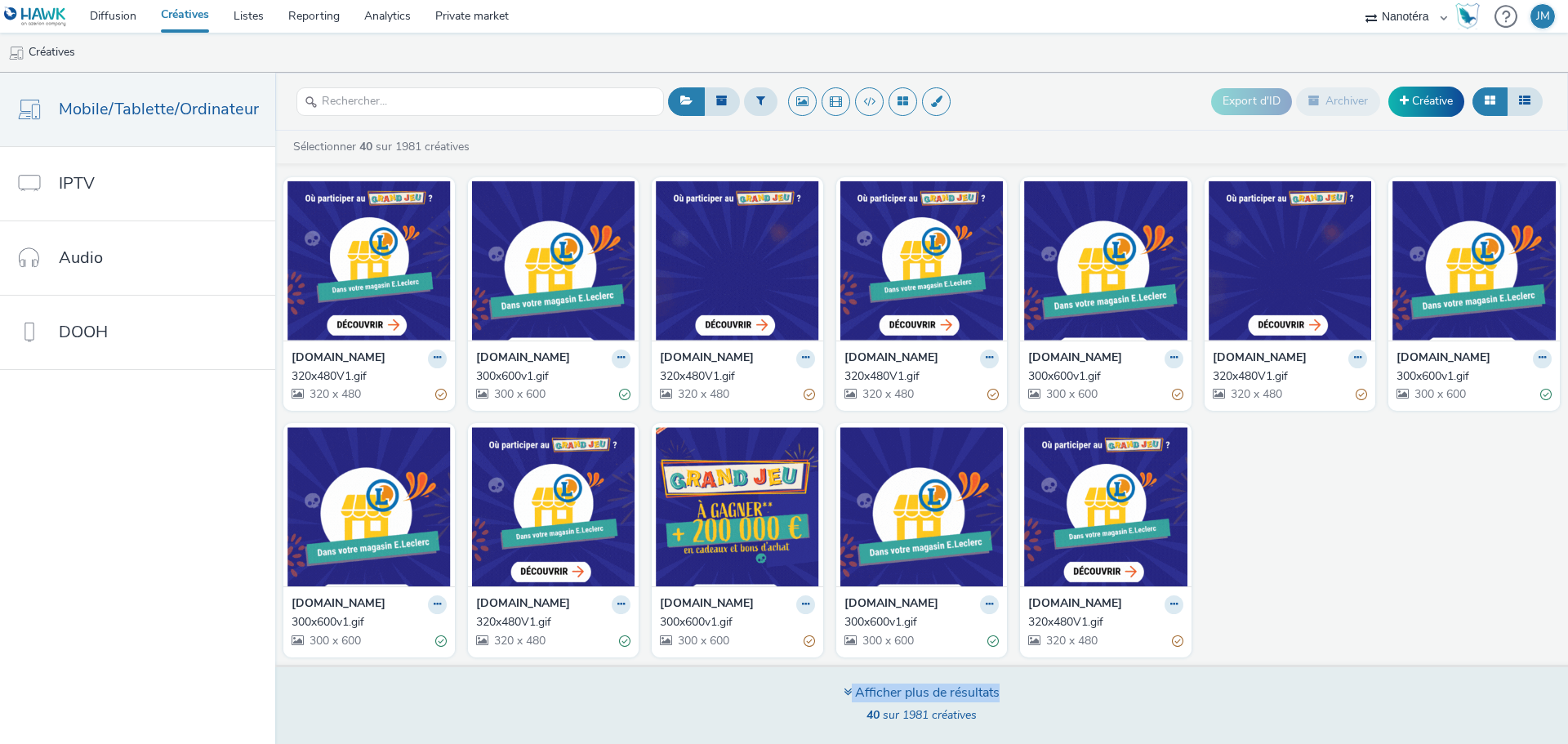
click at [984, 694] on div "Afficher plus de résultats" at bounding box center [921, 692] width 156 height 19
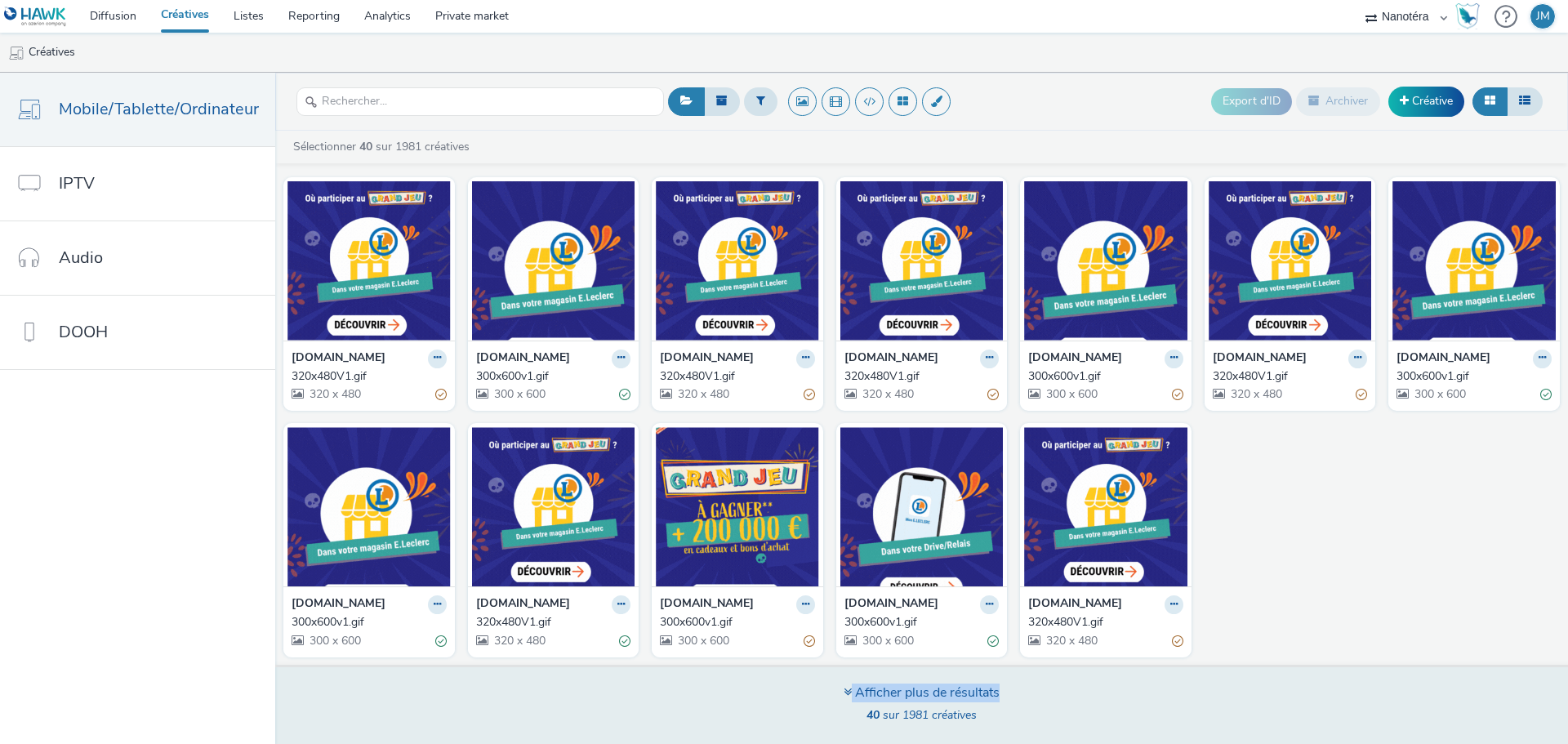
click at [984, 694] on div "Afficher plus de résultats" at bounding box center [921, 692] width 156 height 19
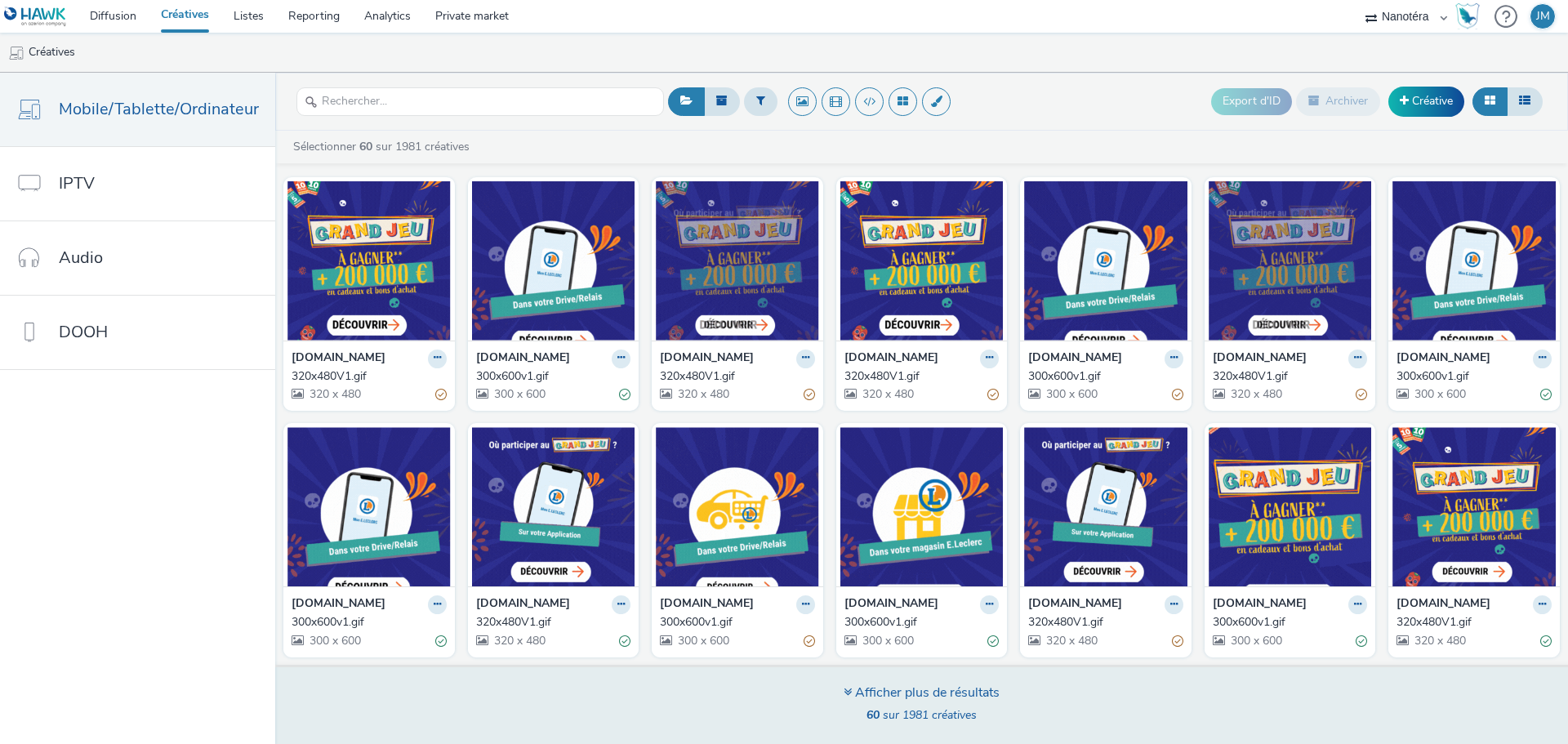
click at [932, 690] on div "Afficher plus de résultats" at bounding box center [921, 692] width 156 height 19
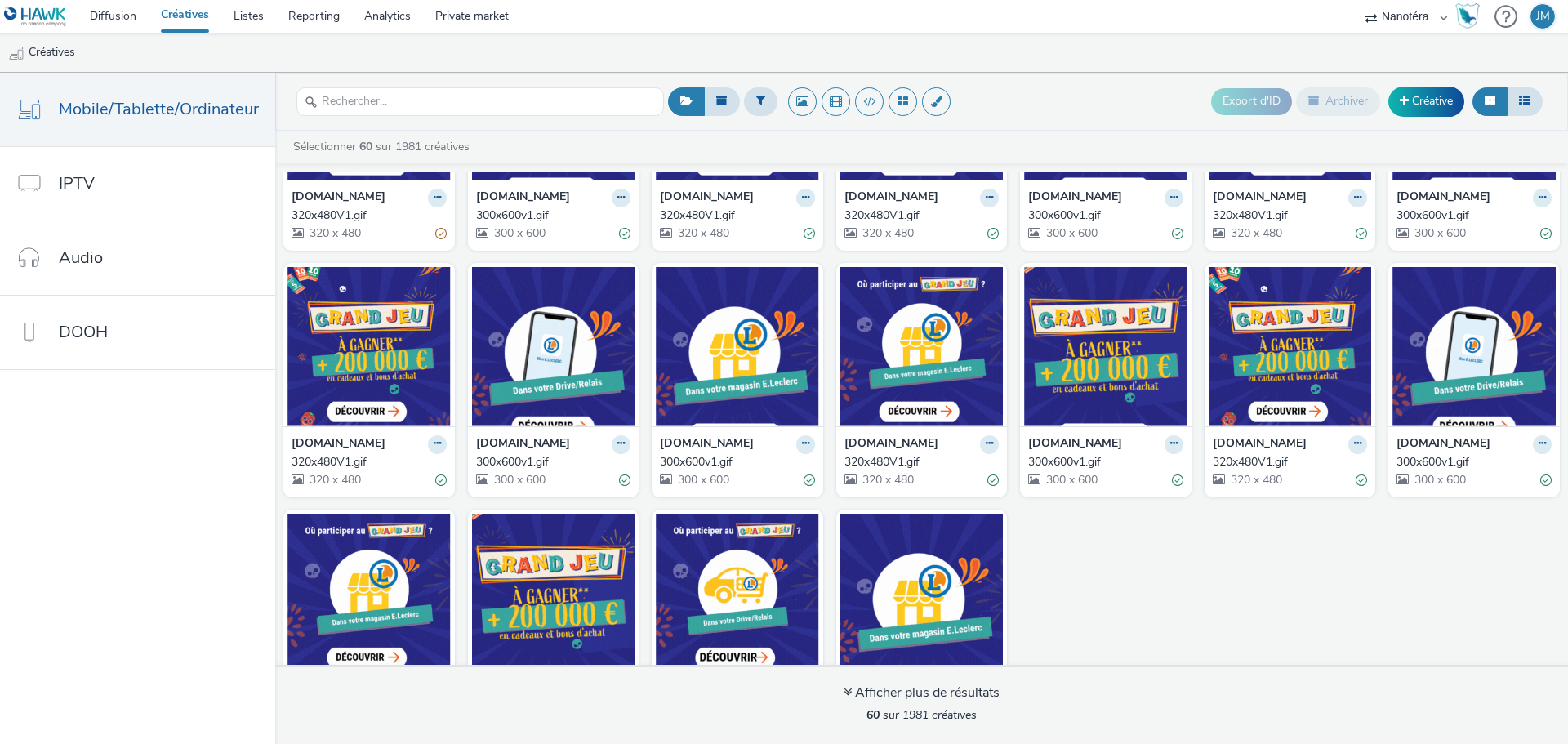
scroll to position [1744, 0]
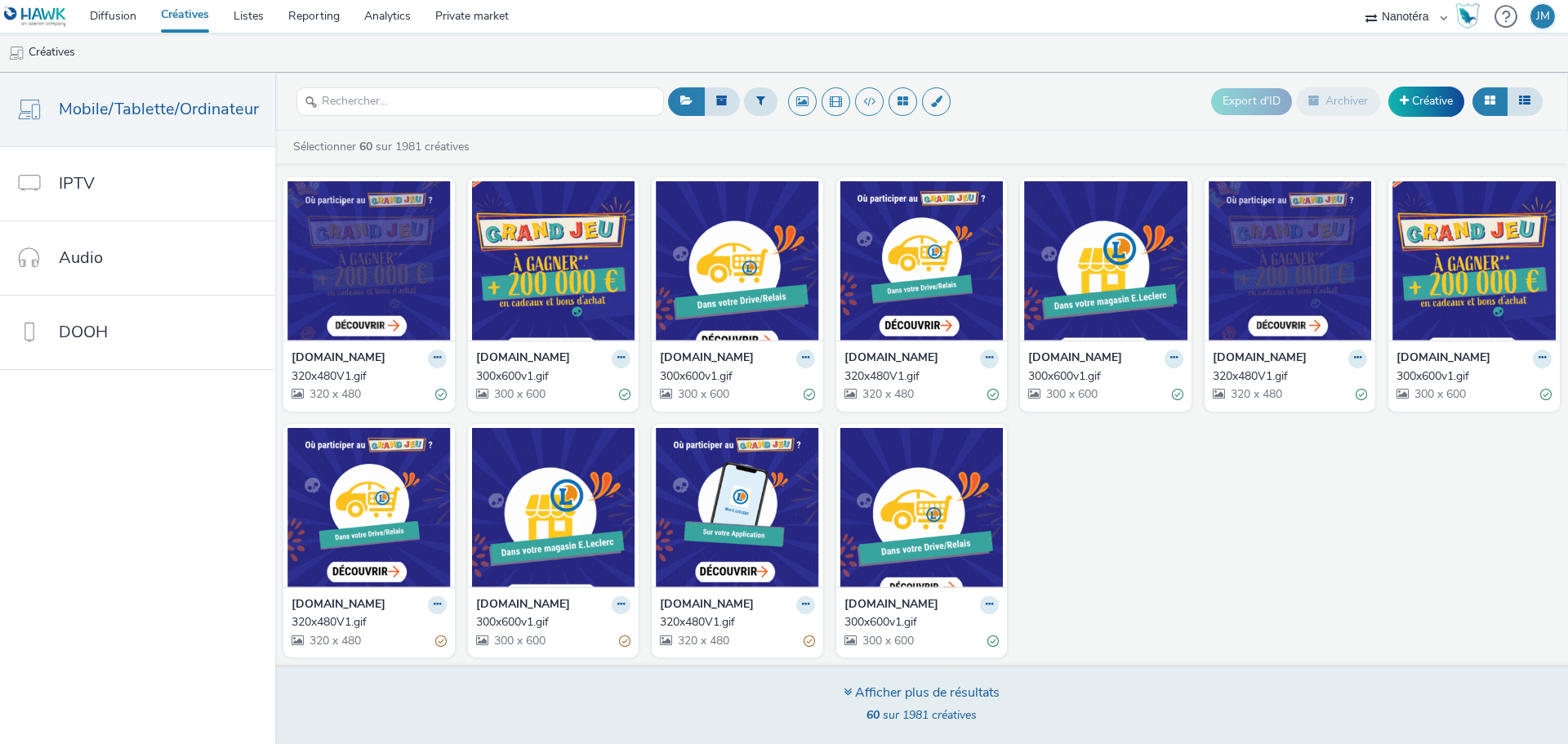
click at [894, 691] on div "Afficher plus de résultats" at bounding box center [921, 692] width 156 height 19
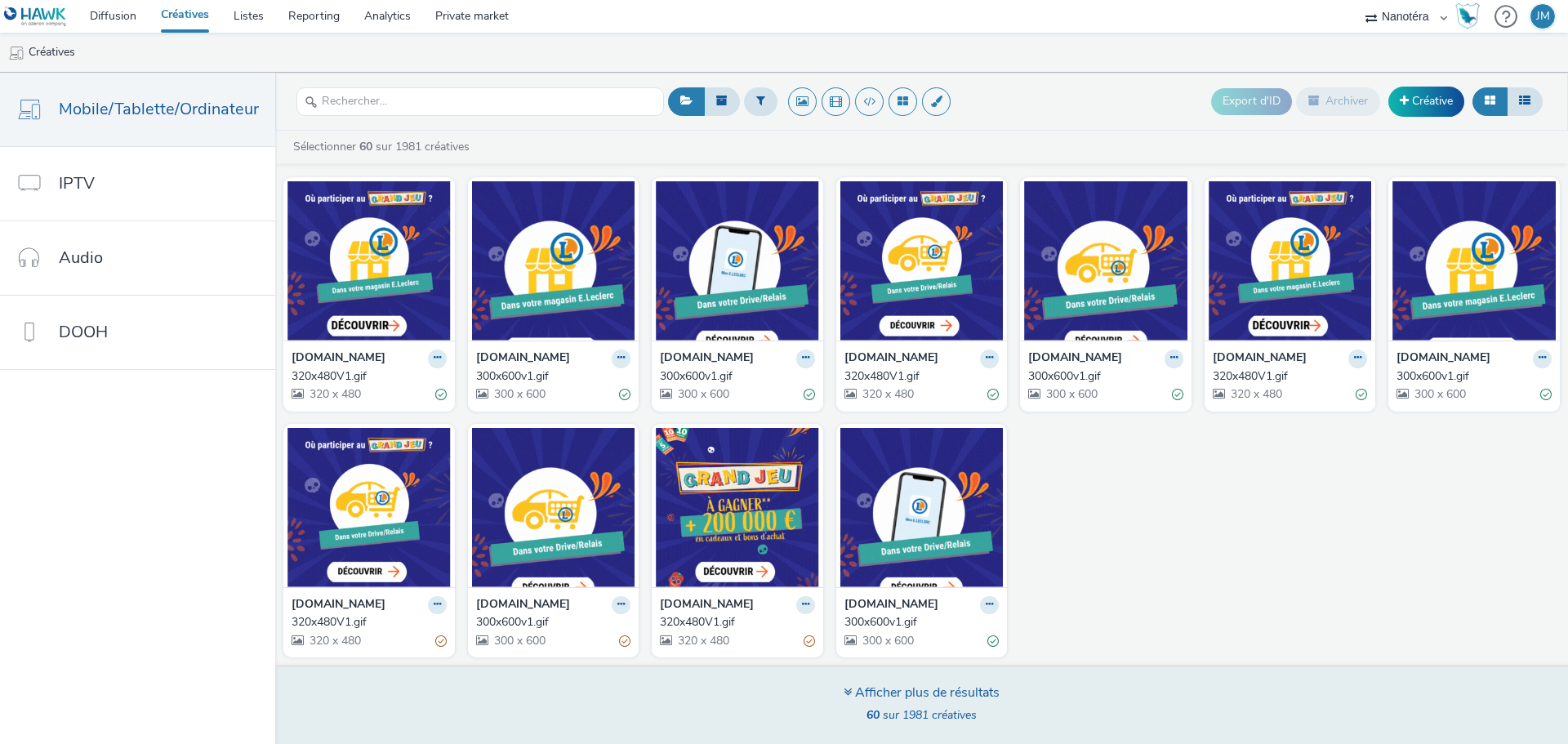
click at [964, 693] on div "Afficher plus de résultats" at bounding box center [921, 692] width 156 height 19
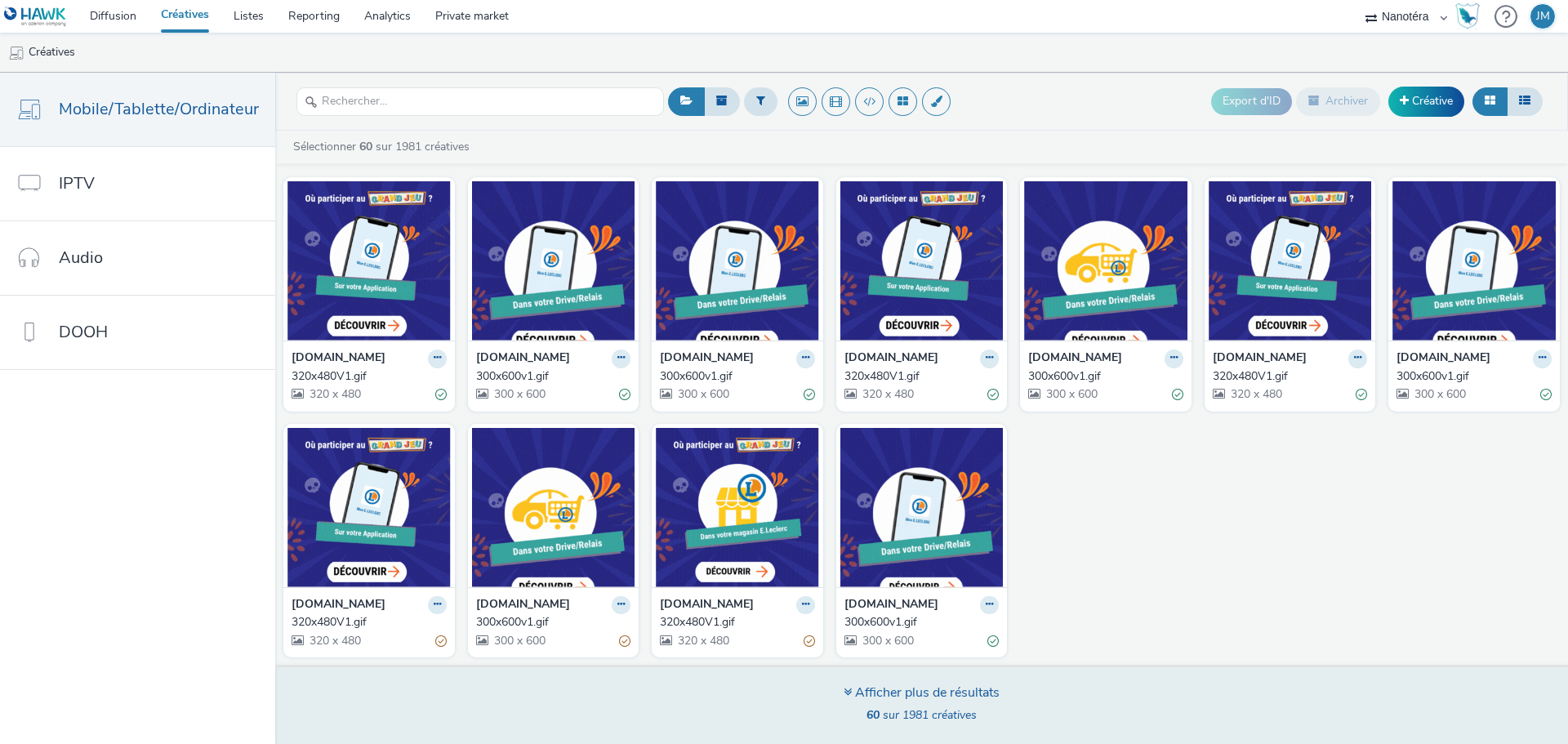
click at [928, 689] on div "Afficher plus de résultats" at bounding box center [921, 692] width 156 height 19
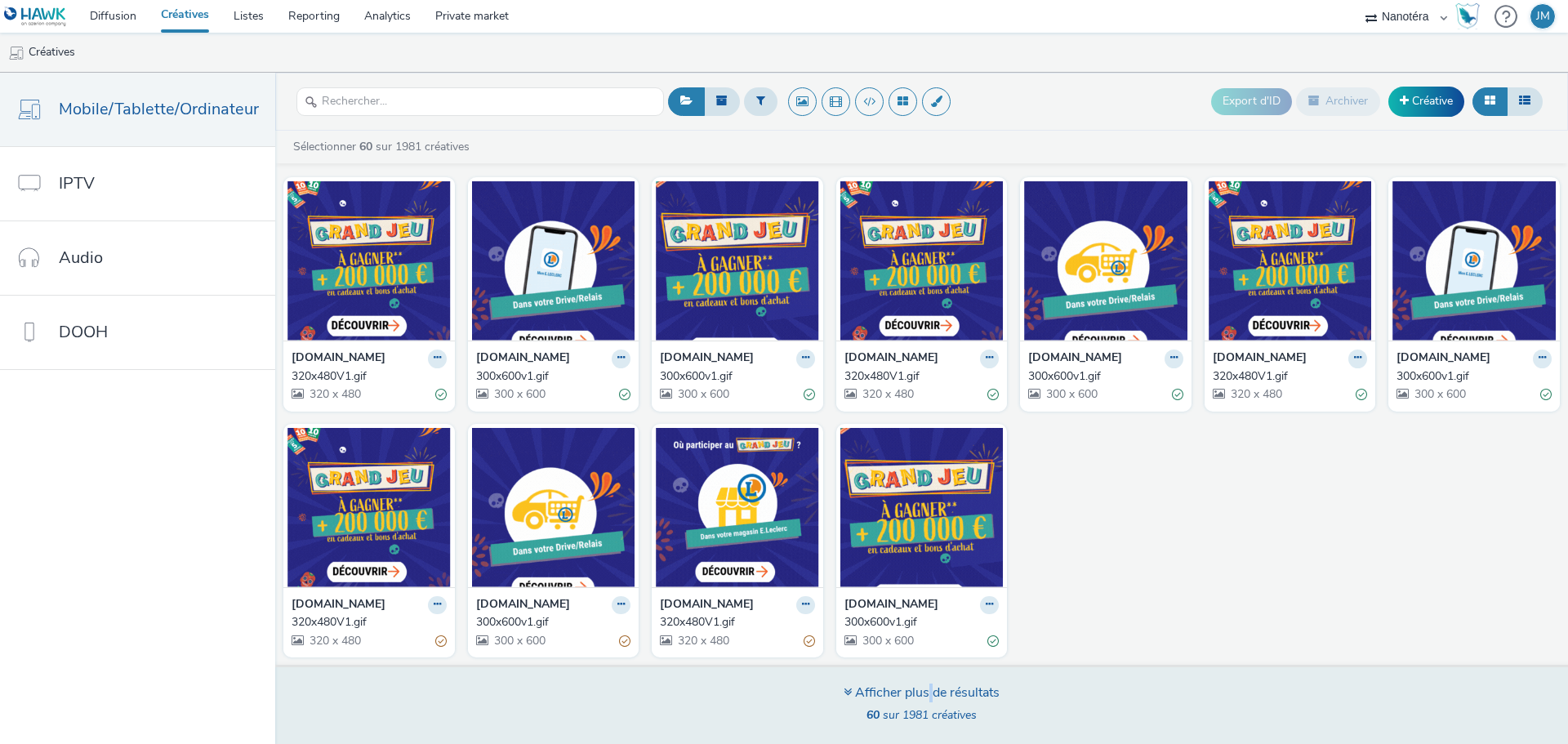
click at [928, 689] on div "Afficher plus de résultats" at bounding box center [921, 692] width 156 height 19
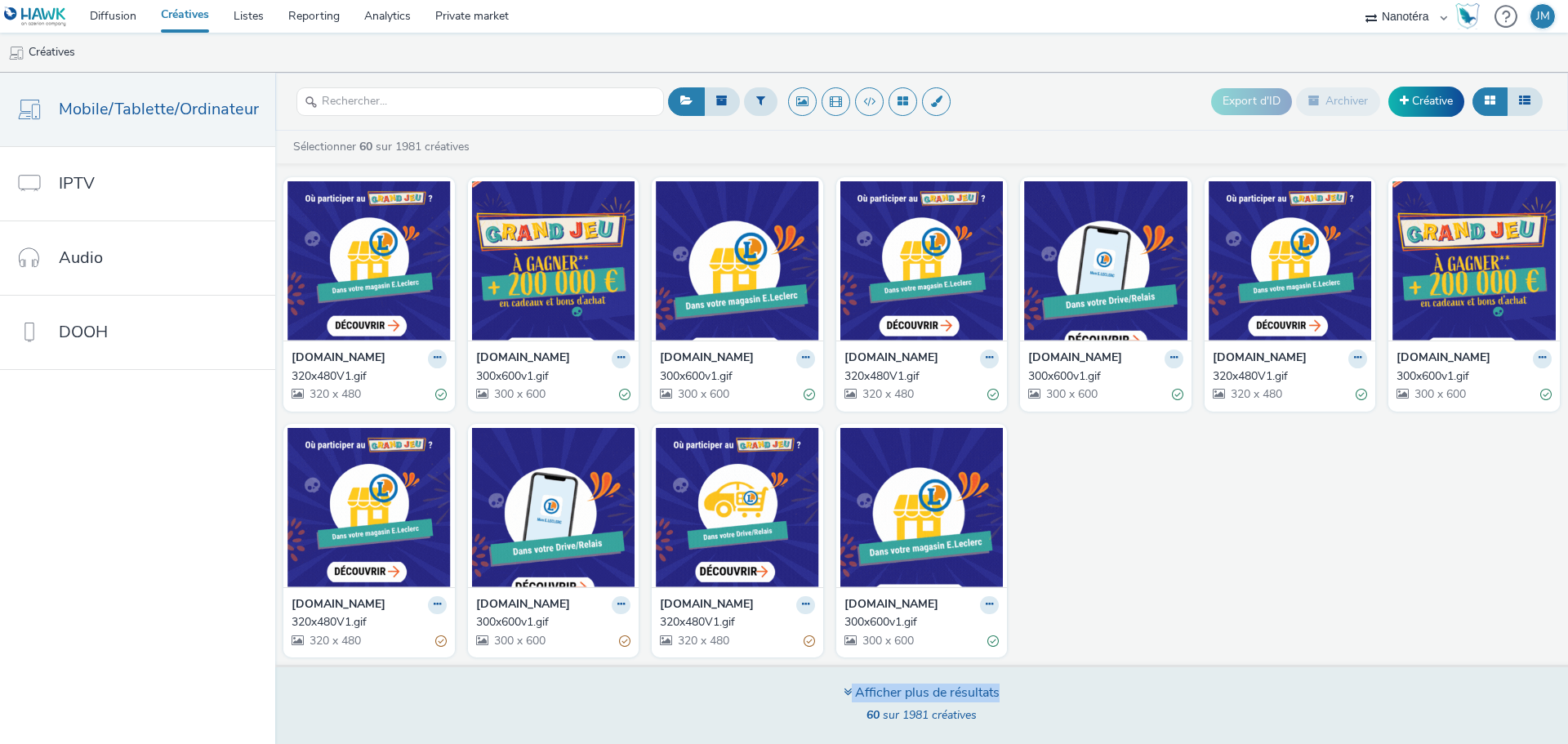
click at [928, 689] on div "Afficher plus de résultats" at bounding box center [921, 692] width 156 height 19
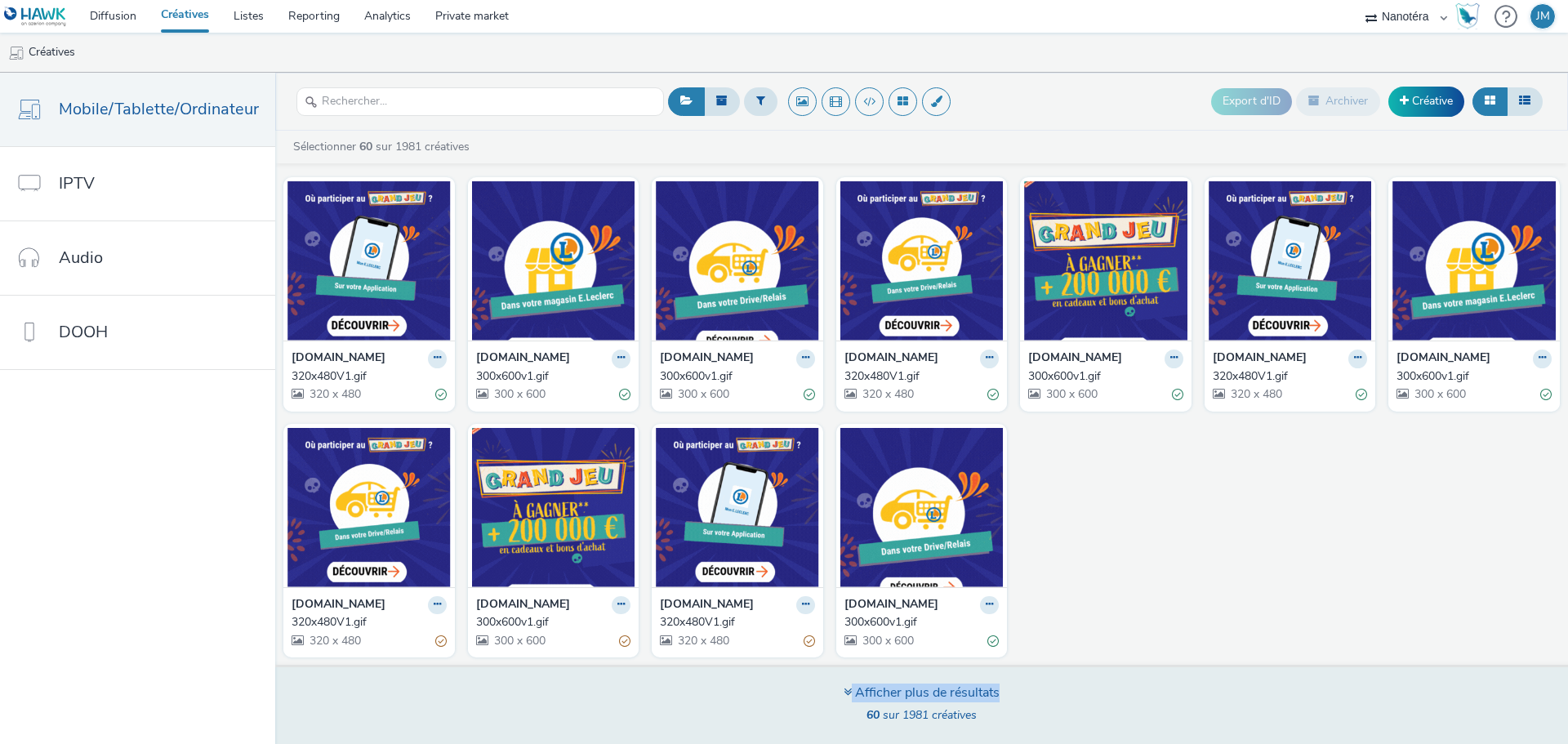
click at [927, 689] on div "Afficher plus de résultats" at bounding box center [921, 692] width 156 height 19
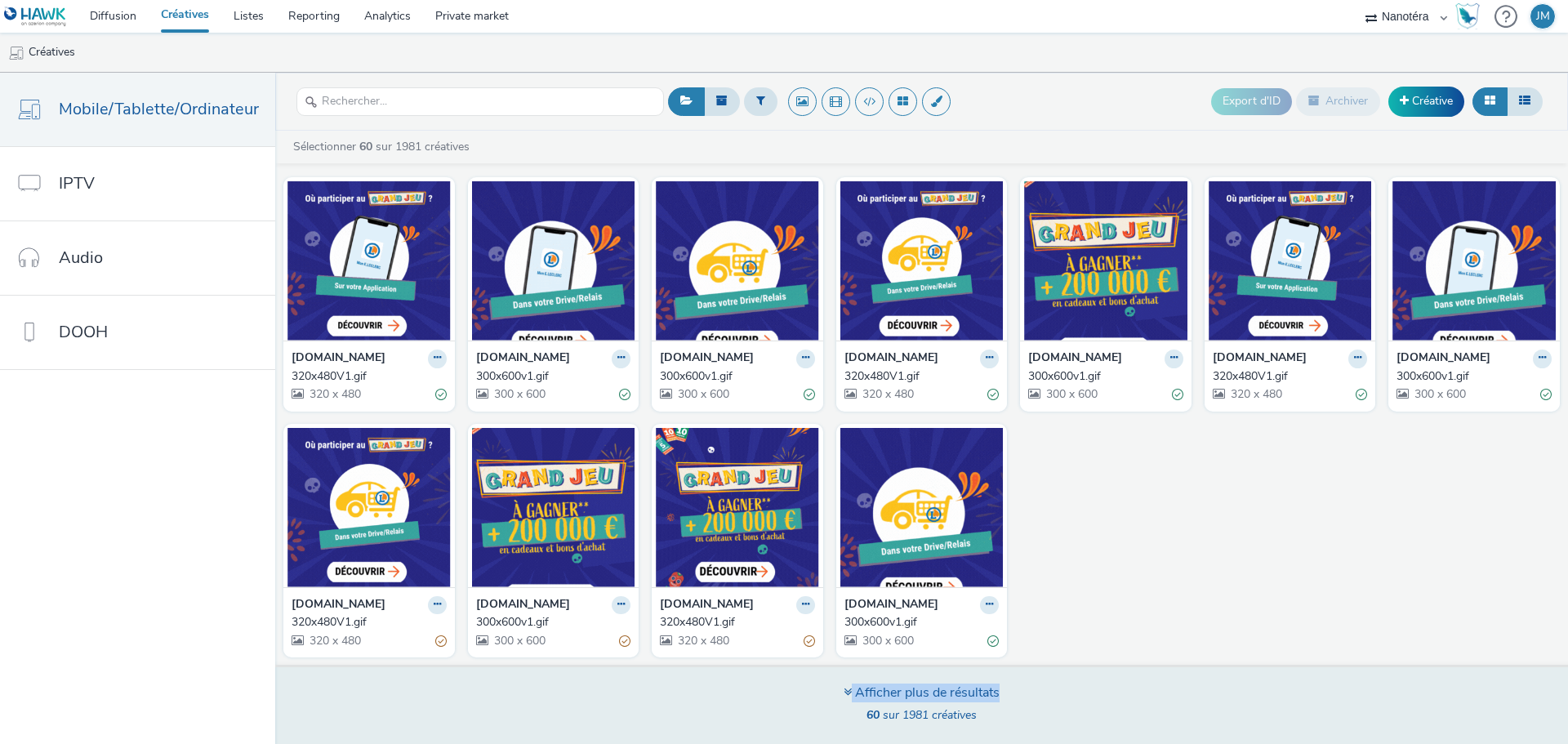
click at [927, 689] on div "Afficher plus de résultats" at bounding box center [921, 692] width 156 height 19
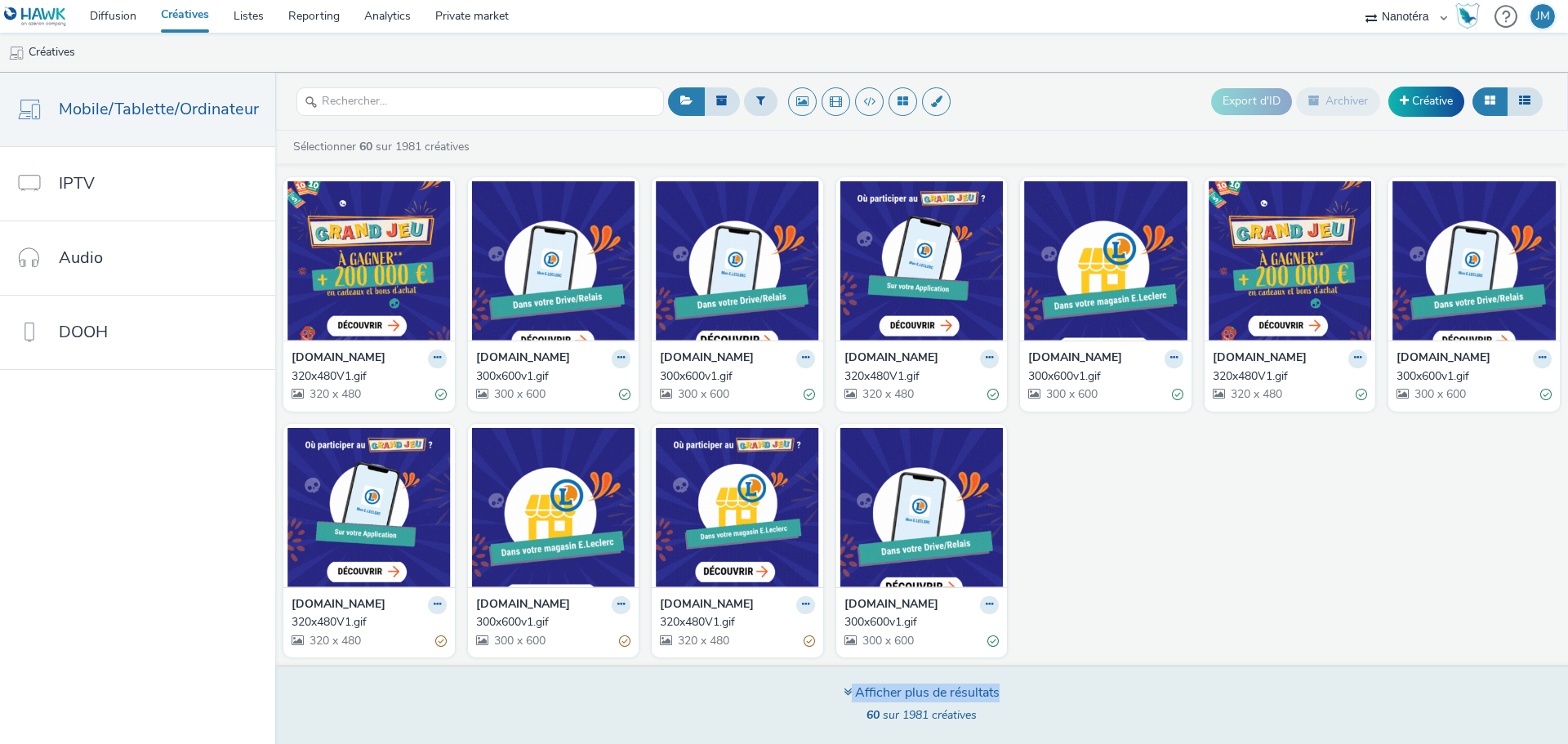
click at [927, 689] on div "Afficher plus de résultats" at bounding box center [921, 692] width 156 height 19
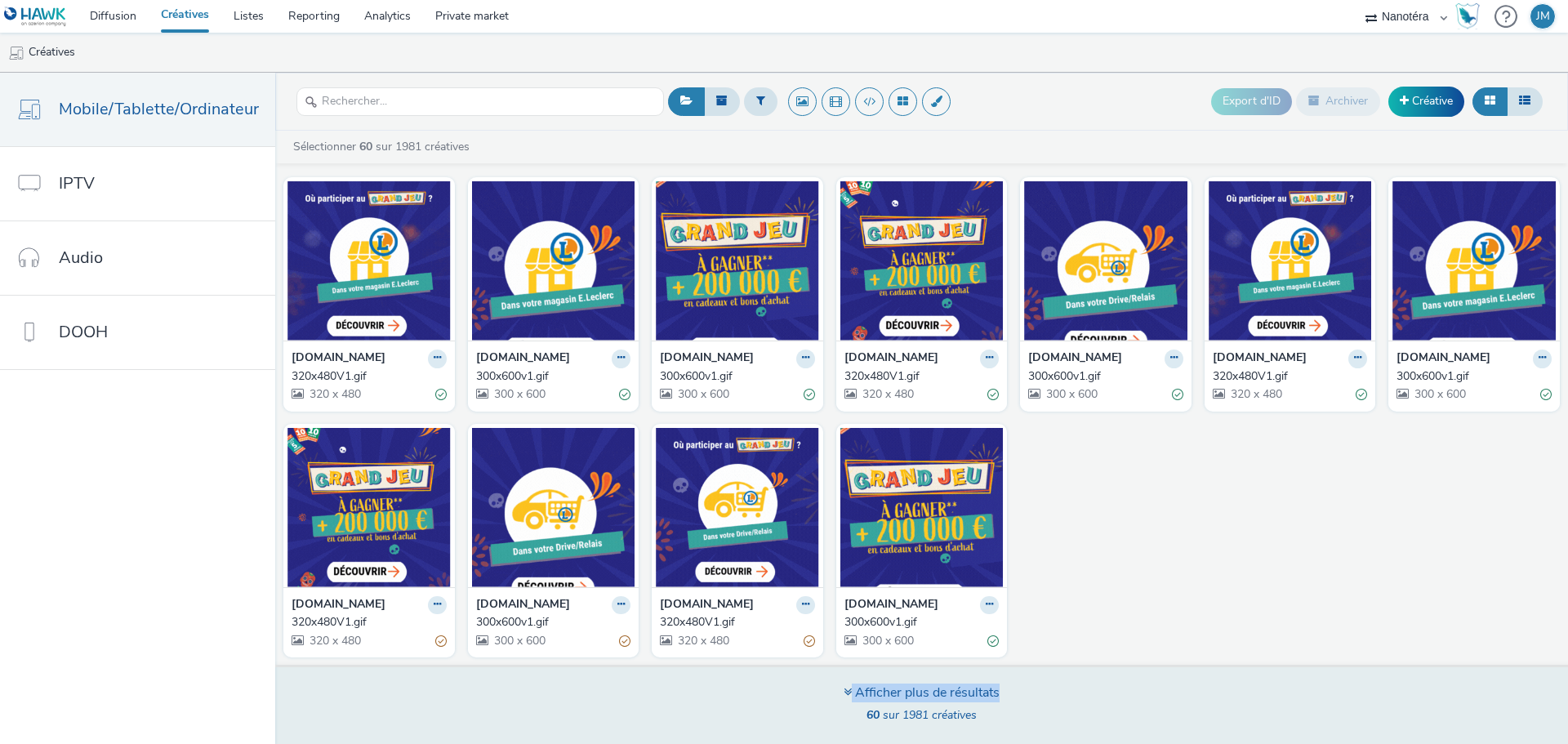
click at [927, 689] on div "Afficher plus de résultats" at bounding box center [921, 692] width 156 height 19
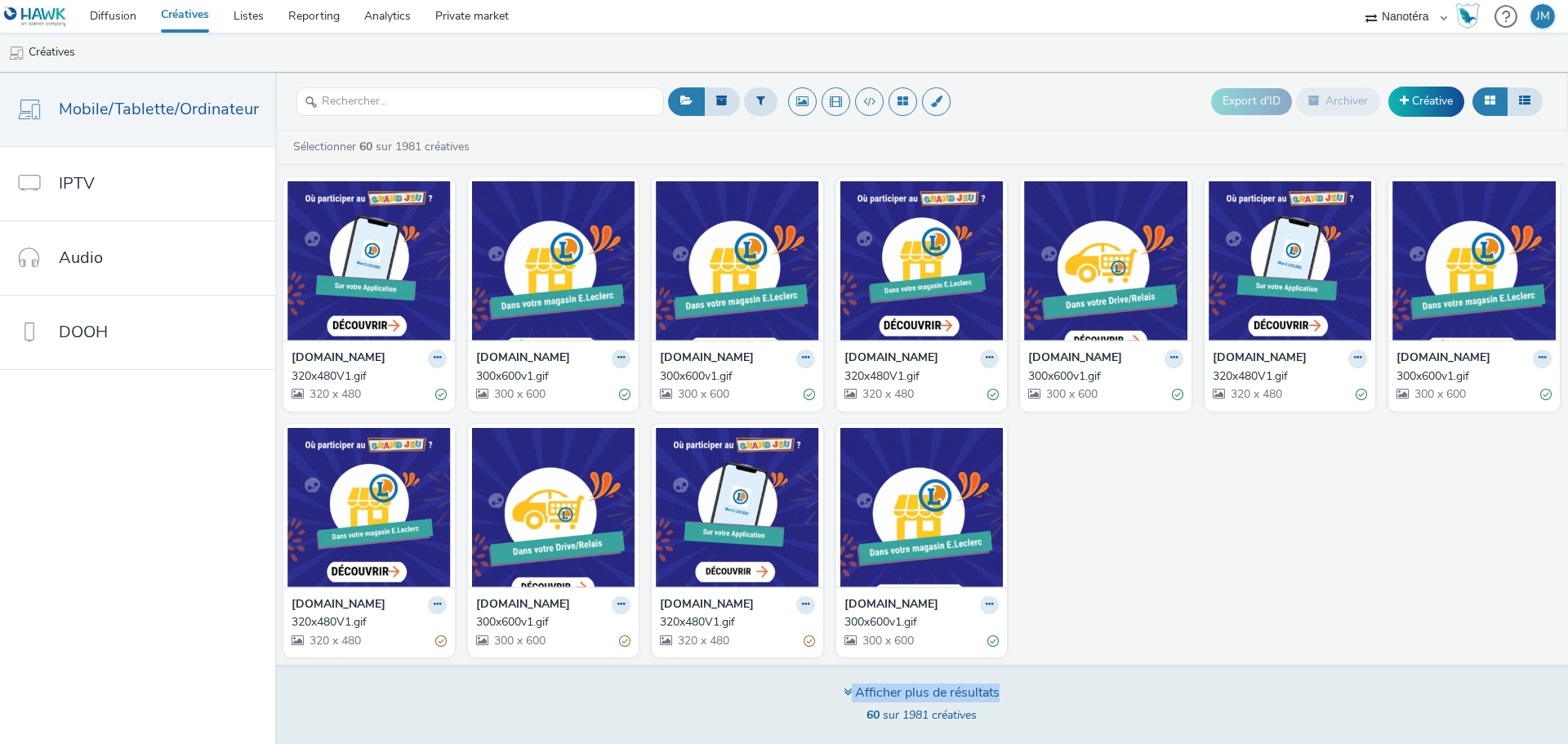
click at [927, 689] on div "Afficher plus de résultats" at bounding box center [921, 692] width 156 height 19
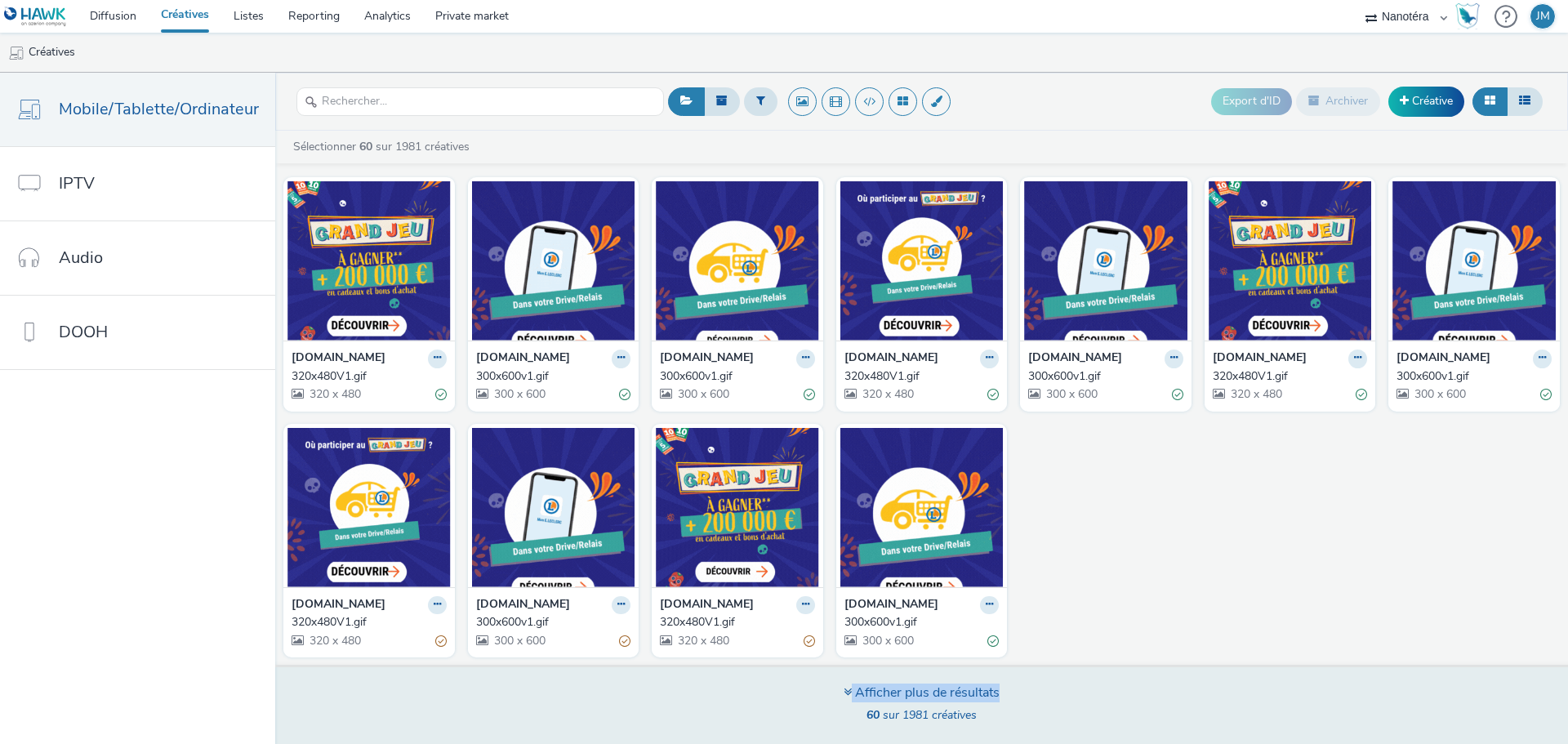
click at [927, 689] on div "Afficher plus de résultats" at bounding box center [921, 692] width 156 height 19
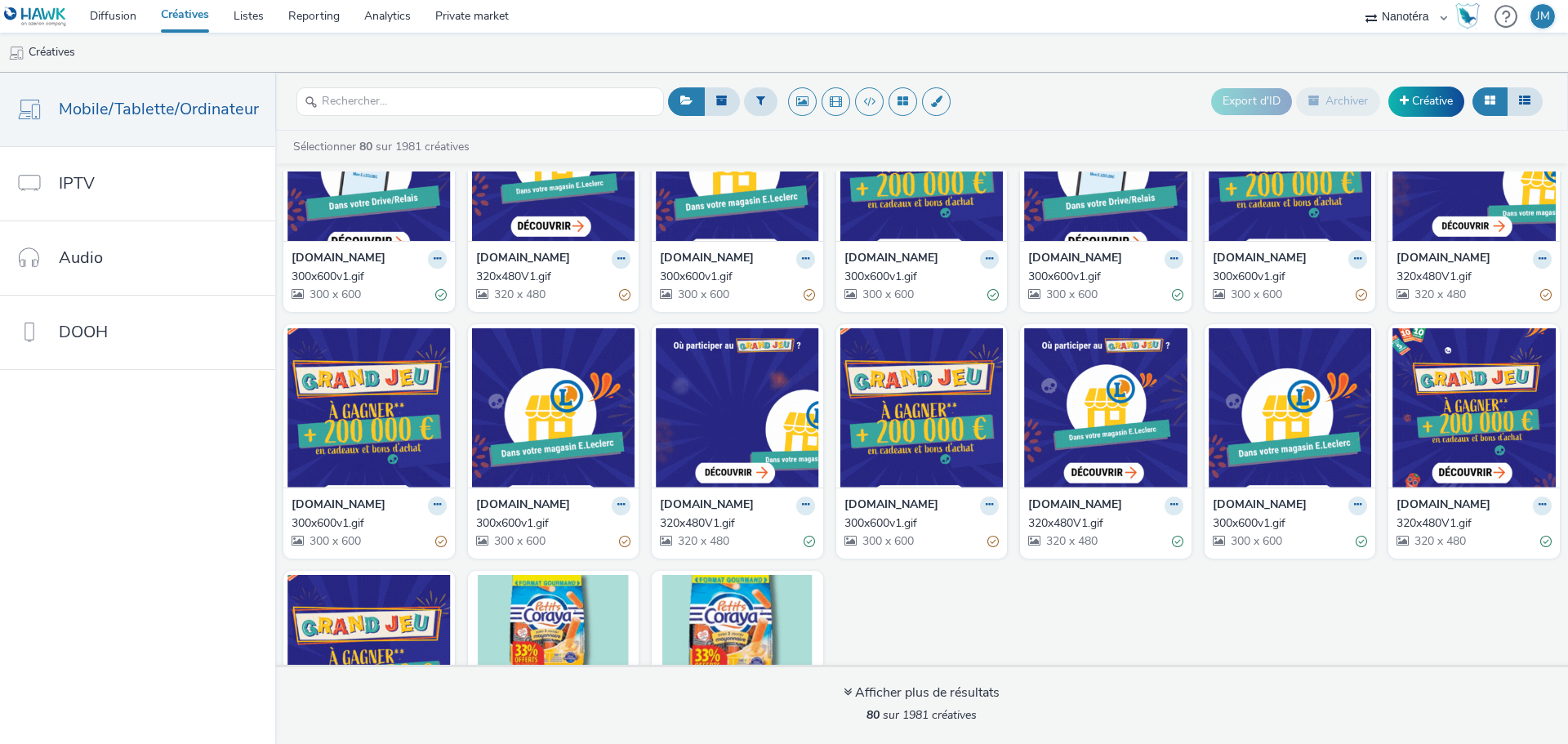
scroll to position [2254, 0]
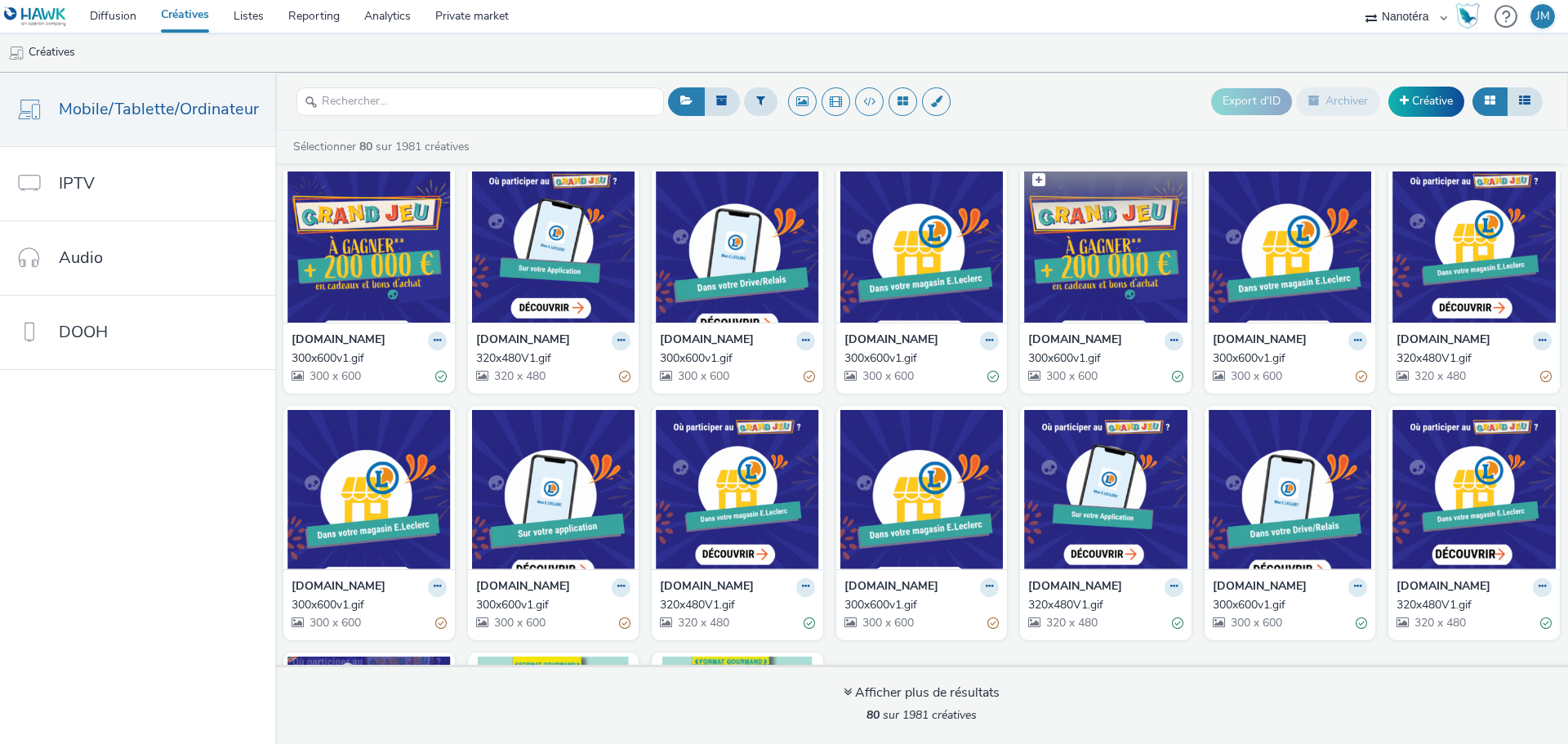
click at [1088, 293] on img at bounding box center [1105, 242] width 163 height 159
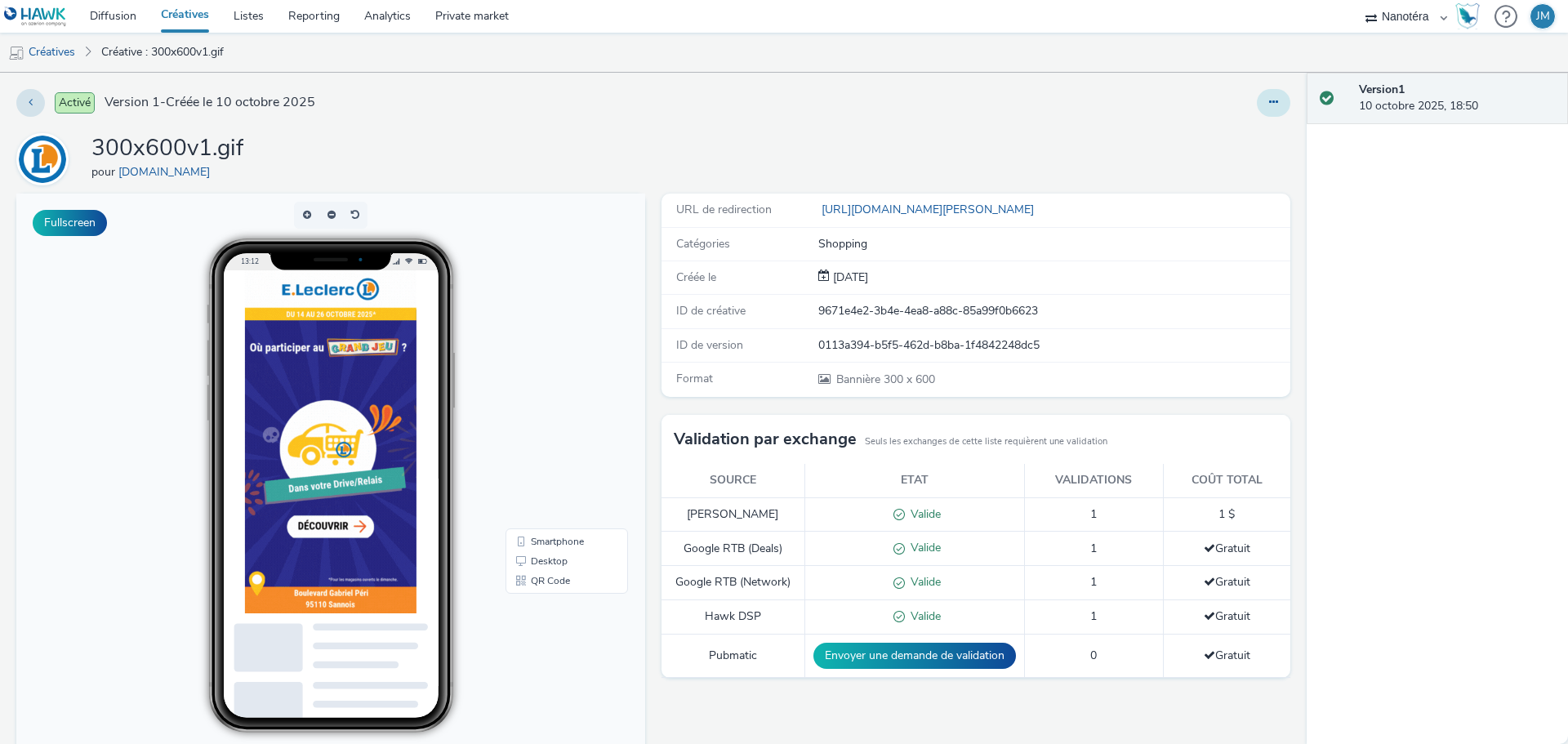
click at [1268, 101] on icon at bounding box center [1272, 101] width 9 height 11
click at [1205, 137] on link "Modifier" at bounding box center [1228, 135] width 123 height 33
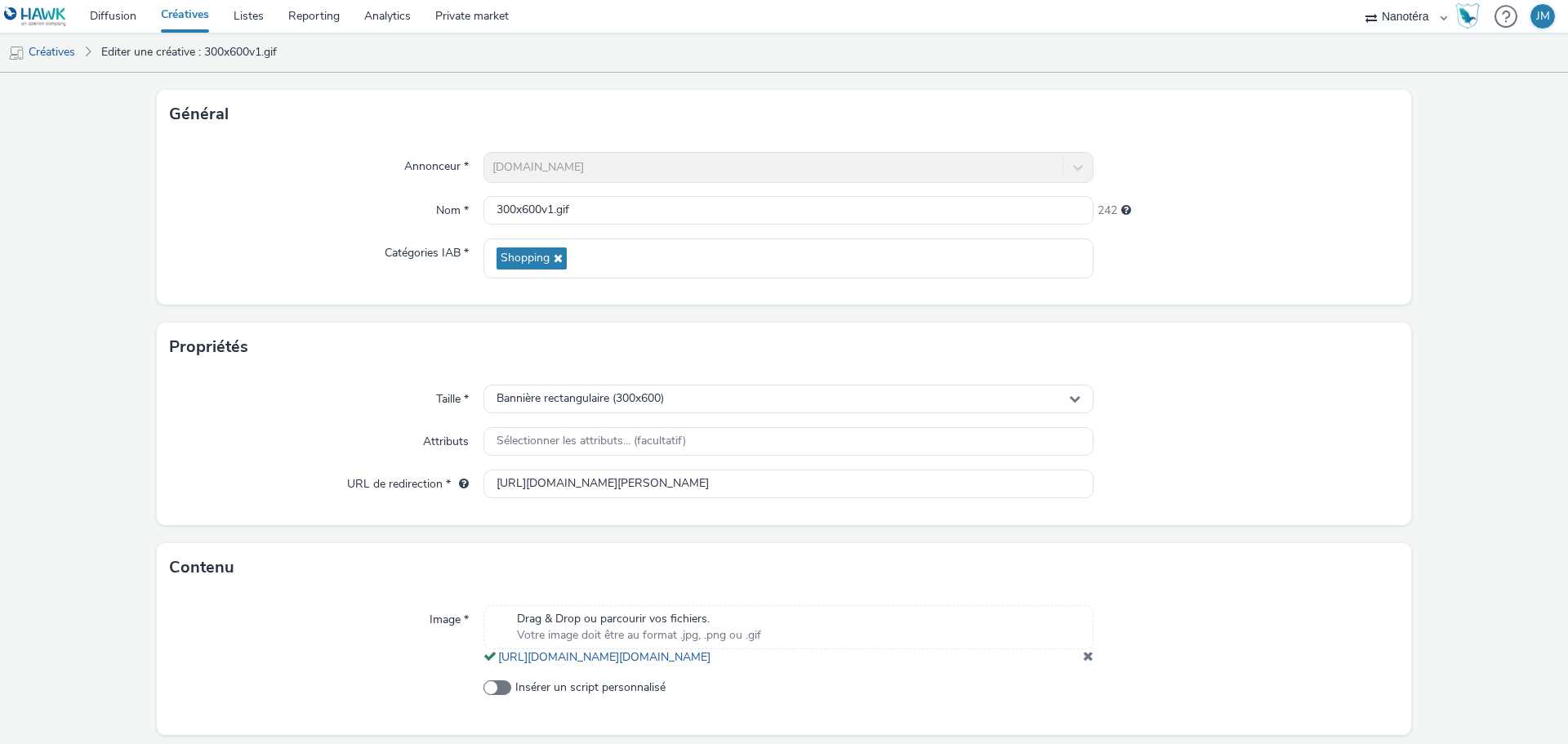
scroll to position [151, 0]
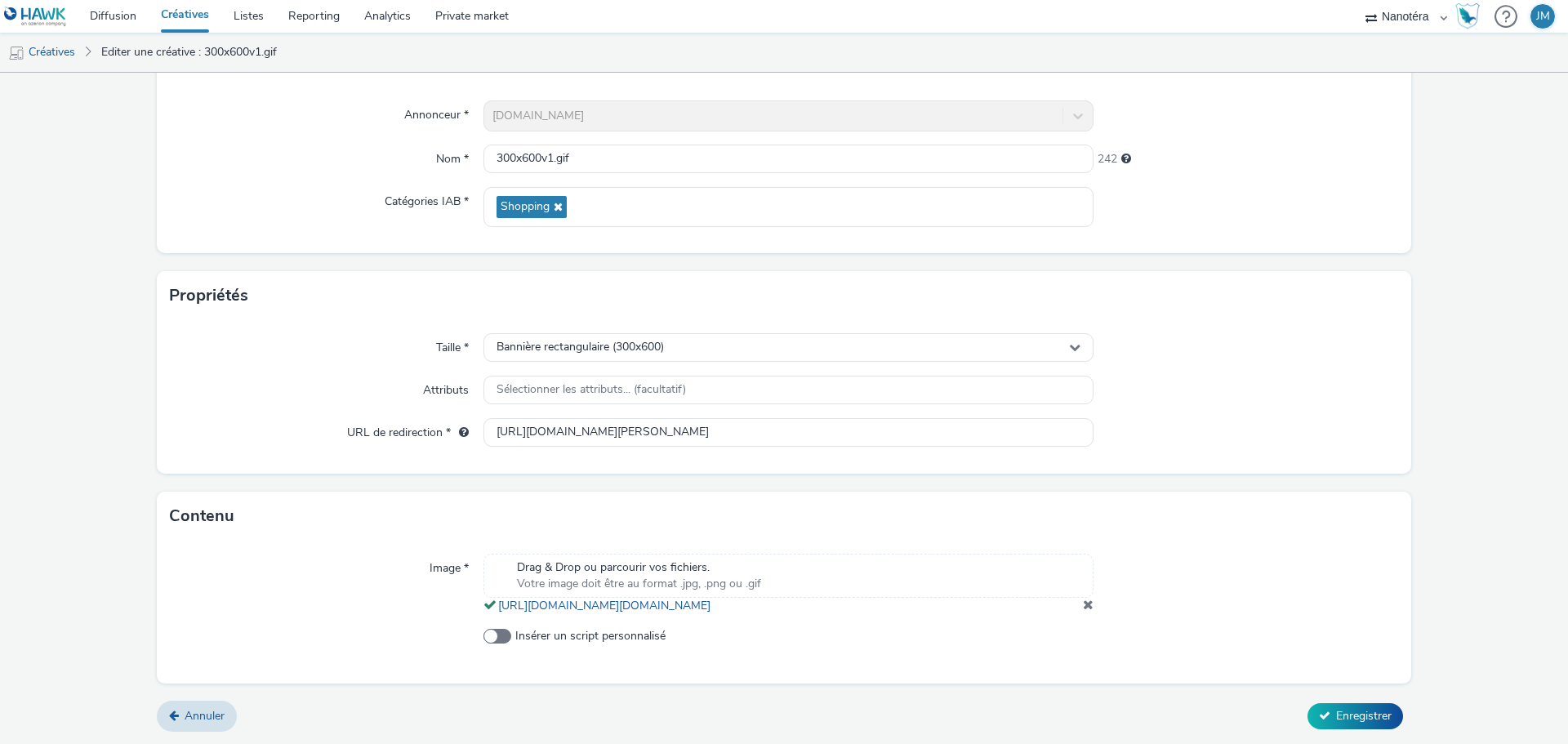
click at [1083, 604] on span at bounding box center [1088, 603] width 11 height 13
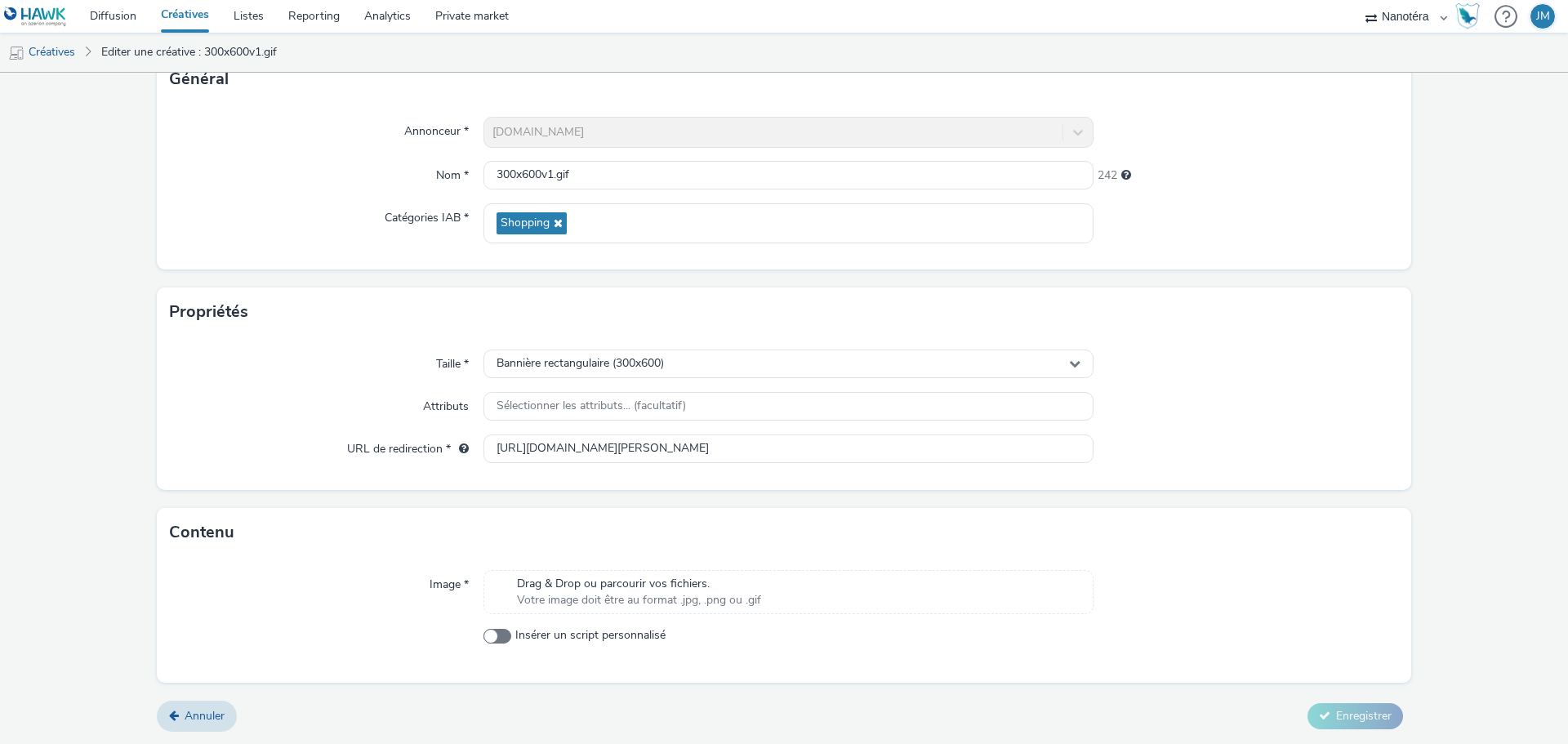
click at [560, 589] on span "Drag & Drop ou parcourir vos fichiers." at bounding box center [638, 583] width 244 height 16
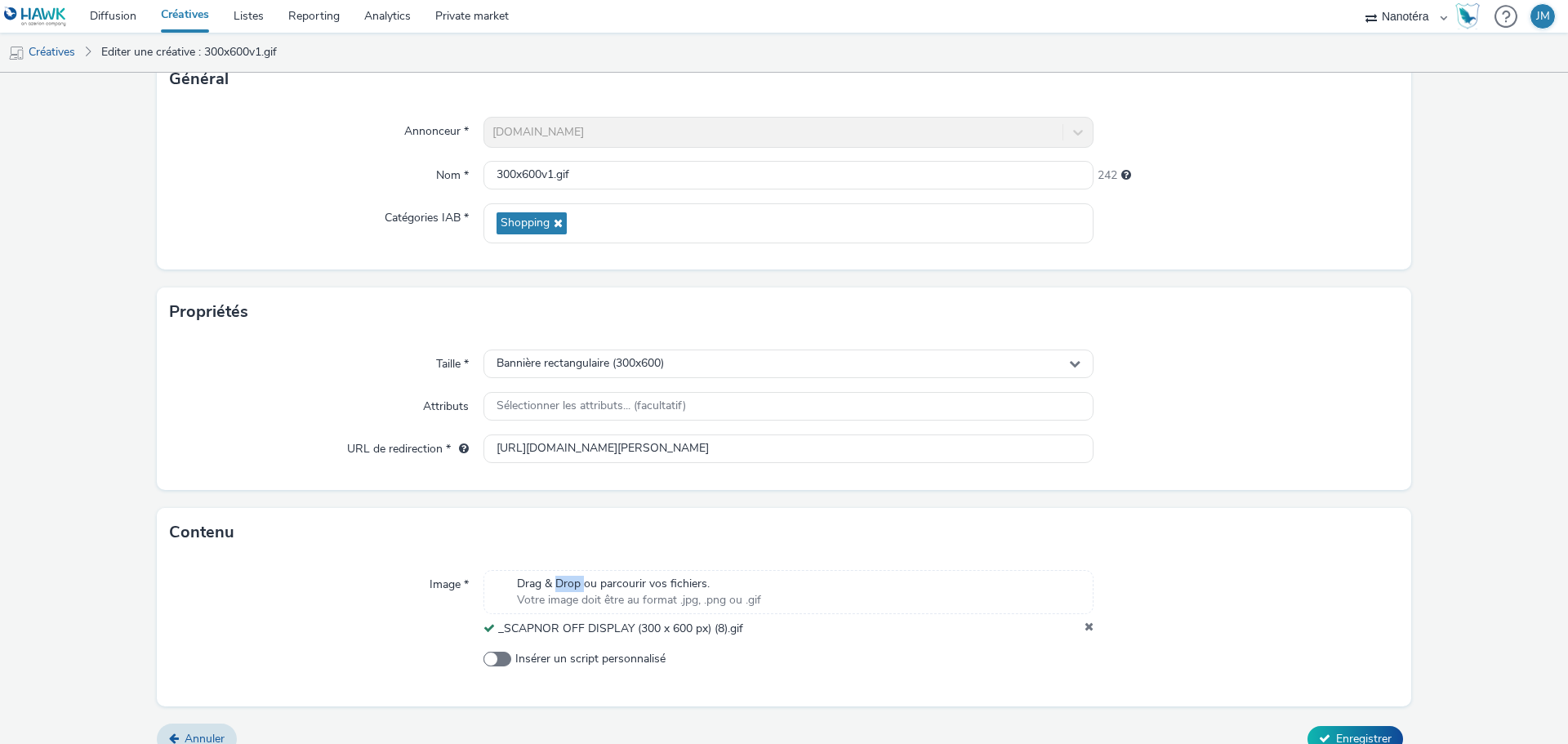
scroll to position [141, 0]
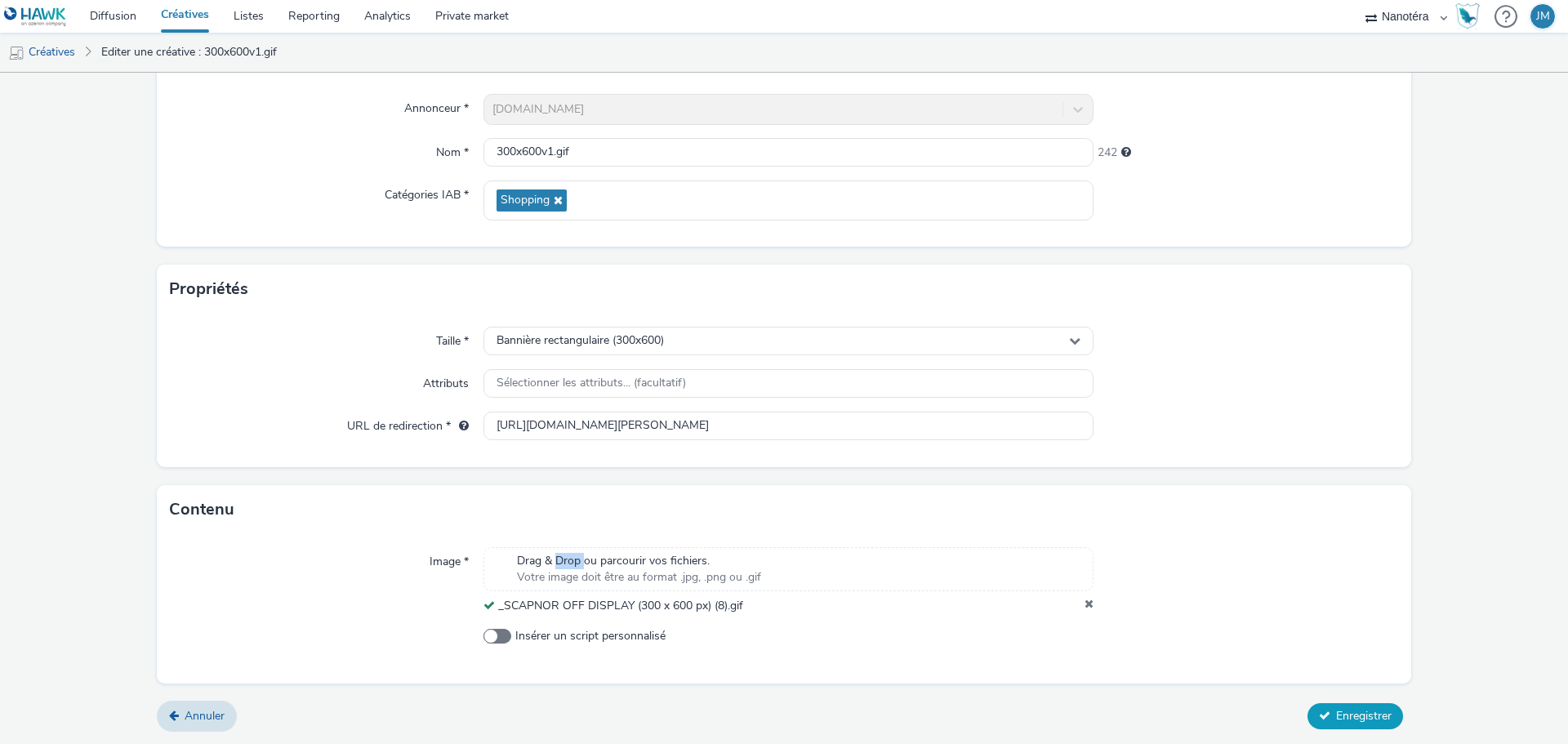
click at [1371, 719] on span "Enregistrer" at bounding box center [1363, 716] width 56 height 16
